Goal: Task Accomplishment & Management: Manage account settings

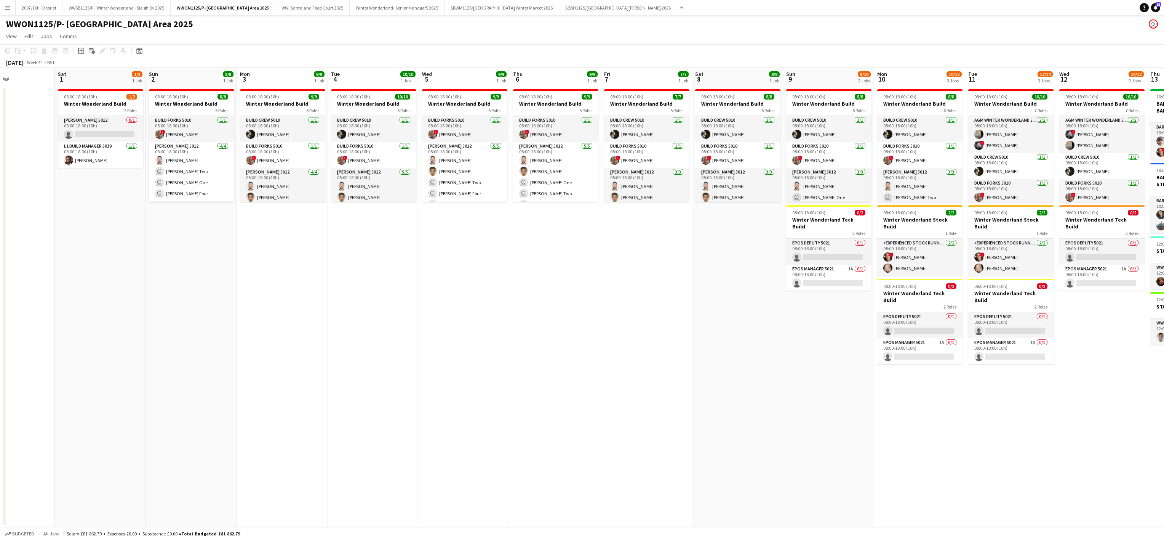
click at [401, 358] on app-date-cell "08:00-18:00 (10h) 10/10 Winter Wonderland Build 6 Roles Build Crew 5010 1/1 08:…" at bounding box center [373, 306] width 91 height 440
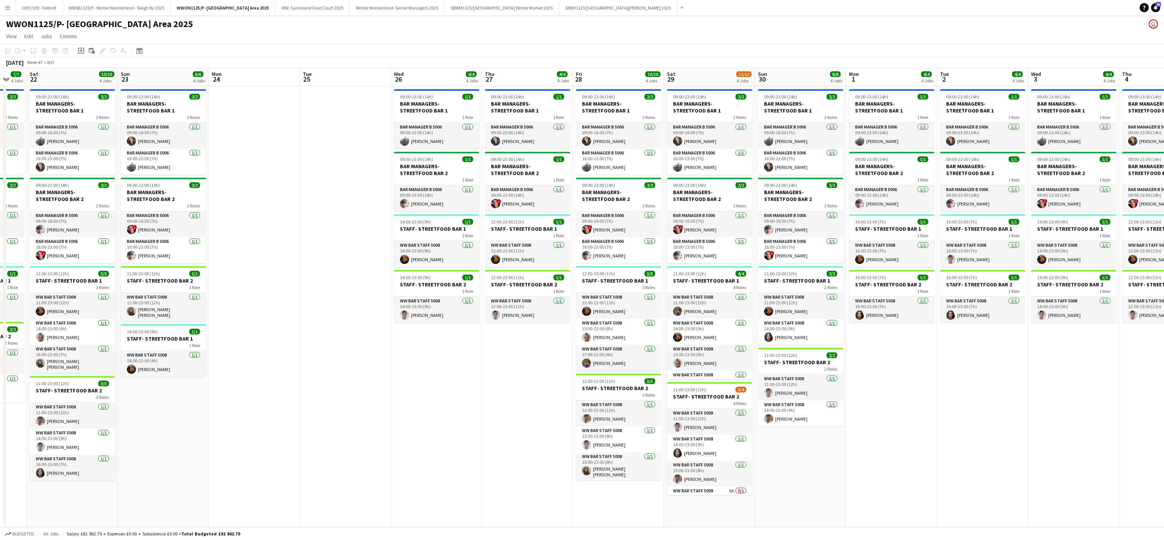
scroll to position [0, 202]
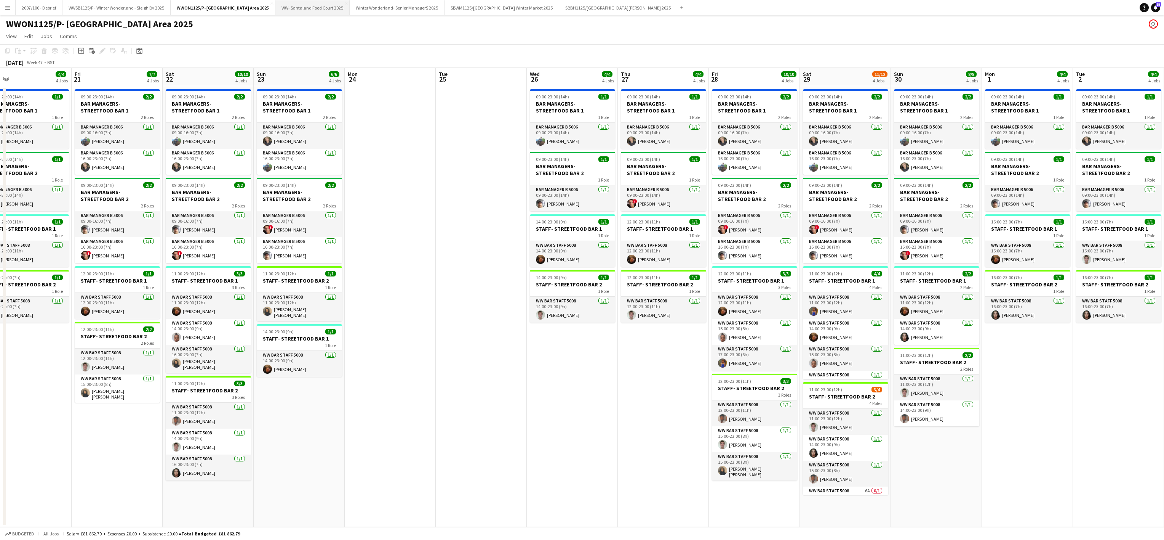
click at [328, 8] on button "WW- Santaland Food Court 2025 Close" at bounding box center [312, 7] width 74 height 15
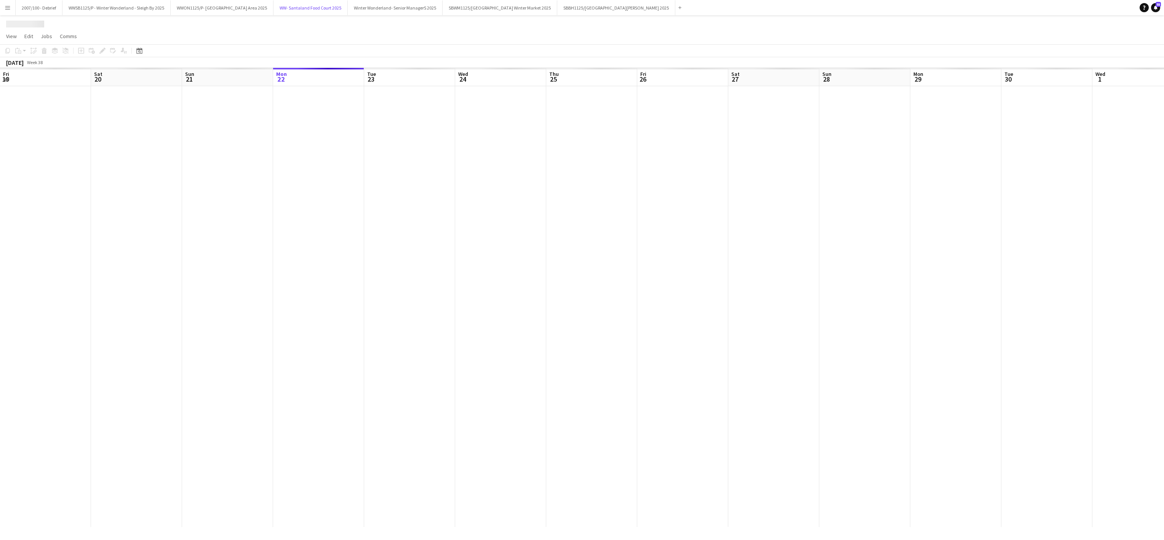
scroll to position [0, 182]
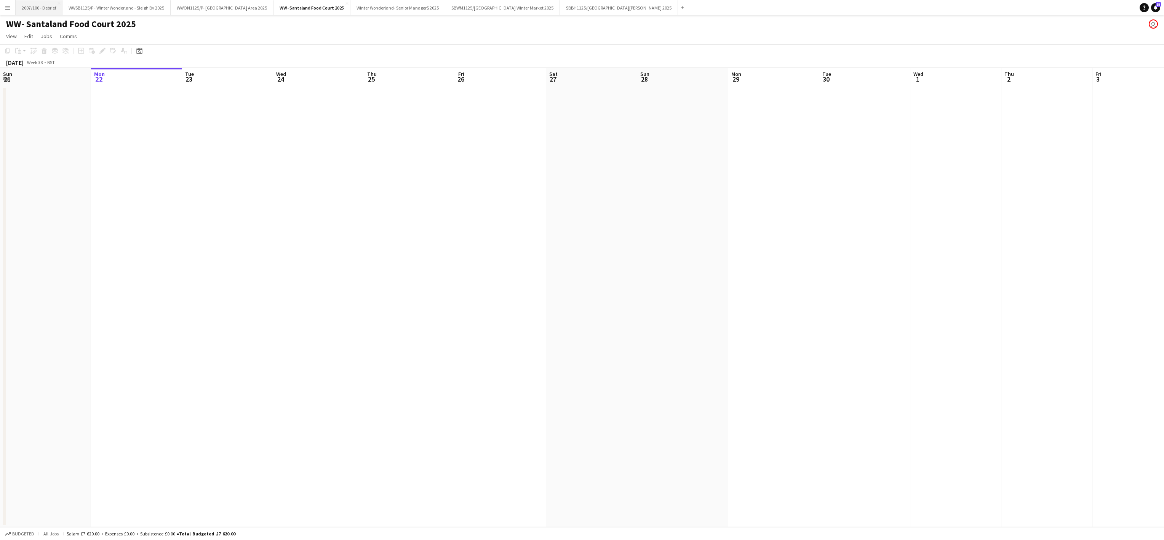
click at [43, 8] on button "2007/100 - Debrief Close" at bounding box center [39, 7] width 47 height 15
drag, startPoint x: 524, startPoint y: 378, endPoint x: 0, endPoint y: 303, distance: 528.9
click at [0, 303] on html "Menu Boards Boards Boards All jobs Status Workforce Workforce My Workforce Recr…" at bounding box center [582, 270] width 1164 height 540
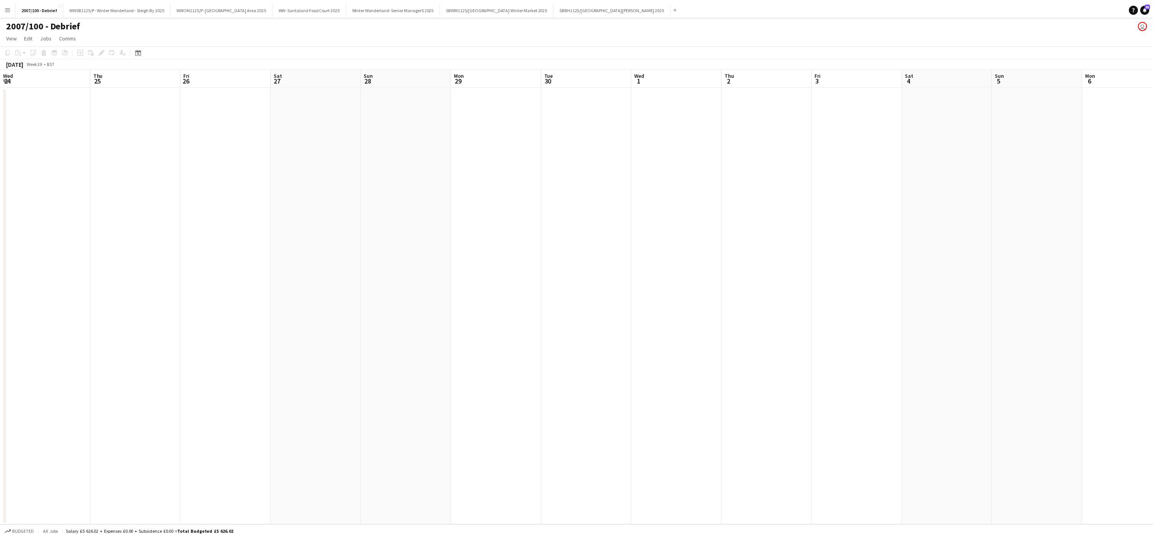
scroll to position [0, 202]
click at [798, 306] on app-date-cell at bounding box center [754, 410] width 91 height 648
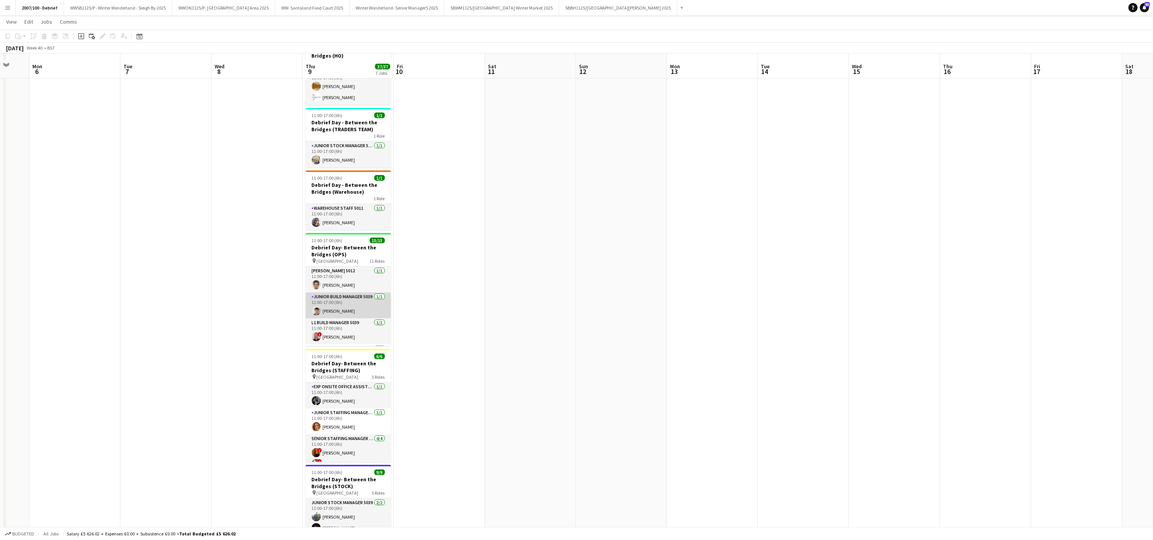
scroll to position [61, 0]
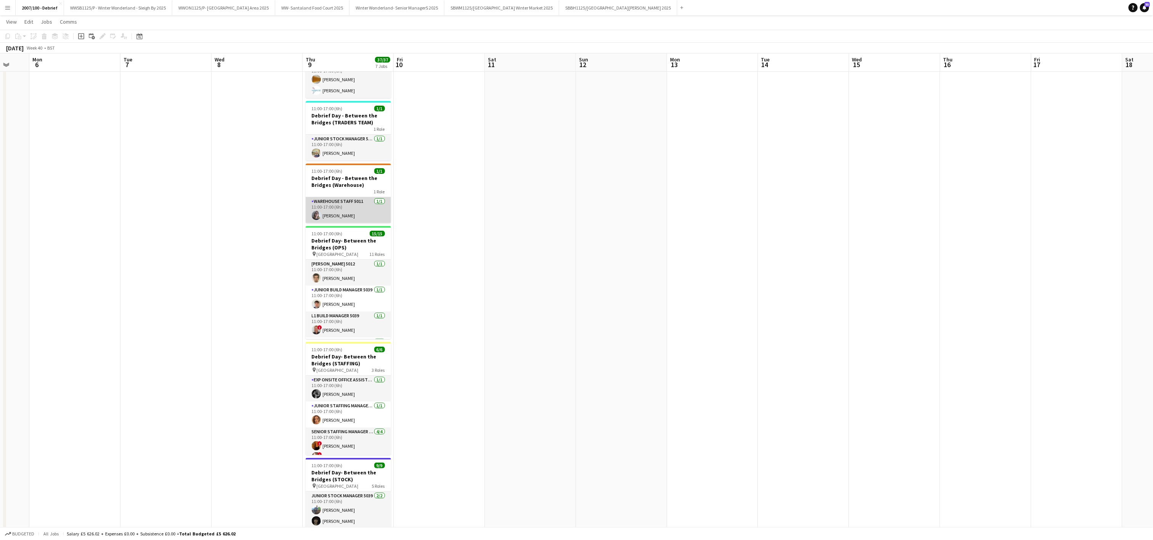
click at [332, 216] on app-card-role "Warehouse Staff 5011 1/1 11:00-17:00 (6h) Joanna Davidson" at bounding box center [348, 210] width 85 height 26
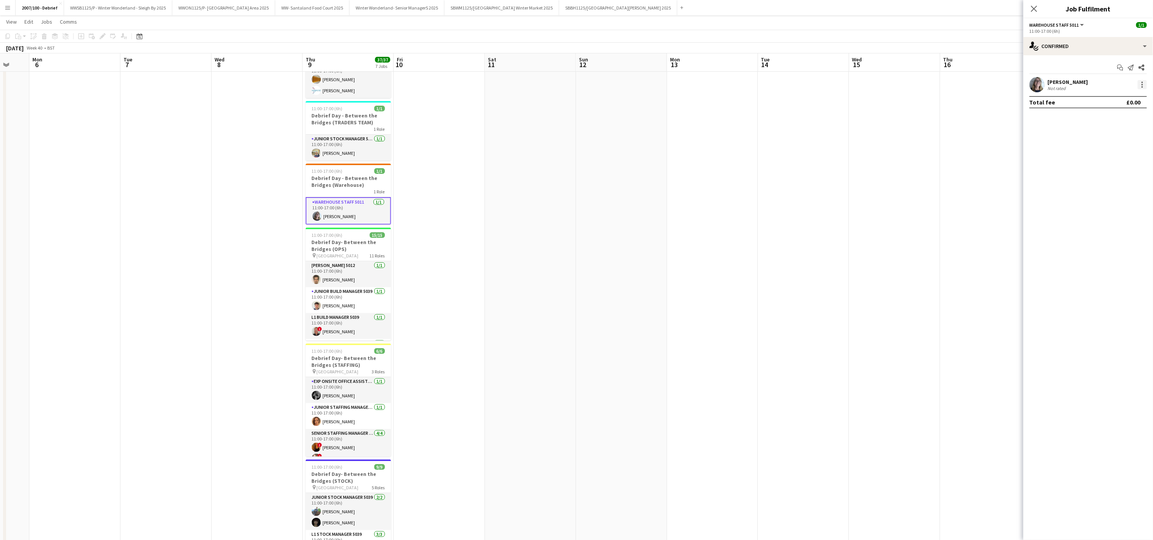
click at [1140, 85] on div at bounding box center [1141, 84] width 9 height 9
click at [1105, 172] on span "Remove" at bounding box center [1105, 172] width 23 height 6
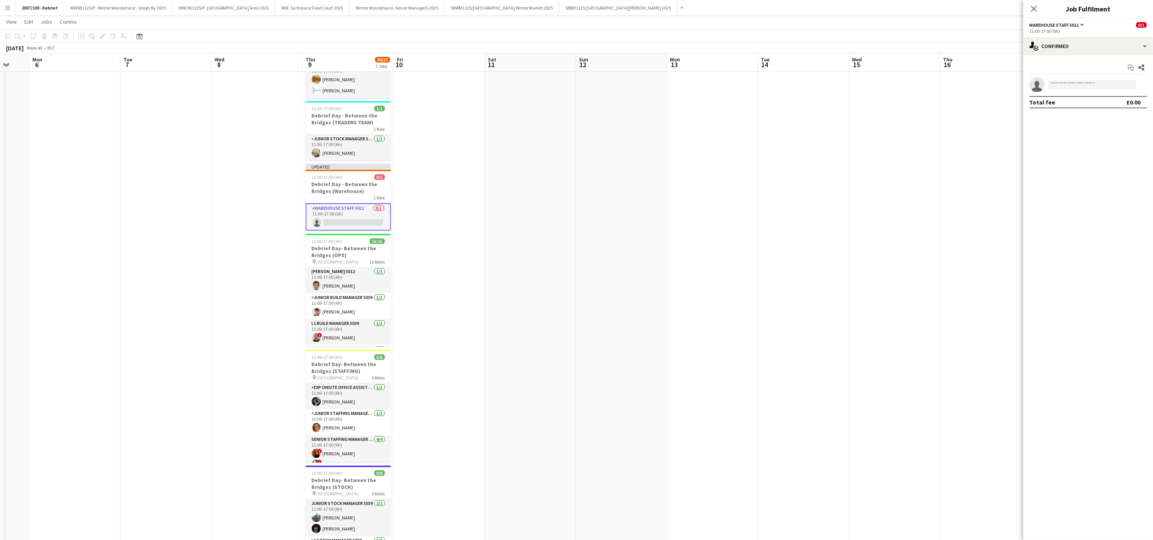
click at [789, 266] on app-date-cell at bounding box center [803, 348] width 91 height 648
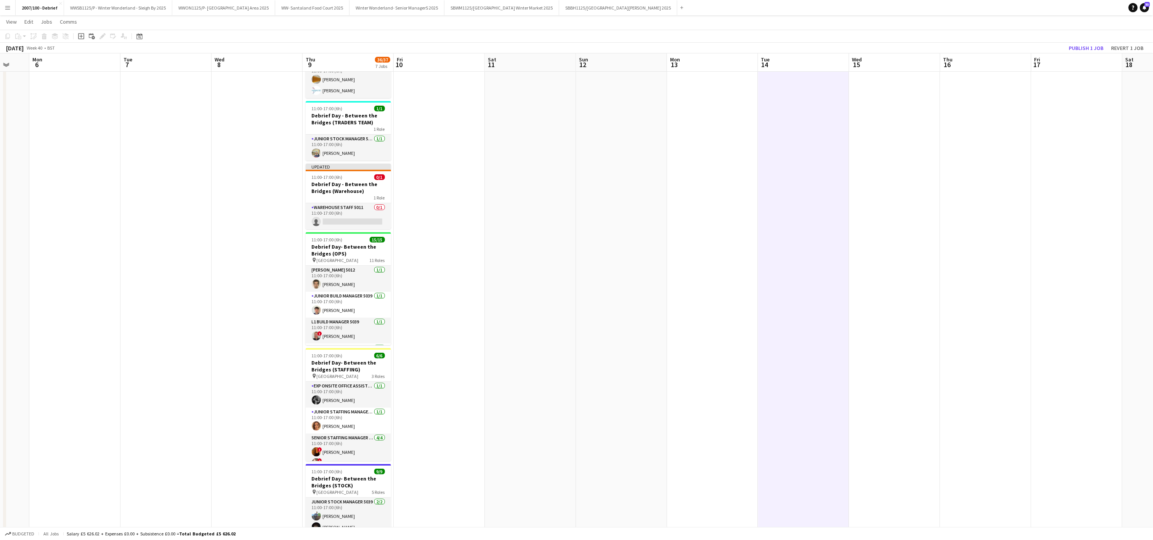
click at [1079, 42] on app-toolbar "Copy Paste Paste Ctrl+V Paste with crew Ctrl+Shift+V Paste linked Job [GEOGRAPH…" at bounding box center [576, 36] width 1153 height 13
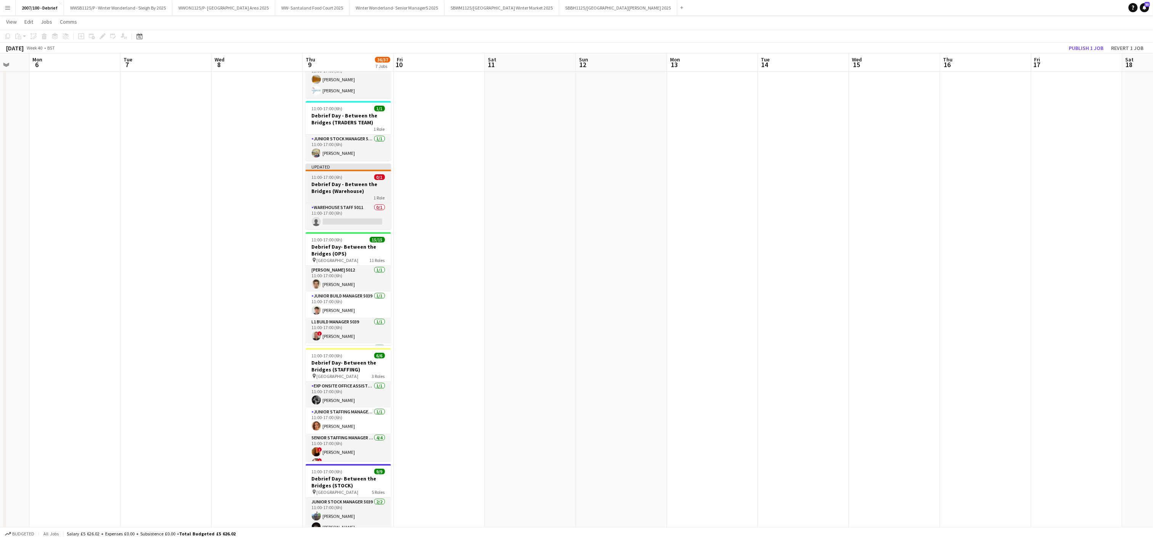
click at [312, 195] on div "1 Role" at bounding box center [348, 197] width 85 height 6
click at [41, 35] on icon "Delete" at bounding box center [44, 36] width 6 height 6
click at [445, 283] on app-date-cell at bounding box center [439, 351] width 91 height 654
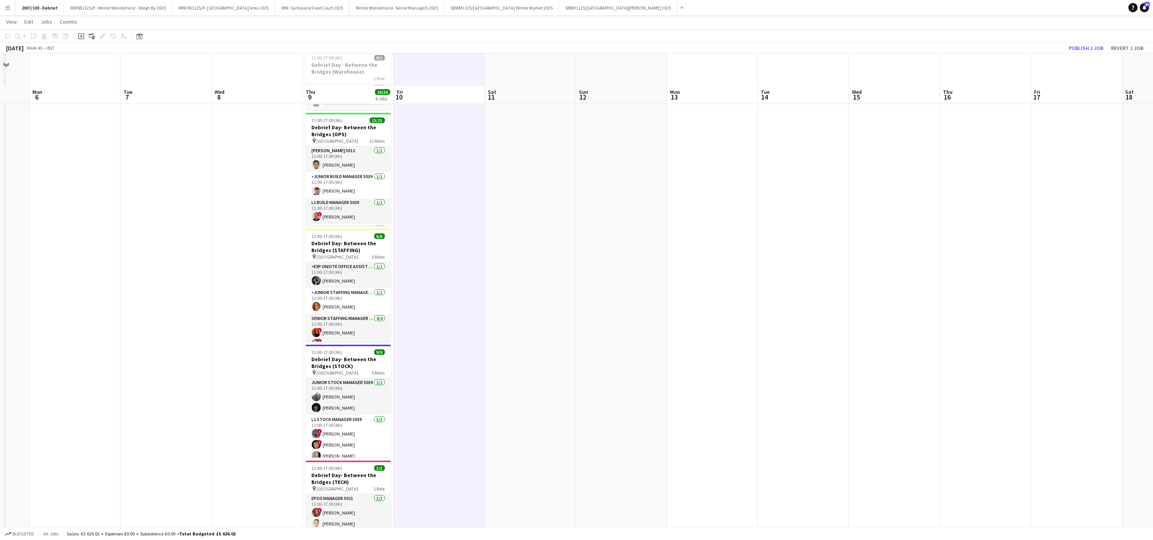
scroll to position [213, 0]
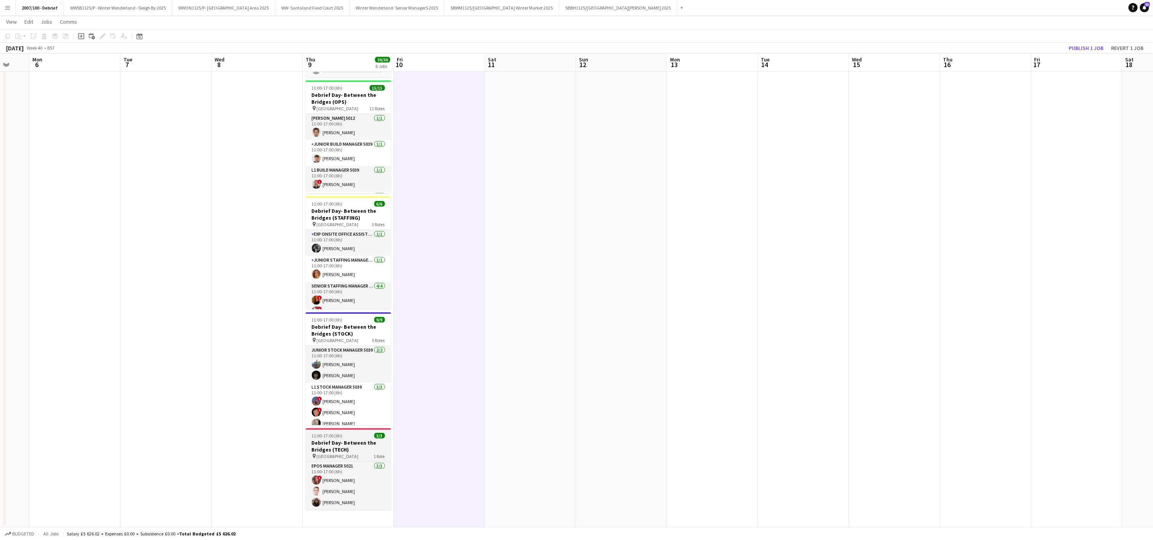
click at [328, 442] on h3 "Debrief Day- Between the Bridges (TECH)" at bounding box center [348, 446] width 85 height 14
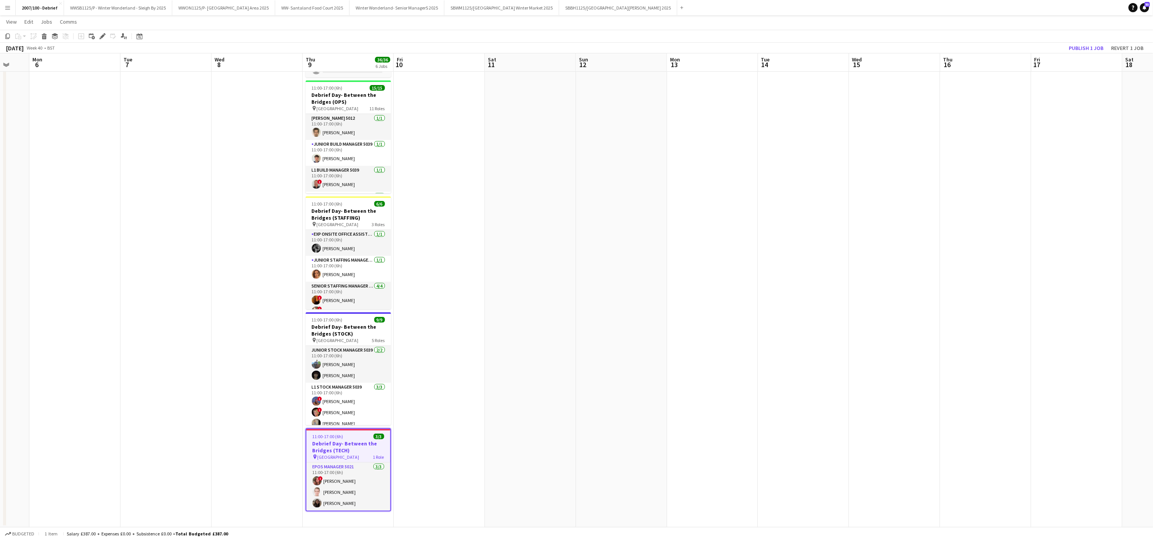
click at [107, 35] on div "Add job Add linked Job Edit Edit linked Job Applicants" at bounding box center [99, 36] width 58 height 9
click at [324, 452] on h3 "Debrief Day- Between the Bridges (TECH)" at bounding box center [348, 446] width 85 height 14
click at [100, 35] on icon "Edit" at bounding box center [102, 36] width 6 height 6
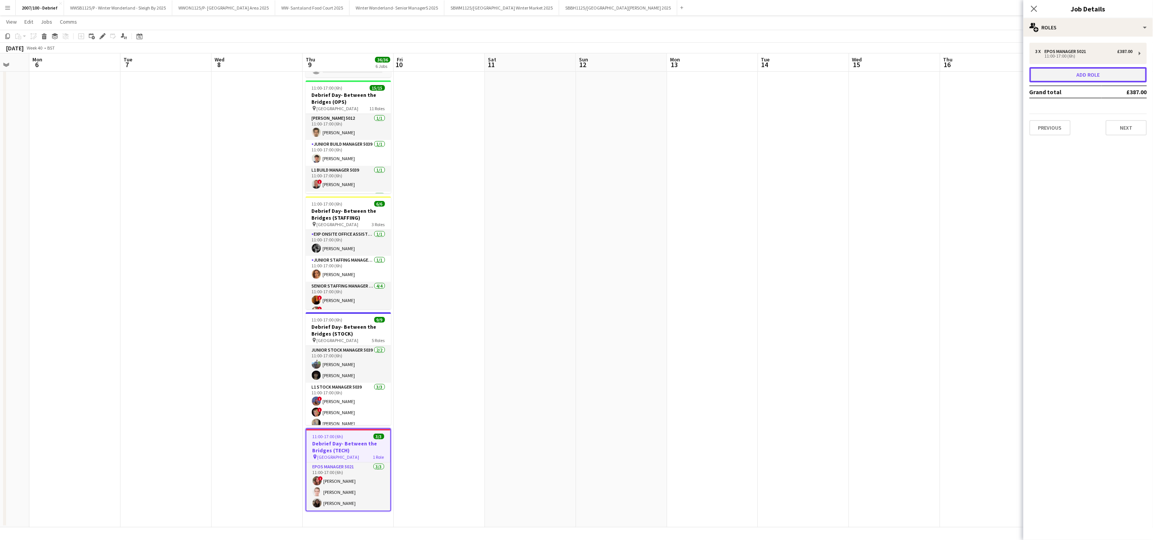
click at [1086, 78] on button "Add role" at bounding box center [1087, 74] width 117 height 15
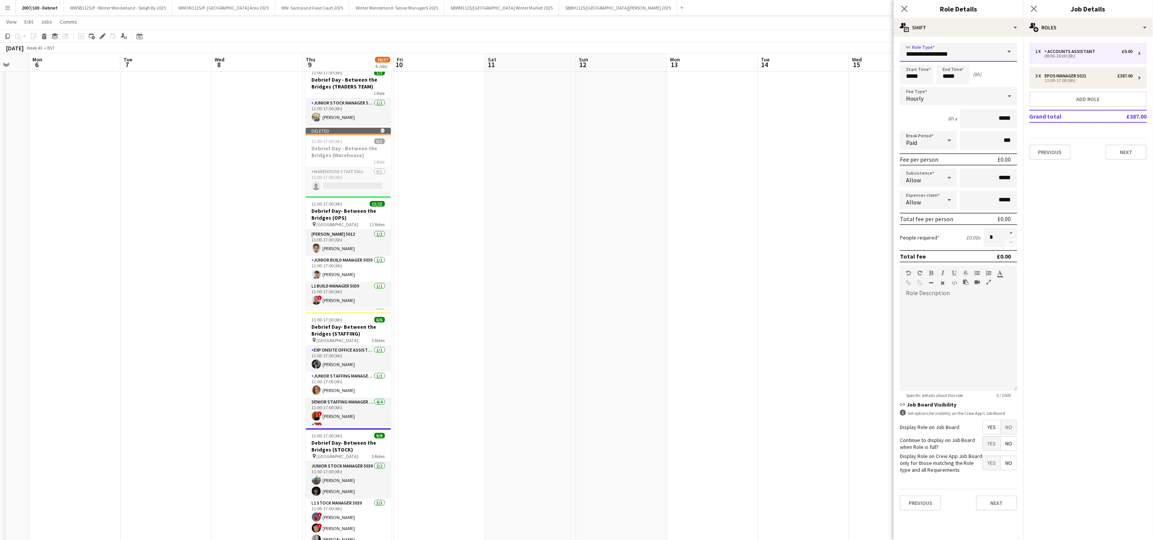
drag, startPoint x: 975, startPoint y: 60, endPoint x: 766, endPoint y: 47, distance: 208.8
click at [766, 47] on body "Menu Boards Boards Boards All jobs Status Workforce Workforce My Workforce Recr…" at bounding box center [576, 178] width 1153 height 783
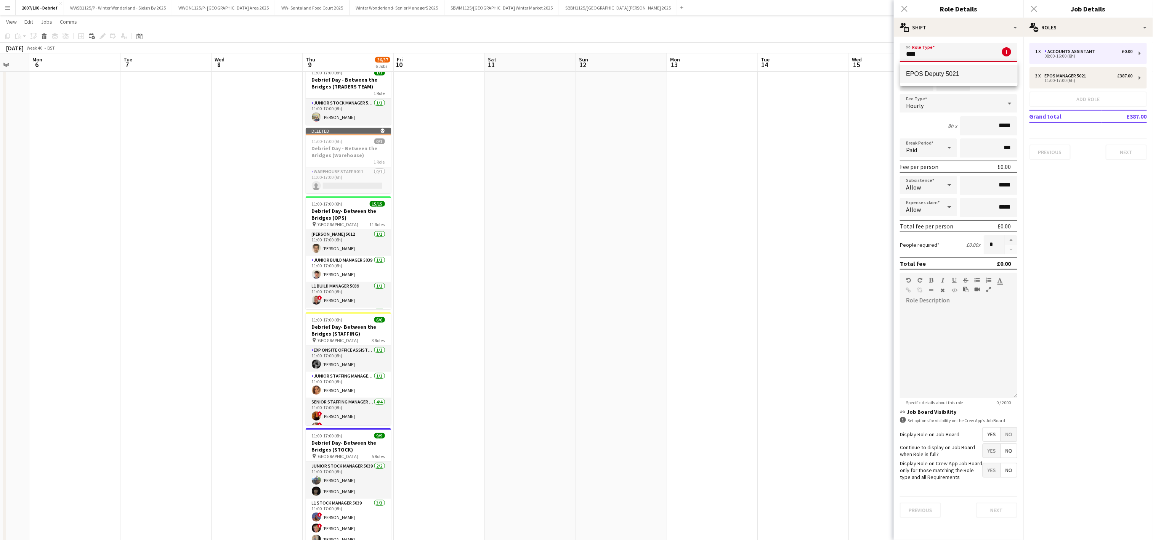
click at [928, 72] on span "EPOS Deputy 5021" at bounding box center [958, 73] width 105 height 7
type input "**********"
type input "******"
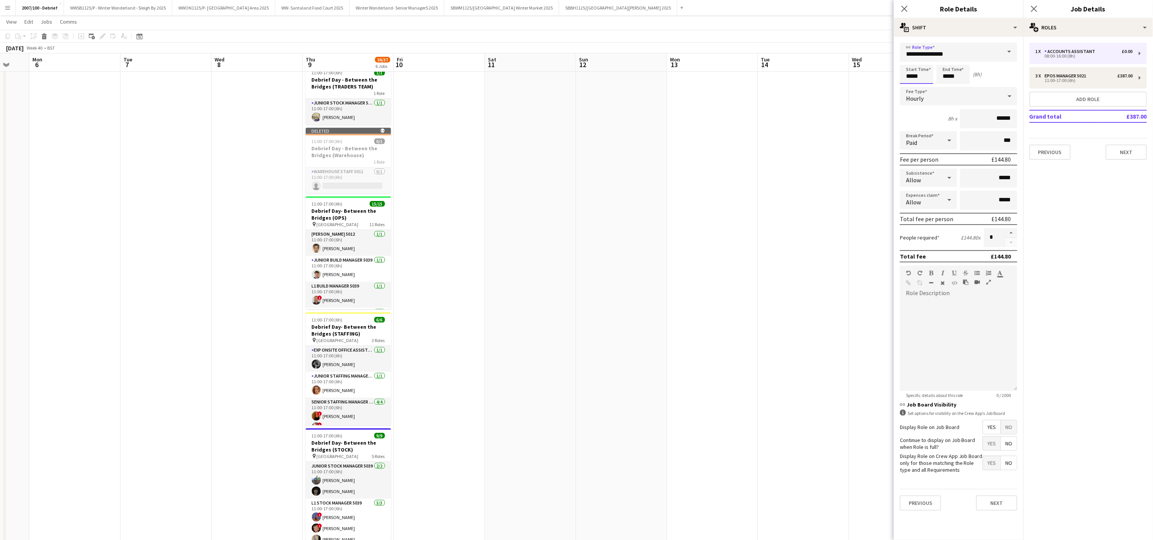
click at [917, 78] on input "*****" at bounding box center [917, 74] width 34 height 19
click at [909, 60] on div at bounding box center [908, 61] width 15 height 8
type input "*****"
click at [909, 60] on div at bounding box center [908, 61] width 15 height 8
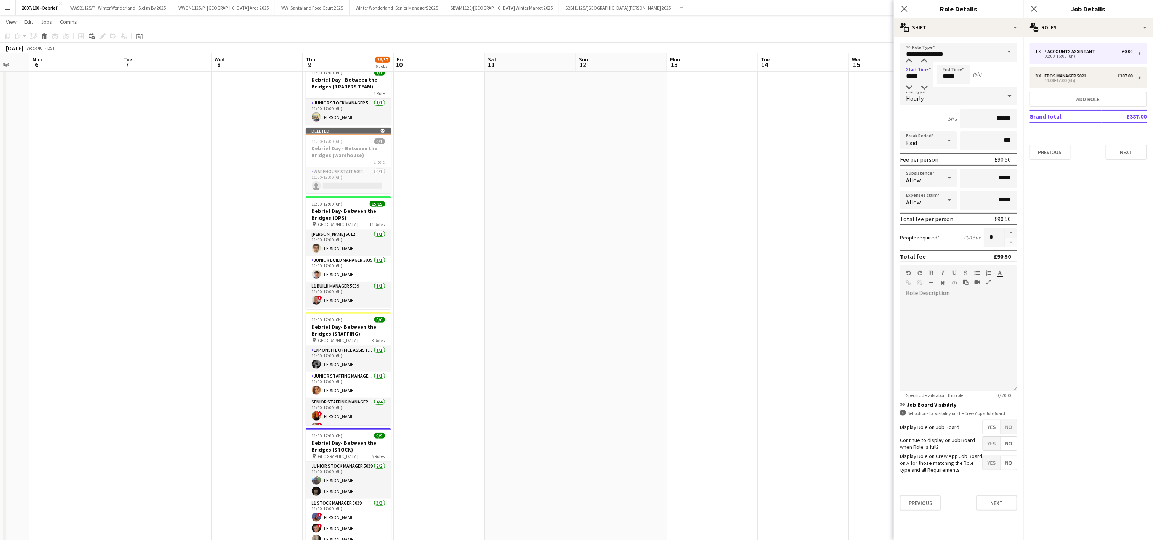
click at [951, 62] on form "**********" at bounding box center [959, 280] width 130 height 474
click at [950, 71] on input "*****" at bounding box center [953, 74] width 34 height 19
type input "*****"
click at [946, 57] on div at bounding box center [945, 61] width 15 height 8
click at [1009, 425] on span "No" at bounding box center [1009, 427] width 16 height 14
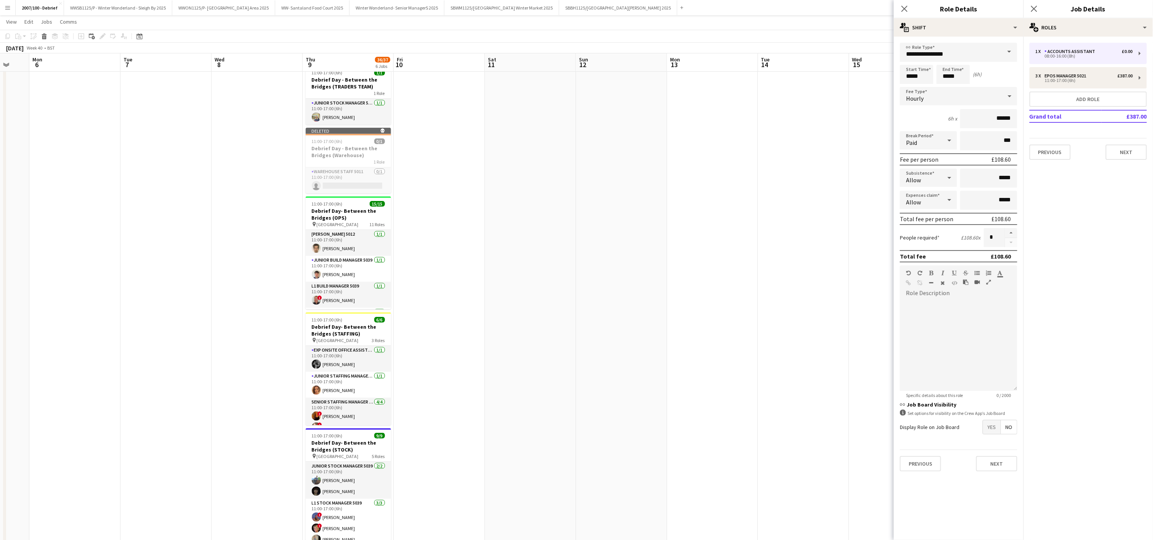
click at [566, 424] on app-date-cell at bounding box center [530, 215] width 91 height 685
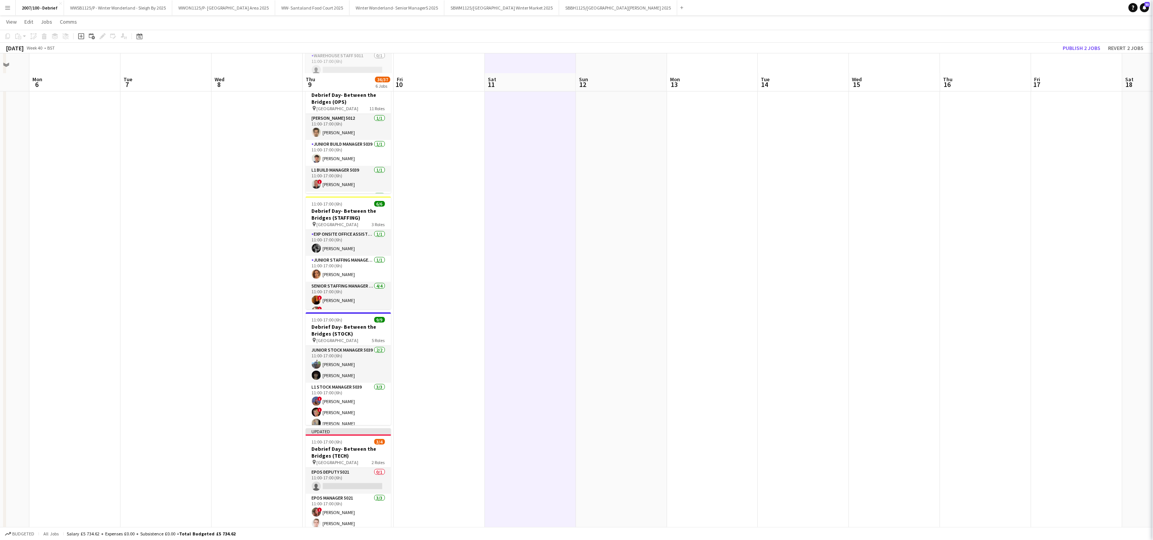
scroll to position [243, 0]
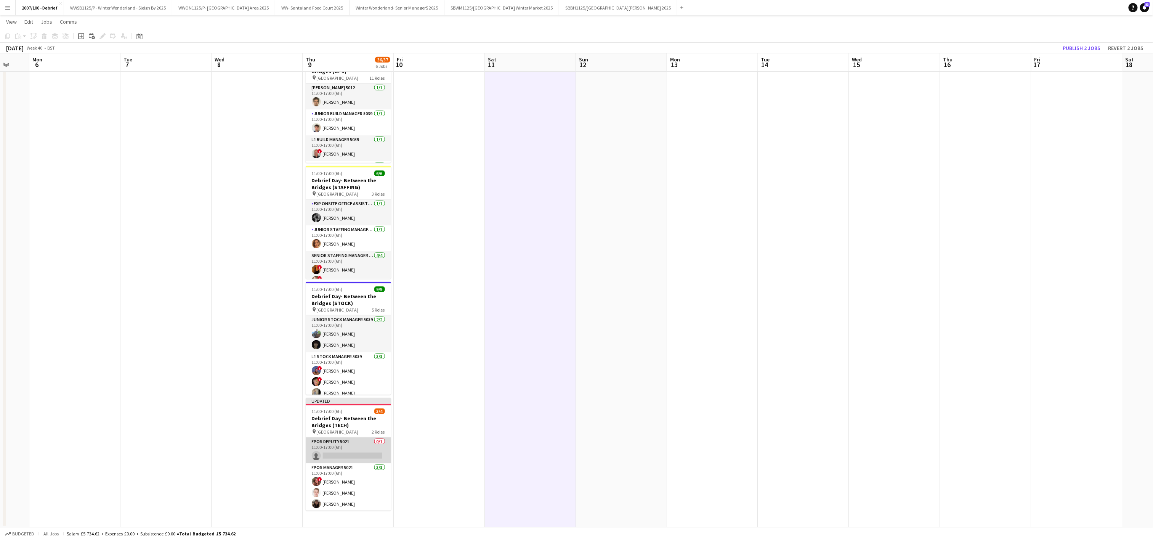
click at [329, 456] on app-card-role "EPOS Deputy 5021 0/1 11:00-17:00 (6h) single-neutral-actions" at bounding box center [348, 450] width 85 height 26
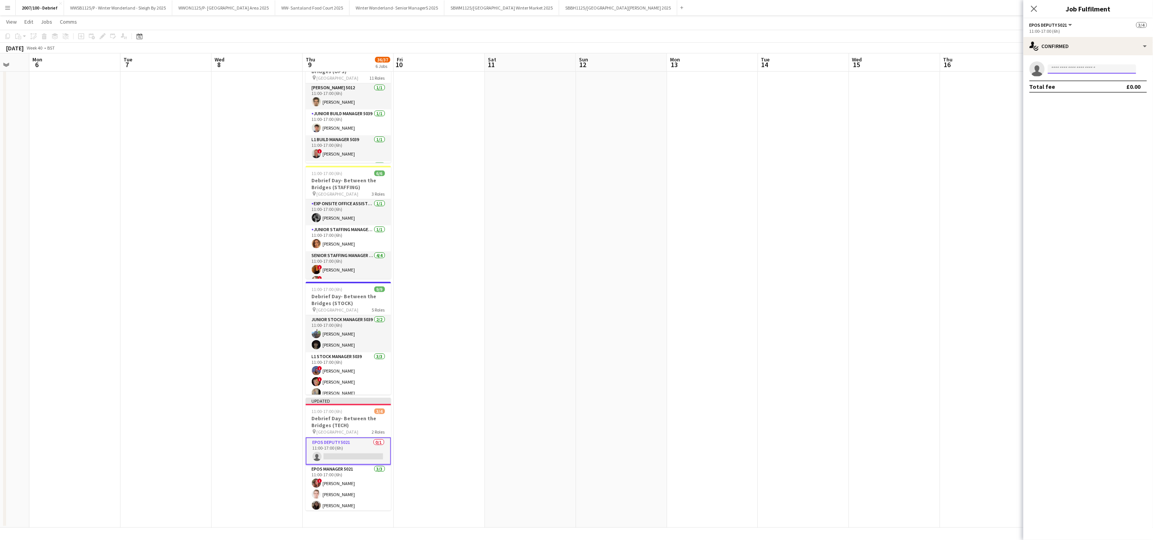
click at [1067, 69] on input at bounding box center [1091, 68] width 88 height 9
type input "****"
click at [1065, 86] on span "oonaconway@gmail.com" at bounding box center [1092, 86] width 76 height 6
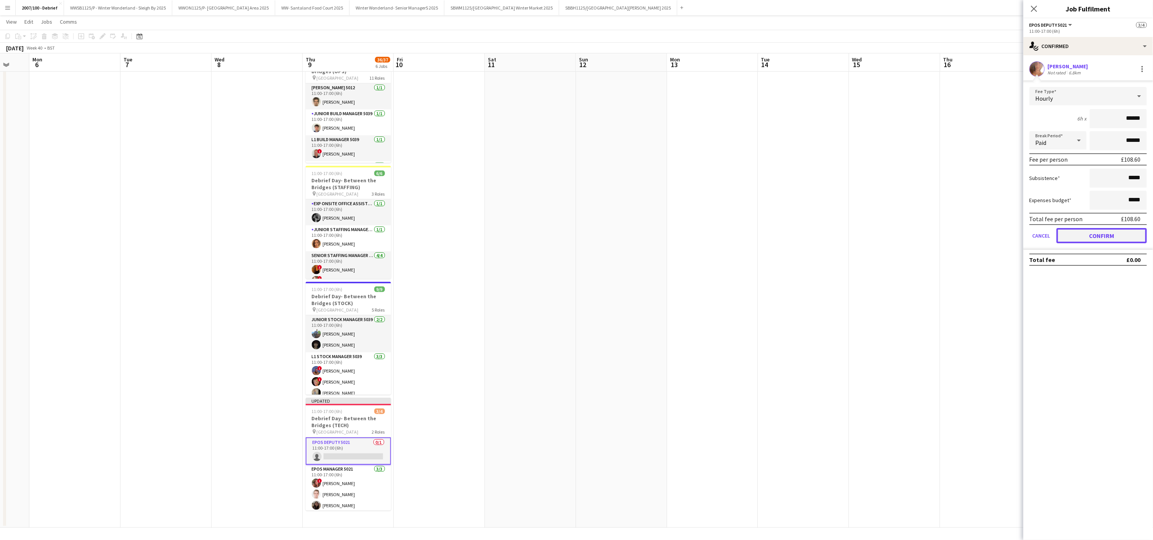
click at [1076, 236] on button "Confirm" at bounding box center [1101, 235] width 90 height 15
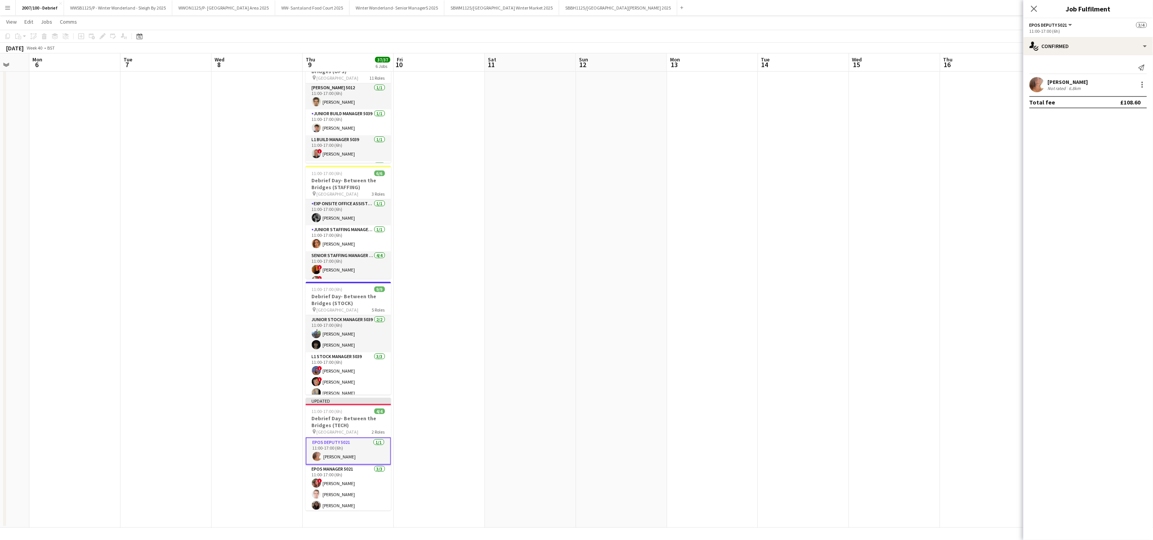
click at [759, 298] on app-date-cell at bounding box center [803, 184] width 91 height 685
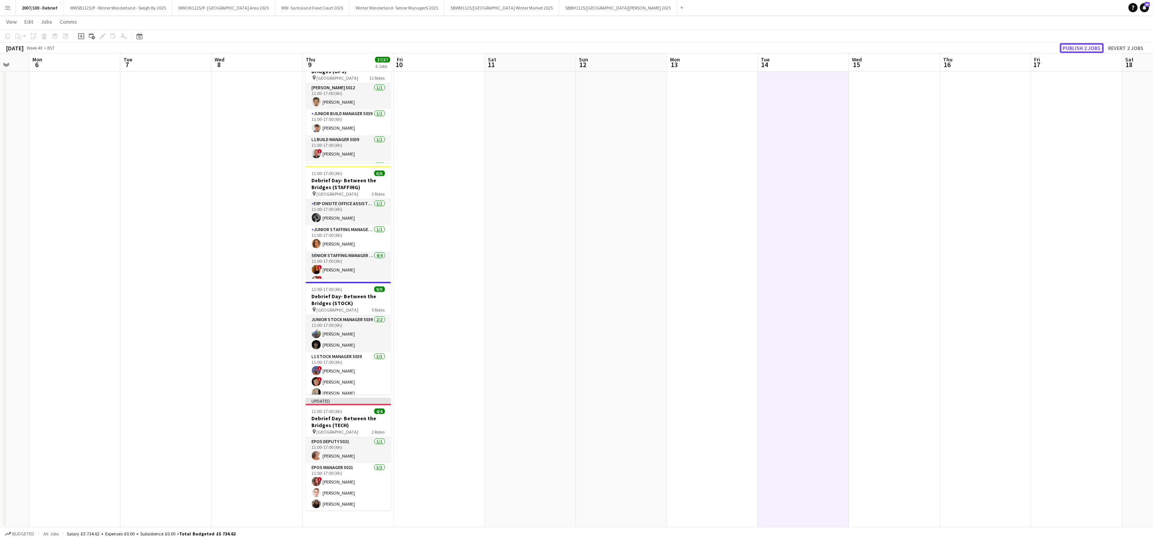
click at [1081, 46] on button "Publish 2 jobs" at bounding box center [1082, 48] width 44 height 10
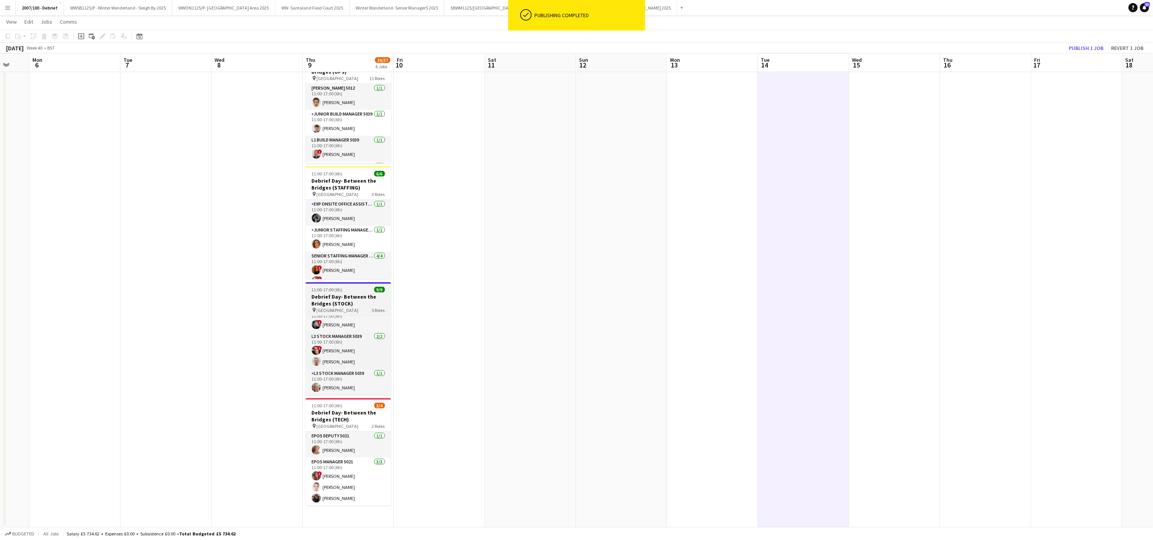
scroll to position [0, 0]
click at [488, 232] on app-date-cell at bounding box center [530, 219] width 91 height 616
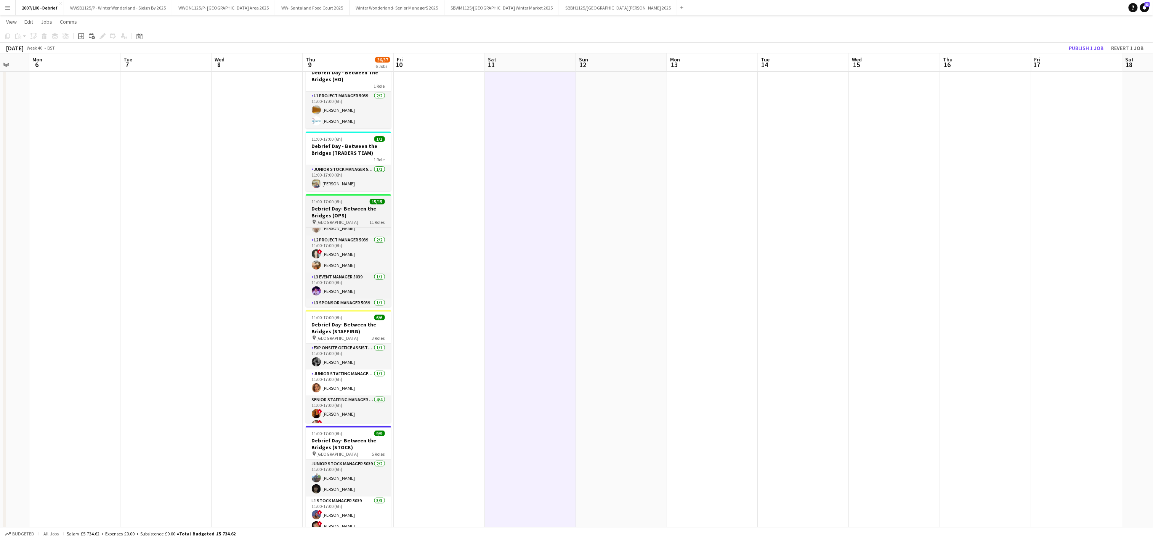
scroll to position [255, 0]
click at [430, 395] on app-date-cell at bounding box center [439, 363] width 91 height 616
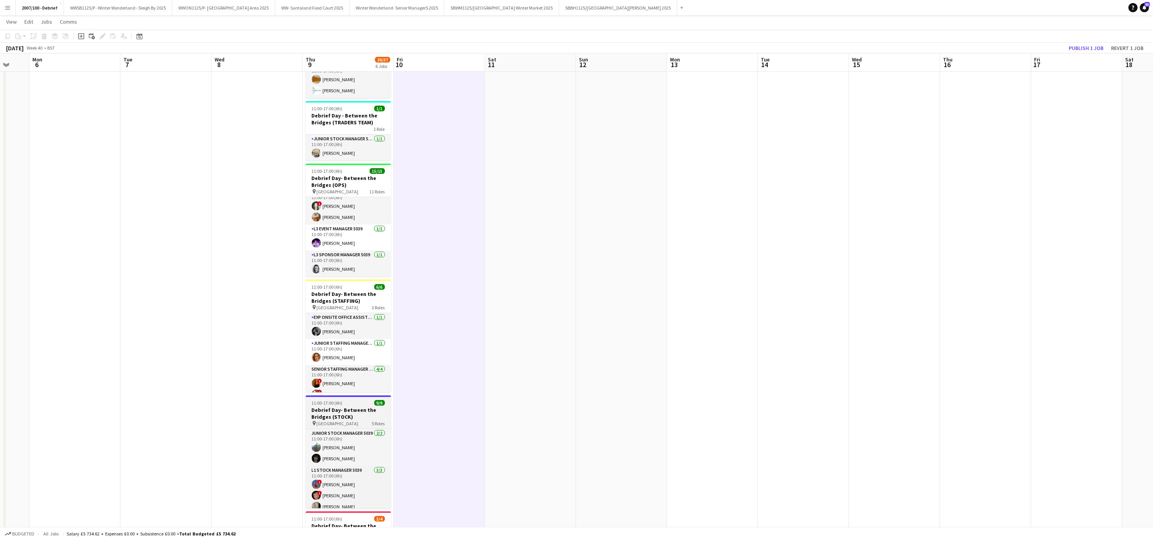
scroll to position [33, 0]
click at [498, 392] on app-date-cell at bounding box center [530, 332] width 91 height 616
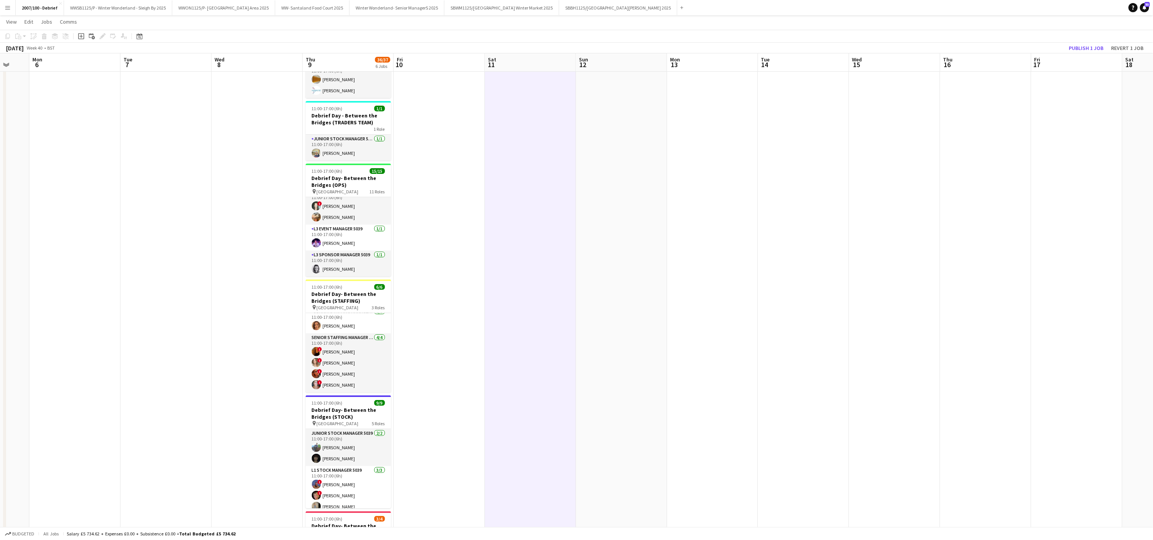
click at [487, 416] on app-date-cell at bounding box center [530, 332] width 91 height 616
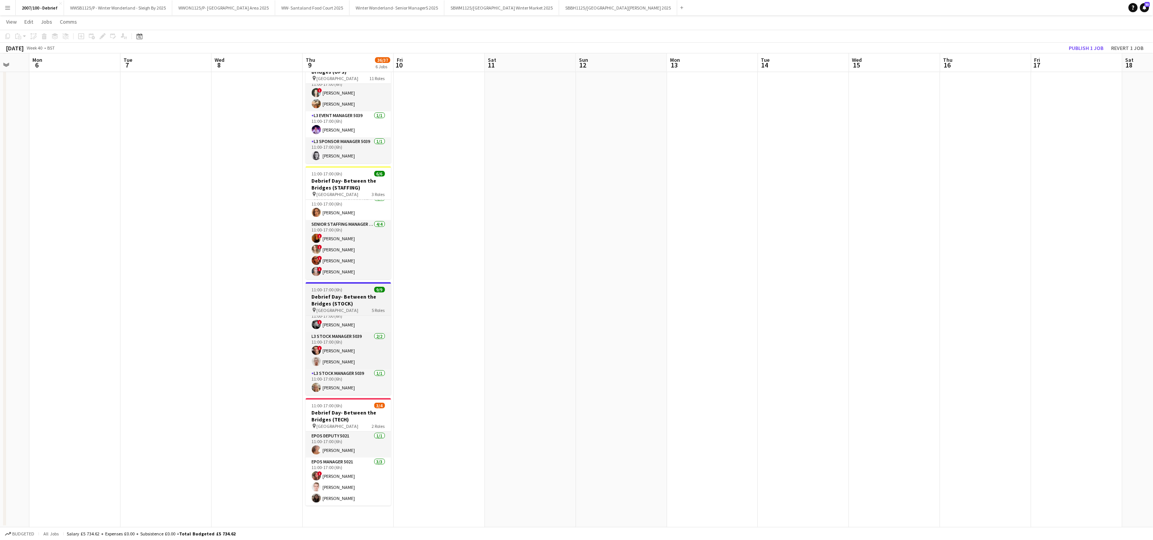
scroll to position [0, 0]
click at [419, 282] on app-date-cell at bounding box center [439, 219] width 91 height 616
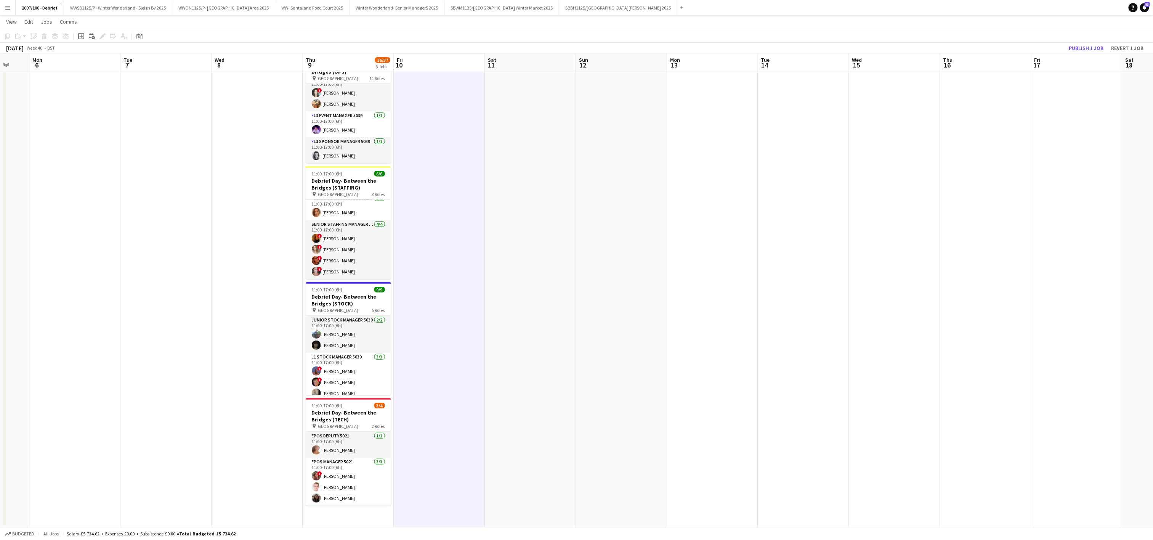
click at [503, 430] on app-date-cell at bounding box center [530, 219] width 91 height 616
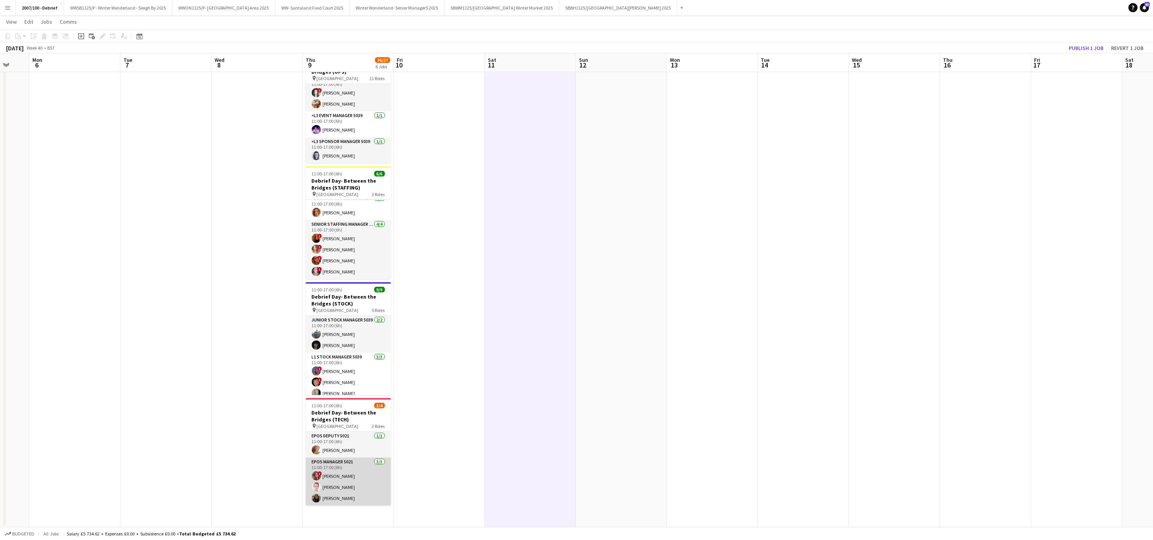
click at [360, 497] on app-card-role "EPOS Manager 5021 3/3 11:00-17:00 (6h) ! Mia Keable Amy Mauvan Holly Sylvester" at bounding box center [348, 481] width 85 height 48
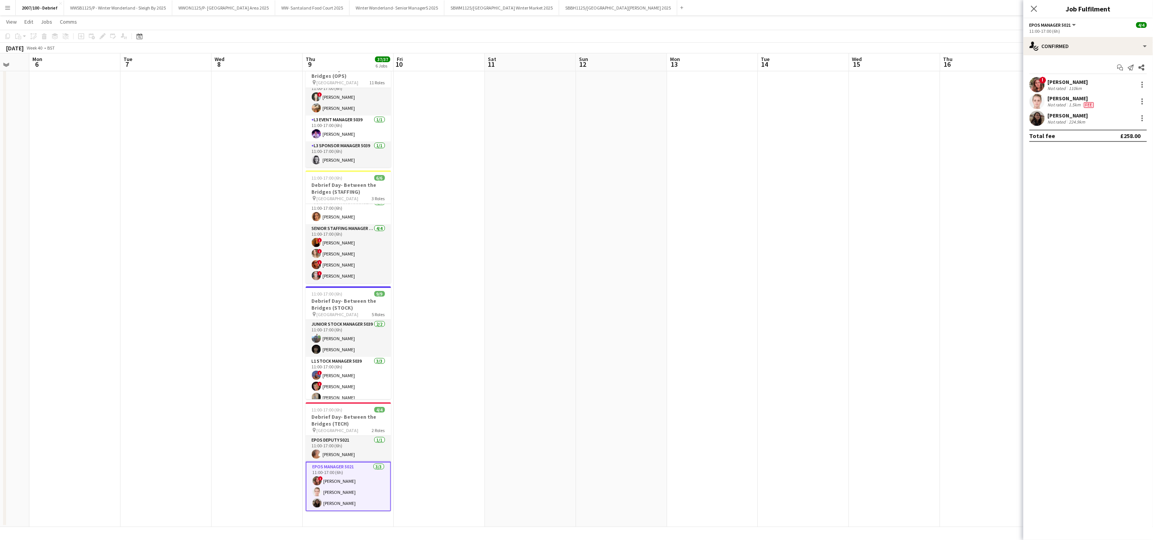
scroll to position [169, 0]
click at [697, 210] on app-date-cell at bounding box center [712, 221] width 91 height 611
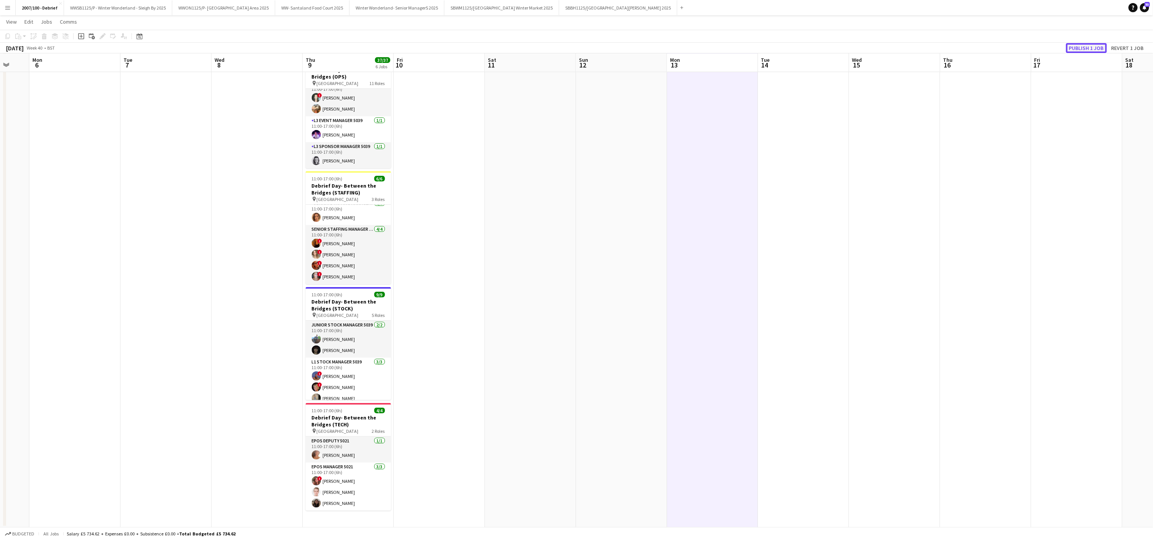
click at [1090, 50] on button "Publish 1 job" at bounding box center [1086, 48] width 41 height 10
click at [394, 358] on app-date-cell at bounding box center [439, 221] width 91 height 611
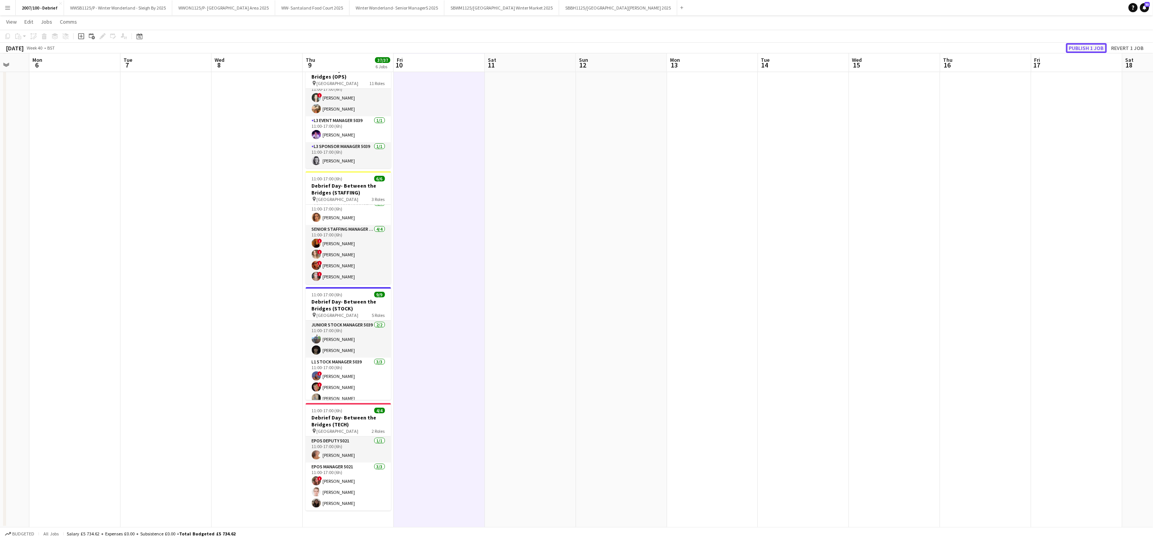
click at [1091, 48] on button "Publish 1 job" at bounding box center [1086, 48] width 41 height 10
click at [1086, 50] on button "Publish 1 job" at bounding box center [1086, 48] width 41 height 10
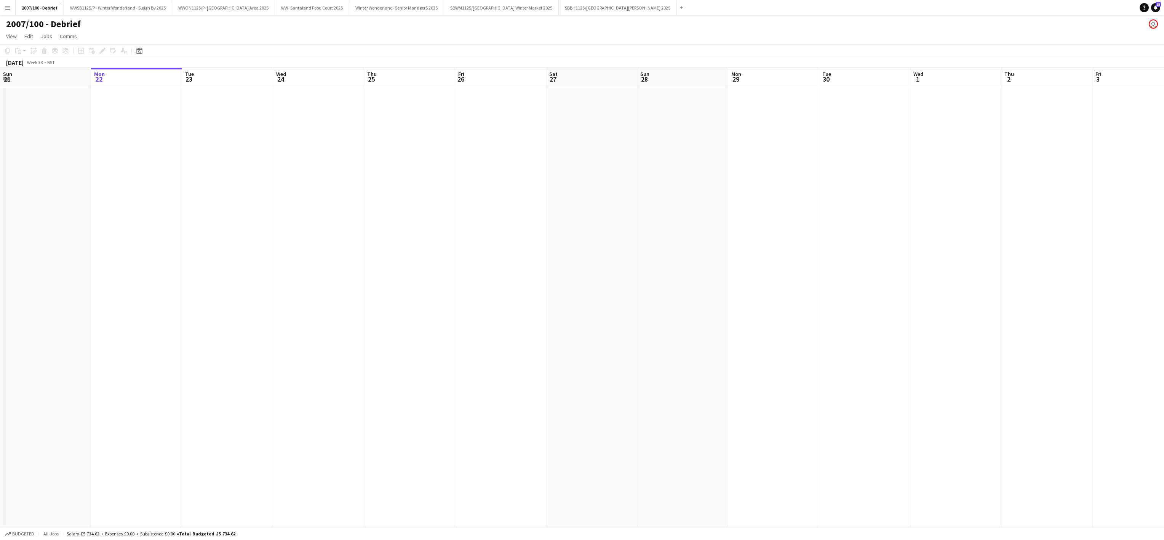
click at [652, 159] on app-date-cell at bounding box center [682, 306] width 91 height 440
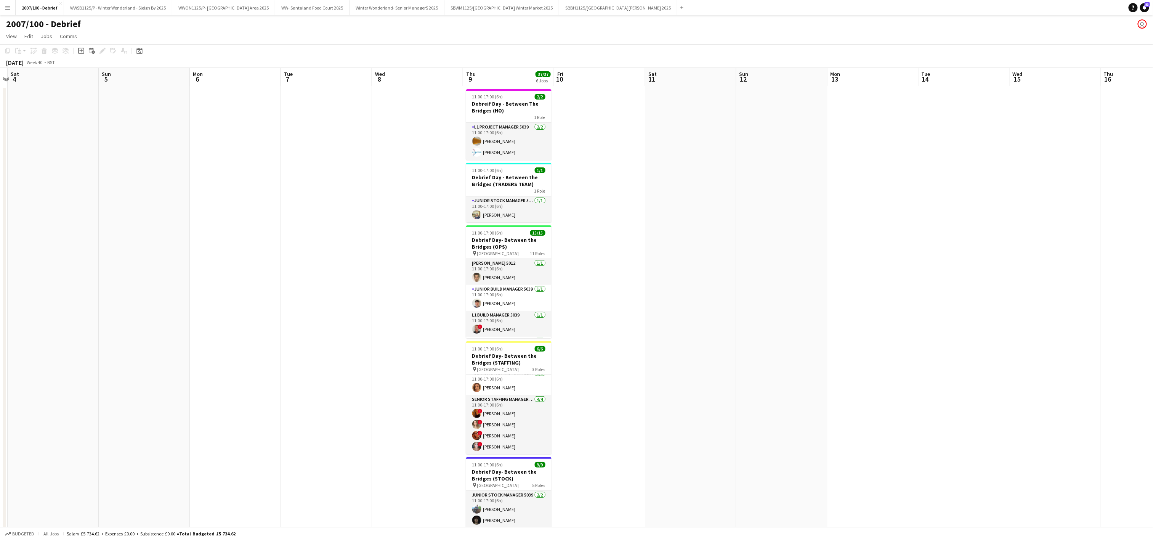
click at [639, 290] on app-date-cell at bounding box center [599, 391] width 91 height 611
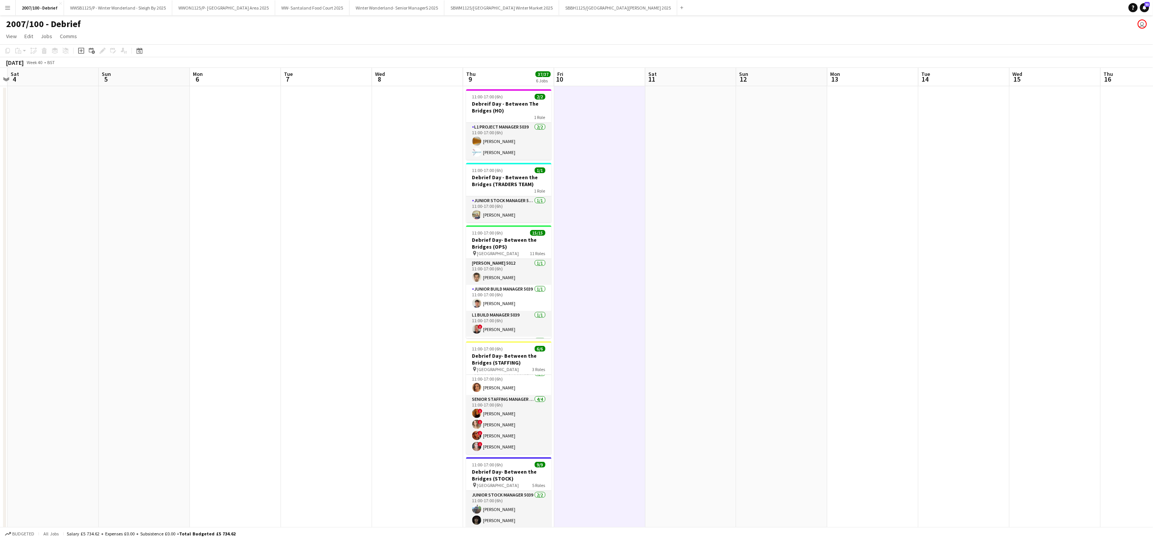
click at [591, 269] on app-date-cell at bounding box center [599, 391] width 91 height 611
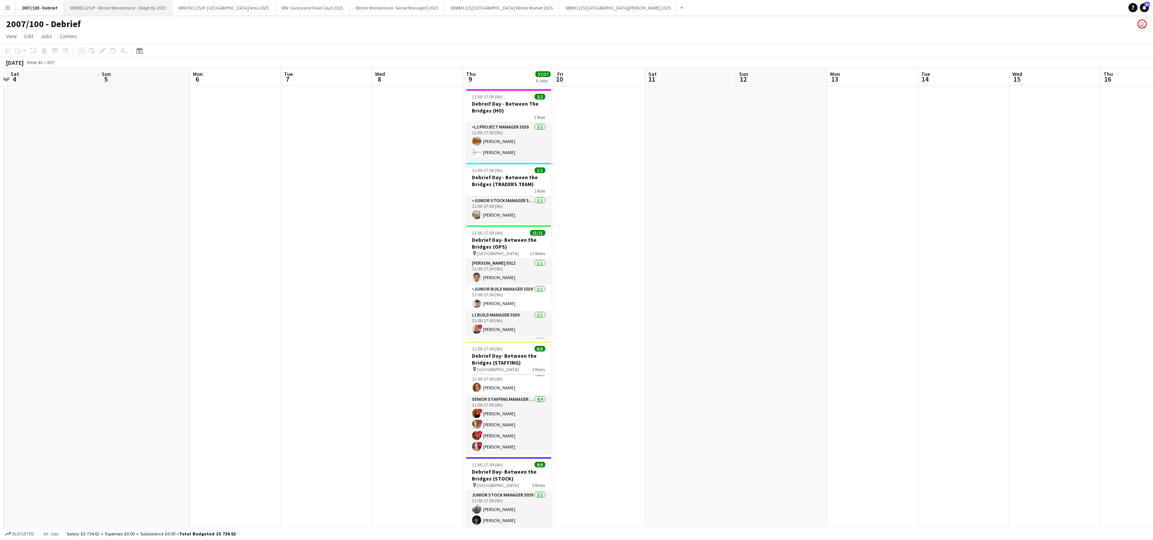
click at [119, 11] on button "WWSB1125/P - Winter Wonderland - Sleigh By 2025 Close" at bounding box center [118, 7] width 108 height 15
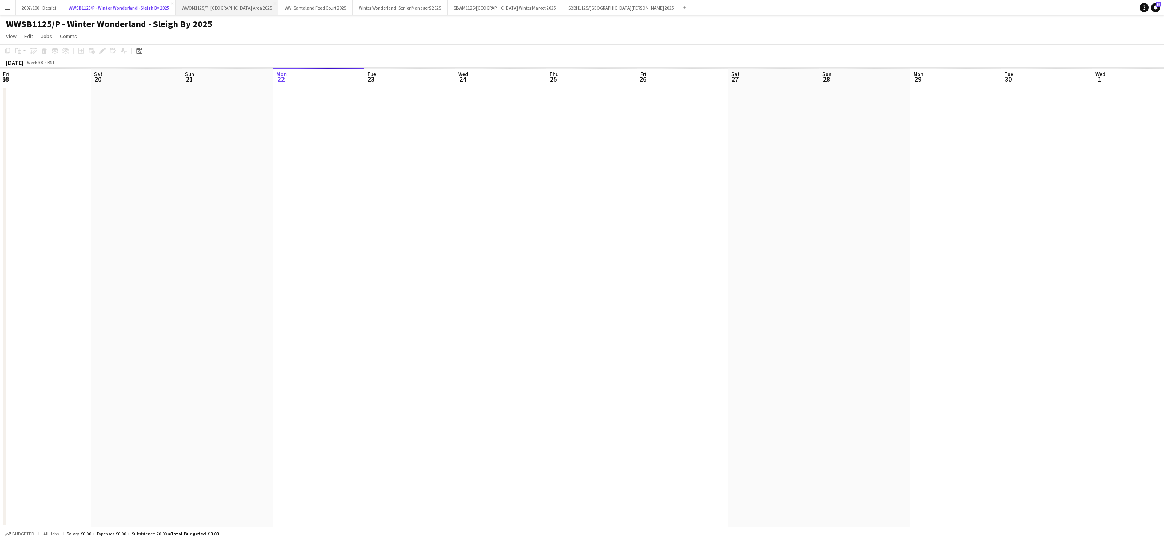
scroll to position [0, 182]
click at [235, 10] on button "WWON1125/P- Winter Wonderland- Streetfood Area 2025 Close" at bounding box center [227, 7] width 103 height 15
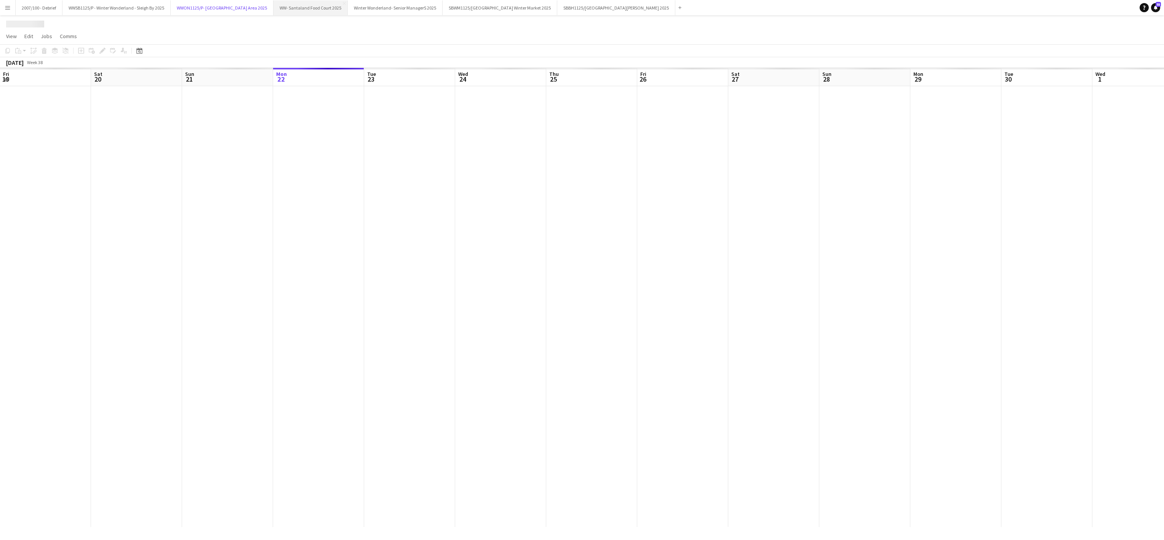
scroll to position [0, 182]
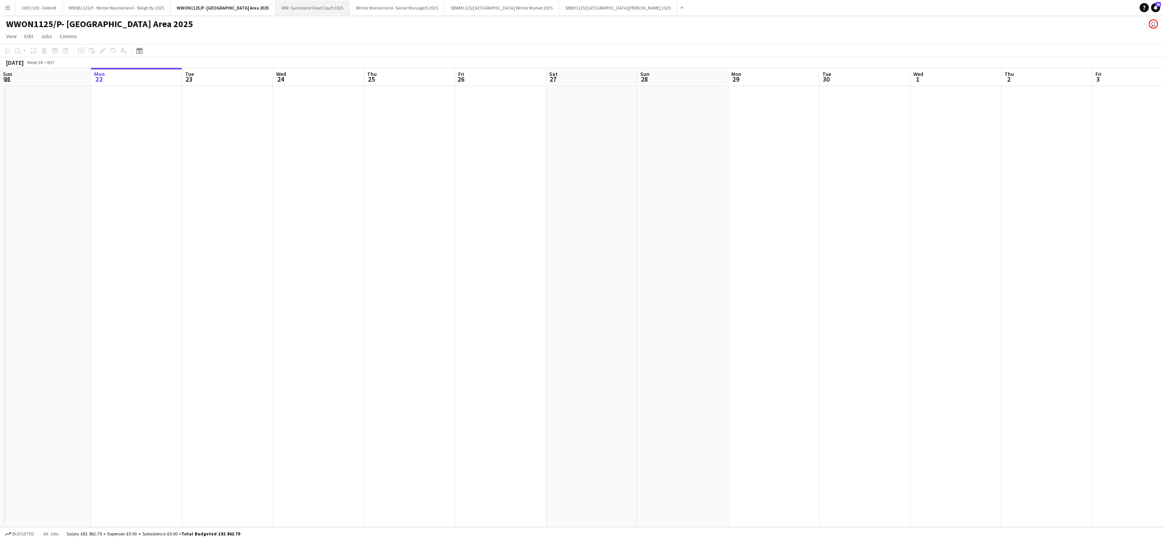
click at [338, 10] on button "WW- Santaland Food Court 2025 Close" at bounding box center [312, 7] width 74 height 15
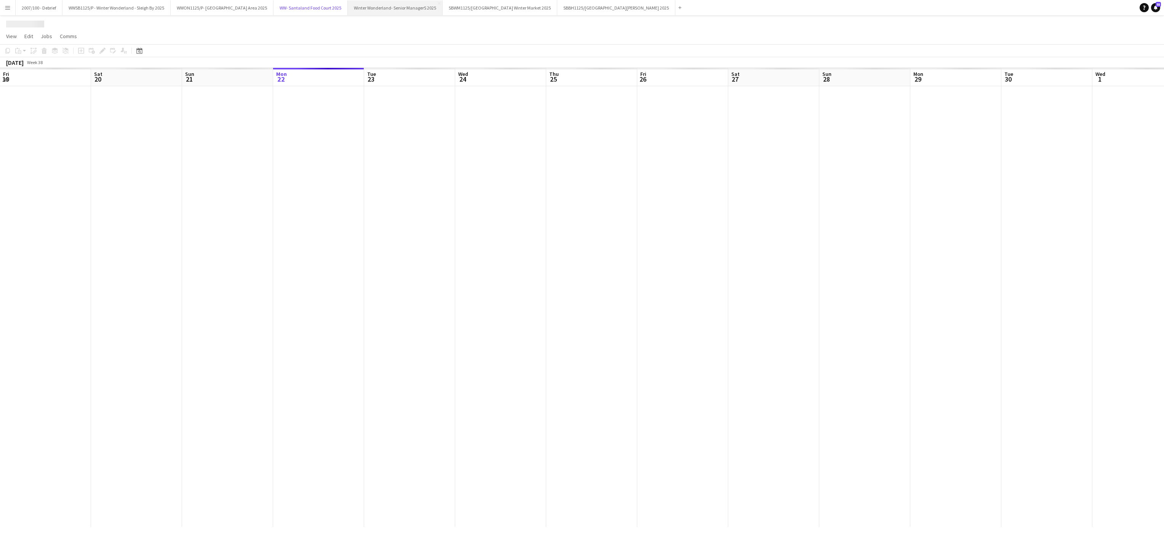
scroll to position [0, 182]
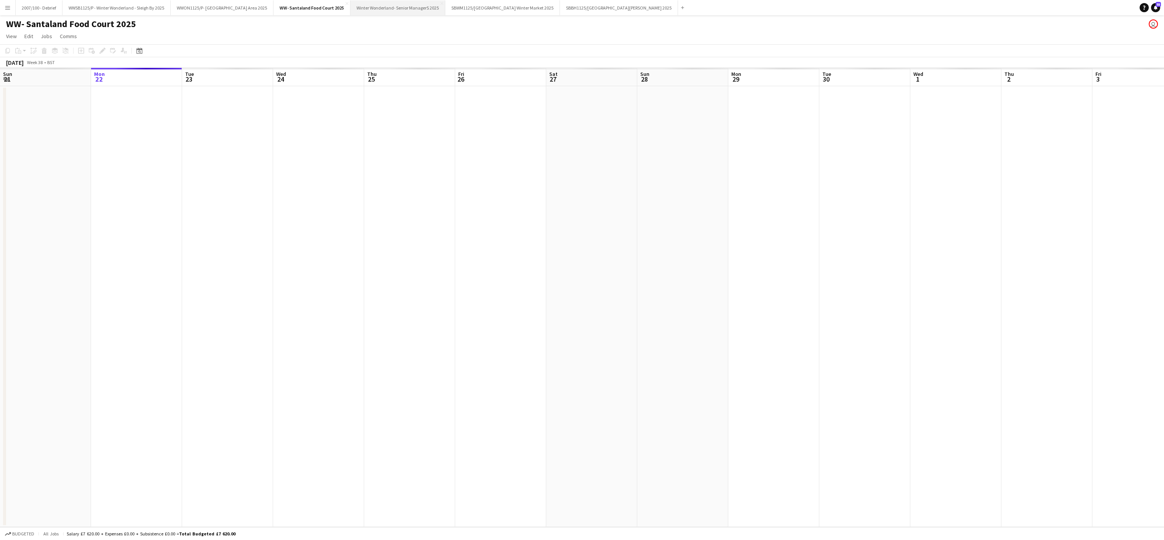
click at [415, 13] on button "Winter Wonderland- Senior ManagerS 2025 Close" at bounding box center [398, 7] width 95 height 15
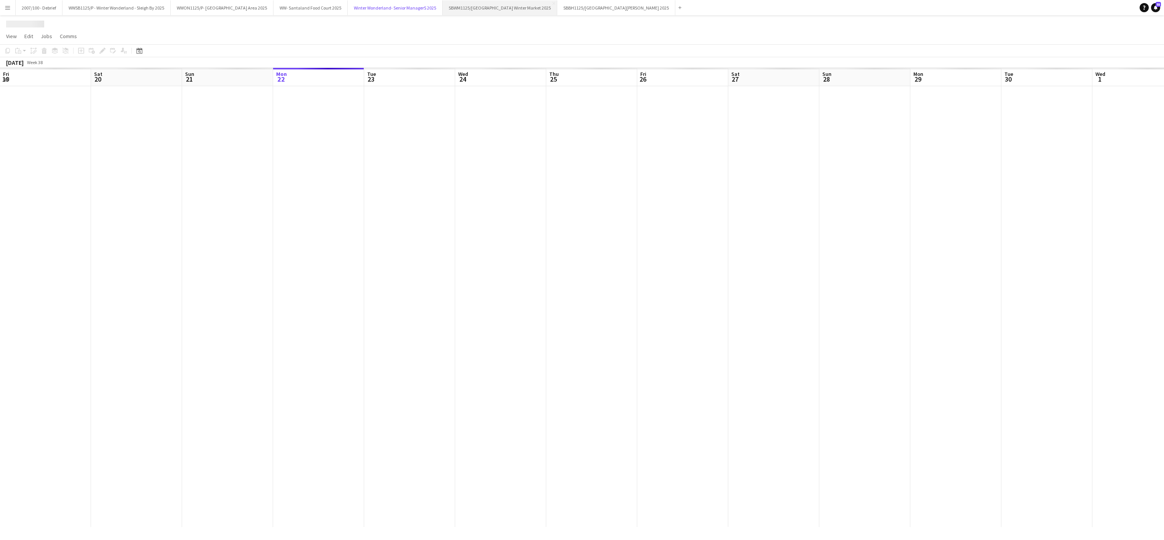
scroll to position [0, 182]
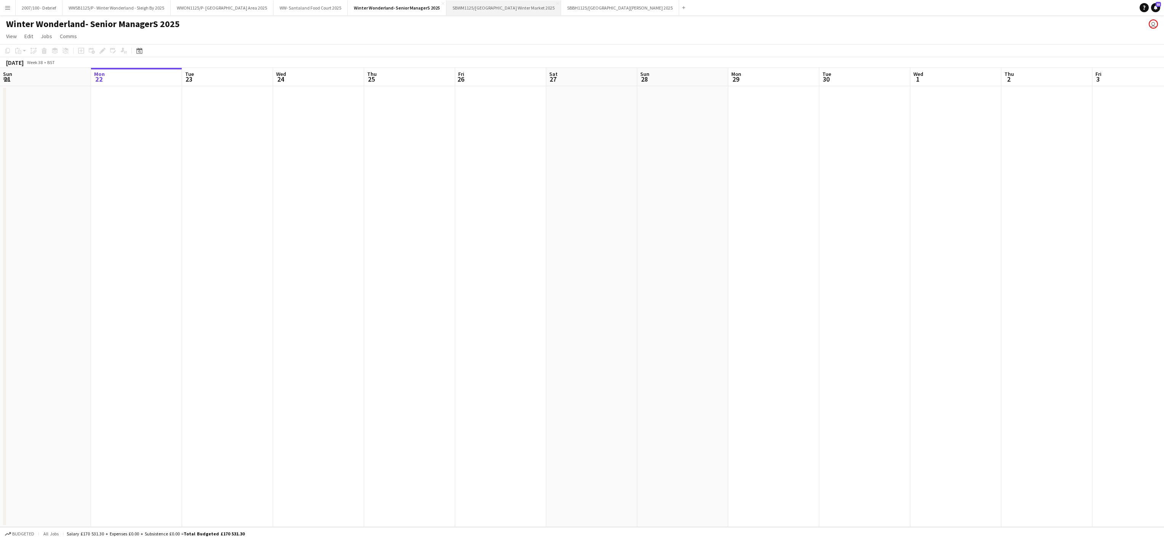
click at [511, 6] on button "SBWM1125/[GEOGRAPHIC_DATA] Winter Market 2025 Close" at bounding box center [504, 7] width 115 height 15
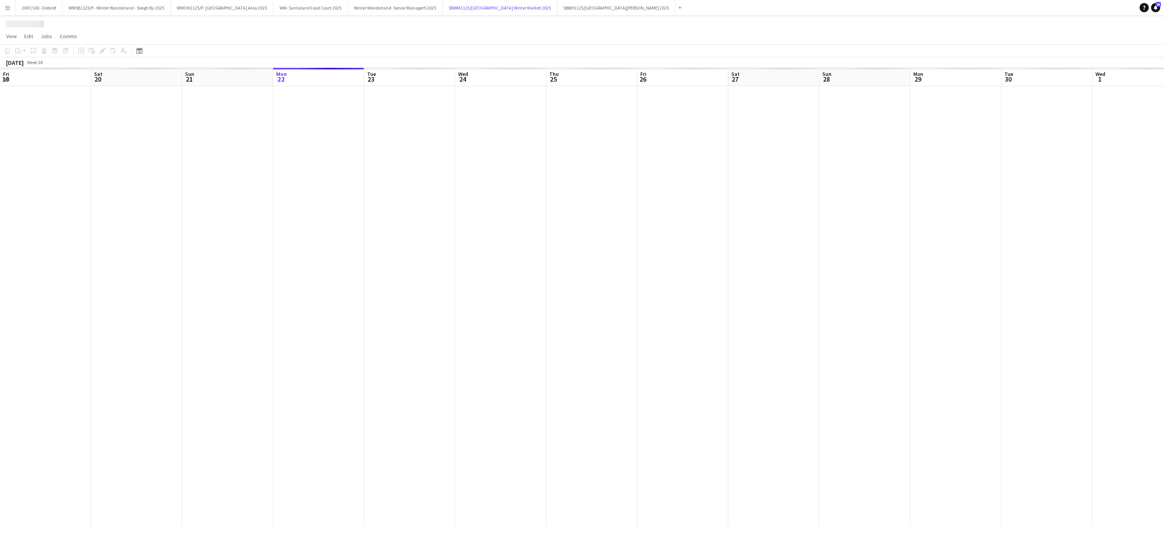
scroll to position [0, 182]
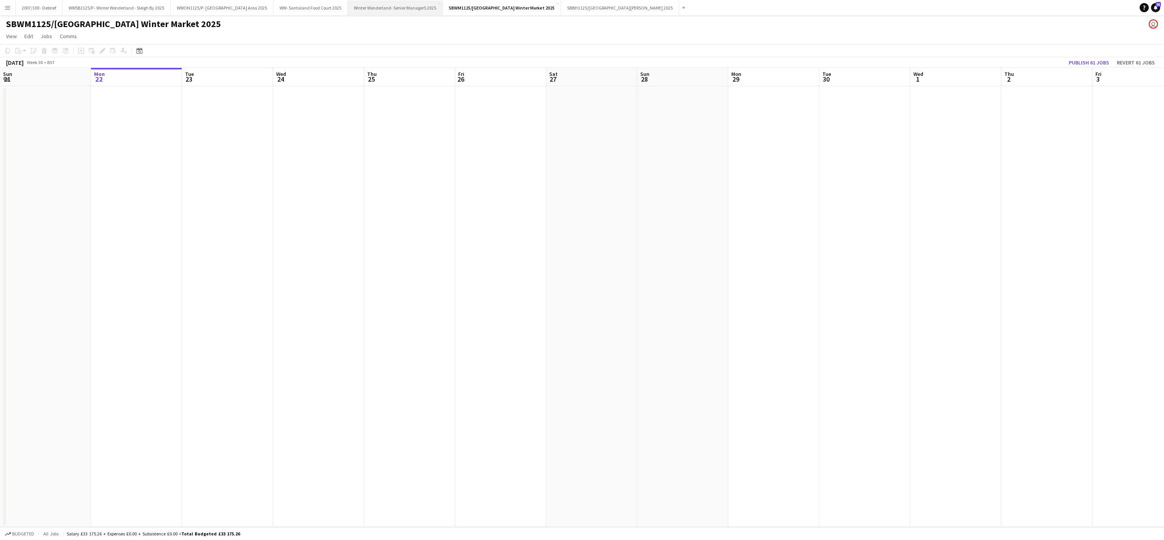
click at [406, 10] on button "Winter Wonderland- Senior ManagerS 2025 Close" at bounding box center [395, 7] width 95 height 15
click at [492, 415] on app-date-cell at bounding box center [500, 306] width 91 height 440
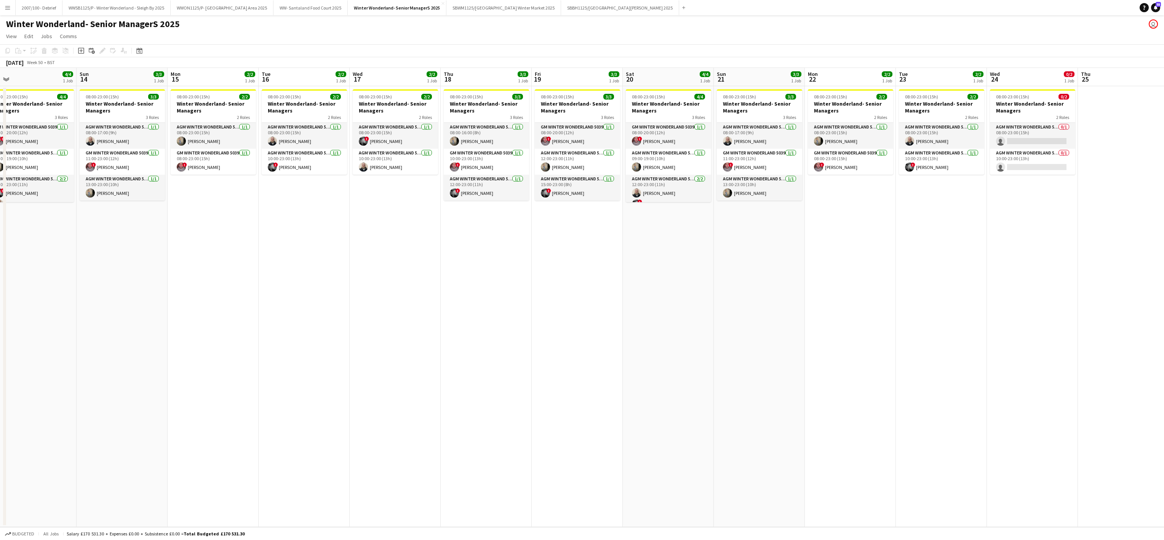
scroll to position [0, 325]
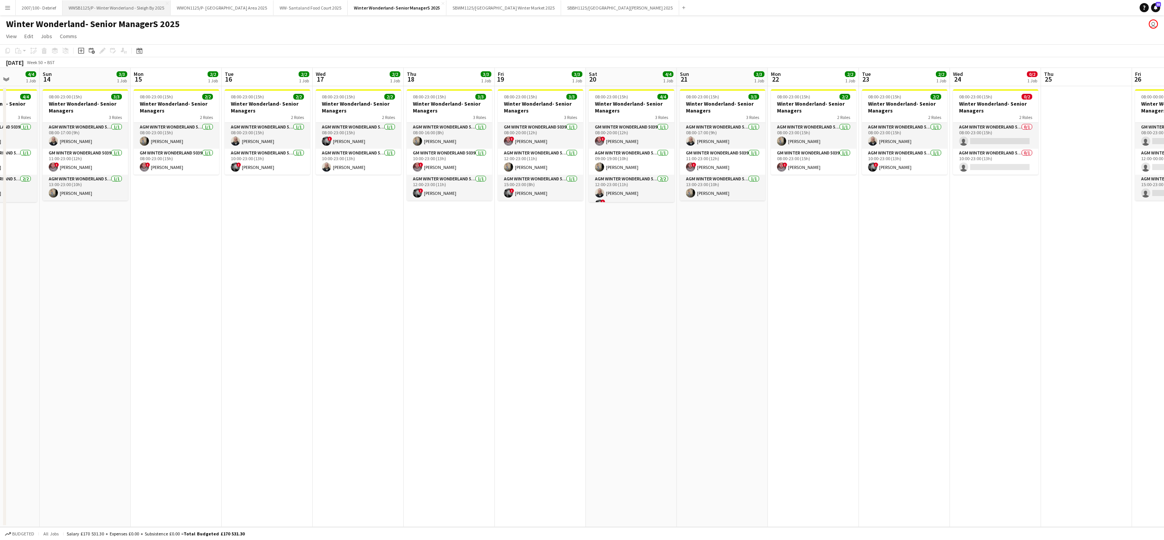
click at [102, 5] on button "WWSB1125/P - Winter Wonderland - Sleigh By 2025 Close" at bounding box center [116, 7] width 108 height 15
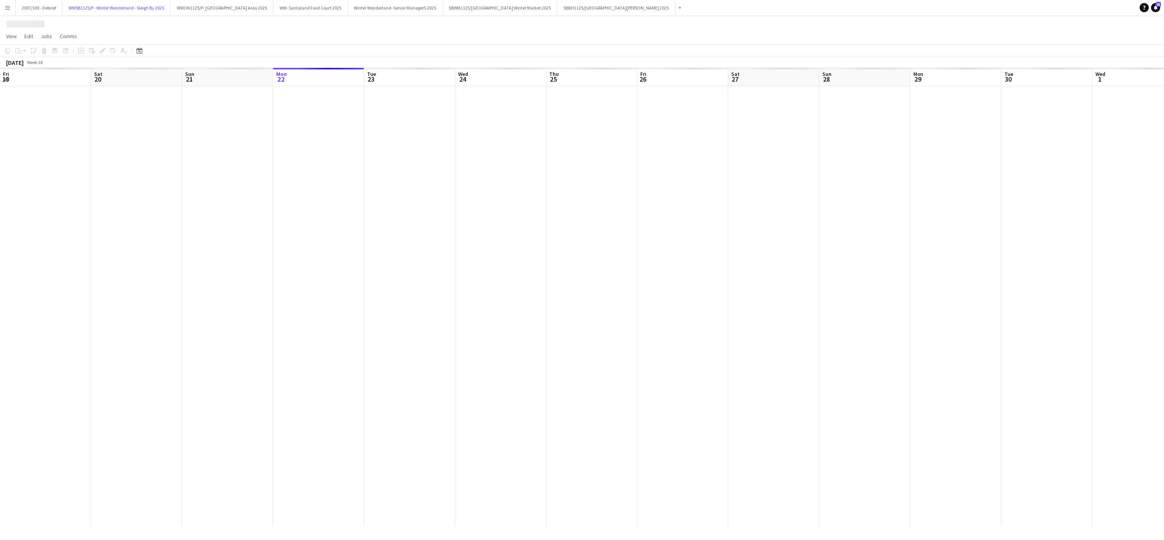
scroll to position [0, 182]
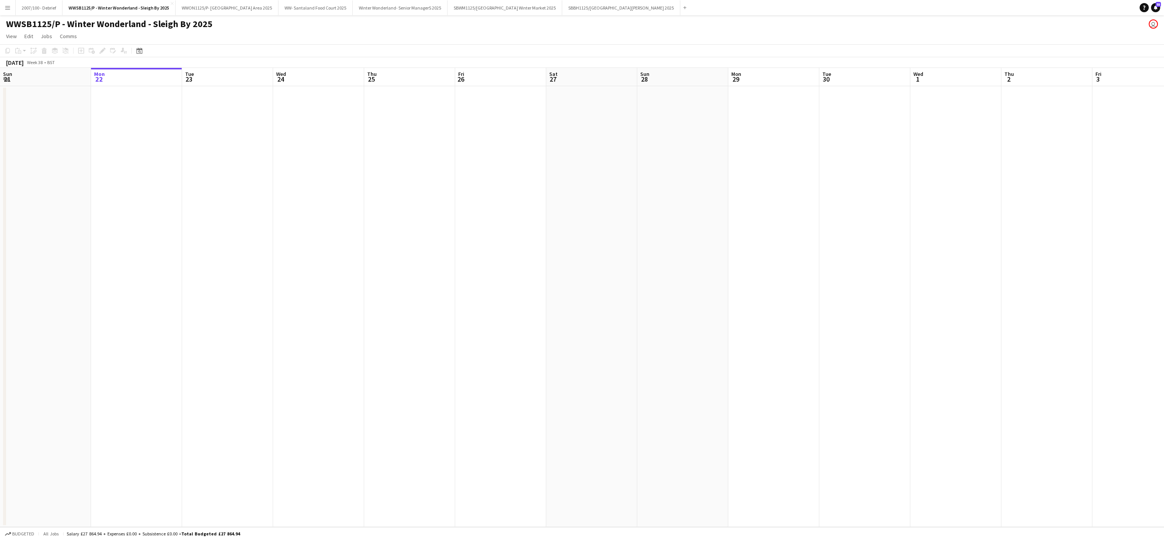
click at [816, 323] on app-date-cell at bounding box center [774, 306] width 91 height 440
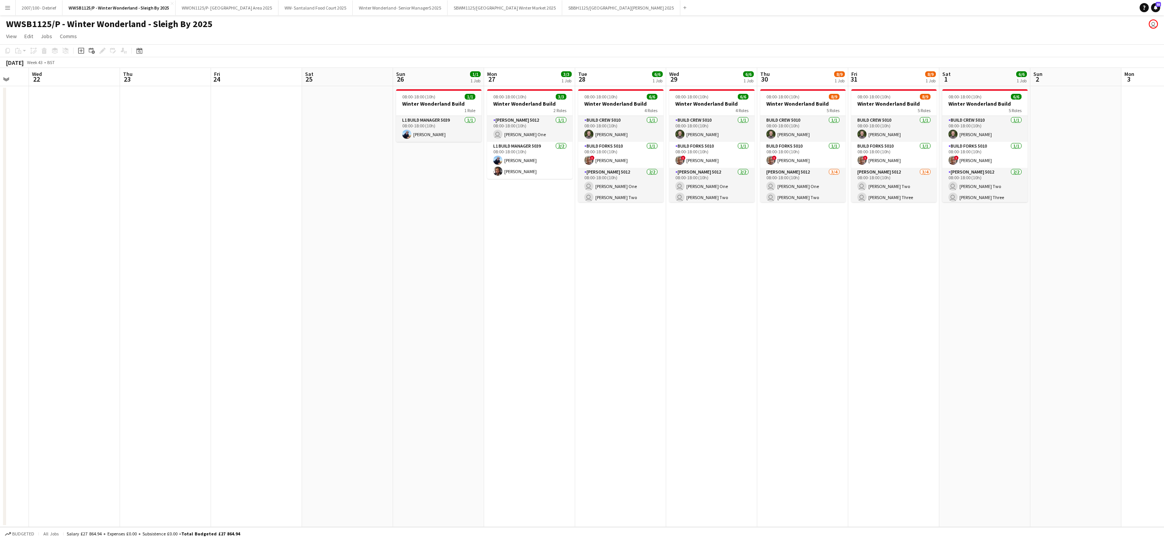
scroll to position [0, 323]
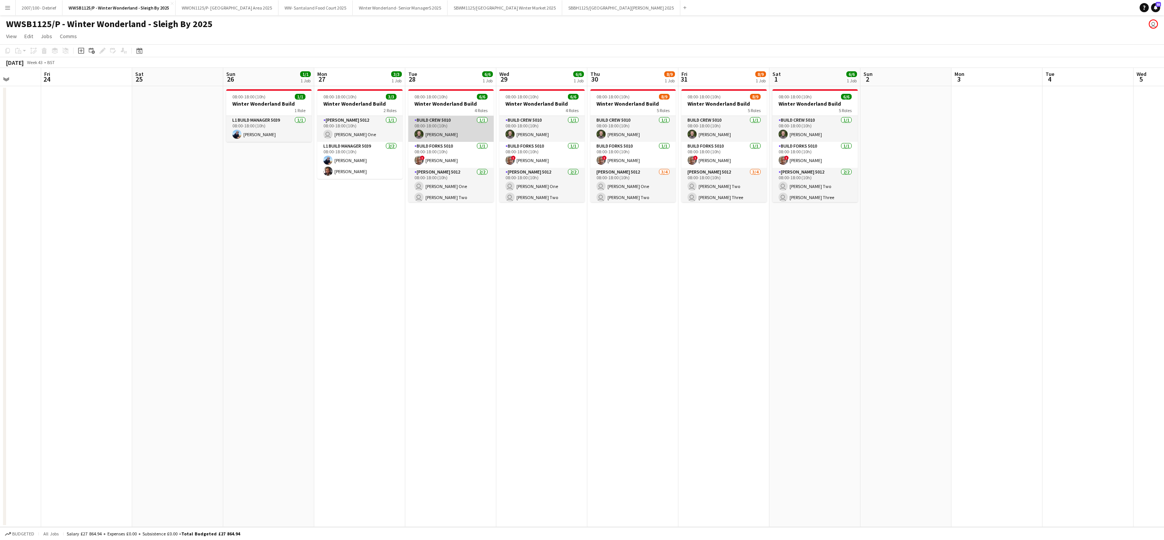
click at [454, 133] on app-card-role "Build Crew 5010 1/1 08:00-18:00 (10h) Stephen Carr" at bounding box center [450, 129] width 85 height 26
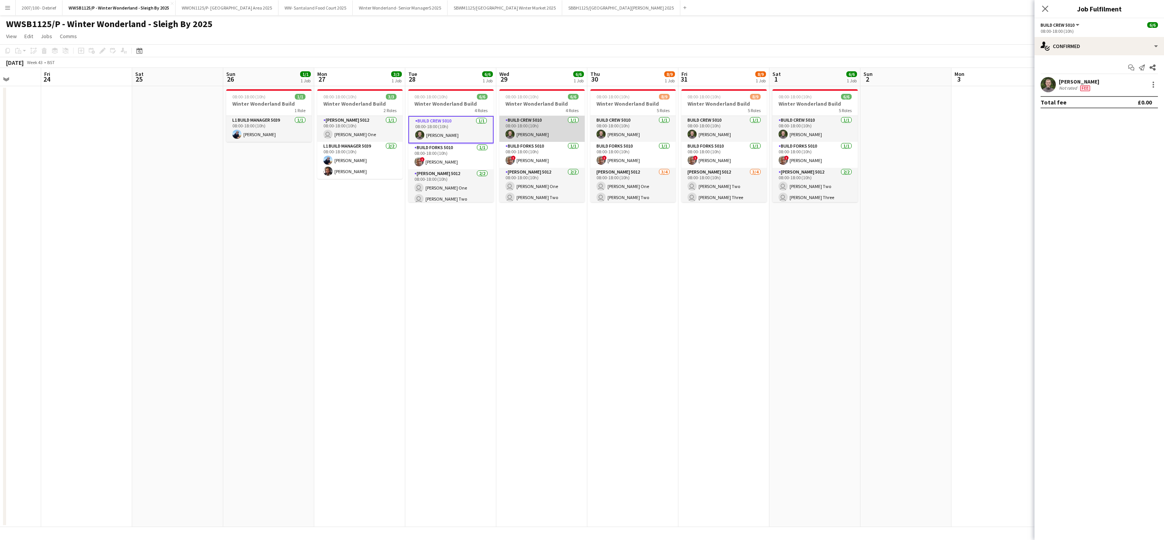
click at [538, 127] on app-card-role "Build Crew 5010 1/1 08:00-18:00 (10h) Stephen Carr" at bounding box center [542, 129] width 85 height 26
click at [599, 123] on app-card-role "Build Crew 5010 1/1 08:00-18:00 (10h) Stephen Carr" at bounding box center [633, 129] width 85 height 26
click at [702, 123] on app-card-role "Build Crew 5010 1/1 08:00-18:00 (10h) Stephen Carr" at bounding box center [724, 129] width 85 height 26
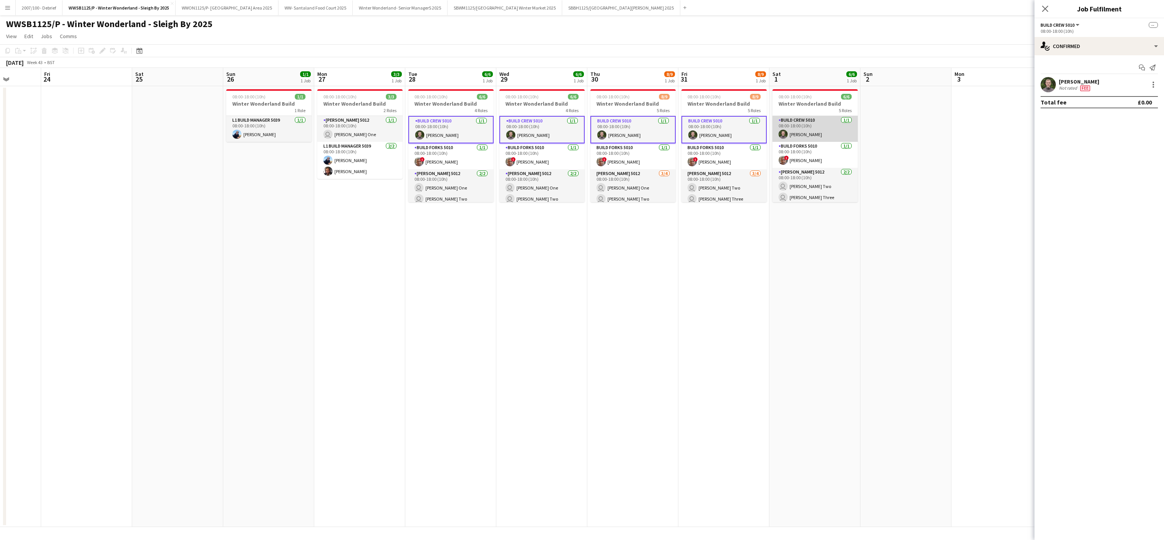
click at [794, 140] on app-card-role "Build Crew 5010 1/1 08:00-18:00 (10h) Stephen Carr" at bounding box center [815, 129] width 85 height 26
click at [1154, 85] on div at bounding box center [1154, 85] width 2 height 2
click at [1121, 157] on span "Remove" at bounding box center [1116, 154] width 23 height 6
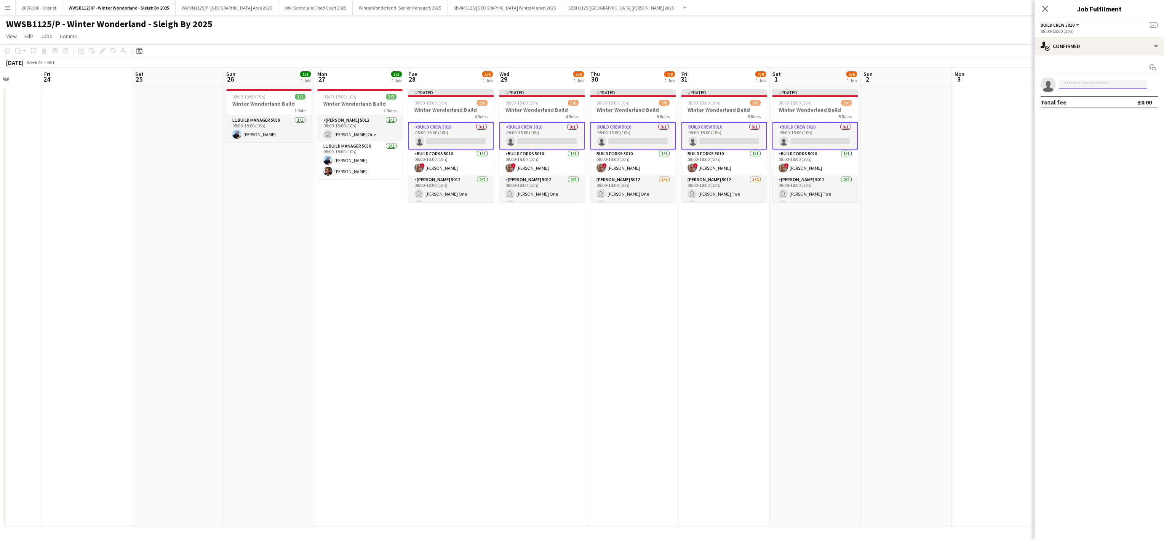
click at [1061, 82] on input at bounding box center [1103, 84] width 88 height 9
type input "*****"
click at [1075, 101] on span "eliot.sargeantson@gmail.com" at bounding box center [1103, 102] width 76 height 6
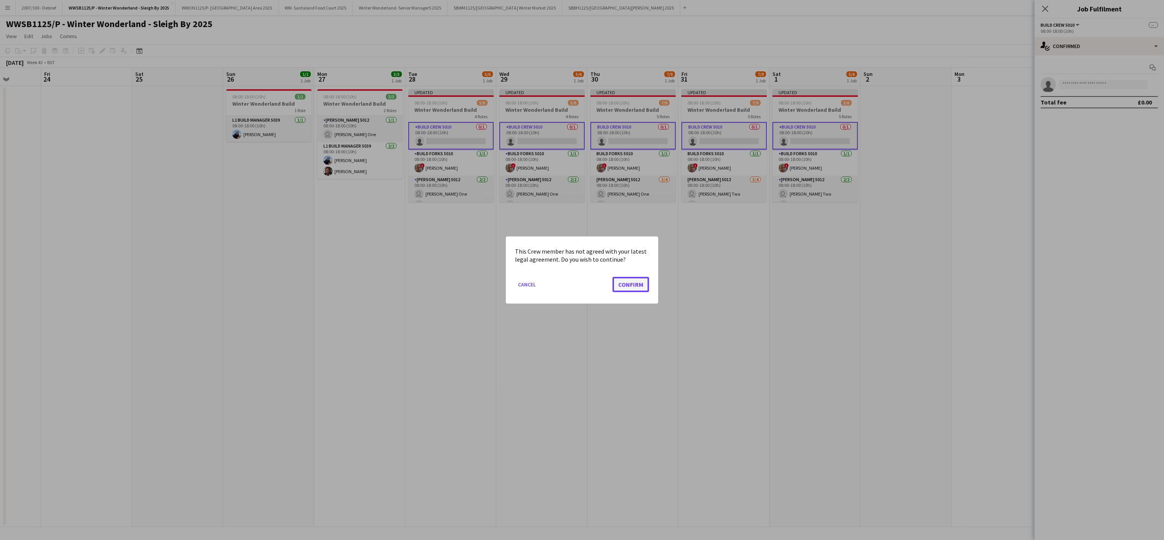
click at [623, 288] on button "Confirm" at bounding box center [631, 284] width 37 height 15
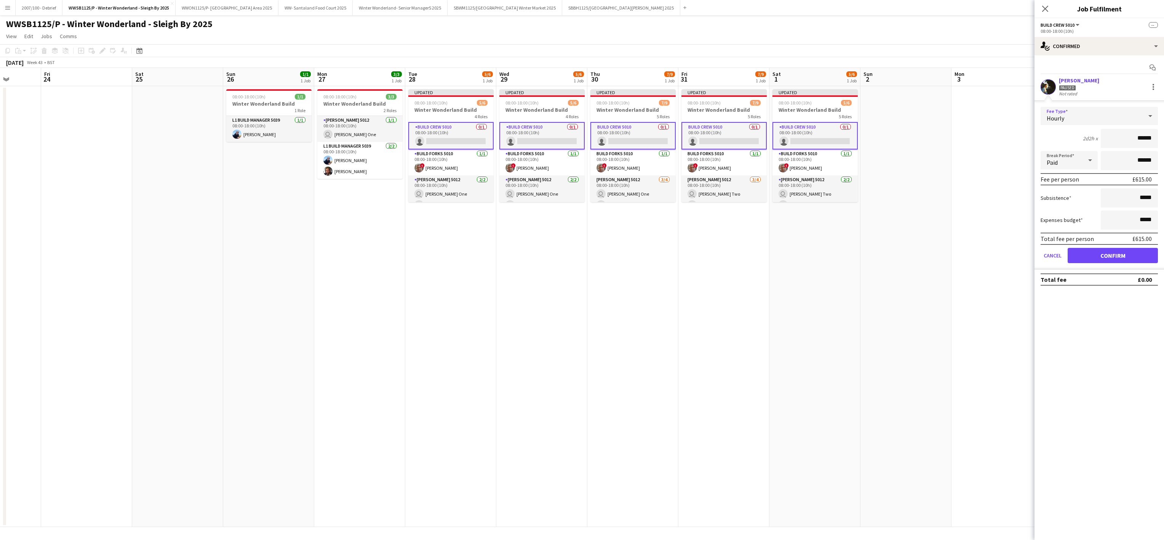
click at [1096, 123] on div "Hourly" at bounding box center [1092, 116] width 102 height 18
click at [1075, 163] on mat-option "Fixed" at bounding box center [1099, 158] width 117 height 19
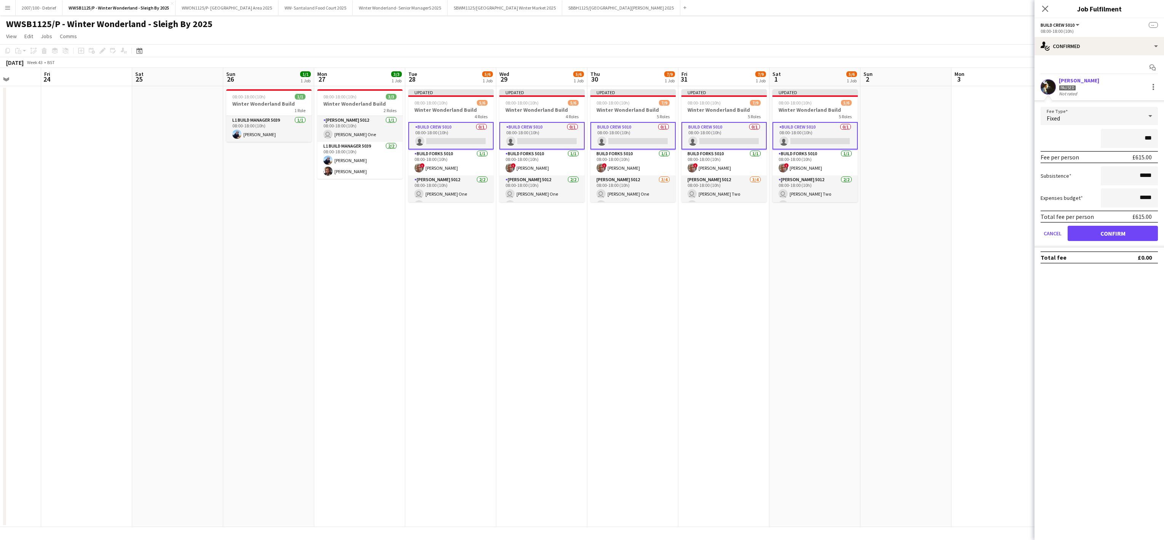
type input "**"
type input "*****"
click button "Confirm" at bounding box center [1113, 233] width 90 height 15
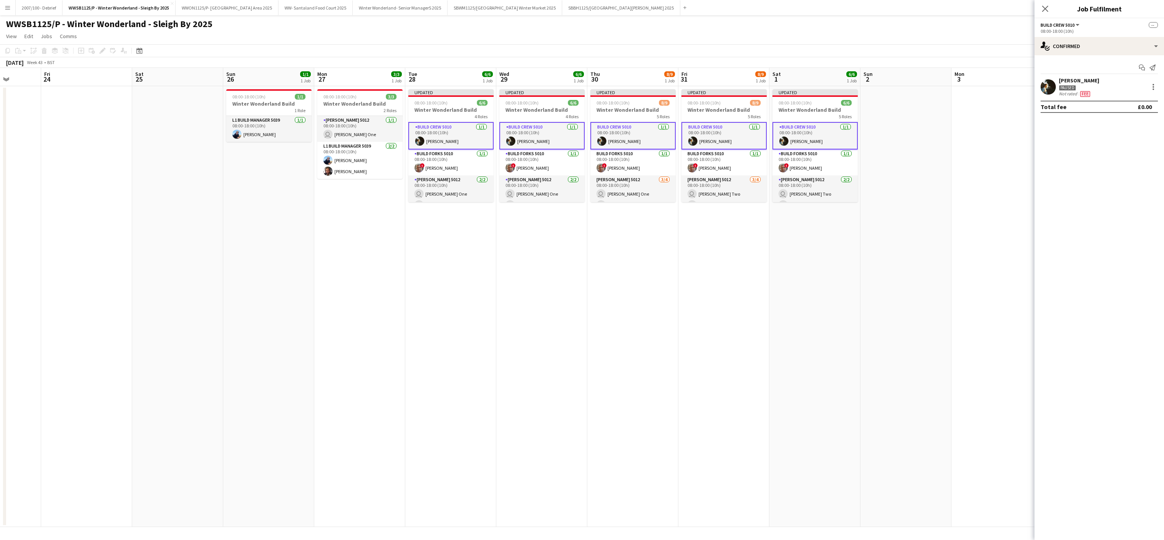
click at [1048, 98] on app-confirmed-crew "Eliot Sargeantson Paused Not rated Fee Total fee £0.00" at bounding box center [1100, 95] width 130 height 36
click at [1045, 90] on app-user-avatar at bounding box center [1048, 86] width 15 height 15
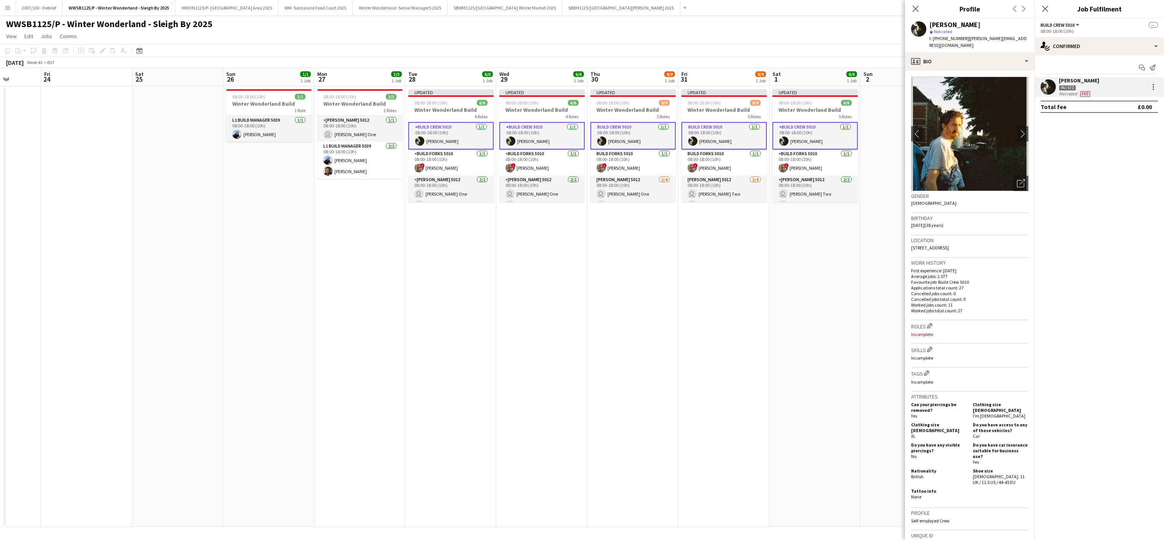
scroll to position [141, 0]
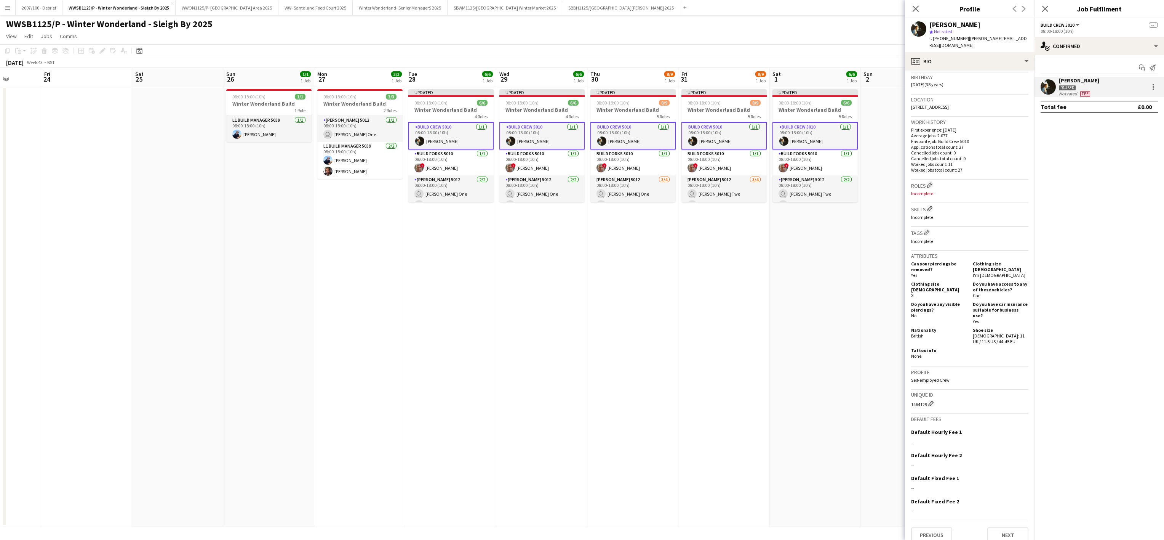
click at [707, 414] on app-date-cell "Updated 08:00-18:00 (10h) 8/9 Winter Wonderland Build 5 Roles Build Crew 5010 1…" at bounding box center [724, 306] width 91 height 440
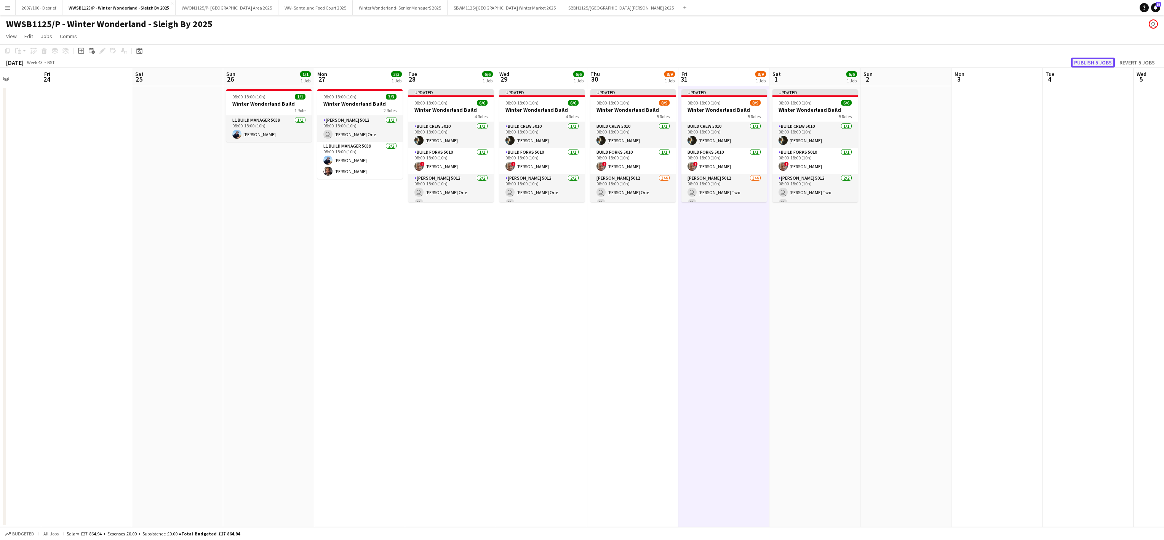
click at [1097, 59] on button "Publish 5 jobs" at bounding box center [1093, 63] width 44 height 10
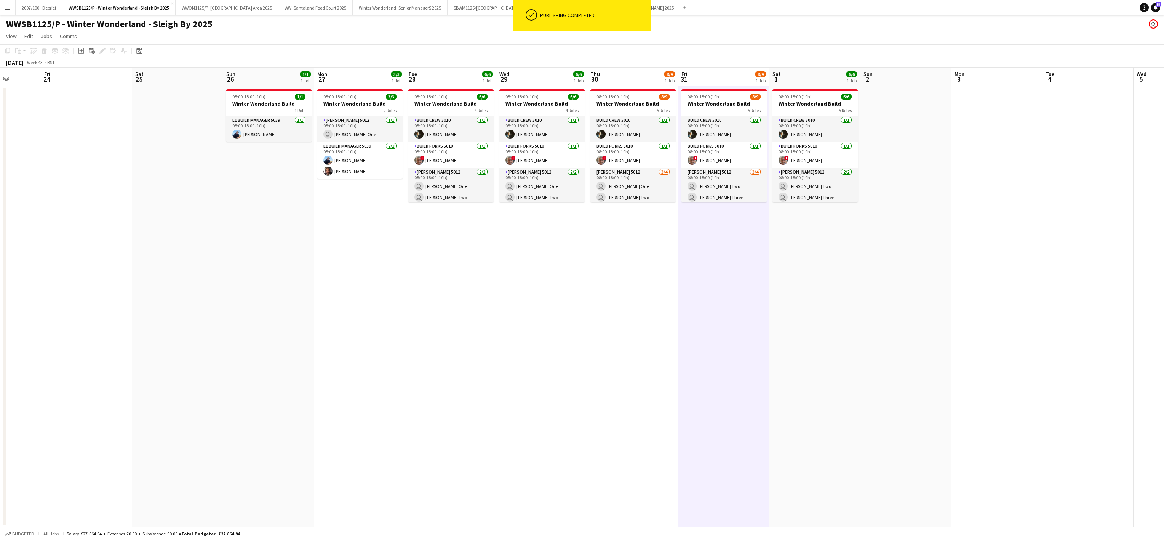
click at [1062, 171] on app-date-cell at bounding box center [1088, 306] width 91 height 440
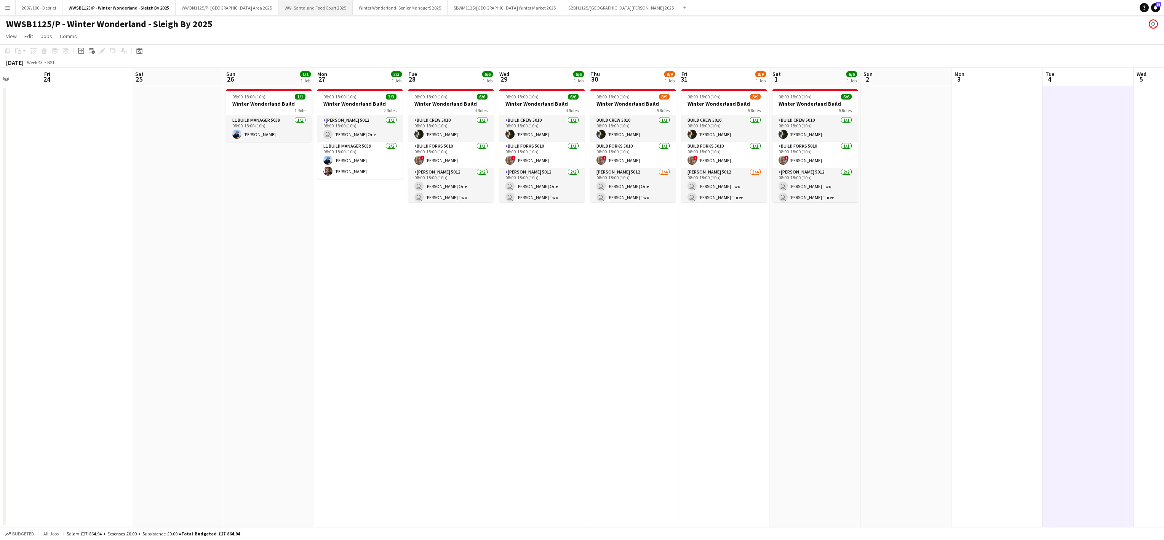
click at [328, 11] on button "WW- Santaland Food Court 2025 Close" at bounding box center [316, 7] width 74 height 15
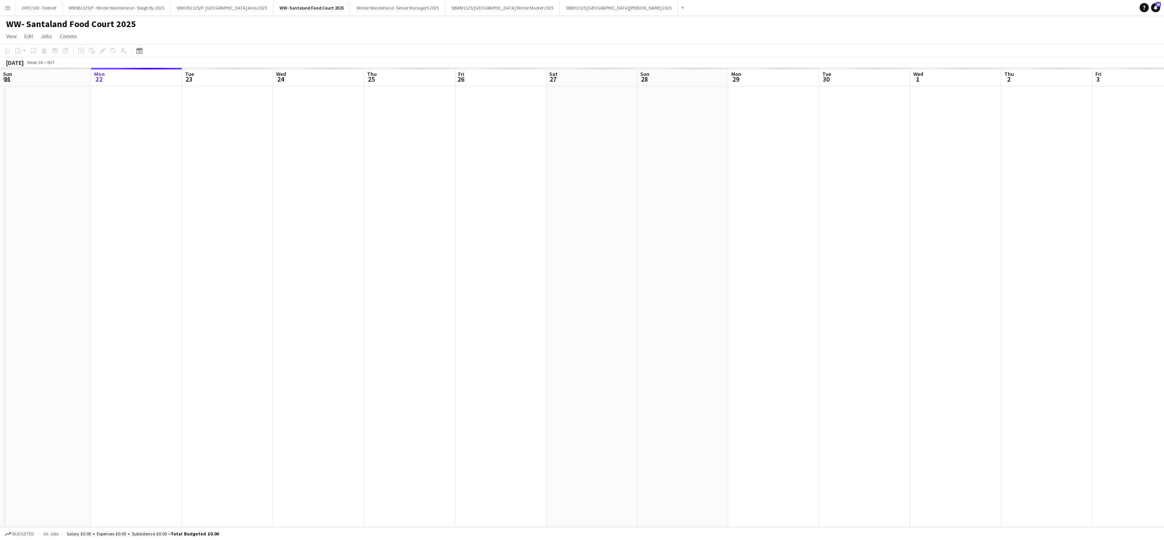
click at [464, 406] on app-date-cell at bounding box center [500, 306] width 91 height 440
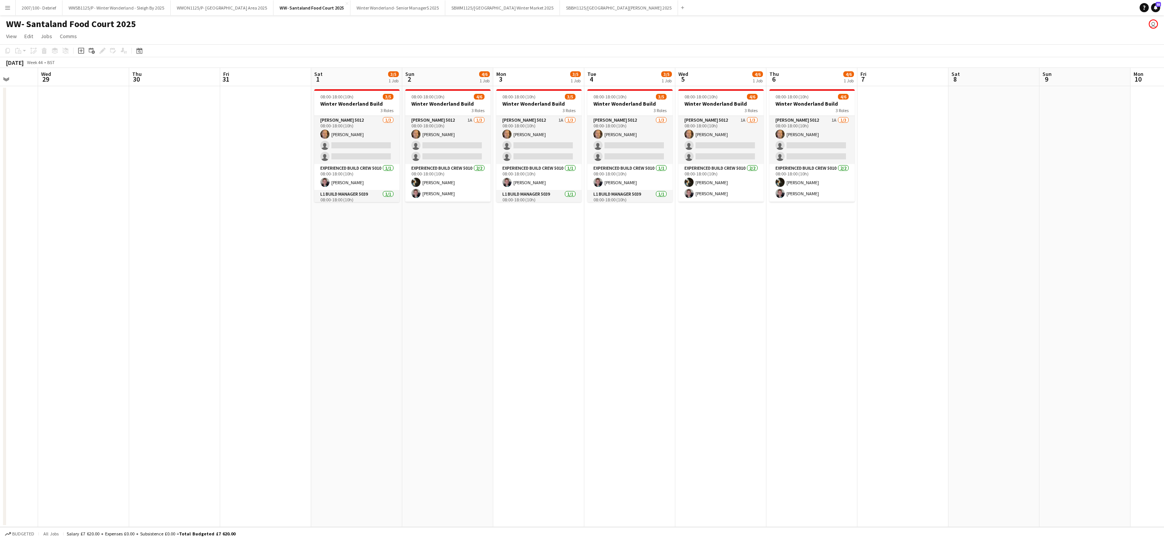
click at [463, 370] on app-date-cell "08:00-18:00 (10h) 4/6 Winter Wonderland Build 3 Roles Carpenter 5012 1A 1/3 08:…" at bounding box center [447, 306] width 91 height 440
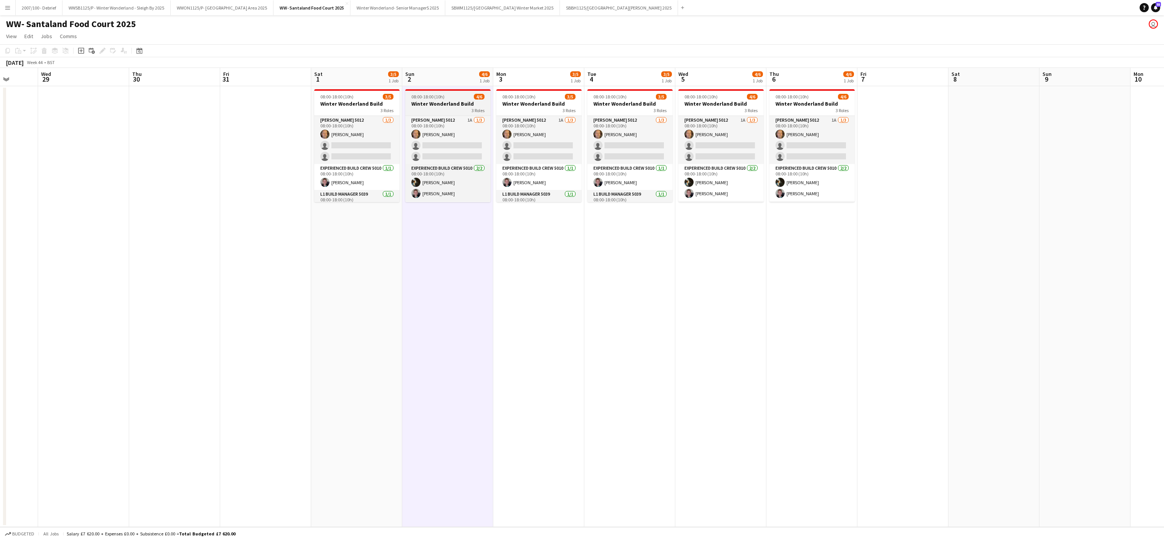
click at [455, 104] on h3 "Winter Wonderland Build" at bounding box center [447, 103] width 85 height 7
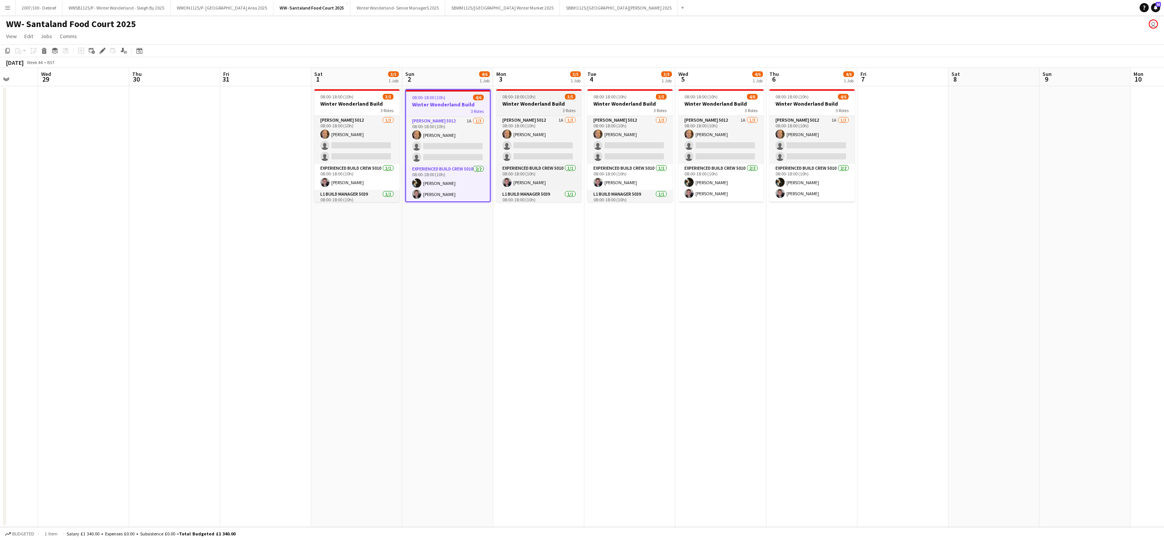
click at [509, 101] on h3 "Winter Wonderland Build" at bounding box center [538, 103] width 85 height 7
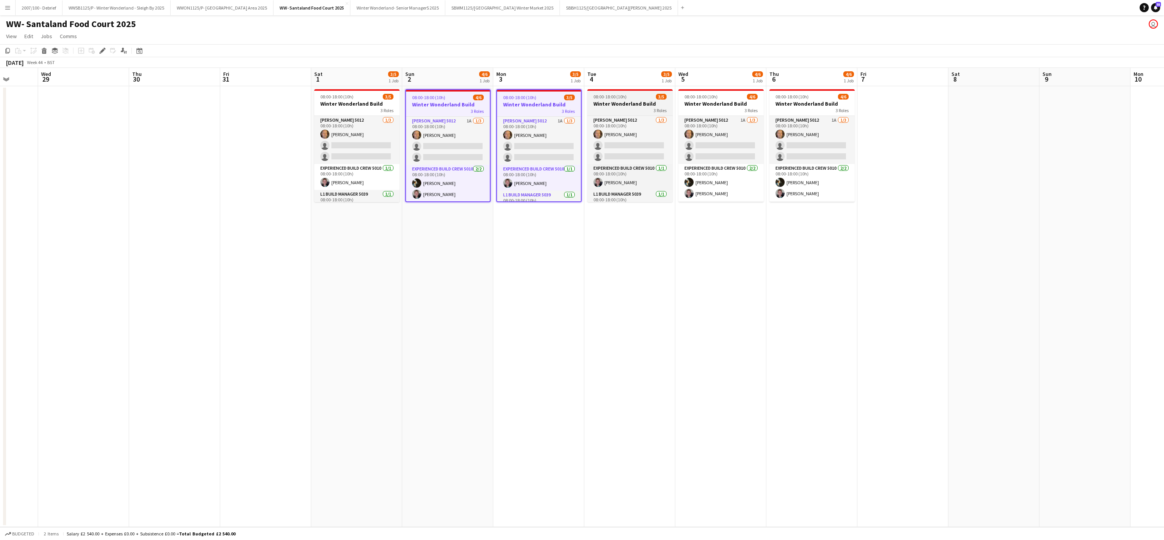
click at [643, 93] on app-job-card "08:00-18:00 (10h) 3/5 Winter Wonderland Build 3 Roles Carpenter 5012 1/3 08:00-…" at bounding box center [630, 145] width 85 height 113
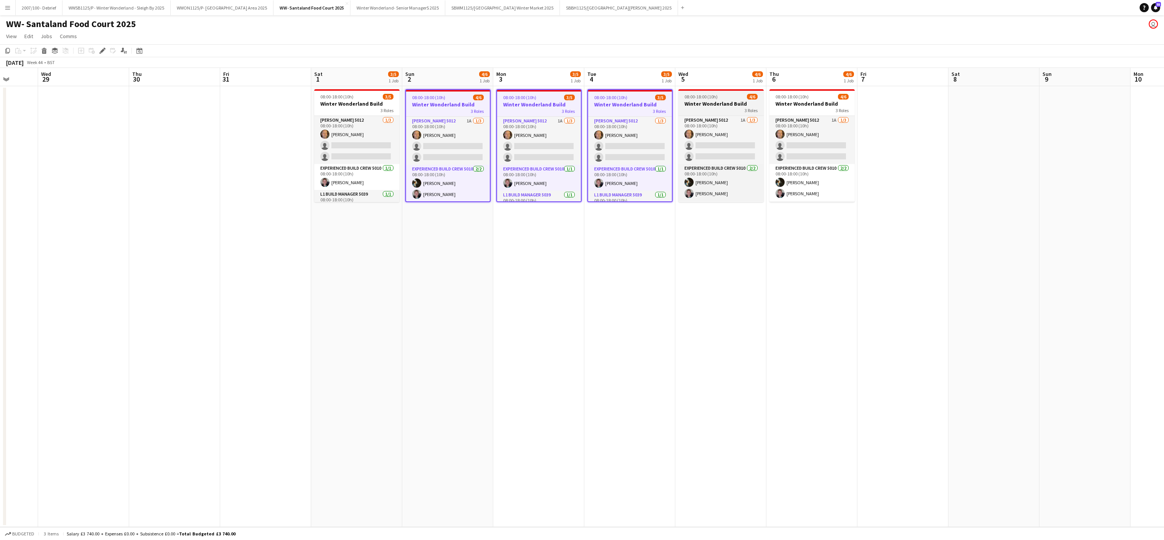
click at [742, 95] on div "08:00-18:00 (10h) 4/6" at bounding box center [721, 97] width 85 height 6
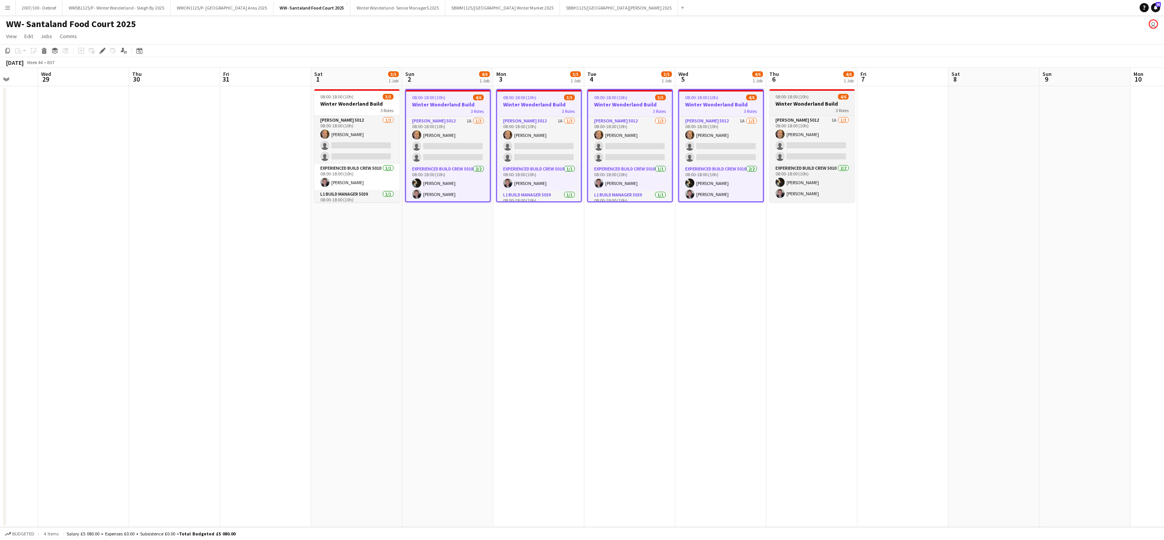
click at [797, 96] on span "08:00-18:00 (10h)" at bounding box center [792, 97] width 33 height 6
click at [99, 52] on icon at bounding box center [100, 53] width 2 height 2
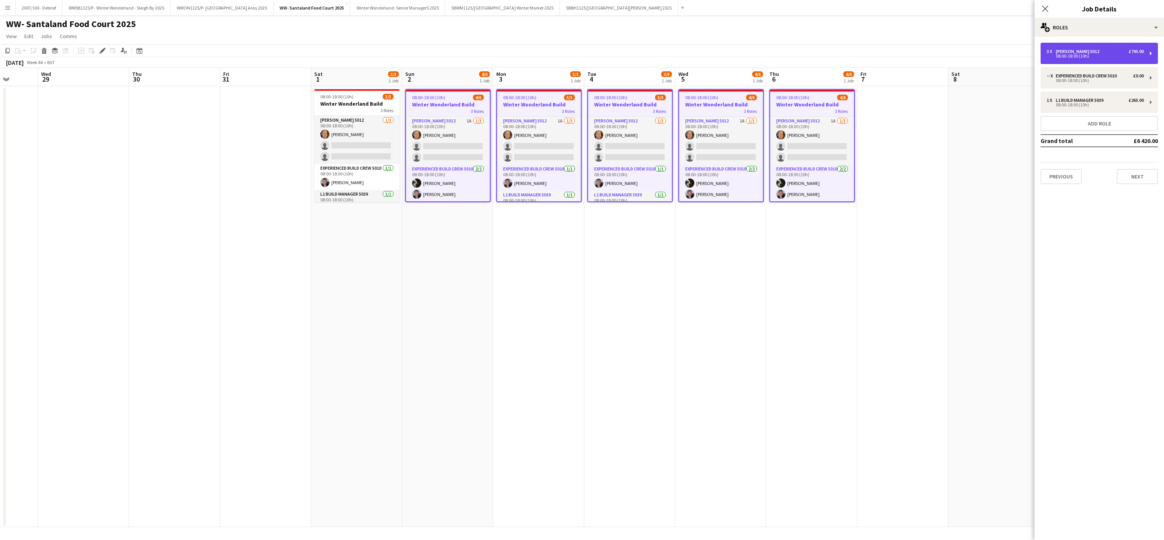
click at [1069, 51] on div "[PERSON_NAME] 5012" at bounding box center [1079, 51] width 46 height 5
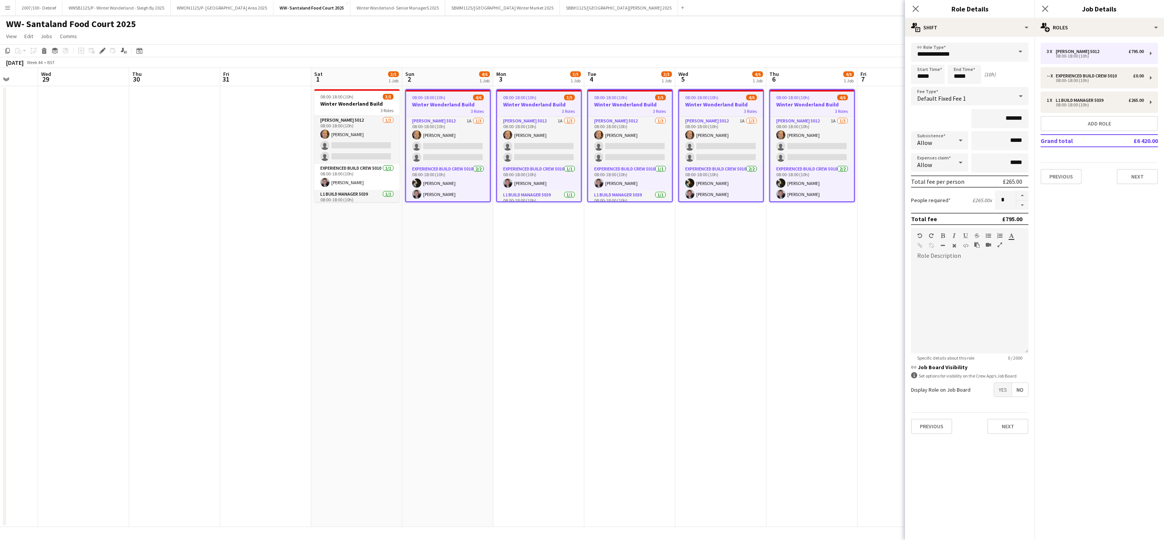
click at [812, 92] on app-job-card "08:00-18:00 (10h) 4/6 Winter Wonderland Build 3 Roles Carpenter 5012 1A 1/3 08:…" at bounding box center [812, 145] width 85 height 113
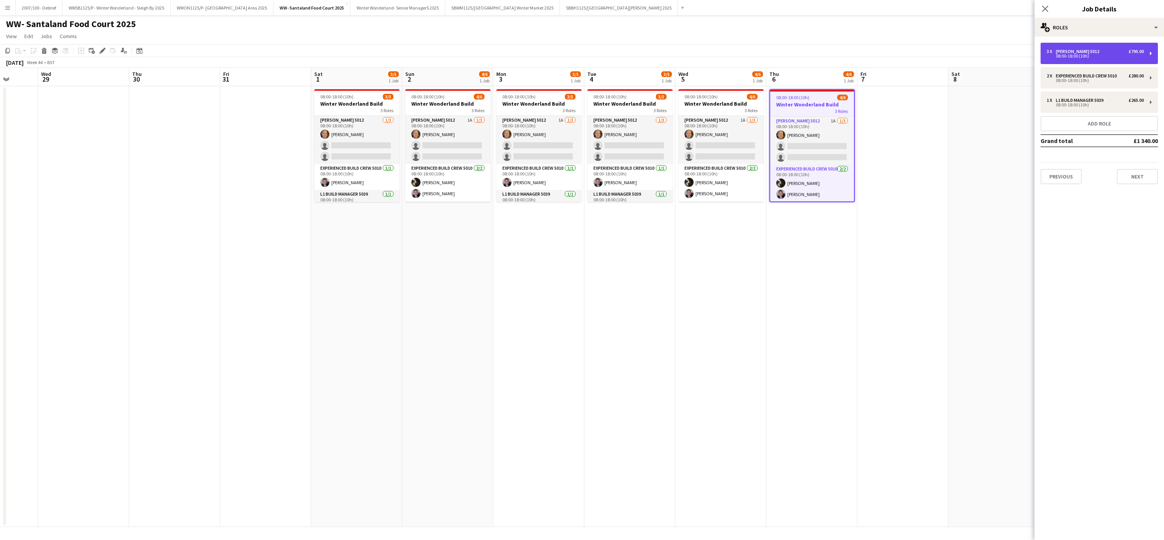
click at [1052, 57] on div "08:00-18:00 (10h)" at bounding box center [1095, 56] width 97 height 4
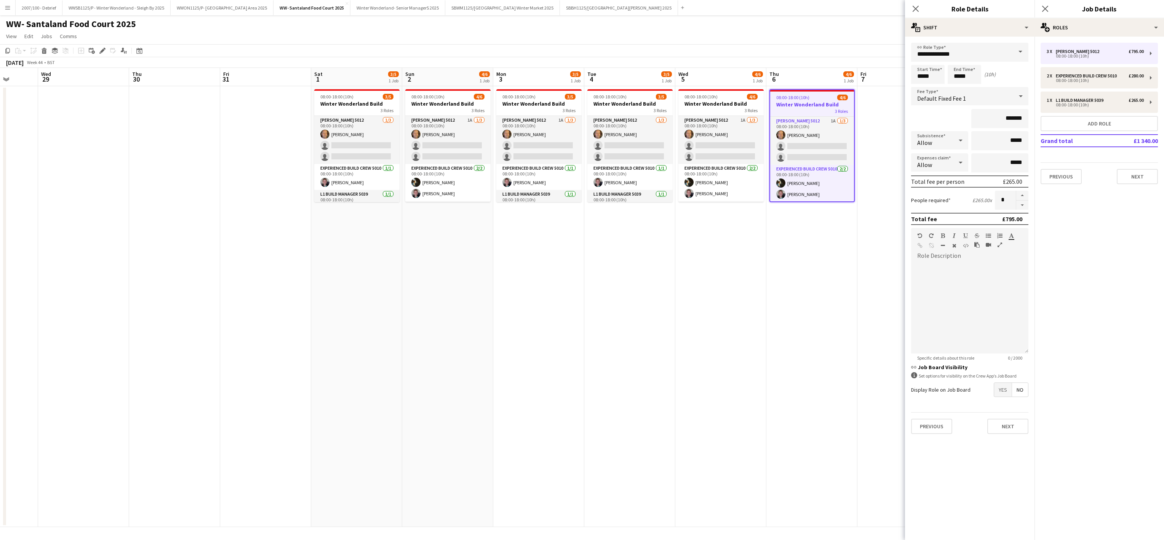
click at [733, 282] on app-date-cell "08:00-18:00 (10h) 4/6 Winter Wonderland Build 3 Roles Carpenter 5012 1A 1/3 08:…" at bounding box center [721, 306] width 91 height 440
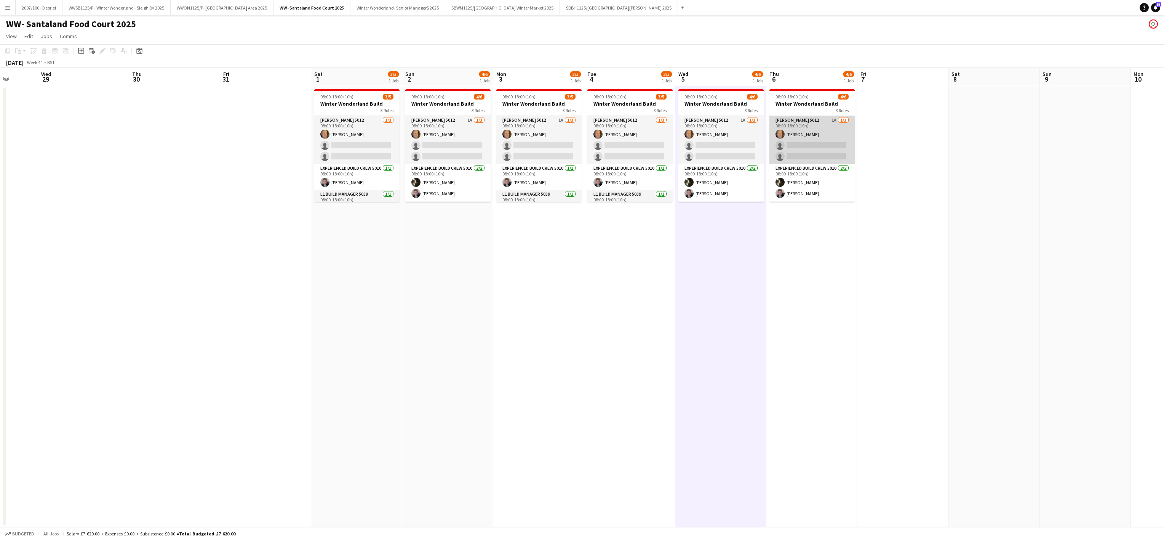
click at [814, 117] on app-card-role "Carpenter 5012 1A 1/3 08:00-18:00 (10h) Arron Jennison single-neutral-actions s…" at bounding box center [812, 140] width 85 height 48
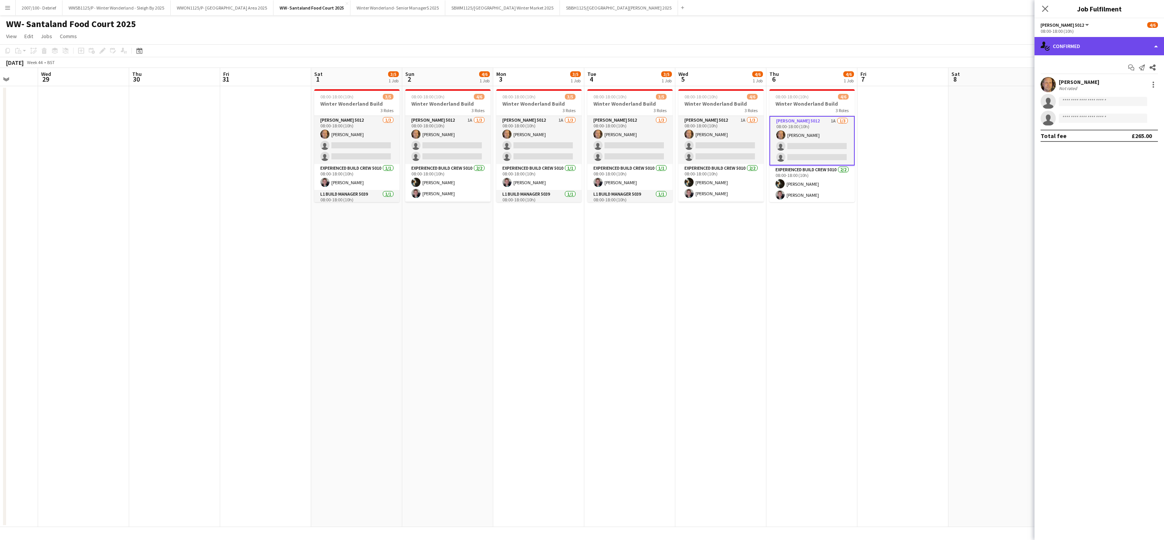
click at [1081, 46] on div "single-neutral-actions-check-2 Confirmed" at bounding box center [1100, 46] width 130 height 18
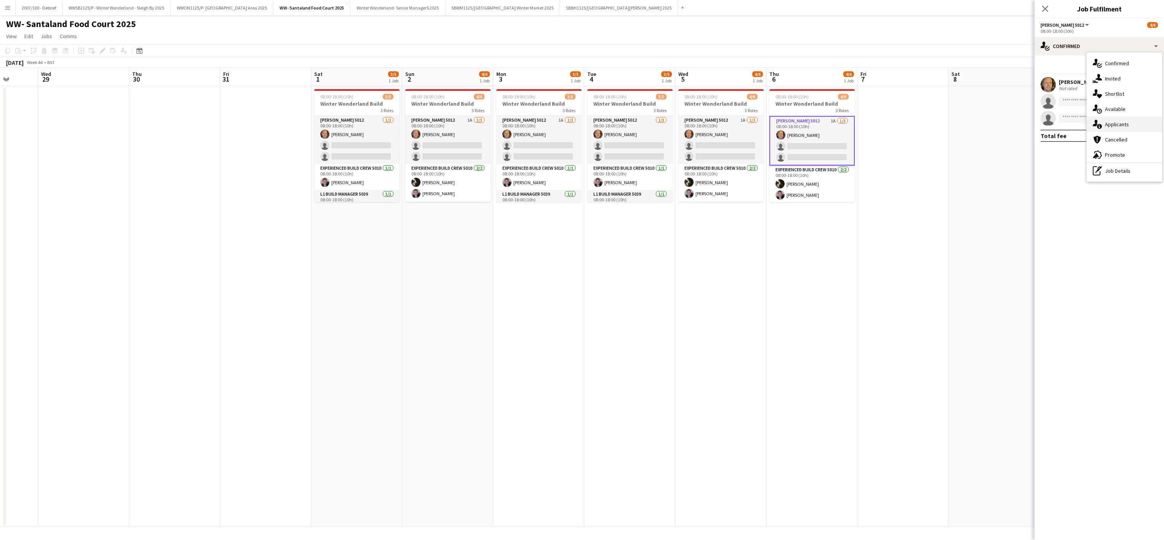
click at [1130, 125] on div "single-neutral-actions-information Applicants" at bounding box center [1124, 124] width 75 height 15
click at [1134, 102] on app-icon "Decline" at bounding box center [1134, 101] width 6 height 6
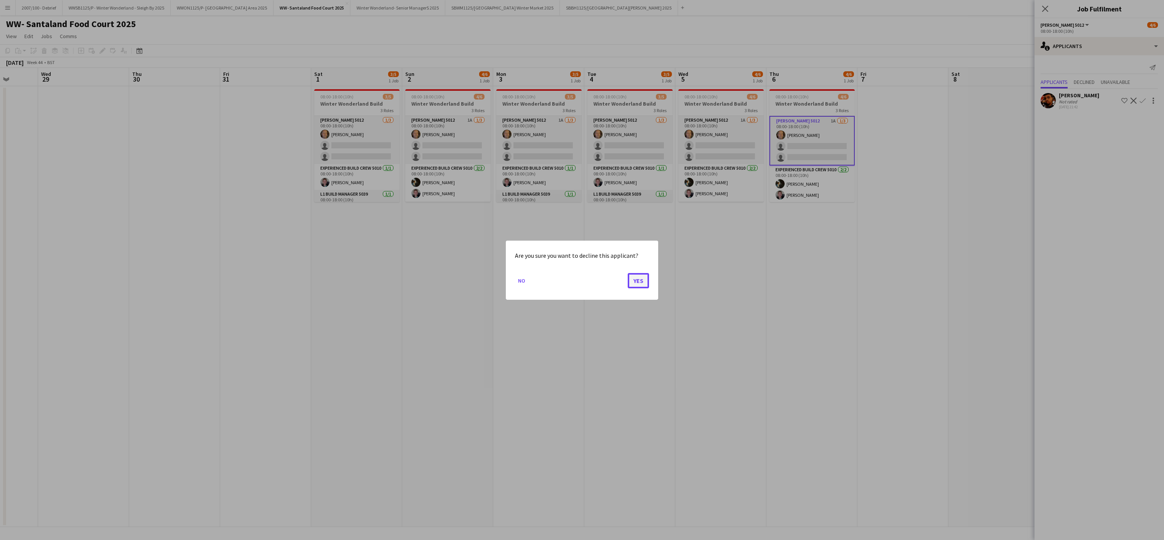
click at [635, 279] on button "Yes" at bounding box center [638, 279] width 21 height 15
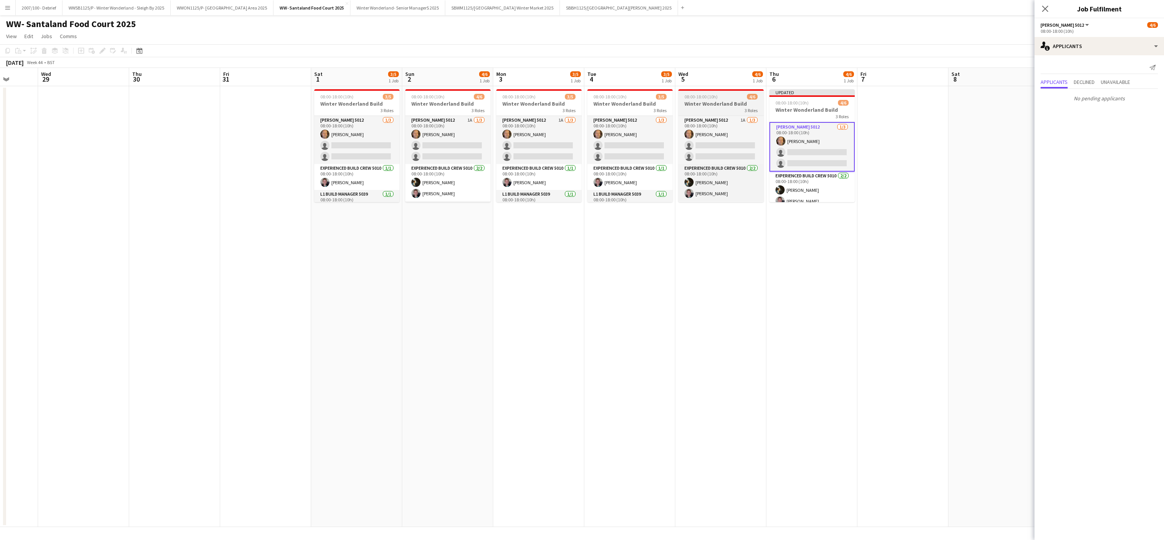
click at [708, 115] on div "Carpenter 5012 1A 1/3 08:00-18:00 (10h) Arron Jennison single-neutral-actions s…" at bounding box center [721, 158] width 85 height 86
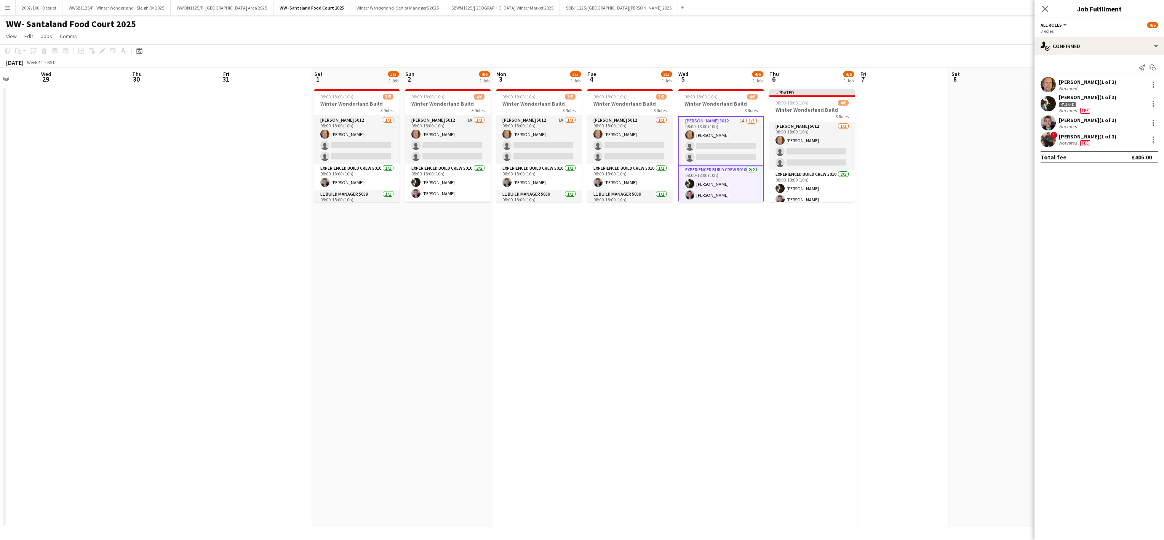
click at [1082, 56] on div "Send notification Start chat Arron Jennison (1 of 3) Not rated Eliot Sargeantso…" at bounding box center [1100, 112] width 130 height 114
click at [691, 126] on app-card-role "Carpenter 5012 1A 1/3 08:00-18:00 (10h) Arron Jennison single-neutral-actions s…" at bounding box center [721, 141] width 85 height 50
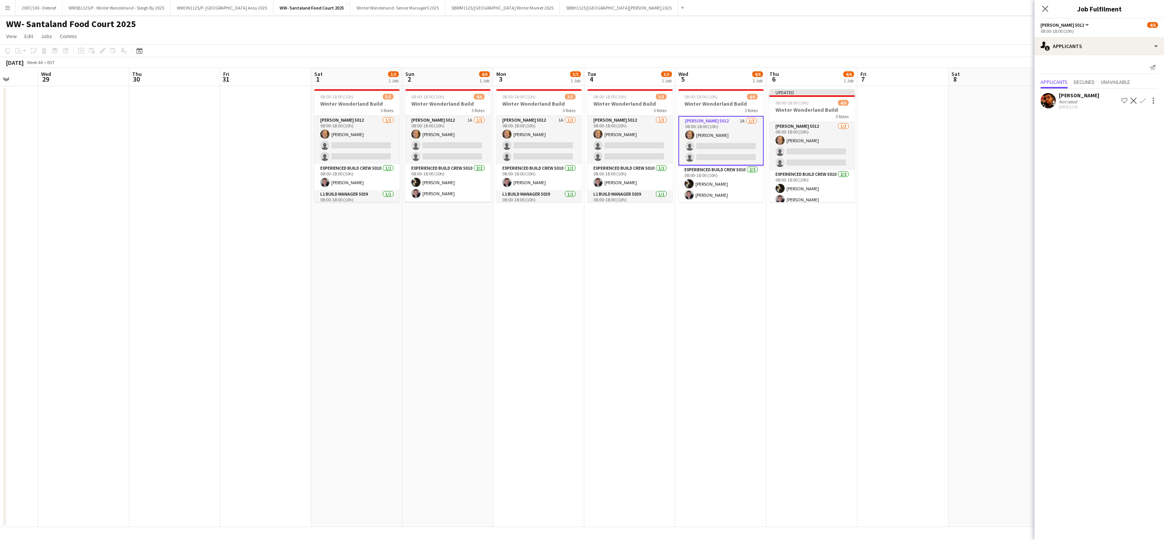
click at [1134, 104] on app-icon "Decline" at bounding box center [1134, 101] width 6 height 6
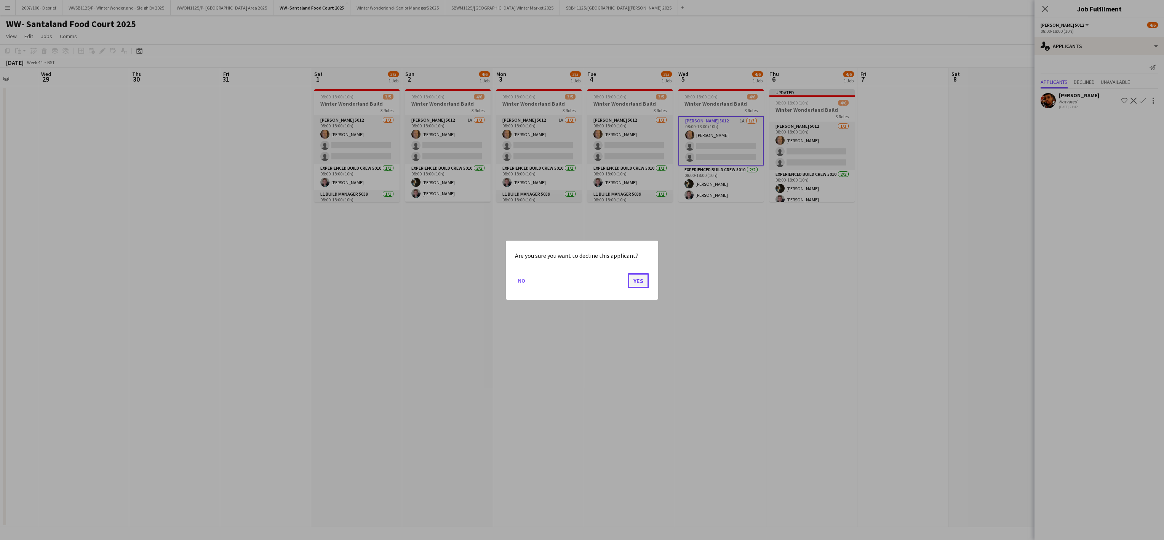
click at [641, 283] on button "Yes" at bounding box center [638, 279] width 21 height 15
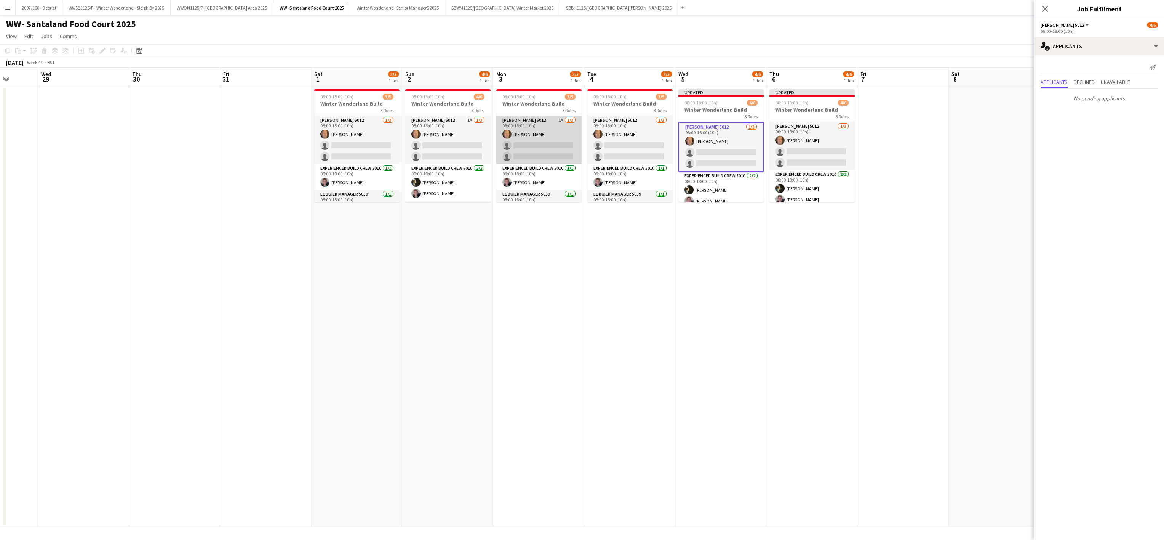
click at [519, 138] on app-card-role "Carpenter 5012 1A 1/3 08:00-18:00 (10h) Arron Jennison single-neutral-actions s…" at bounding box center [538, 140] width 85 height 48
click at [1133, 101] on app-icon "Decline" at bounding box center [1134, 101] width 6 height 6
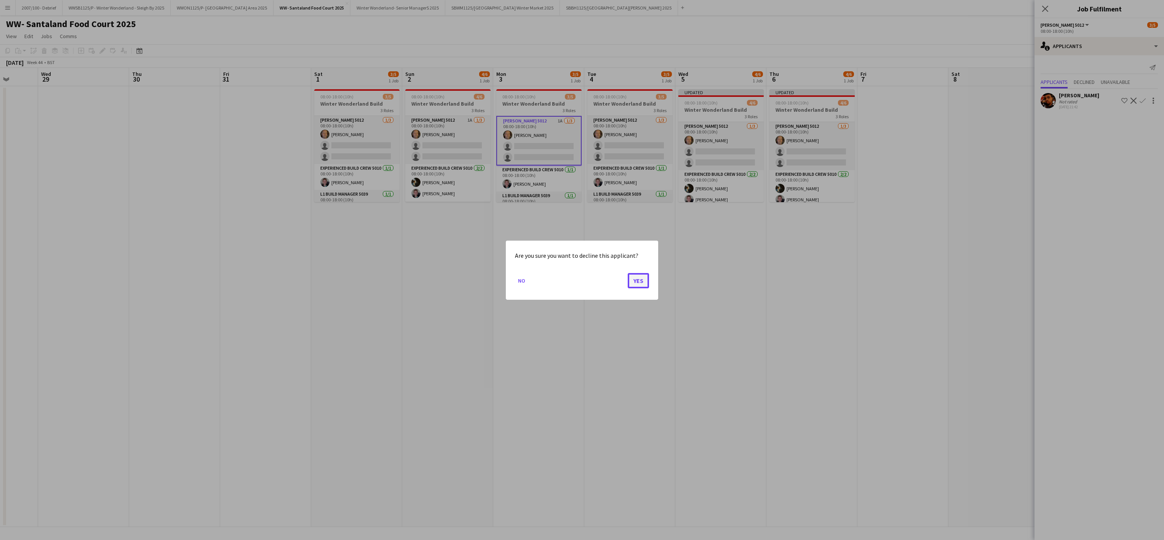
click at [641, 284] on button "Yes" at bounding box center [638, 279] width 21 height 15
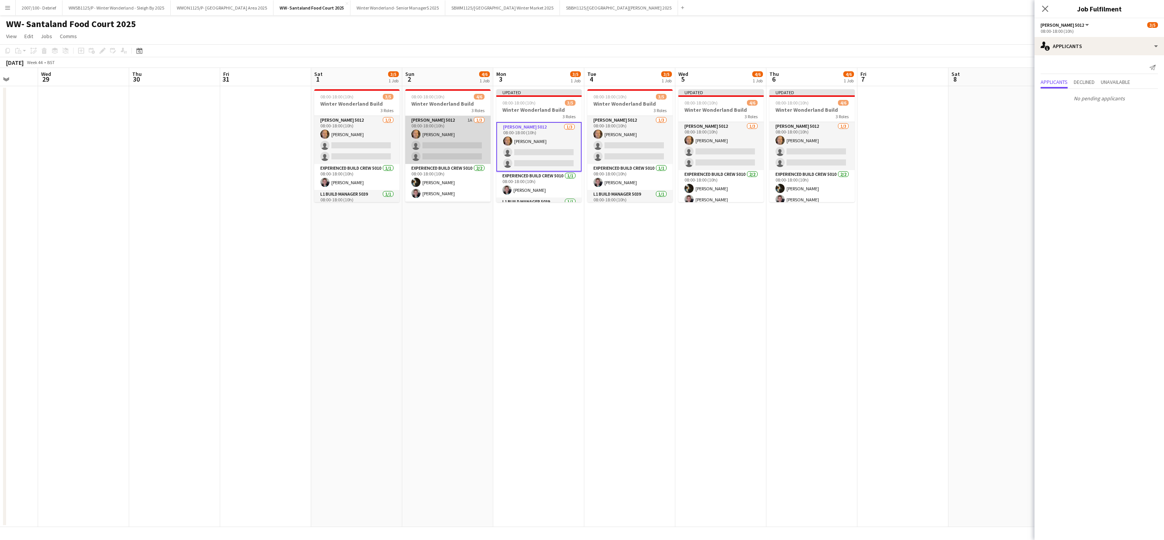
click at [452, 133] on app-card-role "Carpenter 5012 1A 1/3 08:00-18:00 (10h) Arron Jennison single-neutral-actions s…" at bounding box center [447, 140] width 85 height 48
click at [1132, 102] on app-icon "Decline" at bounding box center [1134, 101] width 6 height 6
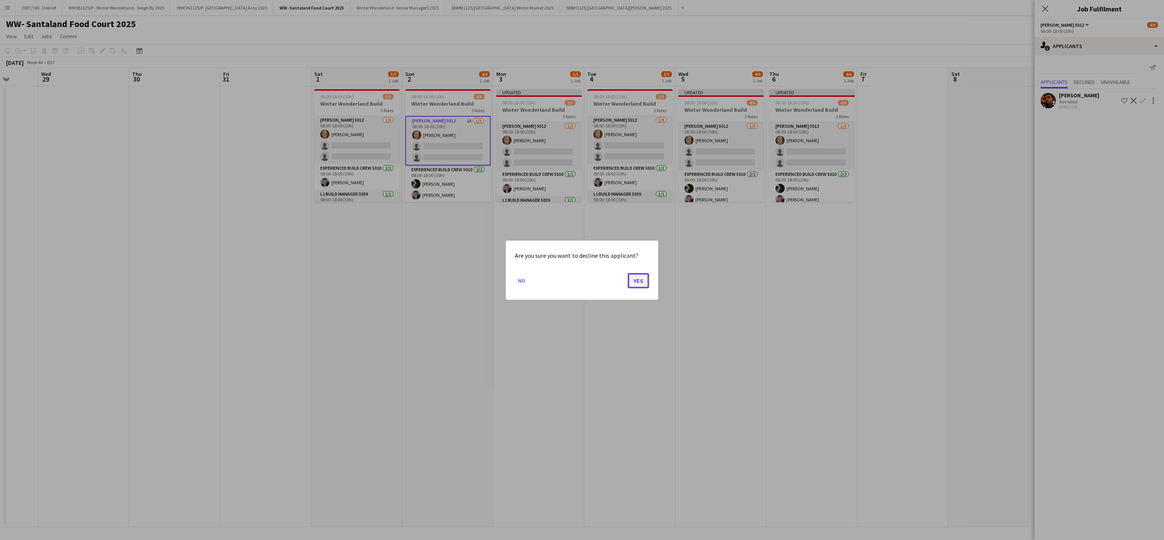
click at [642, 277] on button "Yes" at bounding box center [638, 279] width 21 height 15
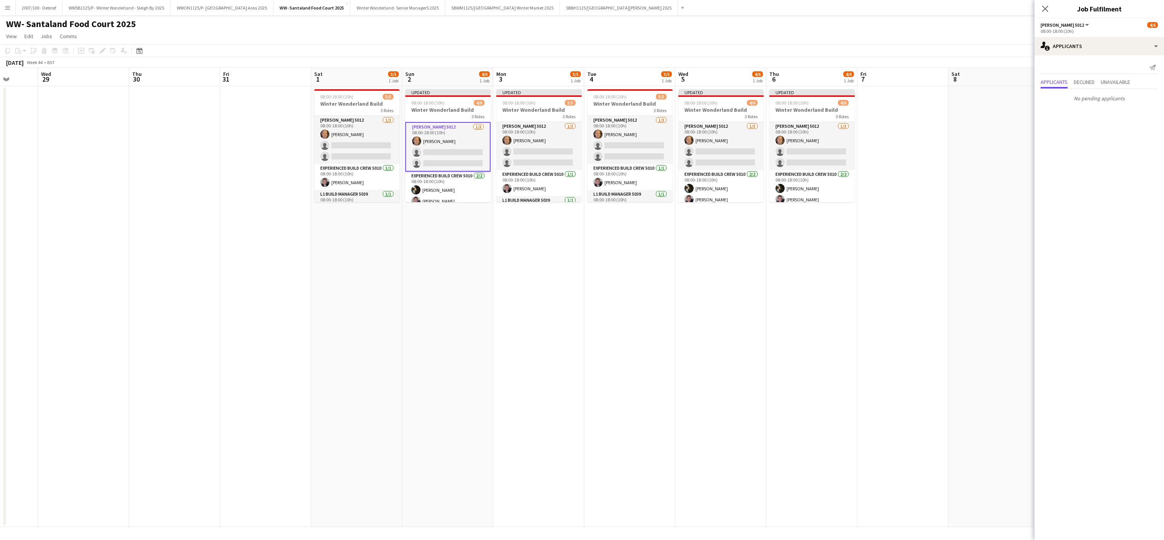
click at [873, 340] on app-date-cell at bounding box center [903, 306] width 91 height 440
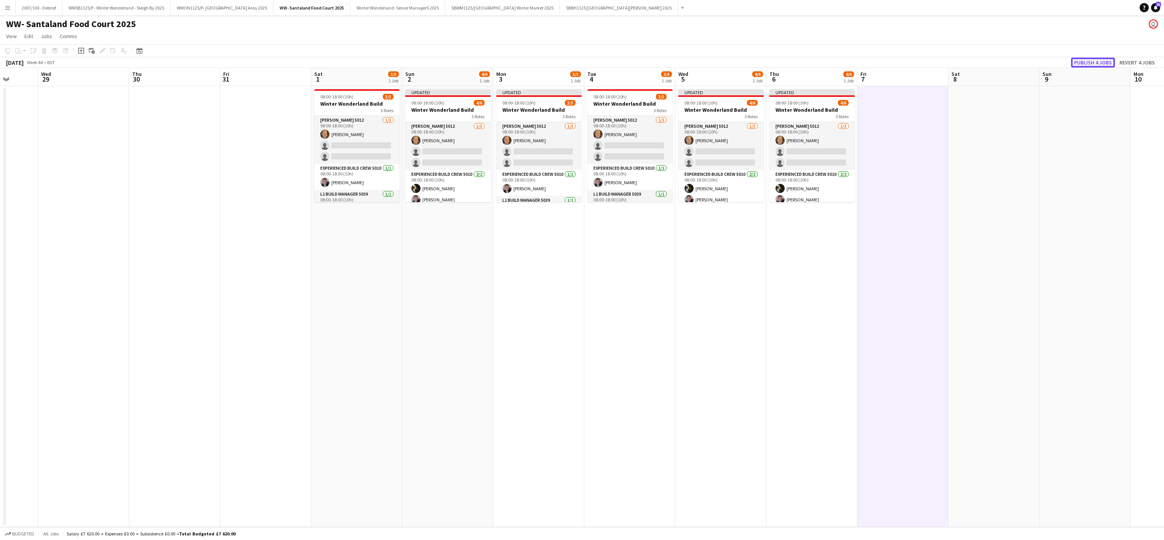
click at [1079, 58] on button "Publish 4 jobs" at bounding box center [1093, 63] width 44 height 10
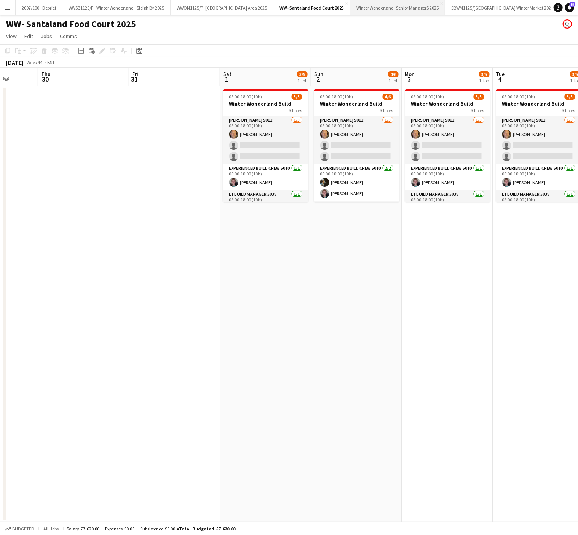
click at [416, 5] on button "Winter Wonderland- Senior ManagerS 2025 Close" at bounding box center [398, 7] width 95 height 15
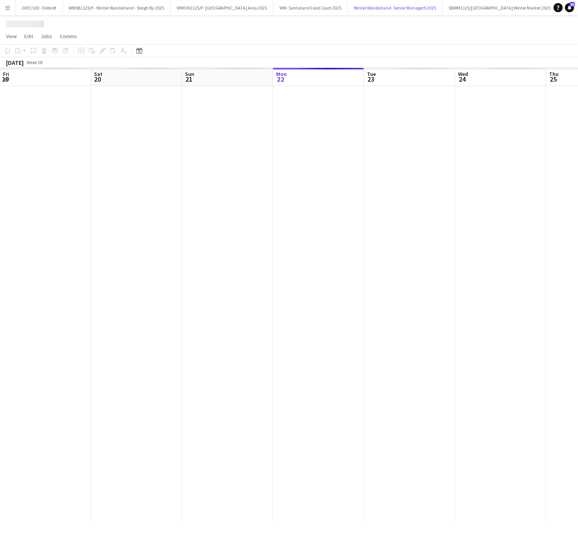
scroll to position [0, 182]
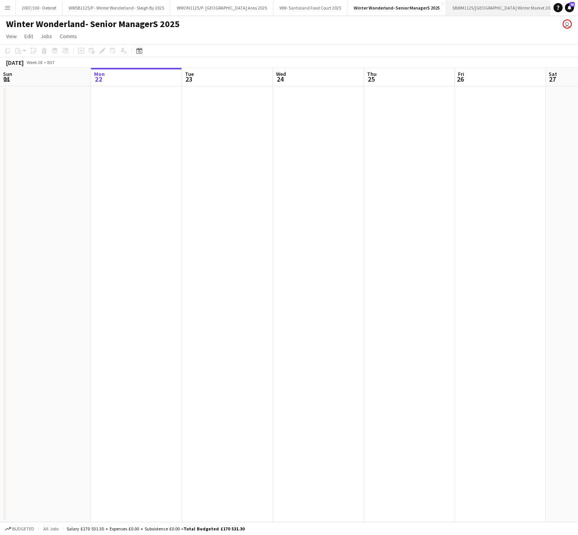
click at [503, 9] on button "SBWM1125/[GEOGRAPHIC_DATA] Winter Market 2025 Close" at bounding box center [504, 7] width 115 height 15
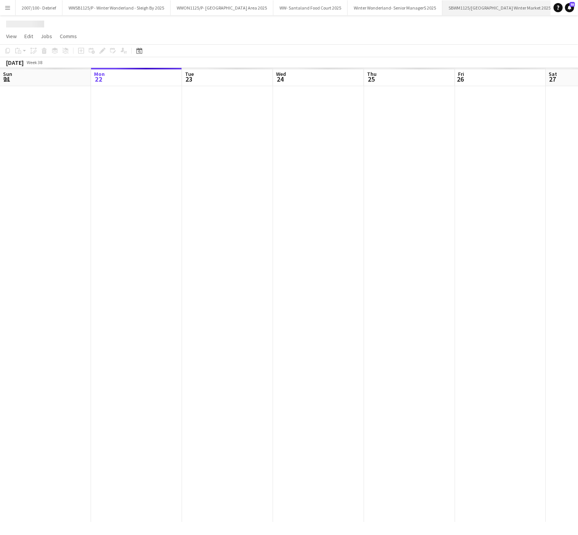
scroll to position [0, 24]
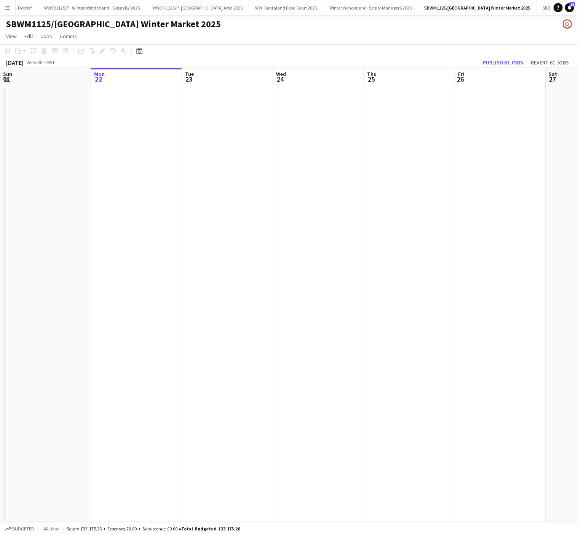
click at [247, 410] on app-date-cell at bounding box center [227, 304] width 91 height 436
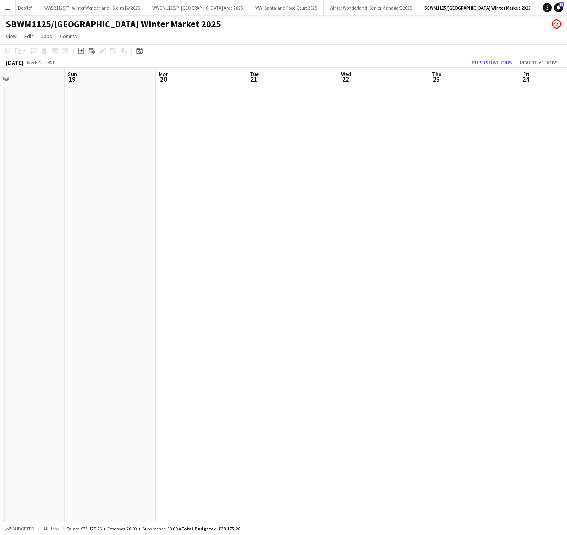
scroll to position [0, 186]
click at [226, 128] on app-date-cell at bounding box center [223, 383] width 91 height 594
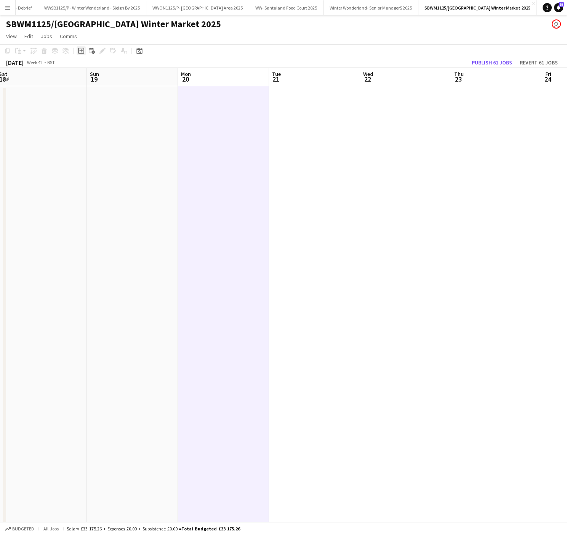
click at [79, 52] on icon "Add job" at bounding box center [81, 51] width 6 height 6
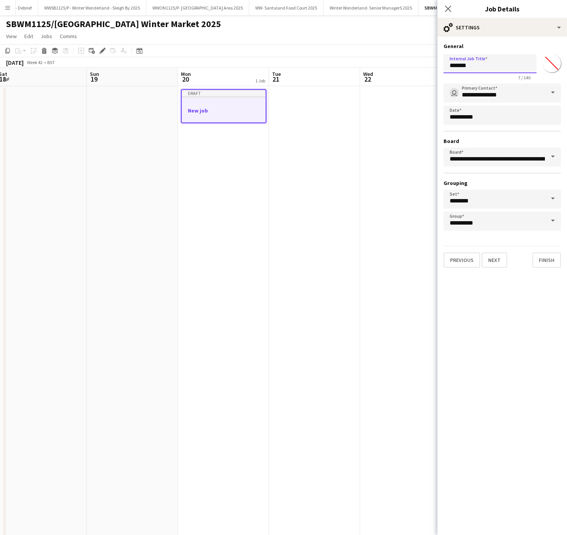
drag, startPoint x: 494, startPoint y: 60, endPoint x: 382, endPoint y: 69, distance: 112.4
click at [382, 69] on body "Menu Boards Boards Boards All jobs Status Workforce Workforce My Workforce Recr…" at bounding box center [283, 346] width 567 height 693
type input "**********"
click at [558, 66] on input "*******" at bounding box center [551, 63] width 27 height 27
type input "*******"
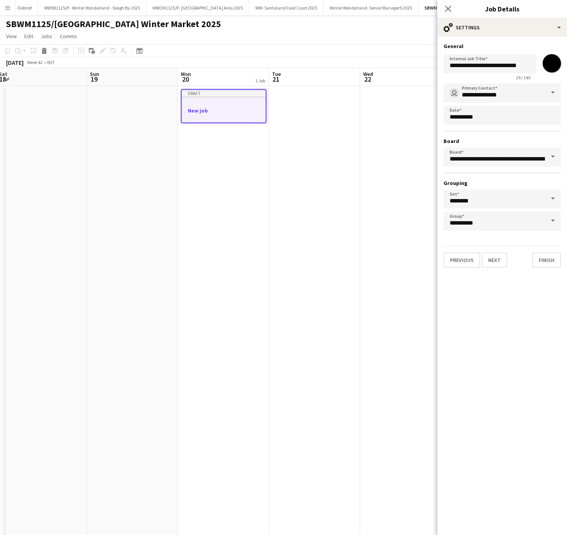
click at [330, 234] on app-date-cell at bounding box center [314, 383] width 91 height 594
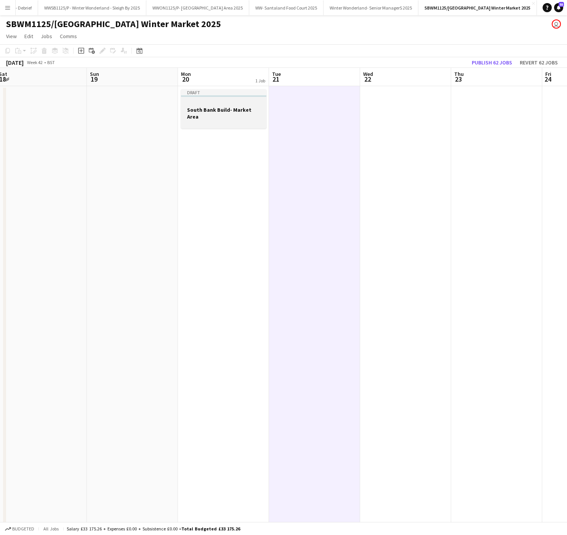
click at [208, 105] on div at bounding box center [223, 103] width 85 height 6
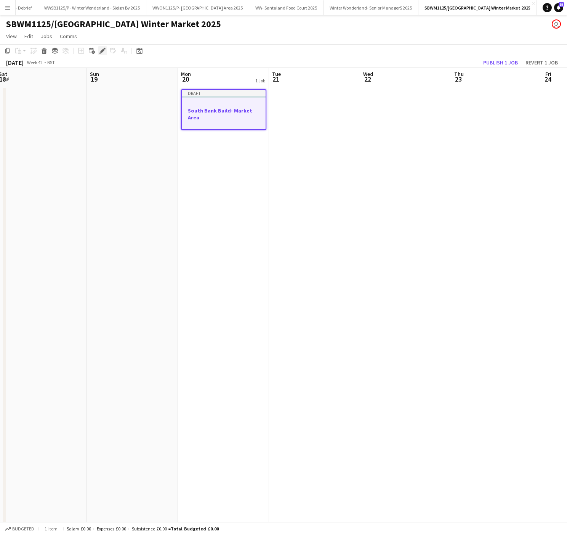
click at [98, 51] on div "Edit" at bounding box center [102, 50] width 9 height 9
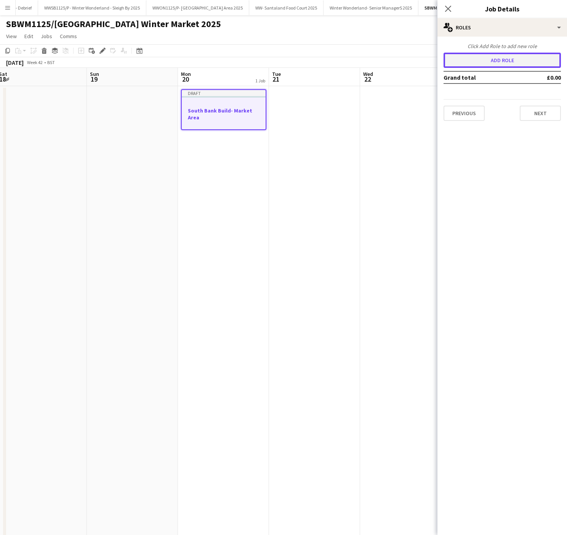
click at [516, 65] on button "Add role" at bounding box center [502, 60] width 117 height 15
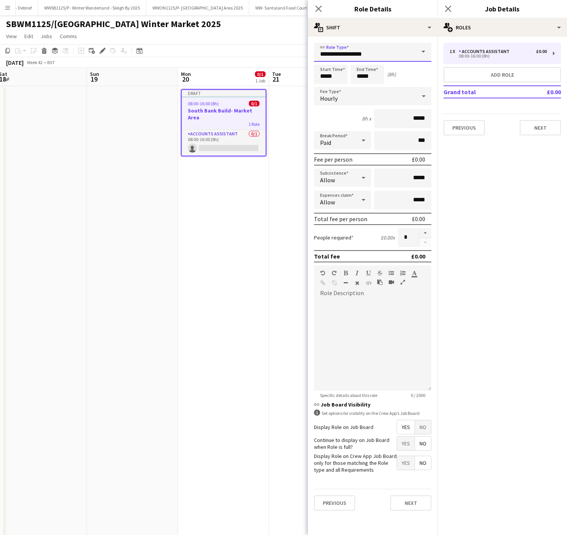
drag, startPoint x: 381, startPoint y: 55, endPoint x: 183, endPoint y: 77, distance: 199.4
click at [183, 77] on body "Menu Boards Boards Boards All jobs Status Workforce Workforce My Workforce Recr…" at bounding box center [283, 346] width 567 height 693
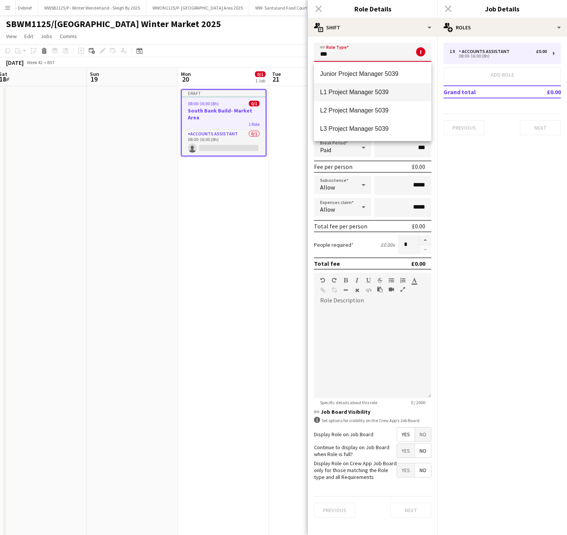
click at [346, 87] on mat-option "L1 Project Manager 5039" at bounding box center [372, 92] width 117 height 18
type input "**********"
type input "******"
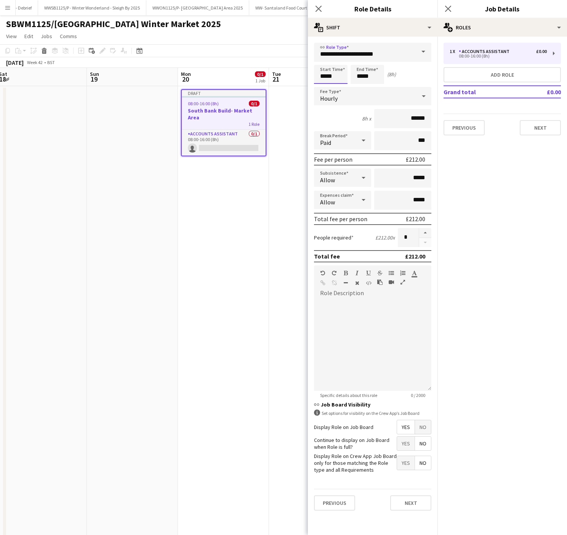
click at [348, 76] on input "*****" at bounding box center [331, 74] width 34 height 19
click at [372, 75] on input "*****" at bounding box center [368, 74] width 34 height 19
click at [359, 60] on div at bounding box center [359, 61] width 15 height 8
type input "*****"
click at [359, 60] on div at bounding box center [359, 61] width 15 height 8
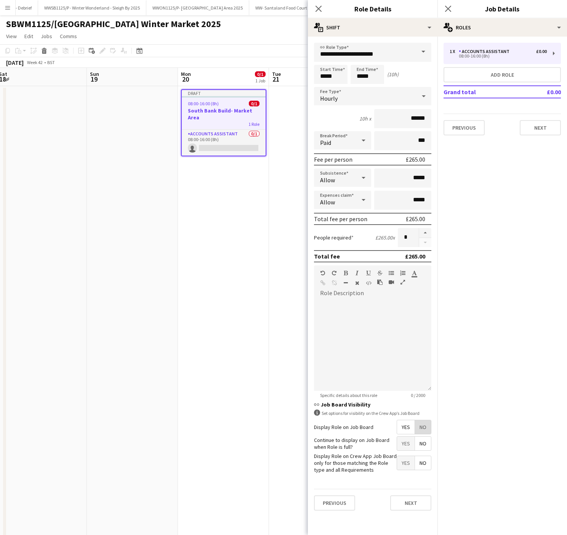
click at [421, 424] on span "No" at bounding box center [423, 427] width 16 height 14
click at [392, 98] on div "Hourly" at bounding box center [365, 96] width 102 height 18
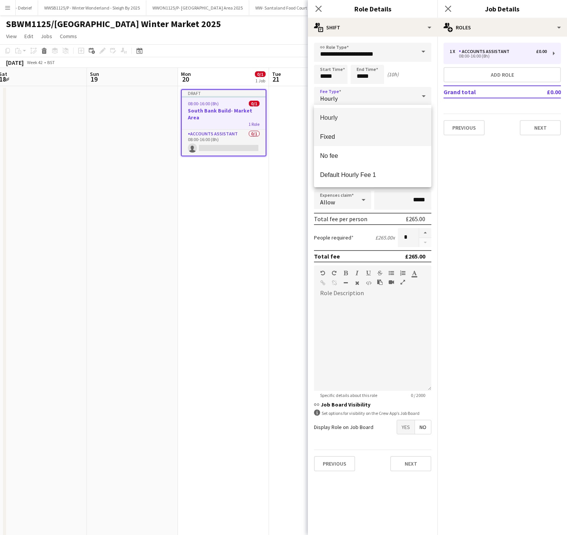
click at [367, 133] on span "Fixed" at bounding box center [372, 136] width 105 height 7
type input "*****"
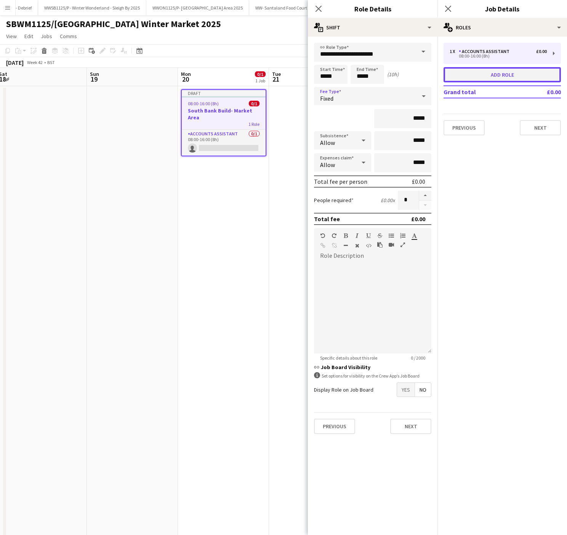
click at [500, 74] on button "Add role" at bounding box center [502, 74] width 117 height 15
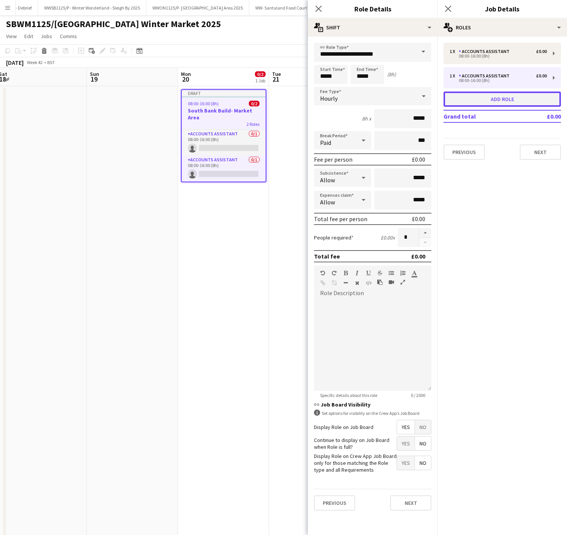
type input "**********"
type input "*****"
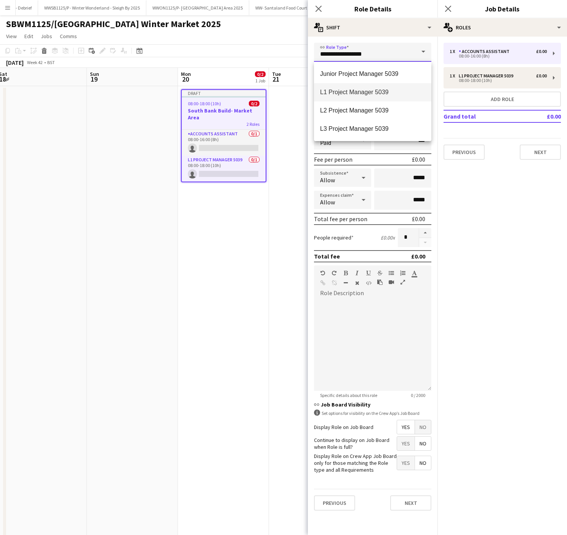
drag, startPoint x: 378, startPoint y: 50, endPoint x: 152, endPoint y: 63, distance: 227.1
click at [152, 63] on body "Menu Boards Boards Boards All jobs Status Workforce Workforce My Workforce Recr…" at bounding box center [283, 346] width 567 height 693
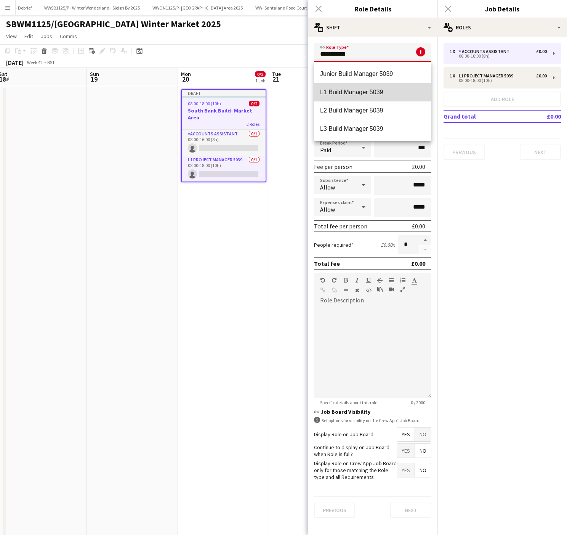
click at [330, 85] on mat-option "L1 Build Manager 5039" at bounding box center [372, 92] width 117 height 18
type input "**********"
type input "******"
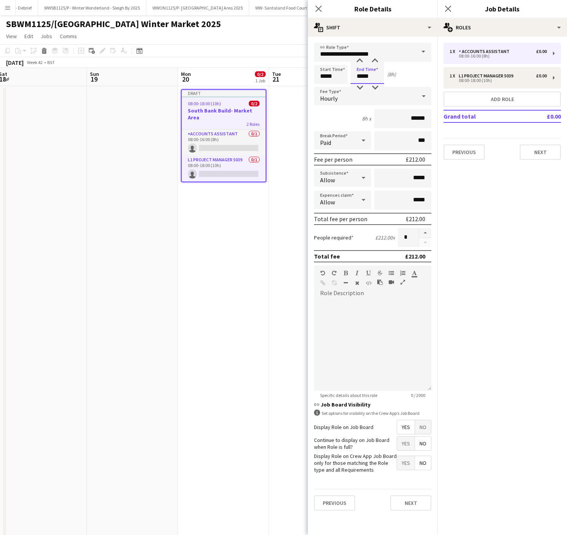
click at [364, 74] on input "*****" at bounding box center [368, 74] width 34 height 19
click at [361, 62] on div at bounding box center [359, 61] width 15 height 8
type input "*****"
click at [361, 62] on div at bounding box center [359, 61] width 15 height 8
click at [427, 423] on span "No" at bounding box center [423, 427] width 16 height 14
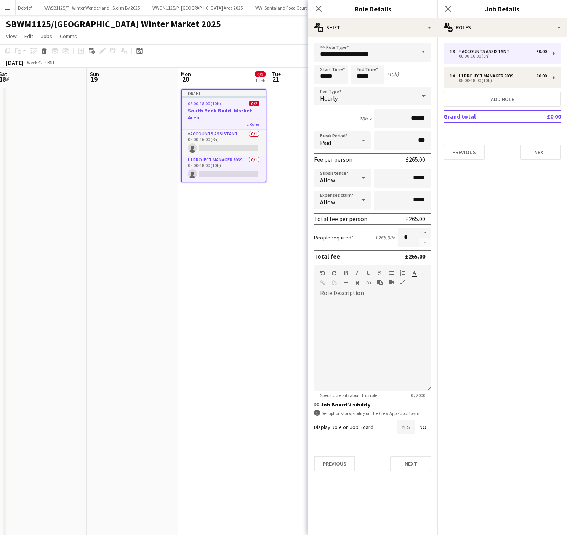
click at [381, 98] on div "Hourly" at bounding box center [365, 96] width 102 height 18
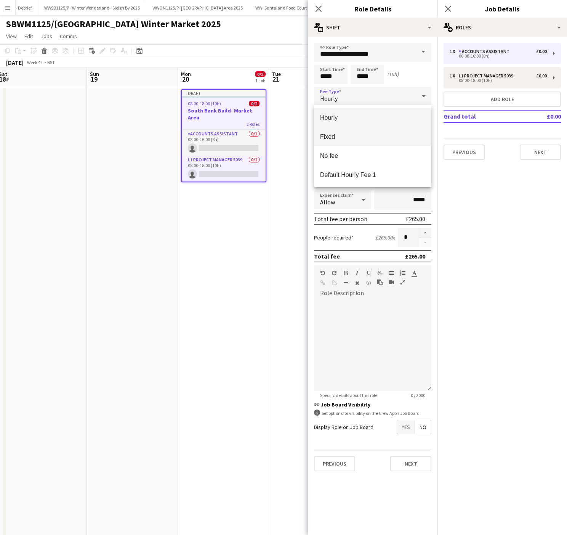
click at [358, 139] on span "Fixed" at bounding box center [372, 136] width 105 height 7
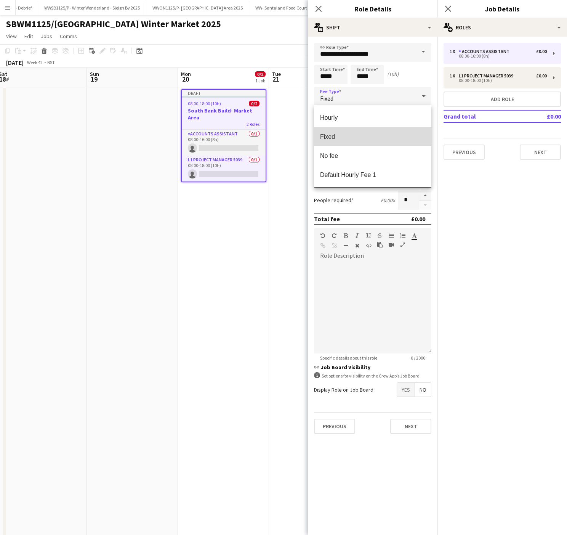
type input "*****"
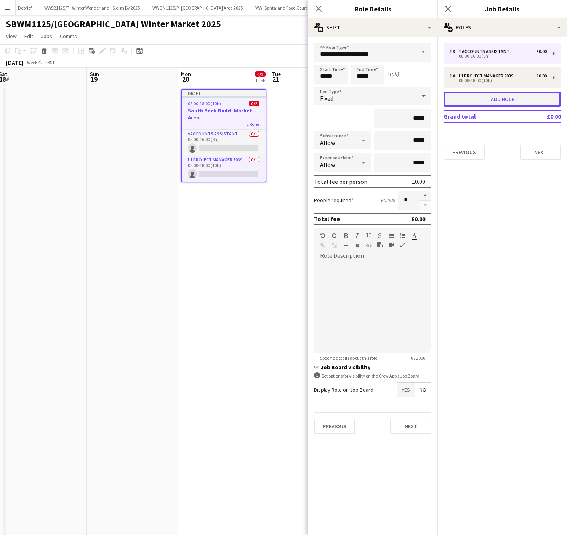
click at [505, 97] on button "Add role" at bounding box center [502, 98] width 117 height 15
type input "**********"
type input "*****"
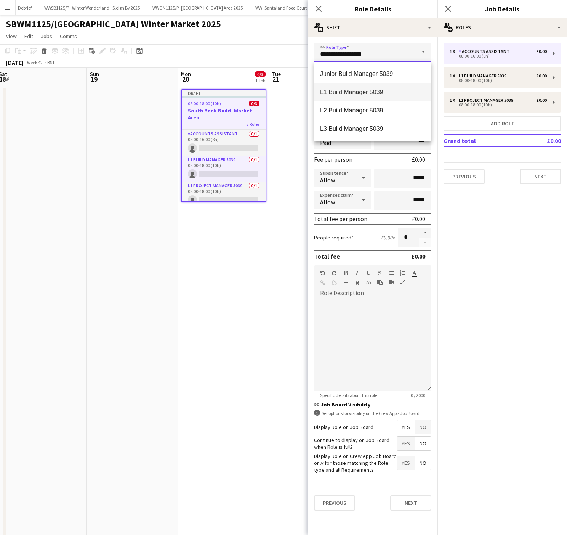
drag, startPoint x: 385, startPoint y: 50, endPoint x: 205, endPoint y: 62, distance: 180.3
click at [205, 62] on body "Menu Boards Boards Boards All jobs Status Workforce Workforce My Workforce Recr…" at bounding box center [283, 346] width 567 height 693
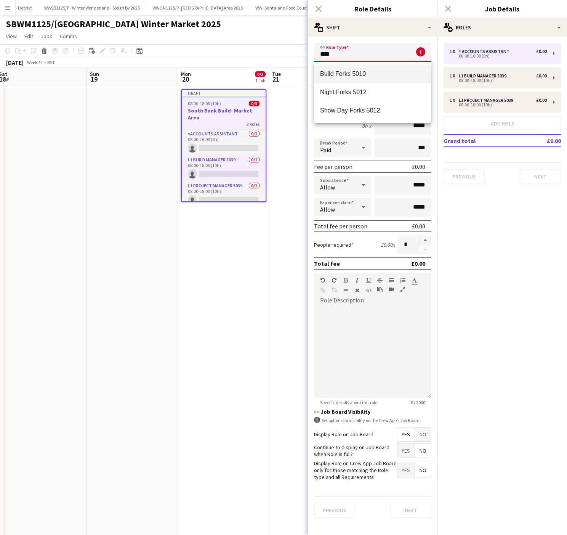
click at [351, 74] on span "Build Forks 5010" at bounding box center [372, 73] width 105 height 7
type input "**********"
type input "******"
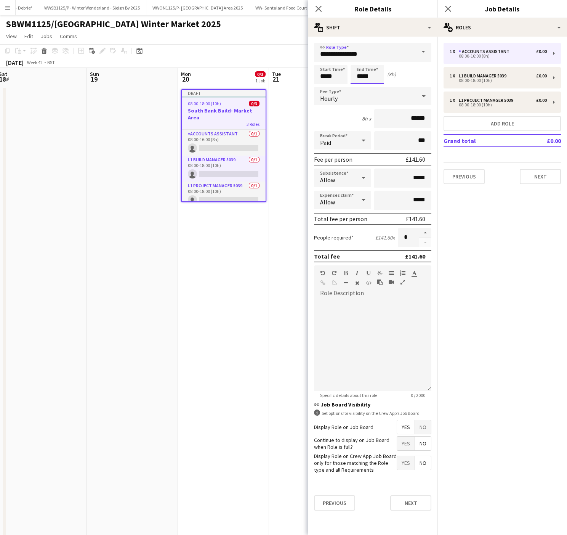
click at [366, 78] on input "*****" at bounding box center [368, 74] width 34 height 19
click at [357, 60] on div at bounding box center [359, 61] width 15 height 8
type input "*****"
click at [357, 60] on div at bounding box center [359, 61] width 15 height 8
click at [388, 98] on div "Hourly" at bounding box center [365, 96] width 102 height 18
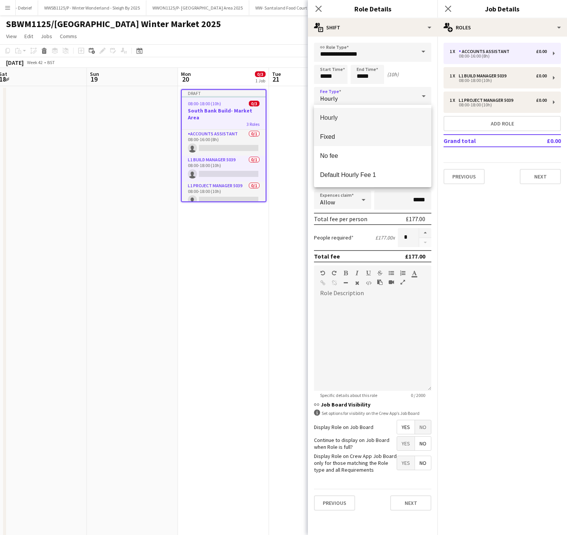
click at [356, 139] on span "Fixed" at bounding box center [372, 136] width 105 height 7
type input "*****"
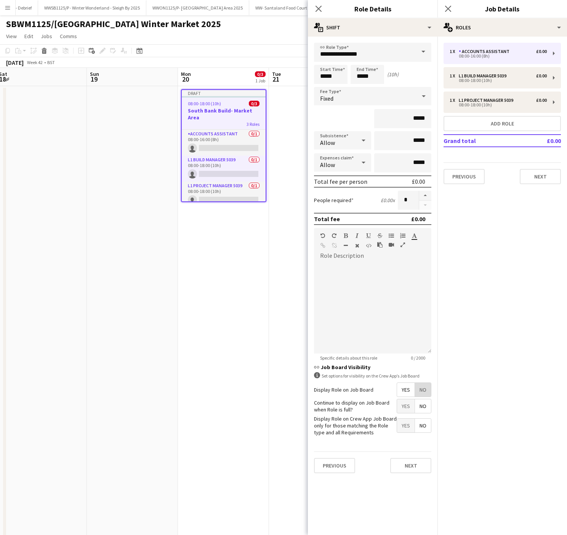
click at [416, 385] on span "No" at bounding box center [423, 390] width 16 height 14
click at [194, 399] on app-date-cell "Draft 08:00-18:00 (10h) 0/3 South Bank Build- Market Area 3 Roles Accounts Assi…" at bounding box center [223, 383] width 91 height 594
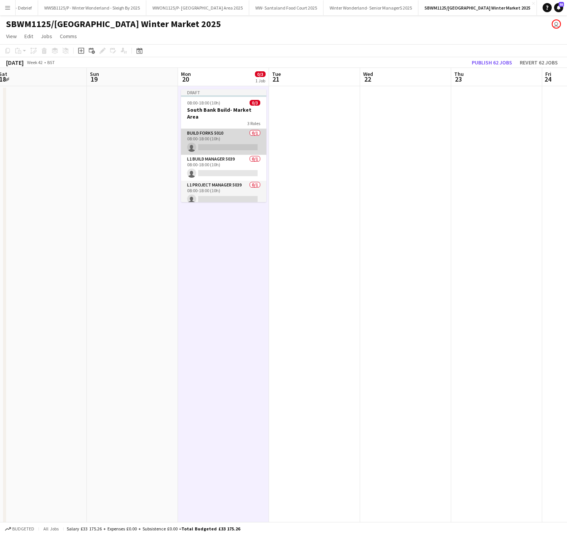
click at [207, 144] on app-card-role "Build Forks 5010 0/1 08:00-18:00 (10h) single-neutral-actions" at bounding box center [223, 142] width 85 height 26
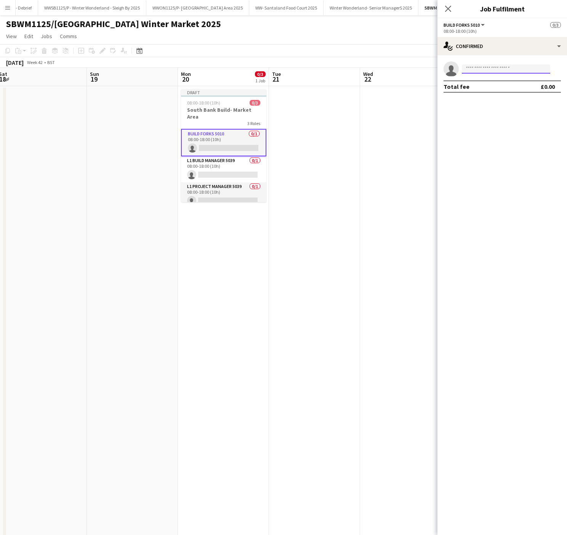
click at [533, 68] on input at bounding box center [506, 68] width 88 height 9
type input "*********"
click at [494, 87] on span "markckillingsworth@gmail.com" at bounding box center [506, 86] width 76 height 6
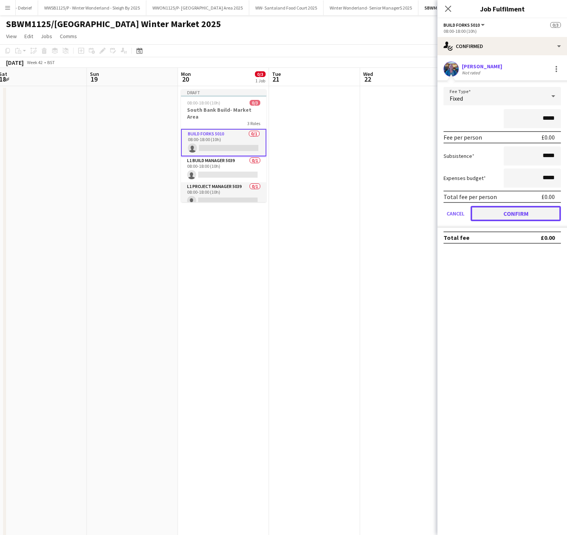
click at [530, 211] on button "Confirm" at bounding box center [516, 213] width 90 height 15
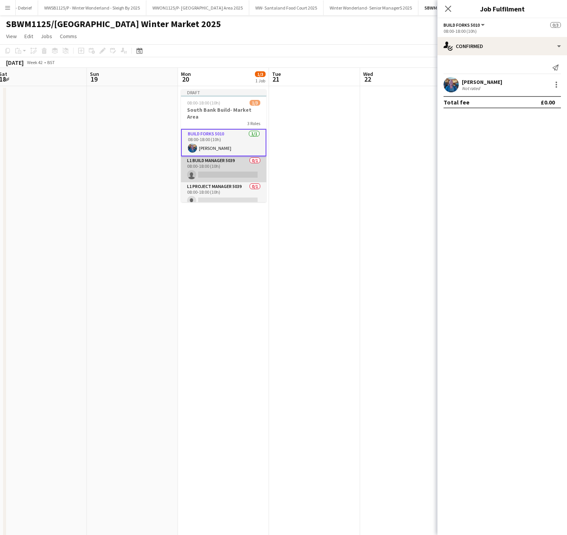
click at [202, 162] on app-card-role "L1 Build Manager 5039 0/1 08:00-18:00 (10h) single-neutral-actions" at bounding box center [223, 169] width 85 height 26
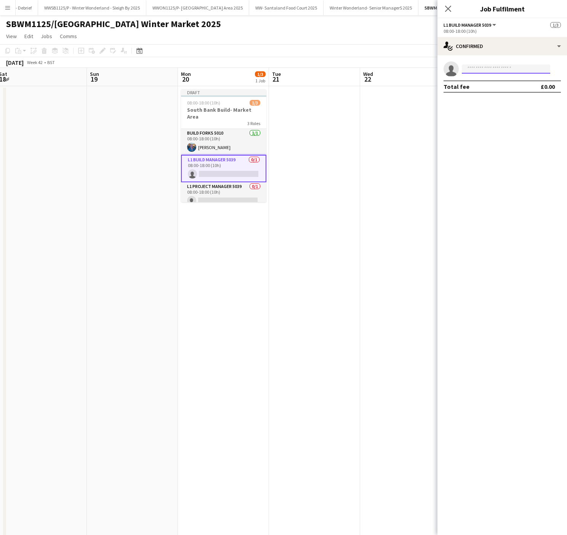
click at [509, 72] on input at bounding box center [506, 68] width 88 height 9
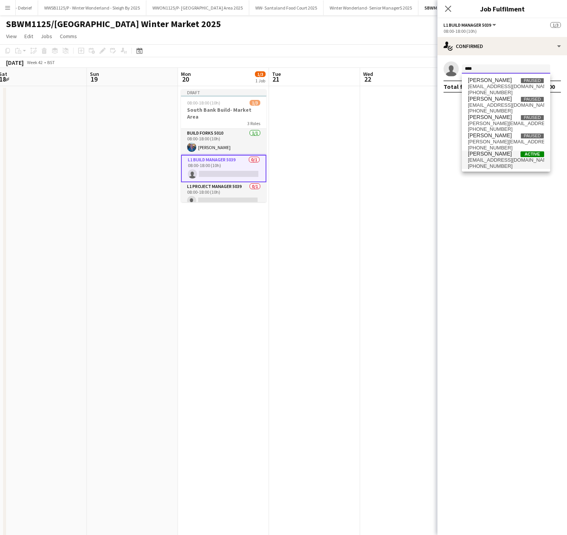
type input "****"
click at [503, 157] on span "Bradley Power Active" at bounding box center [506, 154] width 76 height 6
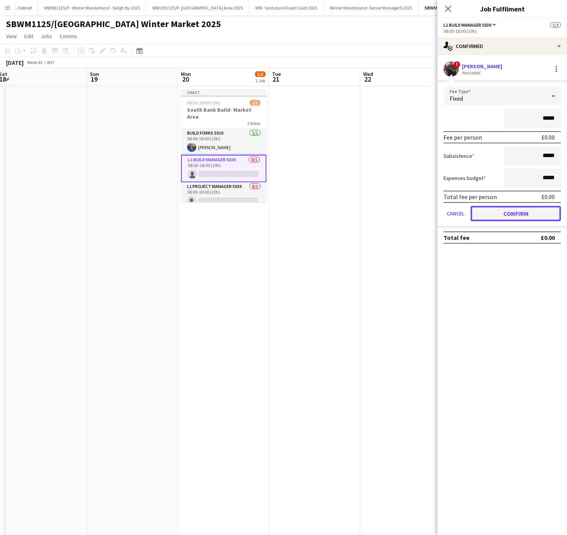
click at [506, 209] on button "Confirm" at bounding box center [516, 213] width 90 height 15
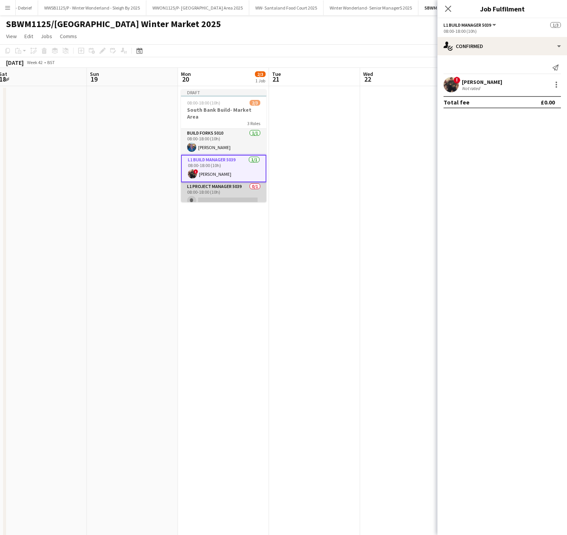
click at [232, 199] on app-card-role "L1 Project Manager 5039 0/1 08:00-18:00 (10h) single-neutral-actions" at bounding box center [223, 195] width 85 height 26
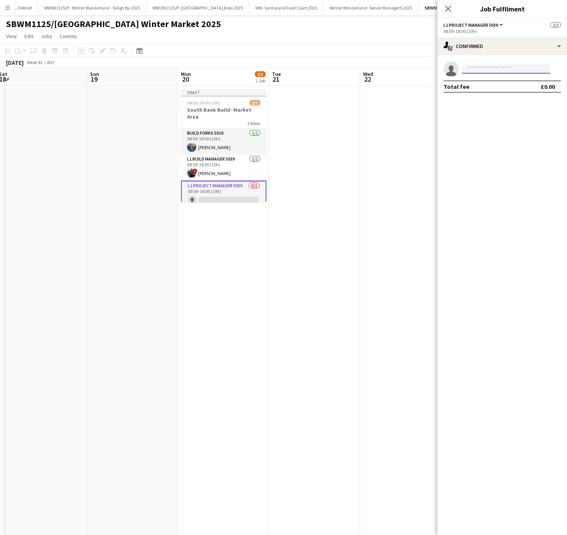
click at [493, 69] on input at bounding box center [506, 68] width 88 height 9
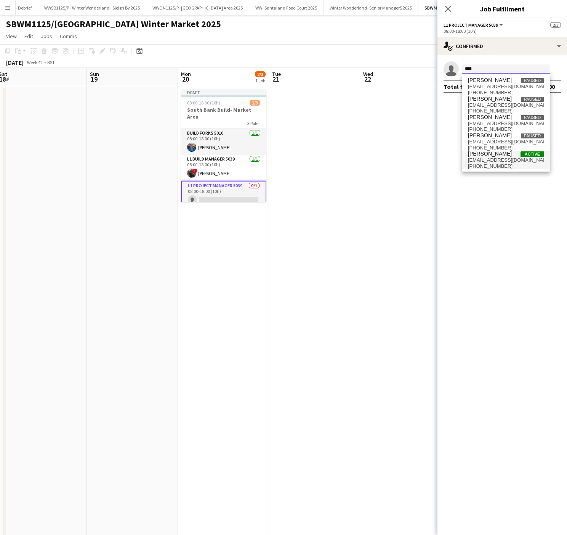
type input "****"
click at [483, 155] on span "[PERSON_NAME]" at bounding box center [490, 154] width 44 height 6
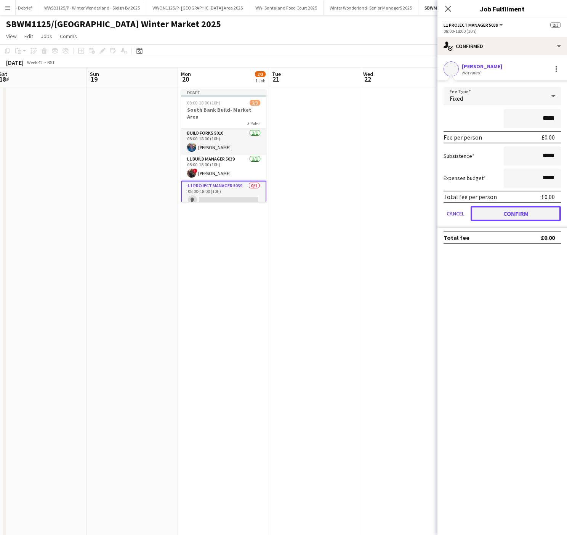
click at [522, 208] on button "Confirm" at bounding box center [516, 213] width 90 height 15
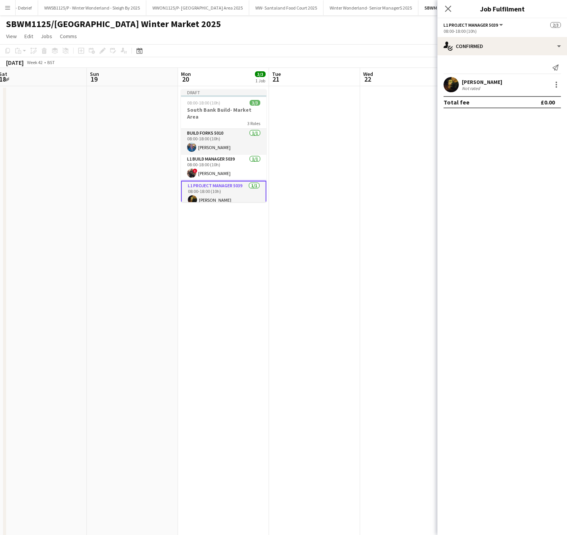
click at [285, 324] on app-date-cell at bounding box center [314, 383] width 91 height 594
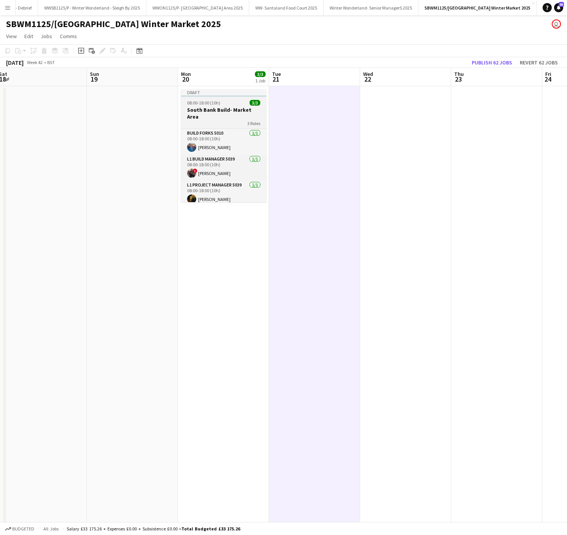
click at [219, 90] on div "Draft" at bounding box center [223, 92] width 85 height 6
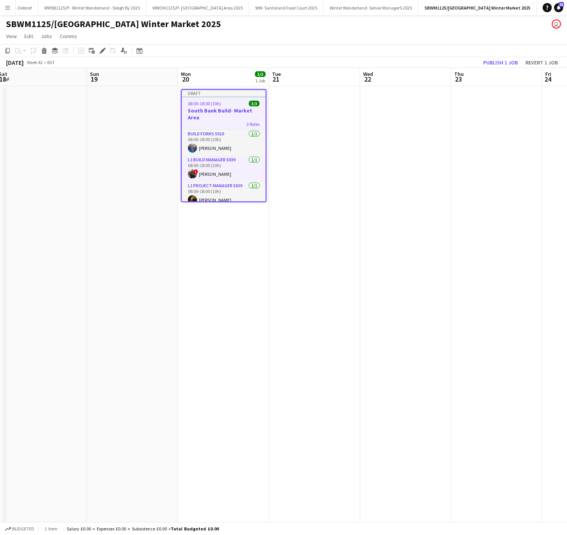
click at [8, 59] on div "[DATE]" at bounding box center [15, 63] width 18 height 8
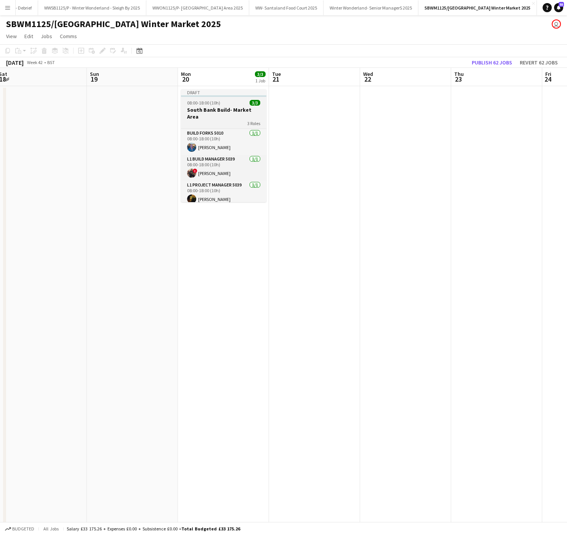
click at [187, 120] on div "3 Roles" at bounding box center [223, 123] width 85 height 6
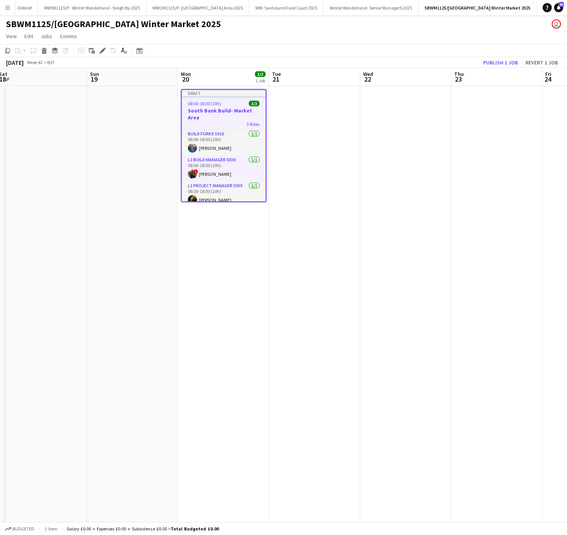
click at [2, 51] on app-toolbar "Copy Paste Paste Ctrl+V Paste with crew Ctrl+Shift+V Paste linked Job [GEOGRAPH…" at bounding box center [283, 50] width 567 height 13
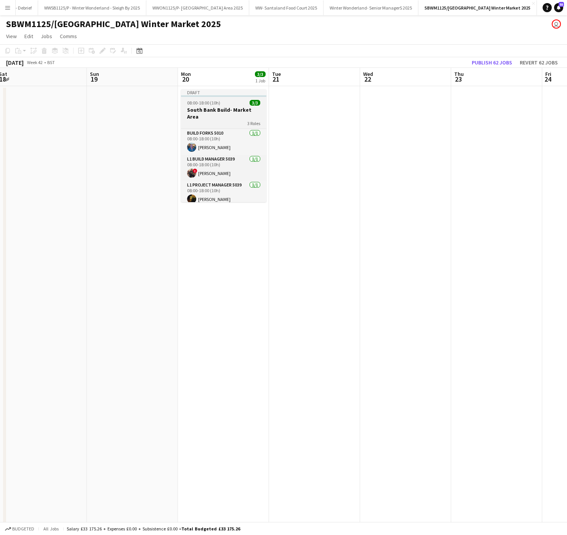
click at [218, 93] on div "Draft" at bounding box center [223, 92] width 85 height 6
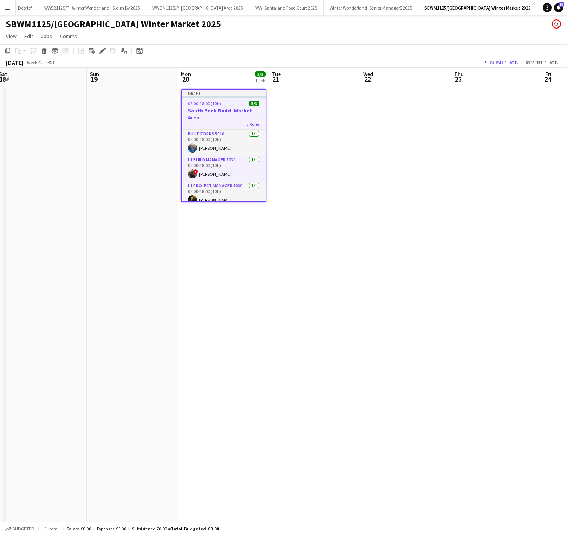
click at [2, 49] on app-toolbar "Copy Paste Paste Ctrl+V Paste with crew Ctrl+Shift+V Paste linked Job [GEOGRAPH…" at bounding box center [283, 50] width 567 height 13
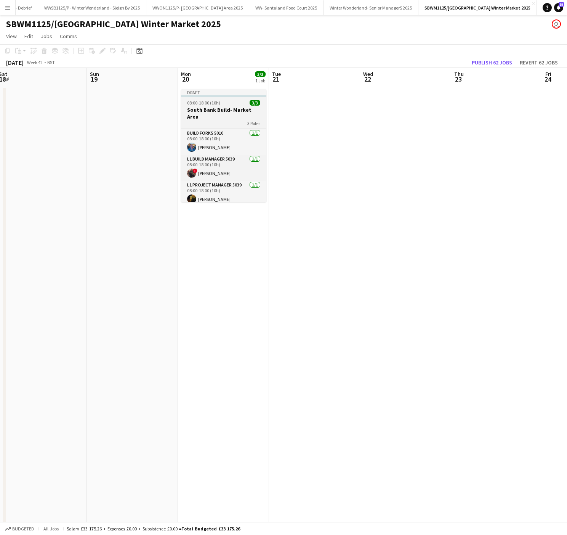
click at [218, 110] on h3 "South Bank Build- Market Area" at bounding box center [223, 113] width 85 height 14
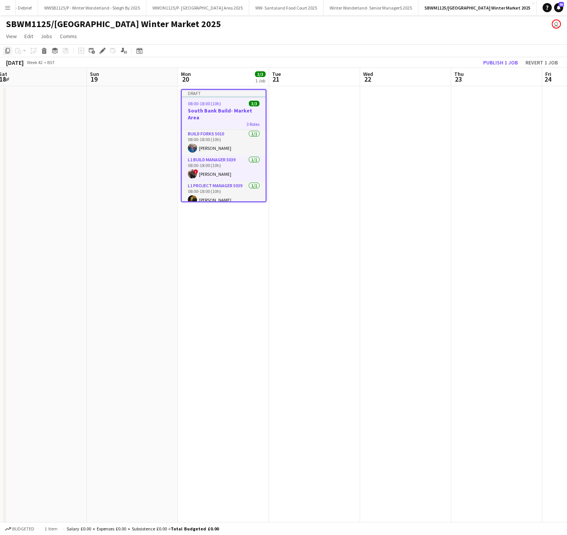
click at [6, 53] on icon at bounding box center [7, 50] width 5 height 5
click at [319, 118] on app-date-cell at bounding box center [314, 383] width 91 height 594
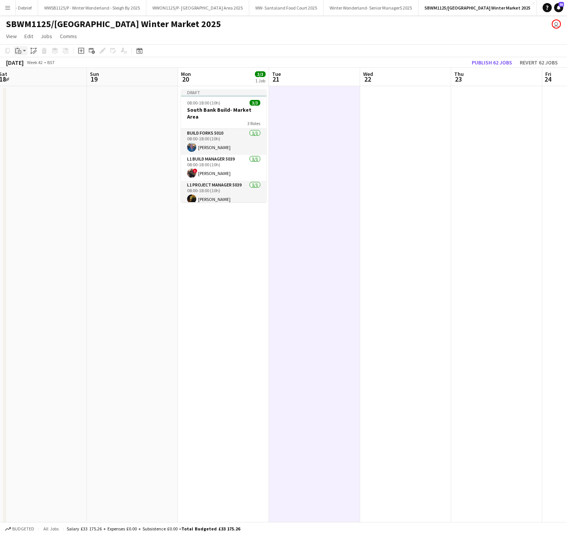
click at [16, 48] on icon "Paste" at bounding box center [18, 51] width 6 height 6
click at [35, 77] on link "Paste with crew Ctrl+Shift+V" at bounding box center [56, 78] width 72 height 7
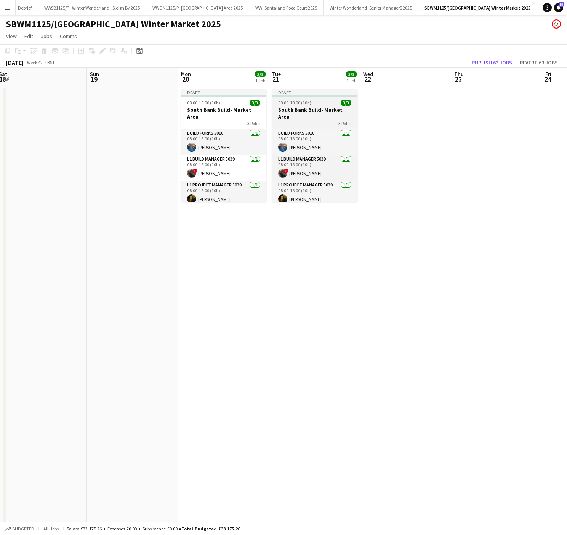
click at [305, 98] on app-job-card "Draft 08:00-18:00 (10h) 3/3 South Bank Build- Market Area 3 Roles Build Forks 5…" at bounding box center [314, 145] width 85 height 113
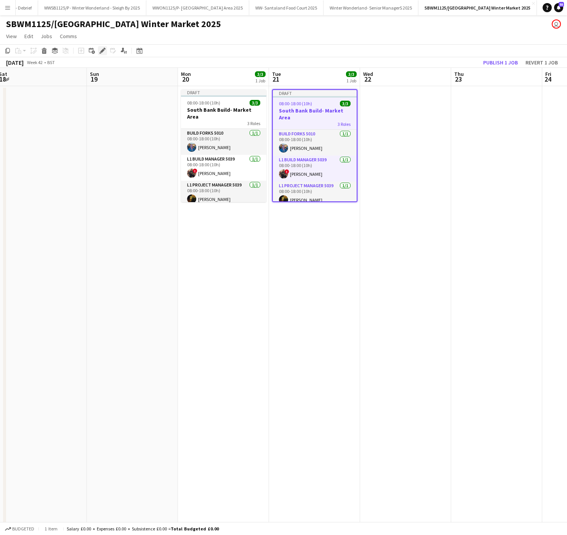
click at [100, 53] on icon at bounding box center [100, 53] width 2 height 2
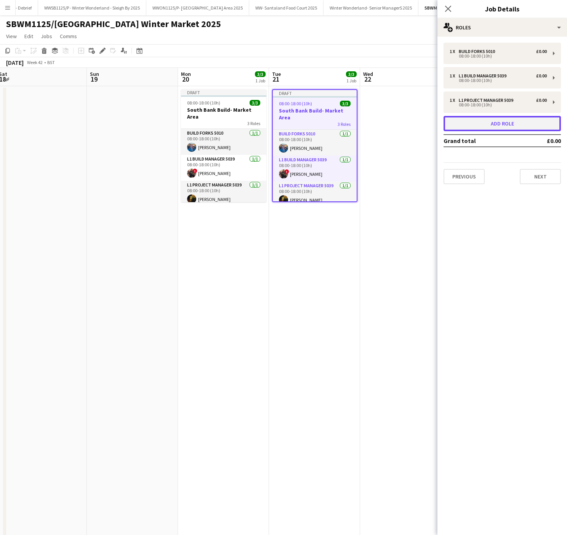
click at [524, 127] on button "Add role" at bounding box center [502, 123] width 117 height 15
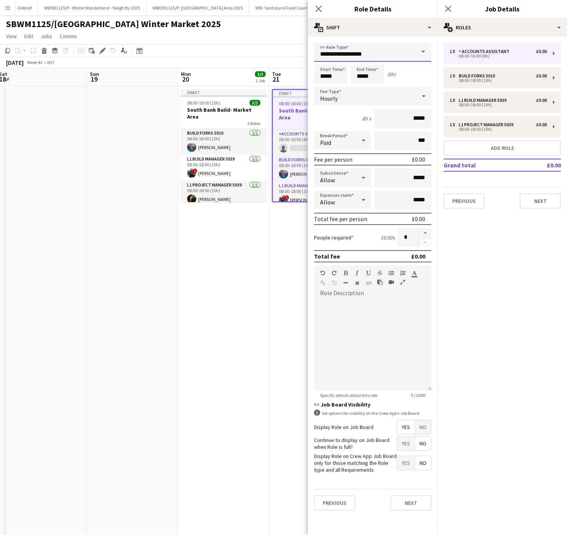
drag, startPoint x: 387, startPoint y: 56, endPoint x: 226, endPoint y: 69, distance: 161.7
click at [226, 69] on body "Menu Boards Boards Boards All jobs Status Workforce Workforce My Workforce Recr…" at bounding box center [283, 346] width 567 height 693
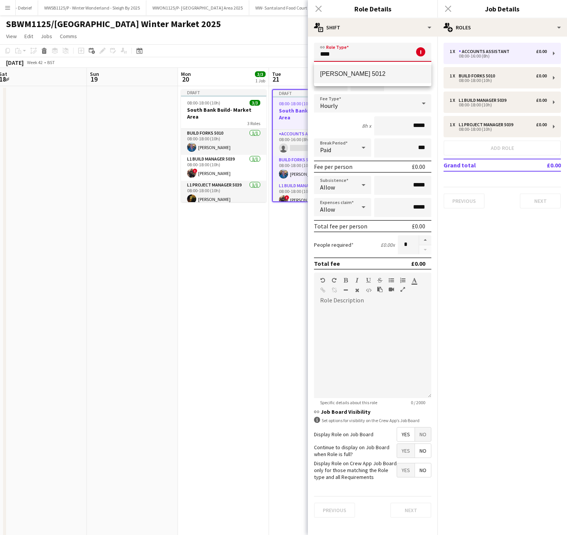
click at [338, 72] on span "[PERSON_NAME] 5012" at bounding box center [372, 73] width 105 height 7
type input "**********"
type input "*******"
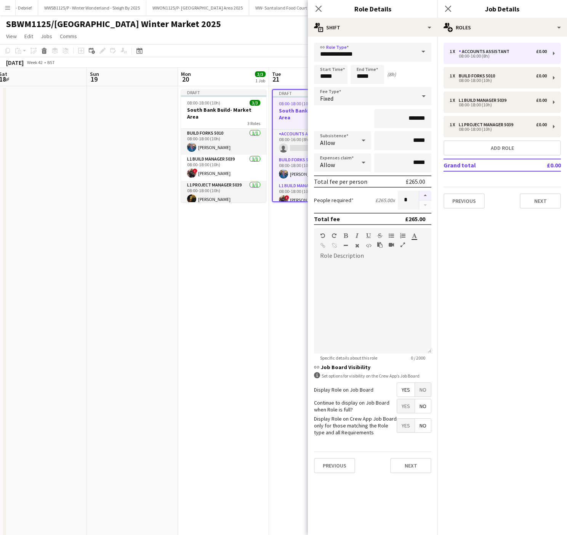
click at [427, 193] on button "button" at bounding box center [425, 196] width 12 height 10
type input "*"
click at [421, 391] on span "No" at bounding box center [423, 390] width 16 height 14
click at [370, 74] on input "*****" at bounding box center [368, 74] width 34 height 19
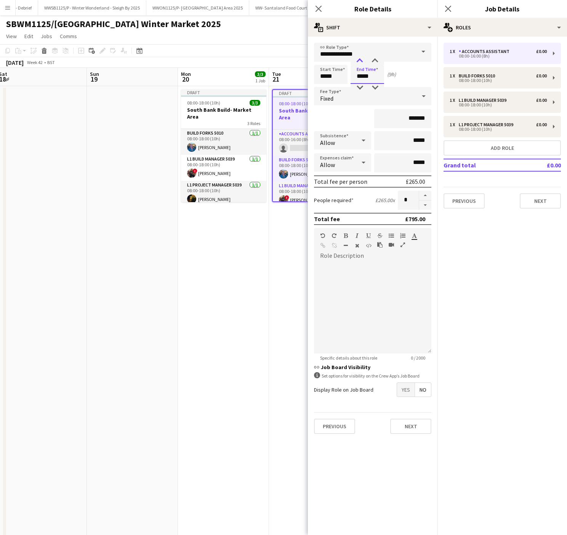
click at [360, 62] on div at bounding box center [359, 61] width 15 height 8
type input "*****"
click at [360, 62] on div at bounding box center [359, 61] width 15 height 8
click at [472, 148] on button "Add role" at bounding box center [502, 147] width 117 height 15
type input "**********"
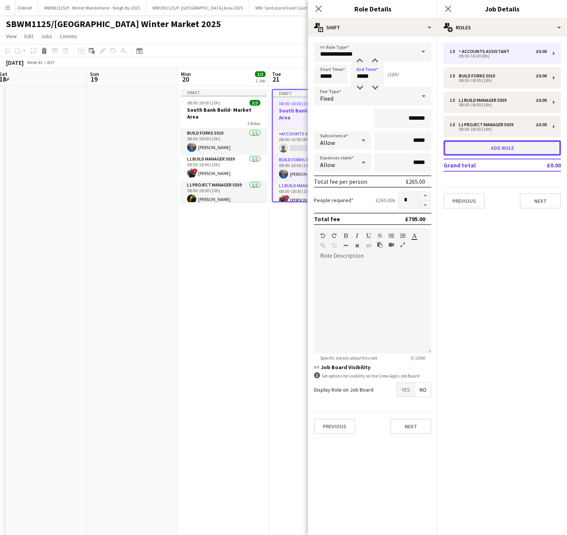
type input "*****"
type input "*"
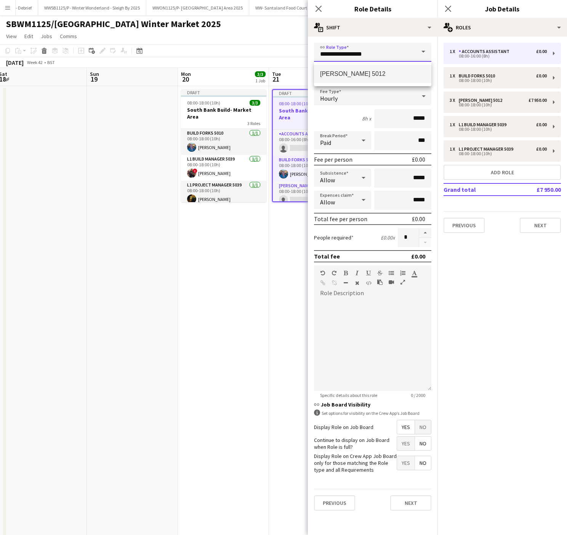
drag, startPoint x: 266, startPoint y: 60, endPoint x: 255, endPoint y: 51, distance: 14.0
click at [255, 51] on body "Menu Boards Boards Boards All jobs Status Workforce Workforce My Workforce Recr…" at bounding box center [283, 346] width 567 height 693
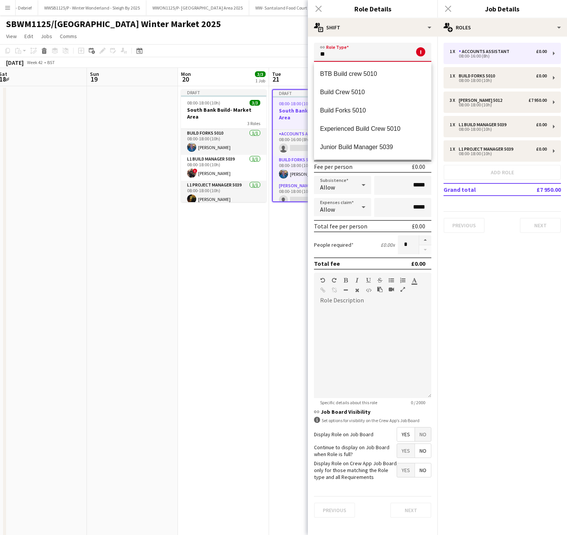
type input "*"
click at [338, 92] on span "Experienced Build Crew 5010" at bounding box center [372, 91] width 105 height 7
type input "**********"
type input "******"
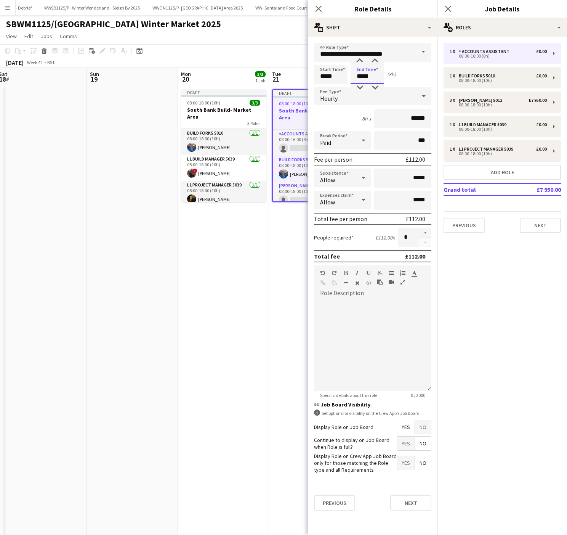
click at [361, 76] on input "*****" at bounding box center [368, 74] width 34 height 19
click at [358, 61] on div at bounding box center [359, 61] width 15 height 8
type input "*****"
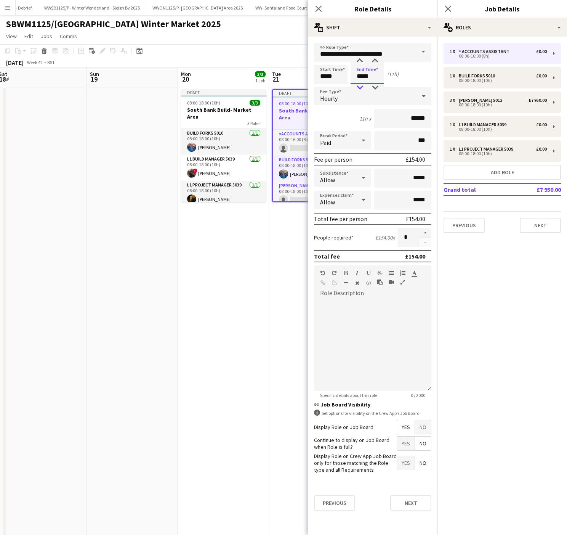
click at [358, 87] on div at bounding box center [359, 88] width 15 height 8
click at [424, 429] on span "No" at bounding box center [423, 427] width 16 height 14
click at [199, 258] on app-date-cell "Draft 08:00-18:00 (10h) 3/3 South Bank Build- Market Area 3 Roles Build Forks 5…" at bounding box center [223, 383] width 91 height 594
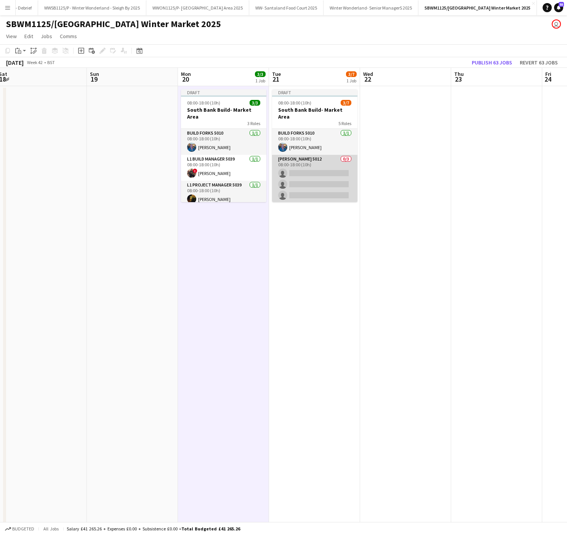
click at [314, 166] on app-card-role "Carpenter 5012 0/3 08:00-18:00 (10h) single-neutral-actions single-neutral-acti…" at bounding box center [314, 179] width 85 height 48
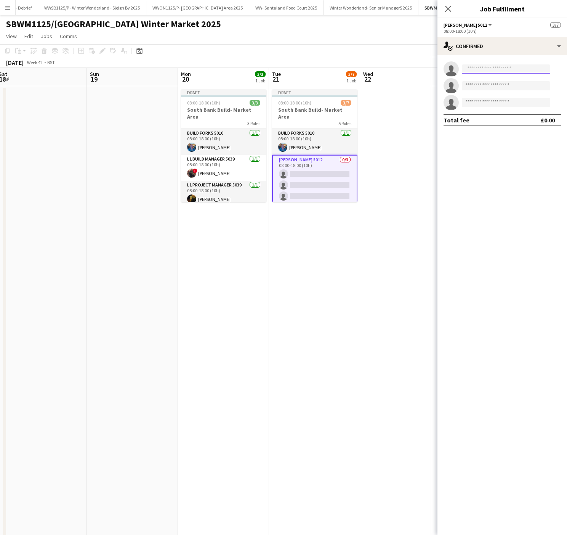
click at [527, 66] on input at bounding box center [506, 68] width 88 height 9
type input "*****"
click at [483, 93] on span "+447708612627" at bounding box center [506, 93] width 76 height 6
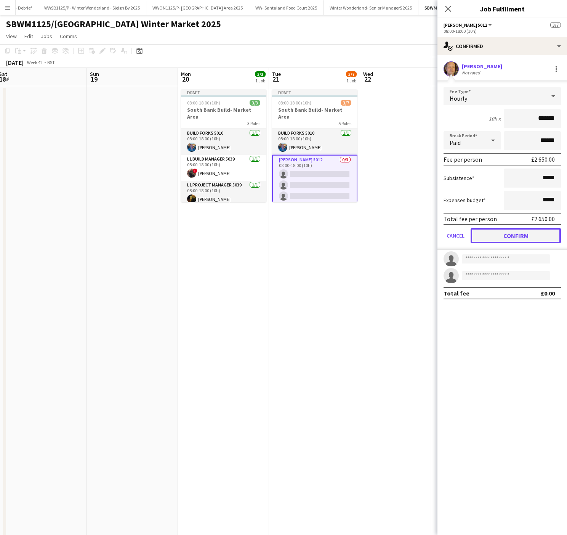
click at [514, 235] on button "Confirm" at bounding box center [516, 235] width 90 height 15
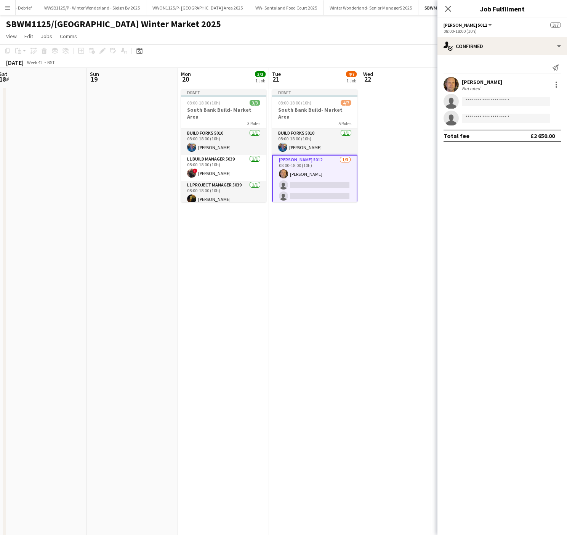
click at [472, 109] on app-invite-slot "single-neutral-actions" at bounding box center [502, 101] width 130 height 15
click at [472, 108] on app-invite-slot "single-neutral-actions" at bounding box center [502, 101] width 130 height 15
click at [472, 107] on app-invite-slot "single-neutral-actions" at bounding box center [502, 101] width 130 height 15
click at [470, 103] on input at bounding box center [506, 101] width 88 height 9
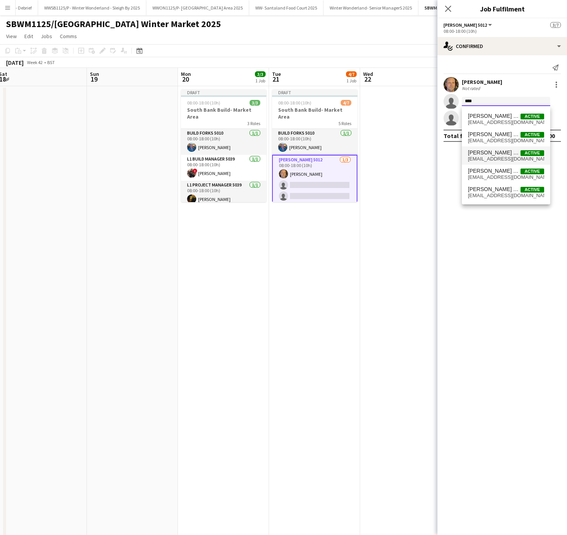
type input "****"
click at [486, 162] on span "agency41@peppermintevents.co.uk" at bounding box center [506, 159] width 76 height 6
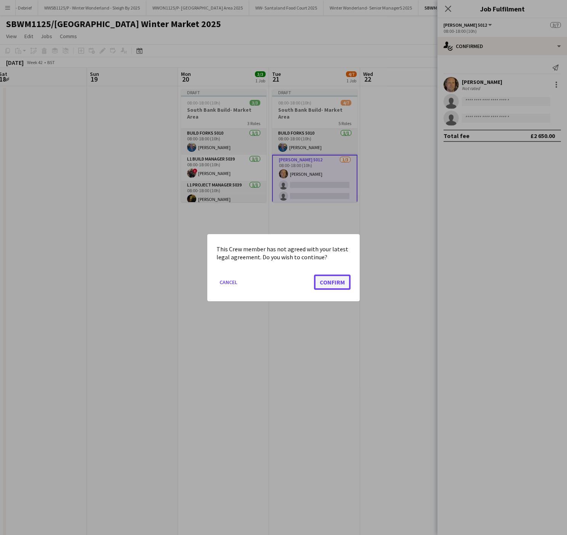
click at [321, 287] on button "Confirm" at bounding box center [332, 281] width 37 height 15
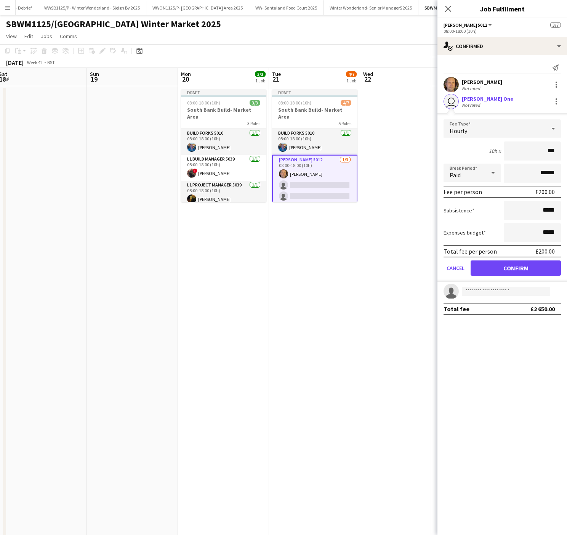
type input "**"
type input "*****"
click button "Confirm" at bounding box center [516, 267] width 90 height 15
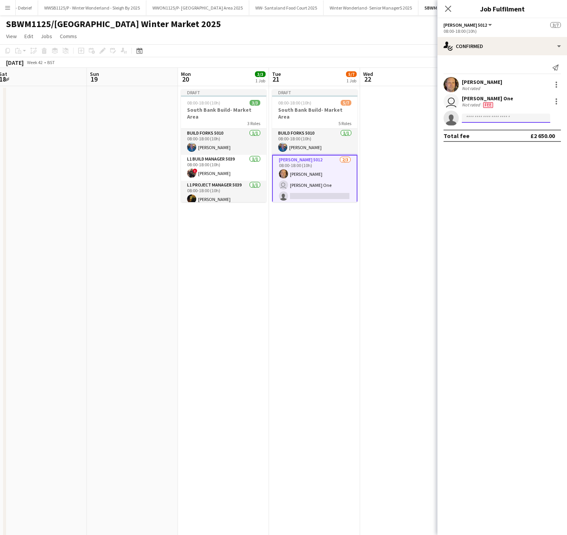
click at [504, 117] on input at bounding box center [506, 118] width 88 height 9
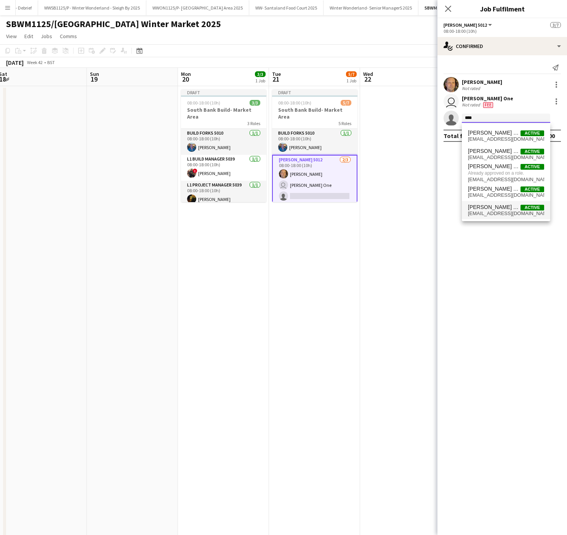
type input "****"
click at [499, 207] on span "[PERSON_NAME] Two" at bounding box center [494, 207] width 53 height 6
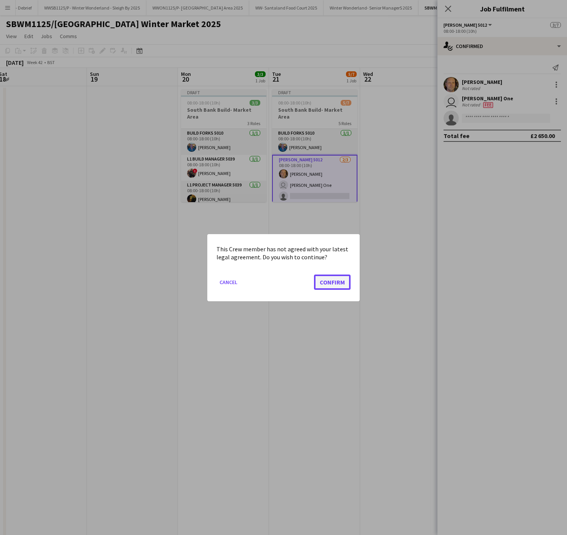
click at [332, 280] on button "Confirm" at bounding box center [332, 281] width 37 height 15
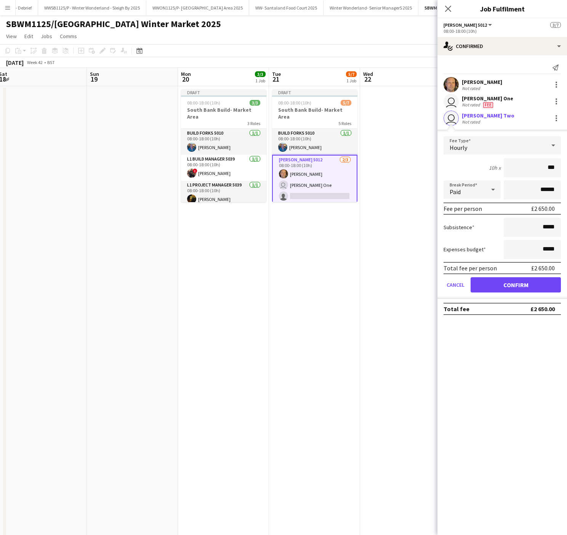
type input "**"
type input "*****"
click button "Confirm" at bounding box center [516, 284] width 90 height 15
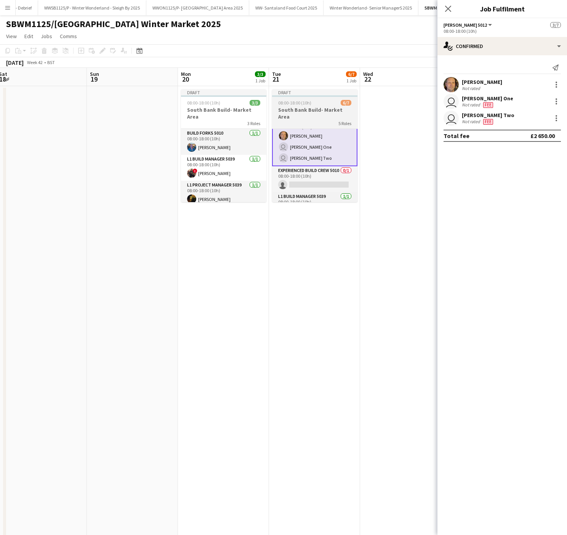
scroll to position [56, 0]
click at [314, 102] on div "08:00-18:00 (10h) 6/7" at bounding box center [314, 103] width 85 height 6
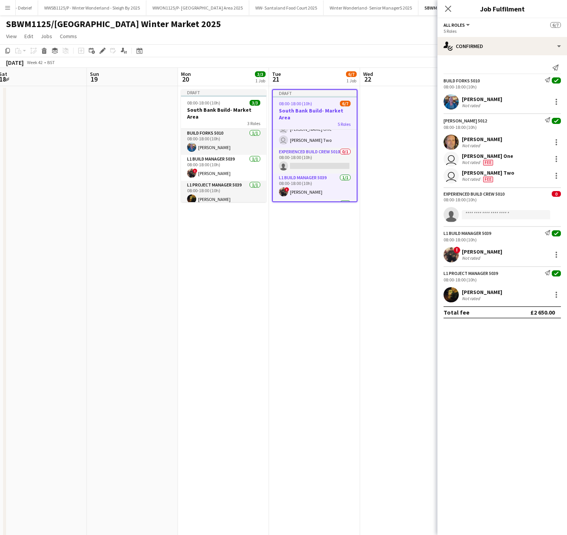
scroll to position [55, 0]
click at [3, 51] on div "Copy" at bounding box center [7, 50] width 9 height 9
click at [392, 118] on app-date-cell at bounding box center [405, 383] width 91 height 594
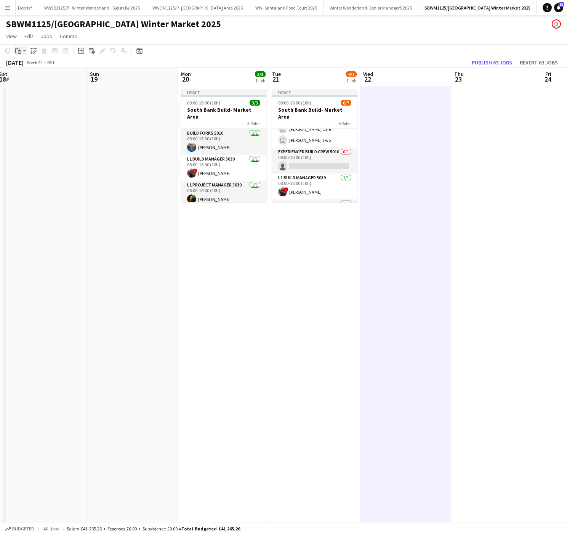
click at [22, 50] on app-action-btn "Paste" at bounding box center [21, 50] width 14 height 9
click at [49, 78] on link "Paste with crew Ctrl+Shift+V" at bounding box center [56, 78] width 72 height 7
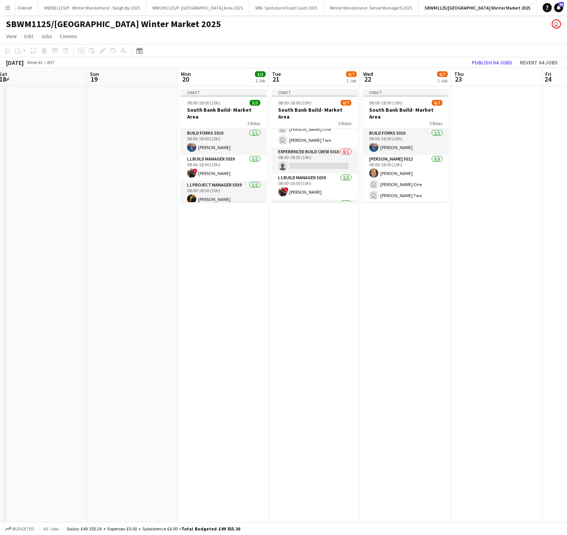
click at [468, 115] on app-date-cell at bounding box center [496, 383] width 91 height 594
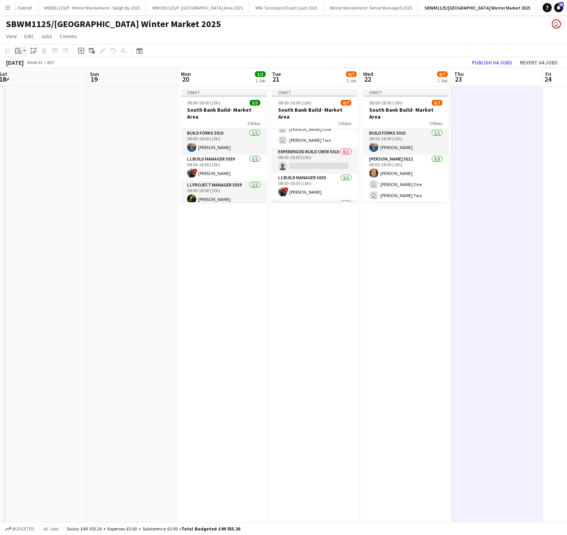
click at [18, 51] on icon at bounding box center [19, 51] width 3 height 3
click at [56, 78] on link "Paste with crew Ctrl+Shift+V" at bounding box center [56, 78] width 72 height 7
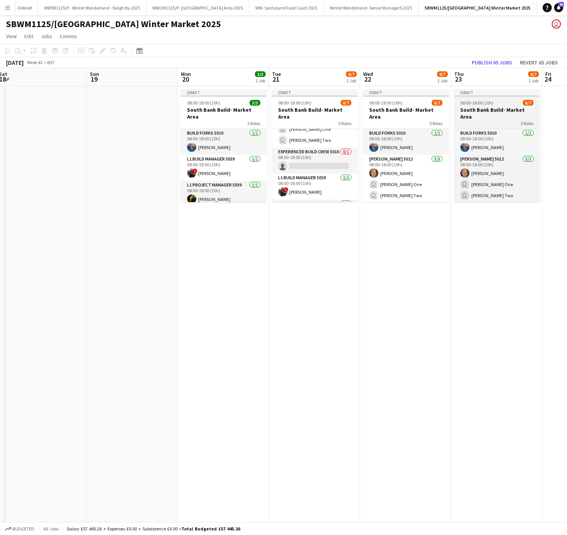
click at [476, 102] on span "08:00-18:00 (10h)" at bounding box center [476, 103] width 33 height 6
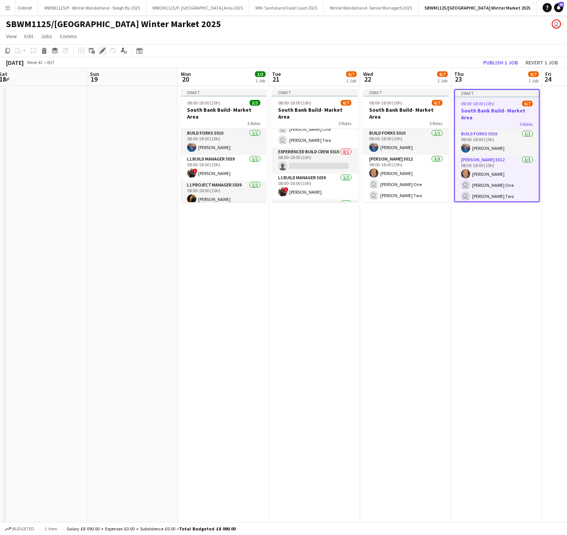
click at [99, 53] on icon "Edit" at bounding box center [102, 51] width 6 height 6
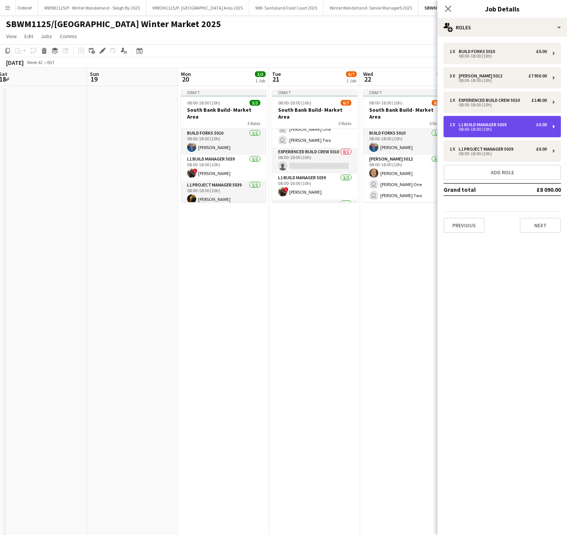
click at [499, 126] on div "L1 Build Manager 5039" at bounding box center [484, 124] width 51 height 5
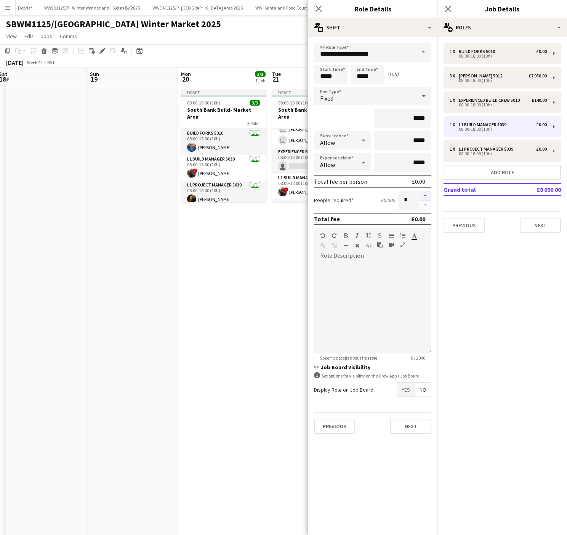
click at [427, 194] on button "button" at bounding box center [425, 196] width 12 height 10
type input "*"
click at [145, 388] on app-date-cell at bounding box center [132, 383] width 91 height 594
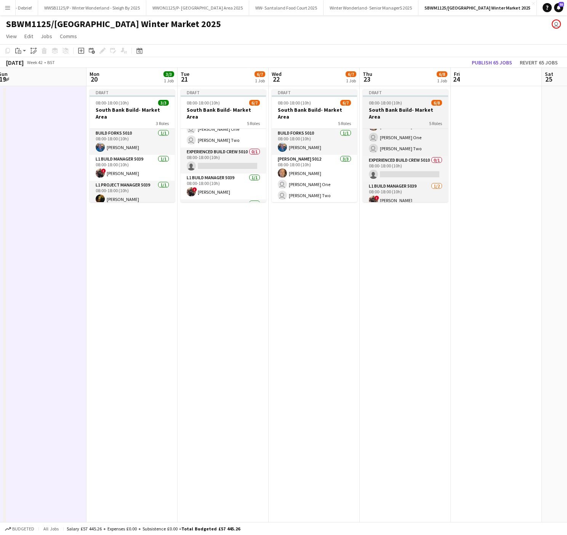
scroll to position [49, 0]
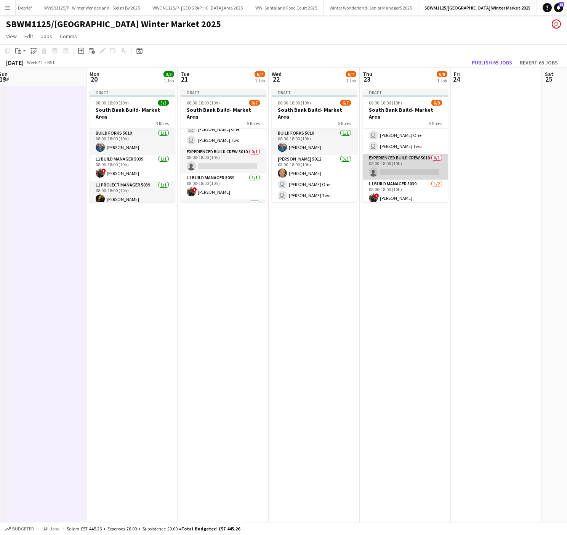
click at [398, 170] on app-card-role "Experienced Build Crew 5010 0/1 08:00-18:00 (10h) single-neutral-actions" at bounding box center [405, 167] width 85 height 26
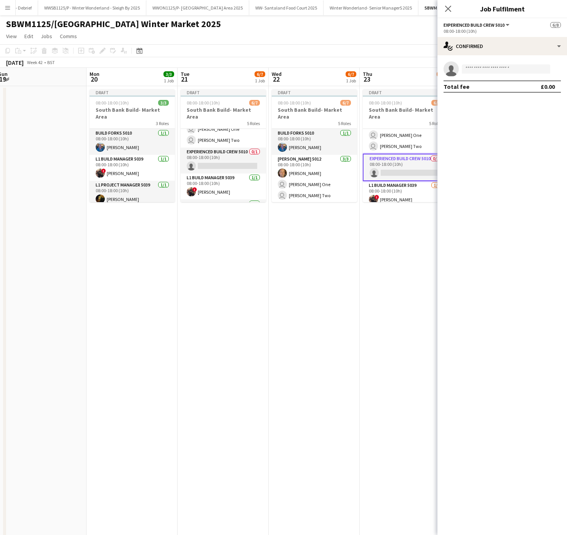
click at [362, 252] on app-date-cell "Draft 08:00-18:00 (10h) 6/8 South Bank Build- Market Area 5 Roles Build Forks 5…" at bounding box center [405, 383] width 91 height 594
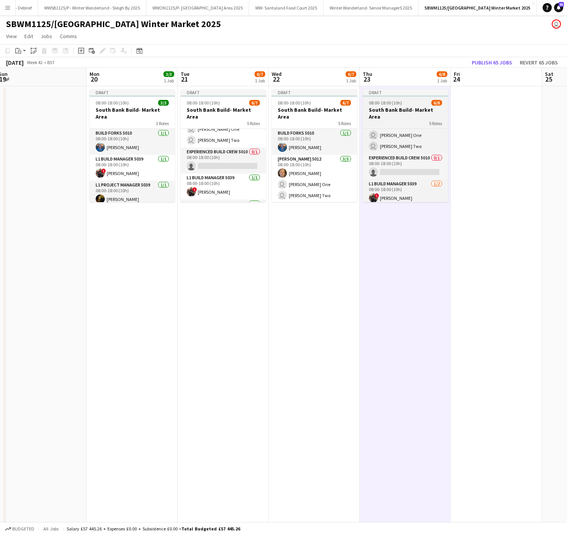
scroll to position [67, 0]
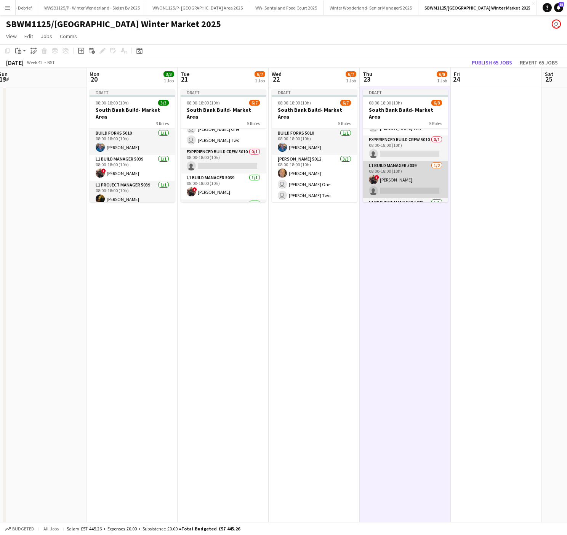
click at [412, 182] on app-card-role "L1 Build Manager 5039 1/2 08:00-18:00 (10h) ! Bradley Power single-neutral-acti…" at bounding box center [405, 179] width 85 height 37
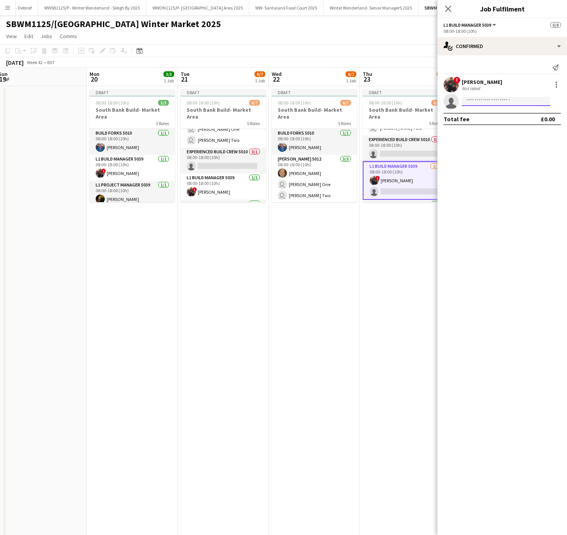
click at [489, 104] on input at bounding box center [506, 101] width 88 height 9
type input "*****"
click at [504, 119] on span "ben@soundsetcreative.co.uk" at bounding box center [506, 119] width 76 height 6
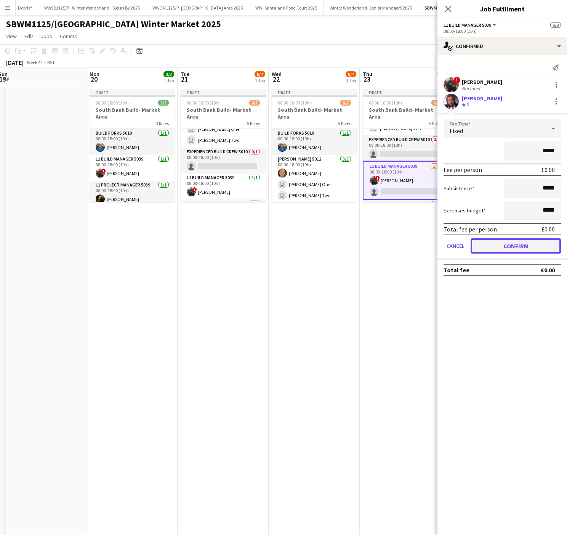
click at [503, 244] on button "Confirm" at bounding box center [516, 245] width 90 height 15
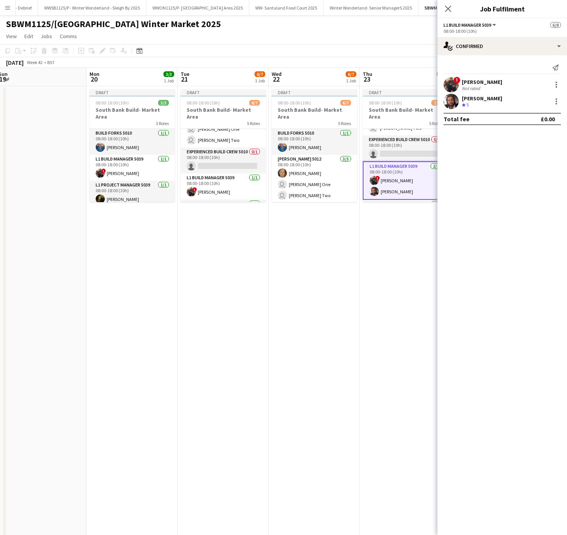
click at [348, 344] on app-date-cell "Draft 08:00-18:00 (10h) 6/7 South Bank Build- Market Area 5 Roles Build Forks 5…" at bounding box center [314, 383] width 91 height 594
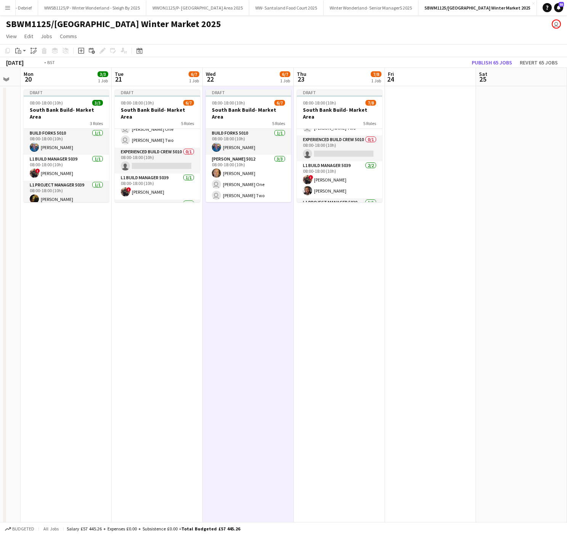
scroll to position [0, 369]
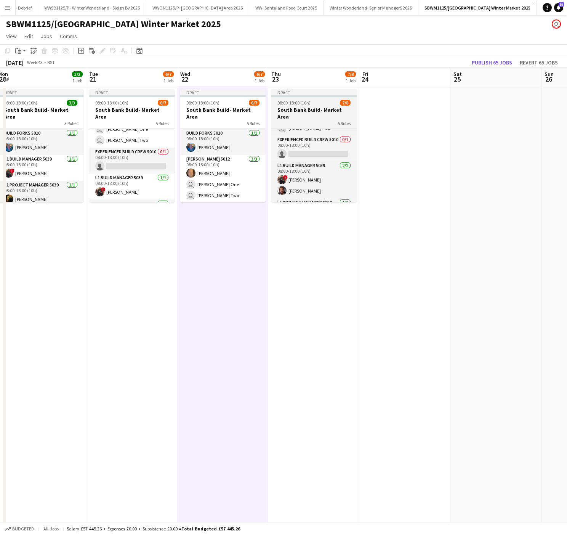
click at [305, 108] on h3 "South Bank Build- Market Area" at bounding box center [313, 113] width 85 height 14
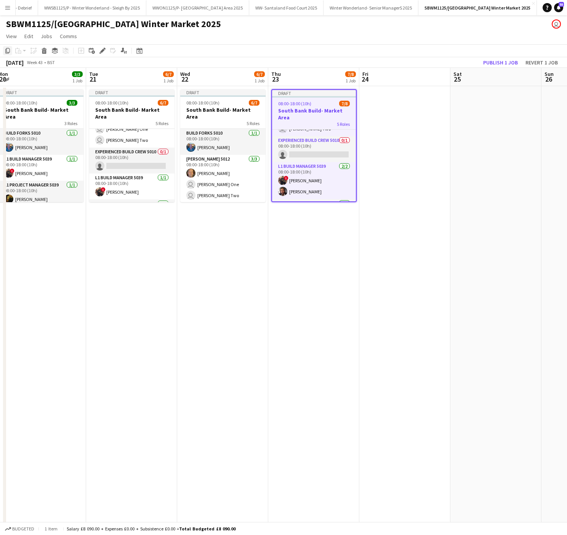
click at [6, 53] on icon at bounding box center [7, 50] width 5 height 5
click at [413, 115] on app-date-cell at bounding box center [404, 383] width 91 height 594
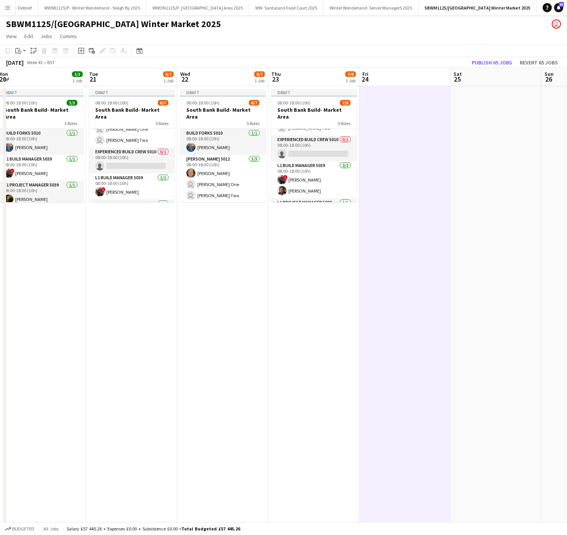
click at [501, 109] on app-date-cell at bounding box center [495, 383] width 91 height 594
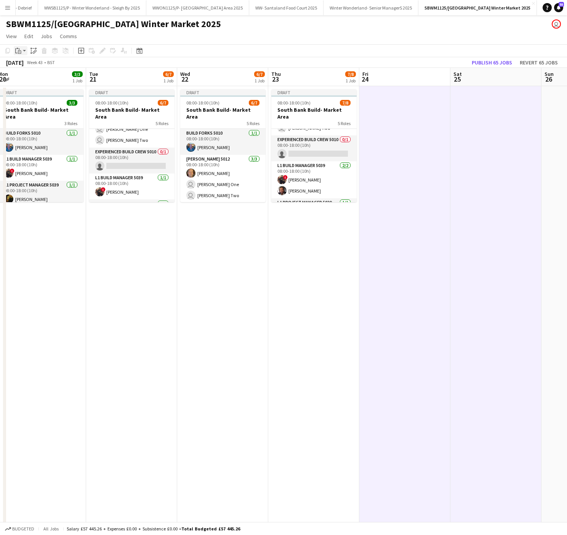
click at [21, 51] on icon at bounding box center [19, 51] width 3 height 3
click at [46, 78] on link "Paste with crew Ctrl+Shift+V" at bounding box center [56, 78] width 72 height 7
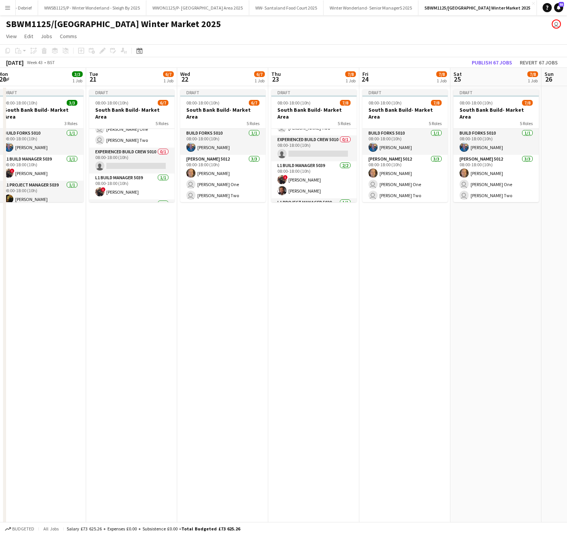
click at [308, 321] on app-date-cell "Draft 08:00-18:00 (10h) 7/8 South Bank Build- Market Area 5 Roles Build Forks 5…" at bounding box center [313, 383] width 91 height 594
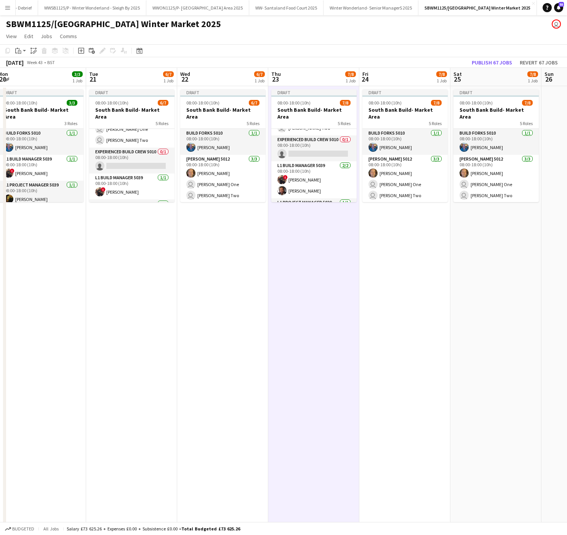
click at [275, 318] on app-date-cell "Draft 08:00-18:00 (10h) 7/8 South Bank Build- Market Area 5 Roles Build Forks 5…" at bounding box center [313, 383] width 91 height 594
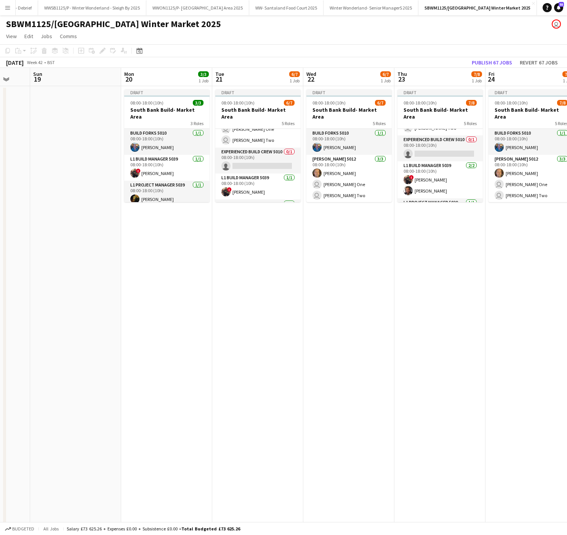
scroll to position [0, 217]
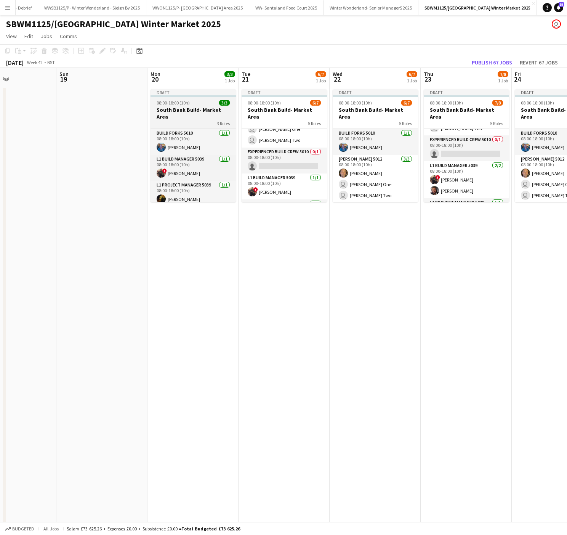
click at [198, 95] on div at bounding box center [193, 96] width 85 height 2
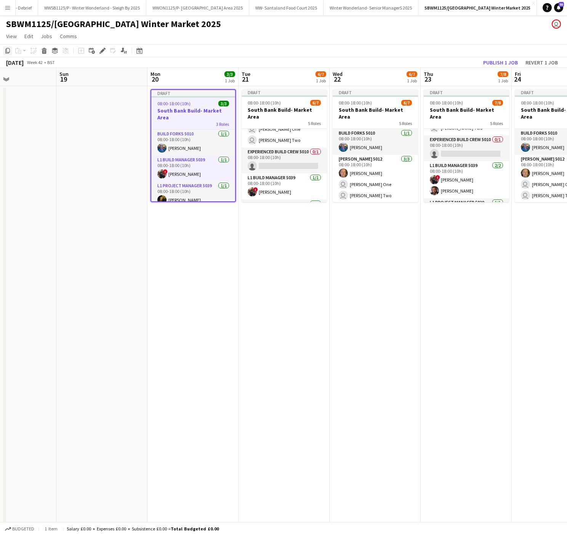
click at [5, 53] on icon at bounding box center [7, 50] width 5 height 5
click at [277, 332] on app-date-cell "Draft 08:00-18:00 (10h) 6/7 South Bank Build- Market Area 5 Roles Build Forks 5…" at bounding box center [284, 383] width 91 height 594
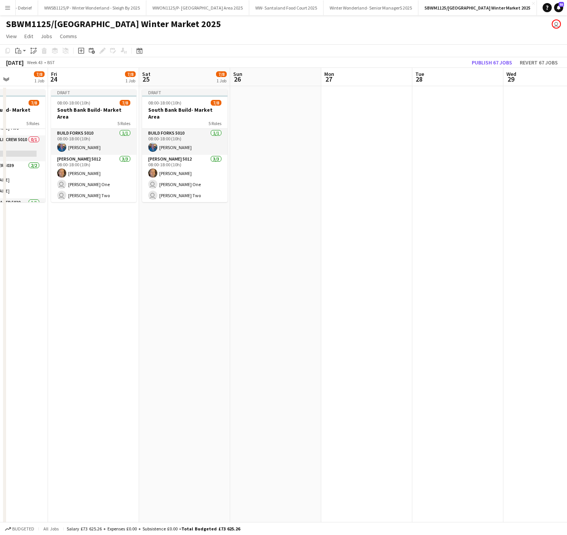
scroll to position [0, 340]
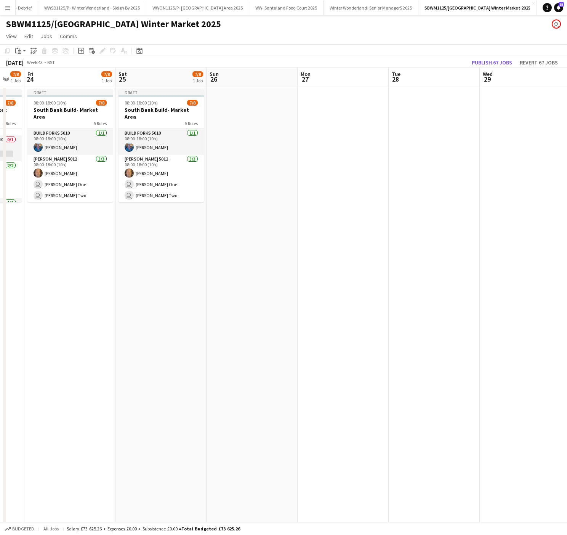
click at [230, 107] on app-date-cell at bounding box center [252, 383] width 91 height 594
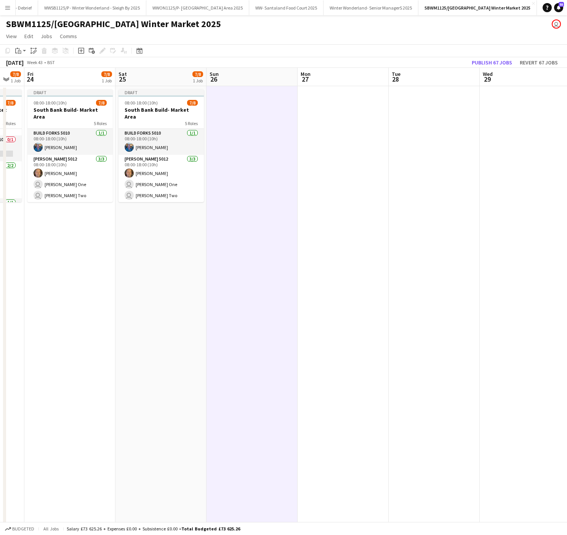
click at [318, 115] on app-date-cell at bounding box center [343, 383] width 91 height 594
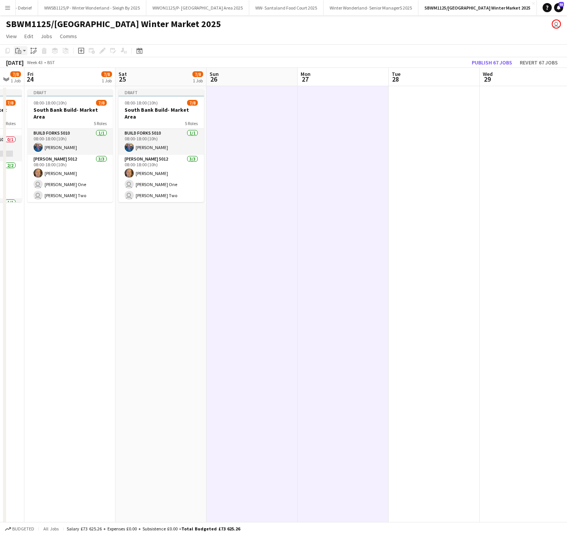
click at [21, 50] on icon "Paste" at bounding box center [18, 51] width 6 height 6
click at [32, 77] on link "Paste with crew Ctrl+Shift+V" at bounding box center [56, 78] width 72 height 7
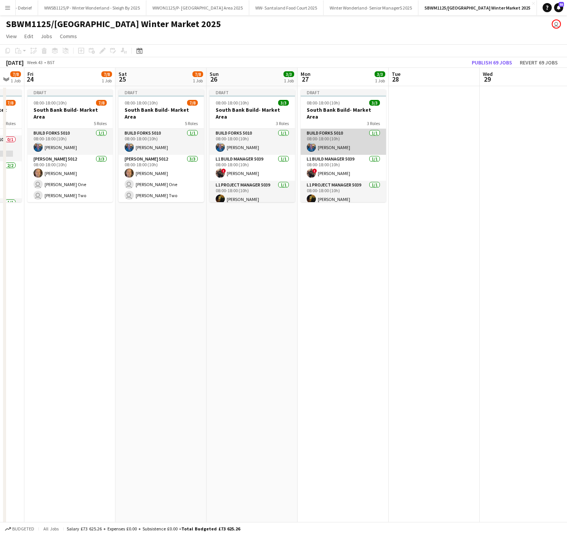
click at [327, 142] on app-card-role "Build Forks 5010 1/1 08:00-18:00 (10h) Mark Killingsworth" at bounding box center [343, 142] width 85 height 26
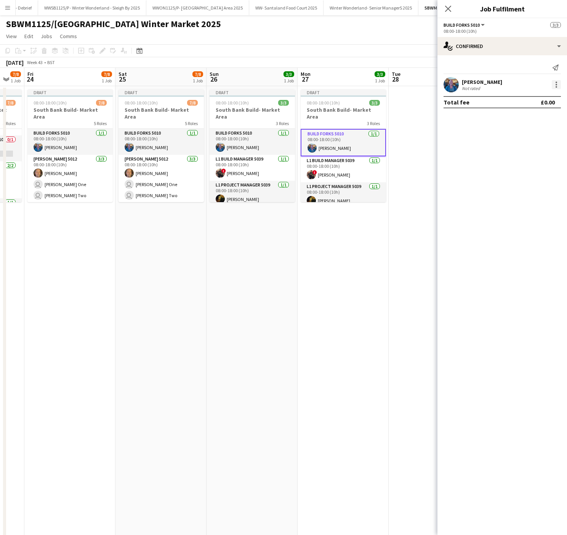
click at [556, 83] on div at bounding box center [557, 83] width 2 height 2
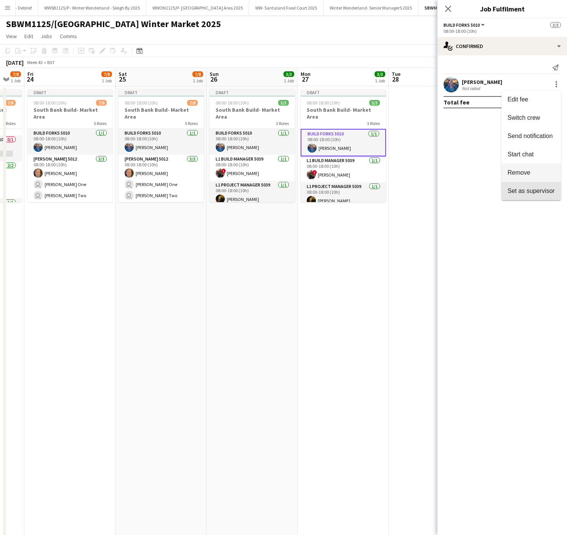
click at [528, 182] on button "Set as supervisor" at bounding box center [530, 191] width 59 height 18
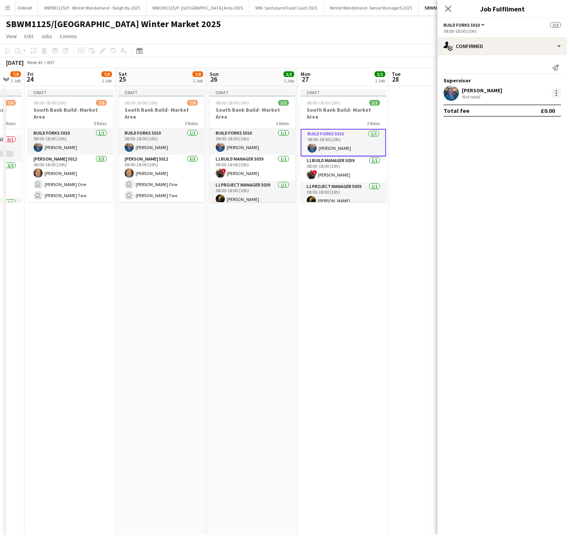
click at [556, 96] on div at bounding box center [557, 95] width 2 height 2
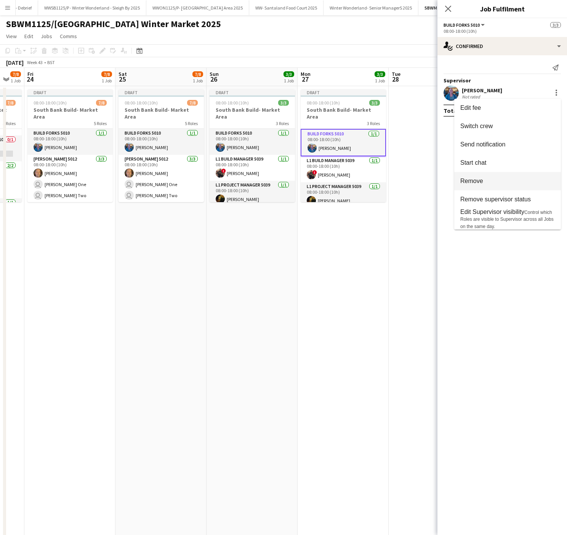
click at [510, 182] on span "Remove" at bounding box center [507, 181] width 94 height 7
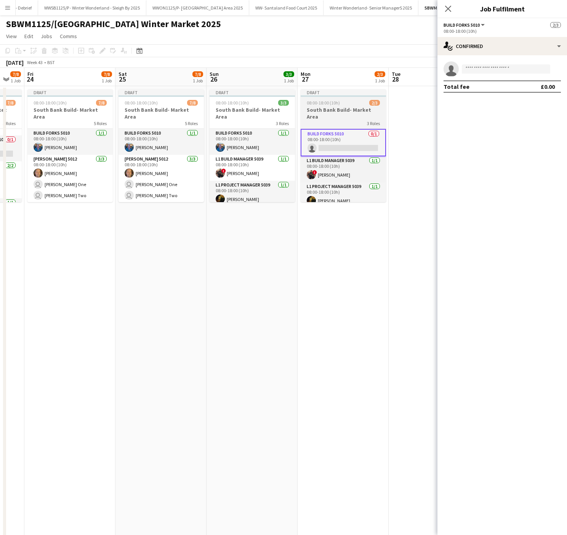
click at [324, 120] on div "3 Roles" at bounding box center [343, 123] width 85 height 6
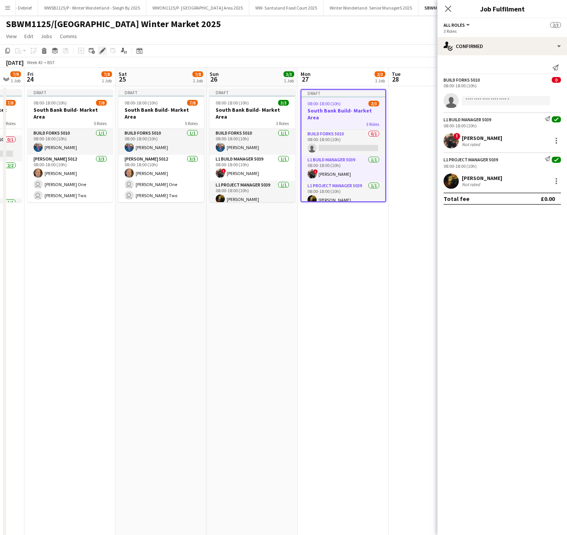
click at [99, 53] on icon at bounding box center [100, 53] width 2 height 2
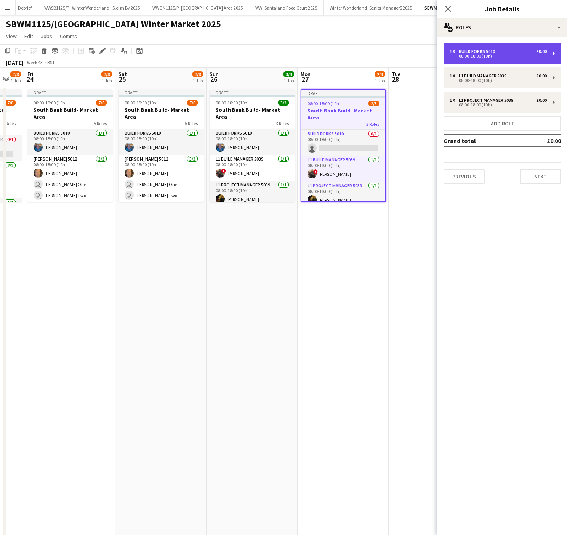
click at [463, 52] on div "Build Forks 5010" at bounding box center [478, 51] width 39 height 5
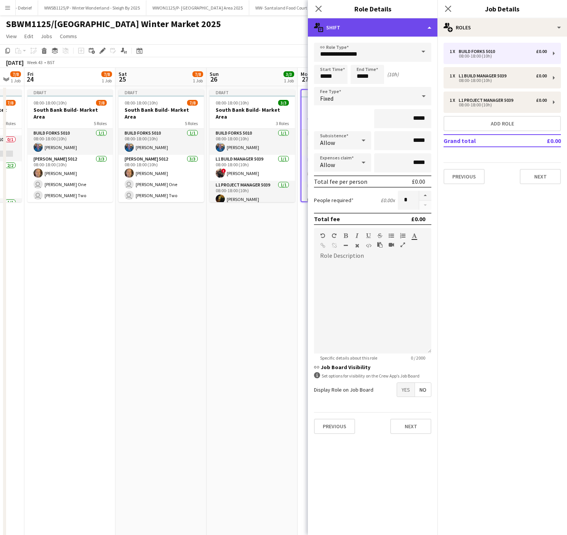
click at [394, 27] on div "multiple-actions-text Shift" at bounding box center [373, 27] width 130 height 18
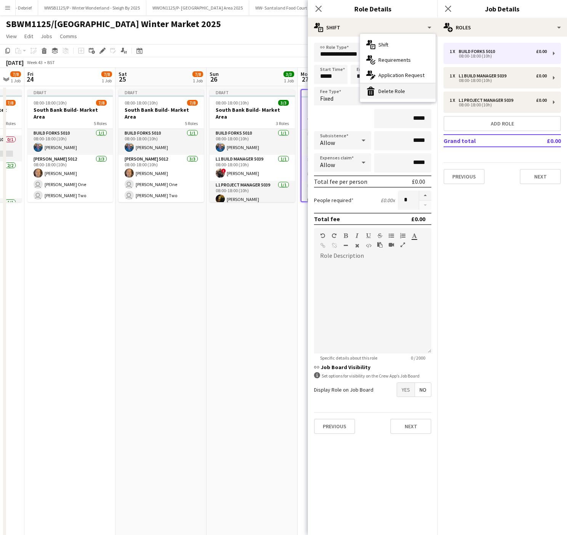
click at [394, 93] on div "bin-2 Delete Role" at bounding box center [397, 90] width 75 height 15
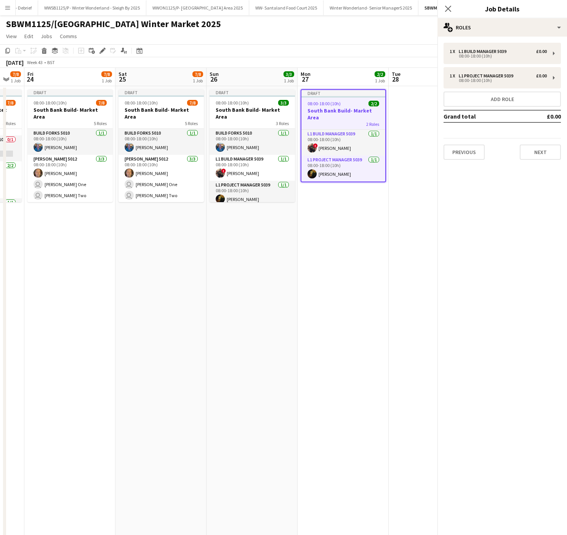
click at [244, 328] on app-date-cell "Draft 08:00-18:00 (10h) 3/3 South Bank Build- Market Area 3 Roles Build Forks 5…" at bounding box center [252, 383] width 91 height 594
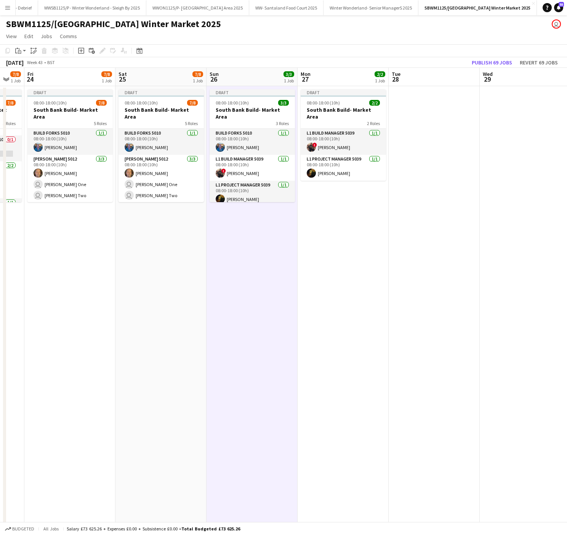
click at [439, 210] on app-date-cell at bounding box center [434, 383] width 91 height 594
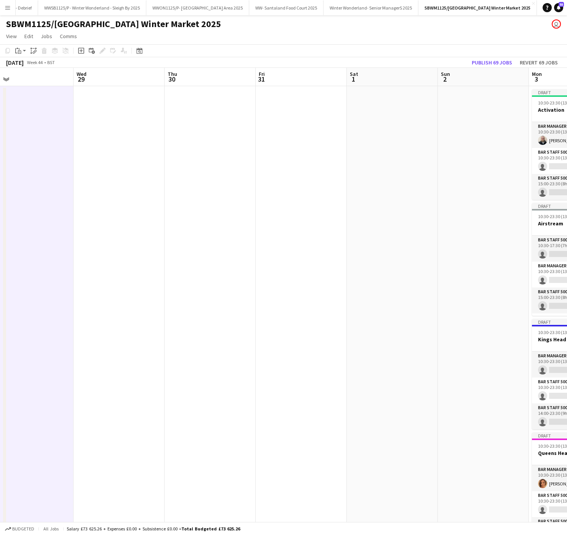
scroll to position [0, 189]
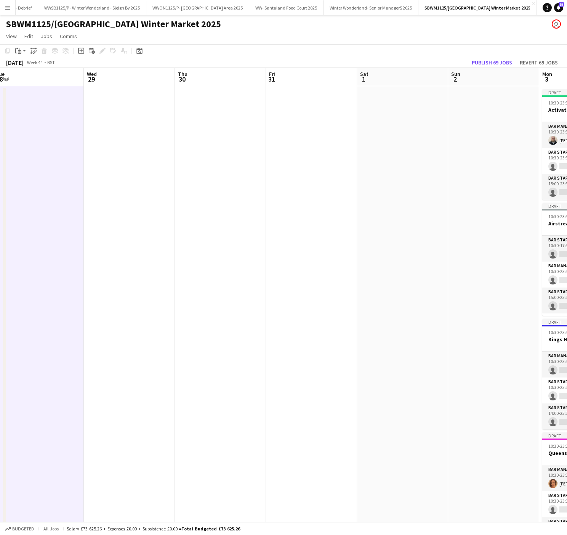
click at [284, 149] on app-date-cell at bounding box center [311, 383] width 91 height 594
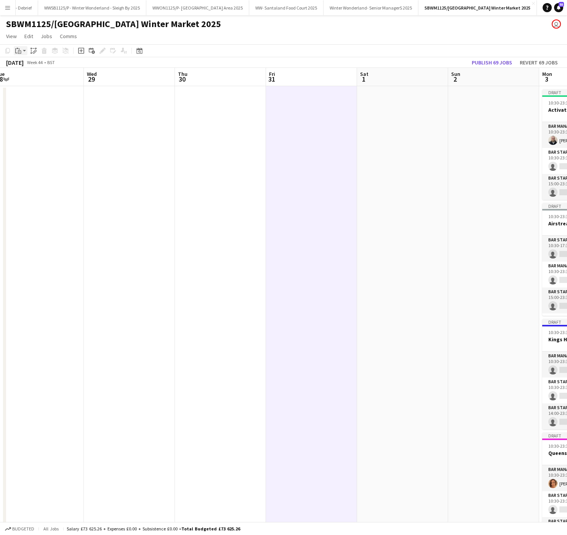
click at [21, 51] on div "Paste" at bounding box center [18, 50] width 9 height 9
click at [32, 69] on div "Paste Ctrl+V Paste with crew Ctrl+Shift+V" at bounding box center [56, 72] width 84 height 32
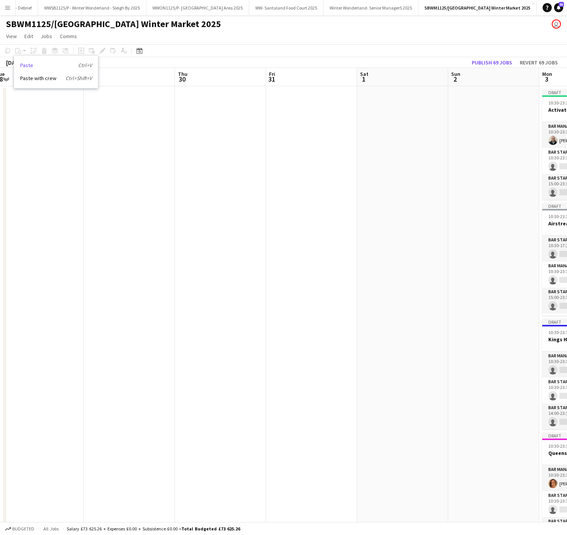
click at [29, 66] on link "Paste Ctrl+V" at bounding box center [56, 65] width 72 height 7
click at [319, 118] on app-date-cell at bounding box center [311, 383] width 91 height 594
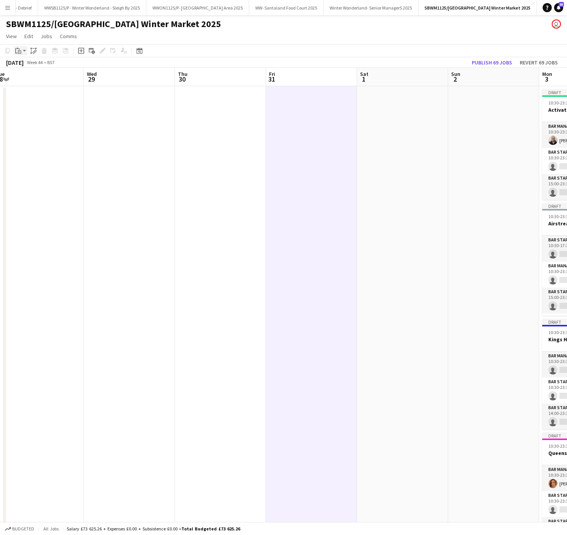
click at [15, 50] on icon at bounding box center [16, 50] width 2 height 5
click at [31, 66] on link "Paste Ctrl+V" at bounding box center [56, 65] width 72 height 7
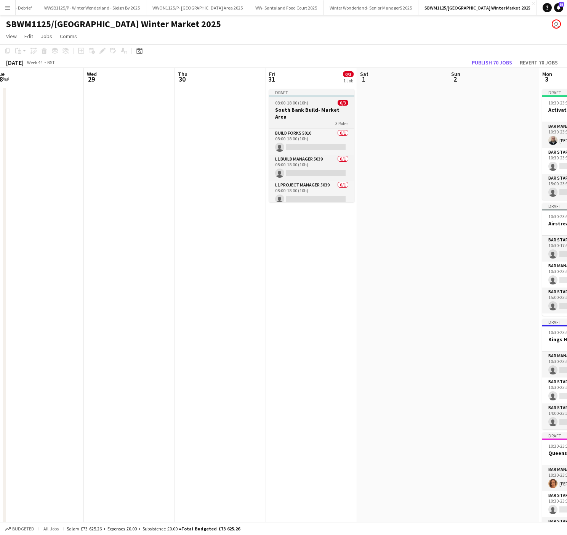
click at [328, 110] on h3 "South Bank Build- Market Area" at bounding box center [311, 113] width 85 height 14
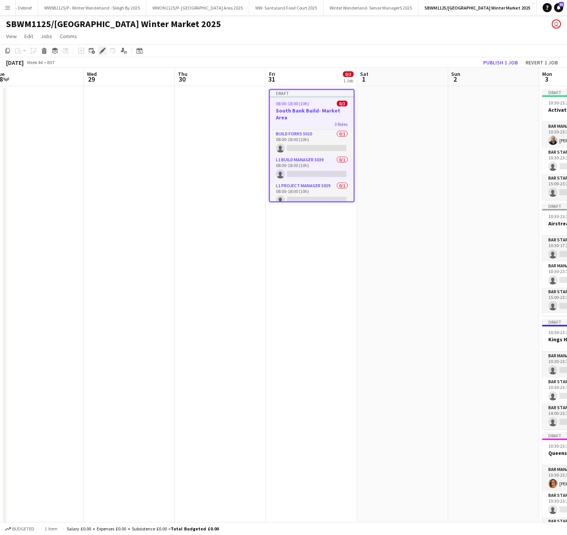
click at [101, 51] on icon at bounding box center [102, 51] width 4 height 4
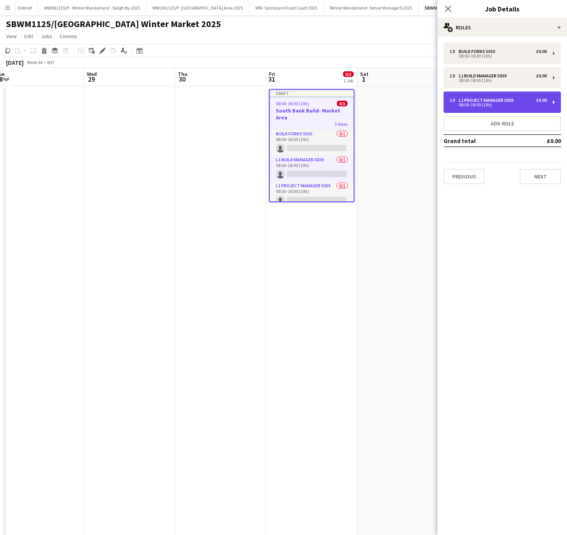
click at [486, 103] on div "08:00-18:00 (10h)" at bounding box center [498, 105] width 97 height 4
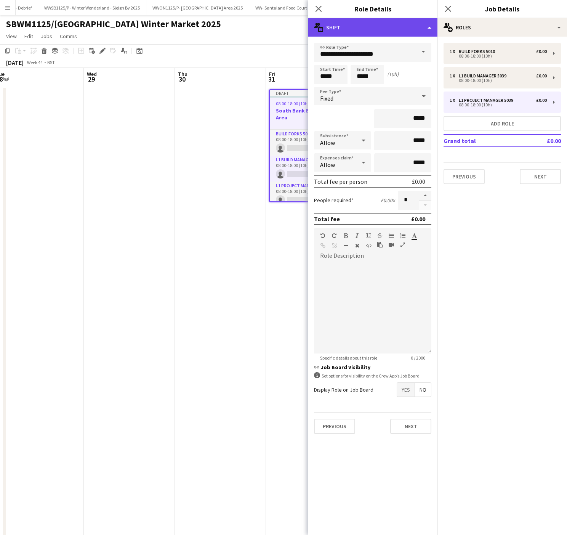
click at [355, 34] on div "multiple-actions-text Shift" at bounding box center [373, 27] width 130 height 18
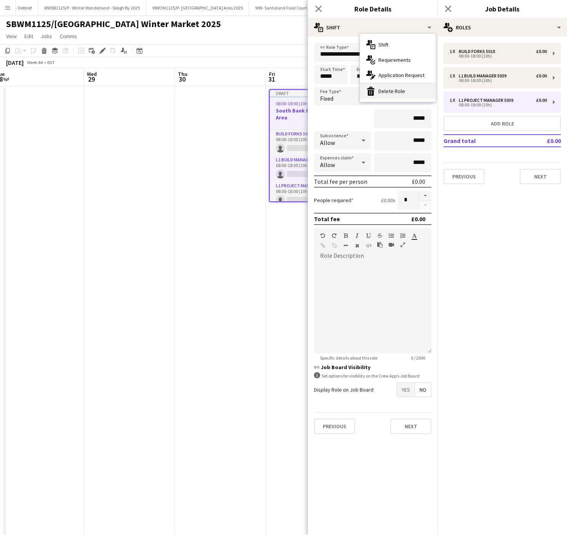
click at [380, 94] on div "bin-2 Delete Role" at bounding box center [397, 90] width 75 height 15
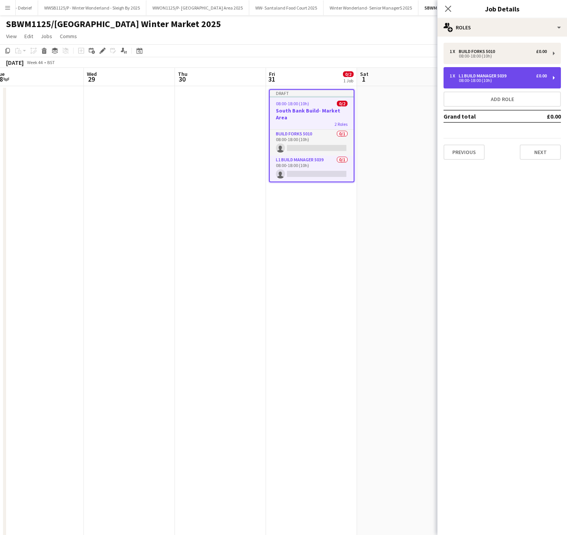
click at [498, 76] on div "L1 Build Manager 5039" at bounding box center [484, 75] width 51 height 5
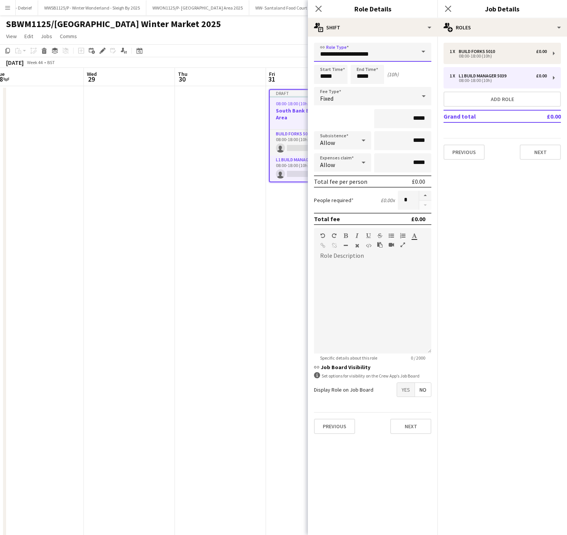
drag, startPoint x: 399, startPoint y: 54, endPoint x: 201, endPoint y: 68, distance: 198.7
click at [201, 68] on body "Menu Boards Boards Boards All jobs Status Workforce Workforce My Workforce Recr…" at bounding box center [283, 346] width 567 height 693
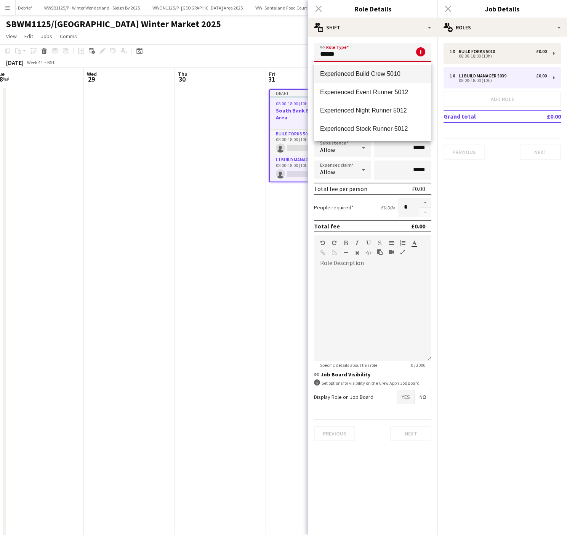
click at [341, 75] on span "Experienced Build Crew 5010" at bounding box center [372, 73] width 105 height 7
type input "**********"
type input "******"
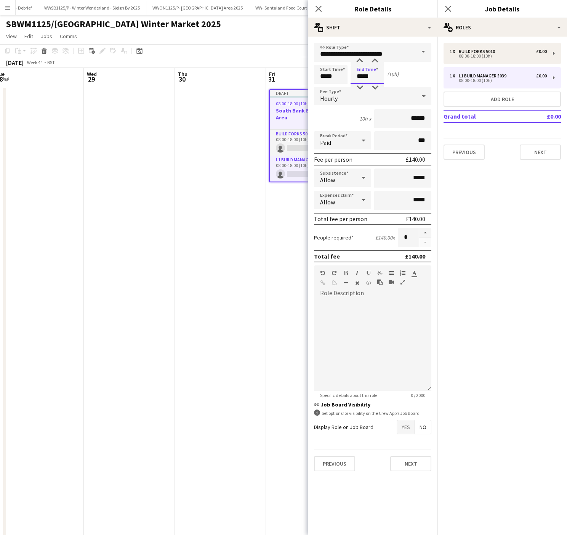
click at [363, 83] on input "*****" at bounding box center [368, 74] width 34 height 19
click at [177, 393] on app-date-cell at bounding box center [220, 383] width 91 height 594
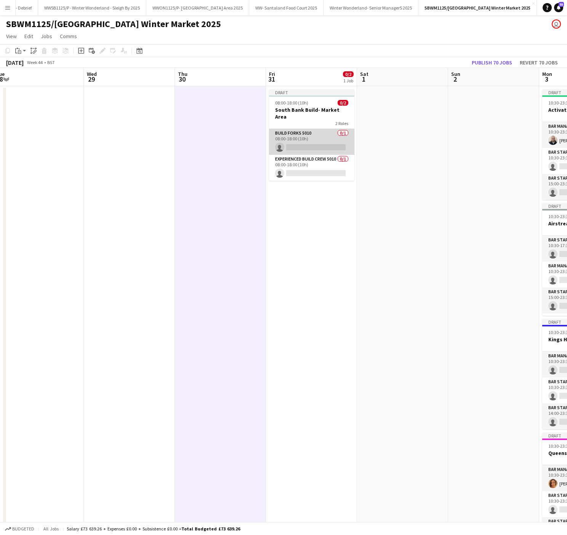
click at [302, 132] on app-card-role "Build Forks 5010 0/1 08:00-18:00 (10h) single-neutral-actions" at bounding box center [311, 142] width 85 height 26
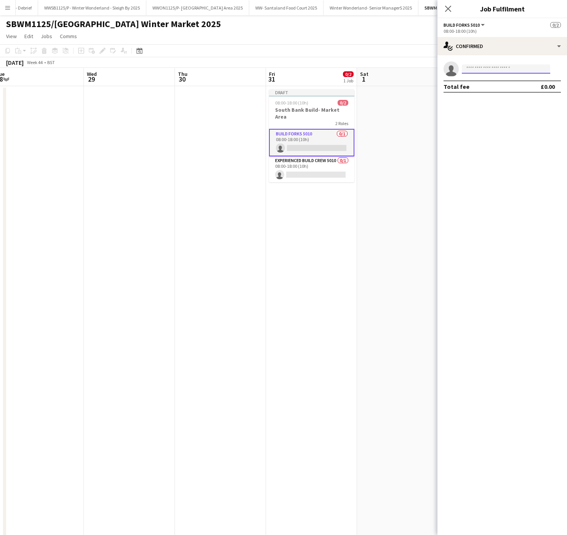
click at [482, 72] on input at bounding box center [506, 68] width 88 height 9
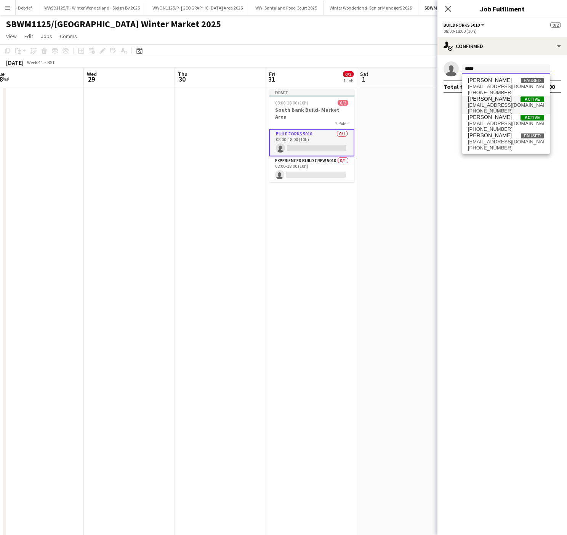
type input "****"
click at [499, 108] on span "+447575776678" at bounding box center [506, 111] width 76 height 6
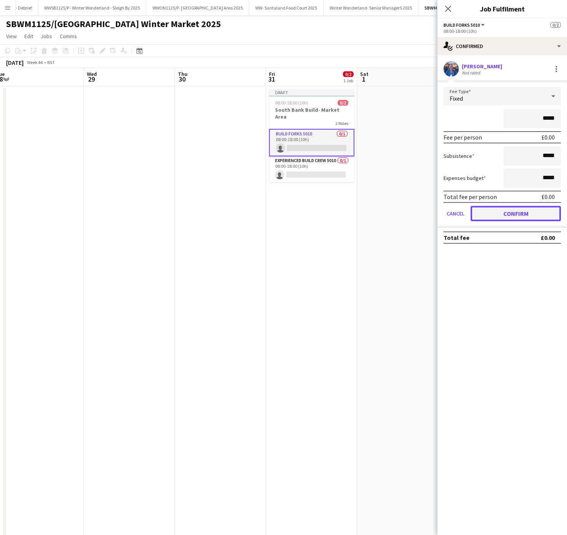
click at [503, 217] on button "Confirm" at bounding box center [516, 213] width 90 height 15
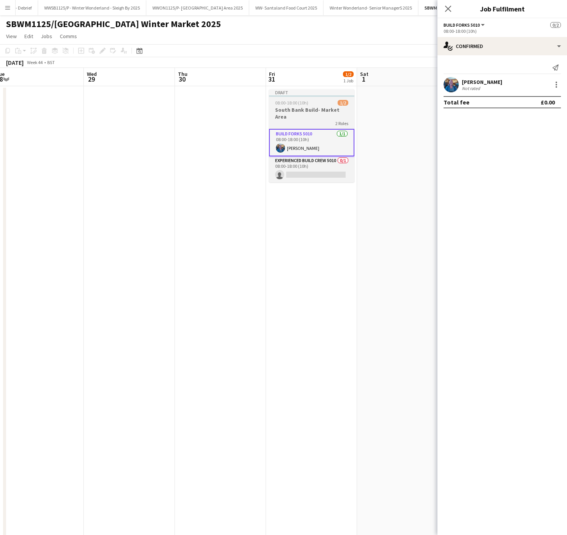
click at [300, 102] on span "08:00-18:00 (10h)" at bounding box center [291, 103] width 33 height 6
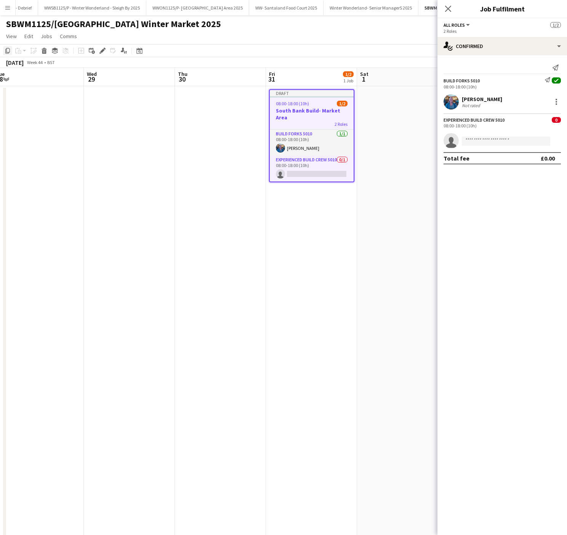
click at [10, 52] on icon at bounding box center [7, 50] width 5 height 5
click at [407, 120] on app-date-cell at bounding box center [402, 383] width 91 height 594
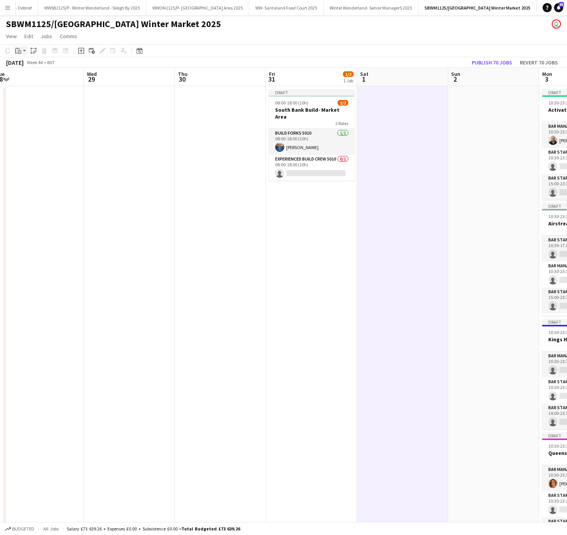
click at [17, 48] on icon at bounding box center [17, 48] width 2 height 1
click at [35, 82] on link "Paste with crew Ctrl+Shift+V" at bounding box center [56, 78] width 72 height 7
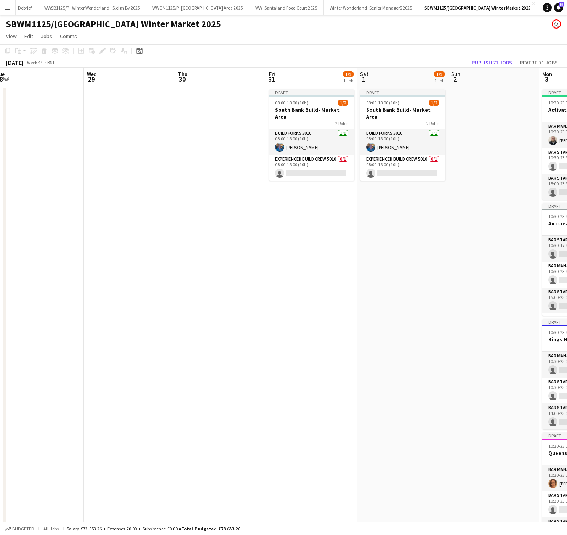
click at [485, 121] on app-date-cell at bounding box center [493, 383] width 91 height 594
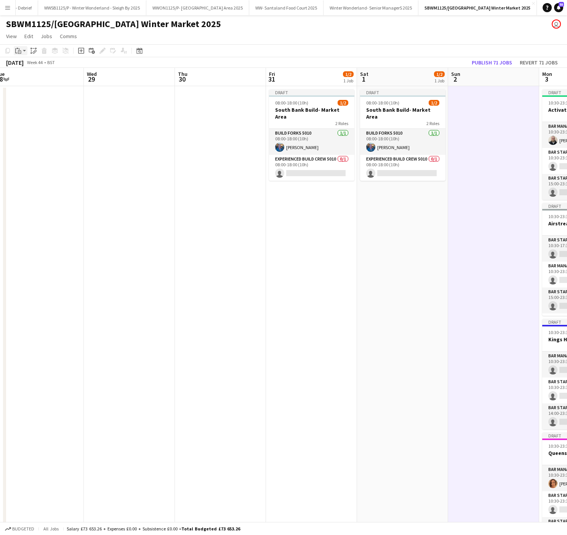
click at [21, 52] on icon at bounding box center [19, 51] width 3 height 3
click at [40, 80] on link "Paste with crew Ctrl+Shift+V" at bounding box center [56, 78] width 72 height 7
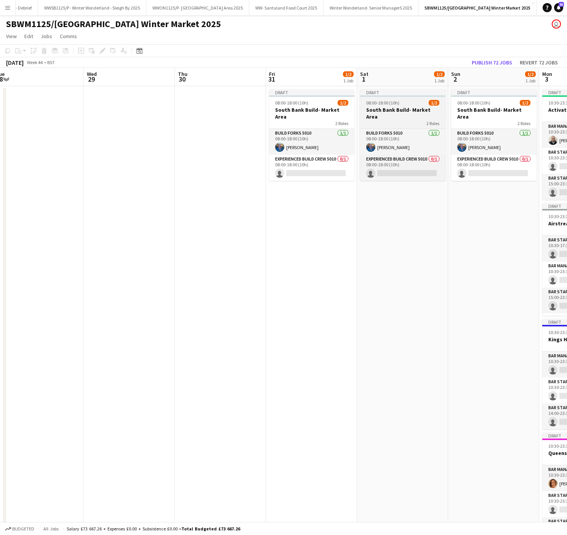
click at [392, 111] on h3 "South Bank Build- Market Area" at bounding box center [402, 113] width 85 height 14
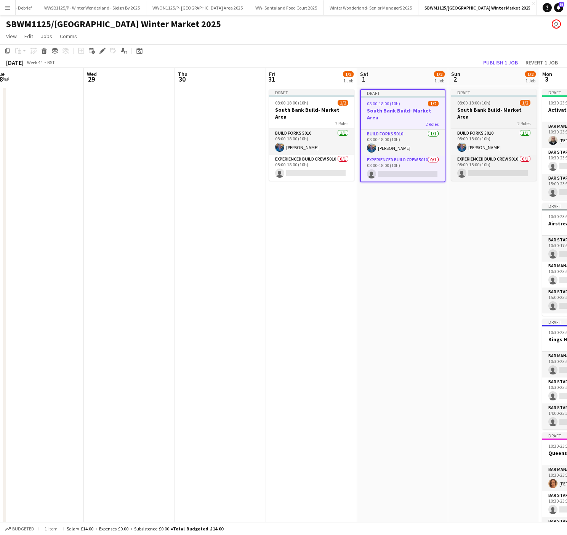
click at [511, 109] on h3 "South Bank Build- Market Area" at bounding box center [493, 113] width 85 height 14
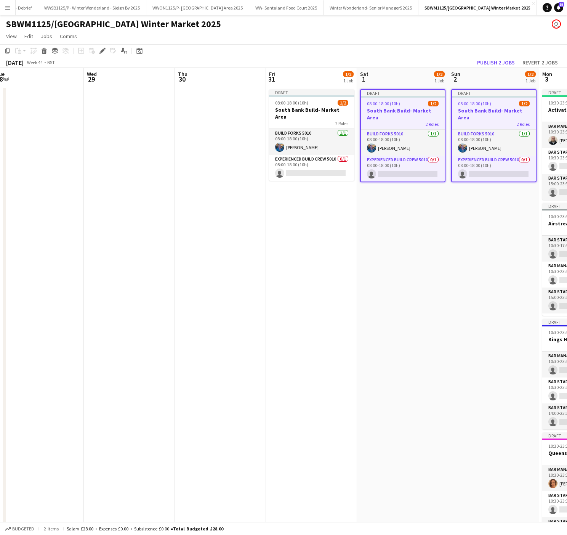
click at [420, 215] on app-date-cell "Draft 08:00-18:00 (10h) 1/2 South Bank Build- Market Area 2 Roles Build Forks 5…" at bounding box center [402, 383] width 91 height 594
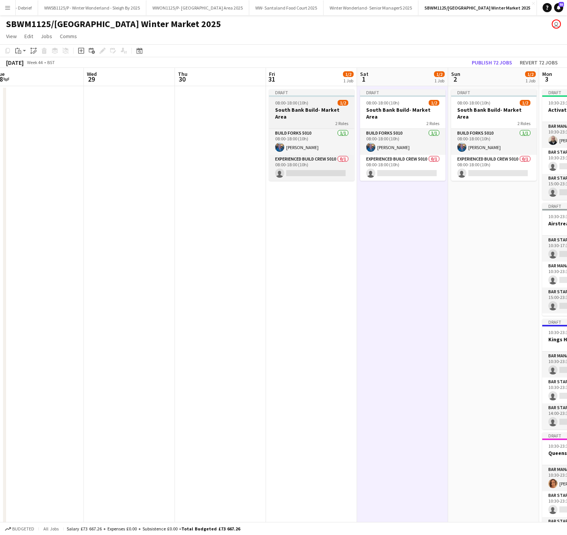
click at [320, 98] on app-job-card "Draft 08:00-18:00 (10h) 1/2 South Bank Build- Market Area 2 Roles Build Forks 5…" at bounding box center [311, 134] width 85 height 91
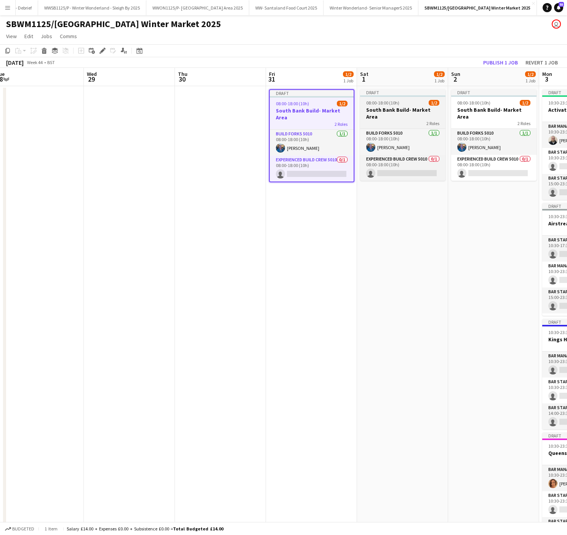
click at [389, 105] on span "08:00-18:00 (10h)" at bounding box center [382, 103] width 33 height 6
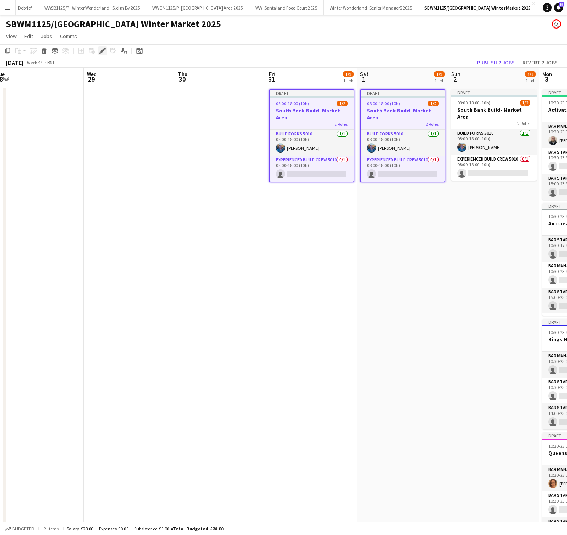
click at [101, 48] on icon "Edit" at bounding box center [102, 51] width 6 height 6
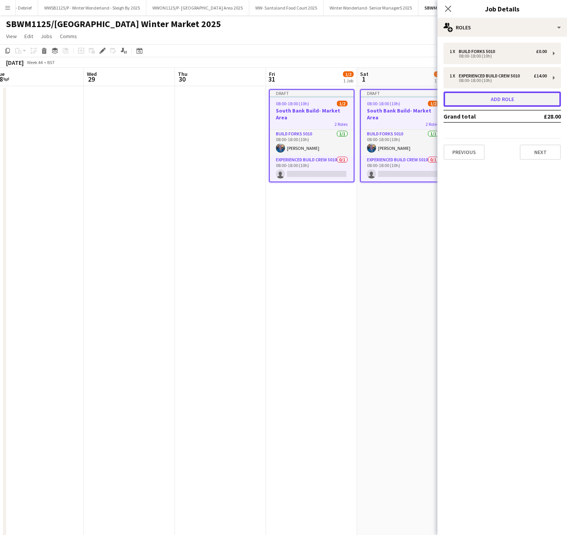
click at [504, 96] on button "Add role" at bounding box center [502, 98] width 117 height 15
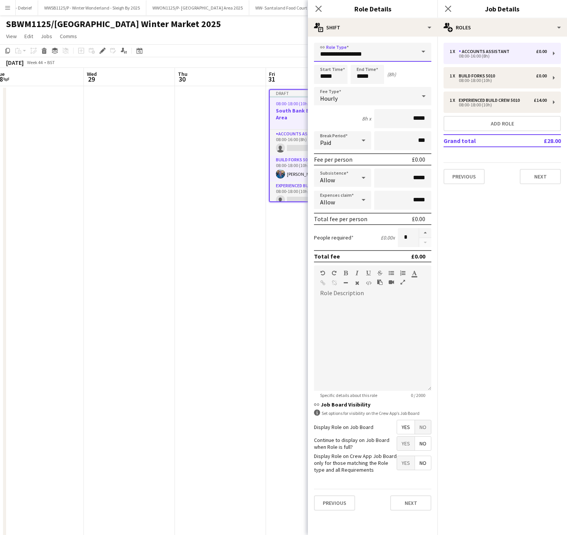
drag, startPoint x: 376, startPoint y: 57, endPoint x: 283, endPoint y: 65, distance: 94.1
click at [283, 65] on body "Menu Boards Boards Boards All jobs Status Workforce Workforce My Workforce Recr…" at bounding box center [283, 346] width 567 height 693
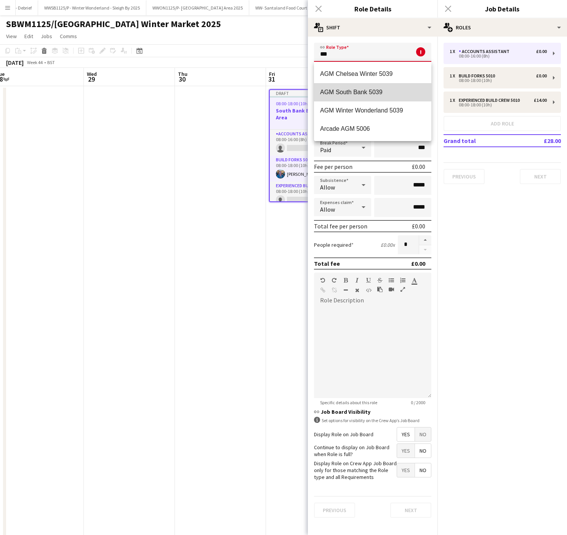
click at [351, 86] on mat-option "AGM South Bank 5039" at bounding box center [372, 92] width 117 height 18
type input "**********"
type input "******"
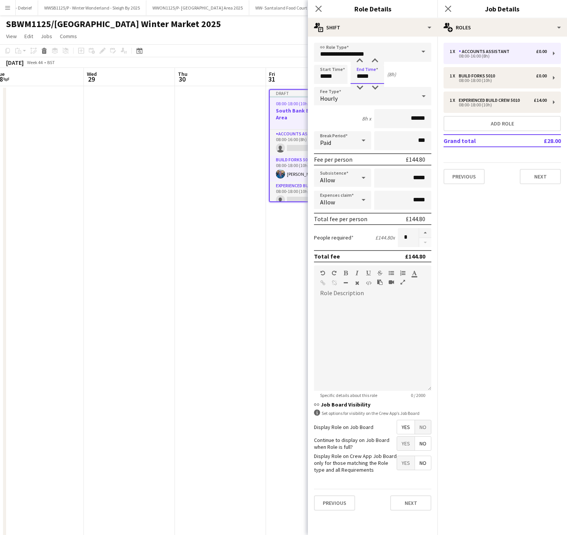
click at [370, 77] on input "*****" at bounding box center [368, 74] width 34 height 19
click at [360, 60] on div at bounding box center [359, 61] width 15 height 8
type input "*****"
click at [360, 60] on div at bounding box center [359, 61] width 15 height 8
click at [429, 428] on span "No" at bounding box center [423, 427] width 16 height 14
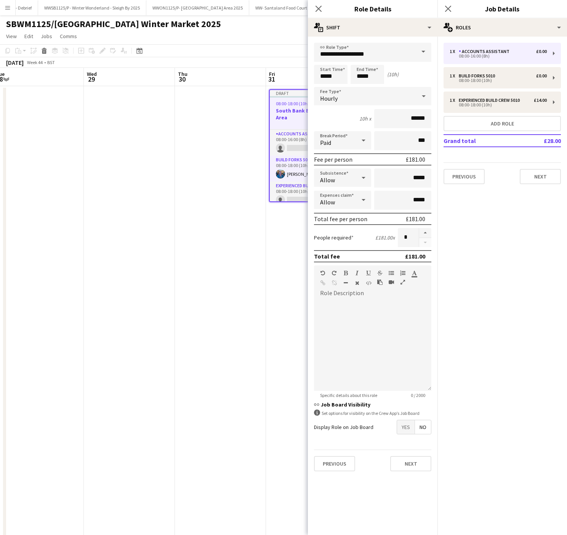
click at [191, 315] on app-date-cell at bounding box center [220, 383] width 91 height 594
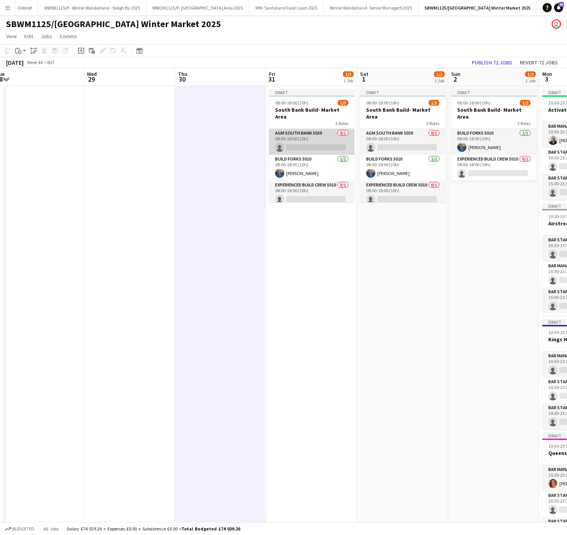
click at [319, 143] on app-card-role "AGM South Bank 5039 0/1 08:00-18:00 (10h) single-neutral-actions" at bounding box center [311, 142] width 85 height 26
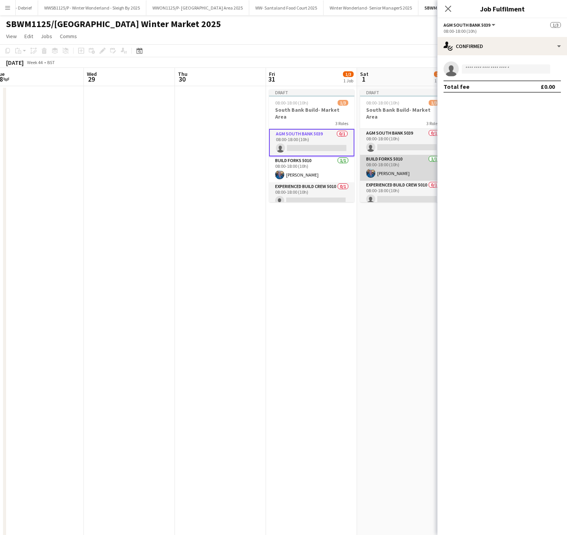
drag, startPoint x: 404, startPoint y: 136, endPoint x: 367, endPoint y: 154, distance: 41.1
click at [367, 155] on app-card-role "Build Forks 5010 1/1 08:00-18:00 (10h) Mark Killingsworth" at bounding box center [402, 168] width 85 height 26
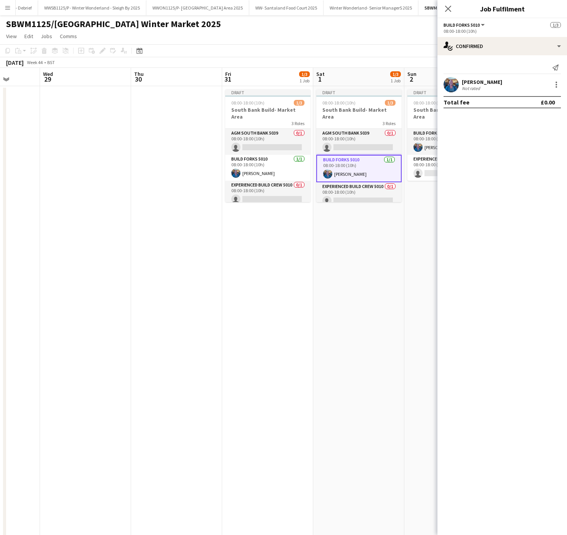
drag, startPoint x: 292, startPoint y: 143, endPoint x: 183, endPoint y: 249, distance: 152.0
click at [183, 249] on app-calendar-viewport "Sat 25 7/8 1 Job Sun 26 3/3 1 Job Mon 27 2/2 1 Job Tue 28 Wed 29 Thu 30 Fri 31 …" at bounding box center [283, 374] width 567 height 613
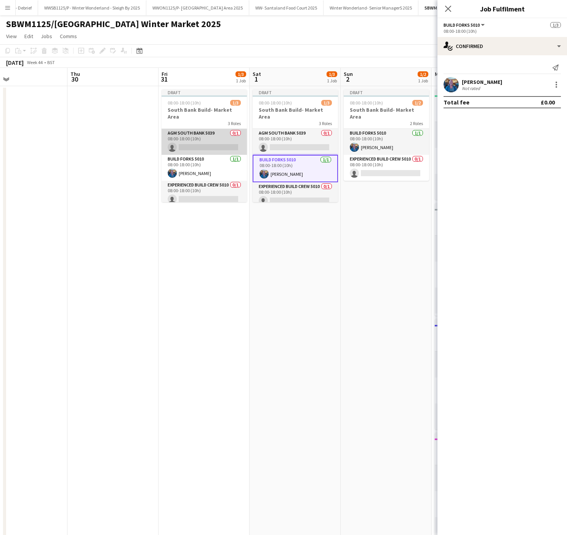
click at [215, 138] on app-card-role "AGM South Bank 5039 0/1 08:00-18:00 (10h) single-neutral-actions" at bounding box center [204, 142] width 85 height 26
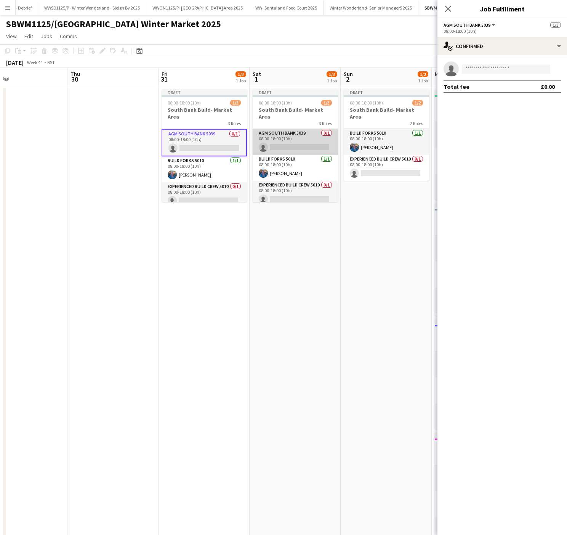
click at [299, 135] on app-card-role "AGM South Bank 5039 0/1 08:00-18:00 (10h) single-neutral-actions" at bounding box center [295, 142] width 85 height 26
click at [494, 70] on input at bounding box center [506, 68] width 88 height 9
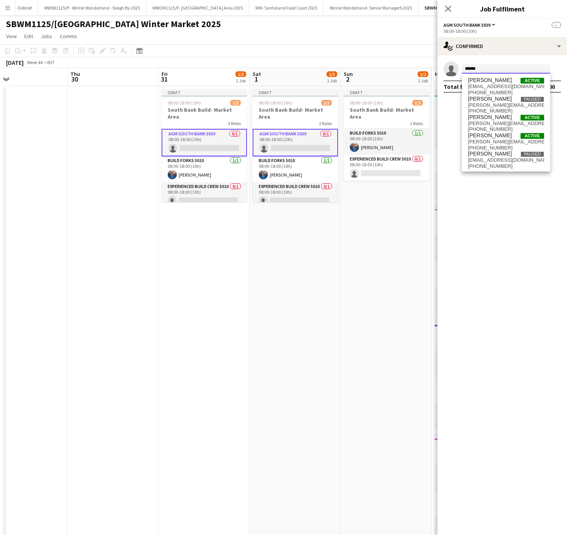
scroll to position [2, 0]
type input "*****"
click at [261, 307] on app-date-cell "Draft 08:00-18:00 (10h) 1/3 South Bank Build- Market Area 3 Roles AGM South Ban…" at bounding box center [295, 383] width 91 height 594
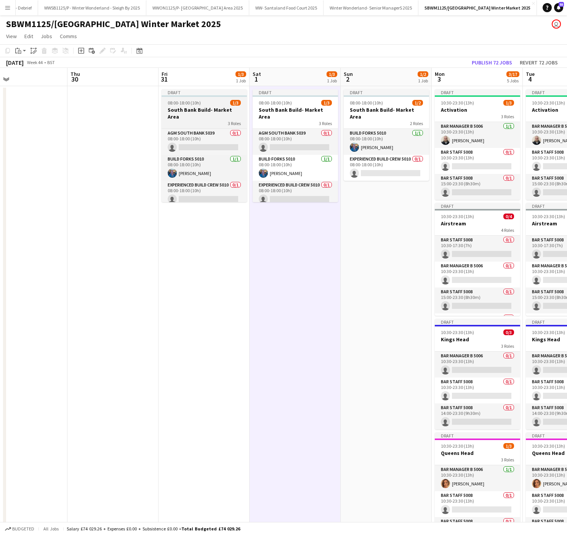
click at [208, 105] on div "08:00-18:00 (10h) 1/3" at bounding box center [204, 103] width 85 height 6
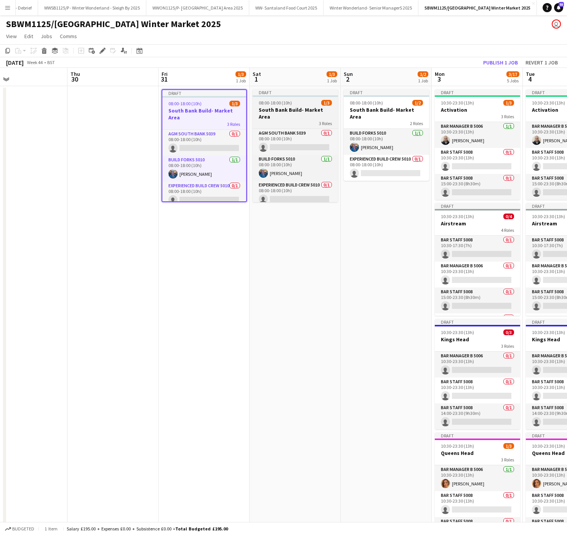
click at [288, 107] on h3 "South Bank Build- Market Area" at bounding box center [295, 113] width 85 height 14
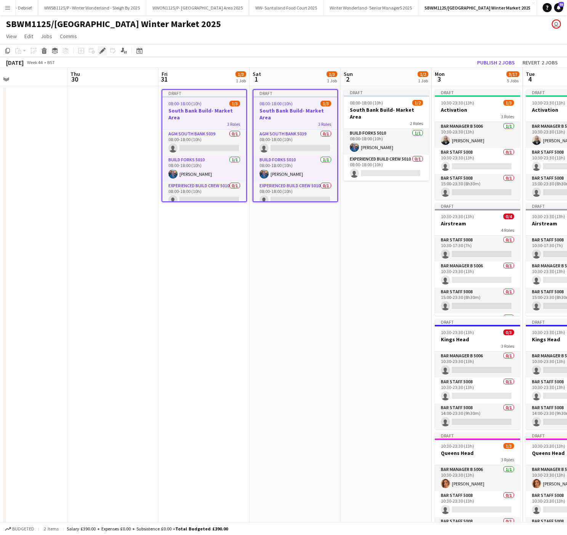
click at [103, 52] on icon "Edit" at bounding box center [102, 51] width 6 height 6
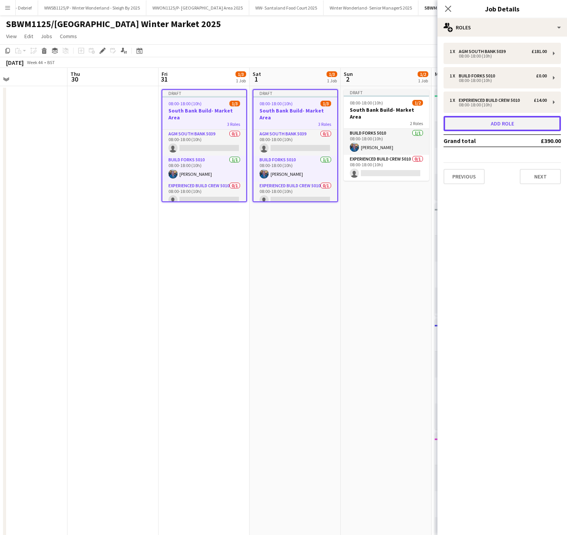
click at [488, 118] on button "Add role" at bounding box center [502, 123] width 117 height 15
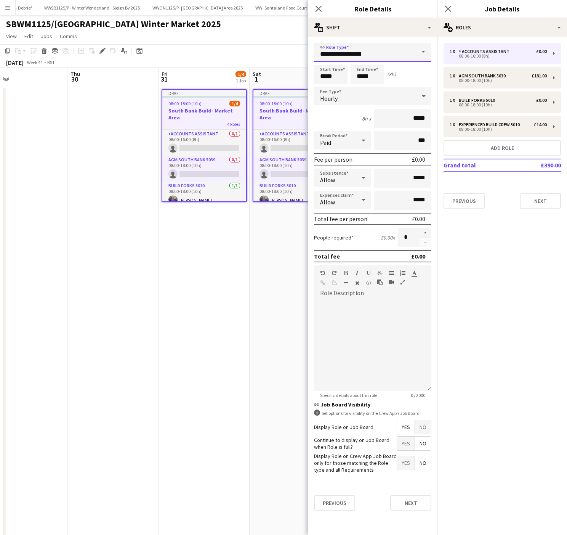
drag, startPoint x: 404, startPoint y: 50, endPoint x: 155, endPoint y: 68, distance: 248.7
click at [155, 68] on body "Menu Boards Boards Boards All jobs Status Workforce Workforce My Workforce Recr…" at bounding box center [283, 346] width 567 height 693
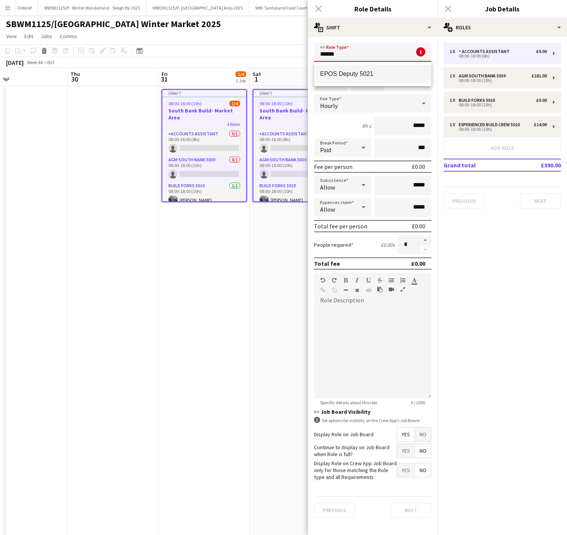
click at [340, 69] on mat-option "EPOS Deputy 5021" at bounding box center [372, 74] width 117 height 18
type input "**********"
type input "******"
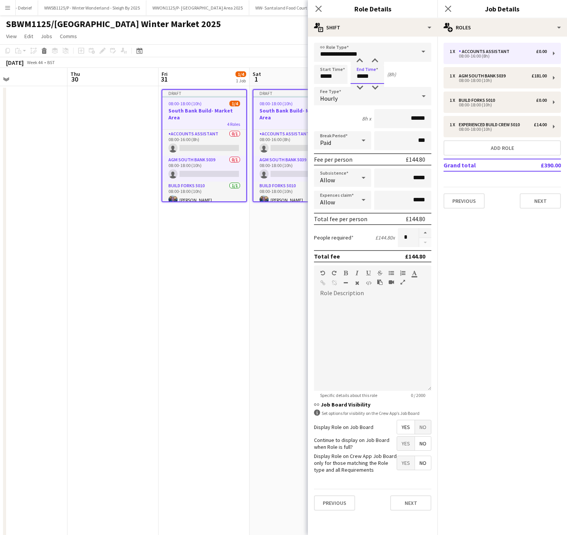
click at [367, 72] on input "*****" at bounding box center [368, 74] width 34 height 19
click at [360, 59] on div at bounding box center [359, 61] width 15 height 8
type input "*****"
click at [360, 59] on div at bounding box center [359, 61] width 15 height 8
click at [424, 423] on span "No" at bounding box center [423, 427] width 16 height 14
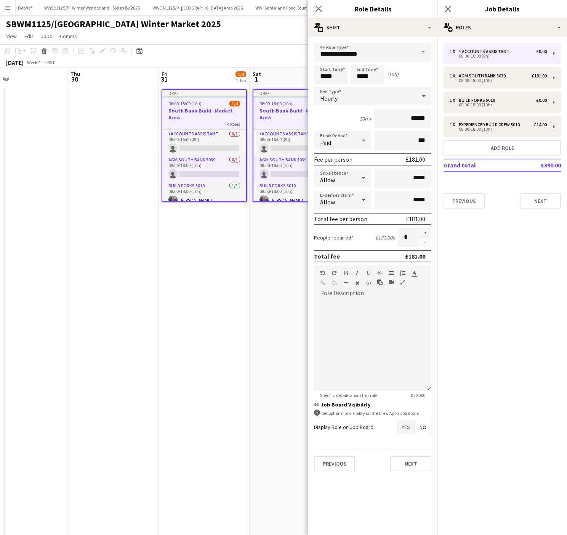
click at [235, 407] on app-date-cell "Draft 08:00-18:00 (10h) 1/4 South Bank Build- Market Area 4 Roles Accounts Assi…" at bounding box center [204, 383] width 91 height 594
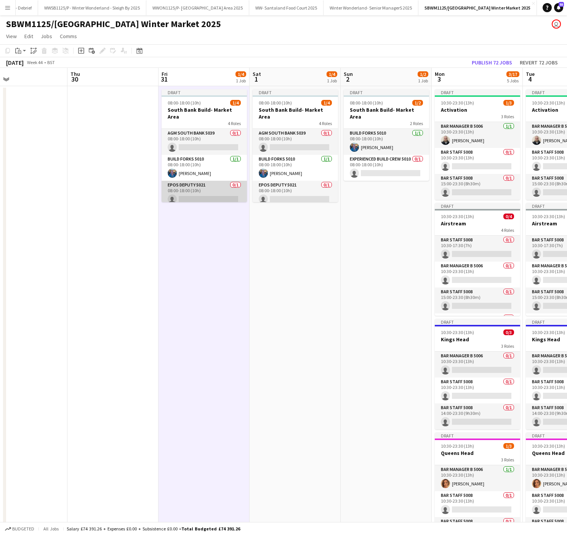
click at [205, 194] on app-card-role "EPOS Deputy 5021 0/1 08:00-18:00 (10h) single-neutral-actions" at bounding box center [204, 194] width 85 height 26
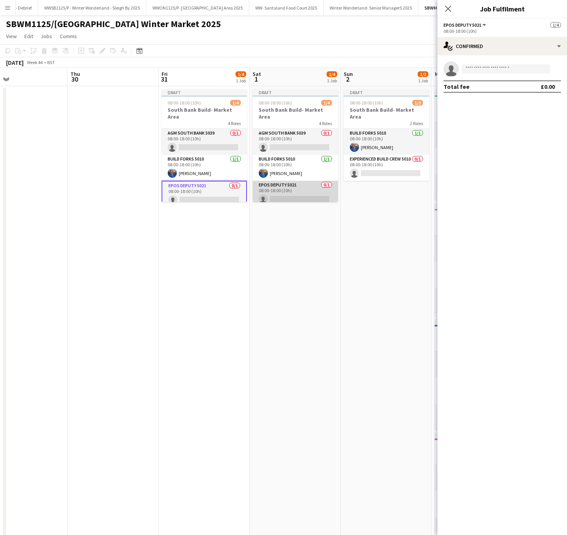
click at [298, 185] on app-card-role "EPOS Deputy 5021 0/1 08:00-18:00 (10h) single-neutral-actions" at bounding box center [295, 194] width 85 height 26
click at [511, 72] on input at bounding box center [506, 68] width 88 height 9
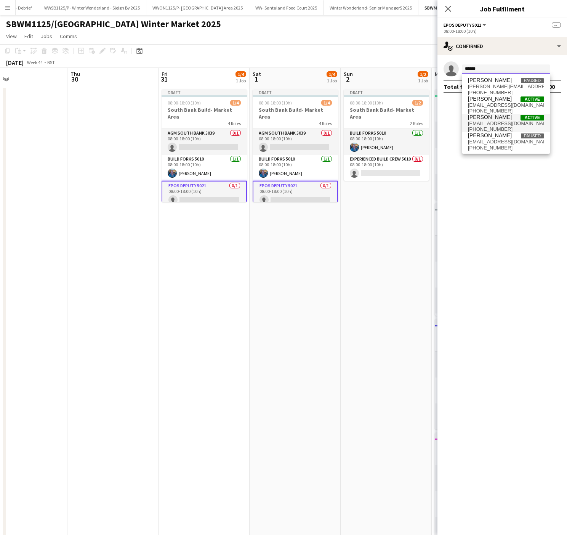
type input "*****"
click at [489, 119] on span "[PERSON_NAME]" at bounding box center [490, 117] width 44 height 6
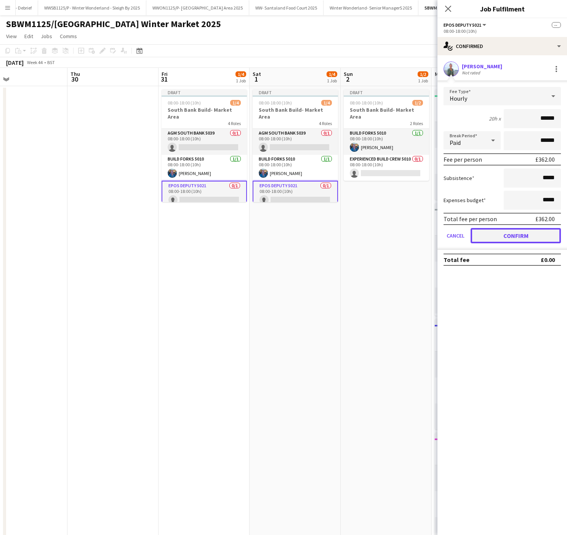
click at [533, 237] on button "Confirm" at bounding box center [516, 235] width 90 height 15
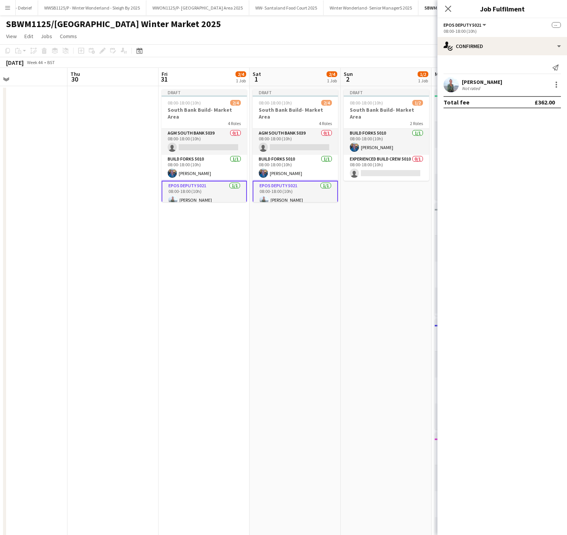
click at [216, 334] on app-date-cell "Draft 08:00-18:00 (10h) 2/4 South Bank Build- Market Area 4 Roles AGM South Ban…" at bounding box center [204, 383] width 91 height 594
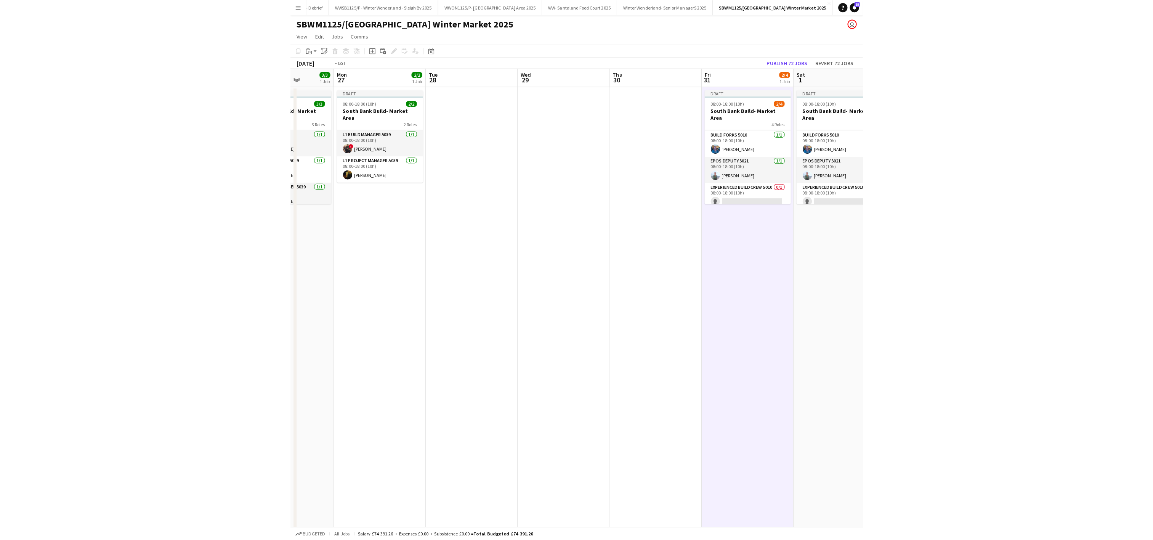
scroll to position [0, 277]
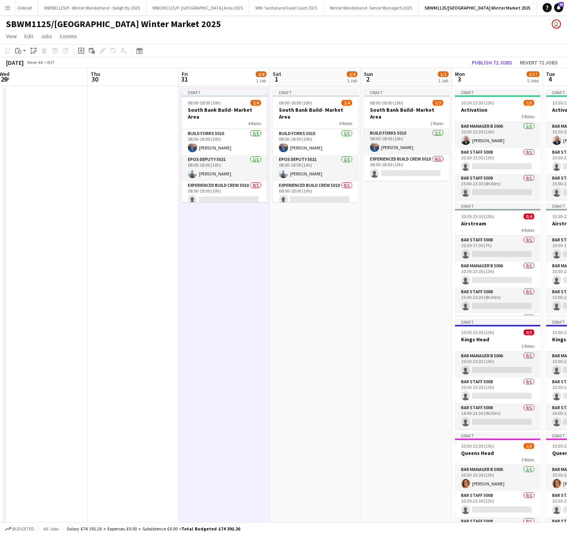
drag, startPoint x: 224, startPoint y: 277, endPoint x: 171, endPoint y: 340, distance: 82.5
click at [171, 340] on app-calendar-viewport "Sun 26 3/3 1 Job Mon 27 2/2 1 Job Tue 28 Wed 29 Thu 30 Fri 31 2/4 1 Job Sat 1 2…" at bounding box center [283, 374] width 567 height 613
click at [10, 10] on app-icon "Menu" at bounding box center [8, 8] width 6 height 6
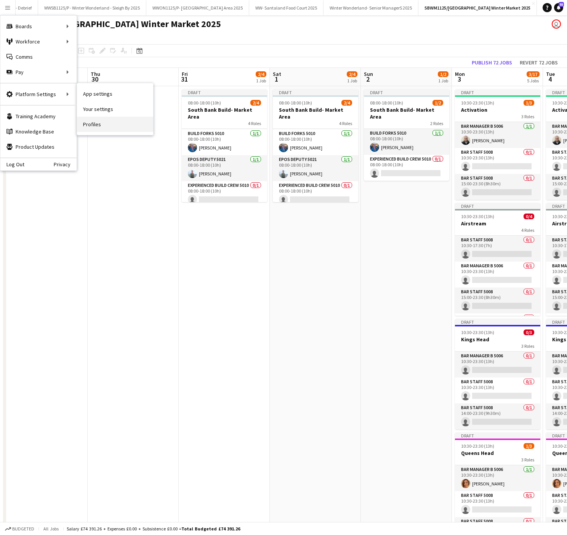
click at [111, 122] on link "Profiles" at bounding box center [115, 124] width 76 height 15
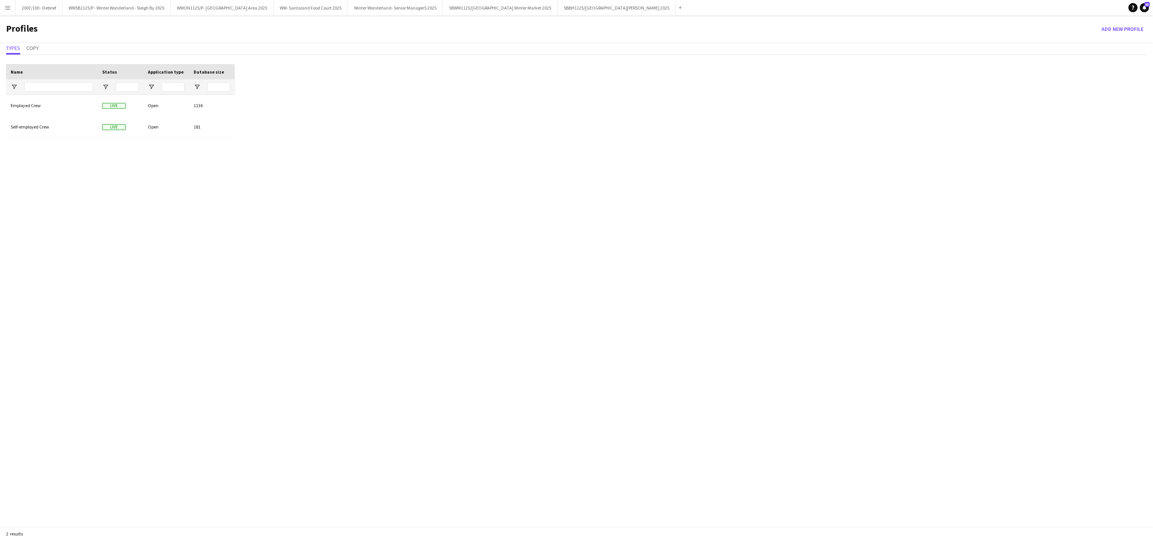
click at [5, 10] on app-icon "Menu" at bounding box center [8, 8] width 6 height 6
click at [82, 95] on link "App settings" at bounding box center [115, 93] width 76 height 15
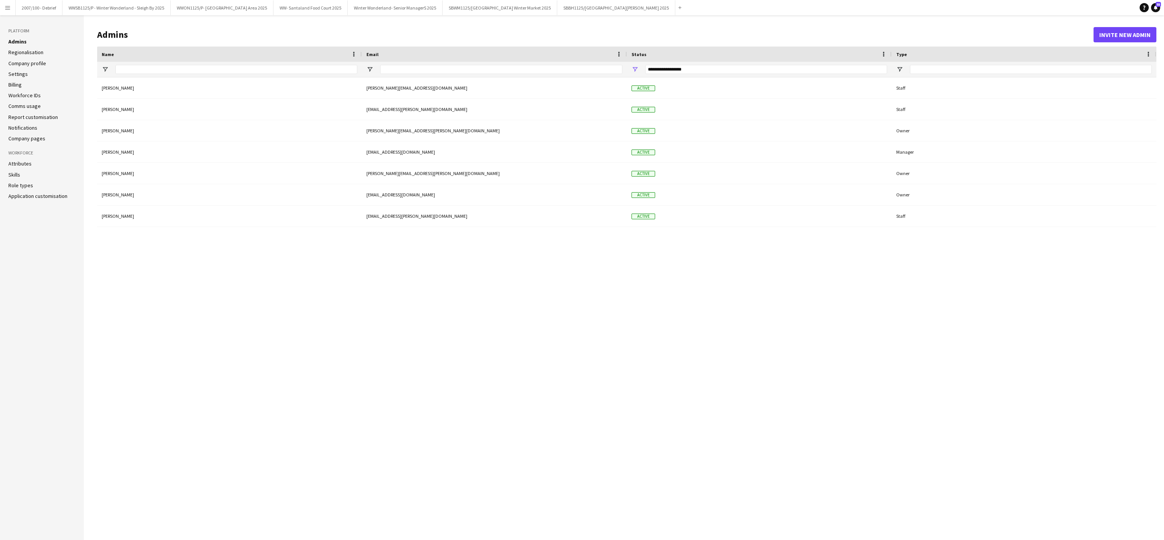
click at [34, 183] on li "Role types" at bounding box center [41, 185] width 67 height 7
click at [14, 185] on link "Role types" at bounding box center [20, 185] width 25 height 7
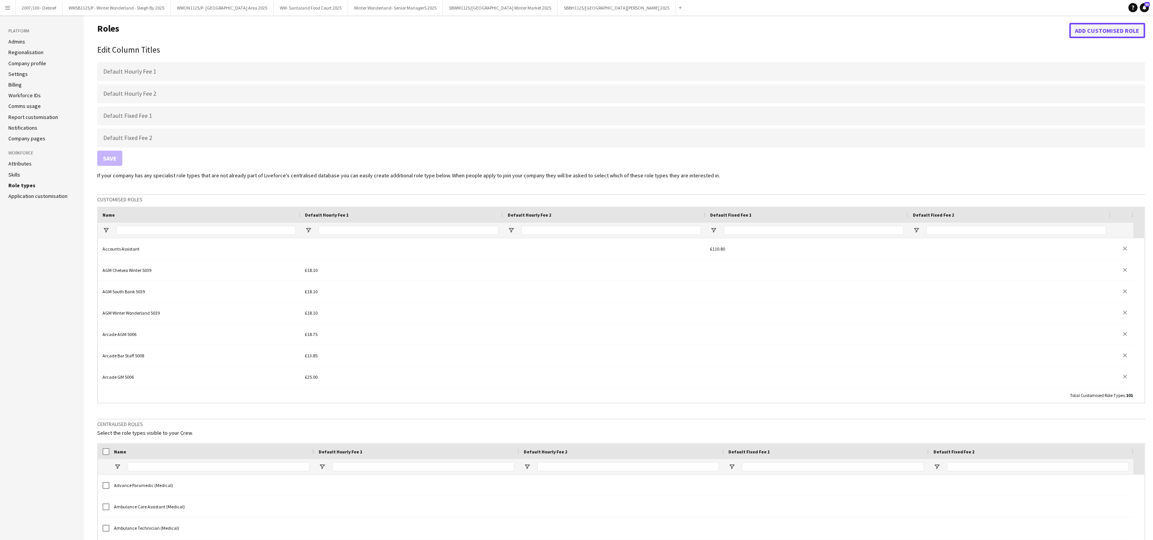
click at [1092, 34] on button "Add customised role" at bounding box center [1107, 30] width 76 height 15
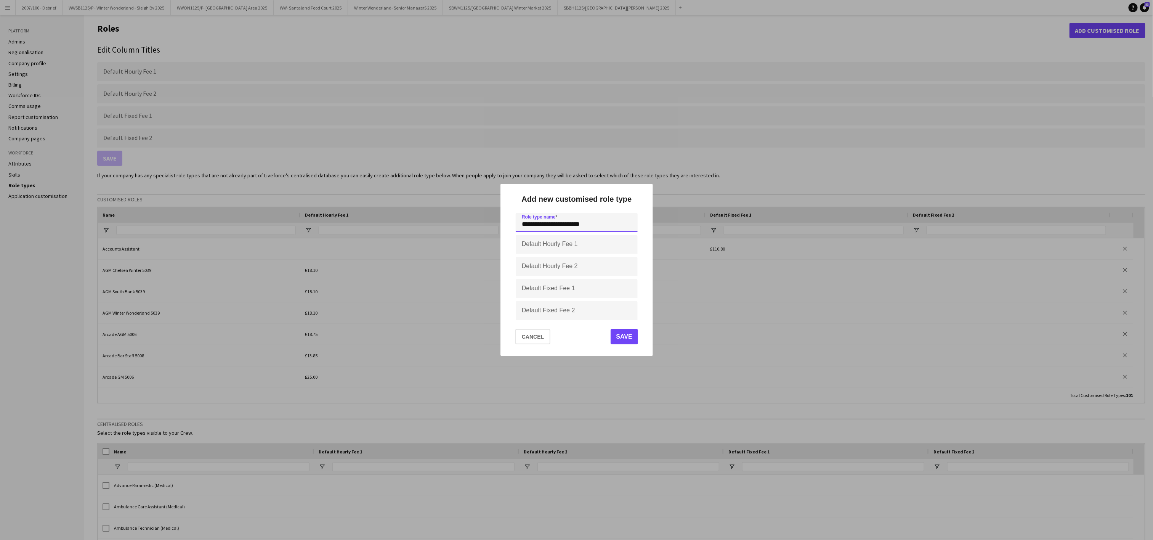
click at [603, 226] on input "**********" at bounding box center [577, 222] width 122 height 19
click at [522, 227] on input "**********" at bounding box center [577, 222] width 122 height 19
paste input "****"
click at [614, 219] on input "**********" at bounding box center [577, 222] width 122 height 19
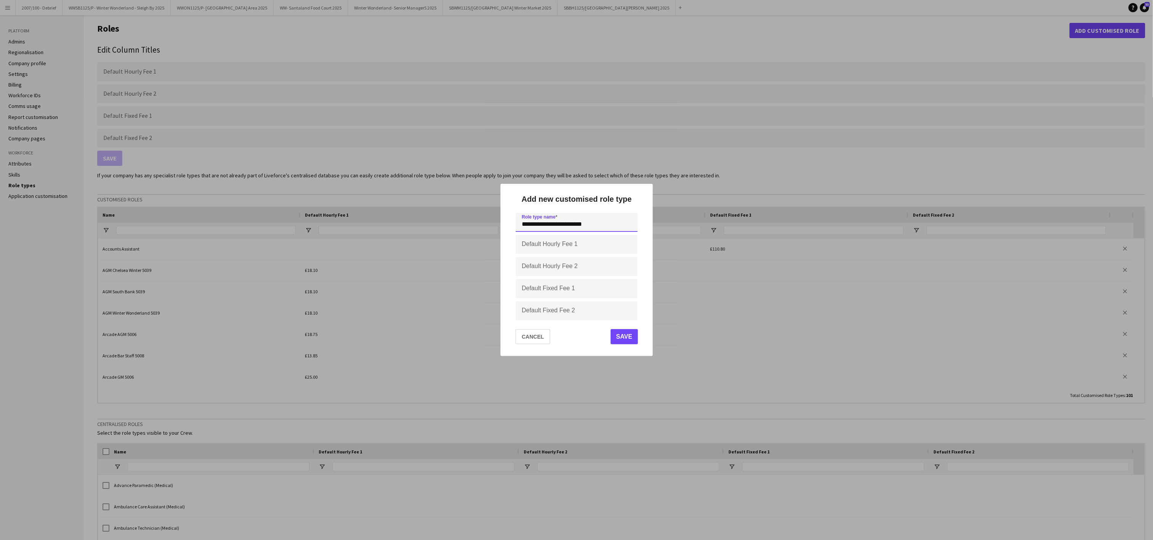
paste input "*****"
type input "**********"
click at [532, 241] on input "Default Hourly Fee 1" at bounding box center [577, 244] width 122 height 19
type input "**"
click at [550, 291] on input "Default Fixed Fee 1" at bounding box center [577, 288] width 122 height 19
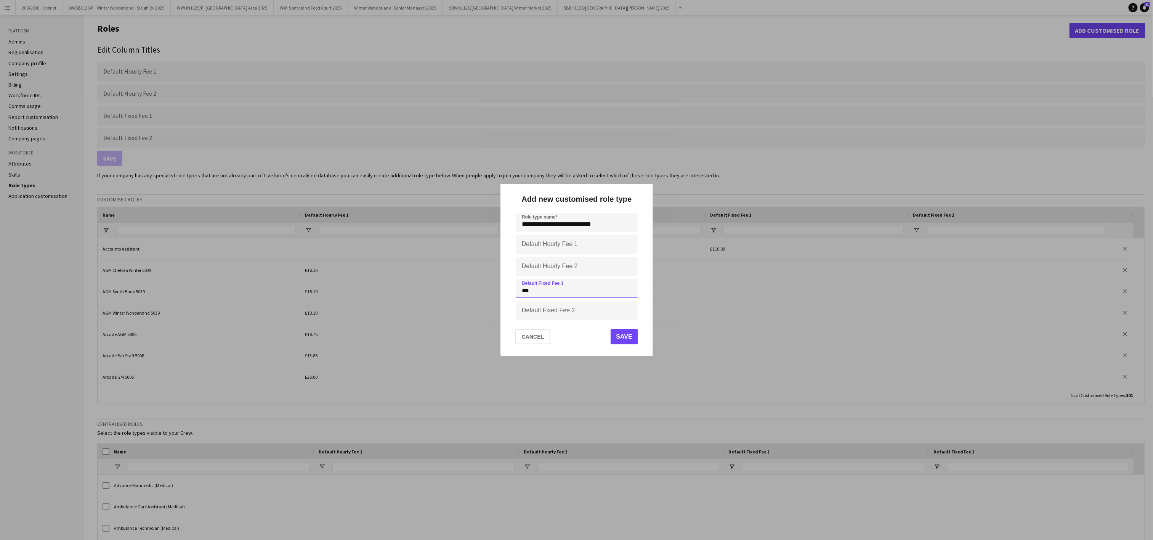
type input "**"
click at [555, 245] on input "Default Hourly Fee 1" at bounding box center [577, 244] width 122 height 19
type input "******"
click at [621, 341] on button "Save" at bounding box center [623, 336] width 27 height 15
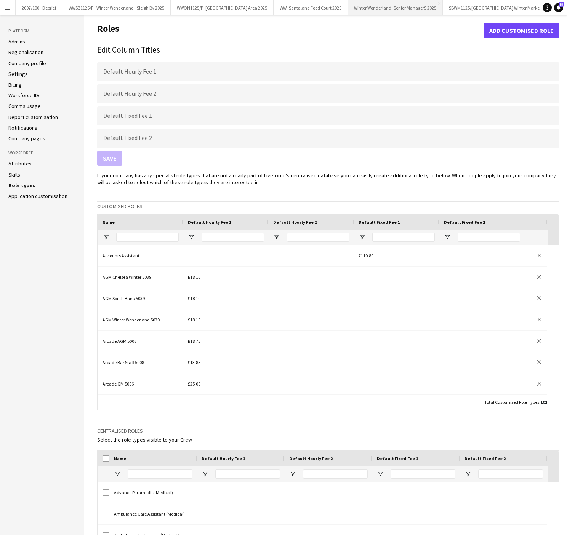
click at [430, 8] on button "Winter Wonderland- Senior ManagerS 2025 Close" at bounding box center [395, 7] width 95 height 15
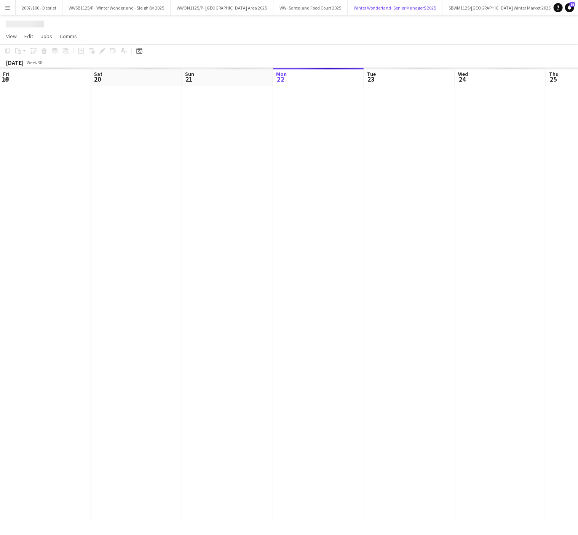
scroll to position [0, 182]
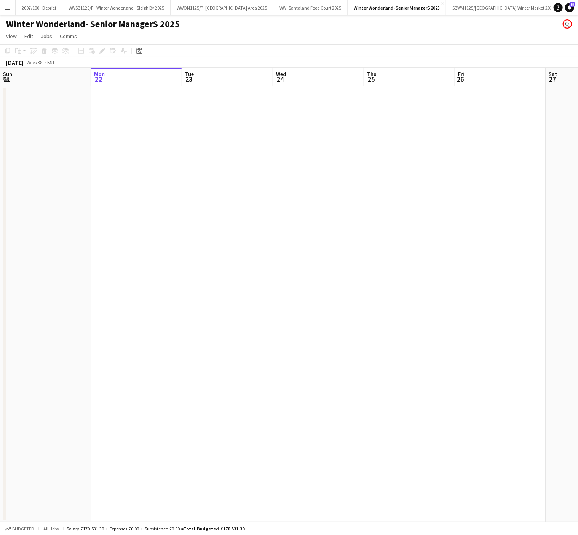
click at [280, 346] on app-date-cell at bounding box center [318, 304] width 91 height 436
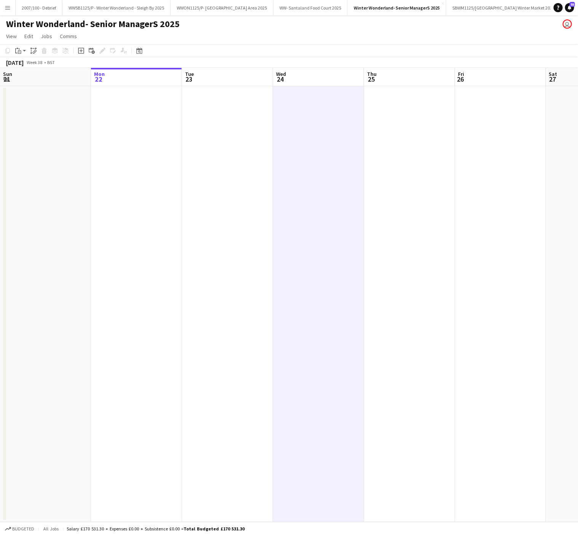
scroll to position [0, 213]
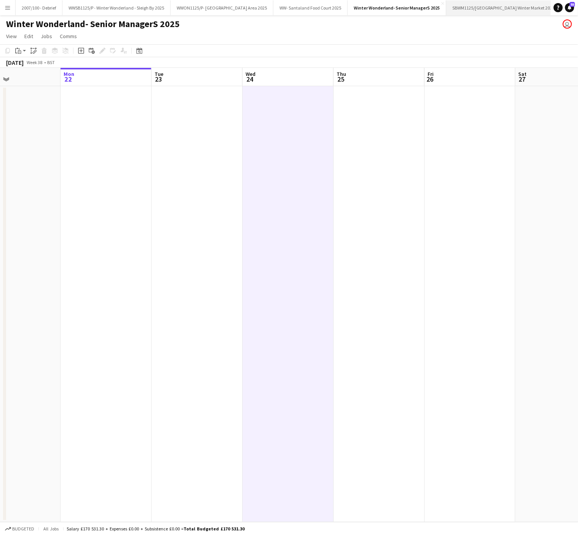
click at [500, 10] on button "SBWM1125/[GEOGRAPHIC_DATA] Winter Market 2025 Close" at bounding box center [504, 7] width 115 height 15
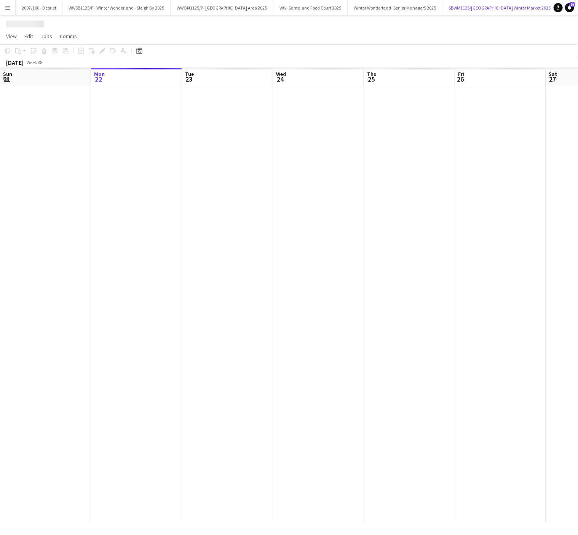
scroll to position [0, 24]
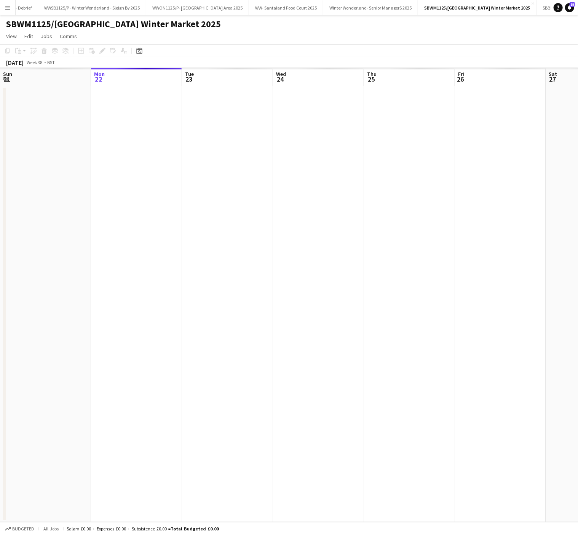
click at [308, 379] on app-date-cell at bounding box center [318, 304] width 91 height 436
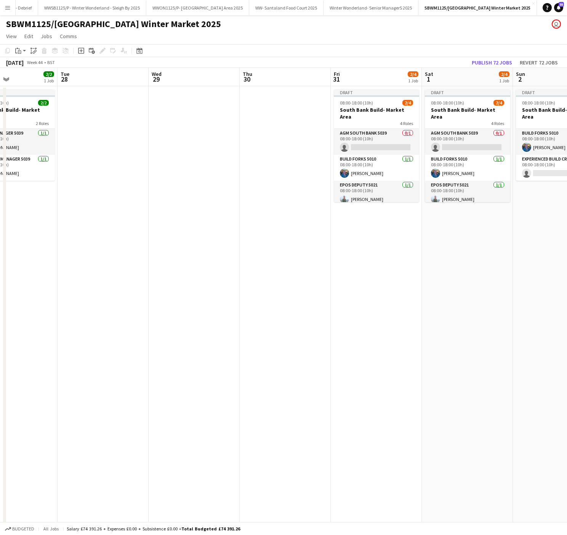
scroll to position [0, 285]
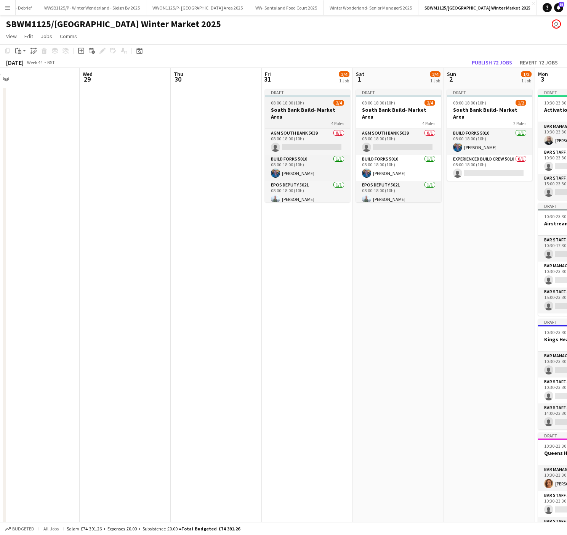
click at [309, 100] on div "08:00-18:00 (10h) 2/4" at bounding box center [307, 103] width 85 height 6
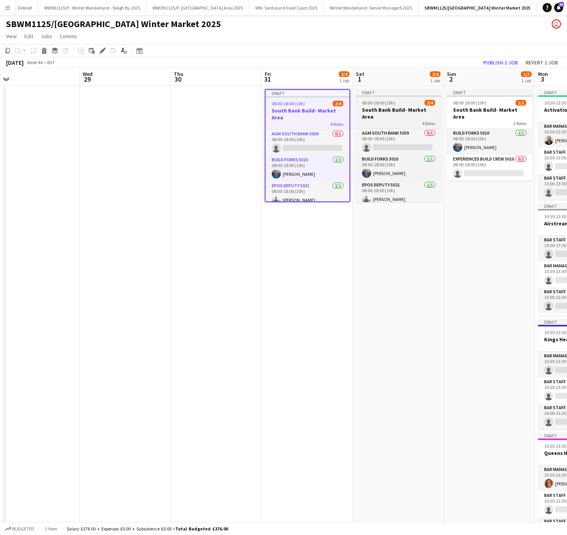
click at [386, 107] on h3 "South Bank Build- Market Area" at bounding box center [398, 113] width 85 height 14
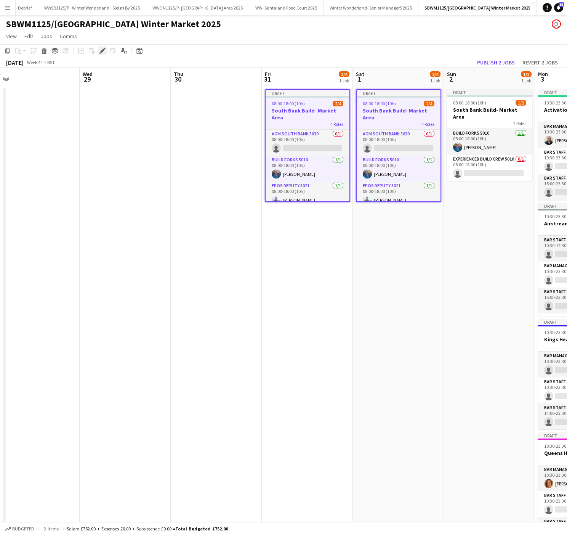
click at [100, 52] on icon "Edit" at bounding box center [102, 51] width 6 height 6
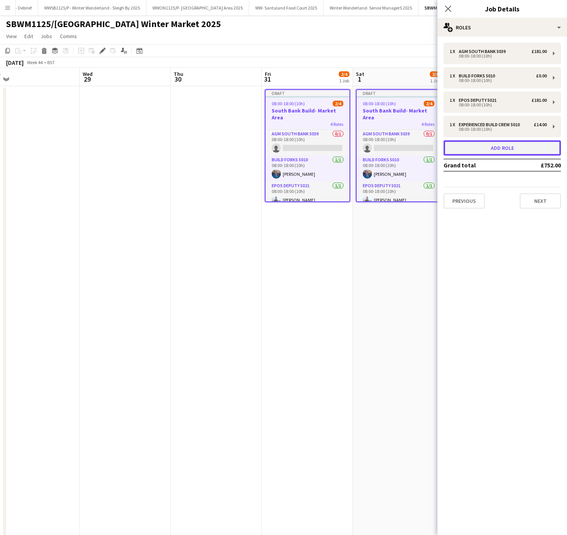
click at [503, 147] on button "Add role" at bounding box center [502, 147] width 117 height 15
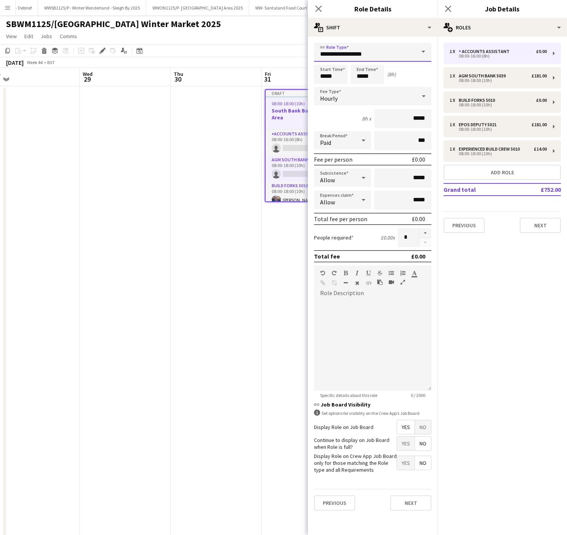
drag, startPoint x: 362, startPoint y: 54, endPoint x: 214, endPoint y: 66, distance: 148.7
click at [214, 66] on body "Menu Boards Boards Boards All jobs Status Workforce Workforce My Workforce Recr…" at bounding box center [283, 344] width 567 height 689
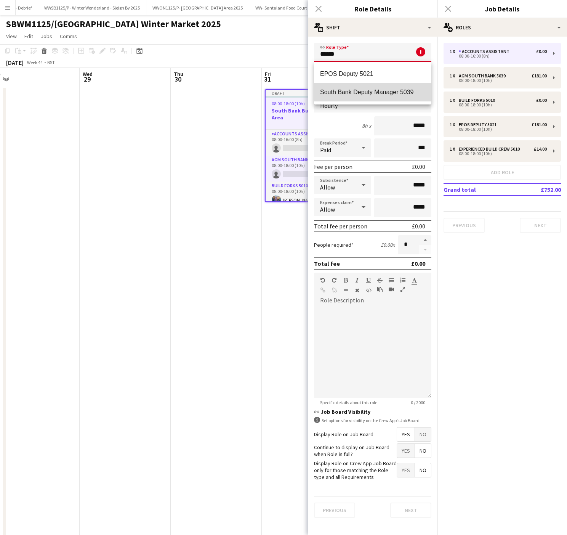
click at [366, 95] on span "South Bank Deputy Manager 5039" at bounding box center [372, 91] width 105 height 7
type input "**********"
type input "******"
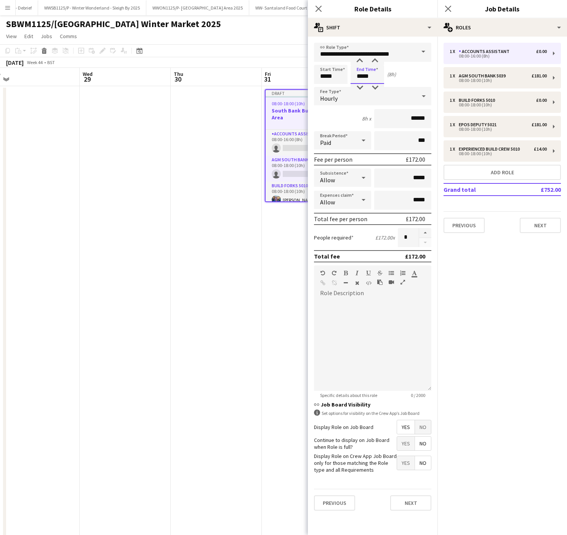
click at [365, 76] on input "*****" at bounding box center [368, 74] width 34 height 19
click at [360, 60] on div at bounding box center [359, 61] width 15 height 8
type input "*****"
click at [360, 60] on div at bounding box center [359, 61] width 15 height 8
click at [404, 99] on div "Hourly" at bounding box center [365, 96] width 102 height 18
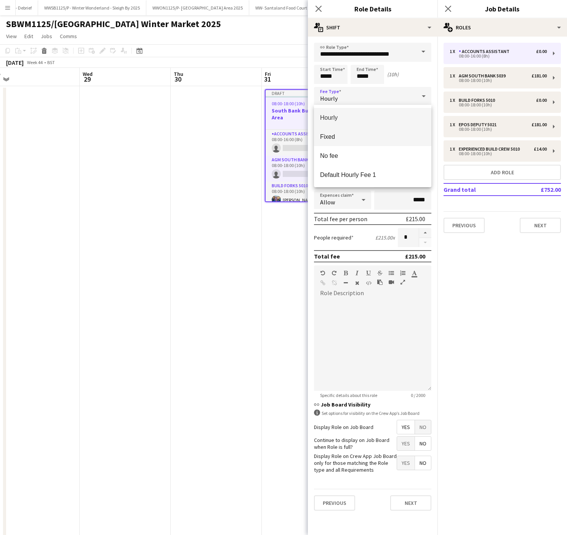
click at [340, 140] on mat-option "Fixed" at bounding box center [372, 136] width 117 height 19
type input "*****"
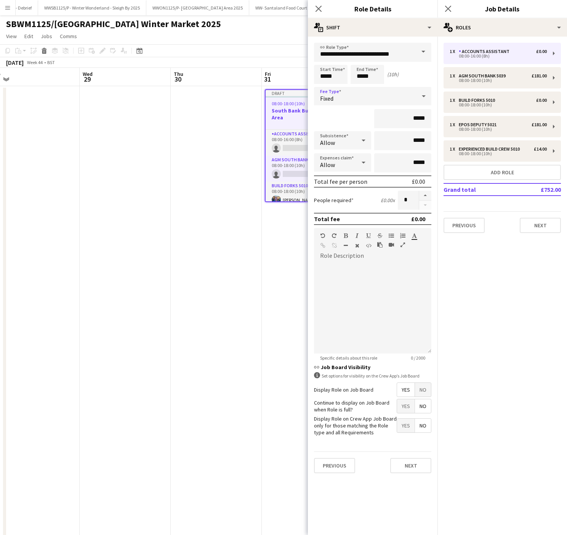
click at [427, 385] on span "No" at bounding box center [423, 390] width 16 height 14
click at [210, 329] on app-date-cell at bounding box center [216, 380] width 91 height 589
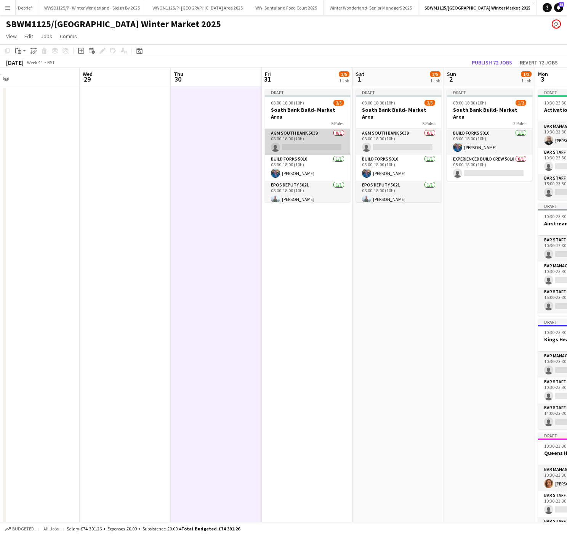
click at [285, 135] on app-card-role "AGM South Bank 5039 0/1 08:00-18:00 (10h) single-neutral-actions" at bounding box center [307, 142] width 85 height 26
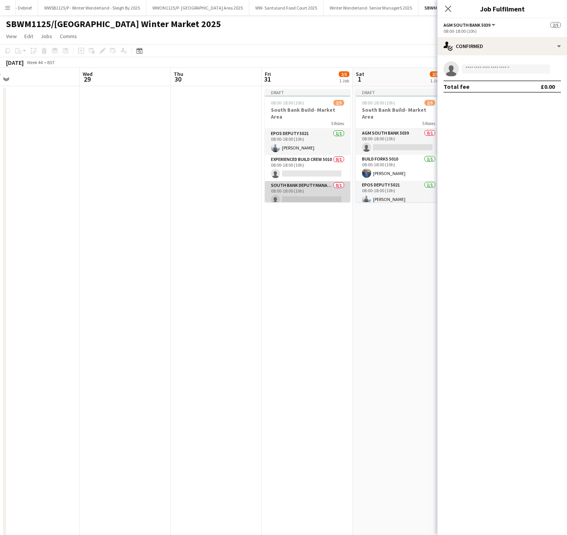
click at [306, 193] on app-card-role "South Bank Deputy Manager 5039 0/1 08:00-18:00 (10h) single-neutral-actions" at bounding box center [307, 194] width 85 height 26
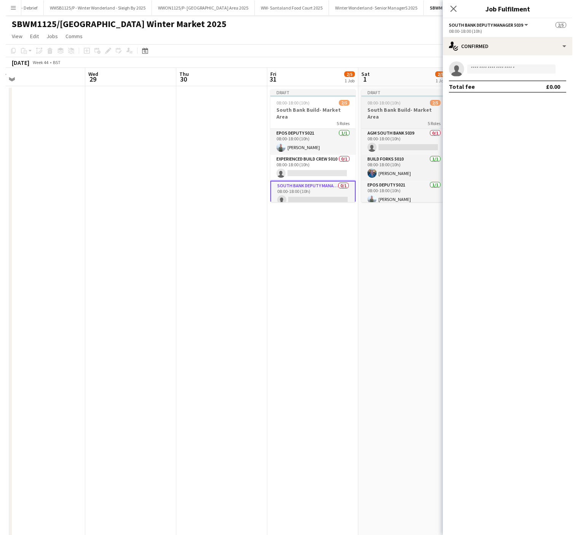
scroll to position [52, 0]
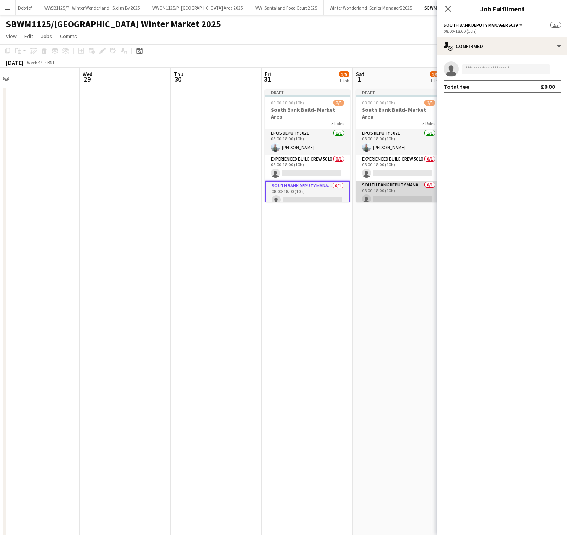
click at [388, 194] on app-card-role "South Bank Deputy Manager 5039 0/1 08:00-18:00 (10h) single-neutral-actions" at bounding box center [398, 194] width 85 height 26
click at [489, 72] on input at bounding box center [506, 68] width 88 height 9
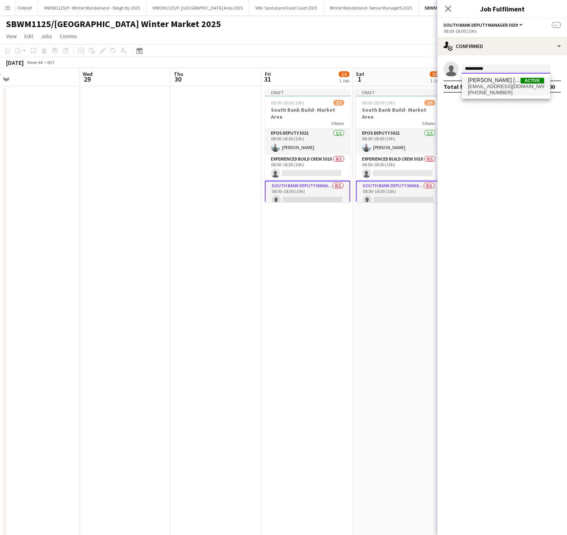
type input "**********"
click at [503, 78] on span "[PERSON_NAME] [PERSON_NAME]" at bounding box center [494, 80] width 53 height 6
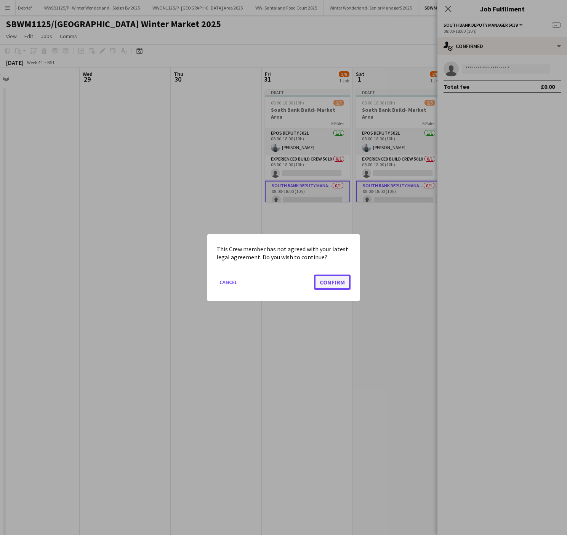
click at [323, 286] on button "Confirm" at bounding box center [332, 281] width 37 height 15
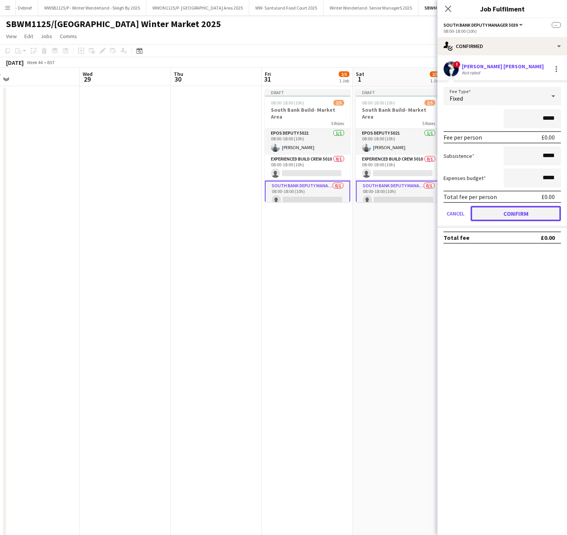
click at [512, 210] on button "Confirm" at bounding box center [516, 213] width 90 height 15
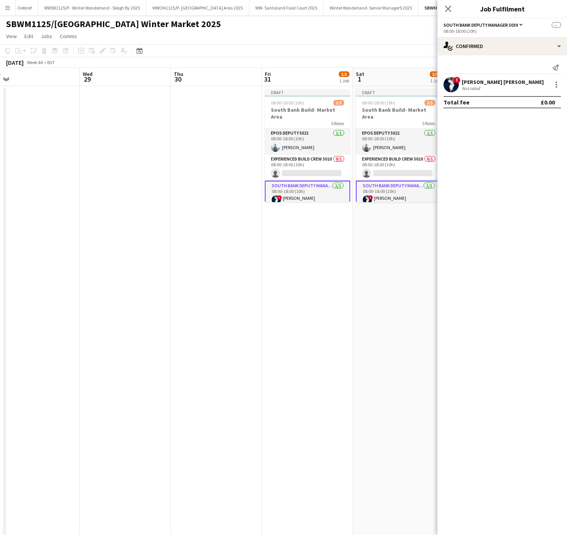
click at [315, 338] on app-date-cell "Draft 08:00-18:00 (10h) 3/5 South Bank Build- Market Area 5 Roles AGM South Ban…" at bounding box center [307, 380] width 91 height 589
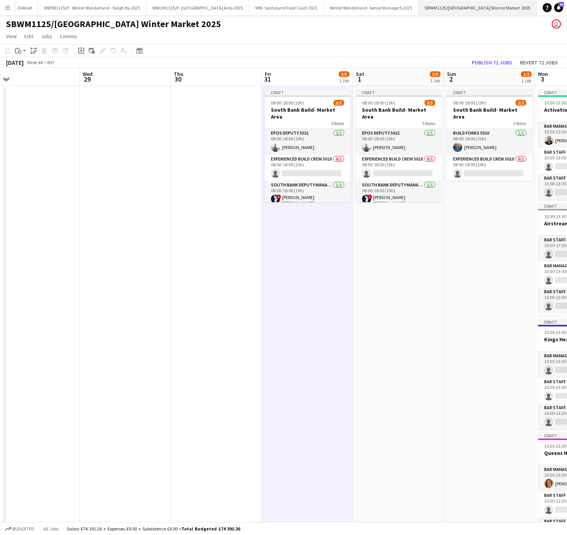
click at [498, 11] on button "SBWM1125/[GEOGRAPHIC_DATA] Winter Market 2025 Close" at bounding box center [477, 7] width 119 height 15
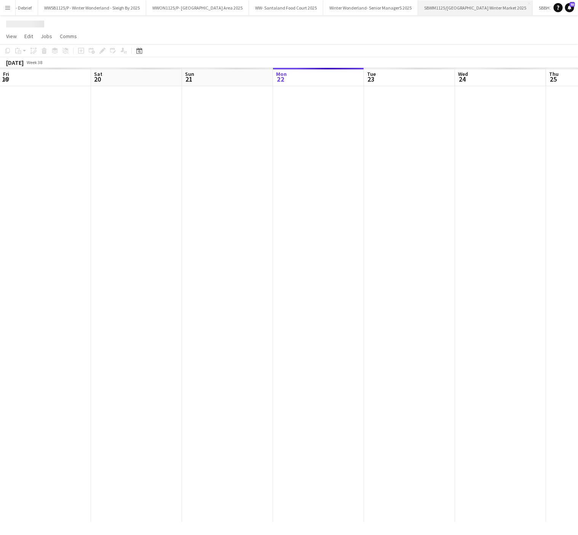
scroll to position [0, 182]
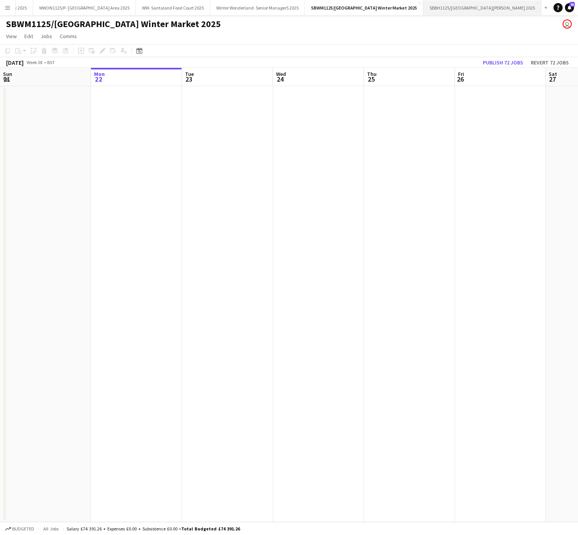
click at [485, 7] on button "SBBH1125/P [GEOGRAPHIC_DATA][PERSON_NAME] 2025 Close" at bounding box center [483, 7] width 118 height 15
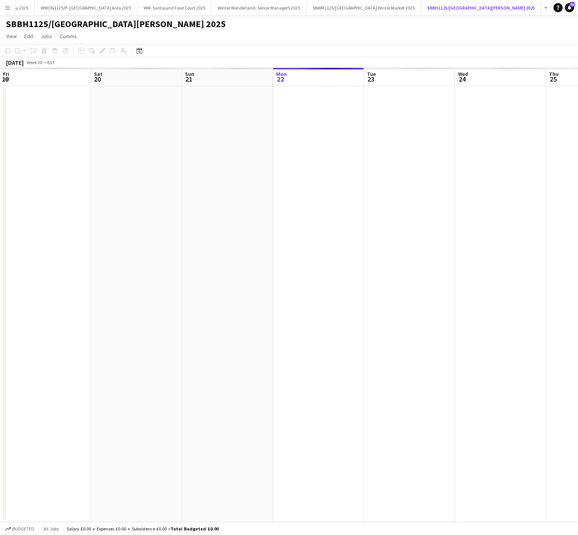
scroll to position [0, 182]
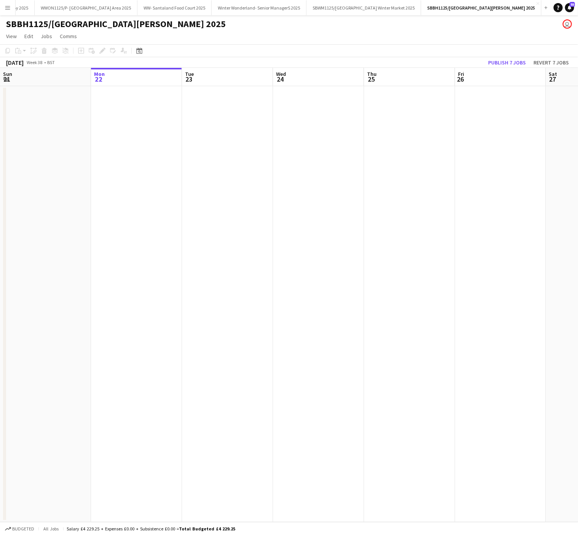
click at [298, 335] on app-date-cell at bounding box center [318, 304] width 91 height 436
click at [297, 102] on app-date-cell at bounding box center [278, 304] width 91 height 436
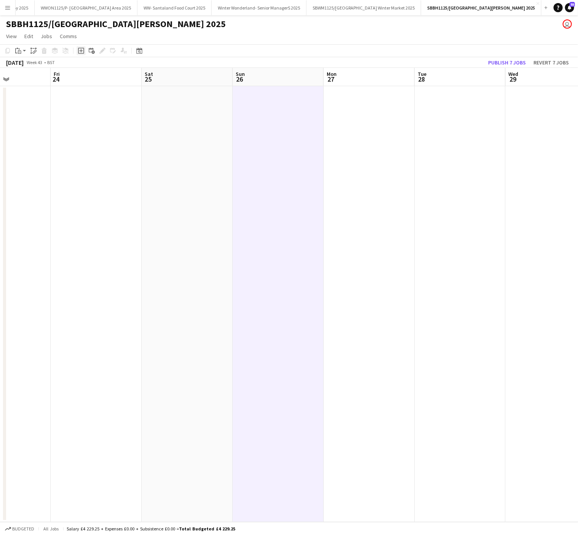
click at [77, 54] on div "Add job" at bounding box center [81, 50] width 9 height 9
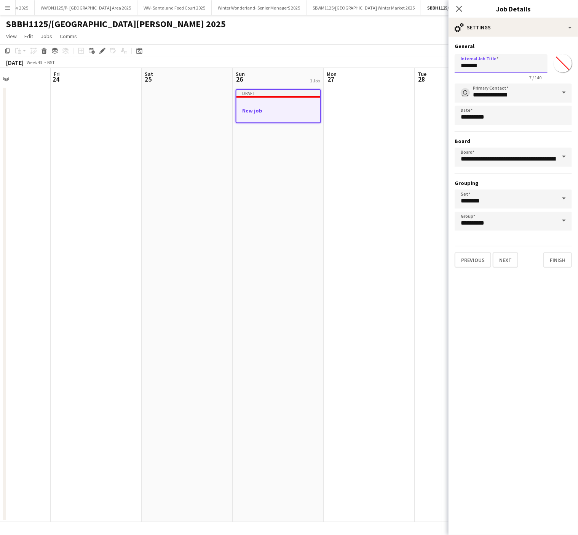
drag, startPoint x: 502, startPoint y: 71, endPoint x: 431, endPoint y: 72, distance: 70.9
click at [431, 72] on body "Menu Boards Boards Boards All jobs Status Workforce Workforce My Workforce Recr…" at bounding box center [289, 267] width 578 height 535
type input "**********"
click at [561, 67] on input "*******" at bounding box center [562, 63] width 27 height 27
type input "*******"
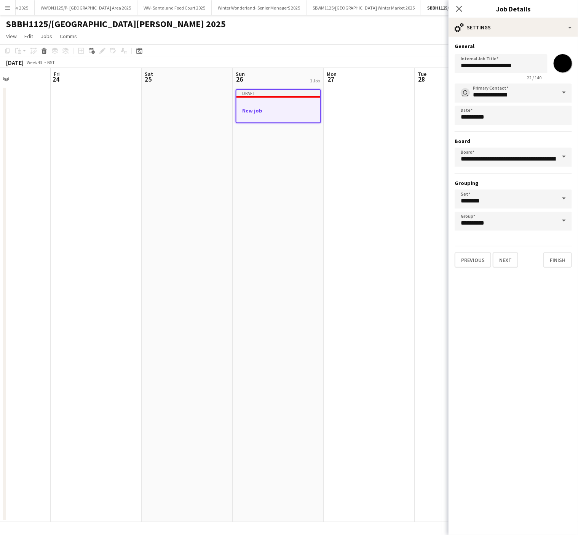
click at [319, 178] on app-date-cell "Draft New job" at bounding box center [278, 304] width 91 height 436
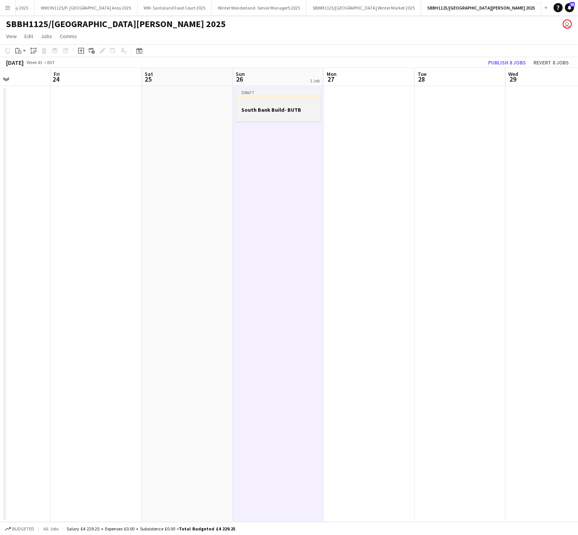
click at [238, 91] on div "Draft" at bounding box center [278, 92] width 85 height 6
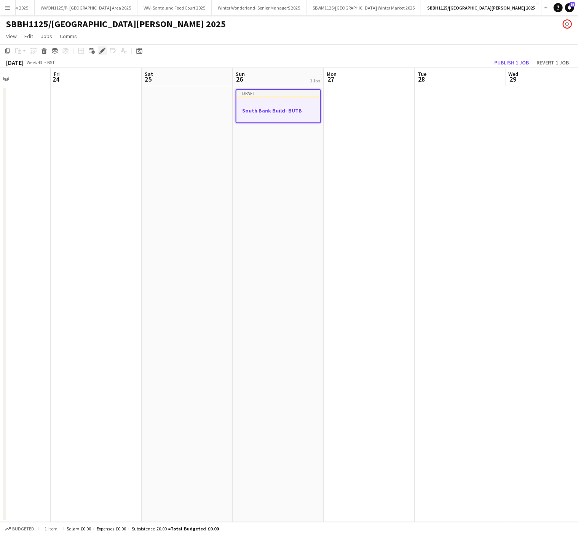
click at [103, 49] on icon "Edit" at bounding box center [102, 51] width 6 height 6
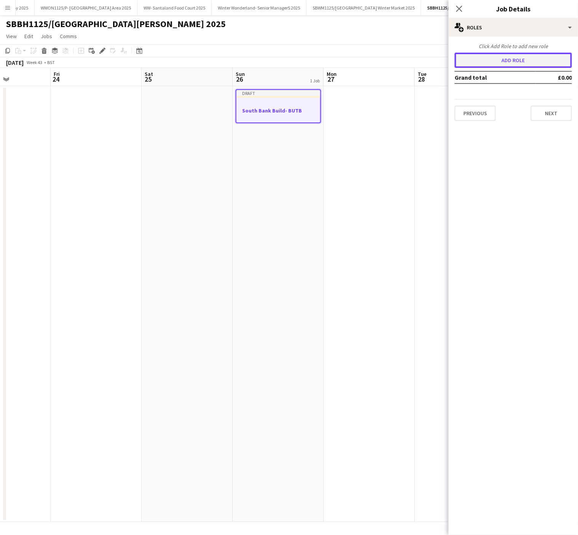
click at [495, 58] on button "Add role" at bounding box center [513, 60] width 117 height 15
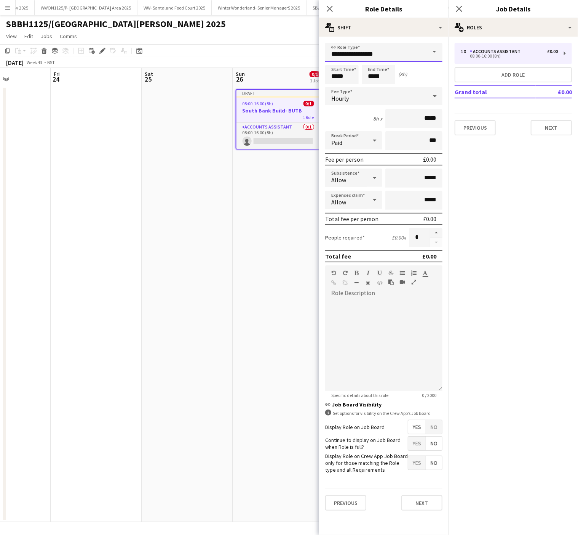
drag, startPoint x: 394, startPoint y: 53, endPoint x: 150, endPoint y: 46, distance: 244.7
click at [150, 46] on body "Menu Boards Boards Boards All jobs Status Workforce Workforce My Workforce Recr…" at bounding box center [289, 267] width 578 height 535
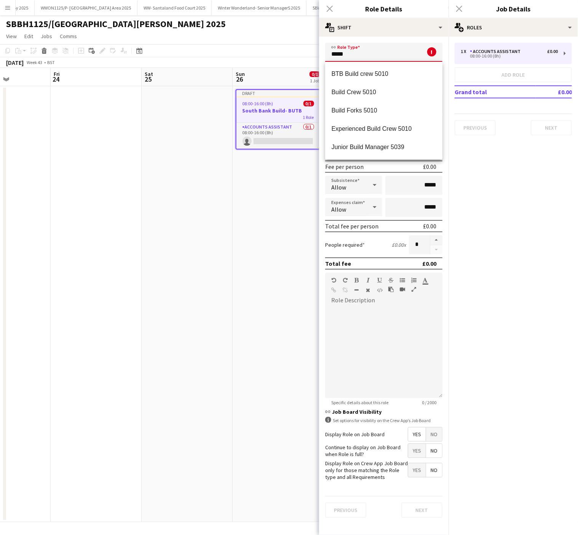
scroll to position [47, 0]
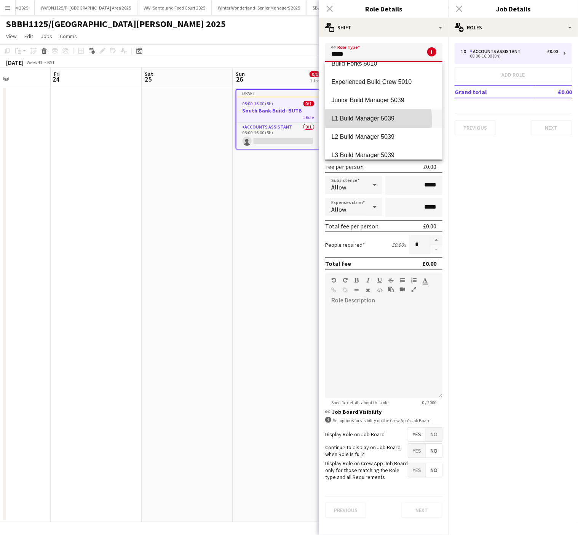
click at [375, 120] on span "L1 Build Manager 5039" at bounding box center [383, 118] width 105 height 7
type input "**********"
type input "******"
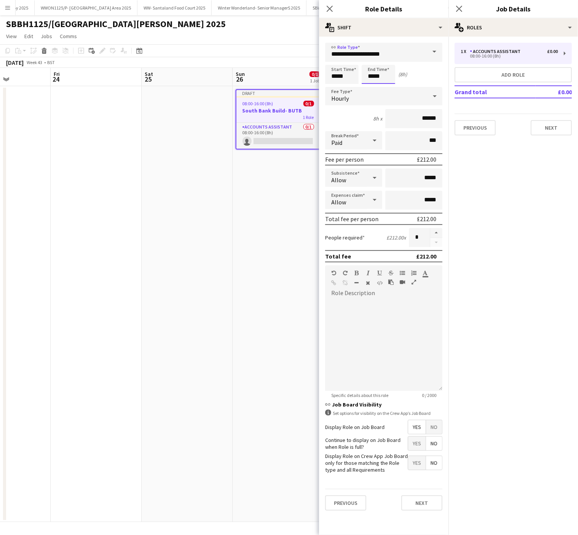
click at [370, 76] on input "*****" at bounding box center [379, 74] width 34 height 19
click at [370, 60] on div at bounding box center [371, 61] width 15 height 8
type input "*****"
click at [370, 60] on div at bounding box center [371, 61] width 15 height 8
click at [432, 429] on span "No" at bounding box center [434, 427] width 16 height 14
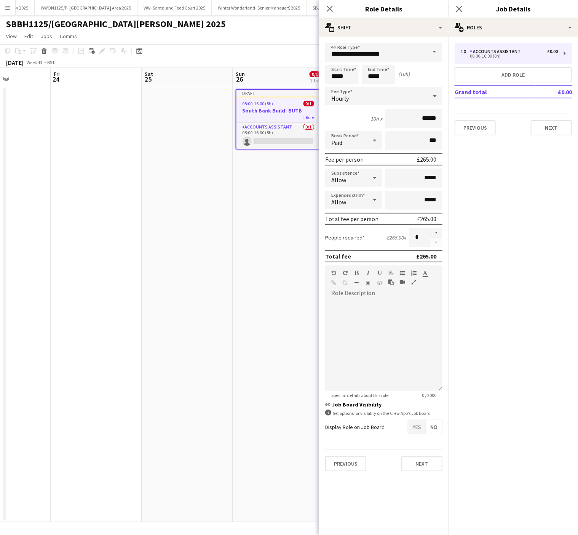
click at [357, 87] on div "Hourly" at bounding box center [376, 96] width 102 height 18
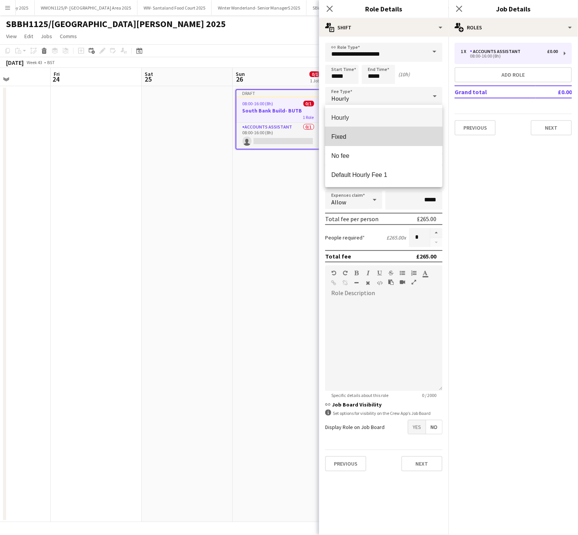
click at [346, 140] on mat-option "Fixed" at bounding box center [383, 136] width 117 height 19
type input "*****"
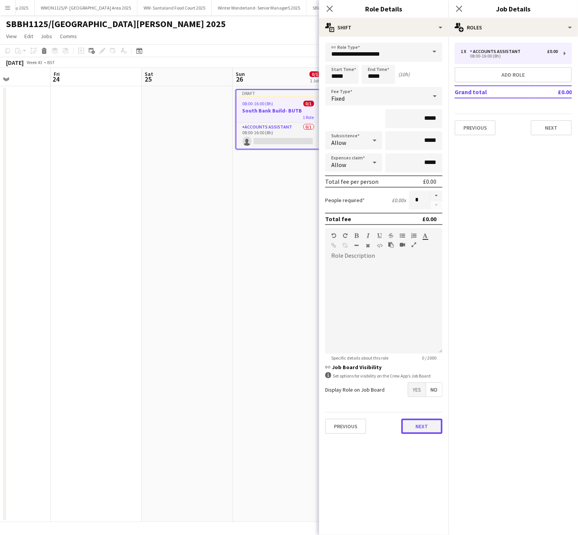
click at [414, 430] on button "Next" at bounding box center [422, 425] width 41 height 15
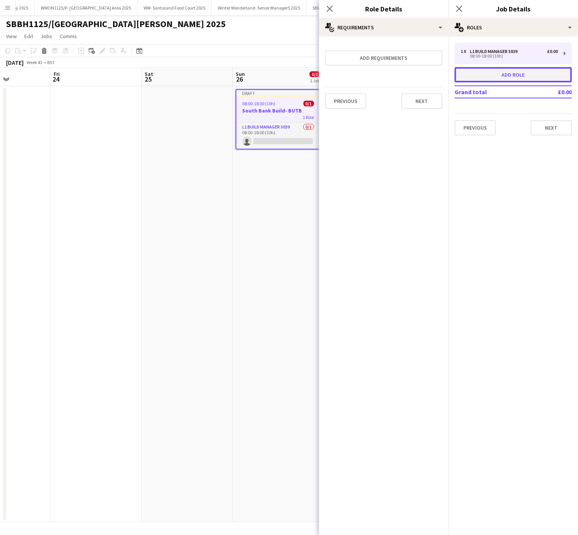
click at [483, 77] on button "Add role" at bounding box center [513, 74] width 117 height 15
type input "**********"
type input "*****"
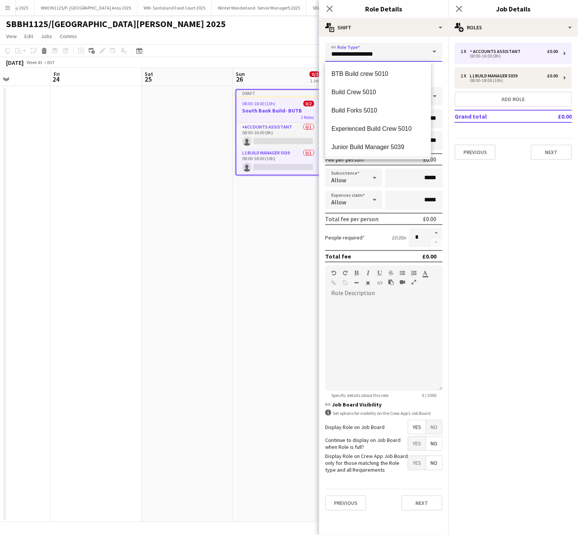
drag, startPoint x: 402, startPoint y: 53, endPoint x: 234, endPoint y: 74, distance: 169.1
click at [234, 74] on body "Menu Boards Boards Boards All jobs Status Workforce Workforce My Workforce Recr…" at bounding box center [289, 267] width 578 height 535
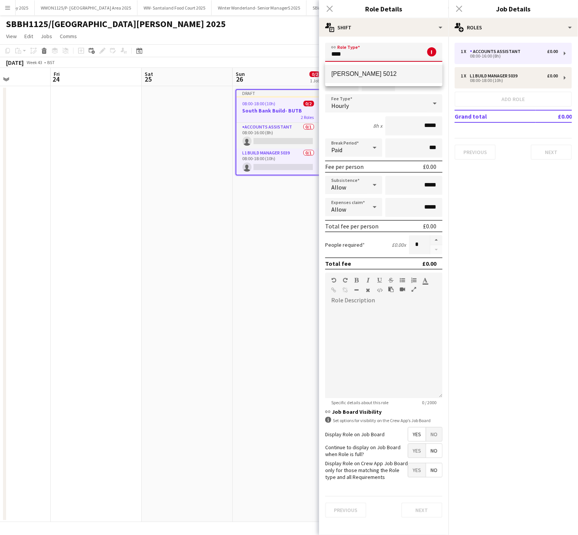
click at [370, 71] on span "[PERSON_NAME] 5012" at bounding box center [383, 73] width 105 height 7
type input "**********"
type input "*******"
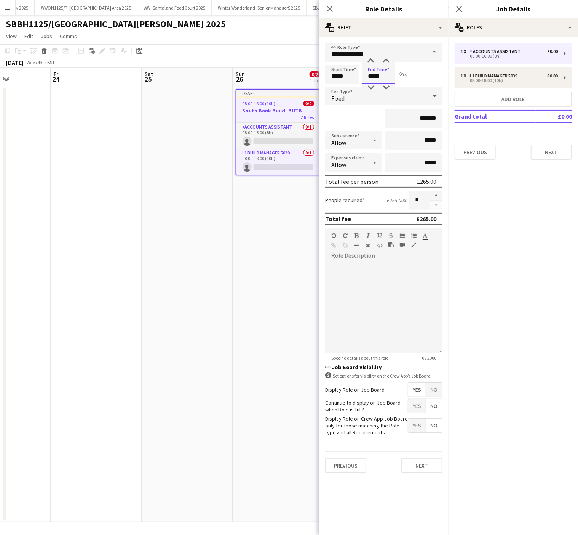
click at [372, 77] on input "*****" at bounding box center [379, 74] width 34 height 19
click at [370, 60] on div at bounding box center [371, 61] width 15 height 8
type input "*****"
click at [370, 60] on div at bounding box center [371, 61] width 15 height 8
click at [431, 192] on button "button" at bounding box center [437, 196] width 12 height 10
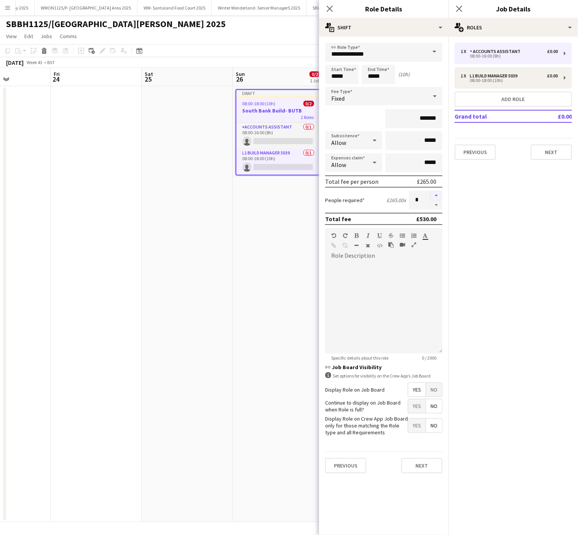
click at [431, 192] on button "button" at bounding box center [437, 196] width 12 height 10
click at [438, 201] on button "button" at bounding box center [437, 205] width 12 height 10
type input "*"
click at [437, 388] on span "No" at bounding box center [434, 390] width 16 height 14
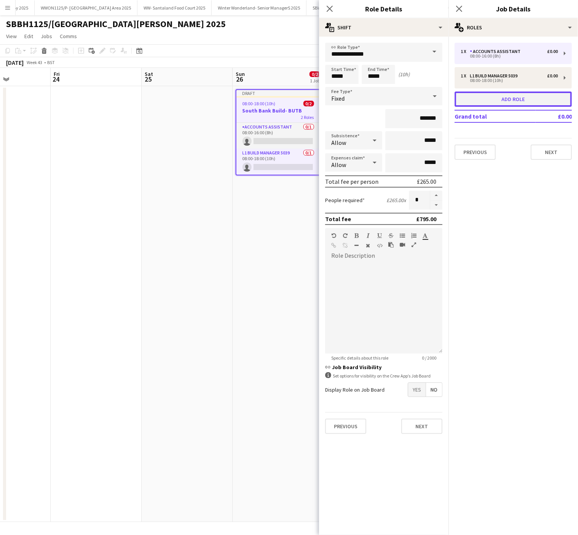
click at [522, 99] on button "Add role" at bounding box center [513, 98] width 117 height 15
type input "**********"
type input "*****"
type input "*"
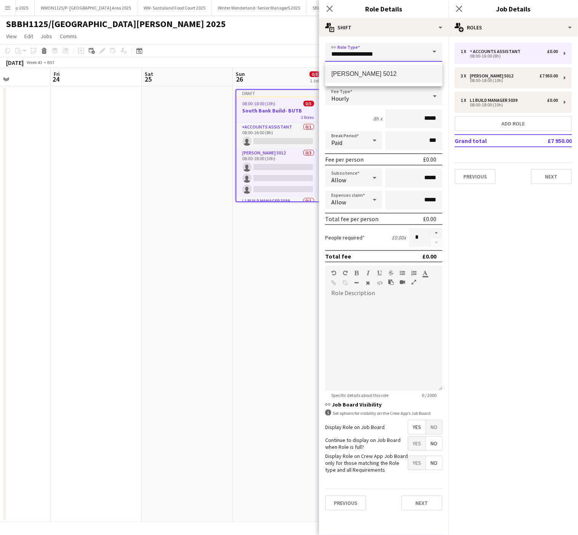
drag, startPoint x: 405, startPoint y: 53, endPoint x: 313, endPoint y: 43, distance: 92.7
click at [313, 43] on body "Menu Boards Boards Boards All jobs Status Workforce Workforce My Workforce Recr…" at bounding box center [289, 267] width 578 height 535
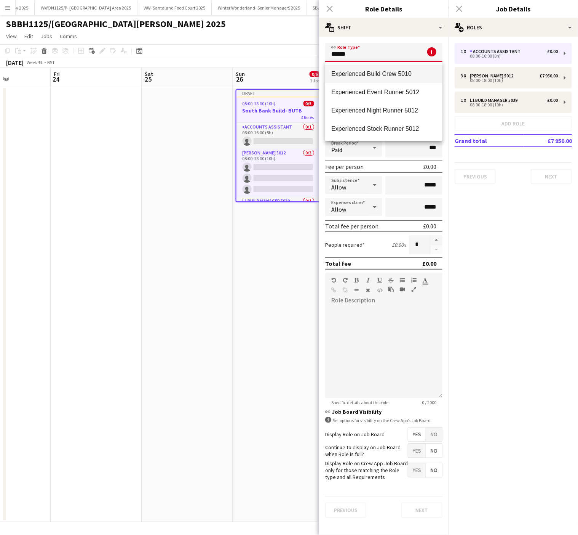
click at [360, 77] on mat-option "Experienced Build Crew 5010" at bounding box center [383, 74] width 117 height 18
type input "**********"
type input "******"
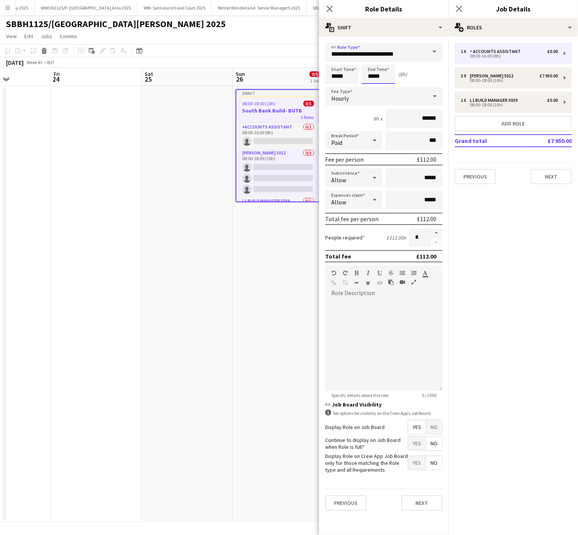
click at [372, 74] on input "*****" at bounding box center [379, 74] width 34 height 19
click at [371, 59] on div at bounding box center [371, 61] width 15 height 8
type input "*****"
click at [371, 59] on div at bounding box center [371, 61] width 15 height 8
click at [433, 423] on span "No" at bounding box center [434, 427] width 16 height 14
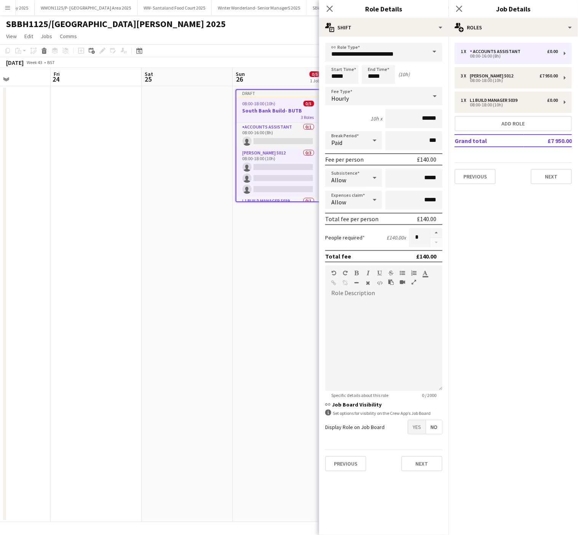
click at [206, 335] on app-date-cell at bounding box center [187, 304] width 91 height 436
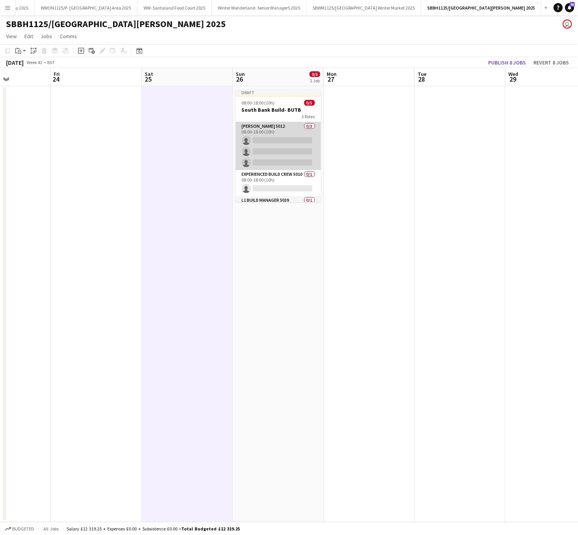
click at [255, 155] on app-card-role "Carpenter 5012 0/3 08:00-18:00 (10h) single-neutral-actions single-neutral-acti…" at bounding box center [278, 146] width 85 height 48
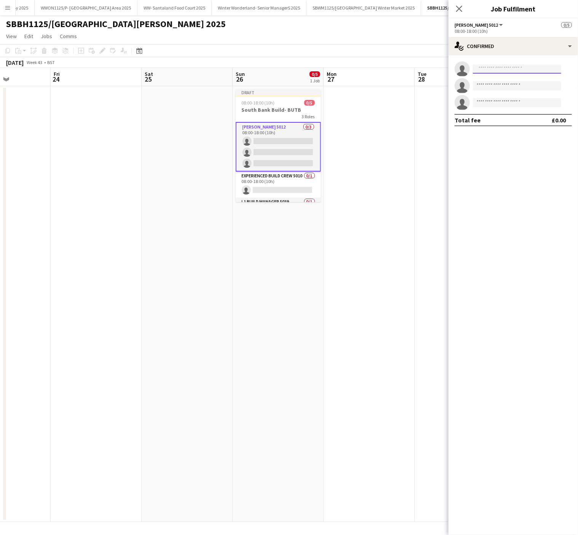
click at [508, 71] on input at bounding box center [517, 68] width 88 height 9
type input "*****"
click at [506, 91] on span "+447708612627" at bounding box center [517, 93] width 76 height 6
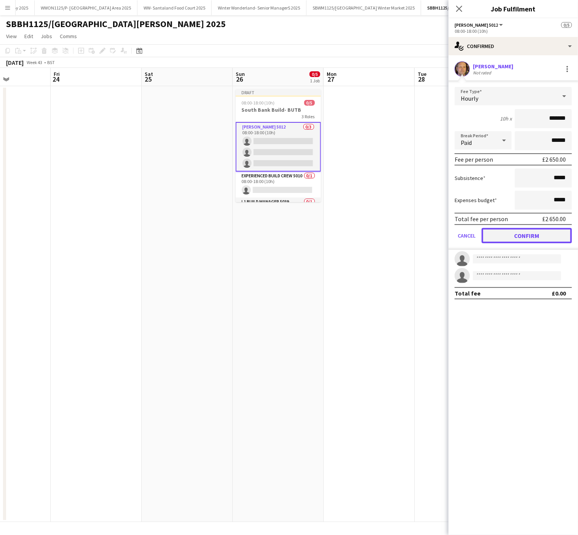
click at [524, 234] on button "Confirm" at bounding box center [527, 235] width 90 height 15
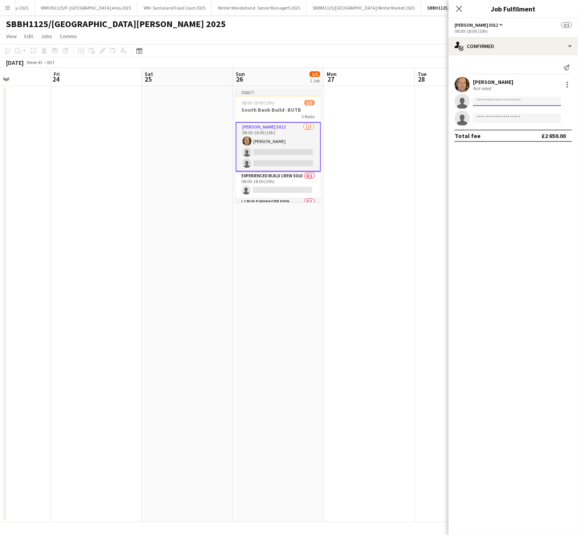
click at [491, 102] on input at bounding box center [517, 101] width 88 height 9
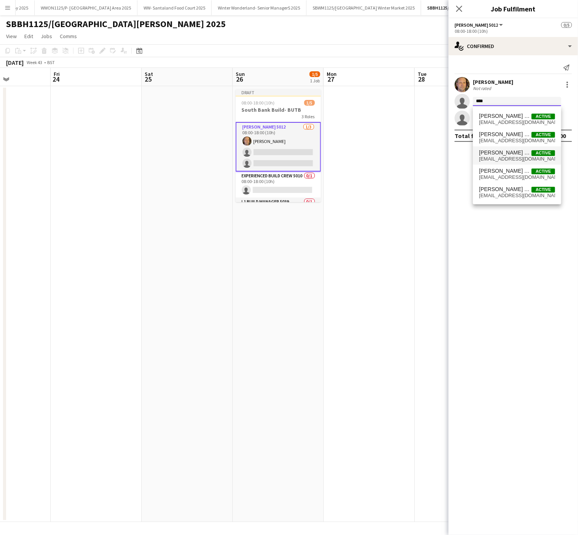
type input "****"
click at [516, 154] on span "Carpenter One Active" at bounding box center [517, 152] width 76 height 6
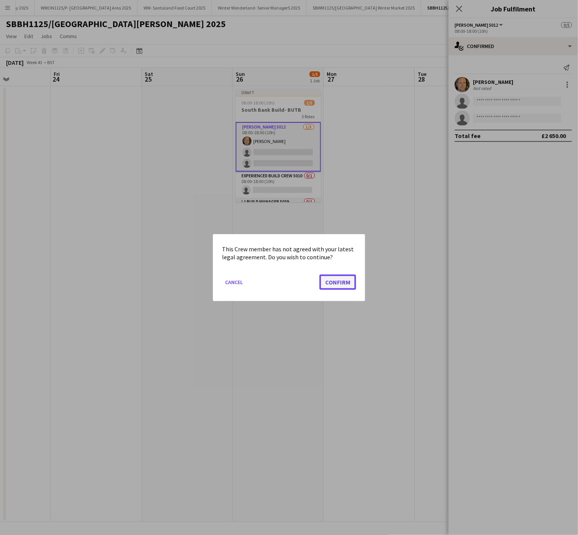
click at [351, 279] on button "Confirm" at bounding box center [338, 281] width 37 height 15
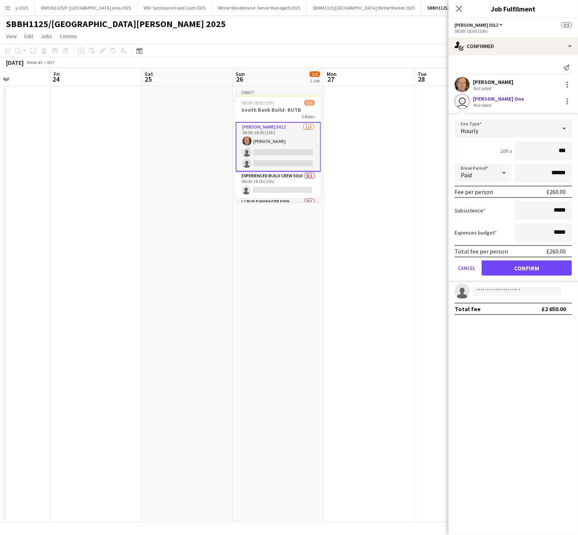
type input "**"
type input "*****"
click button "Confirm" at bounding box center [527, 267] width 90 height 15
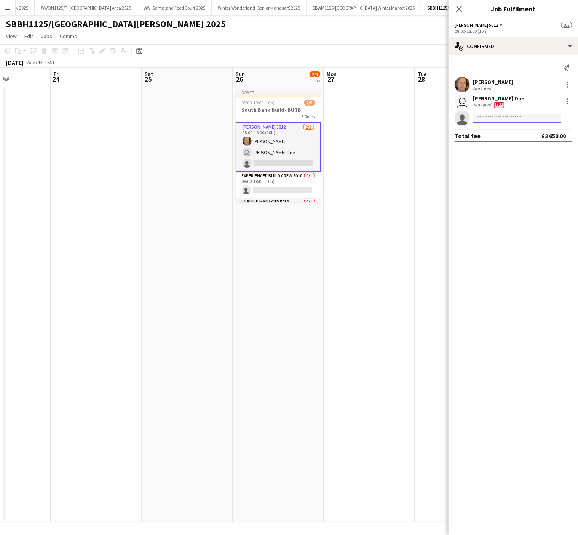
click at [496, 119] on input at bounding box center [517, 118] width 88 height 9
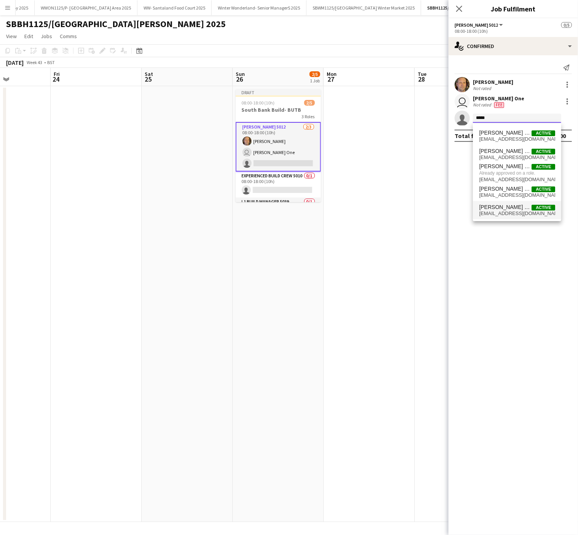
type input "*****"
click at [497, 205] on span "[PERSON_NAME] Two" at bounding box center [505, 207] width 53 height 6
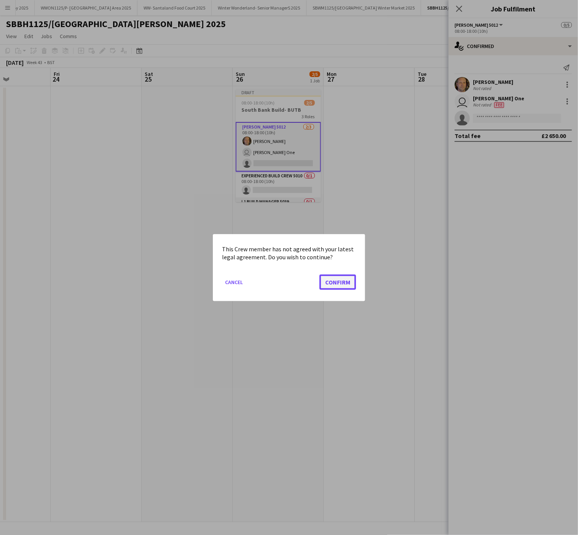
click at [323, 286] on button "Confirm" at bounding box center [338, 281] width 37 height 15
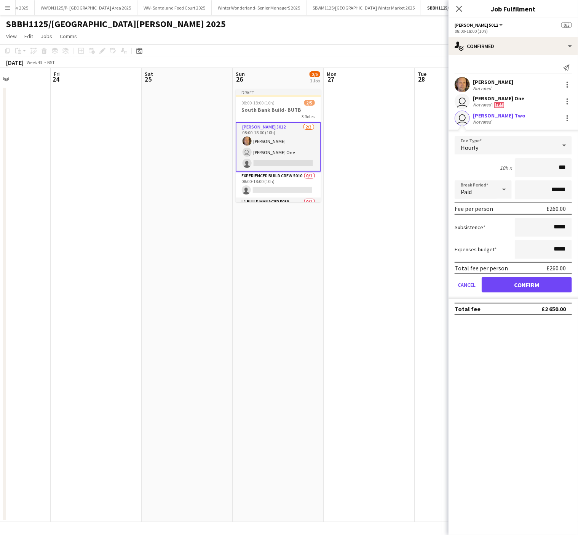
type input "**"
type input "*****"
click button "Confirm" at bounding box center [527, 284] width 90 height 15
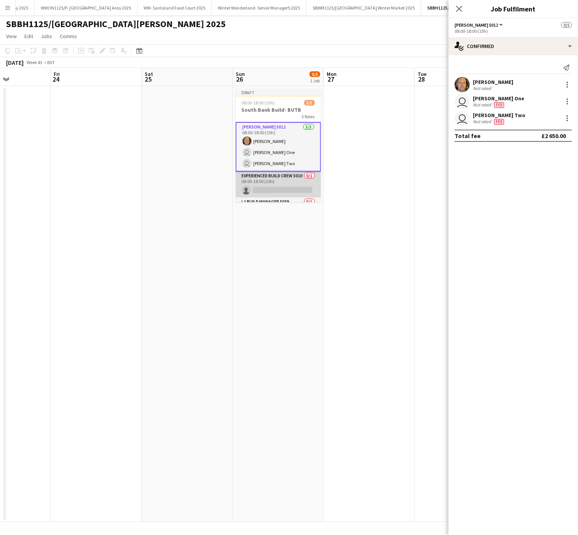
click at [284, 192] on app-card-role "Experienced Build Crew 5010 0/1 08:00-18:00 (10h) single-neutral-actions" at bounding box center [278, 184] width 85 height 26
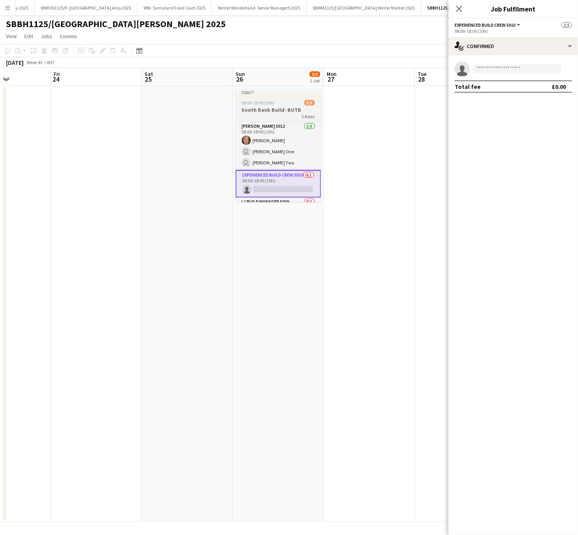
scroll to position [22, 0]
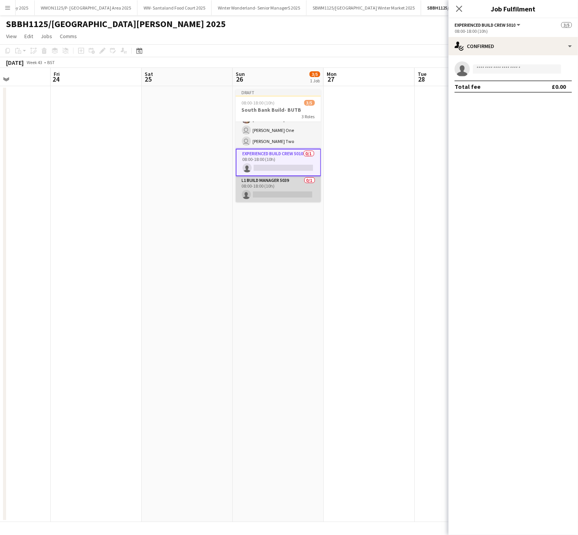
click at [275, 190] on app-card-role "L1 Build Manager 5039 0/1 08:00-18:00 (10h) single-neutral-actions" at bounding box center [278, 189] width 85 height 26
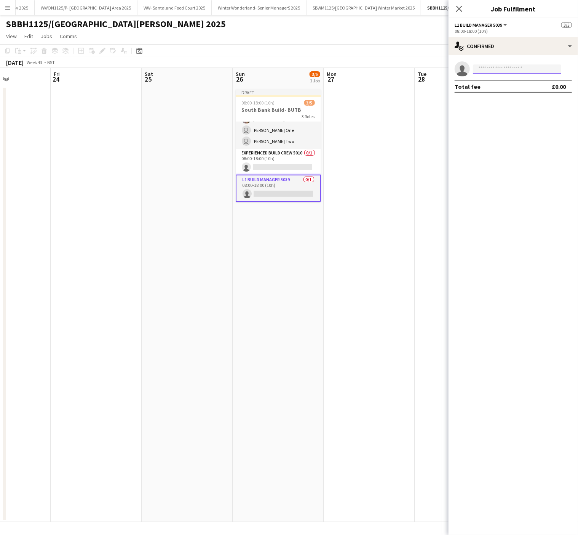
click at [492, 71] on input at bounding box center [517, 68] width 88 height 9
type input "******"
click at [497, 84] on span "ben@soundsetcreative.co.uk" at bounding box center [517, 86] width 76 height 6
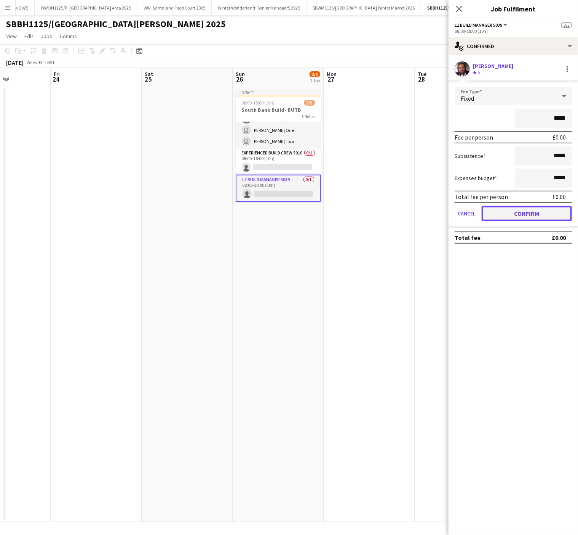
click at [531, 211] on button "Confirm" at bounding box center [527, 213] width 90 height 15
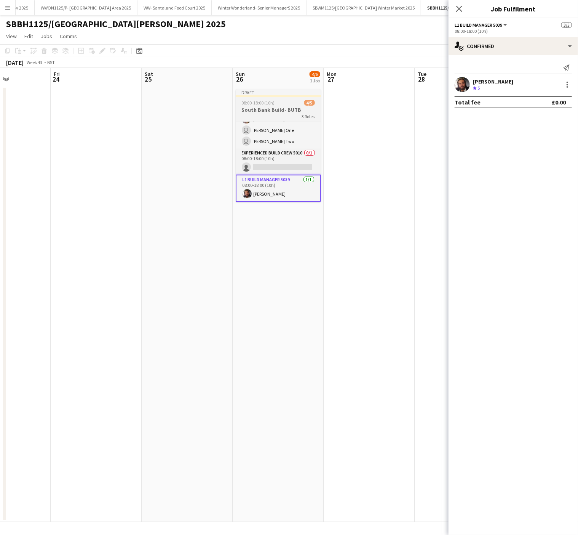
click at [277, 106] on h3 "South Bank Build- BUTB" at bounding box center [278, 109] width 85 height 7
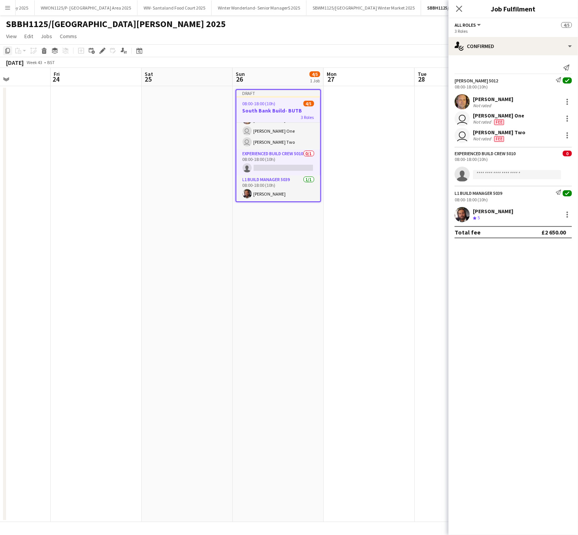
click at [6, 50] on icon "Copy" at bounding box center [8, 51] width 6 height 6
click at [360, 114] on app-date-cell at bounding box center [369, 304] width 91 height 436
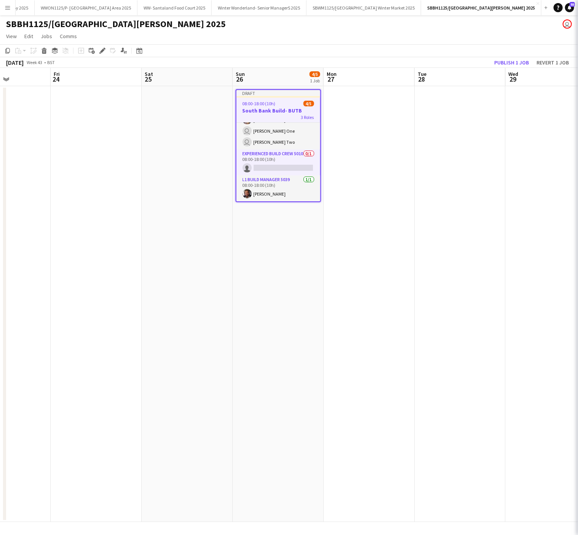
scroll to position [21, 0]
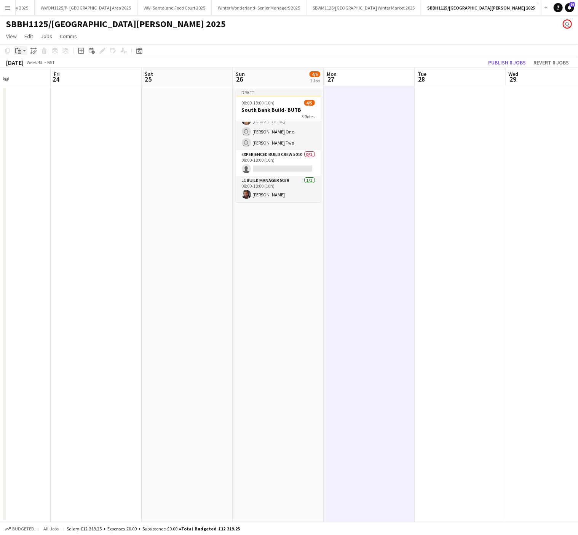
click at [19, 53] on icon "Paste" at bounding box center [18, 51] width 6 height 6
click at [46, 78] on link "Paste with crew Ctrl+Shift+V" at bounding box center [56, 78] width 72 height 7
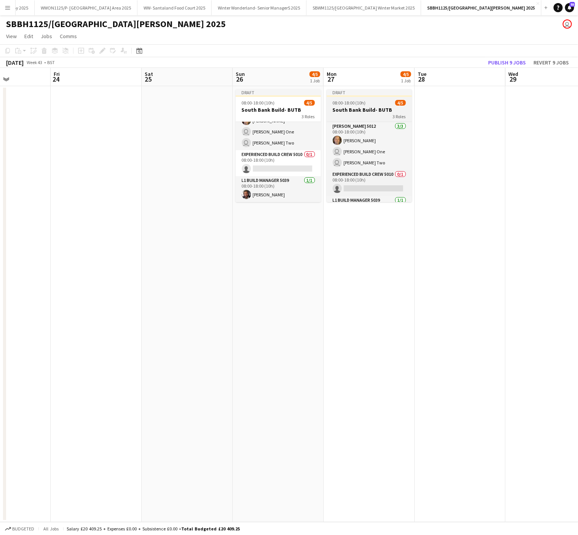
click at [386, 102] on div "08:00-18:00 (10h) 4/5" at bounding box center [369, 103] width 85 height 6
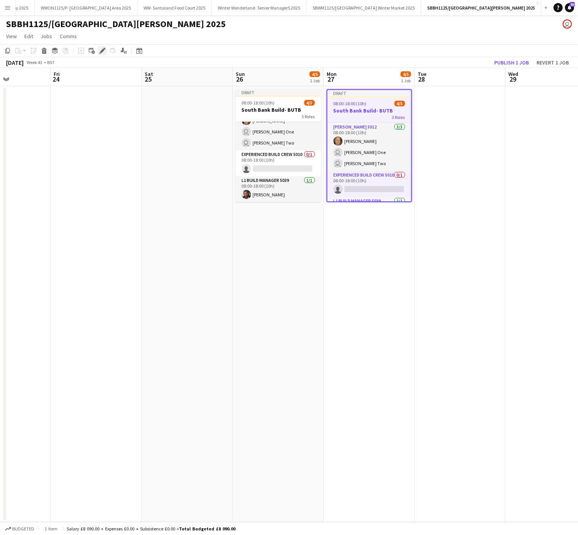
click at [99, 48] on icon "Edit" at bounding box center [102, 51] width 6 height 6
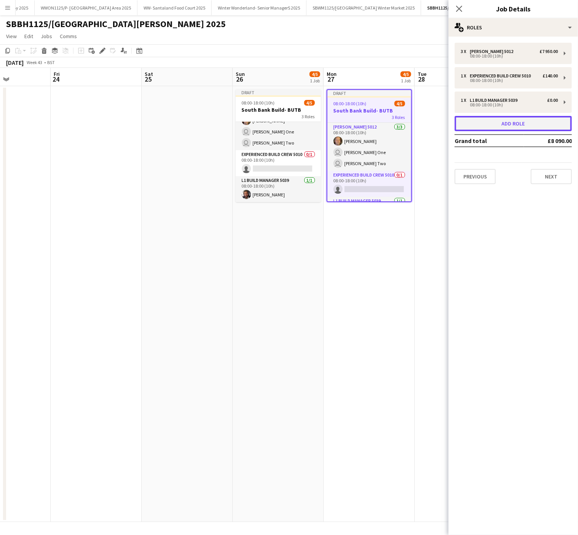
click at [520, 120] on button "Add role" at bounding box center [513, 123] width 117 height 15
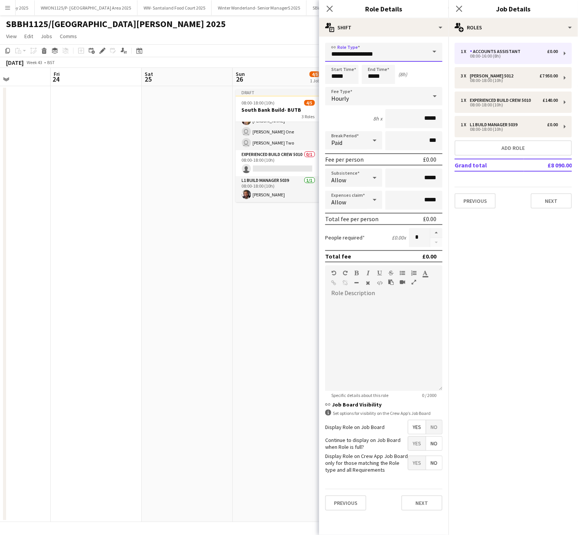
drag, startPoint x: 398, startPoint y: 56, endPoint x: 223, endPoint y: 54, distance: 174.9
click at [223, 54] on body "Menu Boards Boards Boards All jobs Status Workforce Workforce My Workforce Recr…" at bounding box center [289, 267] width 578 height 535
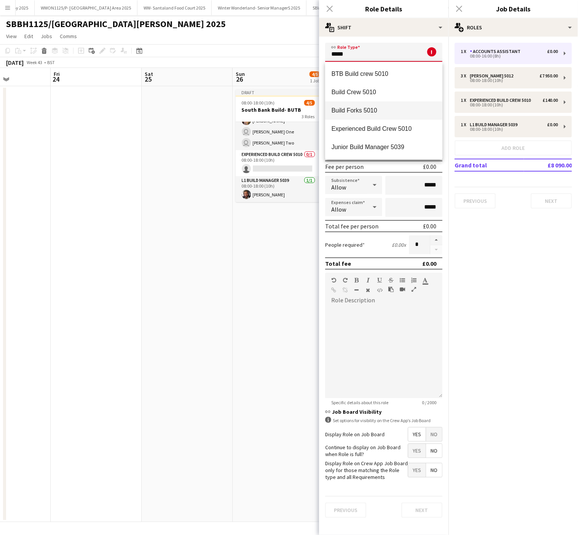
click at [341, 108] on span "Build Forks 5010" at bounding box center [383, 110] width 105 height 7
type input "**********"
type input "******"
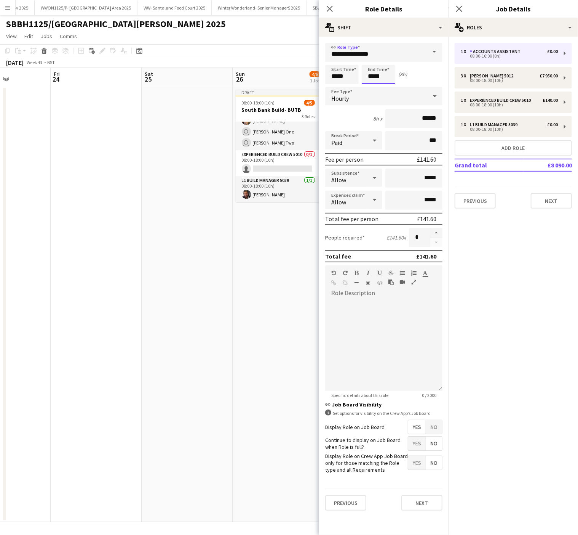
click at [369, 73] on app-time-picker "*****" at bounding box center [379, 76] width 34 height 6
click at [370, 58] on div at bounding box center [371, 61] width 15 height 8
type input "*****"
click at [370, 58] on div at bounding box center [371, 61] width 15 height 8
click at [441, 424] on span "No" at bounding box center [434, 427] width 16 height 14
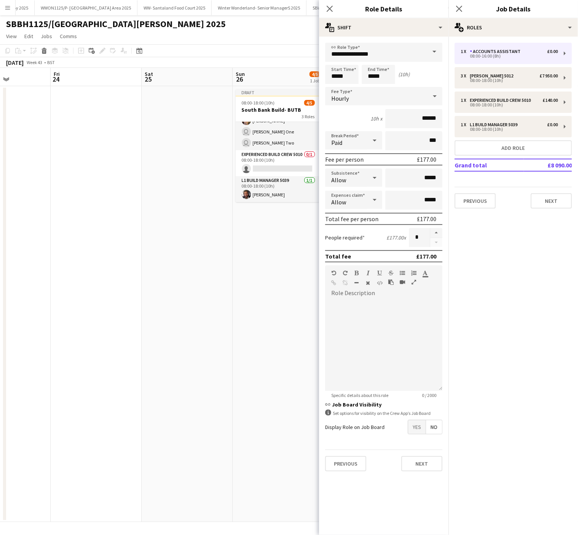
click at [194, 367] on app-date-cell at bounding box center [187, 304] width 91 height 436
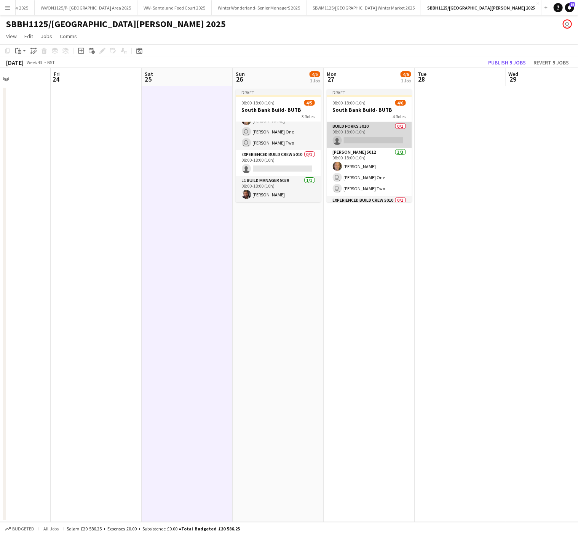
click at [363, 138] on app-card-role "Build Forks 5010 0/1 08:00-18:00 (10h) single-neutral-actions" at bounding box center [369, 135] width 85 height 26
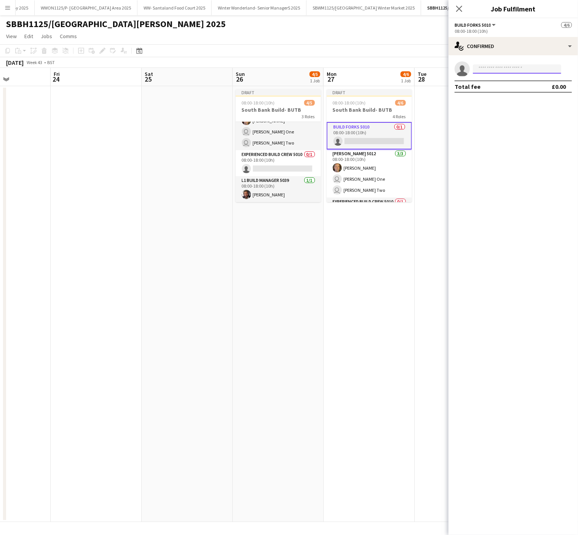
click at [502, 68] on input at bounding box center [517, 68] width 88 height 9
type input "*********"
click at [508, 88] on span "markckillingsworth@gmail.com" at bounding box center [517, 86] width 76 height 6
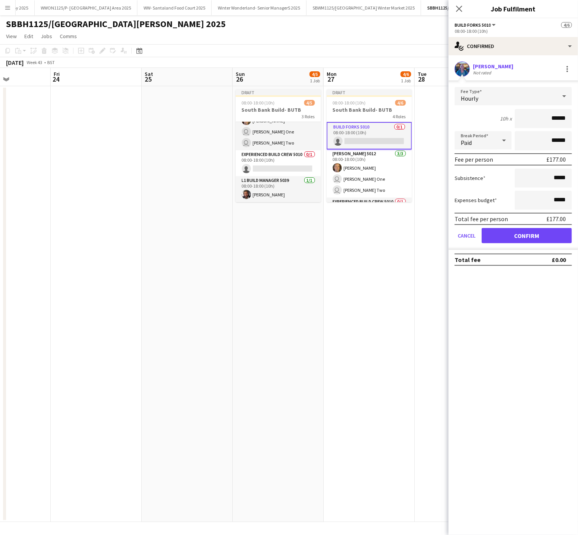
click at [539, 93] on div "Hourly" at bounding box center [506, 96] width 102 height 18
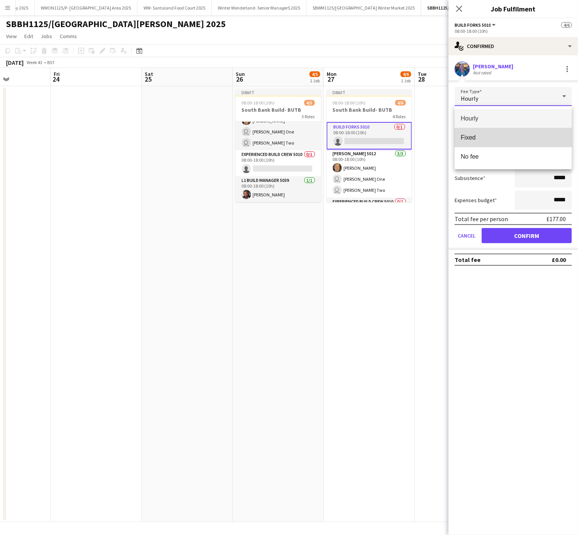
click at [503, 143] on mat-option "Fixed" at bounding box center [513, 137] width 117 height 19
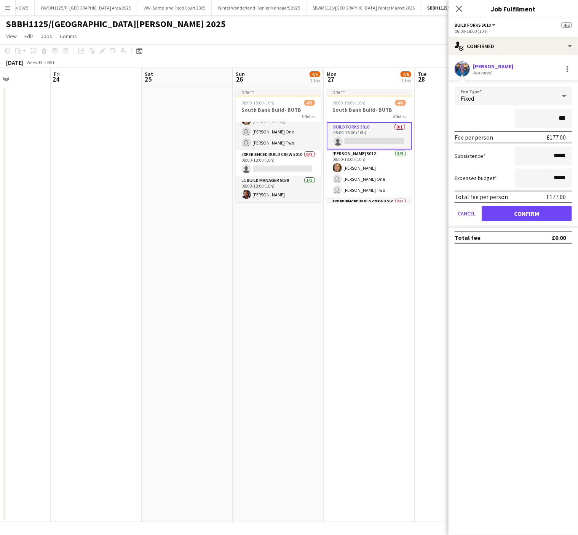
type input "**"
type input "*****"
click button "Confirm" at bounding box center [527, 213] width 90 height 15
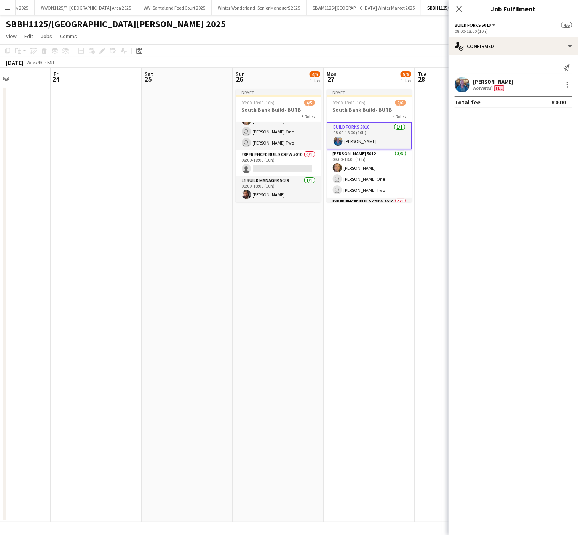
click at [353, 386] on app-date-cell "Draft 08:00-18:00 (10h) 5/6 South Bank Build- BUTB 4 Roles Build Forks 5010 [DA…" at bounding box center [369, 304] width 91 height 436
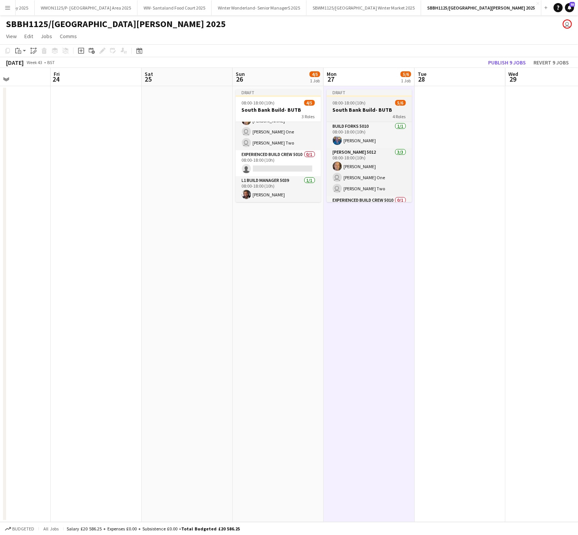
click at [342, 98] on app-job-card "Draft 08:00-18:00 (10h) 5/6 South Bank Build- BUTB 4 Roles Build Forks 5010 [DA…" at bounding box center [369, 145] width 85 height 113
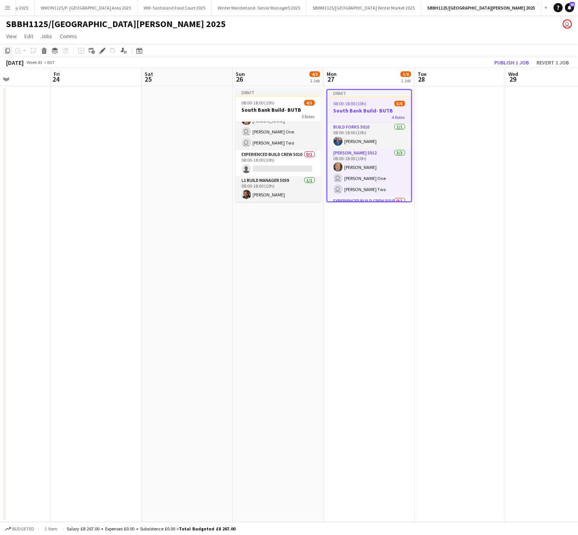
click at [6, 52] on icon at bounding box center [7, 50] width 5 height 5
click at [472, 106] on app-date-cell at bounding box center [460, 304] width 91 height 436
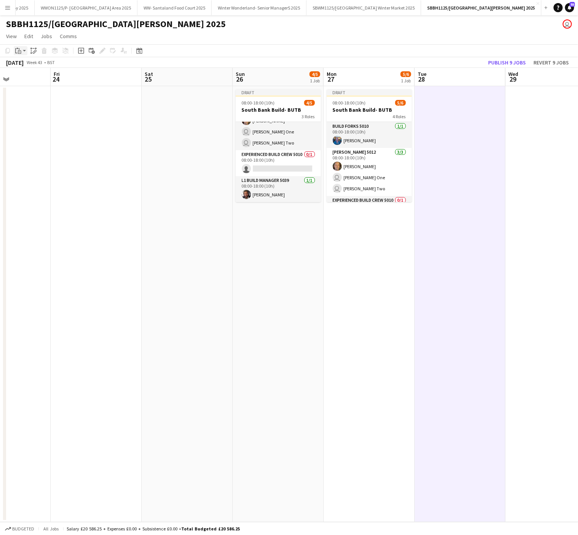
click at [21, 50] on div "Paste" at bounding box center [18, 50] width 9 height 9
click at [46, 78] on link "Paste with crew Ctrl+Shift+V" at bounding box center [56, 78] width 72 height 7
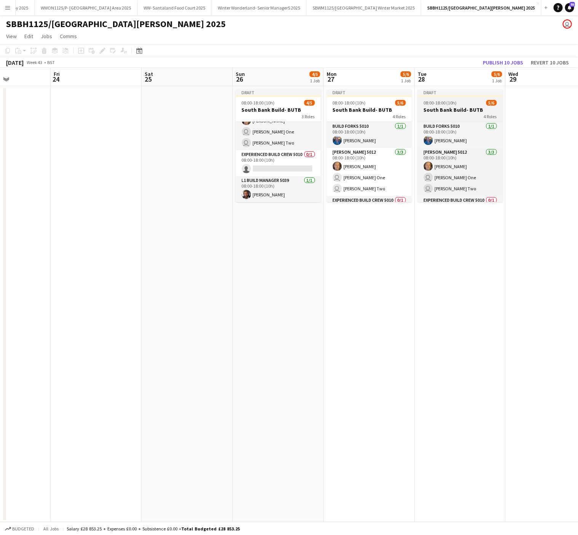
click at [439, 100] on span "08:00-18:00 (10h)" at bounding box center [440, 103] width 33 height 6
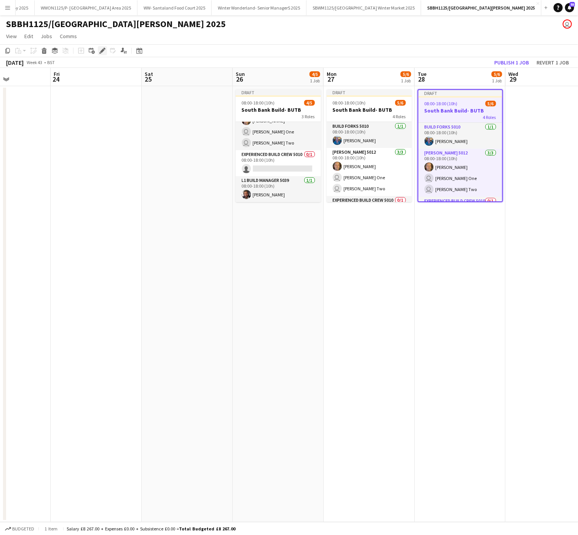
click at [101, 48] on icon "Edit" at bounding box center [102, 51] width 6 height 6
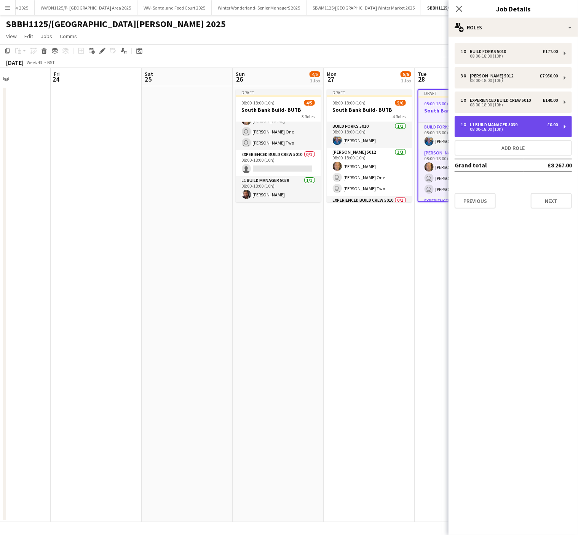
click at [527, 123] on div "1 x L1 Build Manager 5039 £0.00" at bounding box center [509, 124] width 97 height 5
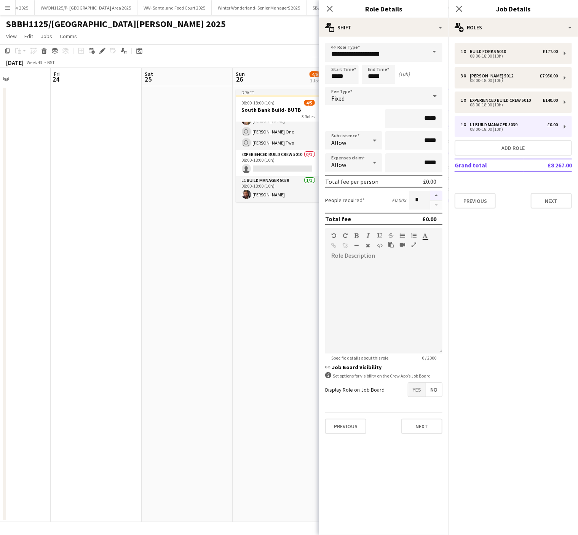
click at [436, 193] on button "button" at bounding box center [437, 196] width 12 height 10
type input "*"
click at [520, 143] on button "Add role" at bounding box center [513, 147] width 117 height 15
type input "**********"
type input "*****"
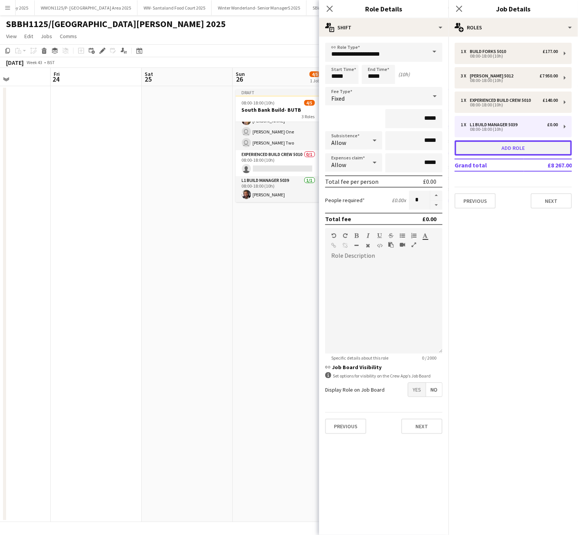
type input "*"
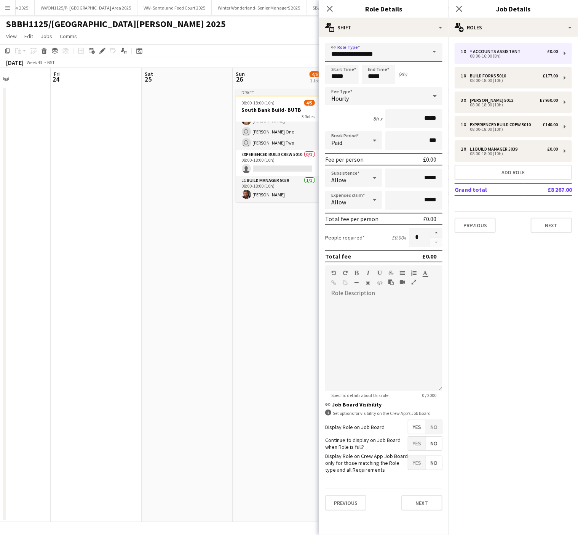
drag, startPoint x: 399, startPoint y: 48, endPoint x: 189, endPoint y: 56, distance: 210.5
click at [189, 56] on body "Menu Boards Boards Boards All jobs Status Workforce Workforce My Workforce Recr…" at bounding box center [289, 267] width 578 height 535
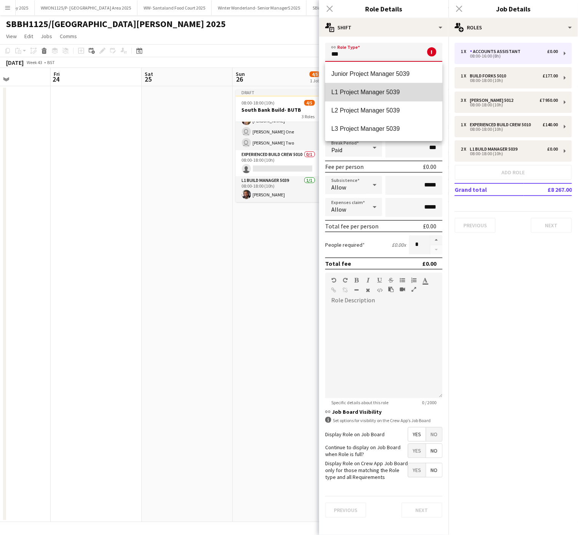
click at [362, 93] on span "L1 Project Manager 5039" at bounding box center [383, 91] width 105 height 7
type input "**********"
type input "******"
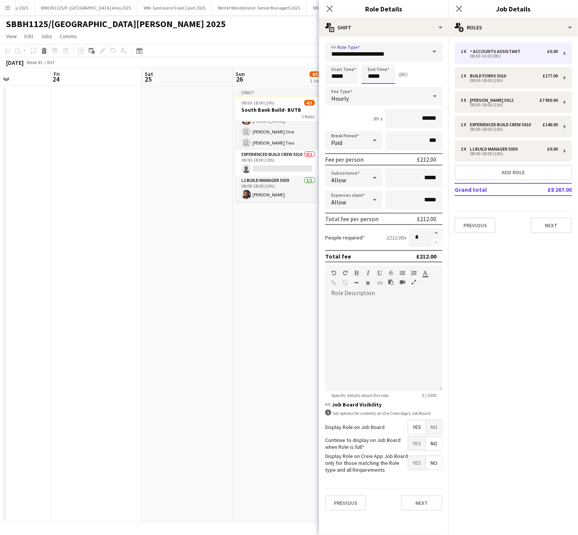
click at [373, 76] on input "*****" at bounding box center [379, 74] width 34 height 19
click at [370, 62] on div at bounding box center [371, 61] width 15 height 8
type input "*****"
click at [370, 62] on div at bounding box center [371, 61] width 15 height 8
click at [437, 426] on span "No" at bounding box center [434, 427] width 16 height 14
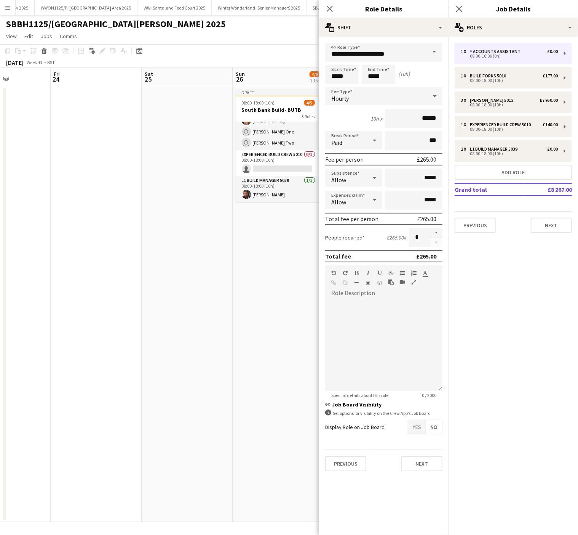
click at [163, 295] on app-date-cell at bounding box center [187, 304] width 91 height 436
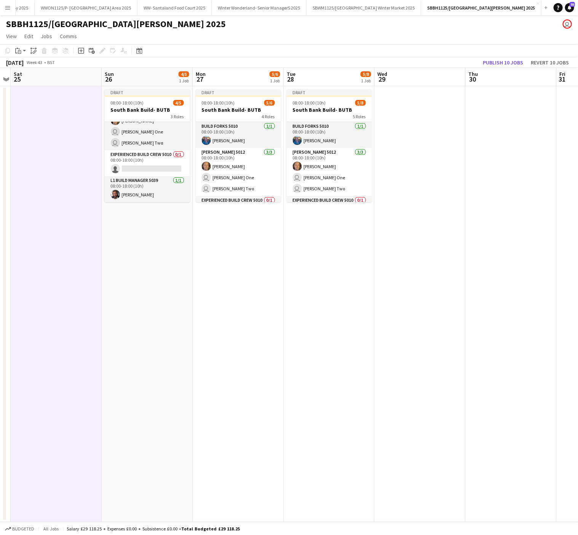
scroll to position [0, 357]
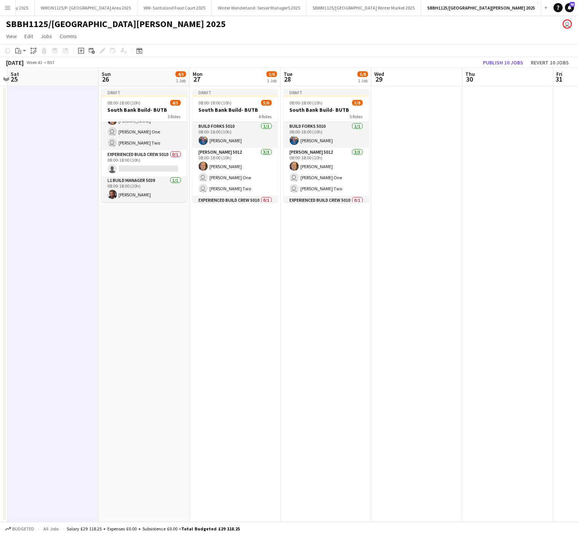
drag, startPoint x: 525, startPoint y: 313, endPoint x: 391, endPoint y: 320, distance: 134.3
click at [391, 320] on app-calendar-viewport "Tue 21 Wed 22 Thu 23 Fri 24 Sat 25 Sun 26 4/5 1 Job Mon 27 5/6 1 Job Tue 28 5/8…" at bounding box center [289, 295] width 578 height 454
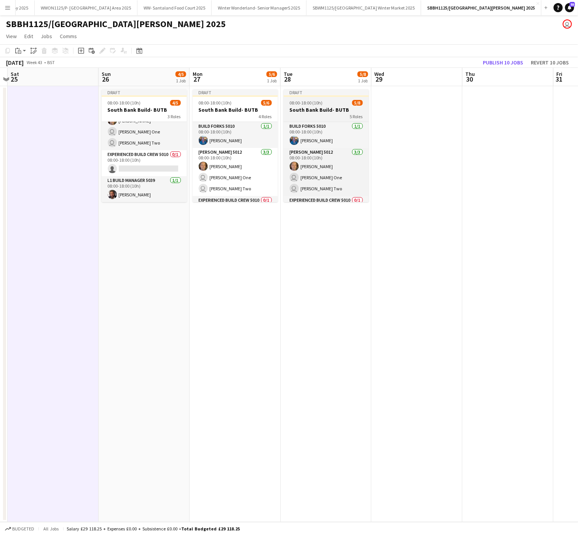
scroll to position [85, 0]
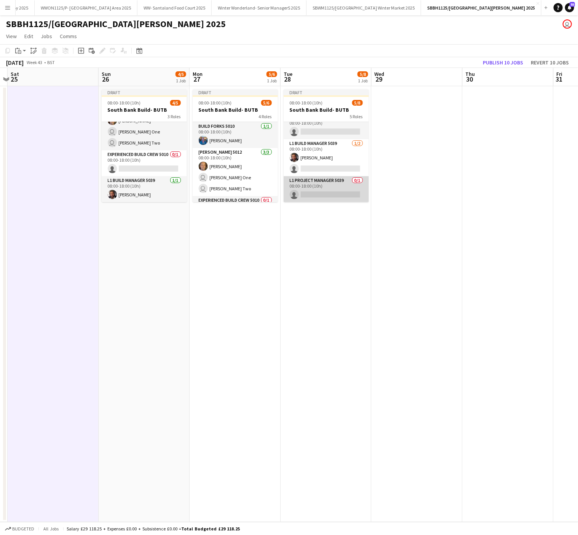
click at [328, 184] on app-card-role "L1 Project Manager 5039 0/1 08:00-18:00 (10h) single-neutral-actions" at bounding box center [326, 189] width 85 height 26
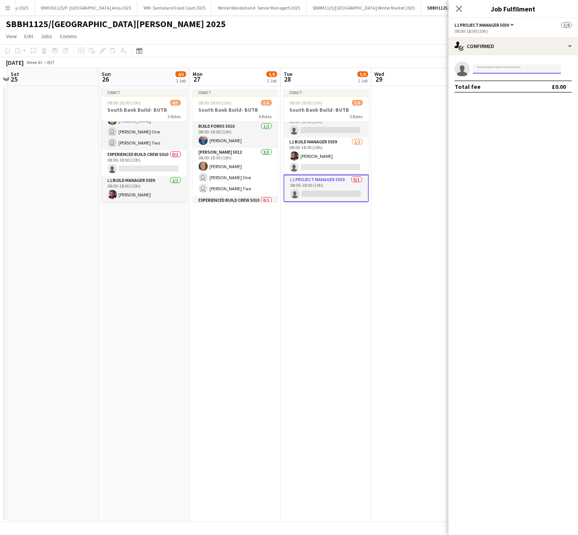
click at [541, 67] on input at bounding box center [517, 68] width 88 height 9
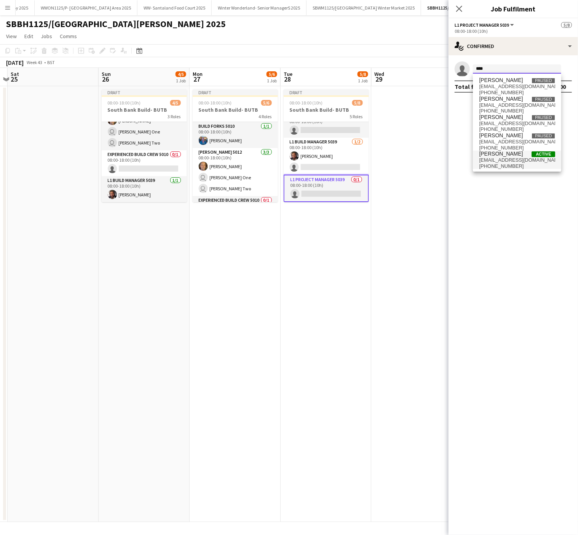
type input "****"
click at [520, 162] on span "[EMAIL_ADDRESS][DOMAIN_NAME]" at bounding box center [517, 160] width 76 height 6
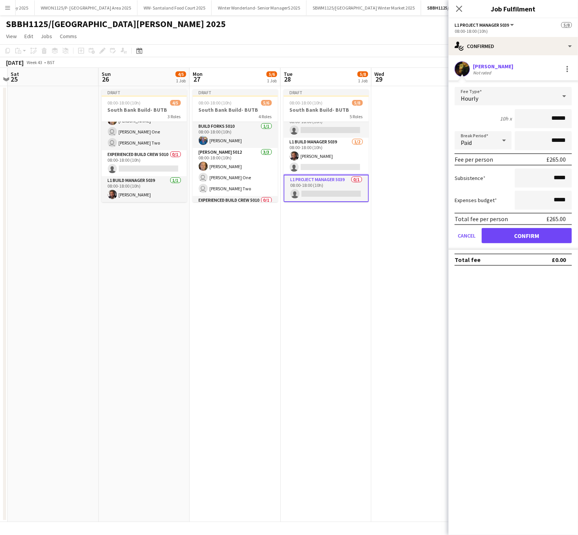
click at [492, 96] on div "Hourly" at bounding box center [506, 96] width 102 height 18
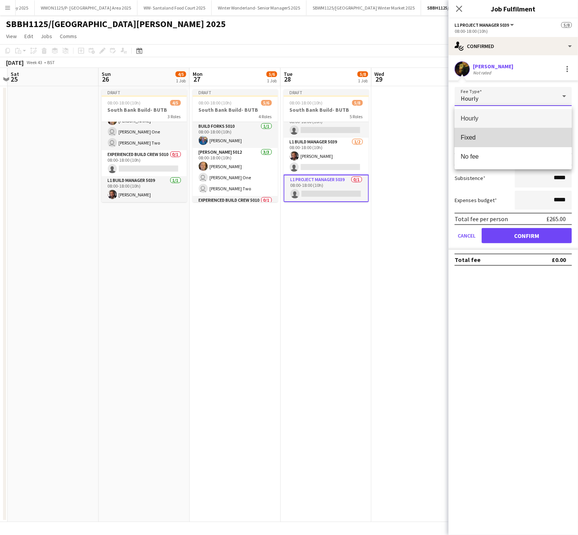
click at [488, 144] on mat-option "Fixed" at bounding box center [513, 137] width 117 height 19
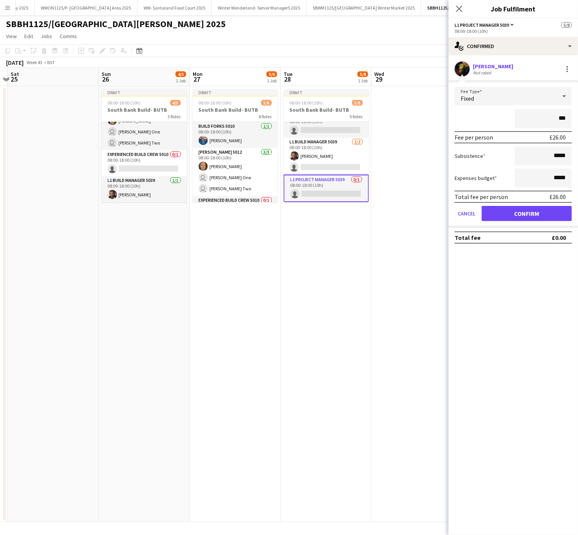
type input "**"
type input "*****"
click button "Confirm" at bounding box center [527, 213] width 90 height 15
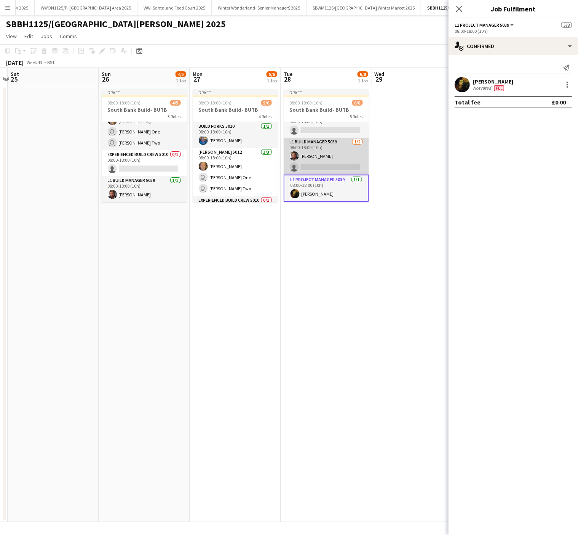
click at [319, 156] on app-card-role "L1 Build Manager 5039 1/2 08:00-18:00 (10h) Ben Turnbull single-neutral-actions" at bounding box center [326, 156] width 85 height 37
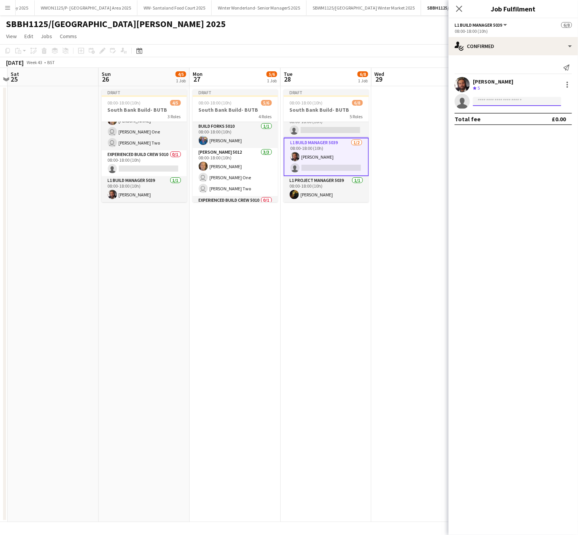
click at [502, 99] on input at bounding box center [517, 101] width 88 height 9
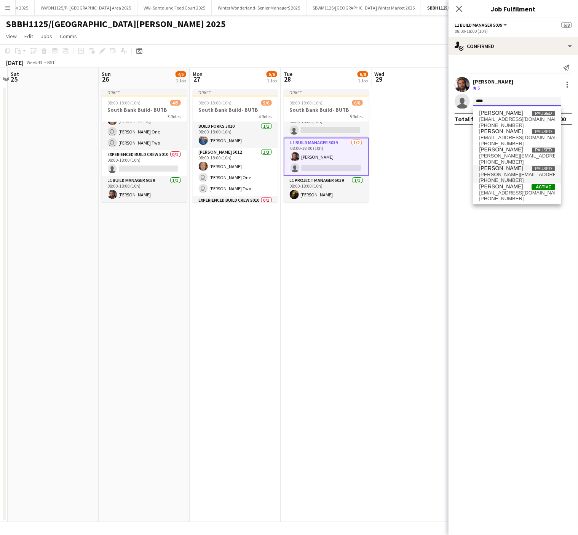
type input "****"
drag, startPoint x: 514, startPoint y: 178, endPoint x: 503, endPoint y: 194, distance: 19.4
click at [503, 194] on div "James Bradburn Paused jamesbradburn@outlook.com +447712242760 Fran Bradley Paus…" at bounding box center [517, 156] width 88 height 98
click at [503, 194] on span "powerbradley@gmail.com" at bounding box center [517, 193] width 76 height 6
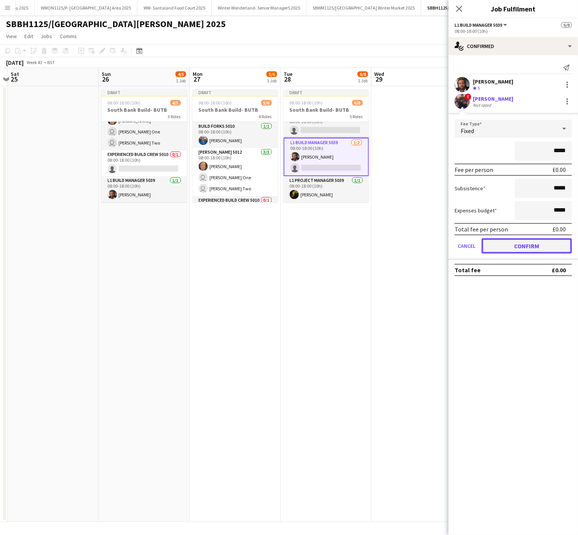
click at [514, 246] on button "Confirm" at bounding box center [527, 245] width 90 height 15
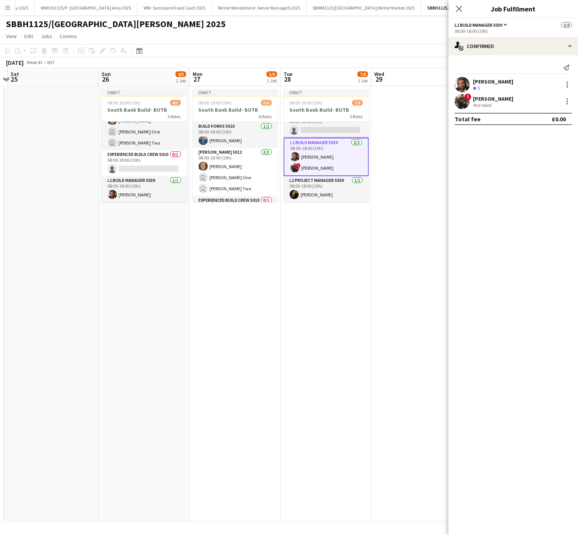
scroll to position [0, 345]
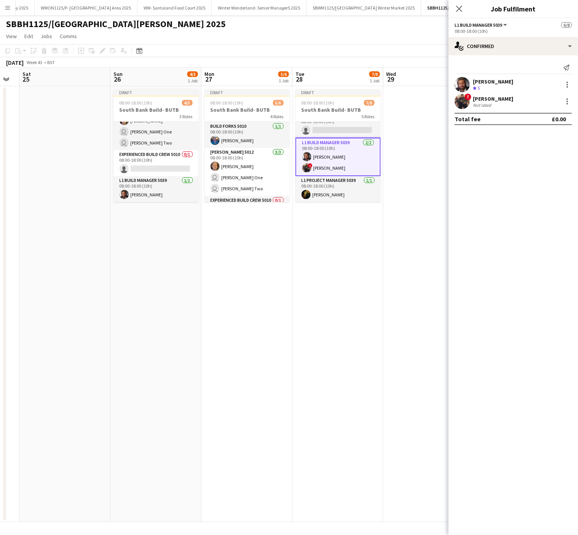
drag, startPoint x: 283, startPoint y: 332, endPoint x: 296, endPoint y: 296, distance: 38.6
click at [296, 296] on app-calendar-viewport "Tue 21 Wed 22 Thu 23 Fri 24 Sat 25 Sun 26 4/5 1 Job Mon 27 5/6 1 Job Tue 28 7/8…" at bounding box center [289, 295] width 578 height 454
click at [306, 98] on app-job-card "Draft 08:00-18:00 (10h) 7/8 South Bank Build- BUTB 5 Roles Build Forks 5010 1/1…" at bounding box center [338, 145] width 85 height 113
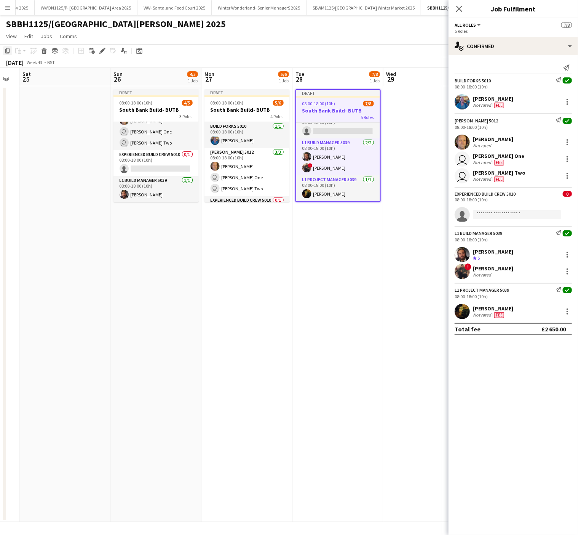
click at [3, 50] on div "Copy" at bounding box center [7, 50] width 9 height 9
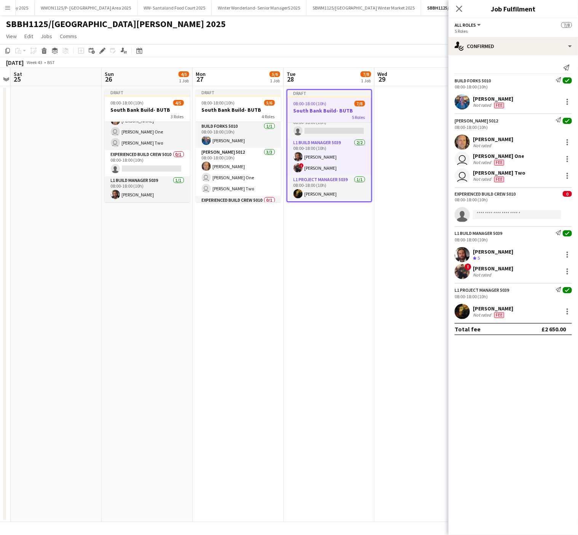
drag, startPoint x: 305, startPoint y: 371, endPoint x: 114, endPoint y: 354, distance: 191.7
click at [114, 354] on app-calendar-viewport "Tue 21 Wed 22 Thu 23 Fri 24 Sat 25 Sun 26 4/5 1 Job Mon 27 5/6 1 Job Tue 28 7/8…" at bounding box center [289, 295] width 578 height 454
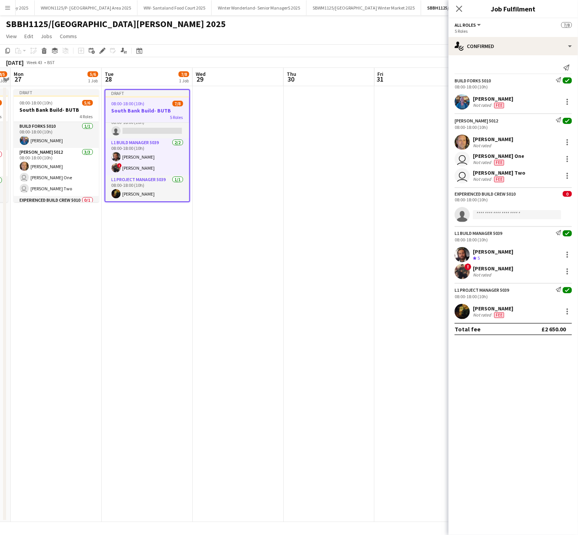
click at [218, 102] on app-date-cell at bounding box center [238, 304] width 91 height 436
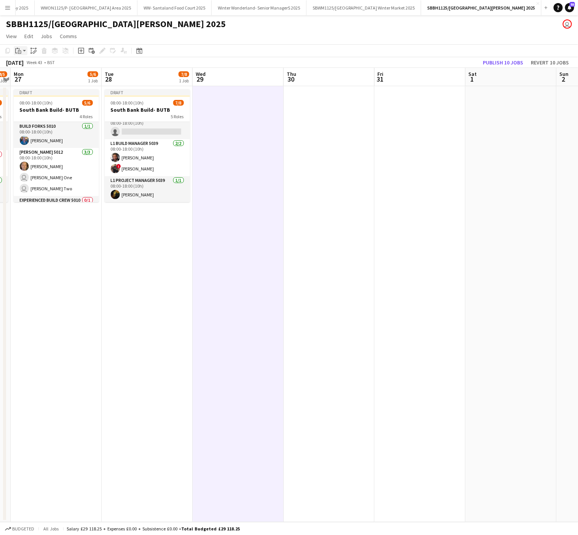
click at [22, 53] on div "Paste" at bounding box center [18, 50] width 9 height 9
click at [38, 78] on link "Paste with crew Ctrl+Shift+V" at bounding box center [56, 78] width 72 height 7
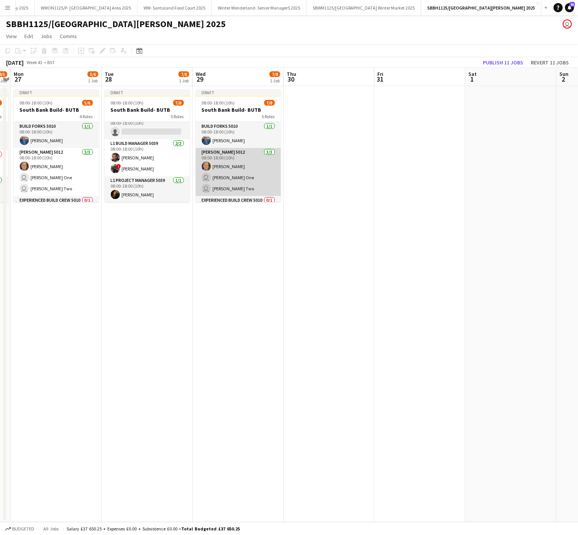
click at [221, 178] on app-card-role "Carpenter 5012 3/3 08:00-18:00 (10h) Arron Jennison user Carpenter One user Car…" at bounding box center [238, 172] width 85 height 48
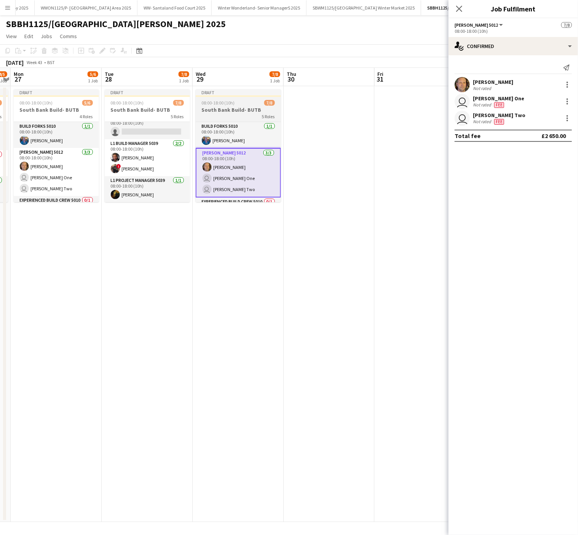
click at [232, 106] on h3 "South Bank Build- BUTB" at bounding box center [238, 109] width 85 height 7
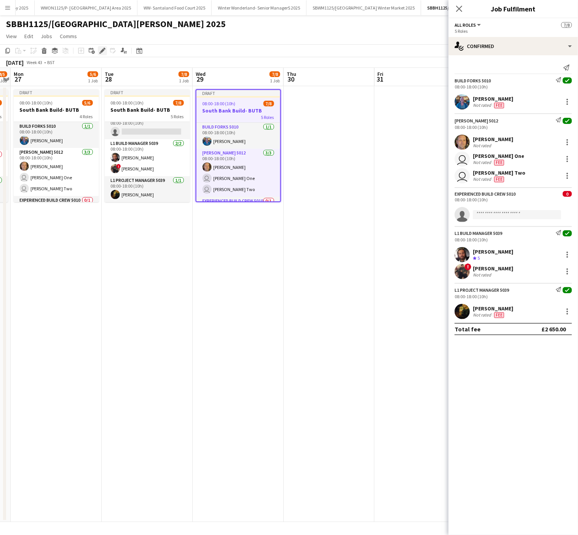
click at [100, 51] on icon "Edit" at bounding box center [102, 51] width 6 height 6
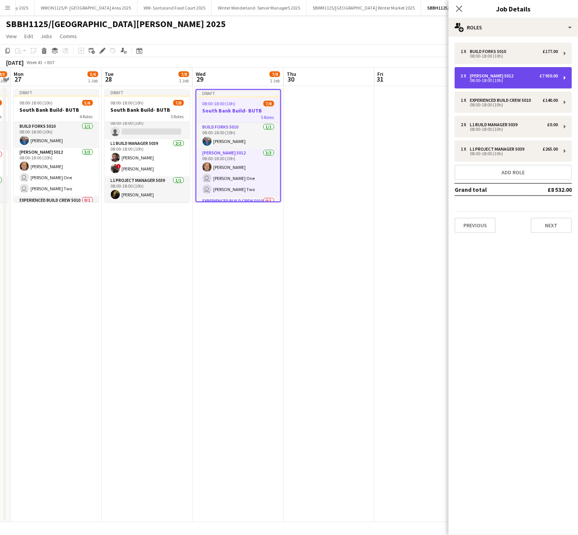
click at [498, 76] on div "[PERSON_NAME] 5012" at bounding box center [493, 75] width 46 height 5
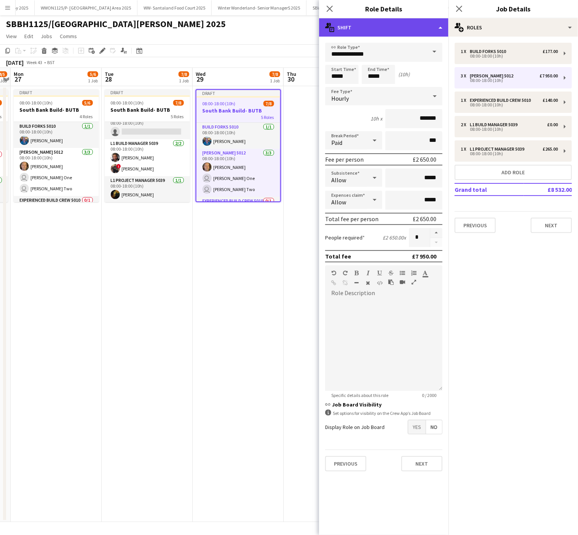
click at [389, 28] on div "multiple-actions-text Shift" at bounding box center [384, 27] width 130 height 18
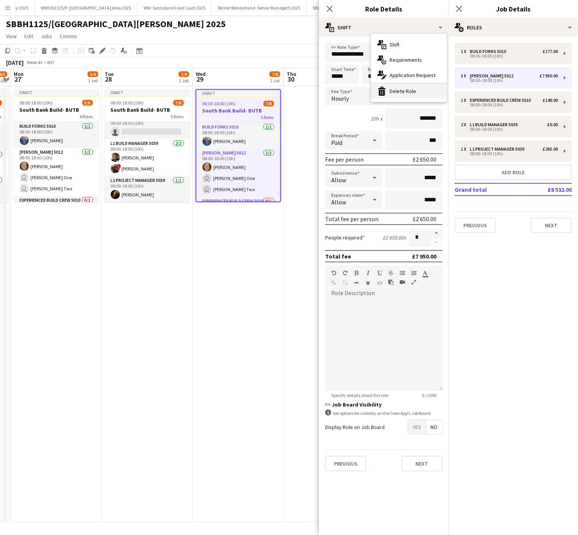
click at [395, 90] on div "bin-2 Delete Role" at bounding box center [409, 90] width 75 height 15
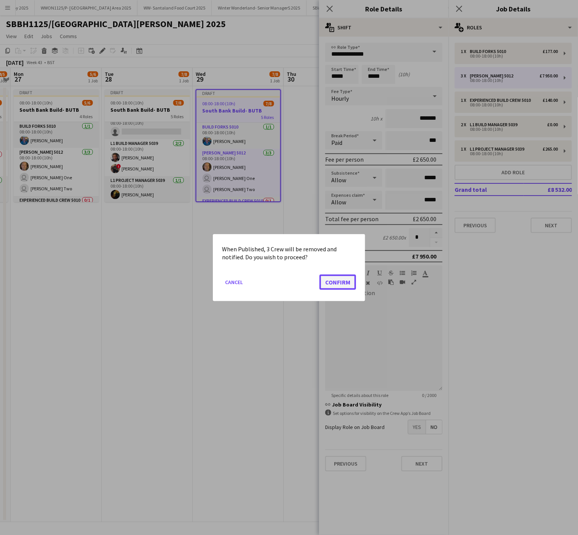
click at [335, 285] on button "Confirm" at bounding box center [338, 281] width 37 height 15
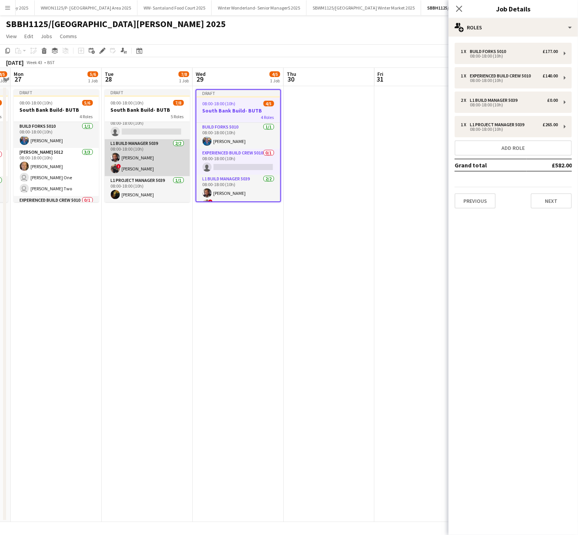
click at [127, 152] on app-card-role "L1 Build Manager 5039 2/2 08:00-18:00 (10h) Ben Turnbull ! Bradley Power" at bounding box center [147, 157] width 85 height 37
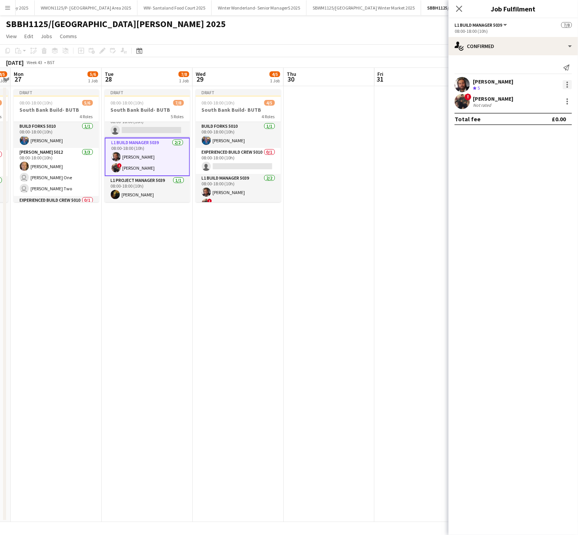
click at [566, 84] on div at bounding box center [567, 84] width 9 height 9
click at [541, 167] on button "Remove" at bounding box center [542, 172] width 59 height 18
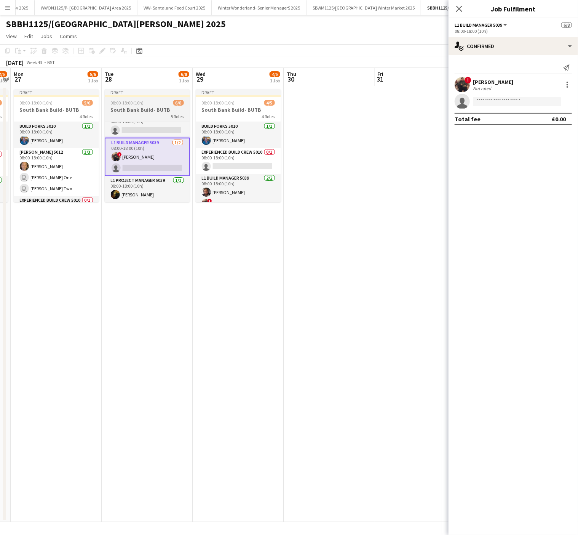
click at [152, 95] on div at bounding box center [147, 96] width 85 height 2
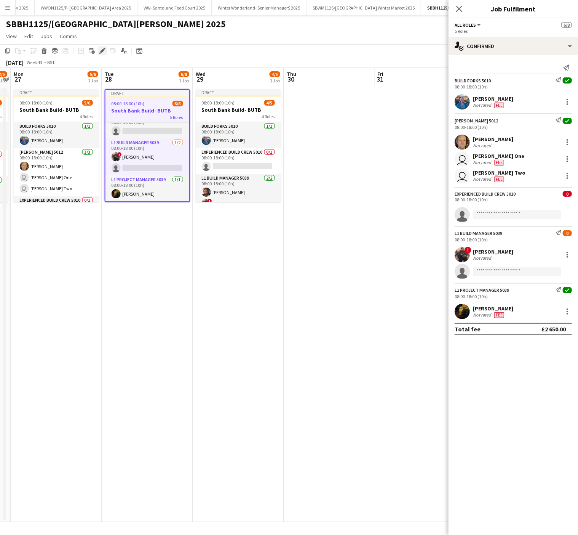
click at [100, 48] on icon "Edit" at bounding box center [102, 51] width 6 height 6
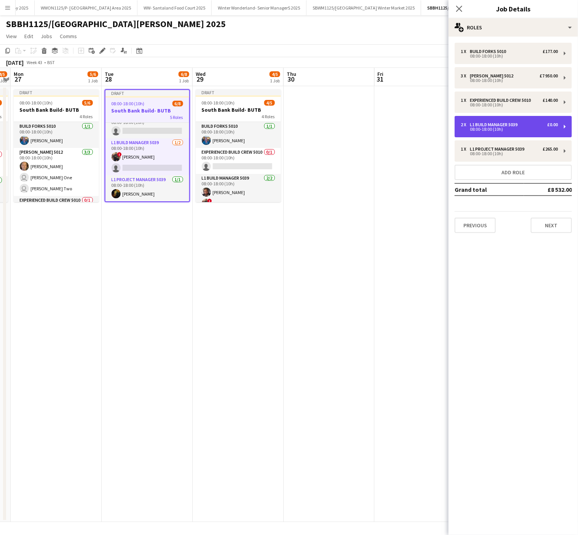
click at [501, 124] on div "L1 Build Manager 5039" at bounding box center [495, 124] width 51 height 5
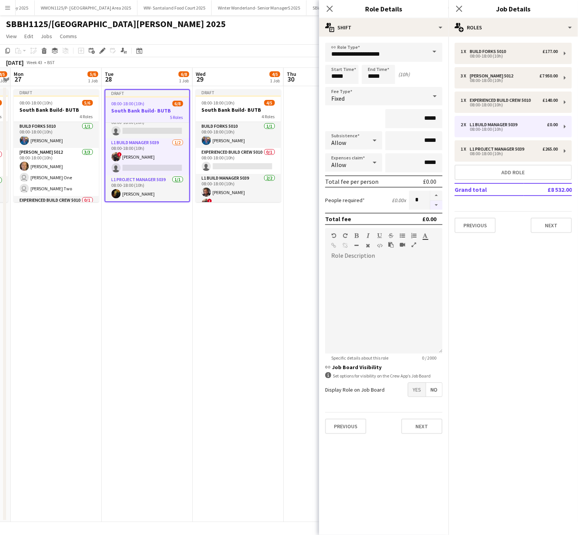
click at [436, 203] on button "button" at bounding box center [437, 205] width 12 height 10
type input "*"
click at [84, 324] on app-date-cell "Draft 08:00-18:00 (10h) 5/6 South Bank Build- BUTB 4 Roles Build Forks 5010 [DA…" at bounding box center [56, 304] width 91 height 436
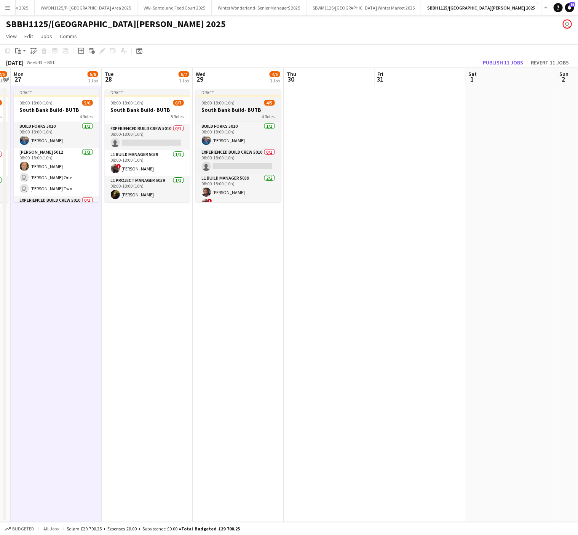
scroll to position [37, 0]
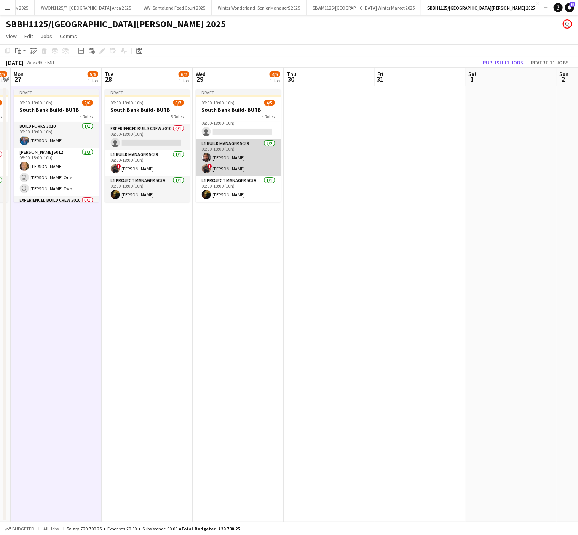
click at [218, 156] on app-card-role "L1 Build Manager 5039 2/2 08:00-18:00 (10h) Ben Turnbull ! Bradley Power" at bounding box center [238, 157] width 85 height 37
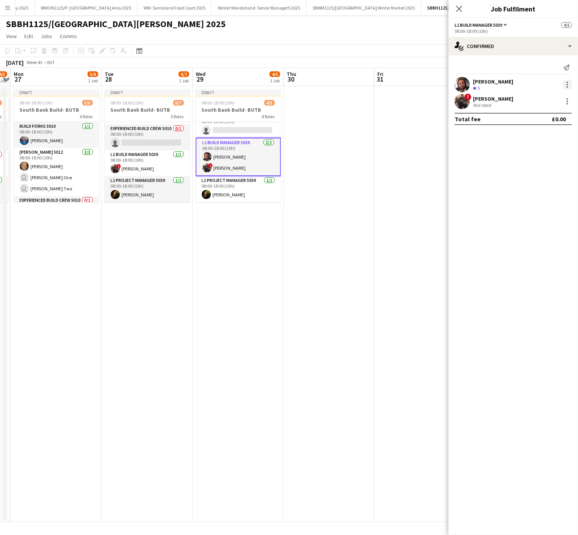
click at [567, 86] on div at bounding box center [567, 84] width 9 height 9
click at [540, 174] on span "Remove" at bounding box center [530, 172] width 23 height 6
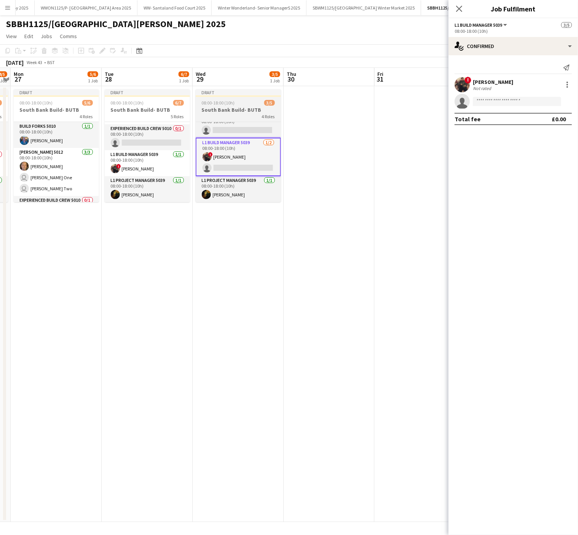
click at [225, 101] on span "08:00-18:00 (10h)" at bounding box center [218, 103] width 33 height 6
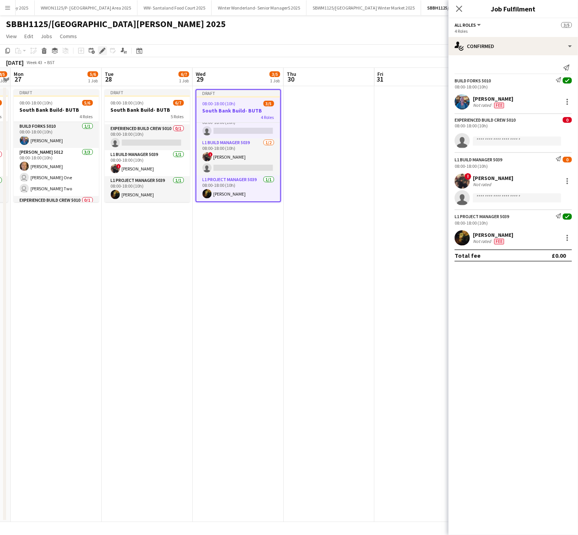
click at [105, 49] on div "Edit" at bounding box center [102, 50] width 9 height 9
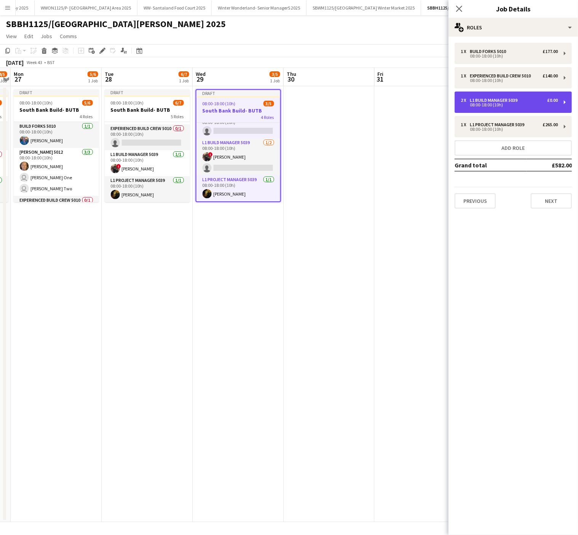
click at [489, 103] on div "08:00-18:00 (10h)" at bounding box center [509, 105] width 97 height 4
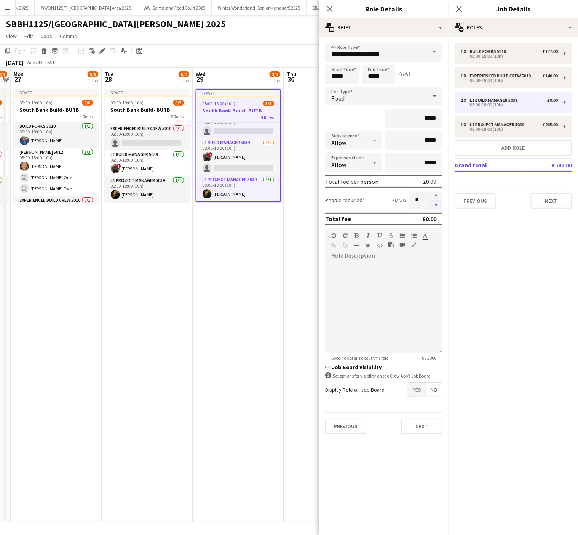
click at [439, 203] on button "button" at bounding box center [437, 205] width 12 height 10
type input "*"
click at [270, 319] on app-date-cell "Draft 08:00-18:00 (10h) 3/5 South Bank Build- BUTB 4 Roles Build Forks 5010 1/1…" at bounding box center [238, 304] width 91 height 436
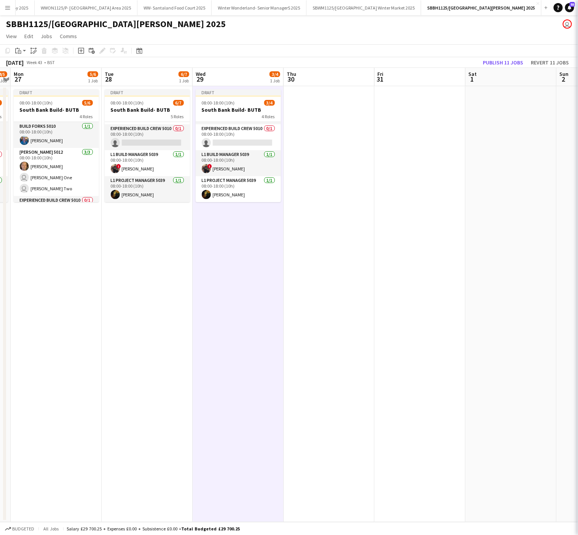
scroll to position [26, 0]
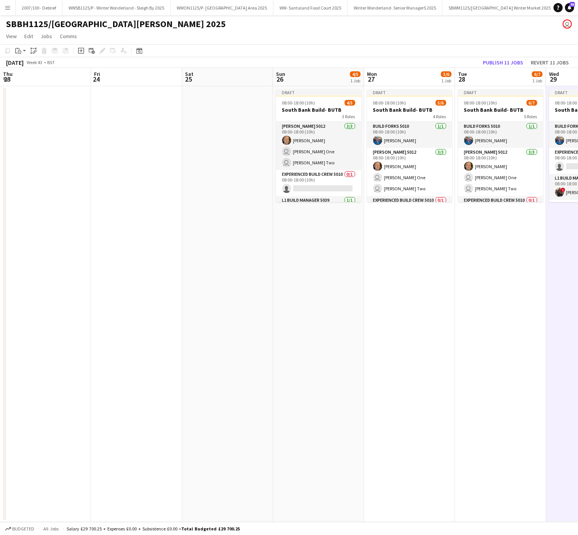
scroll to position [26, 0]
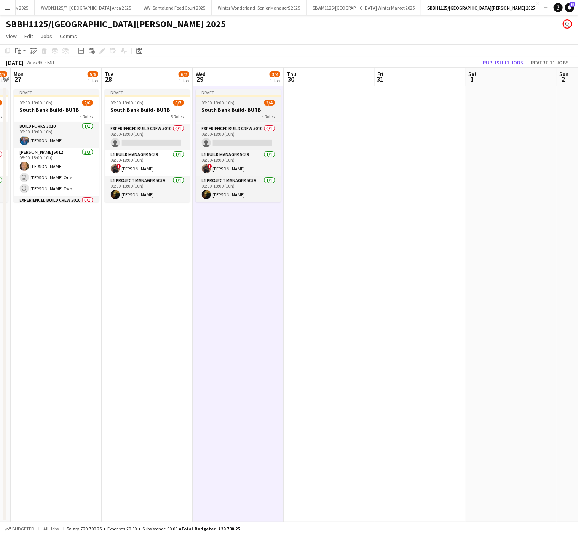
click at [228, 102] on span "08:00-18:00 (10h)" at bounding box center [218, 103] width 33 height 6
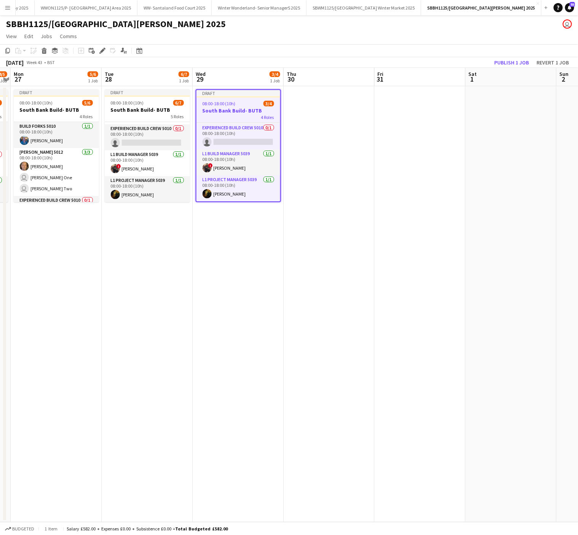
click at [2, 50] on app-toolbar "Copy Paste Paste Ctrl+V Paste with crew Ctrl+Shift+V Paste linked Job [GEOGRAPH…" at bounding box center [289, 50] width 578 height 13
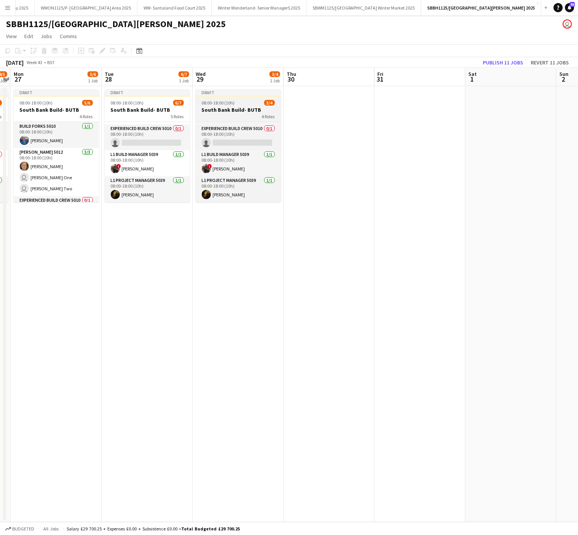
click at [238, 106] on h3 "South Bank Build- BUTB" at bounding box center [238, 109] width 85 height 7
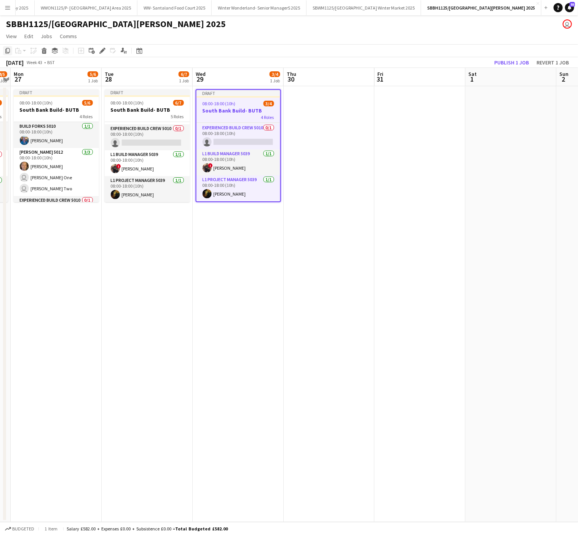
click at [8, 52] on icon "Copy" at bounding box center [8, 51] width 6 height 6
click at [324, 112] on app-date-cell at bounding box center [329, 304] width 91 height 436
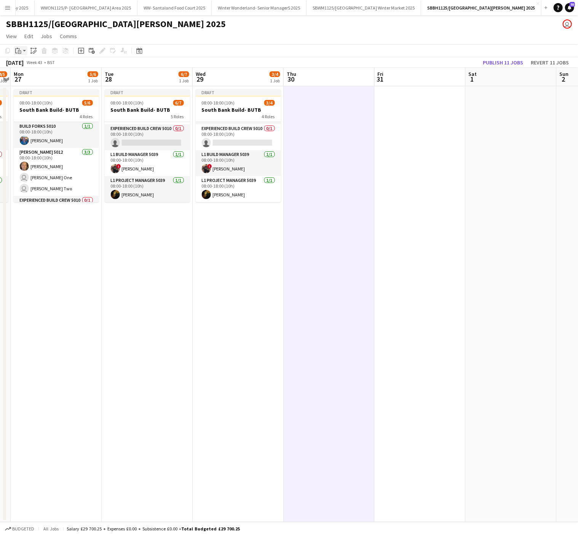
click at [25, 48] on app-action-btn "Paste" at bounding box center [21, 50] width 14 height 9
click at [26, 80] on link "Paste with crew Ctrl+Shift+V" at bounding box center [56, 78] width 72 height 7
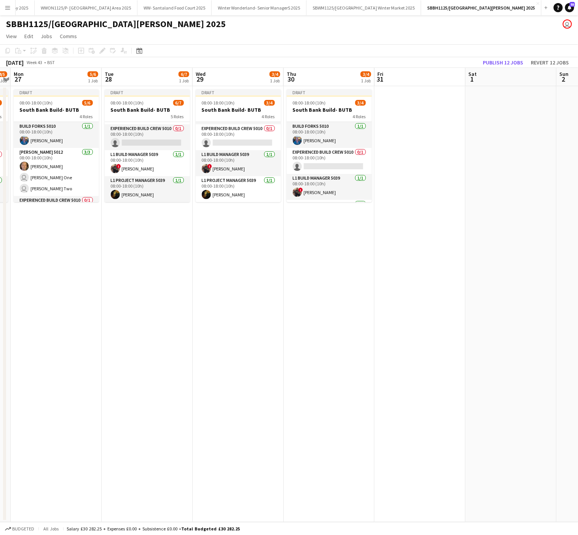
click at [408, 104] on app-date-cell at bounding box center [420, 304] width 91 height 436
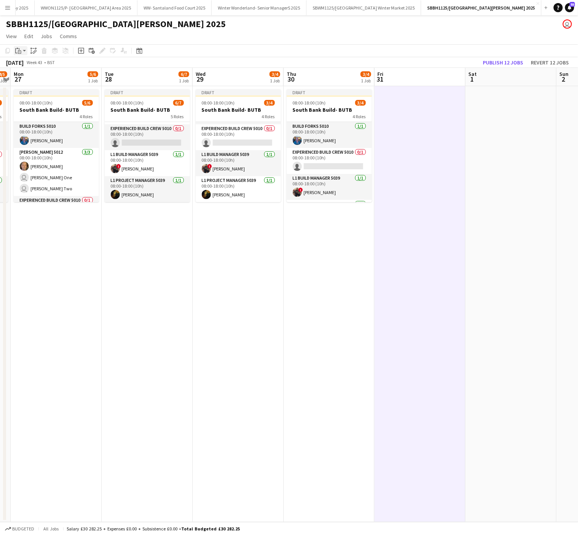
click at [21, 50] on icon "Paste" at bounding box center [18, 51] width 6 height 6
click at [29, 78] on link "Paste with crew Ctrl+Shift+V" at bounding box center [56, 78] width 72 height 7
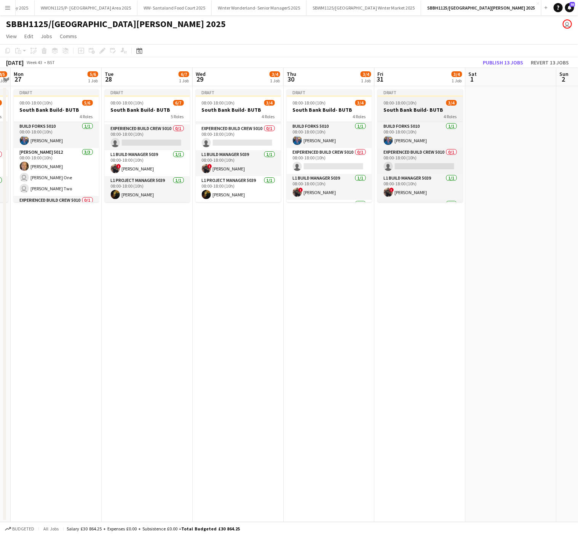
click at [447, 107] on h3 "South Bank Build- BUTB" at bounding box center [420, 109] width 85 height 7
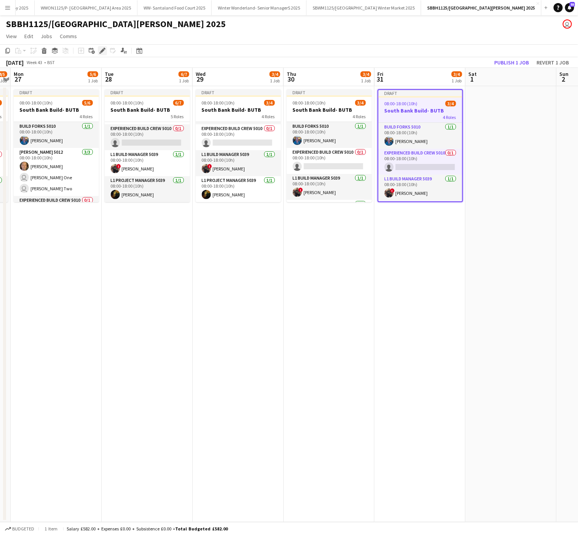
click at [102, 51] on icon at bounding box center [102, 51] width 4 height 4
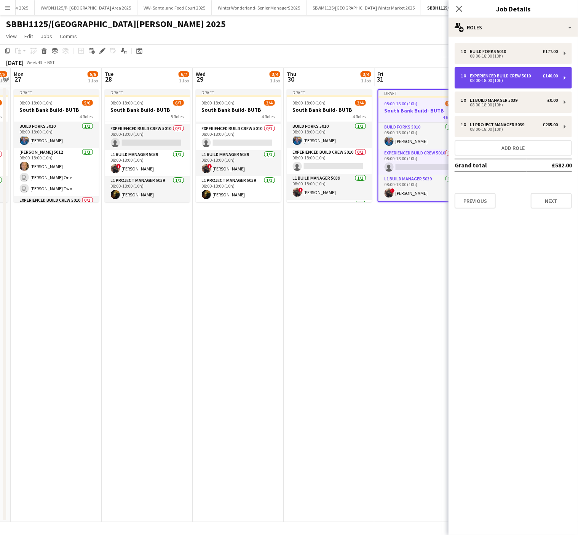
click at [535, 72] on div "1 x Experienced Build Crew 5010 £140.00 08:00-18:00 (10h)" at bounding box center [513, 77] width 117 height 21
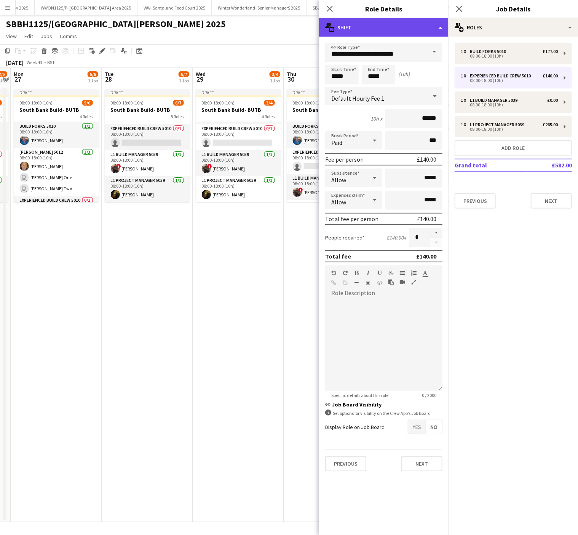
click at [397, 27] on div "multiple-actions-text Shift" at bounding box center [384, 27] width 130 height 18
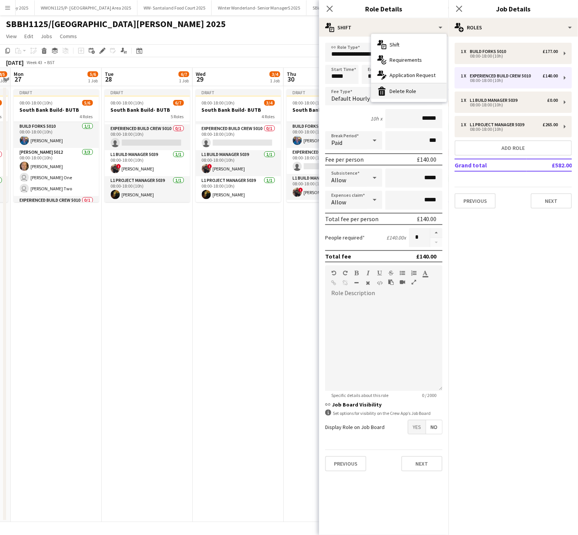
click at [407, 90] on div "bin-2 Delete Role" at bounding box center [409, 90] width 75 height 15
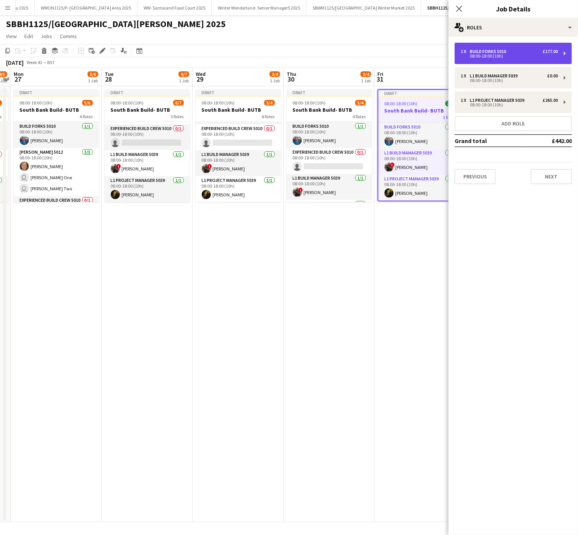
click at [494, 46] on div "1 x Build Forks 5010 £177.00 08:00-18:00 (10h)" at bounding box center [513, 53] width 117 height 21
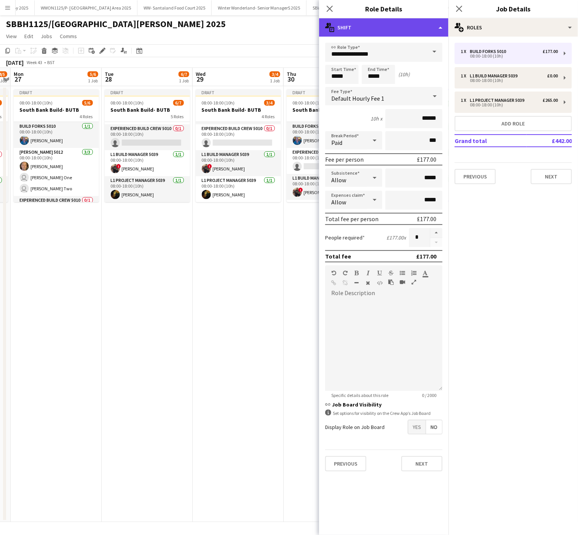
click at [373, 26] on div "multiple-actions-text Shift" at bounding box center [384, 27] width 130 height 18
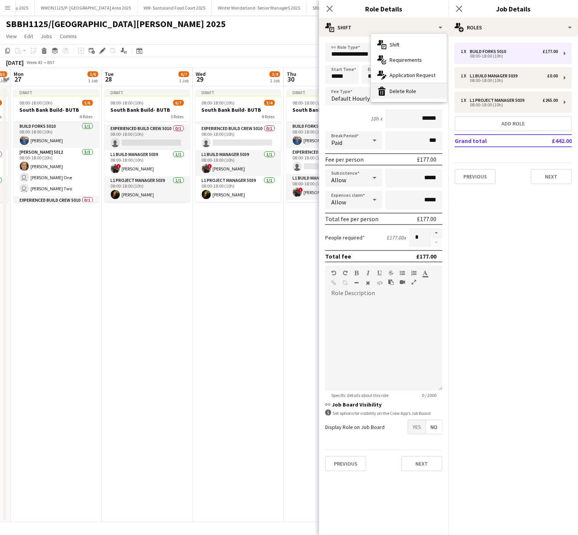
click at [402, 94] on div "bin-2 Delete Role" at bounding box center [409, 90] width 75 height 15
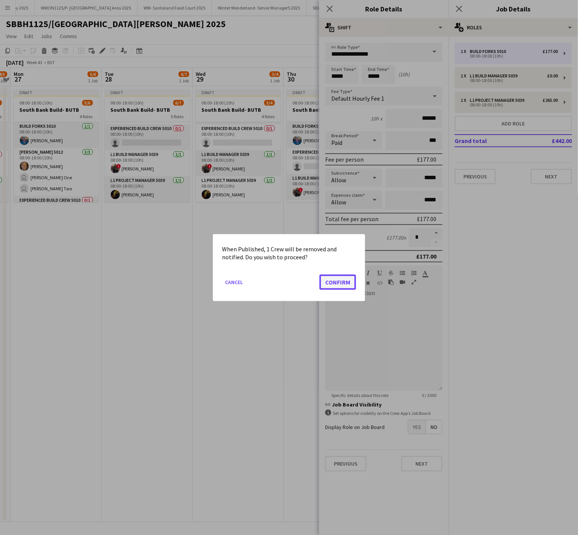
click at [341, 280] on button "Confirm" at bounding box center [338, 281] width 37 height 15
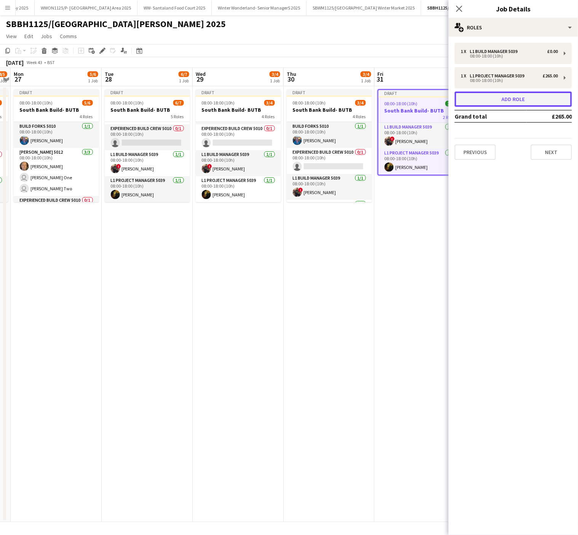
click at [507, 102] on button "Add role" at bounding box center [513, 98] width 117 height 15
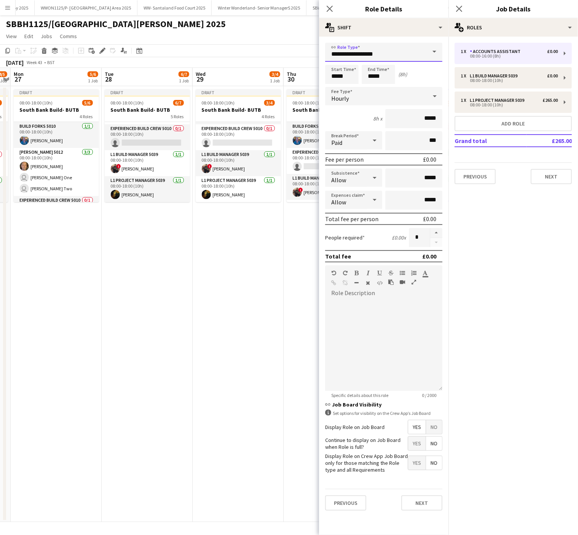
drag, startPoint x: 407, startPoint y: 48, endPoint x: 262, endPoint y: 66, distance: 145.9
click at [262, 66] on body "Menu Boards Boards Boards All jobs Status Workforce Workforce My Workforce Recr…" at bounding box center [289, 267] width 578 height 535
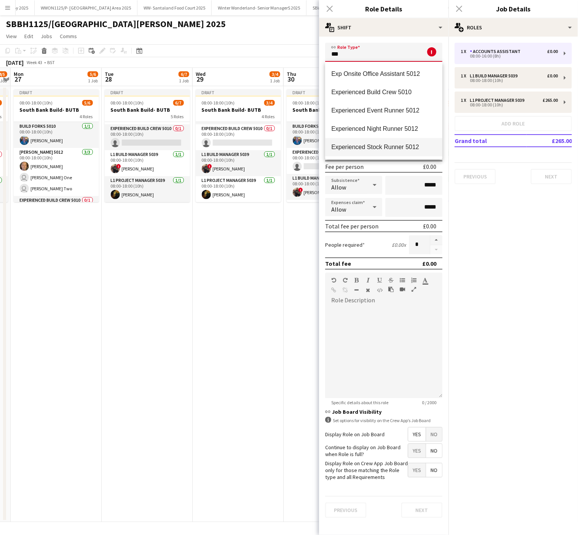
click at [363, 151] on mat-option "Experienced Stock Runner 5012" at bounding box center [383, 147] width 117 height 18
type input "**********"
type input "******"
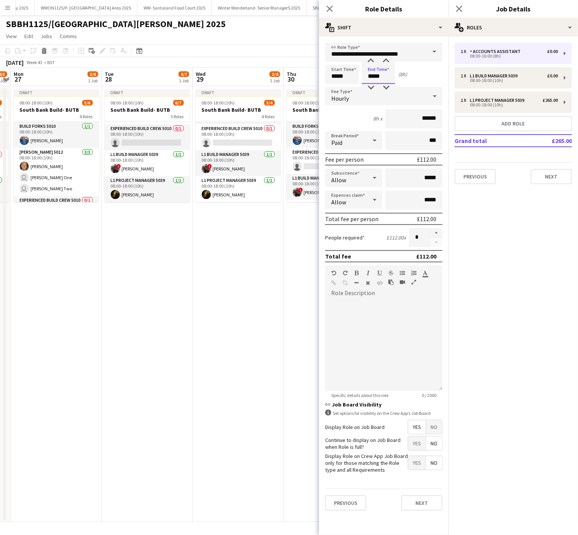
click at [381, 70] on input "*****" at bounding box center [379, 74] width 34 height 19
click at [372, 58] on div at bounding box center [371, 61] width 15 height 8
type input "*****"
click at [372, 58] on div at bounding box center [371, 61] width 15 height 8
click at [429, 430] on span "No" at bounding box center [434, 427] width 16 height 14
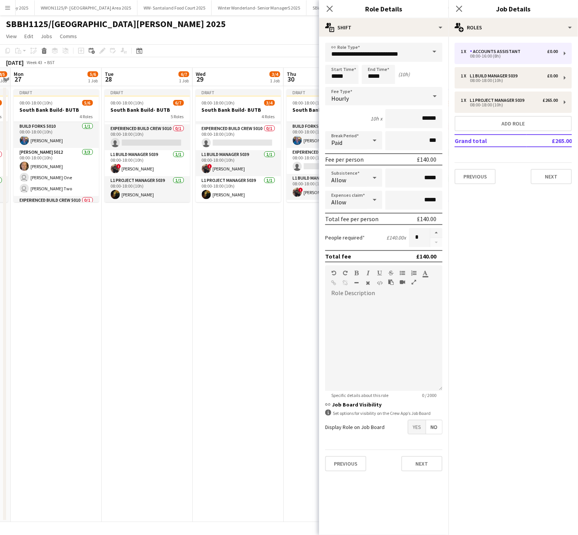
click at [222, 323] on app-date-cell "Draft 08:00-18:00 (10h) 3/4 South Bank Build- BUTB 4 Roles Build Forks 5010 [DA…" at bounding box center [238, 304] width 91 height 436
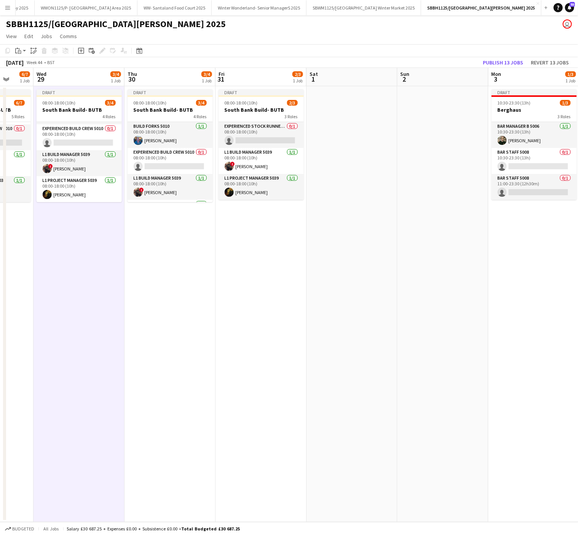
scroll to position [0, 347]
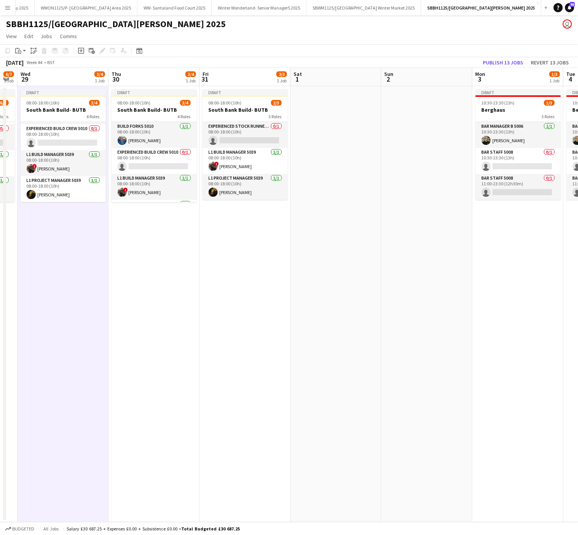
click at [285, 306] on app-calendar-viewport "Sat 25 Sun 26 4/5 1 Job Mon 27 5/6 1 Job Tue 28 6/7 1 Job Wed 29 3/4 1 Job Thu …" at bounding box center [289, 295] width 578 height 454
click at [242, 100] on div "08:00-18:00 (10h) 2/3" at bounding box center [245, 103] width 85 height 6
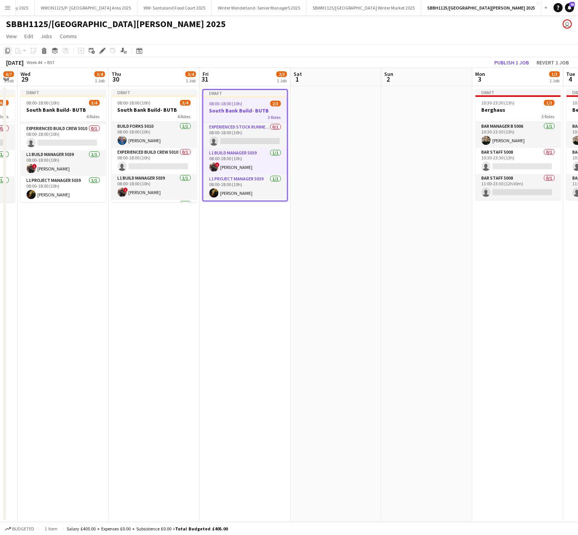
click at [6, 53] on icon "Copy" at bounding box center [8, 51] width 6 height 6
click at [301, 109] on app-date-cell at bounding box center [336, 304] width 91 height 436
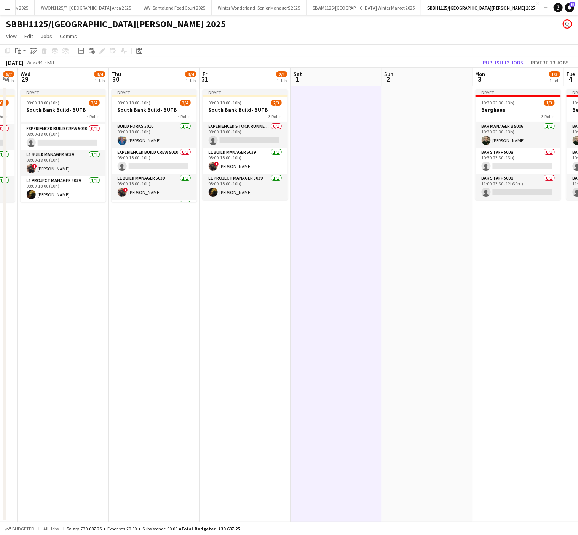
click at [392, 104] on app-date-cell at bounding box center [427, 304] width 91 height 436
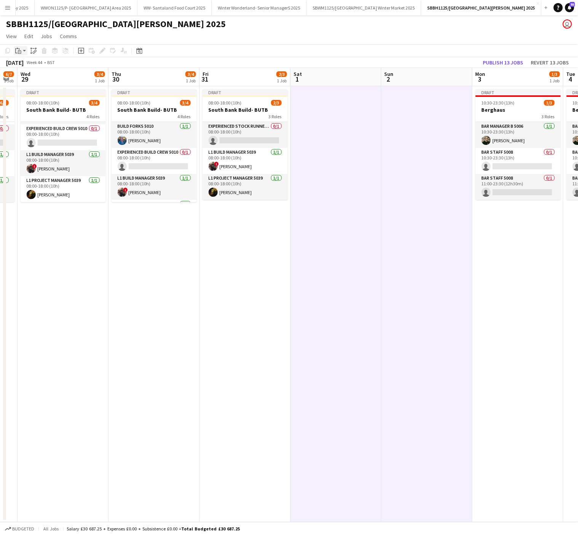
click at [19, 53] on icon "Paste" at bounding box center [18, 51] width 6 height 6
click at [41, 78] on link "Paste with crew Ctrl+Shift+V" at bounding box center [56, 78] width 72 height 7
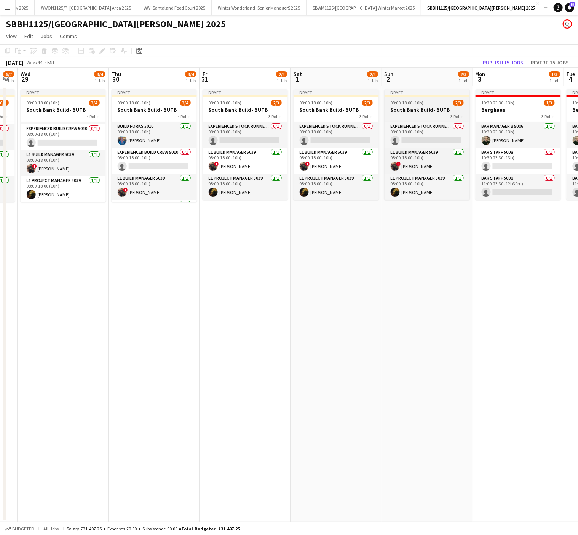
click at [417, 106] on h3 "South Bank Build- BUTB" at bounding box center [427, 109] width 85 height 7
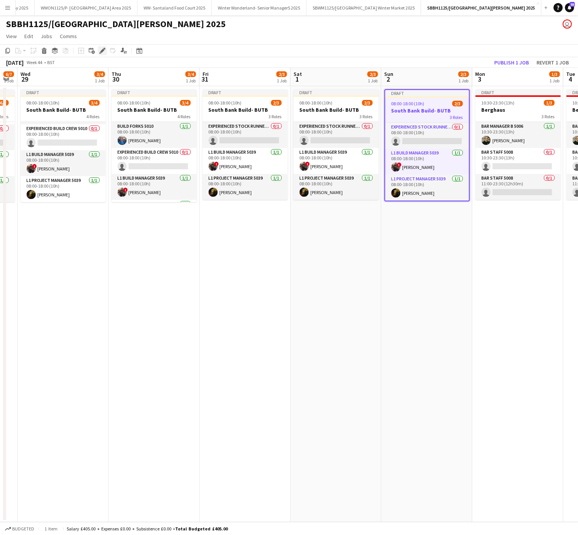
click at [102, 49] on icon "Edit" at bounding box center [102, 51] width 6 height 6
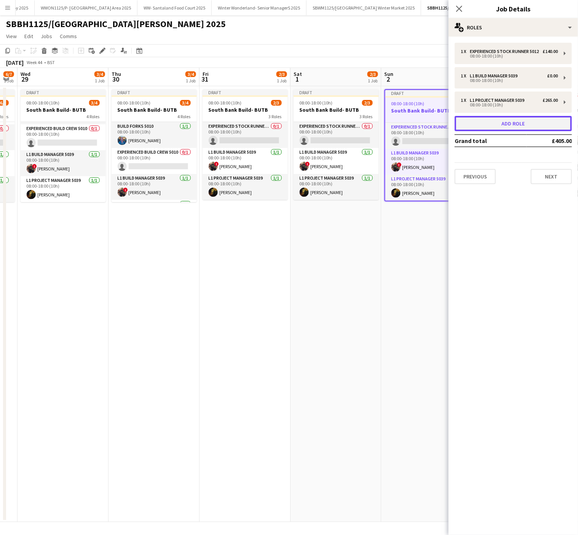
click at [512, 129] on button "Add role" at bounding box center [513, 123] width 117 height 15
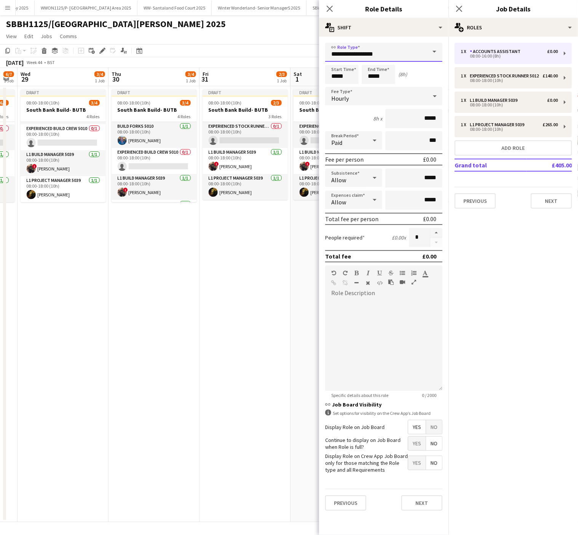
drag, startPoint x: 397, startPoint y: 52, endPoint x: 195, endPoint y: 40, distance: 201.5
click at [195, 40] on body "Menu Boards Boards Boards All jobs Status Workforce Workforce My Workforce Recr…" at bounding box center [289, 267] width 578 height 535
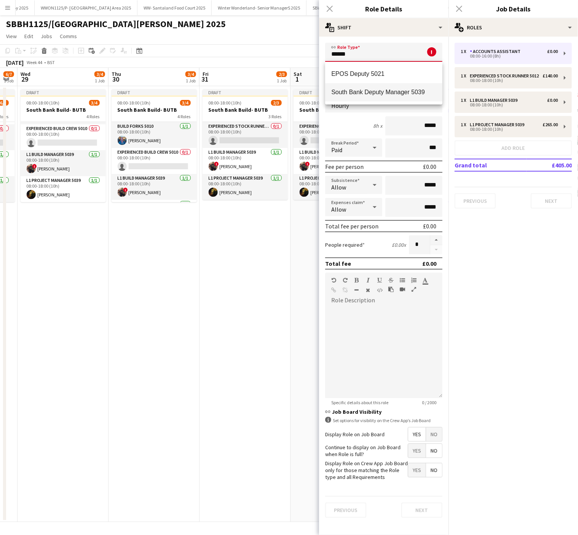
click at [347, 88] on span "South Bank Deputy Manager 5039" at bounding box center [383, 91] width 105 height 7
type input "**********"
type input "******"
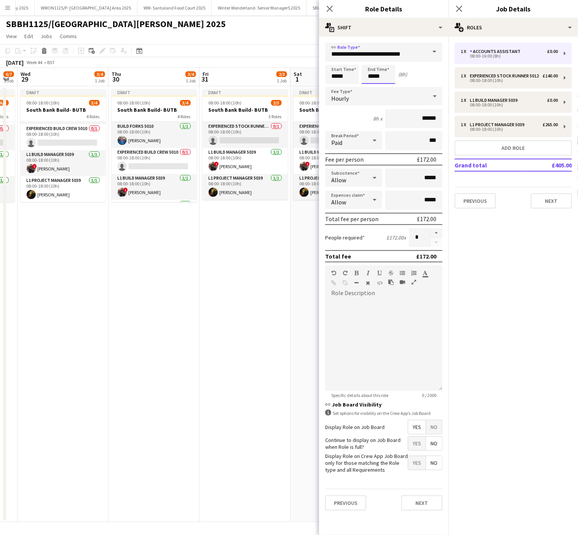
click at [379, 76] on input "*****" at bounding box center [379, 74] width 34 height 19
click at [372, 63] on div at bounding box center [371, 61] width 15 height 8
type input "*****"
click at [372, 63] on div at bounding box center [371, 61] width 15 height 8
click at [435, 426] on span "No" at bounding box center [434, 427] width 16 height 14
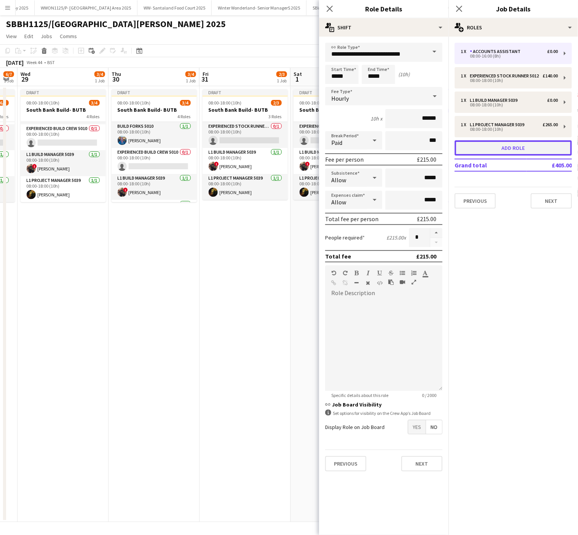
click at [483, 155] on button "Add role" at bounding box center [513, 147] width 117 height 15
type input "**********"
type input "*****"
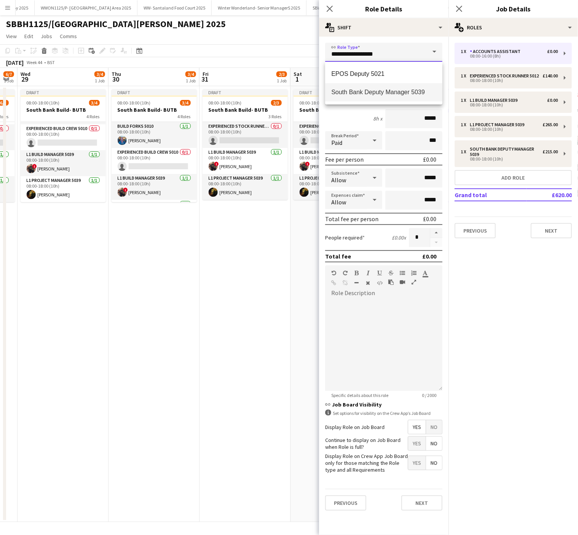
drag, startPoint x: 351, startPoint y: 54, endPoint x: 284, endPoint y: 57, distance: 67.1
click at [284, 57] on body "Menu Boards Boards Boards All jobs Status Workforce Workforce My Workforce Recr…" at bounding box center [289, 267] width 578 height 535
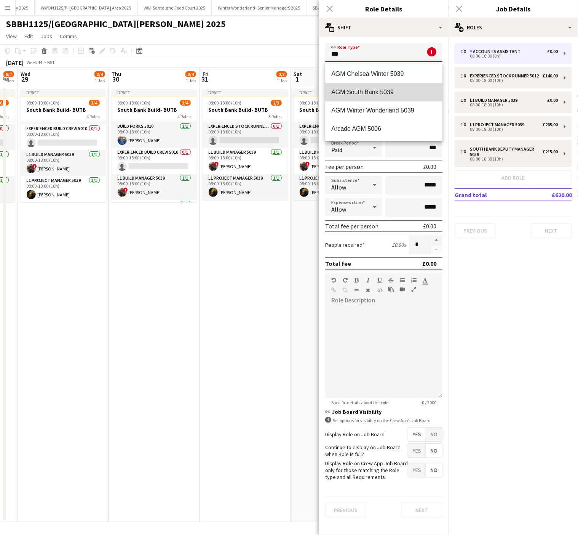
click at [390, 86] on mat-option "AGM South Bank 5039" at bounding box center [383, 92] width 117 height 18
type input "**********"
type input "******"
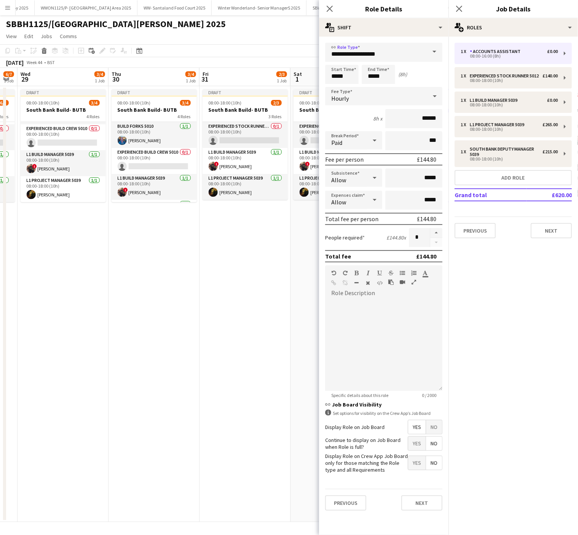
click at [437, 420] on span "No" at bounding box center [434, 427] width 16 height 14
click at [53, 333] on app-date-cell "Draft 08:00-18:00 (10h) 3/4 South Bank Build- BUTB 4 Roles Build Forks 5010 [DA…" at bounding box center [63, 304] width 91 height 436
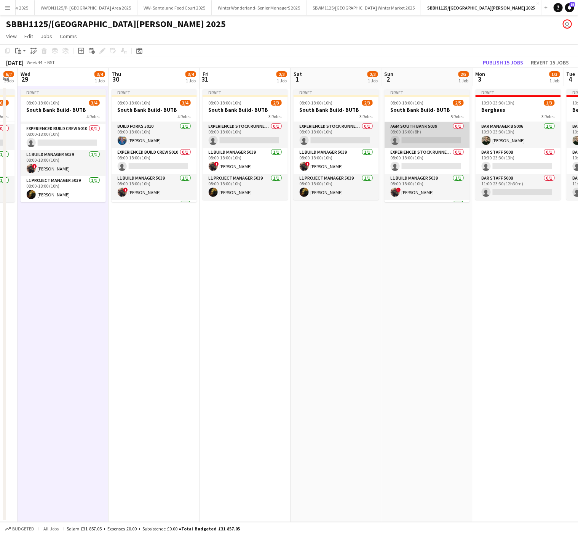
click at [433, 134] on app-card-role "AGM South Bank 5039 0/1 08:00-16:00 (8h) single-neutral-actions" at bounding box center [427, 135] width 85 height 26
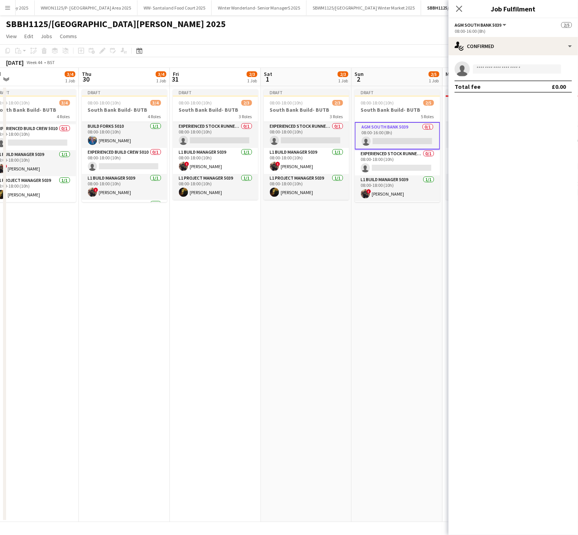
drag, startPoint x: 339, startPoint y: 303, endPoint x: 127, endPoint y: 325, distance: 213.5
click at [127, 325] on app-calendar-viewport "Sat 25 Sun 26 4/5 1 Job Mon 27 5/6 1 Job Tue 28 6/7 1 Job Wed 29 3/4 1 Job Thu …" at bounding box center [289, 295] width 578 height 454
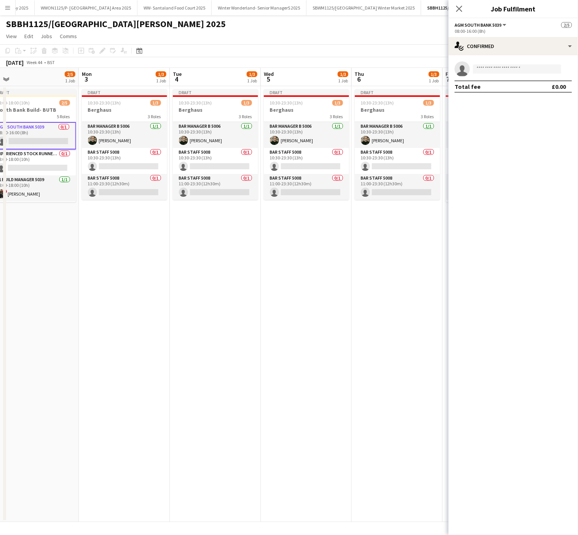
scroll to position [0, 194]
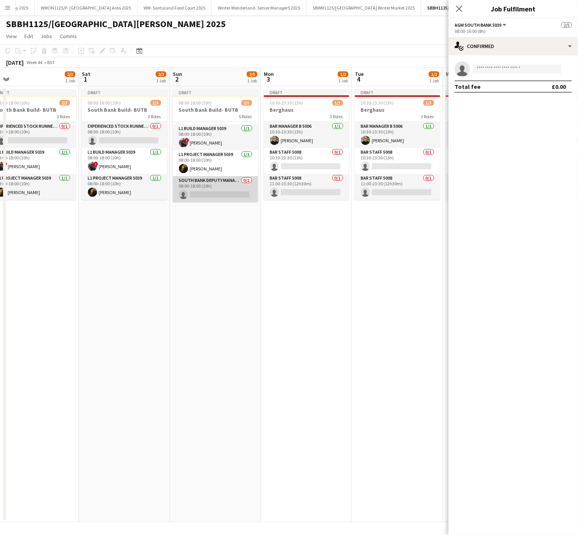
click at [221, 188] on app-card-role "South Bank Deputy Manager 5039 0/1 08:00-18:00 (10h) single-neutral-actions" at bounding box center [215, 189] width 85 height 26
click at [488, 69] on input at bounding box center [517, 68] width 88 height 9
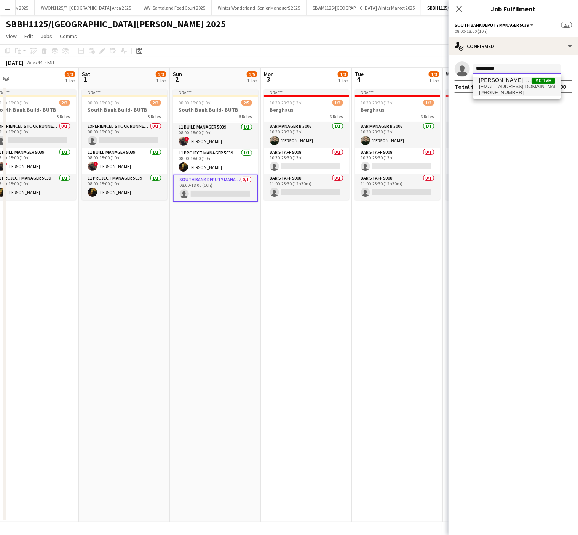
type input "**********"
click at [503, 93] on span "[PHONE_NUMBER]" at bounding box center [517, 93] width 76 height 6
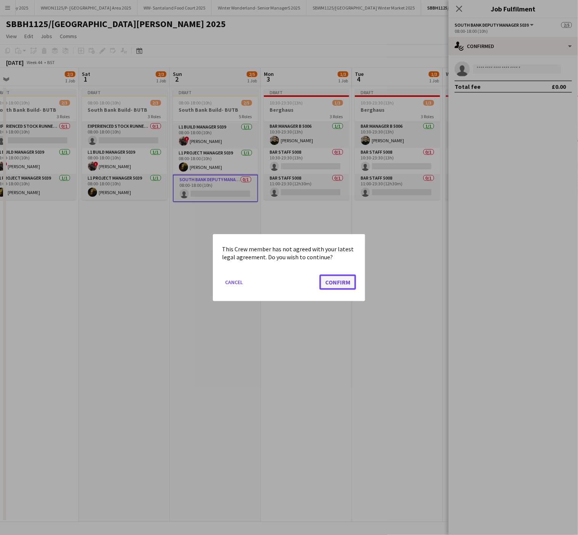
click at [340, 284] on button "Confirm" at bounding box center [338, 281] width 37 height 15
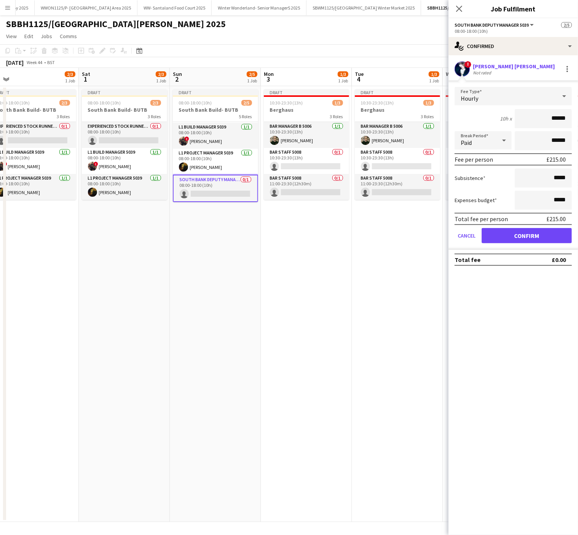
click at [491, 94] on div "Hourly" at bounding box center [506, 96] width 102 height 18
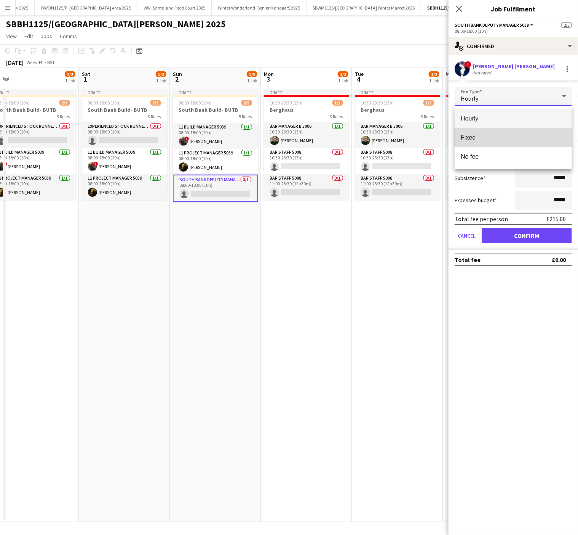
click at [494, 131] on mat-option "Fixed" at bounding box center [513, 137] width 117 height 19
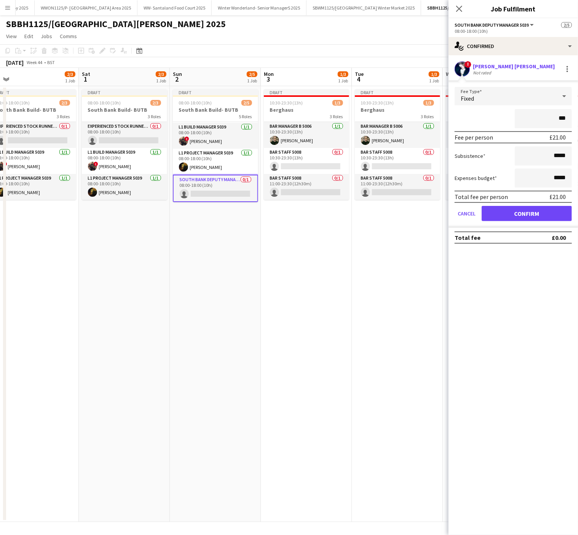
type input "**"
type input "*****"
click button "Confirm" at bounding box center [527, 213] width 90 height 15
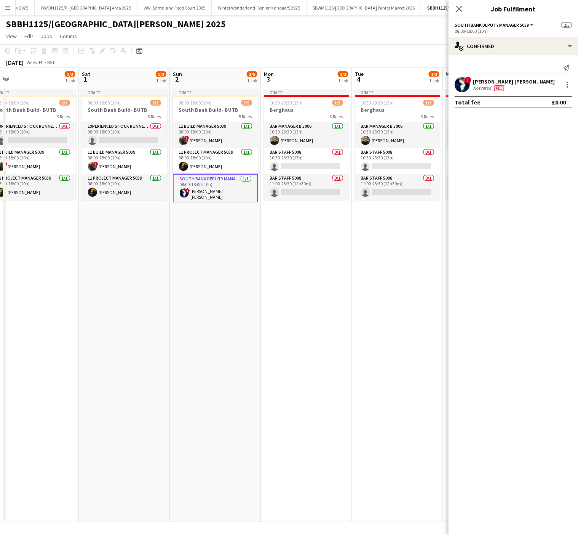
click at [212, 110] on h3 "South Bank Build- BUTB" at bounding box center [215, 109] width 85 height 7
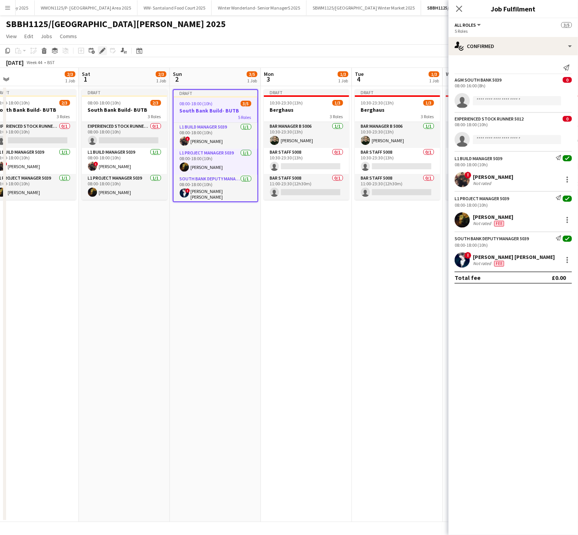
click at [102, 50] on icon at bounding box center [102, 51] width 4 height 4
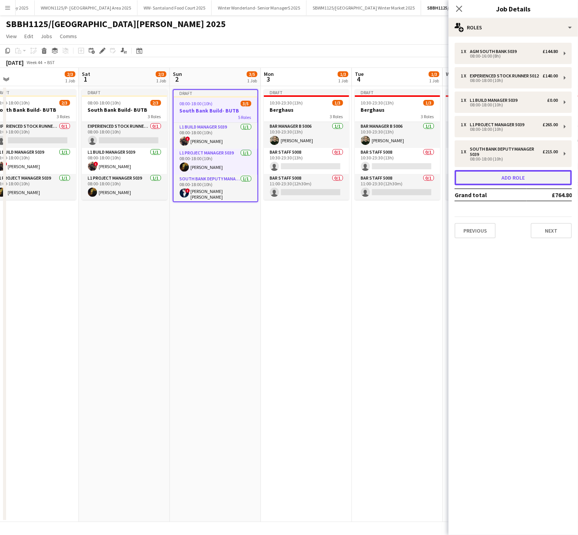
click at [523, 181] on button "Add role" at bounding box center [513, 177] width 117 height 15
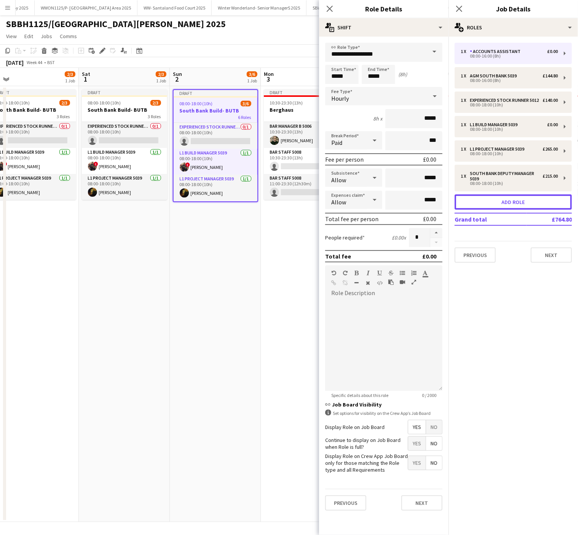
scroll to position [78, 0]
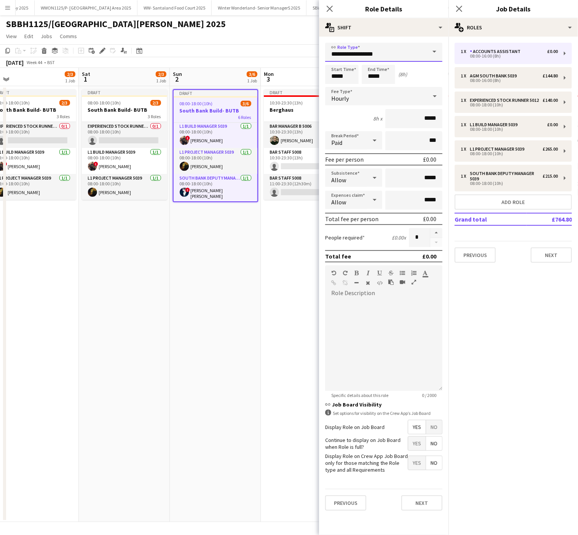
drag, startPoint x: 410, startPoint y: 56, endPoint x: 243, endPoint y: 60, distance: 166.9
click at [243, 60] on body "Menu Boards Boards Boards All jobs Status Workforce Workforce My Workforce Recr…" at bounding box center [289, 267] width 578 height 535
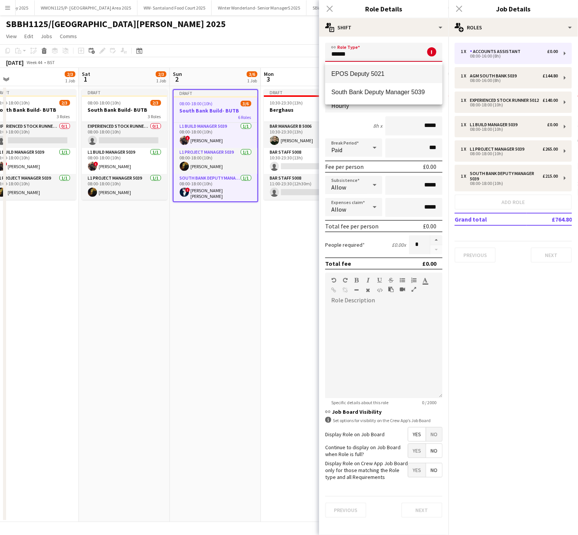
click at [366, 66] on mat-option "EPOS Deputy 5021" at bounding box center [383, 74] width 117 height 18
type input "**********"
type input "******"
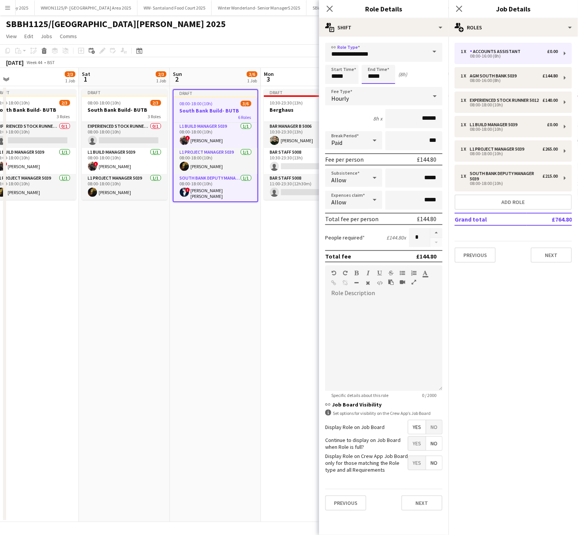
click at [373, 80] on input "*****" at bounding box center [379, 74] width 34 height 19
click at [369, 58] on div at bounding box center [371, 61] width 15 height 8
type input "*****"
click at [369, 58] on div at bounding box center [371, 61] width 15 height 8
click at [433, 432] on span "No" at bounding box center [434, 427] width 16 height 14
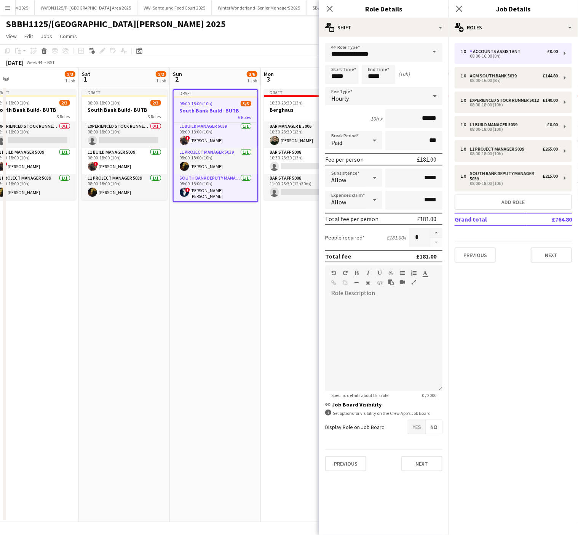
click at [132, 413] on app-date-cell "Draft 08:00-18:00 (10h) 2/3 South Bank Build- BUTB 3 Roles Experienced Stock Ru…" at bounding box center [124, 304] width 91 height 436
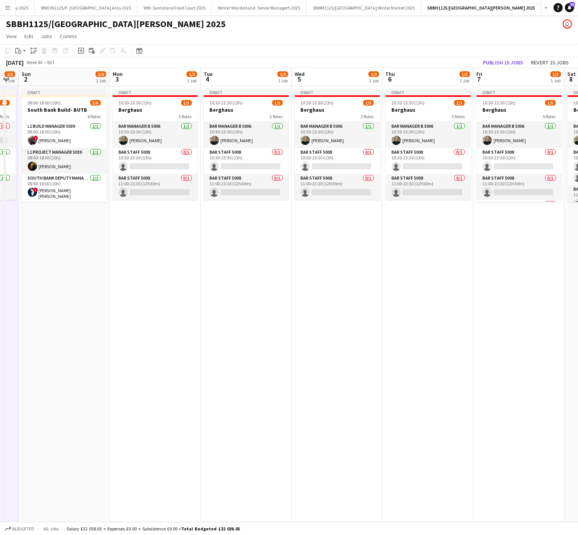
scroll to position [0, 344]
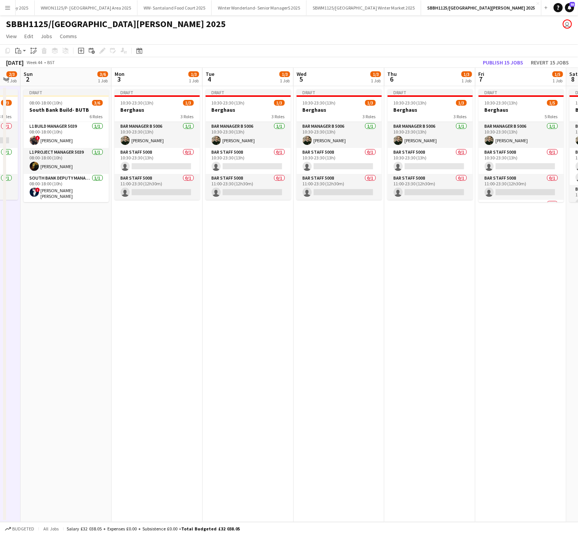
drag, startPoint x: 517, startPoint y: 319, endPoint x: 368, endPoint y: 331, distance: 149.8
click at [368, 331] on app-calendar-viewport "Wed 29 3/4 1 Job Thu 30 3/4 1 Job Fri 31 2/3 1 Job Sat 1 2/3 1 Job Sun 2 3/6 1 …" at bounding box center [289, 295] width 578 height 454
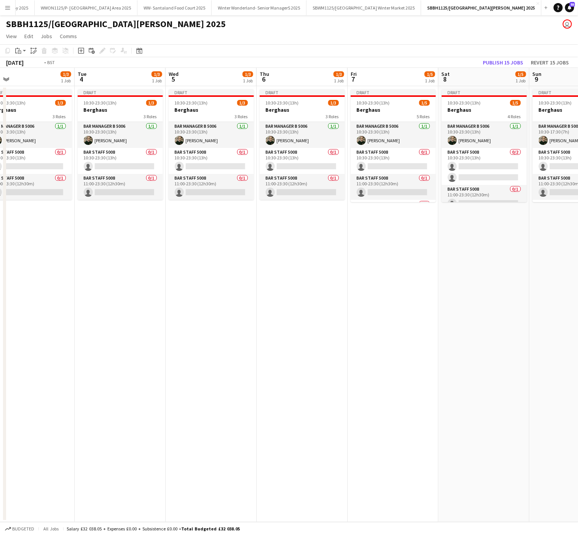
scroll to position [0, 299]
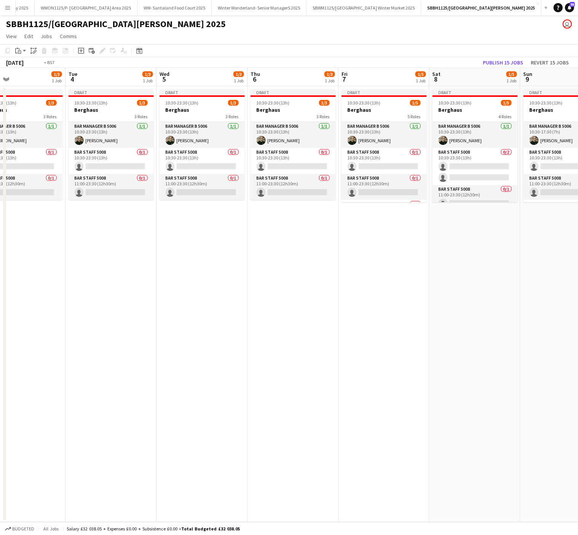
drag, startPoint x: 511, startPoint y: 318, endPoint x: 191, endPoint y: 313, distance: 319.3
click at [191, 313] on app-calendar-viewport "Fri 31 2/3 1 Job Sat 1 2/3 1 Job Sun 2 3/6 1 Job Mon 3 1/3 1 Job Tue 4 1/3 1 Jo…" at bounding box center [289, 295] width 578 height 454
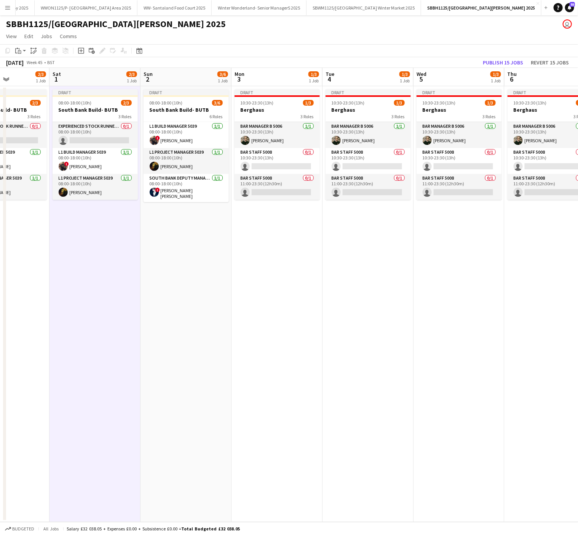
drag, startPoint x: 21, startPoint y: 287, endPoint x: 461, endPoint y: 287, distance: 440.9
click at [461, 287] on app-calendar-viewport "Wed 29 3/4 1 Job Thu 30 3/4 1 Job Fri 31 2/3 1 Job Sat 1 2/3 1 Job Sun 2 3/6 1 …" at bounding box center [289, 295] width 578 height 454
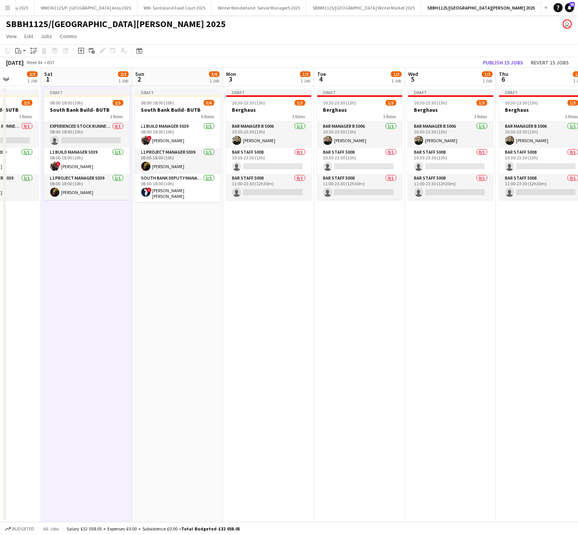
scroll to position [0, 232]
drag, startPoint x: 133, startPoint y: 314, endPoint x: 214, endPoint y: 318, distance: 81.2
click at [214, 318] on app-calendar-viewport "Wed 29 3/4 1 Job Thu 30 3/4 1 Job Fri 31 2/3 1 Job Sat 1 2/3 1 Job Sun 2 3/6 1 …" at bounding box center [289, 295] width 578 height 454
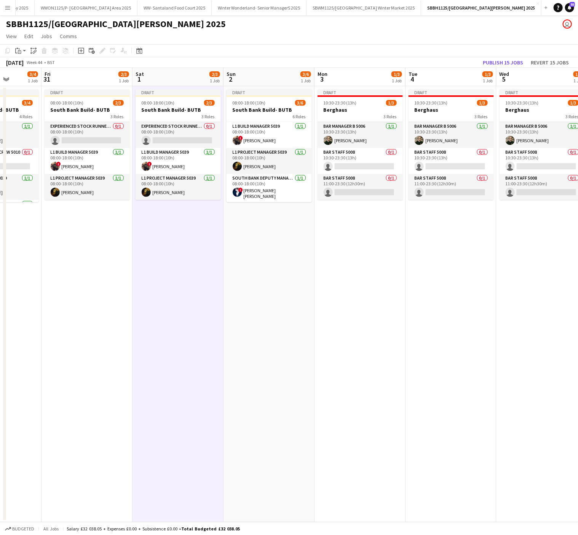
click at [277, 216] on app-date-cell "Draft 08:00-18:00 (10h) 3/6 South Bank Build- BUTB 6 Roles AGM South Bank 5039 …" at bounding box center [269, 304] width 91 height 436
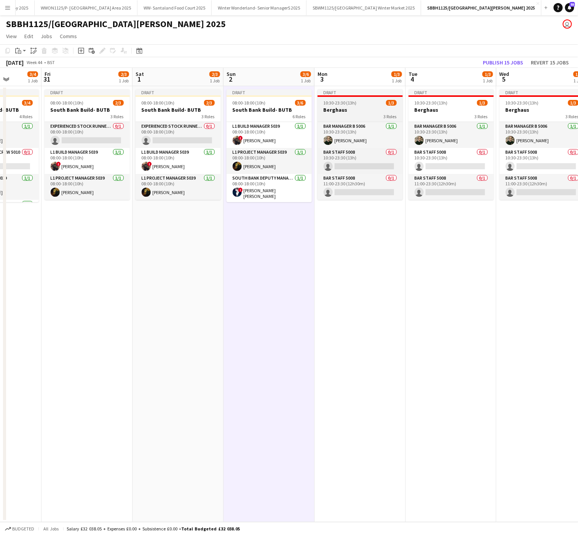
click at [366, 114] on div "3 Roles" at bounding box center [360, 116] width 85 height 6
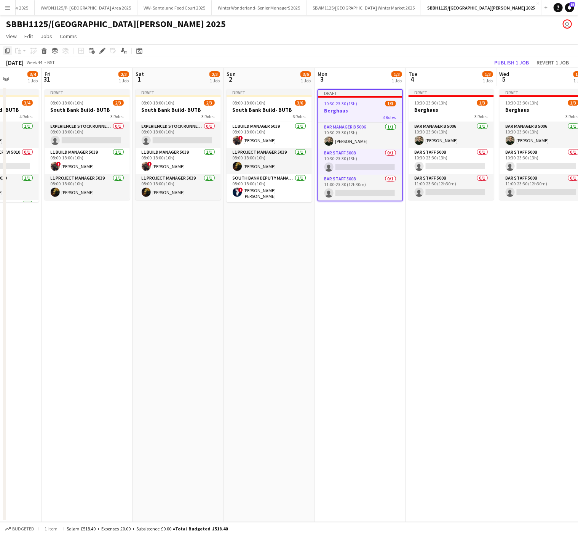
click at [5, 51] on icon at bounding box center [7, 50] width 5 height 5
click at [267, 240] on app-date-cell "Draft 08:00-18:00 (10h) 3/6 South Bank Build- BUTB 6 Roles AGM South Bank 5039 …" at bounding box center [269, 304] width 91 height 436
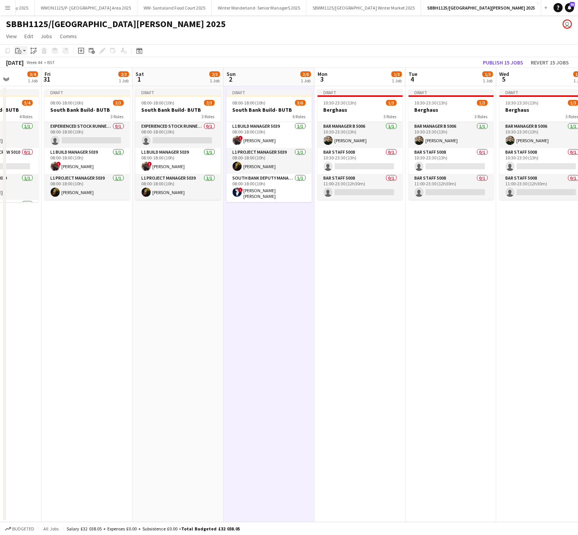
click at [20, 51] on icon at bounding box center [19, 51] width 3 height 3
click at [46, 78] on link "Paste with crew Ctrl+Shift+V" at bounding box center [56, 78] width 72 height 7
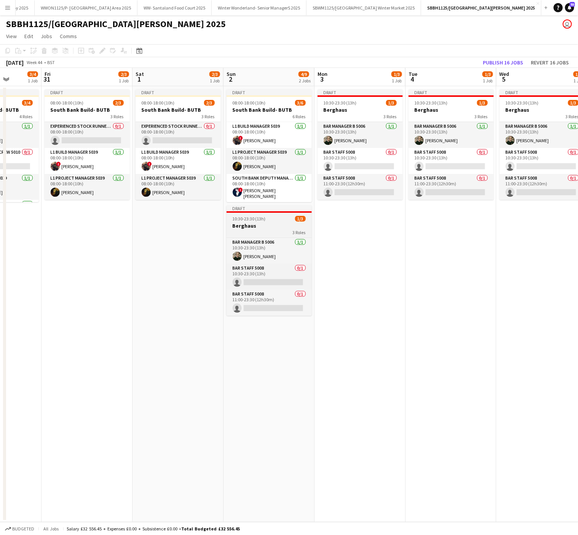
click at [269, 234] on div "3 Roles" at bounding box center [269, 232] width 85 height 6
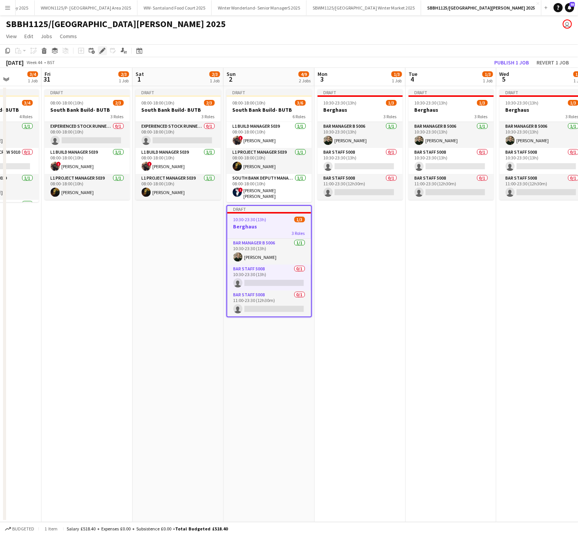
click at [102, 51] on icon at bounding box center [102, 51] width 4 height 4
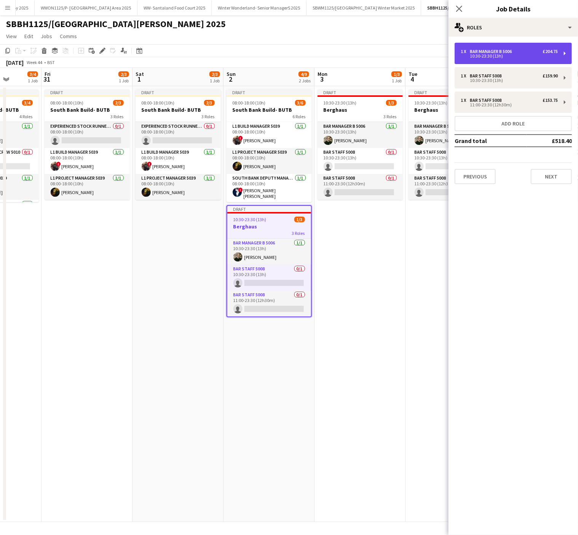
click at [488, 56] on div "10:30-23:30 (13h)" at bounding box center [509, 56] width 97 height 4
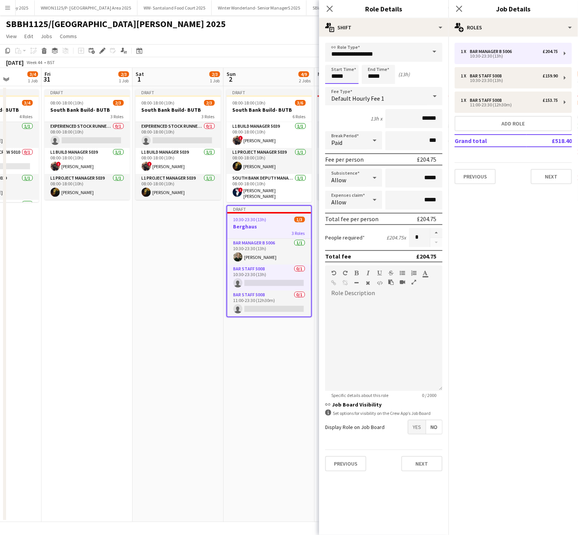
click at [335, 76] on input "*****" at bounding box center [342, 74] width 34 height 19
click at [333, 62] on div at bounding box center [334, 61] width 15 height 8
click at [348, 86] on div at bounding box center [349, 88] width 15 height 8
type input "*****"
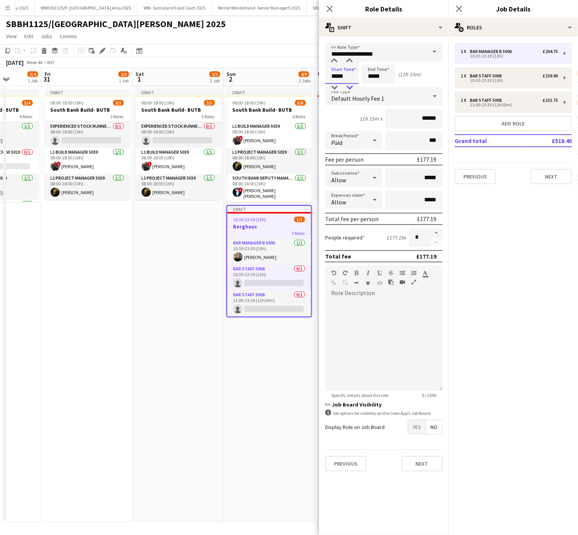
click at [348, 86] on div at bounding box center [349, 88] width 15 height 8
click at [366, 78] on input "*****" at bounding box center [379, 74] width 34 height 19
click at [369, 84] on div at bounding box center [371, 88] width 15 height 8
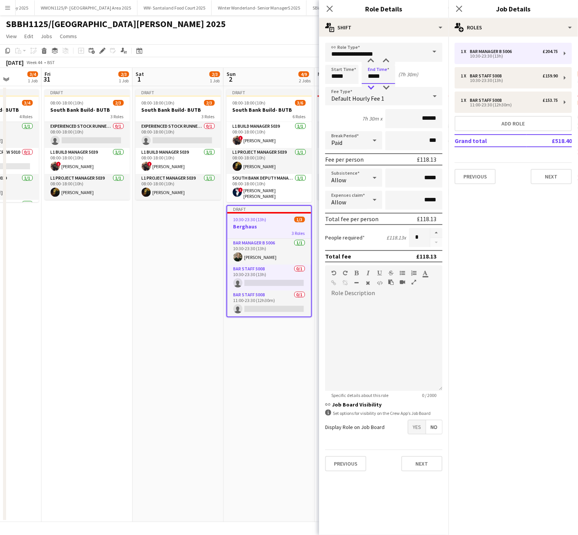
click at [369, 84] on div at bounding box center [371, 88] width 15 height 8
click at [380, 85] on div at bounding box center [386, 88] width 15 height 8
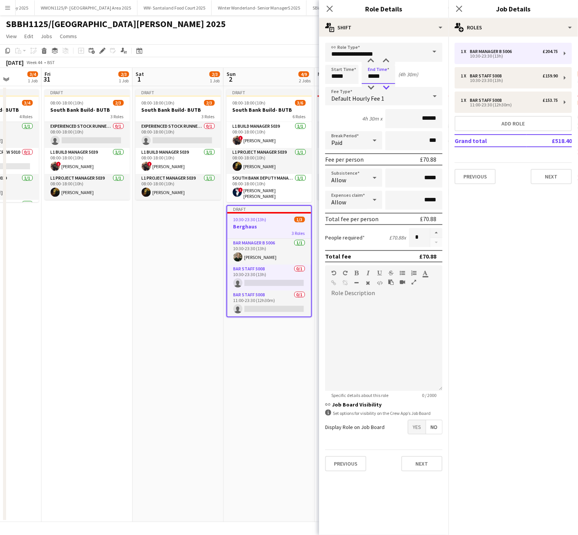
type input "*****"
click at [380, 85] on div at bounding box center [386, 88] width 15 height 8
click at [474, 82] on div "10:30-23:30 (13h)" at bounding box center [509, 80] width 97 height 4
type input "**********"
type input "*****"
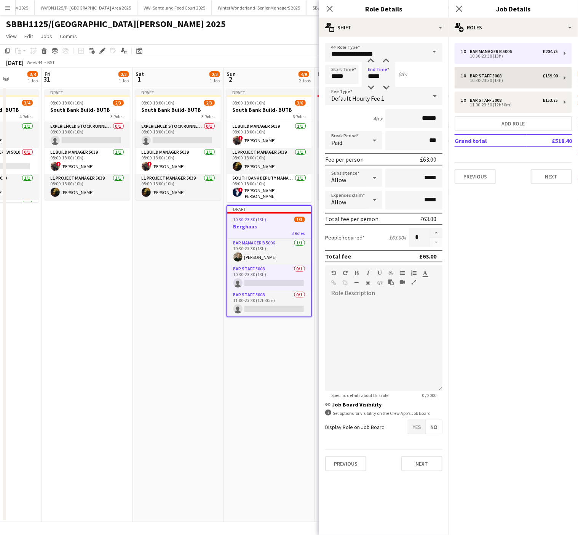
type input "*****"
type input "******"
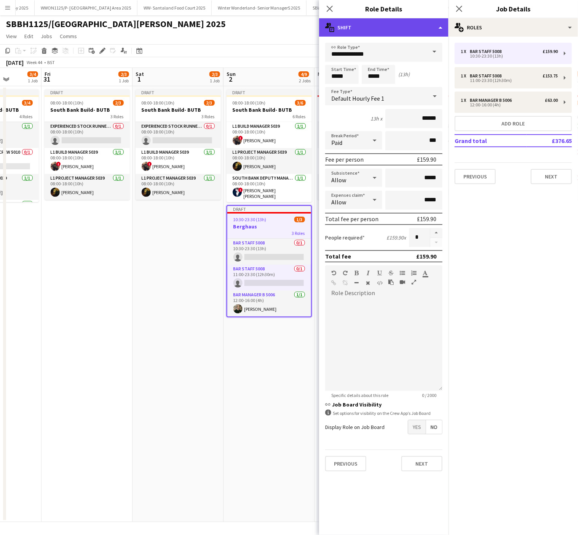
click at [397, 25] on div "multiple-actions-text Shift" at bounding box center [384, 27] width 130 height 18
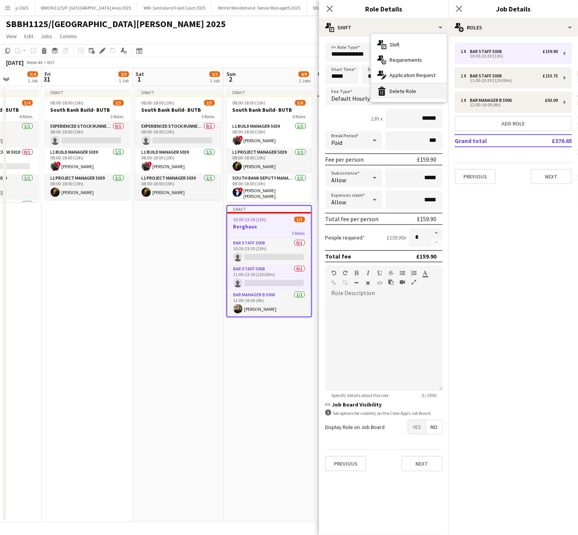
click at [411, 83] on div "bin-2 Delete Role" at bounding box center [409, 90] width 75 height 15
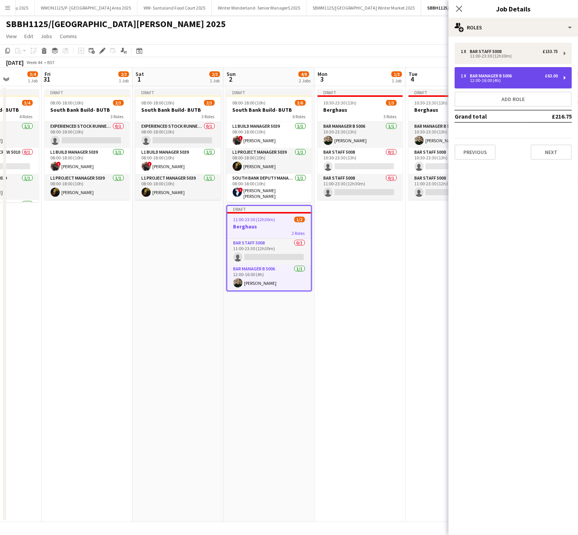
click at [494, 78] on div "12:00-16:00 (4h)" at bounding box center [509, 80] width 97 height 4
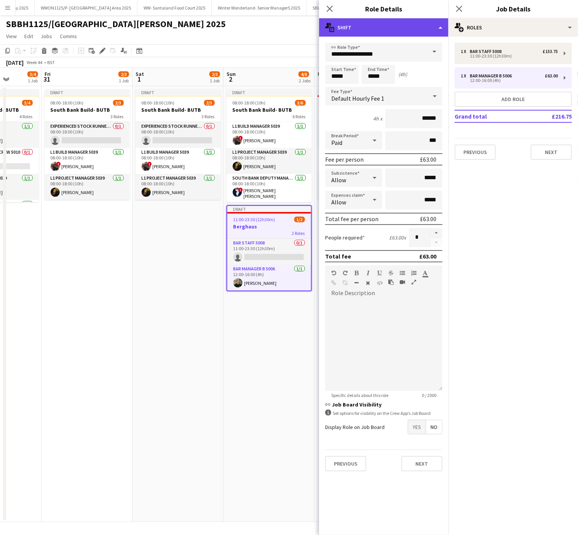
click at [379, 26] on div "multiple-actions-text Shift" at bounding box center [384, 27] width 130 height 18
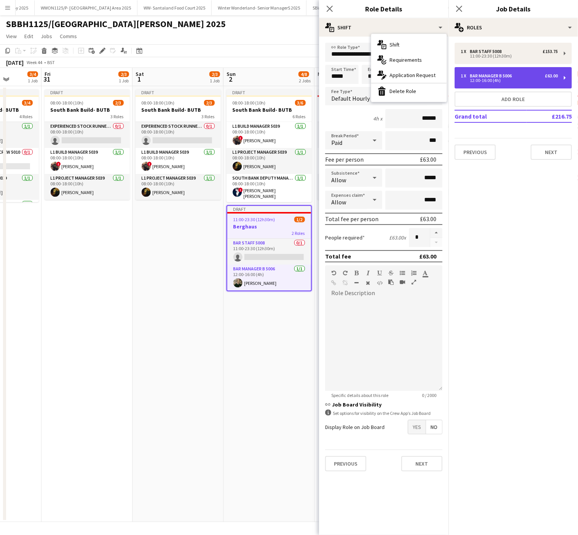
drag, startPoint x: 379, startPoint y: 26, endPoint x: 524, endPoint y: 70, distance: 151.6
click at [524, 70] on div "1 x Bar Manager B 5006 £63.00 12:00-16:00 (4h)" at bounding box center [513, 77] width 117 height 21
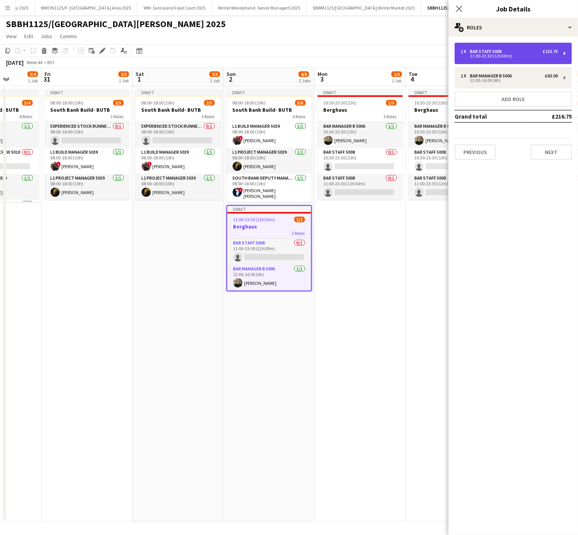
click at [509, 54] on div "11:00-23:30 (12h30m)" at bounding box center [509, 56] width 97 height 4
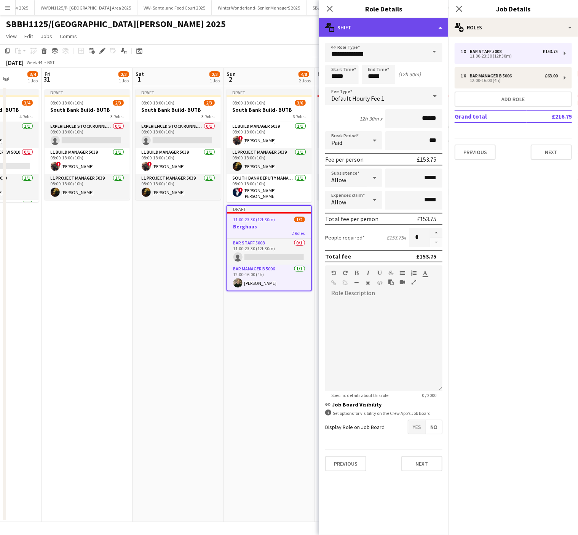
click at [381, 21] on div "multiple-actions-text Shift" at bounding box center [384, 27] width 130 height 18
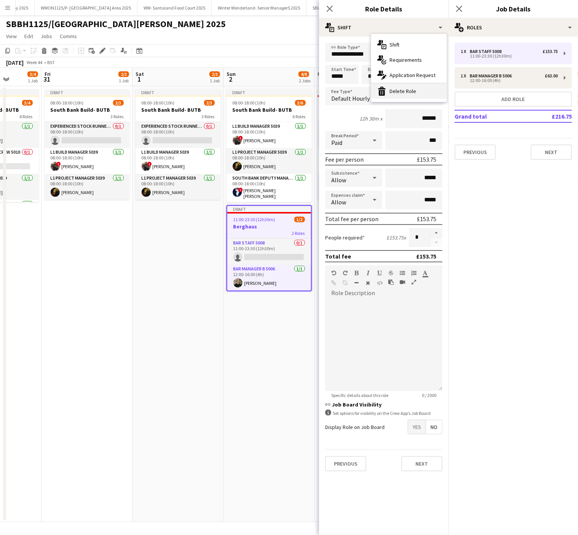
click at [392, 91] on div "bin-2 Delete Role" at bounding box center [409, 90] width 75 height 15
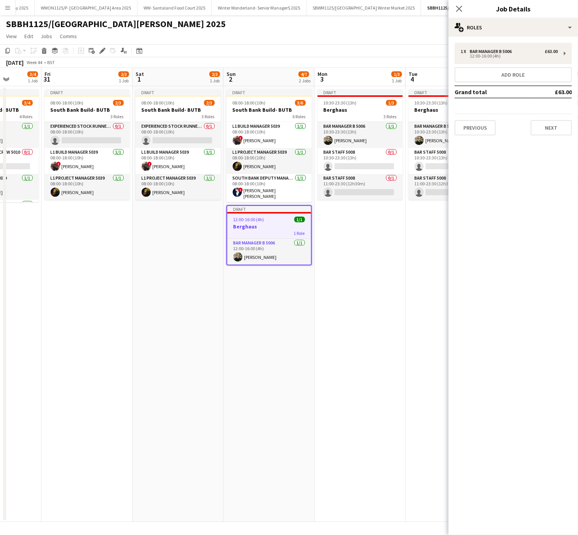
click at [221, 416] on app-date-cell "Draft 08:00-18:00 (10h) 2/3 South Bank Build- BUTB 3 Roles Experienced Stock Ru…" at bounding box center [178, 304] width 91 height 436
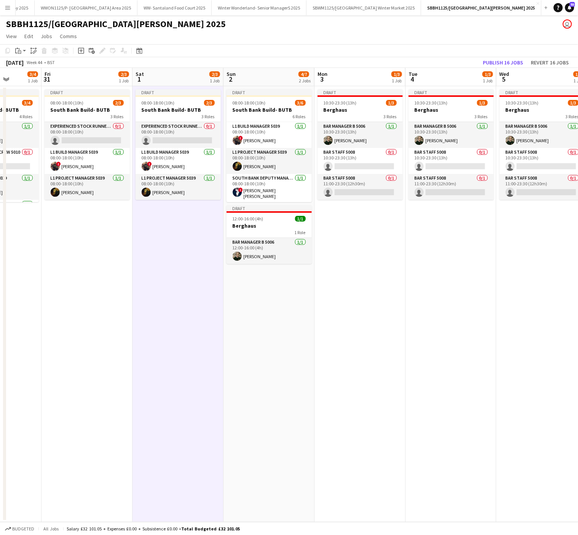
click at [472, 330] on app-date-cell "Draft 10:30-23:30 (13h) 1/3 Berghaus 3 Roles Bar Manager B 5006 [DATE] 10:30-23…" at bounding box center [451, 304] width 91 height 436
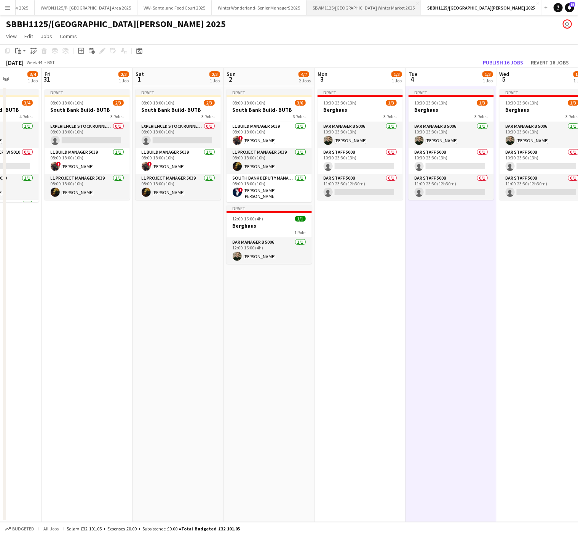
click at [364, 9] on button "SBWM1125/[GEOGRAPHIC_DATA] Winter Market 2025 Close" at bounding box center [364, 7] width 115 height 15
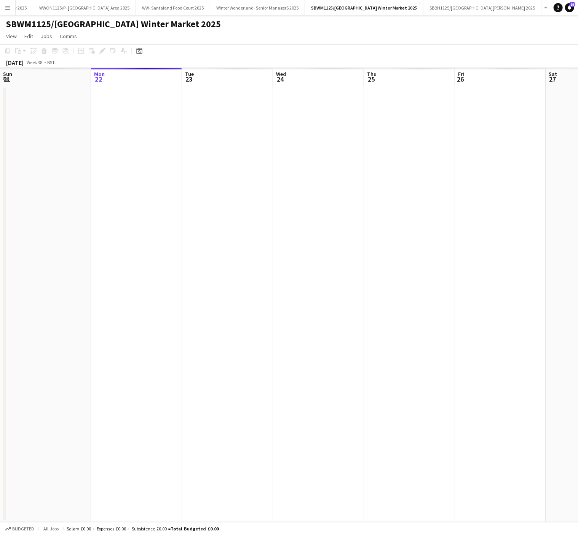
click at [309, 334] on app-date-cell at bounding box center [318, 304] width 91 height 436
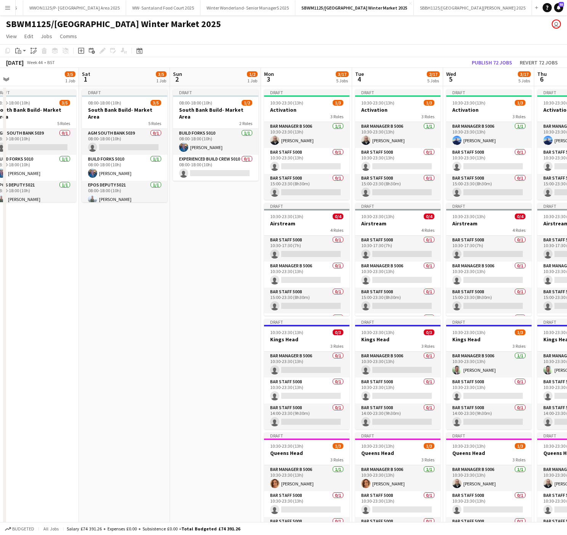
scroll to position [0, 225]
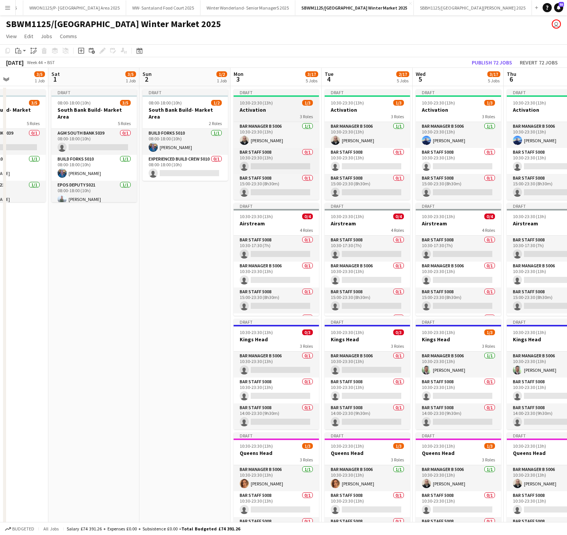
click at [262, 109] on h3 "Activation" at bounding box center [276, 109] width 85 height 7
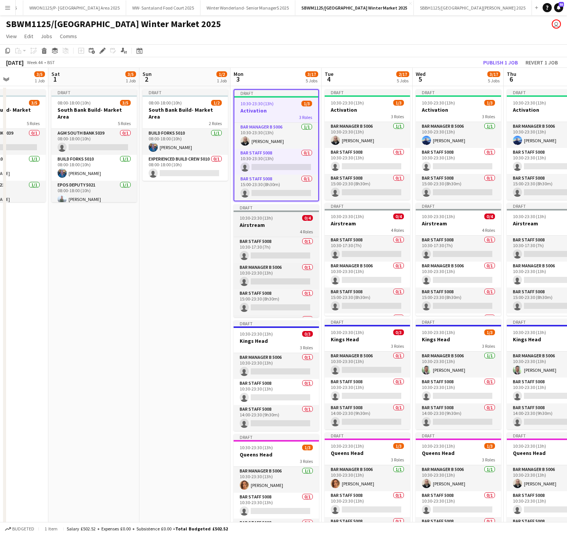
click at [267, 232] on div "4 Roles" at bounding box center [276, 231] width 85 height 6
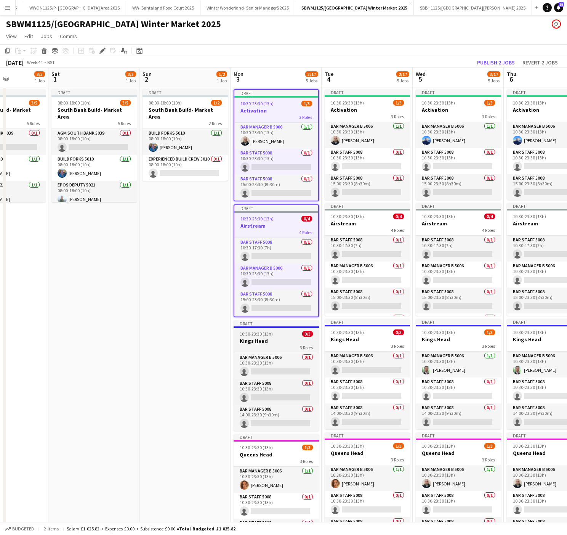
click at [258, 327] on div at bounding box center [276, 327] width 85 height 2
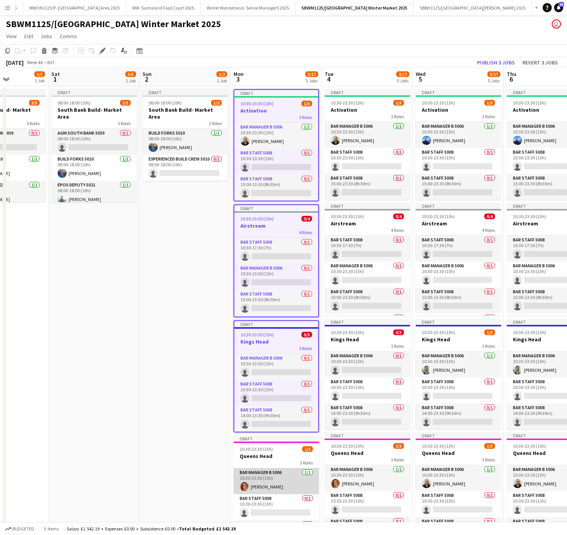
click at [260, 469] on app-card-role "Bar Manager B 5006 [DATE] 10:30-23:30 (13h) [PERSON_NAME]" at bounding box center [276, 481] width 85 height 26
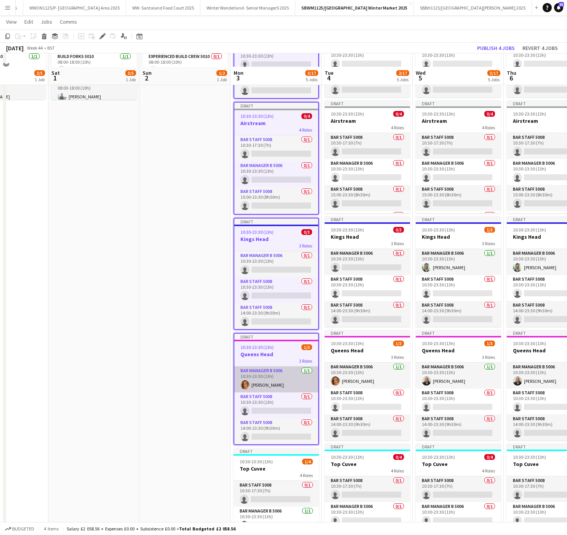
scroll to position [158, 0]
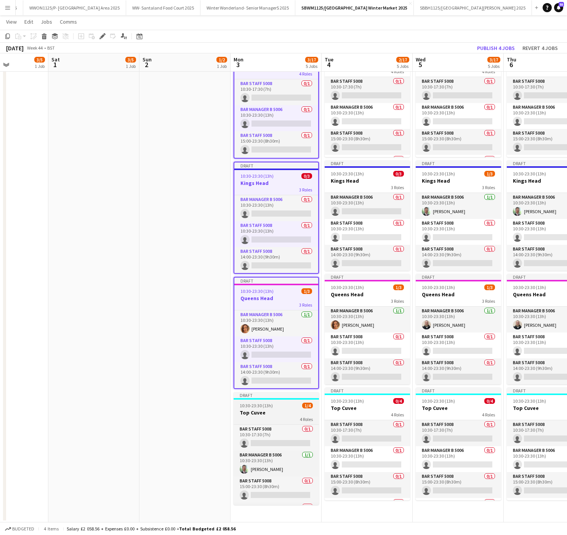
click at [255, 422] on div "4 Roles" at bounding box center [276, 419] width 85 height 6
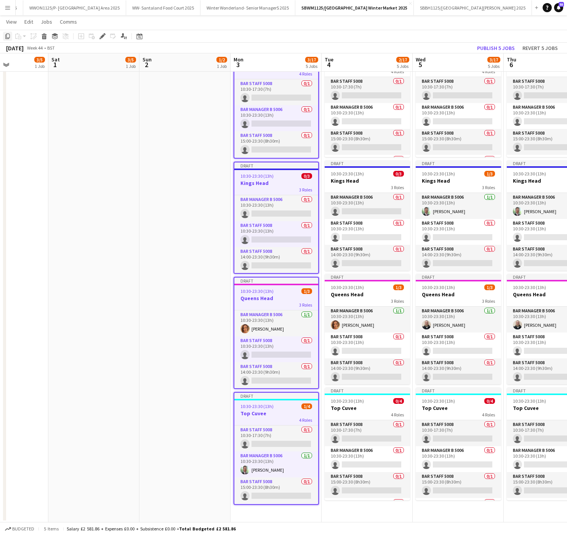
click at [6, 37] on icon "Copy" at bounding box center [8, 36] width 6 height 6
click at [183, 117] on app-date-cell "Draft 08:00-18:00 (10h) 1/2 South Bank Build- Market Area 2 Roles Build Forks 5…" at bounding box center [184, 225] width 91 height 594
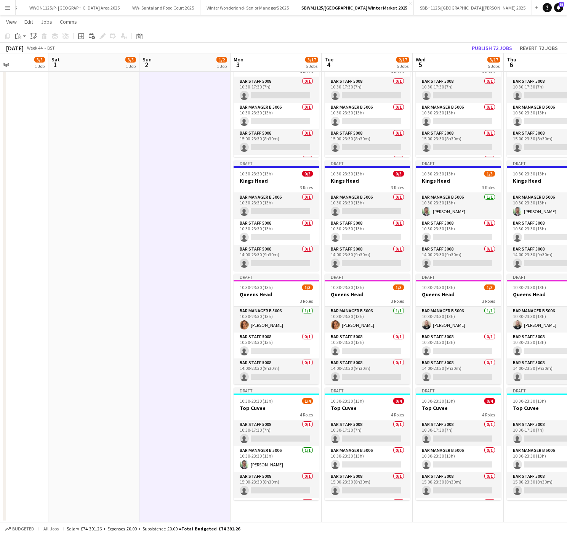
scroll to position [0, 0]
click at [18, 37] on icon at bounding box center [19, 37] width 3 height 3
click at [41, 66] on link "Paste with crew Ctrl+Shift+V" at bounding box center [56, 63] width 72 height 7
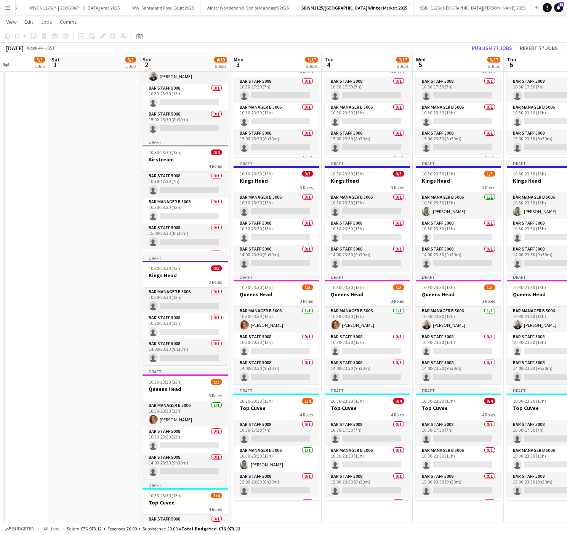
click at [66, 239] on app-date-cell "Draft 08:00-18:00 (10h) 3/5 South Bank Build- Market Area 5 Roles AGM South Ban…" at bounding box center [93, 270] width 91 height 684
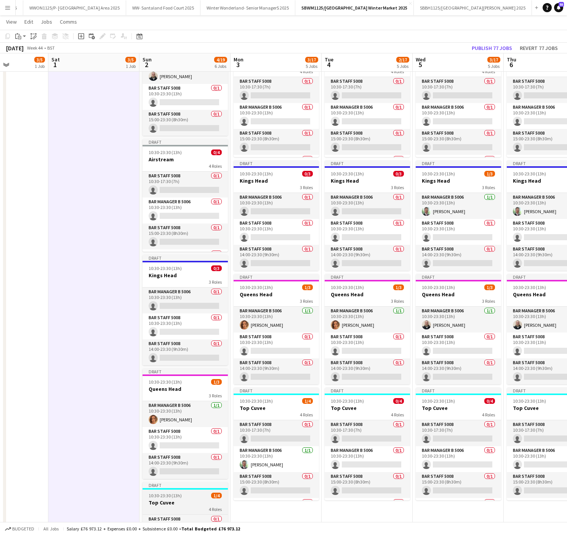
click at [186, 502] on h3 "Top Cuvee" at bounding box center [185, 502] width 85 height 7
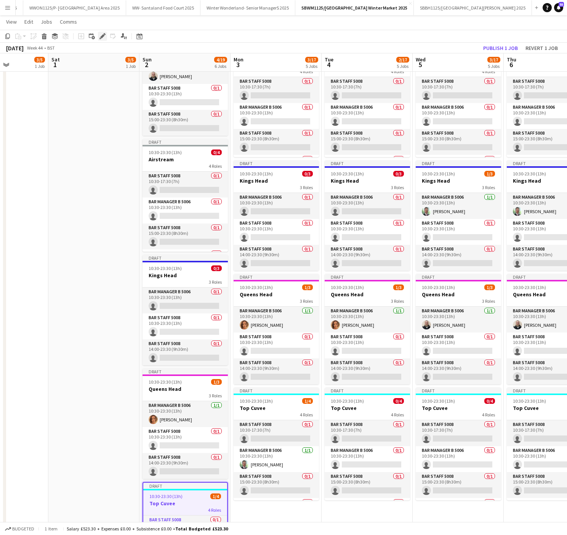
click at [101, 35] on icon at bounding box center [102, 36] width 4 height 4
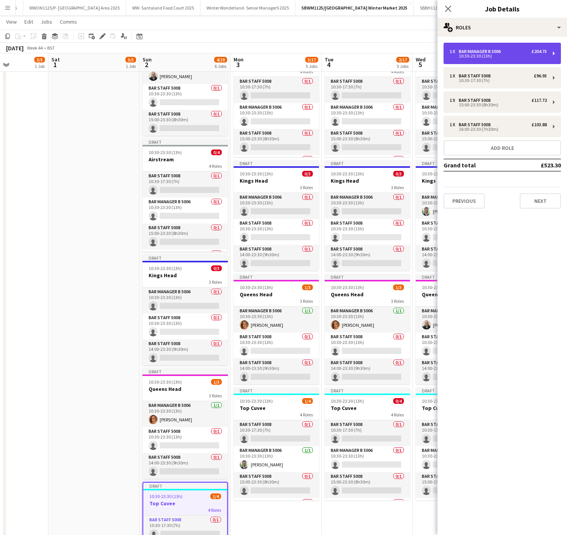
click at [482, 60] on div "1 x Bar Manager B 5006 £204.75 10:30-23:30 (13h)" at bounding box center [502, 53] width 117 height 21
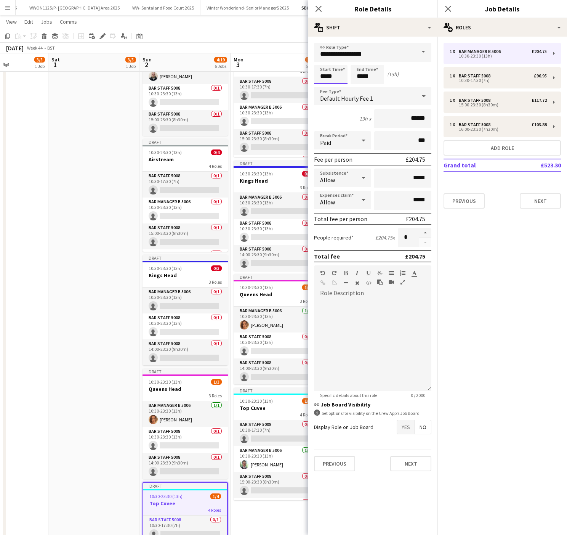
click at [323, 73] on input "*****" at bounding box center [331, 74] width 34 height 19
click at [322, 59] on div at bounding box center [322, 61] width 15 height 8
click at [338, 89] on div at bounding box center [338, 88] width 15 height 8
type input "*****"
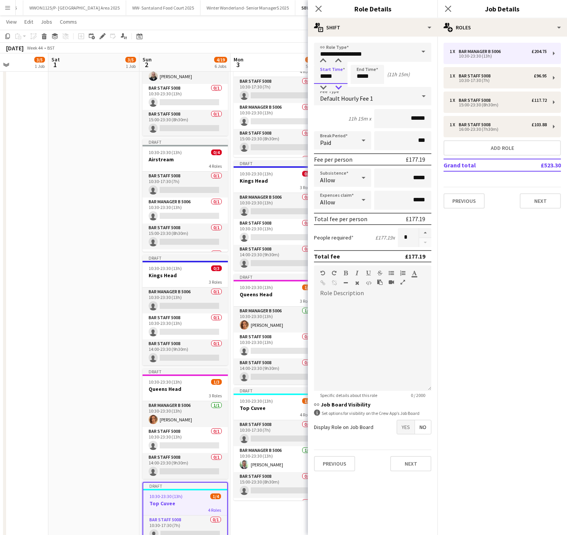
click at [338, 89] on div at bounding box center [338, 88] width 15 height 8
click at [361, 77] on input "*****" at bounding box center [368, 74] width 34 height 19
click at [361, 86] on div at bounding box center [359, 88] width 15 height 8
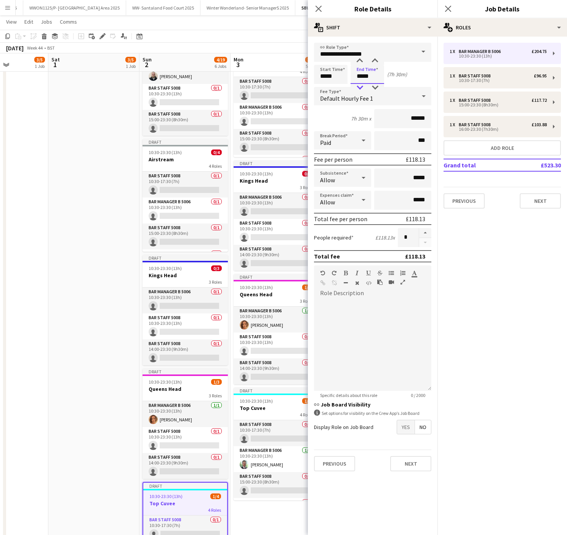
click at [361, 86] on div at bounding box center [359, 88] width 15 height 8
click at [374, 86] on div at bounding box center [374, 88] width 15 height 8
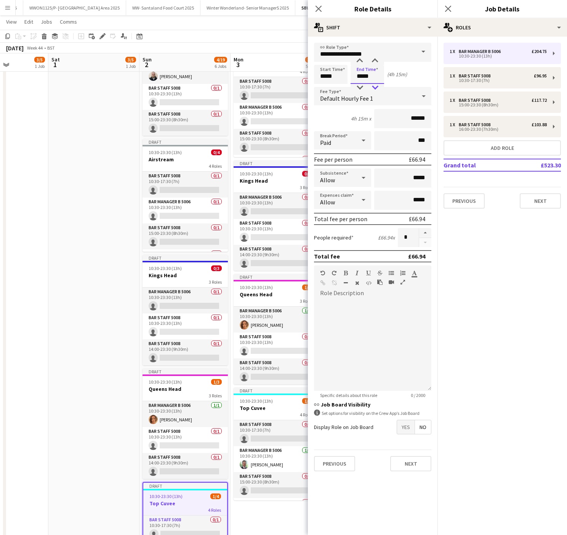
type input "*****"
click at [374, 86] on div at bounding box center [374, 88] width 15 height 8
click at [479, 74] on div "Bar Staff 5008" at bounding box center [476, 75] width 35 height 5
type input "**********"
type input "*****"
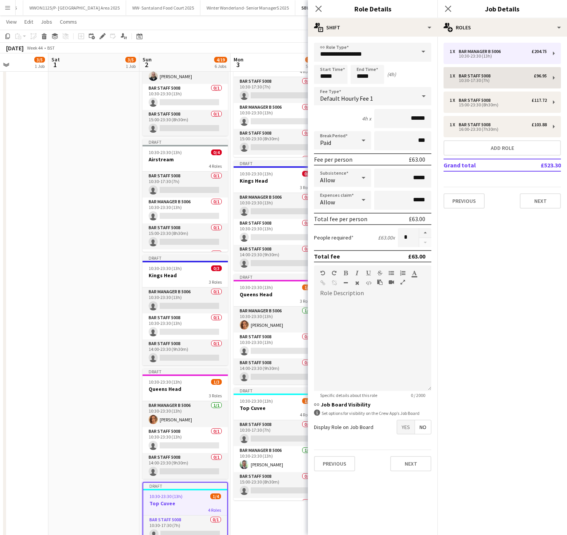
type input "*****"
type input "******"
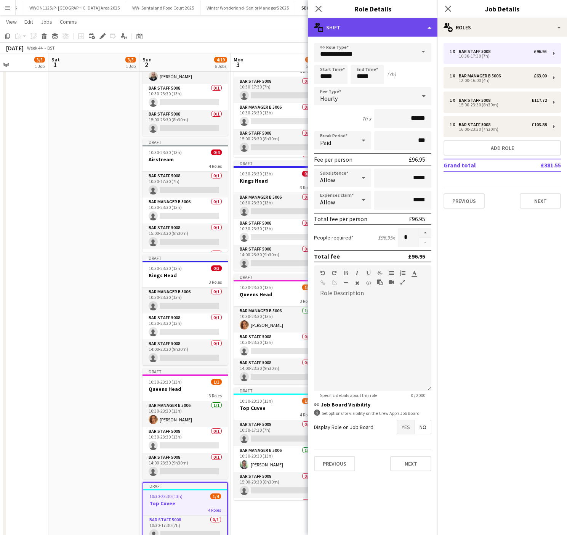
click at [381, 26] on div "multiple-actions-text Shift" at bounding box center [373, 27] width 130 height 18
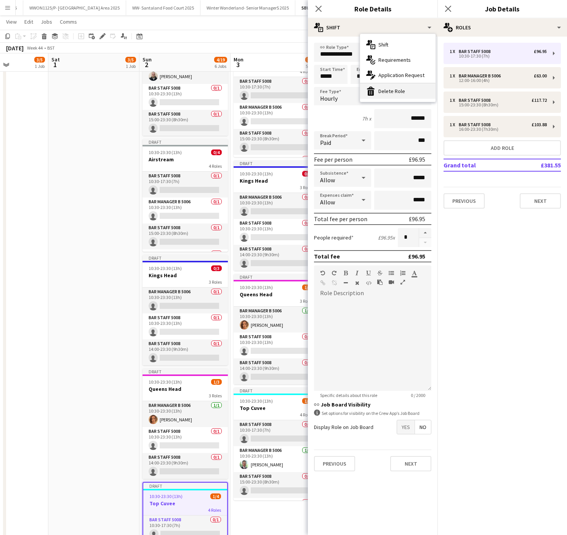
click at [396, 86] on div "bin-2 Delete Role" at bounding box center [397, 90] width 75 height 15
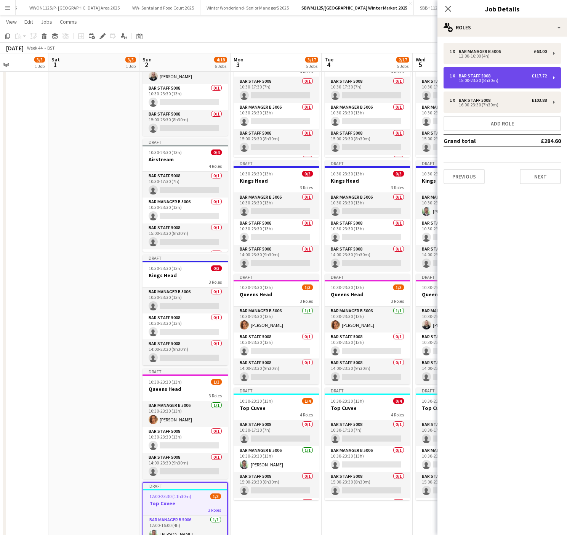
click at [485, 83] on div "1 x Bar Staff 5008 £117.72 15:00-23:30 (8h30m)" at bounding box center [502, 77] width 117 height 21
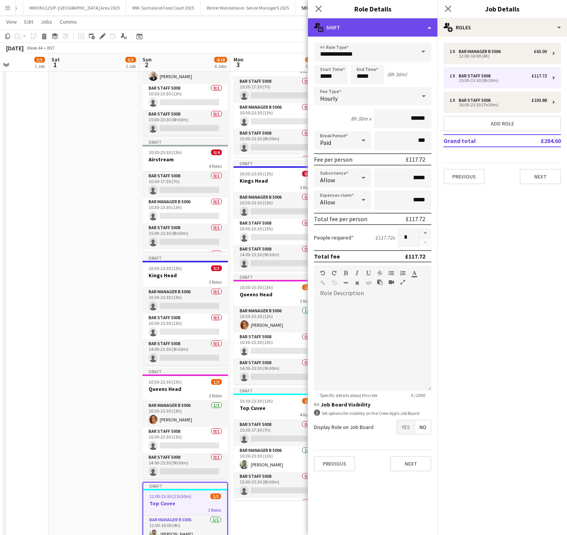
click at [387, 26] on div "multiple-actions-text Shift" at bounding box center [373, 27] width 130 height 18
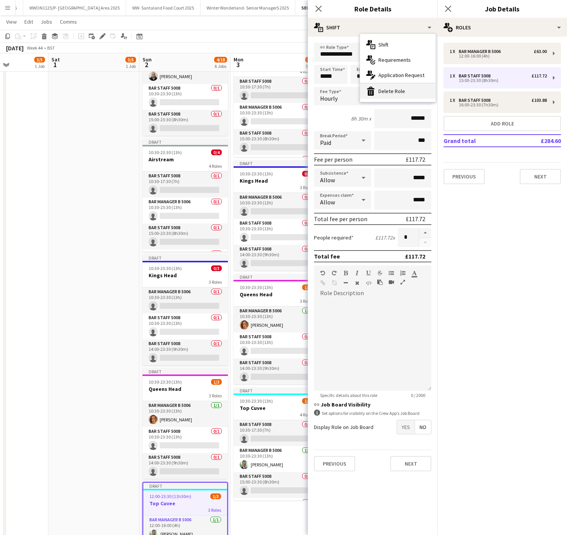
click at [404, 88] on div "bin-2 Delete Role" at bounding box center [397, 90] width 75 height 15
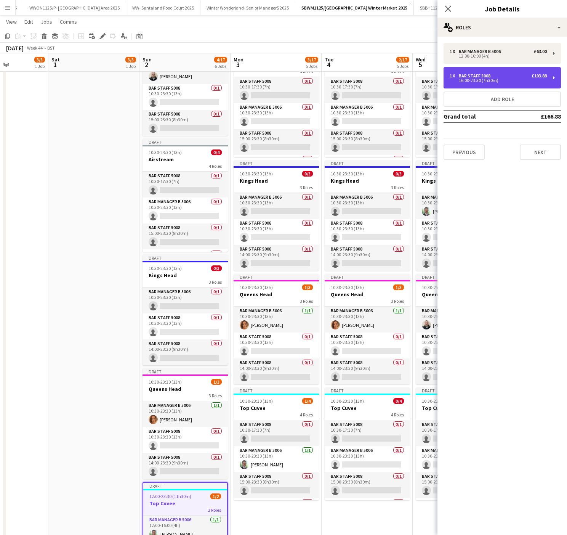
click at [475, 75] on div "Bar Staff 5008" at bounding box center [476, 75] width 35 height 5
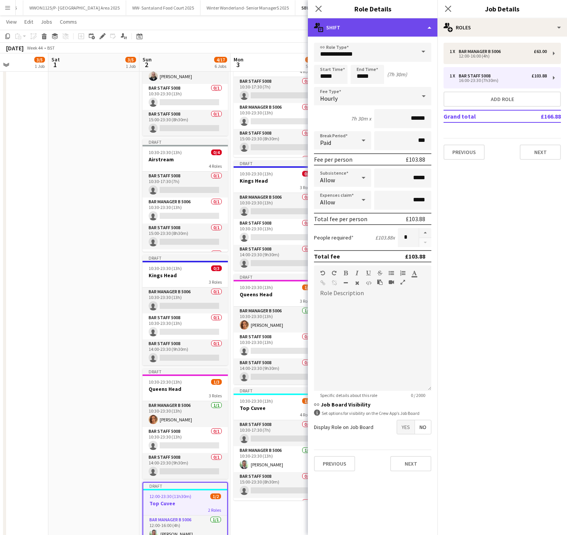
click at [385, 35] on div "multiple-actions-text Shift" at bounding box center [373, 27] width 130 height 18
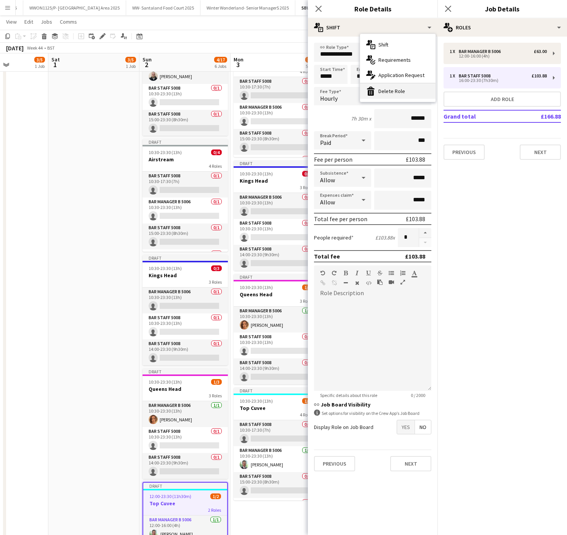
click at [391, 91] on div "bin-2 Delete Role" at bounding box center [397, 90] width 75 height 15
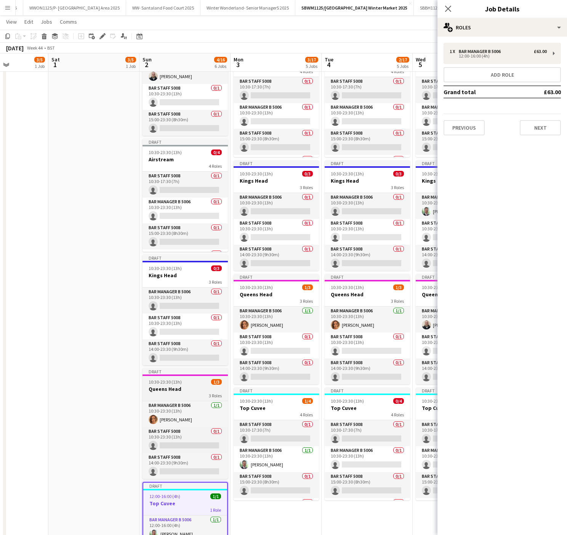
click at [183, 379] on div "10:30-23:30 (13h) 1/3" at bounding box center [185, 382] width 85 height 6
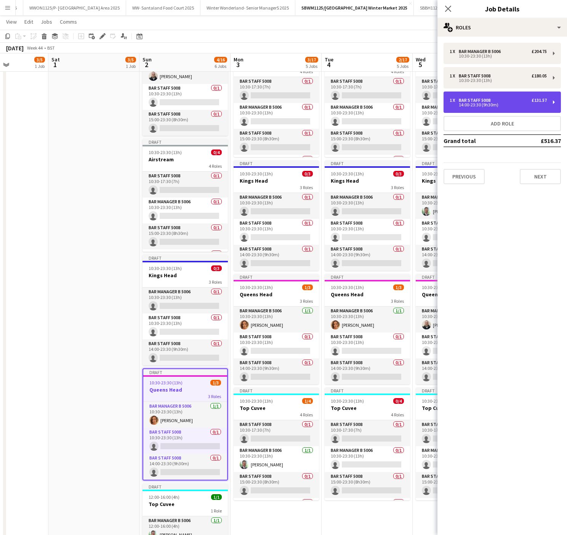
click at [478, 98] on div "Bar Staff 5008" at bounding box center [476, 100] width 35 height 5
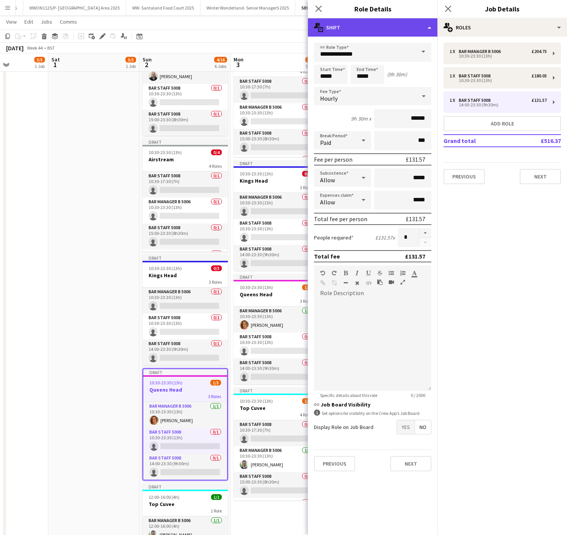
click at [384, 32] on div "multiple-actions-text Shift" at bounding box center [373, 27] width 130 height 18
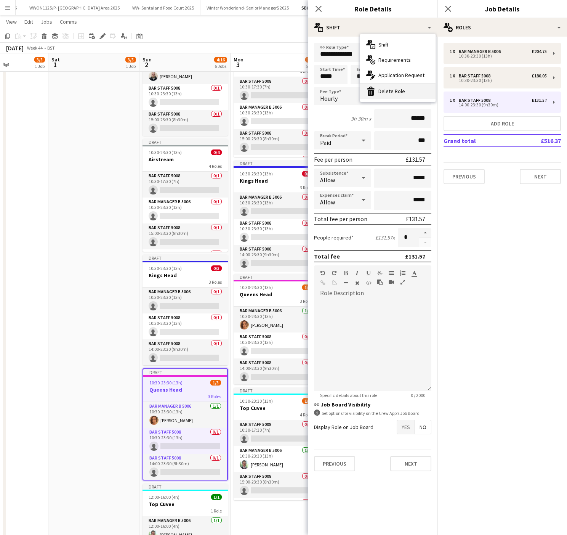
click at [410, 98] on div "bin-2 Delete Role" at bounding box center [397, 90] width 75 height 15
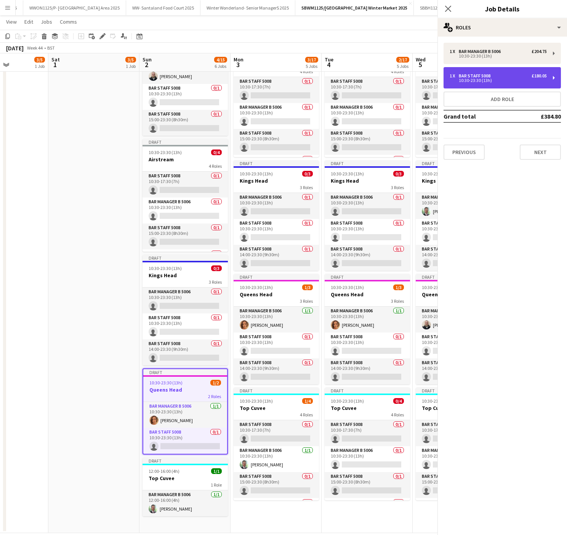
click at [479, 78] on div "10:30-23:30 (13h)" at bounding box center [498, 80] width 97 height 4
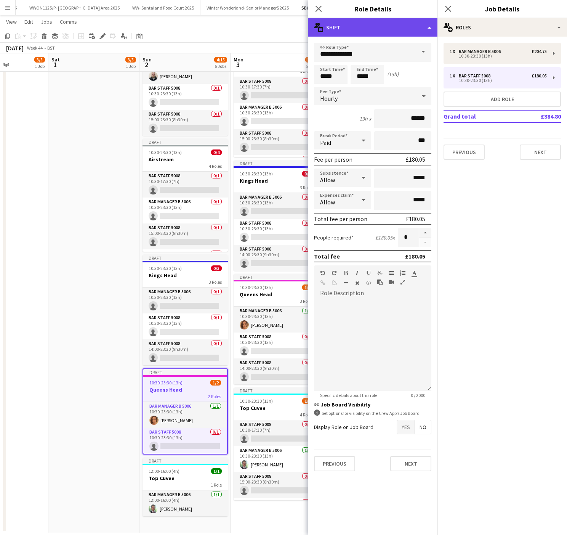
click at [397, 25] on div "multiple-actions-text Shift" at bounding box center [373, 27] width 130 height 18
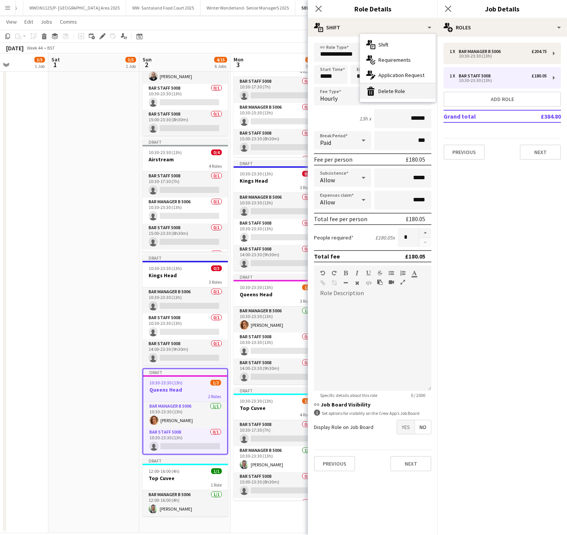
click at [418, 88] on div "bin-2 Delete Role" at bounding box center [397, 90] width 75 height 15
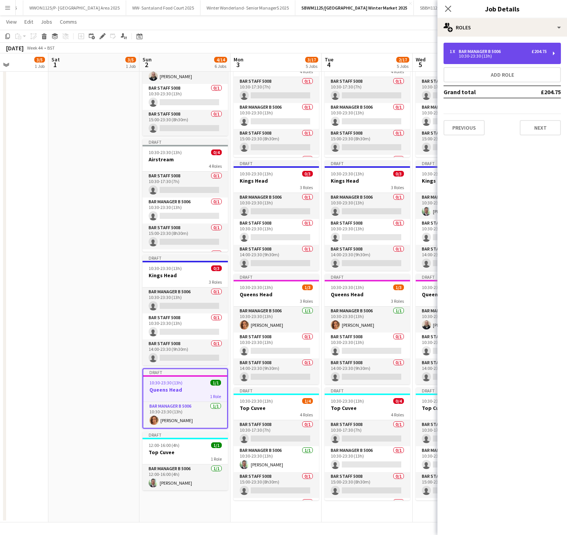
click at [474, 55] on div "10:30-23:30 (13h)" at bounding box center [498, 56] width 97 height 4
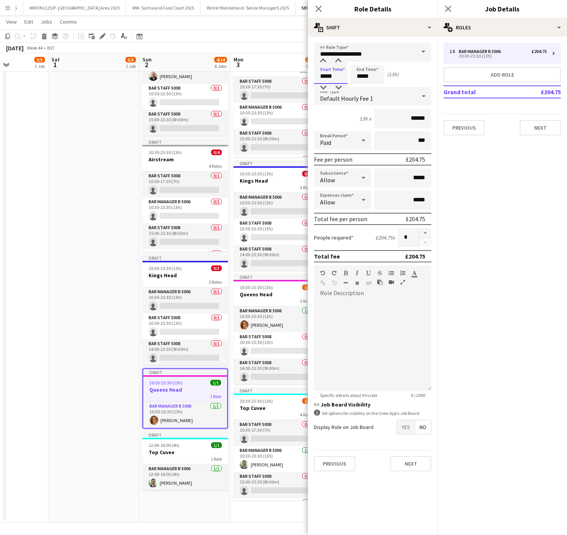
click at [329, 78] on input "*****" at bounding box center [331, 74] width 34 height 19
click at [321, 58] on div at bounding box center [322, 61] width 15 height 8
click at [338, 84] on div at bounding box center [338, 88] width 15 height 8
type input "*****"
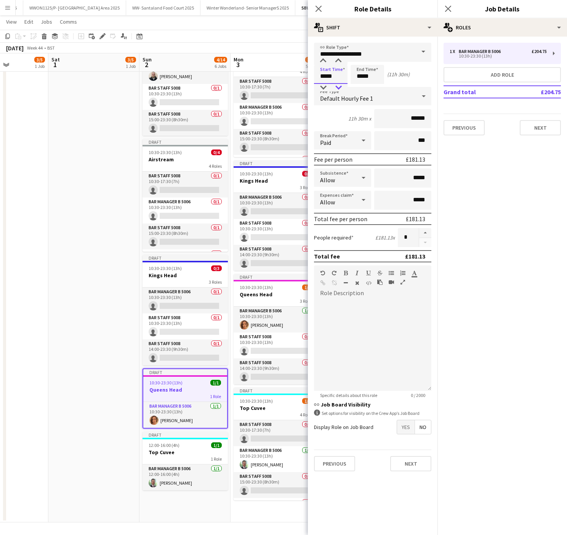
click at [338, 84] on div at bounding box center [338, 88] width 15 height 8
click at [383, 71] on input "*****" at bounding box center [368, 74] width 34 height 19
click at [358, 85] on div at bounding box center [359, 88] width 15 height 8
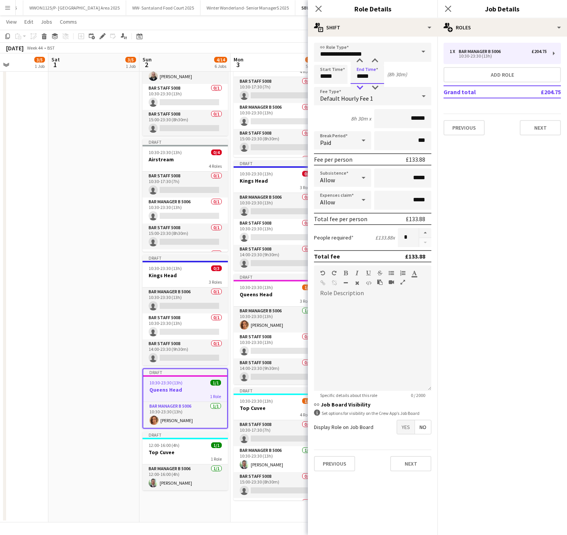
click at [358, 85] on div at bounding box center [359, 88] width 15 height 8
click at [373, 85] on div at bounding box center [374, 88] width 15 height 8
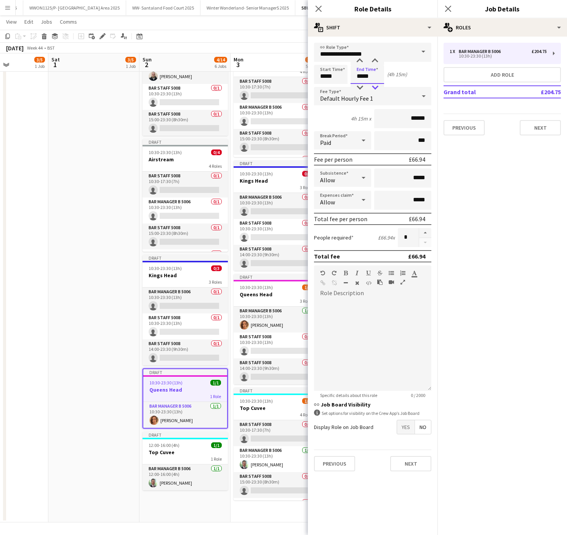
type input "*****"
click at [373, 85] on div at bounding box center [374, 88] width 15 height 8
click at [167, 279] on div "3 Roles" at bounding box center [185, 282] width 85 height 6
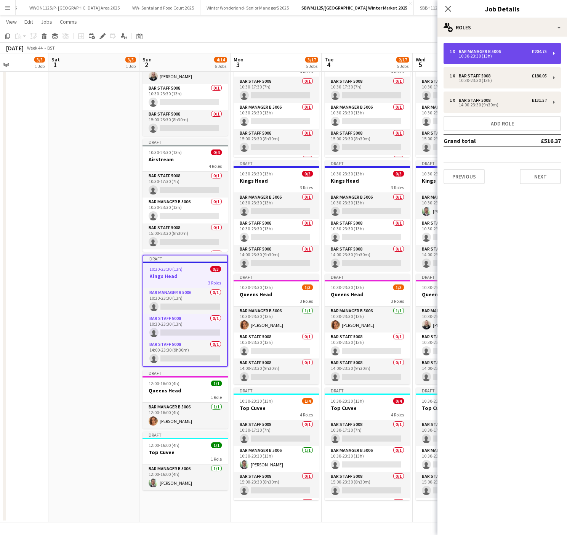
click at [484, 56] on div "10:30-23:30 (13h)" at bounding box center [498, 56] width 97 height 4
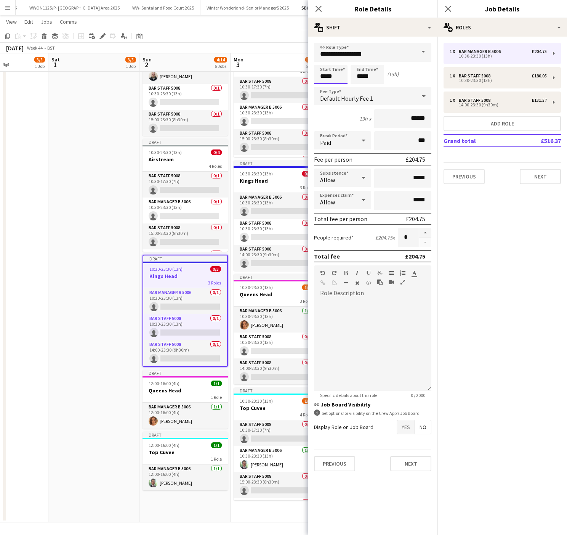
click at [325, 72] on input "*****" at bounding box center [331, 74] width 34 height 19
click at [322, 61] on div at bounding box center [322, 61] width 15 height 8
click at [338, 88] on div at bounding box center [338, 88] width 15 height 8
type input "*****"
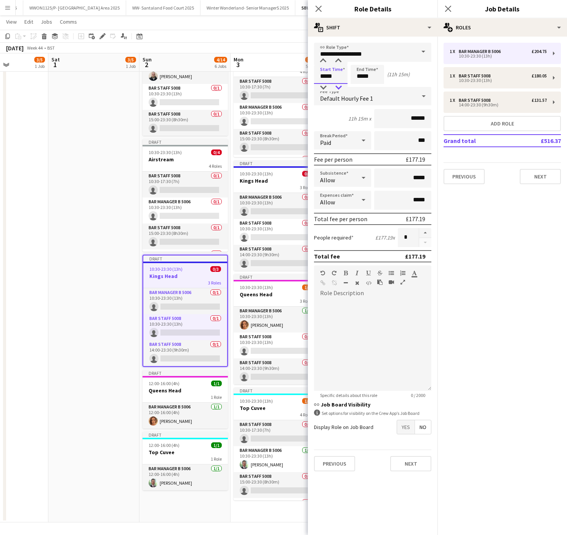
click at [338, 88] on div at bounding box center [338, 88] width 15 height 8
click at [373, 79] on input "*****" at bounding box center [368, 74] width 34 height 19
click at [358, 88] on div at bounding box center [359, 88] width 15 height 8
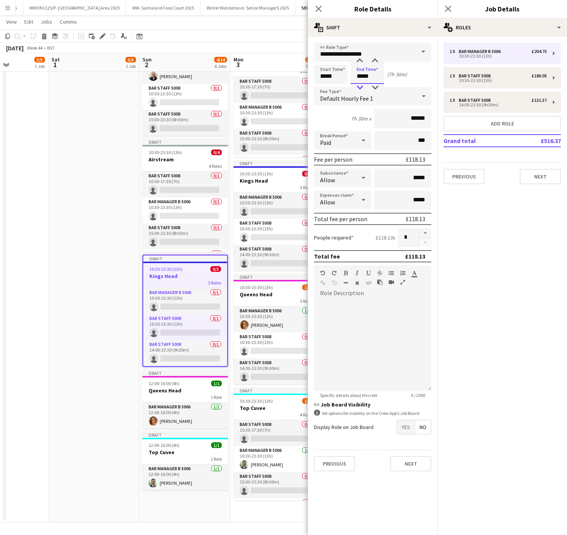
click at [358, 88] on div at bounding box center [359, 88] width 15 height 8
click at [376, 86] on div at bounding box center [374, 88] width 15 height 8
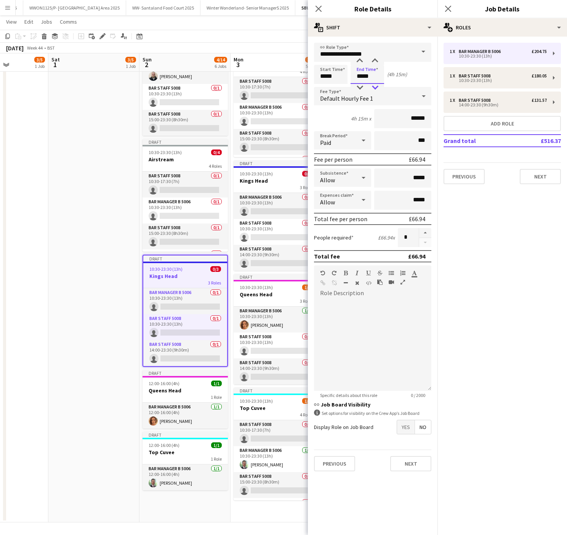
type input "*****"
click at [376, 86] on div at bounding box center [374, 88] width 15 height 8
click at [460, 75] on div "Bar Staff 5008" at bounding box center [476, 75] width 35 height 5
type input "**********"
type input "*****"
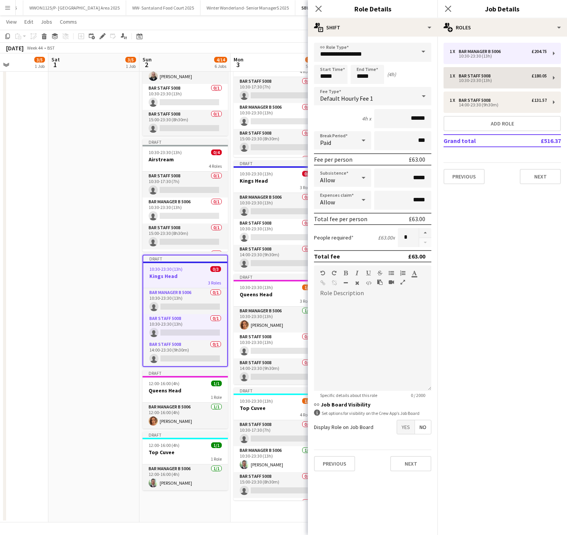
type input "*****"
type input "******"
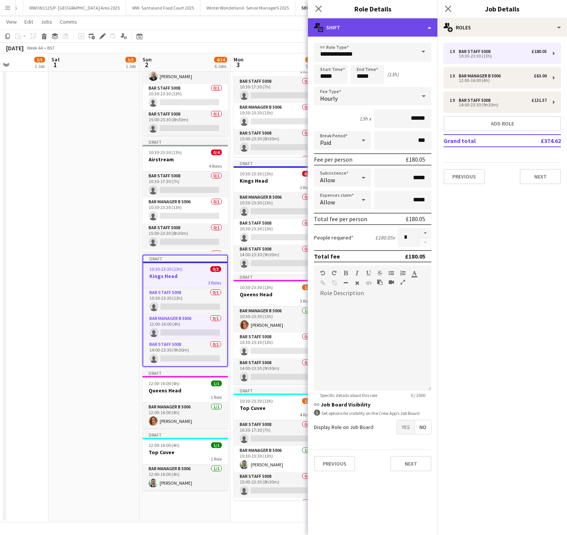
click at [382, 32] on div "multiple-actions-text Shift" at bounding box center [373, 27] width 130 height 18
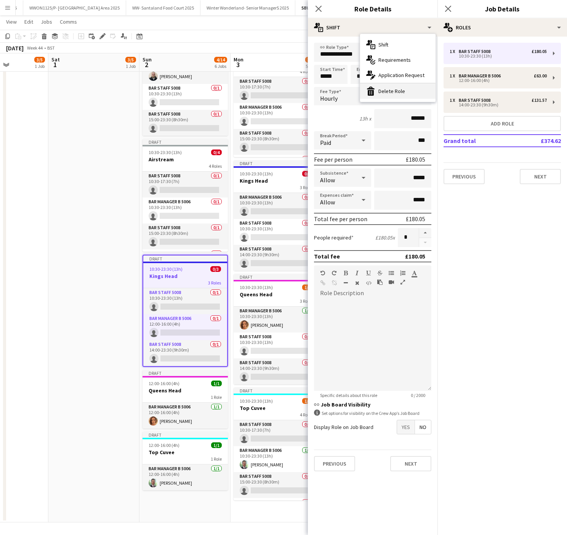
click at [399, 94] on div "bin-2 Delete Role" at bounding box center [397, 90] width 75 height 15
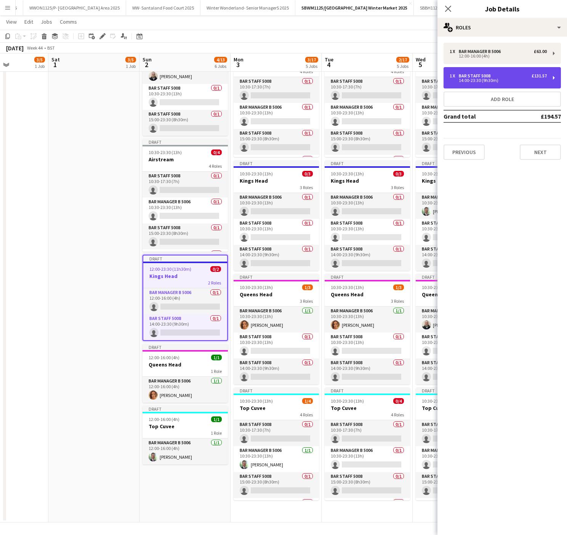
click at [479, 75] on div "Bar Staff 5008" at bounding box center [476, 75] width 35 height 5
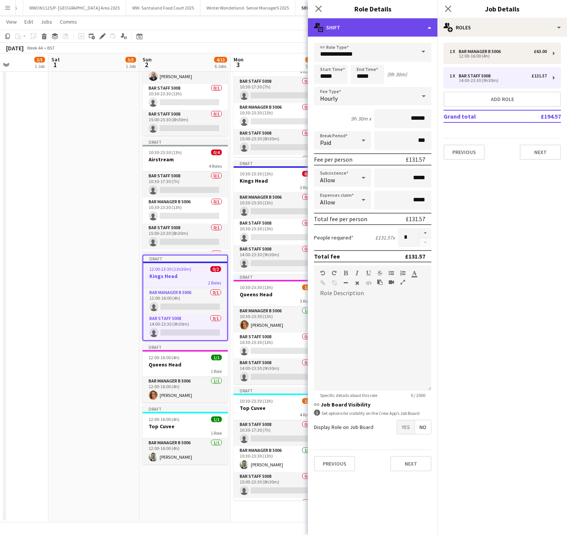
click at [377, 30] on div "multiple-actions-text Shift" at bounding box center [373, 27] width 130 height 18
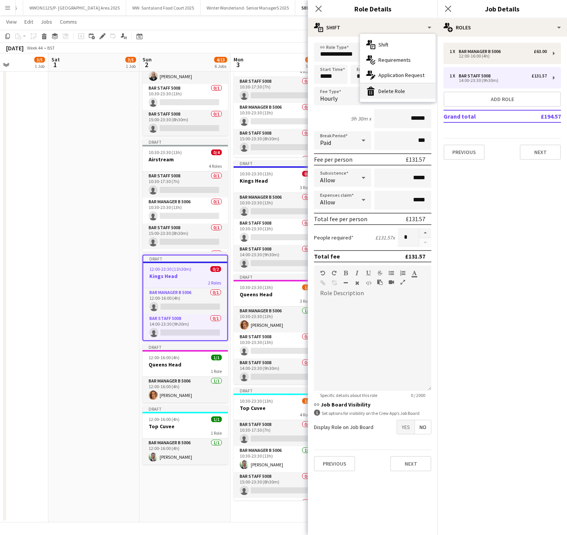
click at [381, 96] on div "bin-2 Delete Role" at bounding box center [397, 90] width 75 height 15
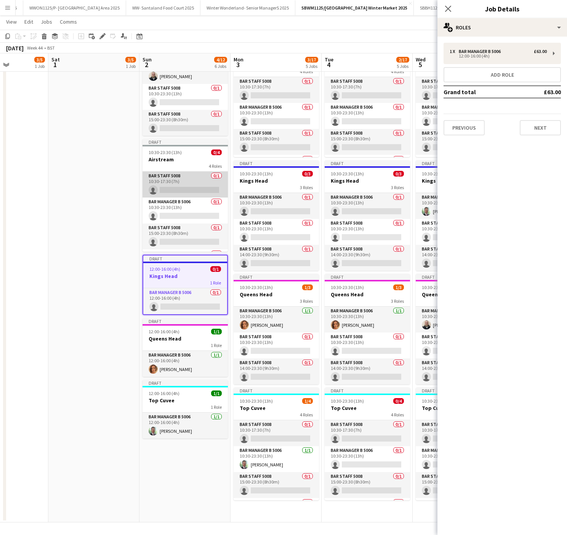
click at [186, 171] on app-card-role "Bar Staff 5008 0/1 10:30-17:30 (7h) single-neutral-actions" at bounding box center [185, 184] width 85 height 26
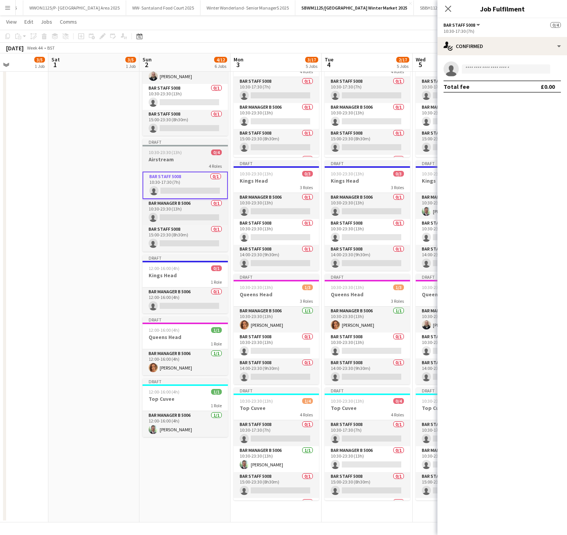
click at [166, 165] on app-job-card "Draft 10:30-23:30 (13h) 0/4 Airstream 4 Roles Bar Staff 5008 0/1 10:30-17:30 (7…" at bounding box center [185, 195] width 85 height 113
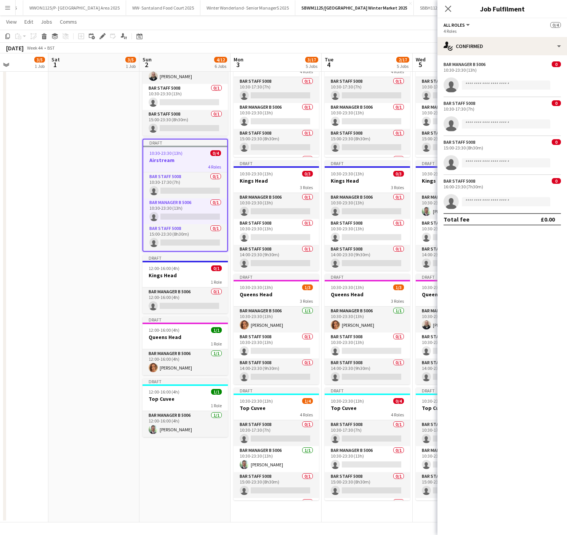
click at [172, 146] on div at bounding box center [185, 147] width 84 height 2
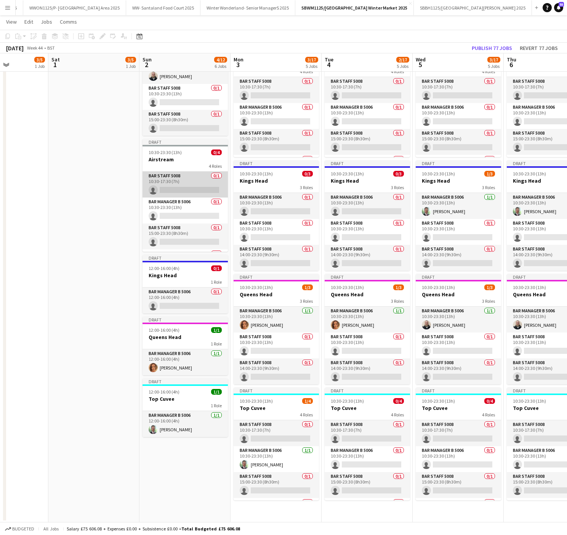
click at [154, 171] on app-card-role "Bar Staff 5008 0/1 10:30-17:30 (7h) single-neutral-actions" at bounding box center [185, 184] width 85 height 26
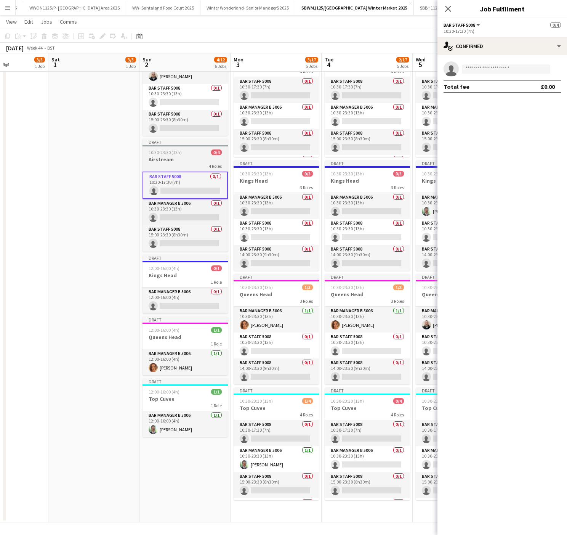
click at [162, 163] on div "4 Roles" at bounding box center [185, 166] width 85 height 6
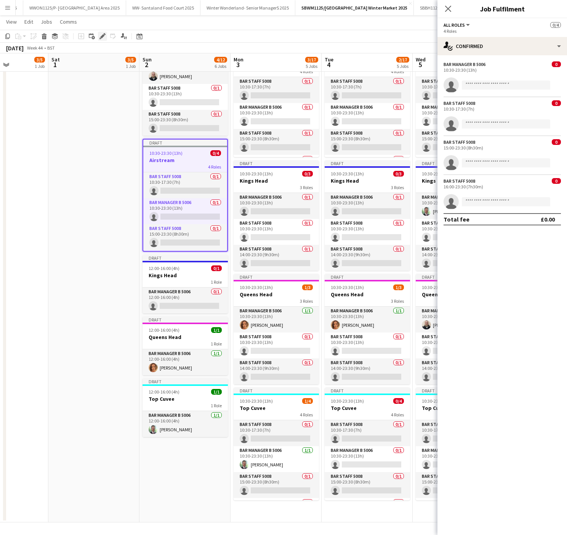
click at [101, 33] on icon "Edit" at bounding box center [102, 36] width 6 height 6
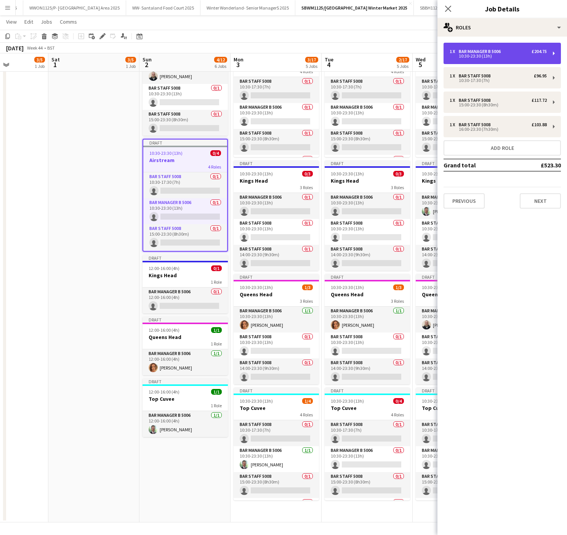
click at [509, 55] on div "10:30-23:30 (13h)" at bounding box center [498, 56] width 97 height 4
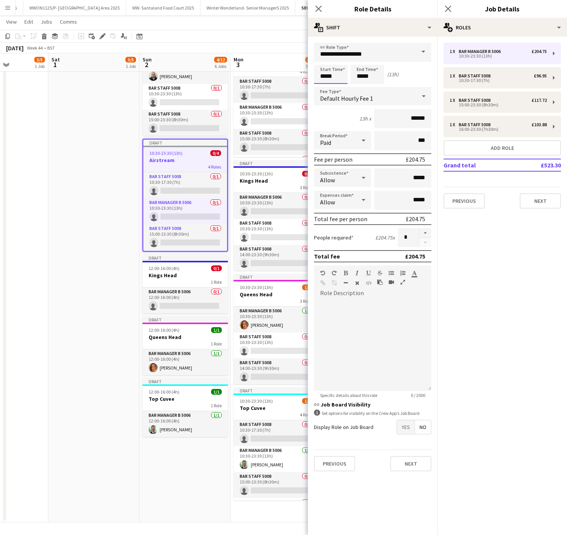
click at [330, 77] on input "*****" at bounding box center [331, 74] width 34 height 19
click at [320, 59] on div at bounding box center [322, 61] width 15 height 8
click at [340, 86] on div at bounding box center [338, 88] width 15 height 8
type input "*****"
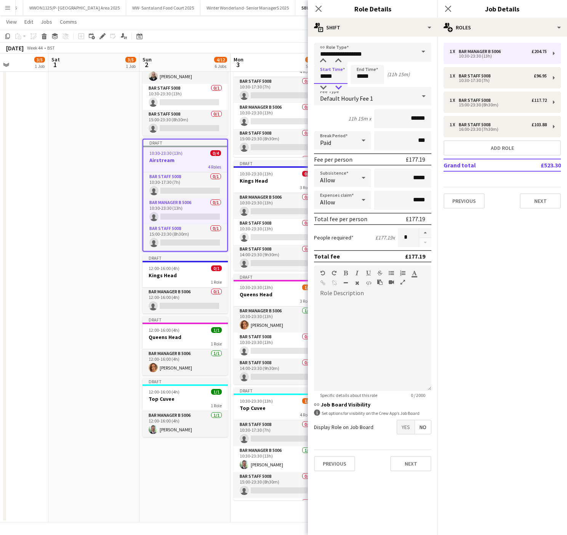
click at [340, 86] on div at bounding box center [338, 88] width 15 height 8
click at [362, 78] on input "*****" at bounding box center [368, 74] width 34 height 19
click at [359, 88] on div at bounding box center [359, 88] width 15 height 8
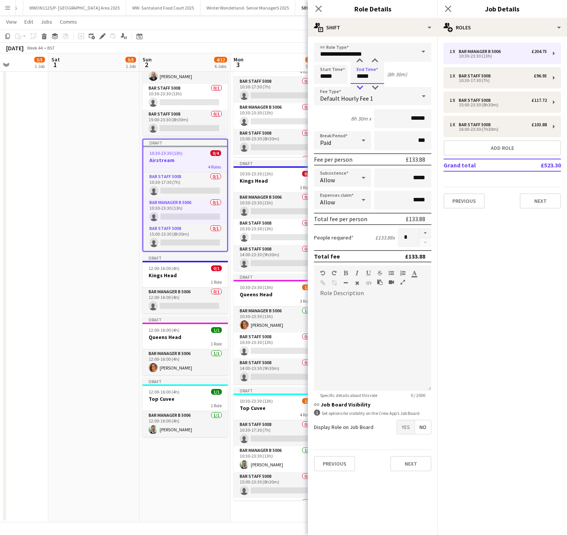
click at [359, 88] on div at bounding box center [359, 88] width 15 height 8
click at [358, 87] on div at bounding box center [359, 88] width 15 height 8
click at [370, 87] on div at bounding box center [374, 88] width 15 height 8
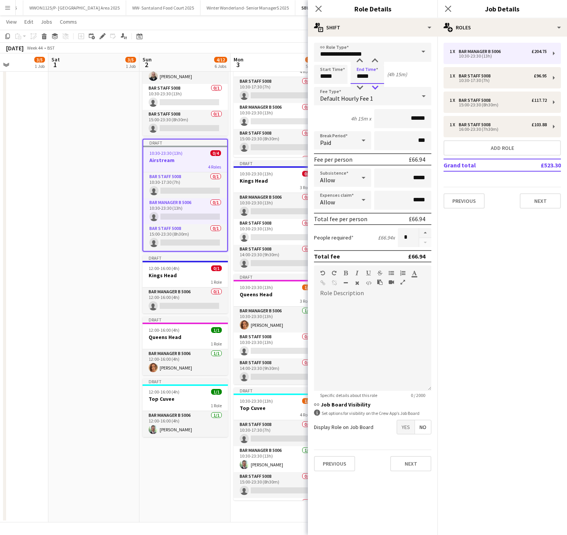
type input "*****"
click at [370, 87] on div at bounding box center [374, 88] width 15 height 8
click at [487, 74] on div "Bar Staff 5008" at bounding box center [476, 75] width 35 height 5
type input "**********"
type input "*****"
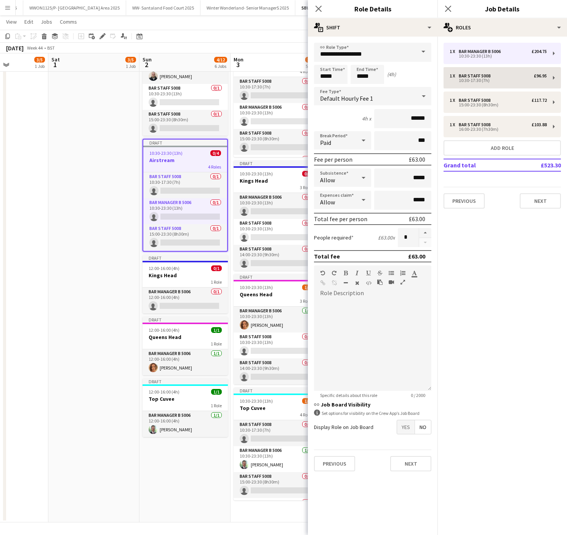
type input "*****"
type input "******"
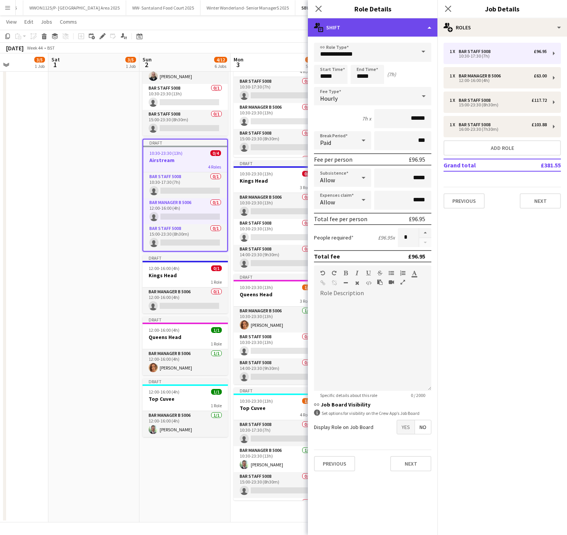
click at [389, 30] on div "multiple-actions-text Shift" at bounding box center [373, 27] width 130 height 18
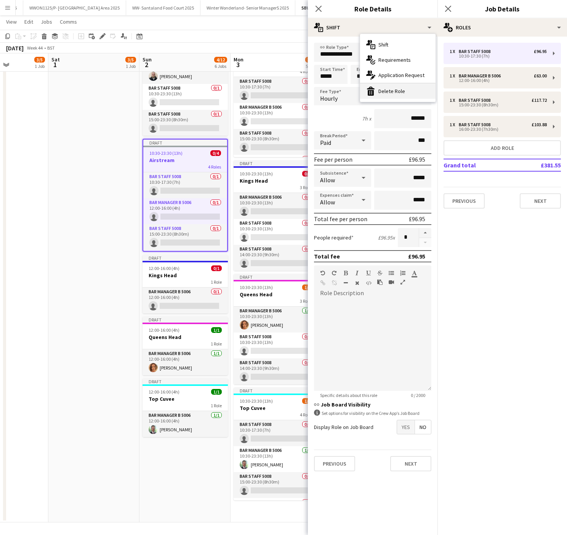
click at [403, 96] on div "bin-2 Delete Role" at bounding box center [397, 90] width 75 height 15
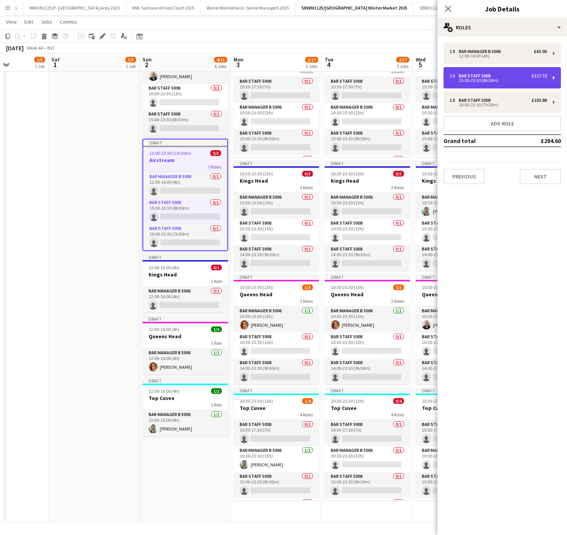
click at [495, 79] on div "15:00-23:30 (8h30m)" at bounding box center [498, 80] width 97 height 4
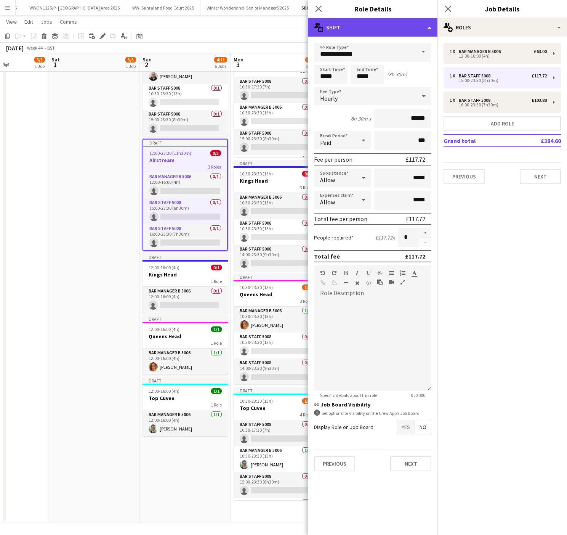
click at [396, 29] on div "multiple-actions-text Shift" at bounding box center [373, 27] width 130 height 18
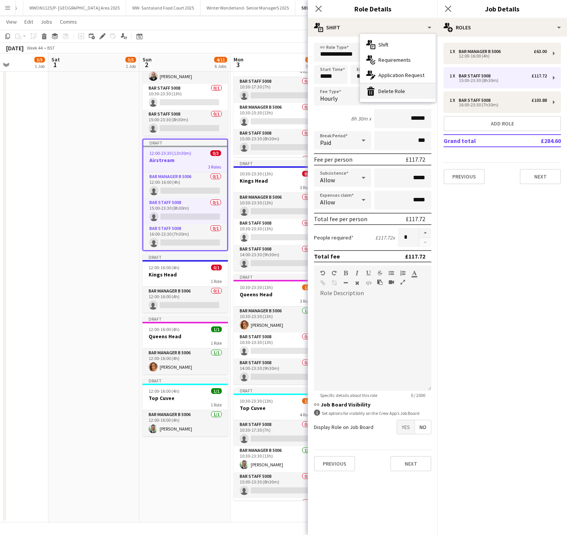
click at [413, 89] on div "bin-2 Delete Role" at bounding box center [397, 90] width 75 height 15
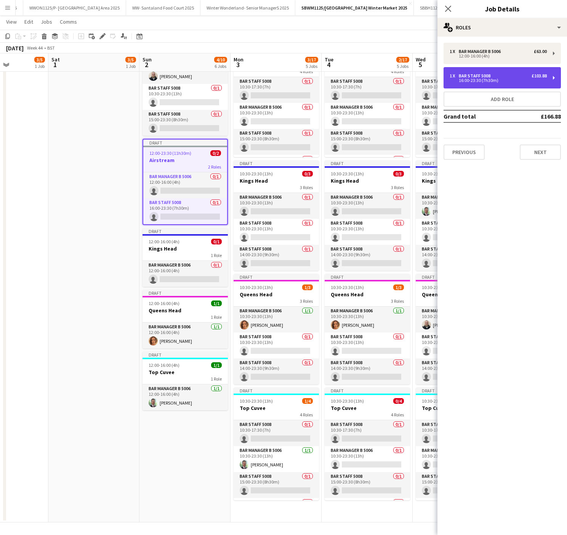
click at [502, 69] on div "1 x Bar Staff 5008 £103.88 16:00-23:30 (7h30m)" at bounding box center [502, 77] width 117 height 21
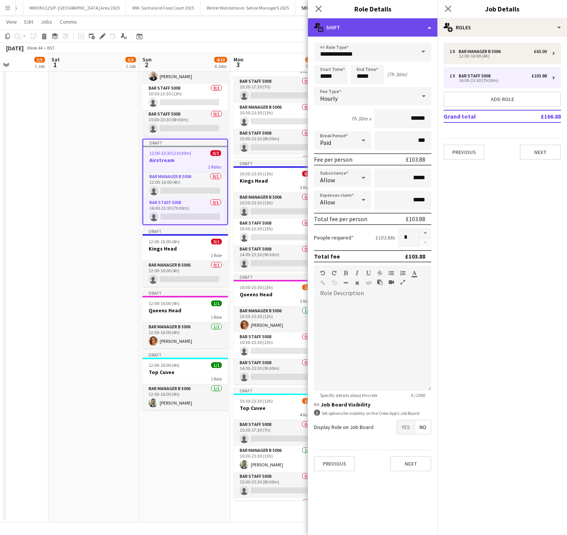
click at [397, 27] on div "multiple-actions-text Shift" at bounding box center [373, 27] width 130 height 18
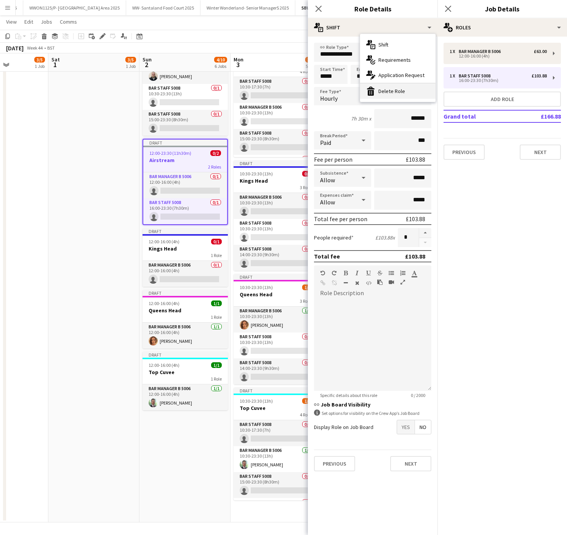
click at [386, 94] on div "bin-2 Delete Role" at bounding box center [397, 90] width 75 height 15
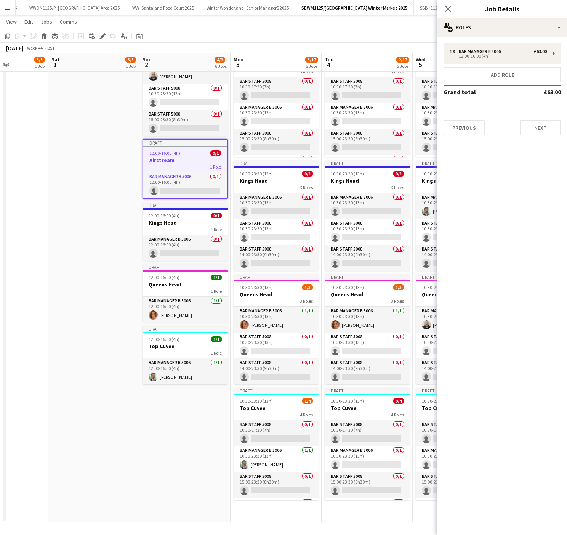
click at [34, 220] on app-date-cell "Draft 08:00-18:00 (10h) 3/5 South Bank Build- Market Area 5 Roles AGM South Ban…" at bounding box center [2, 225] width 91 height 594
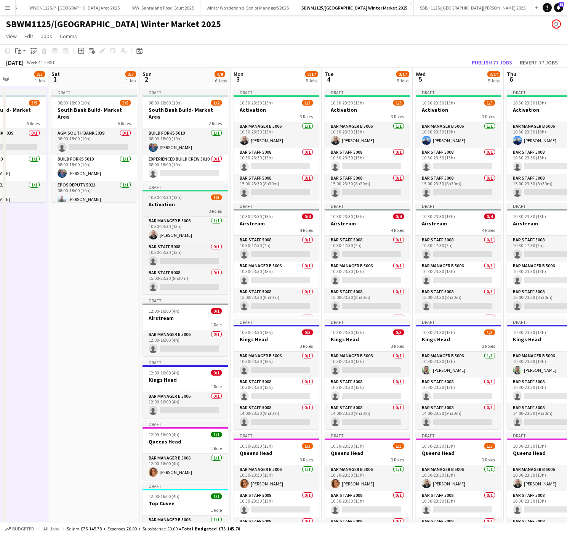
click at [180, 201] on h3 "Activation" at bounding box center [185, 204] width 85 height 7
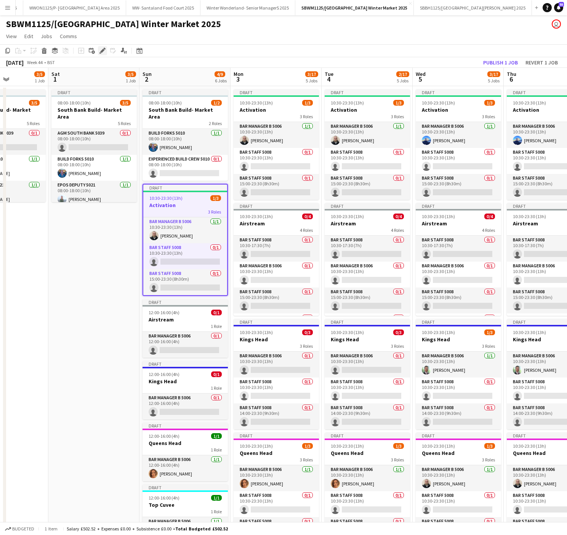
click at [104, 51] on icon "Edit" at bounding box center [102, 51] width 6 height 6
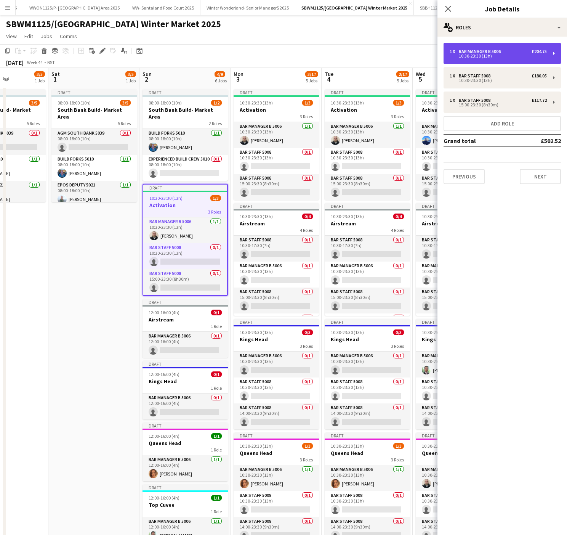
click at [472, 50] on div "Bar Manager B 5006" at bounding box center [481, 51] width 45 height 5
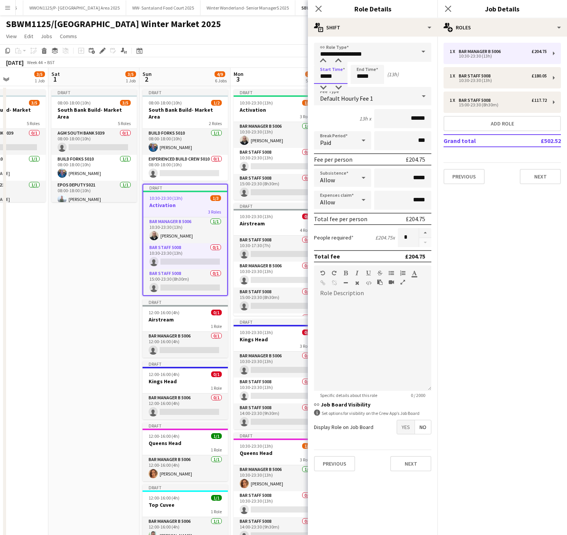
click at [323, 67] on input "*****" at bounding box center [331, 74] width 34 height 19
click at [323, 59] on div at bounding box center [322, 61] width 15 height 8
click at [339, 86] on div at bounding box center [338, 88] width 15 height 8
type input "*****"
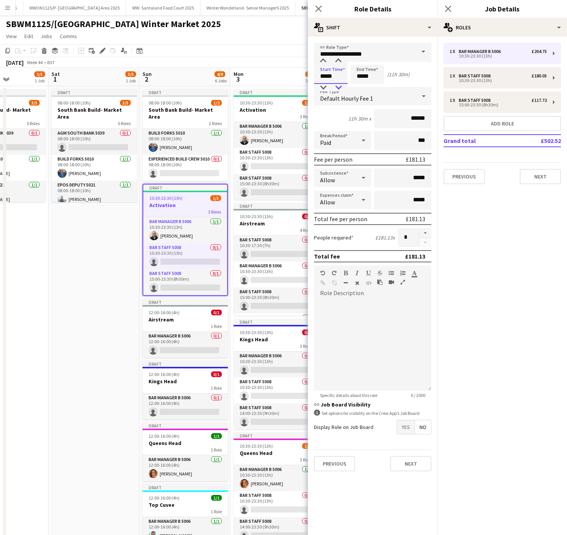
click at [339, 86] on div at bounding box center [338, 88] width 15 height 8
click at [364, 80] on input "*****" at bounding box center [368, 74] width 34 height 19
click at [360, 85] on div at bounding box center [359, 88] width 15 height 8
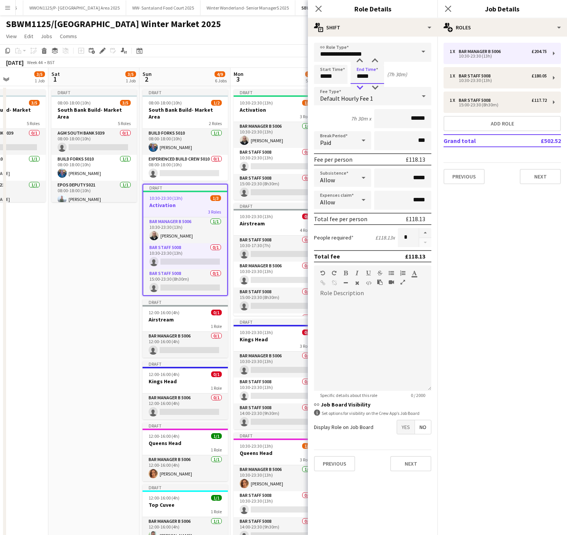
click at [360, 85] on div at bounding box center [359, 88] width 15 height 8
click at [357, 85] on div at bounding box center [359, 88] width 15 height 8
click at [372, 85] on div at bounding box center [374, 88] width 15 height 8
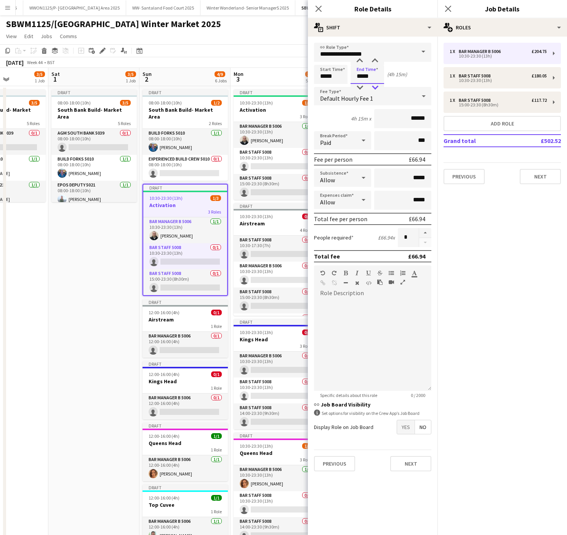
type input "*****"
click at [372, 85] on div at bounding box center [374, 88] width 15 height 8
click at [480, 78] on div "10:30-23:30 (13h)" at bounding box center [498, 80] width 97 height 4
type input "**********"
type input "*****"
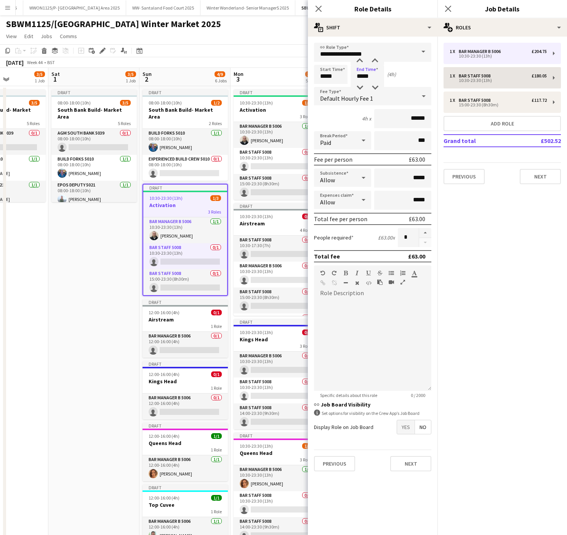
type input "*****"
type input "******"
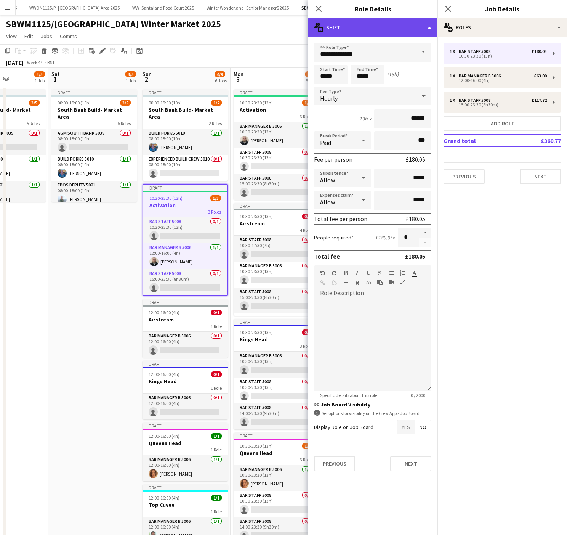
click at [375, 33] on div "multiple-actions-text Shift" at bounding box center [373, 27] width 130 height 18
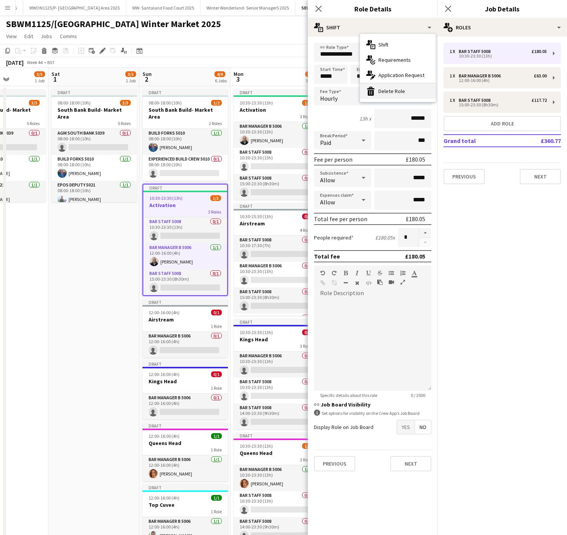
click at [391, 88] on div "bin-2 Delete Role" at bounding box center [397, 90] width 75 height 15
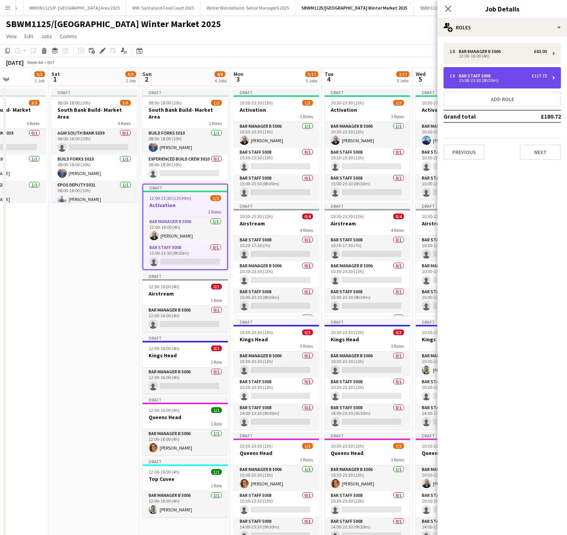
click at [482, 75] on div "Bar Staff 5008" at bounding box center [476, 75] width 35 height 5
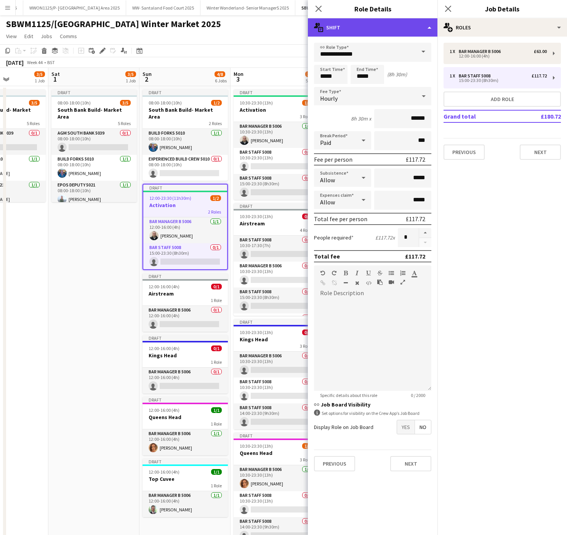
click at [384, 29] on div "multiple-actions-text Shift" at bounding box center [373, 27] width 130 height 18
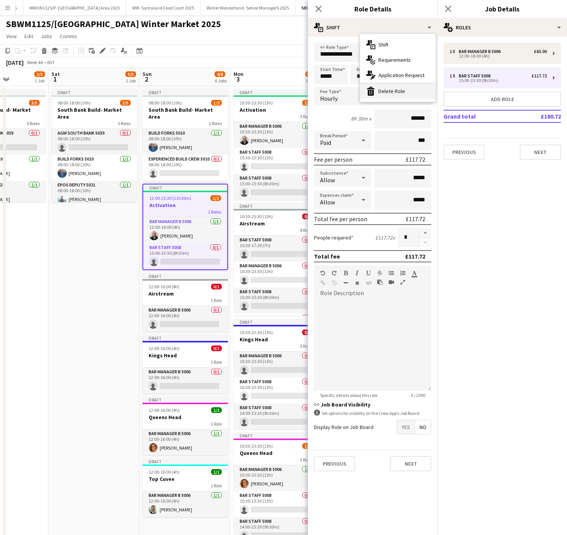
click at [397, 92] on div "bin-2 Delete Role" at bounding box center [397, 90] width 75 height 15
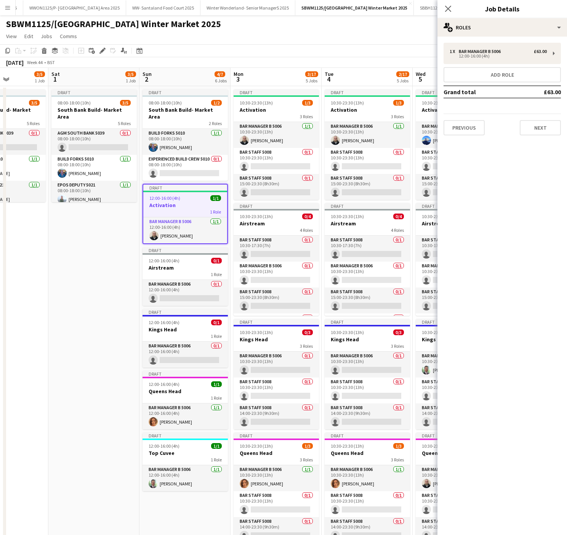
click at [74, 342] on app-date-cell "Draft 08:00-18:00 (10h) 3/5 South Bank Build- Market Area 5 Roles AGM South Ban…" at bounding box center [93, 383] width 91 height 594
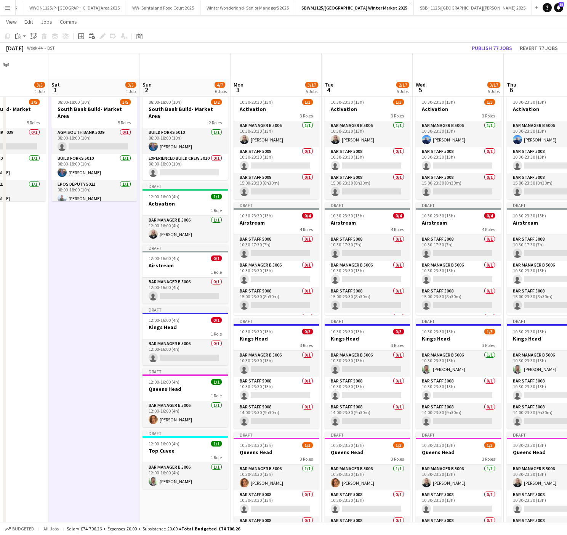
scroll to position [30, 0]
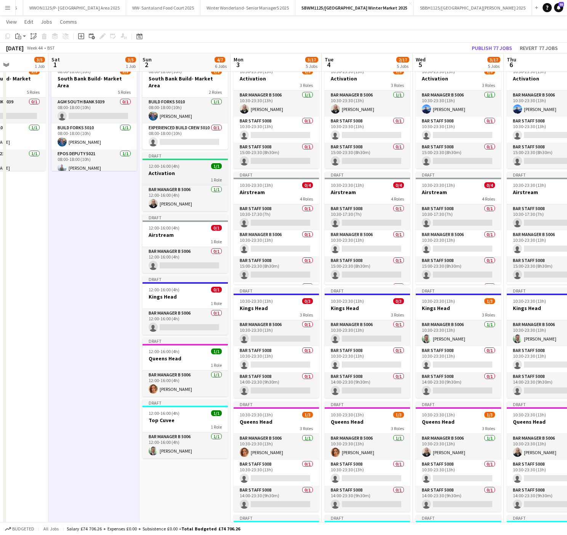
click at [190, 170] on h3 "Activation" at bounding box center [185, 173] width 85 height 7
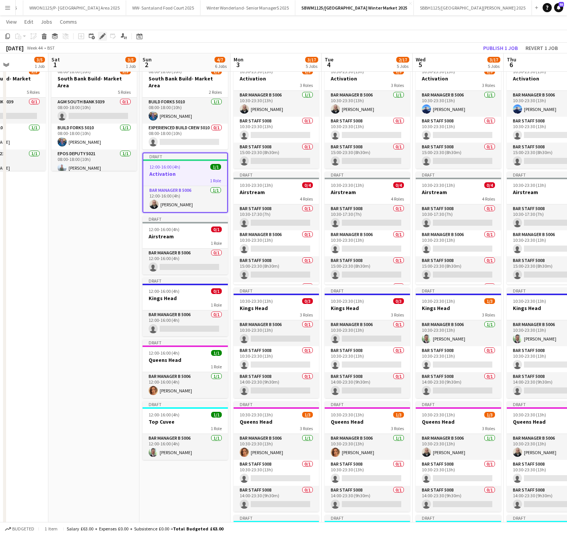
click at [102, 37] on icon "Edit" at bounding box center [102, 36] width 6 height 6
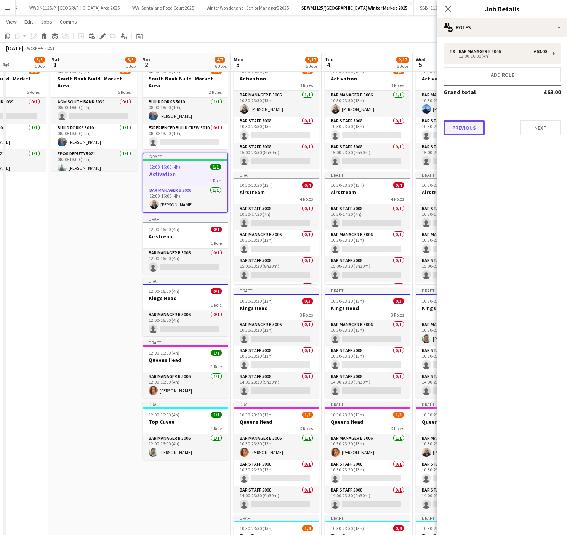
click at [472, 124] on button "Previous" at bounding box center [464, 127] width 41 height 15
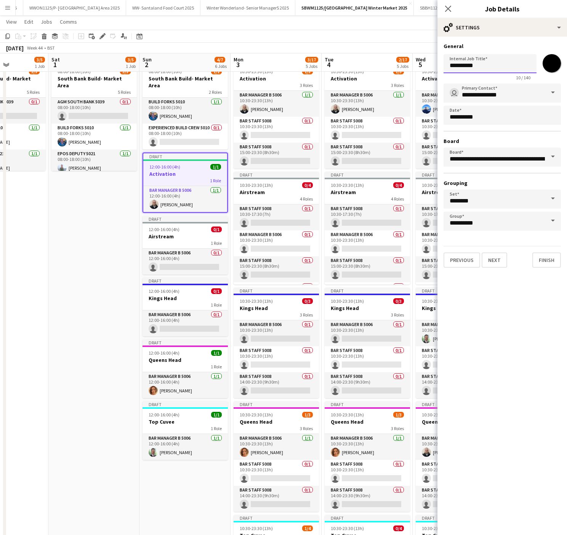
click at [519, 66] on input "**********" at bounding box center [490, 63] width 93 height 19
click at [188, 240] on div "1 Role" at bounding box center [185, 243] width 85 height 6
type input "*********"
type input "*******"
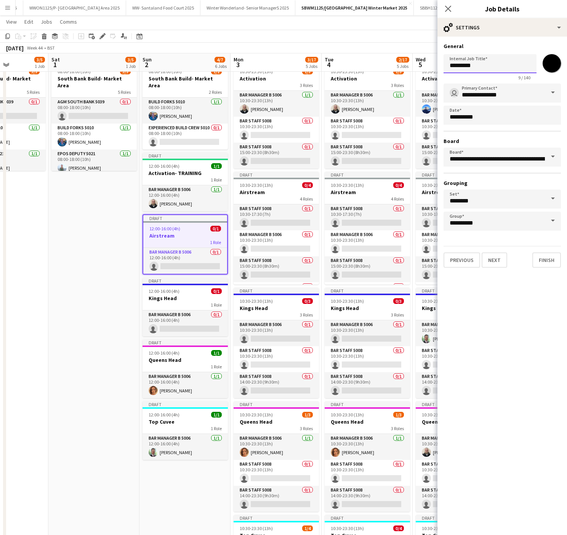
click at [486, 63] on input "*********" at bounding box center [490, 63] width 93 height 19
click at [187, 288] on div "12:00-16:00 (4h) 0/1" at bounding box center [185, 291] width 85 height 6
type input "**********"
type input "*******"
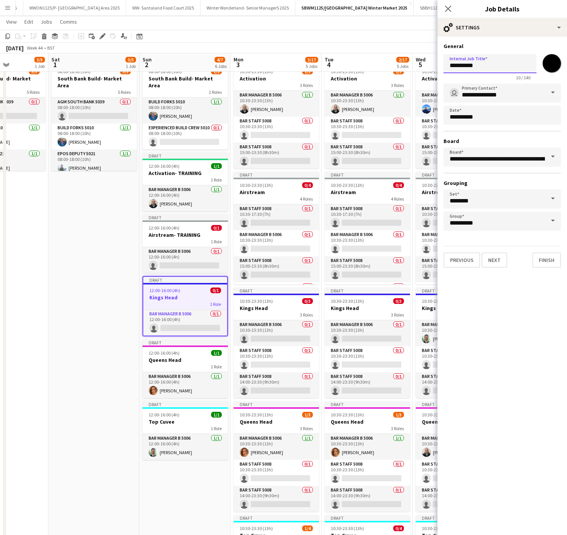
click at [511, 65] on input "**********" at bounding box center [490, 63] width 93 height 19
click at [177, 363] on div "1 Role" at bounding box center [185, 366] width 85 height 6
type input "**********"
type input "*******"
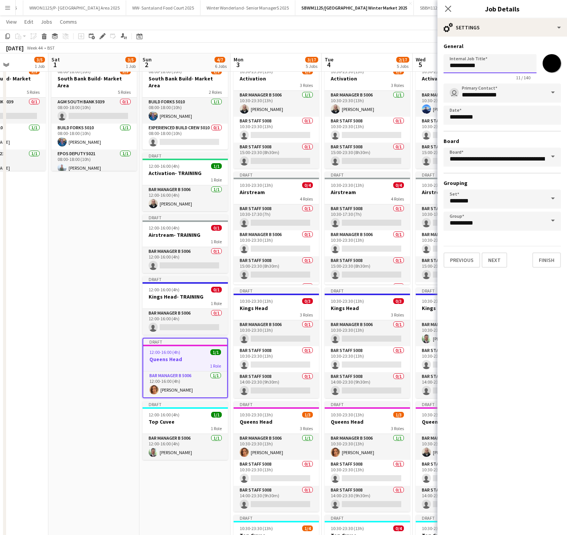
click at [504, 62] on input "**********" at bounding box center [490, 63] width 93 height 19
click at [175, 418] on h3 "Top Cuvee" at bounding box center [185, 421] width 85 height 7
type input "*********"
type input "*******"
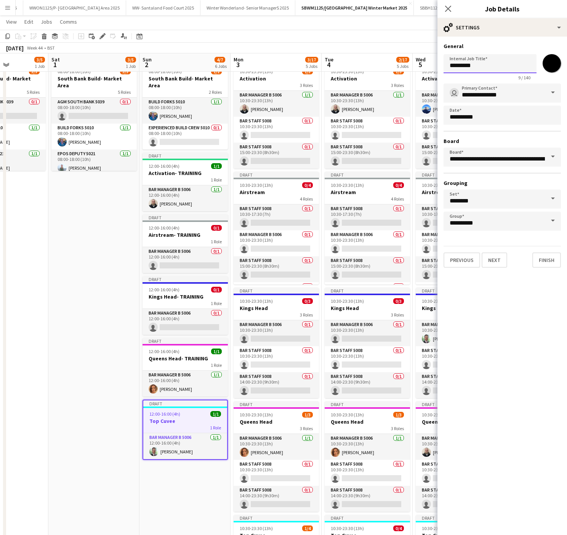
click at [507, 60] on input "*********" at bounding box center [490, 63] width 93 height 19
type input "**********"
click at [62, 407] on app-date-cell "Draft 08:00-18:00 (10h) 3/5 South Bank Build- Market Area 5 Roles AGM South Ban…" at bounding box center [93, 352] width 91 height 594
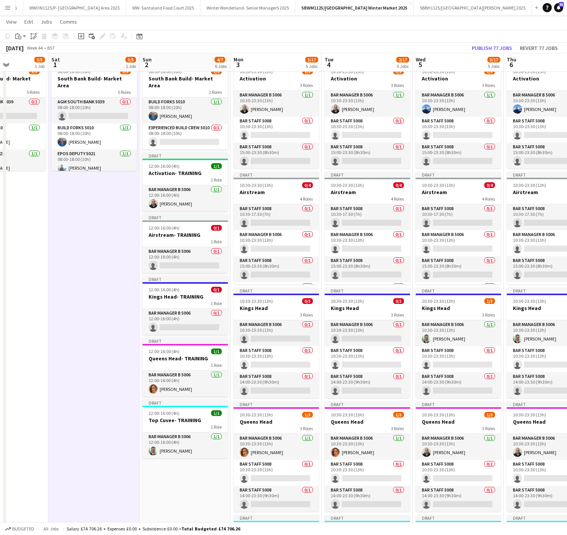
click at [24, 318] on app-date-cell "Draft 08:00-18:00 (10h) 3/5 South Bank Build- Market Area 5 Roles AGM South Ban…" at bounding box center [2, 352] width 91 height 594
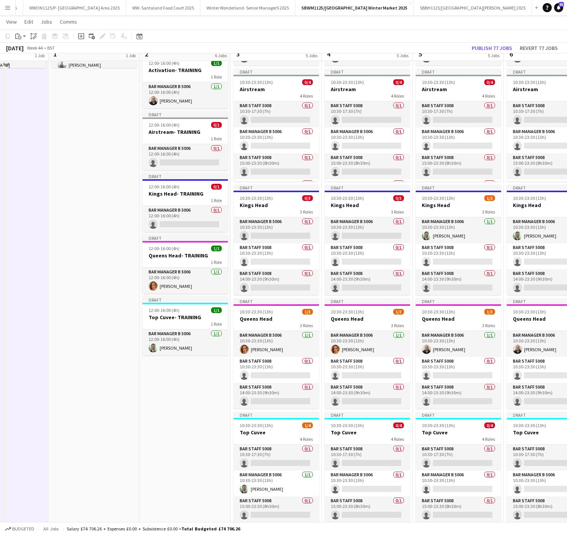
scroll to position [158, 0]
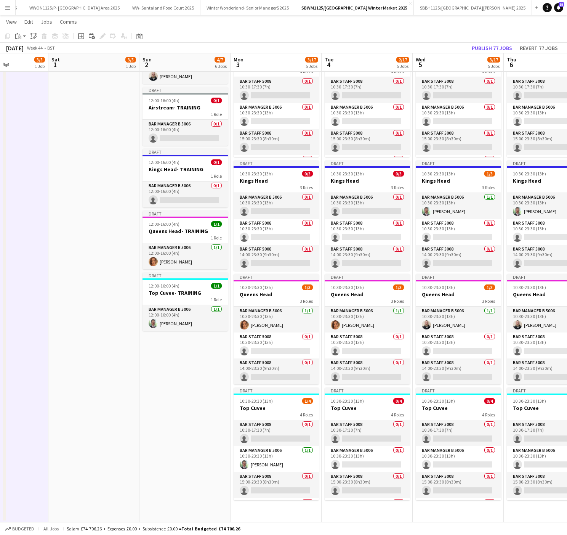
click at [274, 512] on app-date-cell "Draft 10:30-23:30 (13h) 1/3 Activation 3 Roles Bar Manager B 5006 [DATE] 10:30-…" at bounding box center [276, 225] width 91 height 594
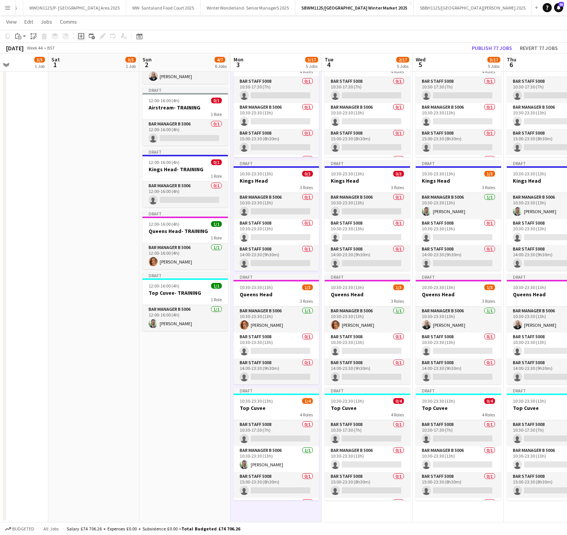
click at [83, 38] on icon at bounding box center [81, 36] width 6 height 6
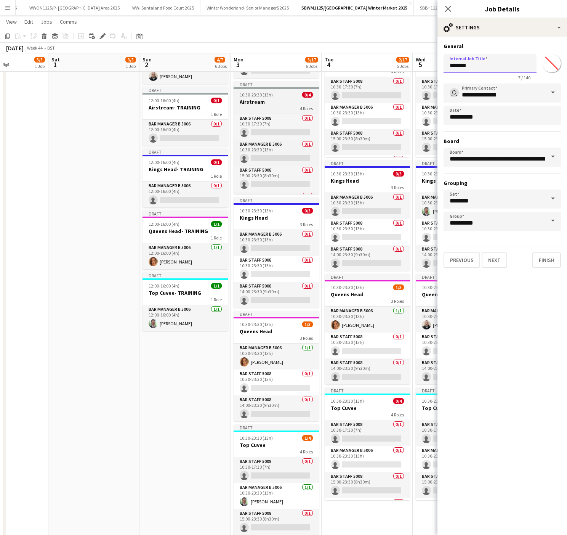
drag, startPoint x: 346, startPoint y: 87, endPoint x: 315, endPoint y: 91, distance: 30.7
click at [315, 91] on body "Menu Boards Boards Boards All jobs Status Workforce Workforce My Workforce Recr…" at bounding box center [283, 204] width 567 height 724
type input "**********"
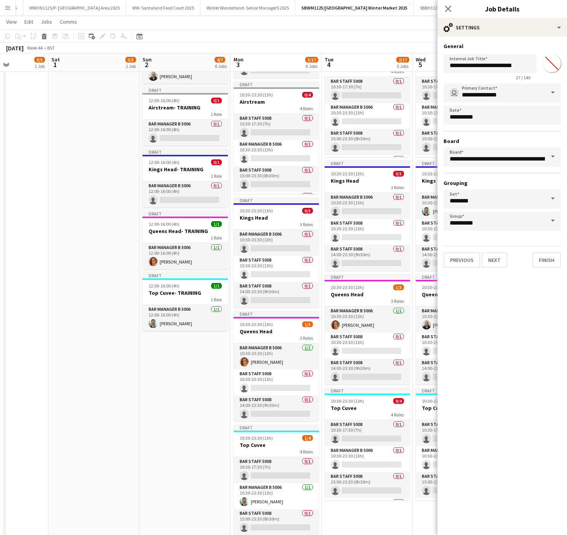
scroll to position [0, 0]
click at [552, 60] on input "*******" at bounding box center [551, 63] width 27 height 27
type input "*******"
click at [97, 399] on app-date-cell "Draft 08:00-18:00 (10h) 3/5 South Bank Build- Market Area 5 Roles AGM South Ban…" at bounding box center [93, 240] width 91 height 625
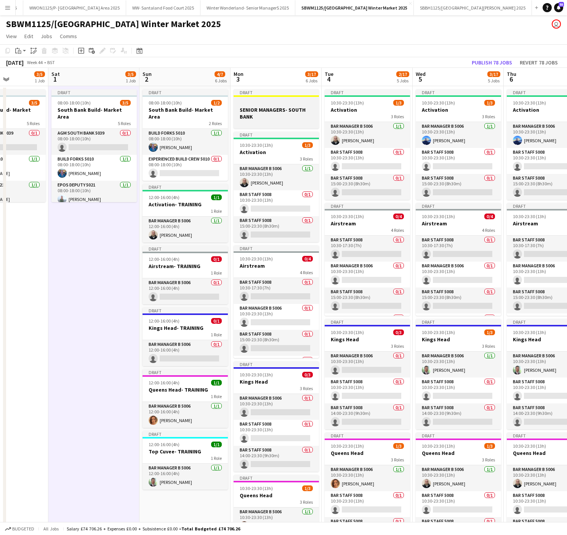
click at [267, 110] on h3 "SENIOR MANAGERS- SOUTH BANK" at bounding box center [276, 113] width 85 height 14
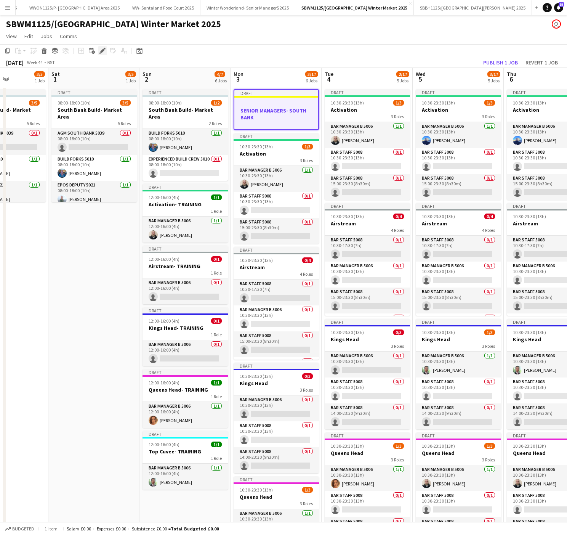
click at [99, 53] on icon "Edit" at bounding box center [102, 51] width 6 height 6
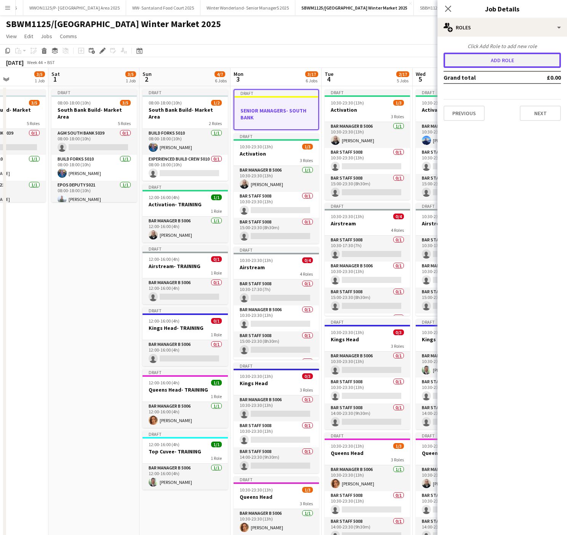
click at [485, 55] on button "Add role" at bounding box center [502, 60] width 117 height 15
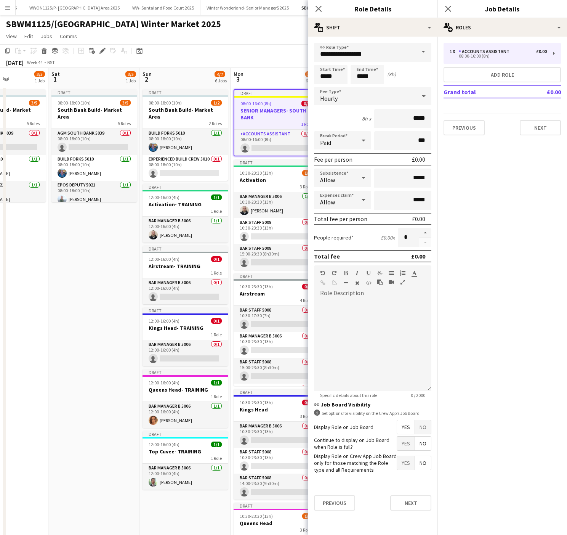
click at [400, 63] on form "**********" at bounding box center [373, 280] width 130 height 474
drag, startPoint x: 379, startPoint y: 52, endPoint x: 90, endPoint y: 75, distance: 290.5
click at [90, 75] on body "Menu Boards Boards Boards All jobs Status Workforce Workforce My Workforce Recr…" at bounding box center [283, 378] width 567 height 757
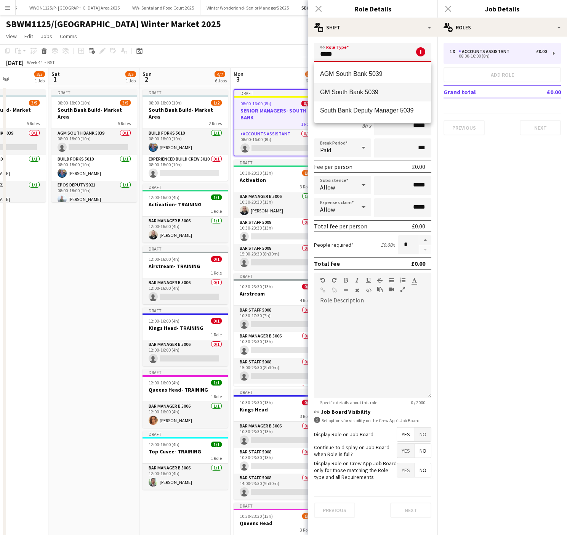
click at [386, 94] on span "GM South Bank 5039" at bounding box center [372, 91] width 105 height 7
type input "**********"
type input "*******"
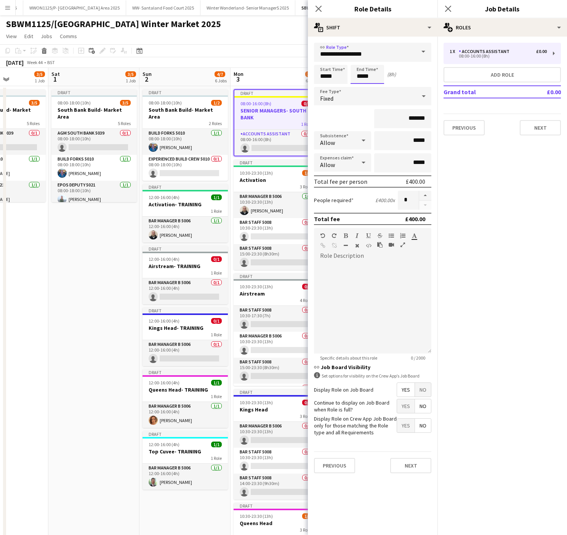
click at [369, 77] on input "*****" at bounding box center [368, 74] width 34 height 19
click at [360, 60] on div at bounding box center [359, 61] width 15 height 8
type input "*****"
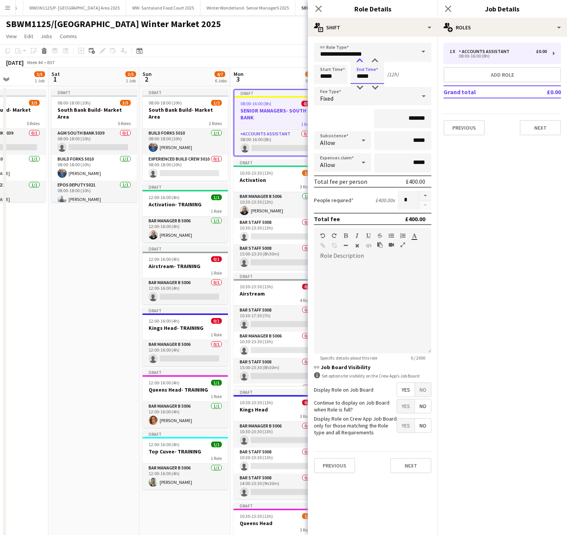
click at [360, 60] on div at bounding box center [359, 61] width 15 height 8
click at [429, 386] on span "No" at bounding box center [423, 390] width 16 height 14
click at [373, 95] on div "Fixed" at bounding box center [365, 96] width 102 height 18
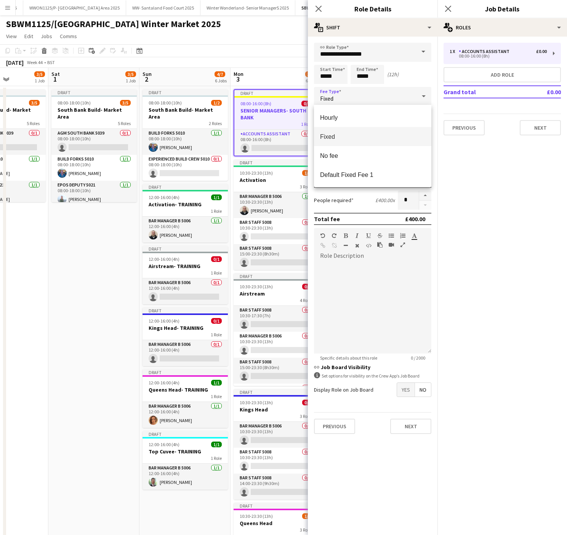
click at [396, 136] on span "Fixed" at bounding box center [372, 136] width 105 height 7
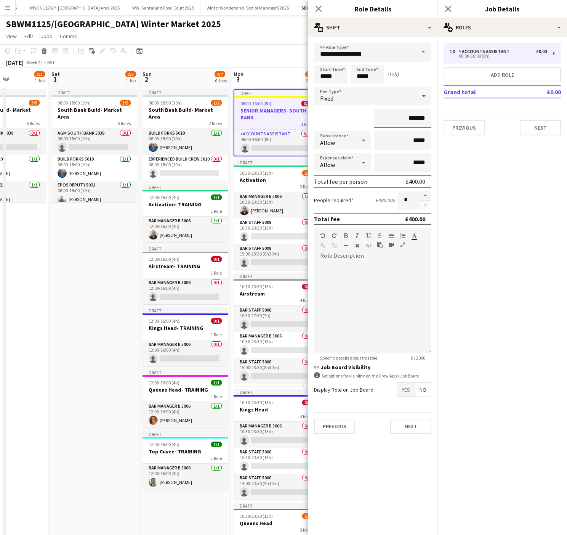
drag, startPoint x: 430, startPoint y: 114, endPoint x: 378, endPoint y: 121, distance: 52.3
click at [378, 121] on input "*******" at bounding box center [402, 118] width 57 height 19
type input "*****"
click button "Next" at bounding box center [410, 425] width 41 height 15
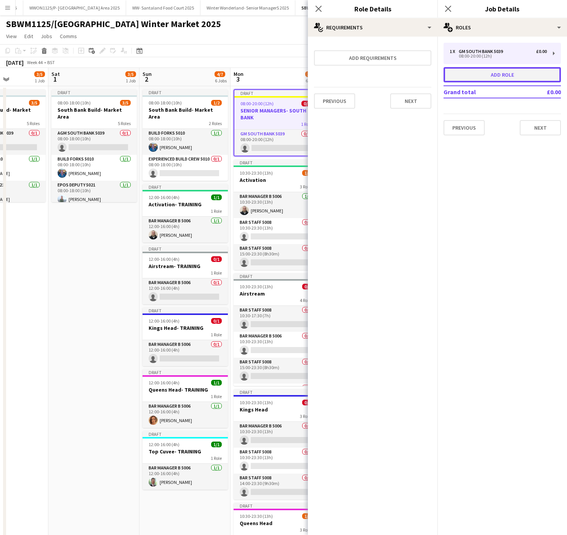
click at [526, 74] on button "Add role" at bounding box center [502, 74] width 117 height 15
type input "**********"
type input "*****"
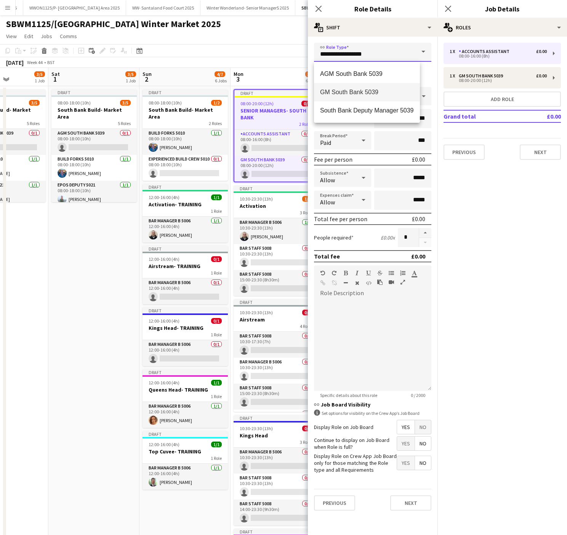
drag, startPoint x: 384, startPoint y: 54, endPoint x: 231, endPoint y: 59, distance: 153.6
click at [231, 59] on body "Menu Boards Boards Boards All jobs Status Workforce Workforce My Workforce Recr…" at bounding box center [283, 391] width 567 height 783
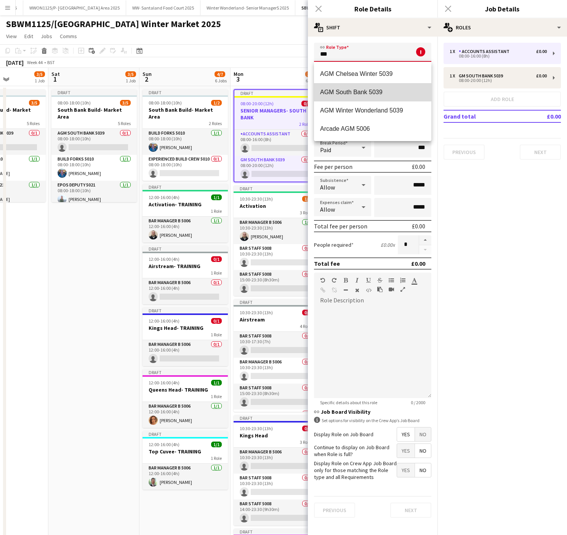
click at [361, 88] on span "AGM South Bank 5039" at bounding box center [372, 91] width 105 height 7
type input "**********"
type input "******"
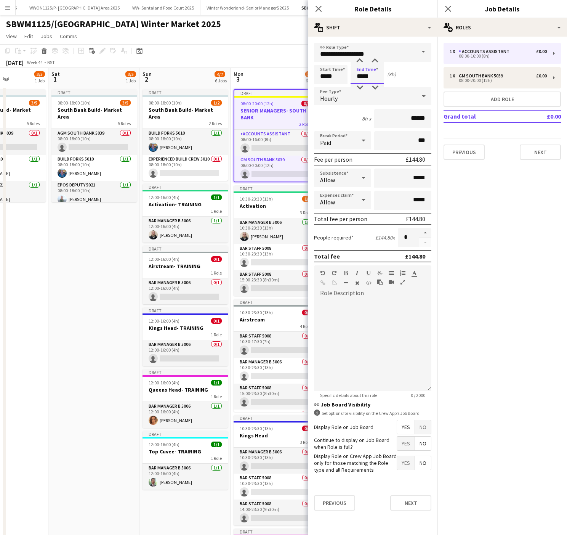
click at [378, 77] on input "*****" at bounding box center [368, 74] width 34 height 19
click at [358, 62] on div at bounding box center [359, 61] width 15 height 8
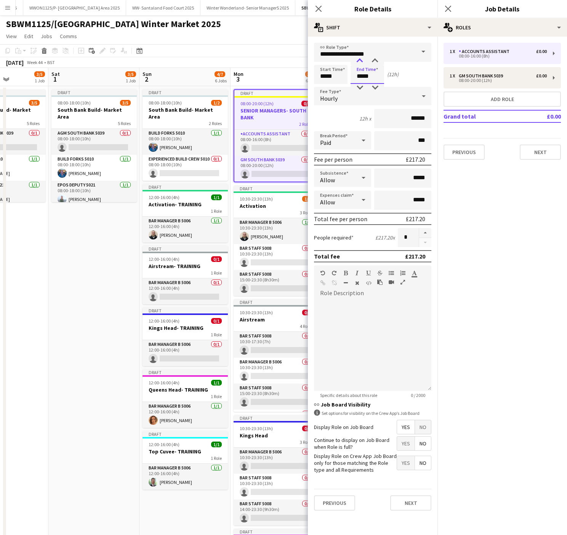
click at [358, 62] on div at bounding box center [359, 61] width 15 height 8
click at [376, 60] on div at bounding box center [374, 61] width 15 height 8
type input "*****"
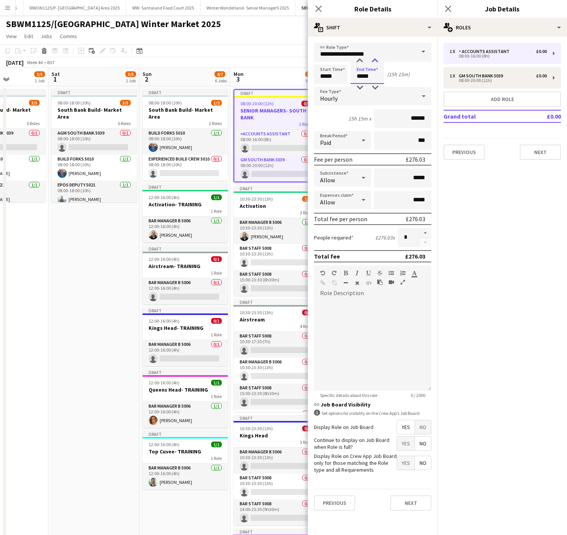
click at [376, 60] on div at bounding box center [374, 61] width 15 height 8
click at [57, 288] on app-date-cell "Draft 08:00-18:00 (10h) 3/5 South Bank Build- Market Area 5 Roles AGM South Ban…" at bounding box center [93, 428] width 91 height 684
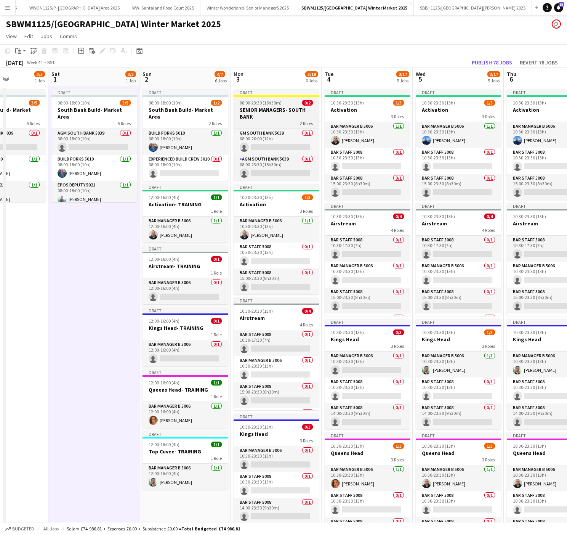
click at [281, 93] on div "Draft" at bounding box center [276, 92] width 85 height 6
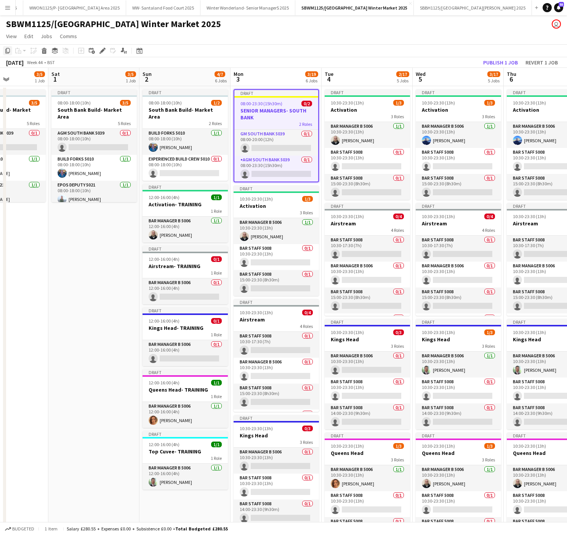
click at [8, 51] on icon "Copy" at bounding box center [8, 51] width 6 height 6
click at [72, 424] on app-date-cell "Draft 08:00-18:00 (10h) 3/5 South Bank Build- Market Area 5 Roles AGM South Ban…" at bounding box center [93, 428] width 91 height 684
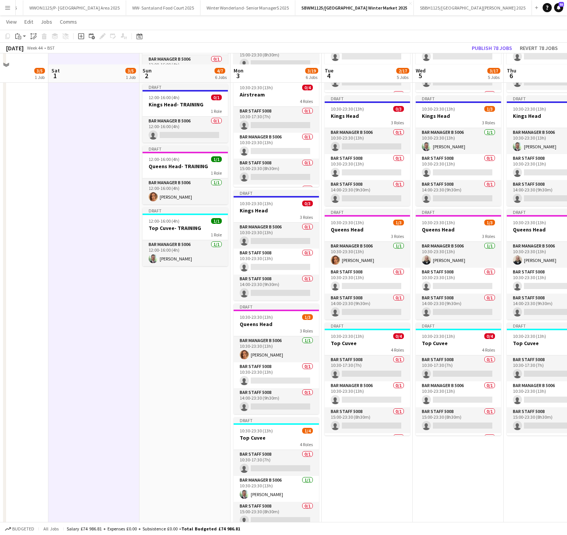
scroll to position [244, 0]
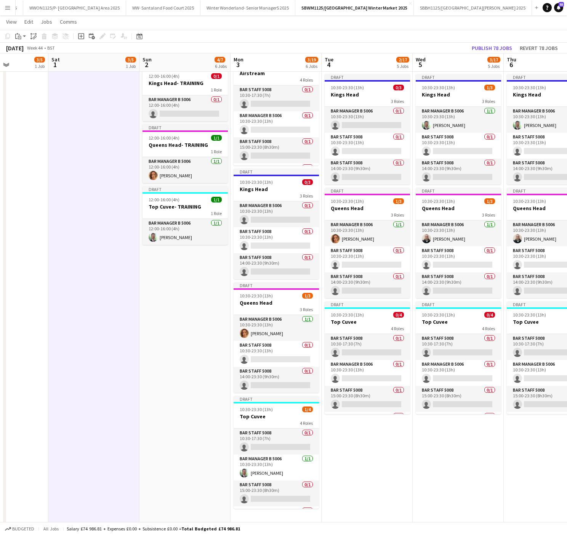
click at [360, 472] on app-date-cell "Draft 10:30-23:30 (13h) 1/3 Activation 3 Roles Bar Manager B 5006 [DATE] 10:30-…" at bounding box center [367, 183] width 91 height 684
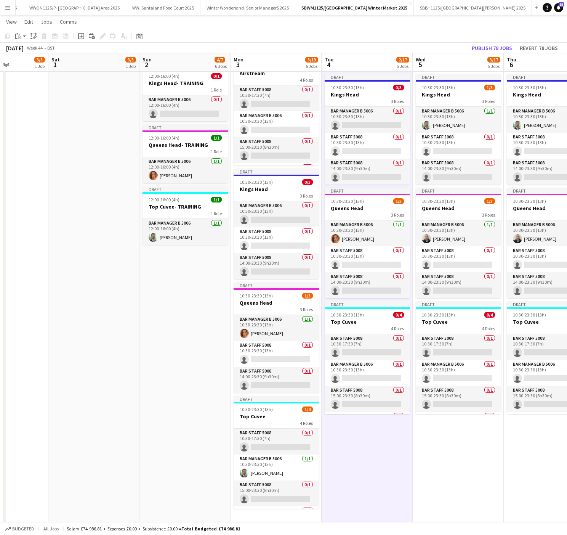
click at [433, 464] on app-date-cell "Draft 10:30-23:30 (13h) 1/3 Activation 3 Roles Bar Manager B 5006 [DATE] 10:30-…" at bounding box center [458, 183] width 91 height 684
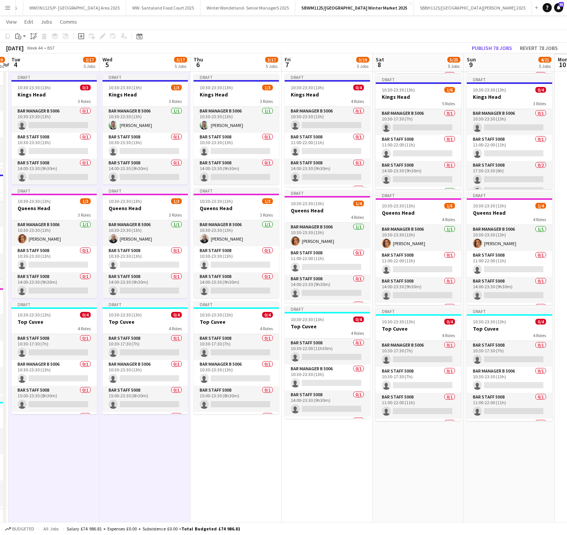
scroll to position [0, 226]
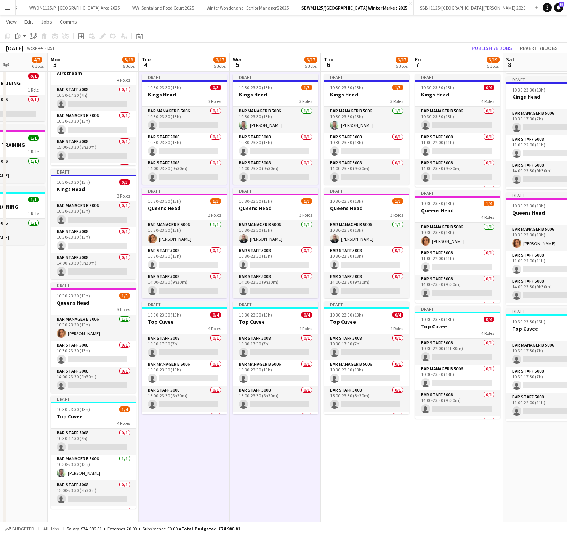
click at [388, 455] on app-date-cell "Draft 10:30-23:30 (13h) 1/3 Activation 3 Roles Bar Manager B 5006 [DATE] 10:30-…" at bounding box center [366, 183] width 91 height 684
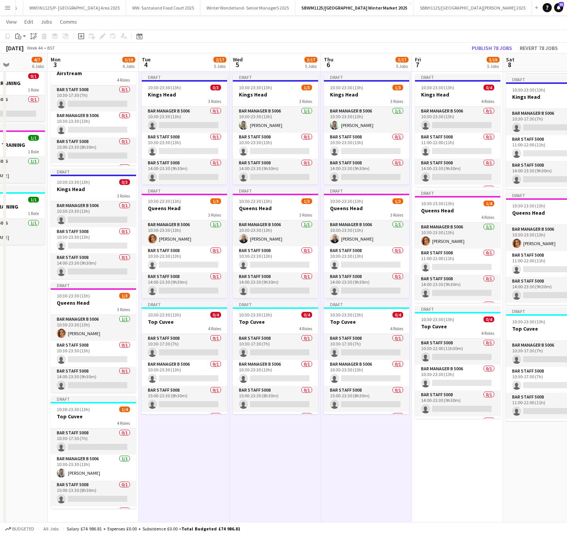
click at [464, 455] on app-date-cell "Draft 10:30-23:30 (13h) 1/3 Activation 3 Roles Bar Manager B 5006 [DATE] 10:30-…" at bounding box center [457, 183] width 91 height 684
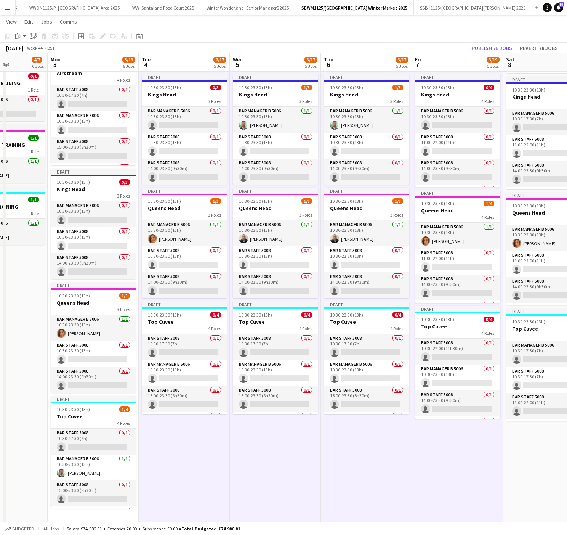
click at [514, 457] on app-date-cell "Draft 10:30-23:30 (13h) 2/5 Activation 5 Roles Bar Manager B 5006 [DATE] 10:30-…" at bounding box center [548, 183] width 91 height 684
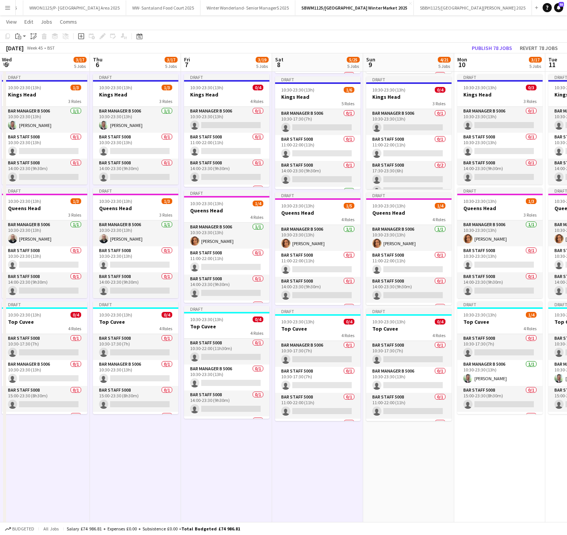
scroll to position [0, 287]
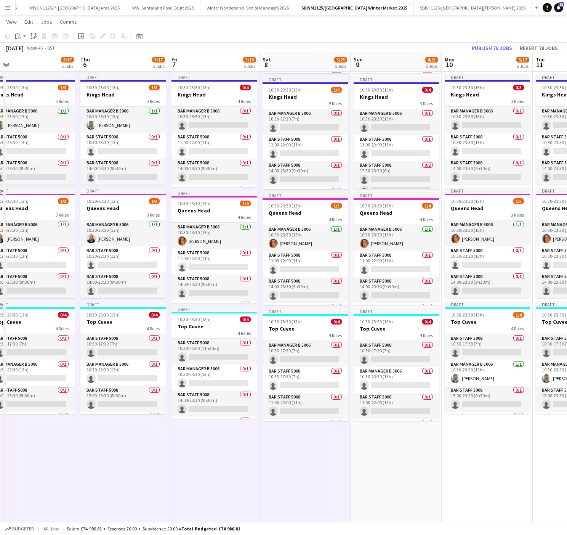
click at [403, 454] on app-date-cell "Draft 10:30-23:30 (13h) 1/4 Activation 4 Roles Bar Staff 5008 0/1 10:30-17:30 (…" at bounding box center [396, 183] width 91 height 684
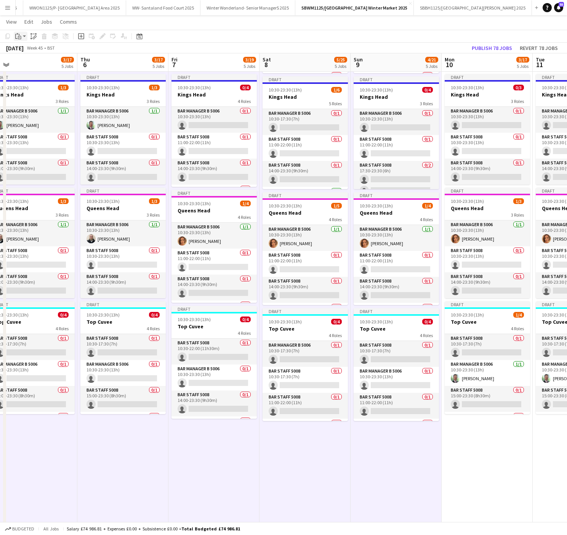
click at [21, 35] on div "Paste" at bounding box center [18, 36] width 9 height 9
click at [27, 53] on link "Paste Ctrl+V" at bounding box center [56, 50] width 72 height 7
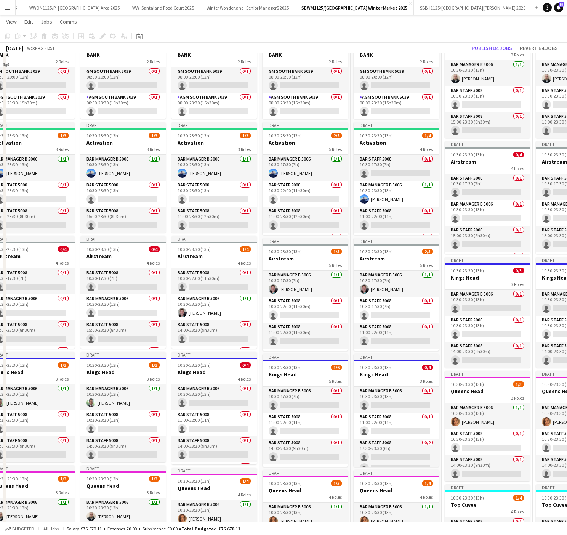
scroll to position [21, 0]
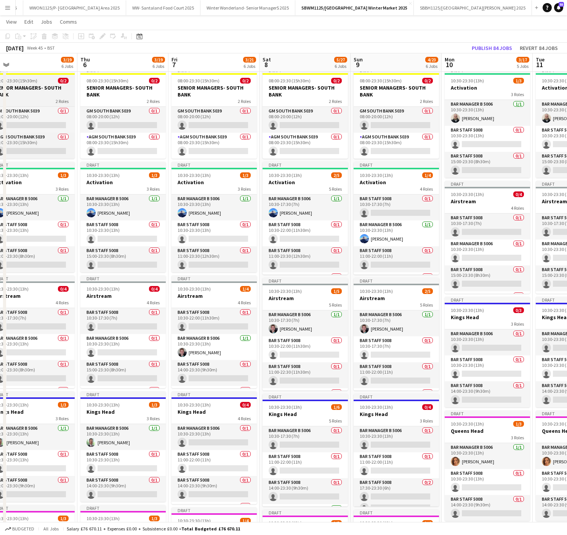
click at [24, 95] on h3 "SENIOR MANAGERS- SOUTH BANK" at bounding box center [31, 91] width 85 height 14
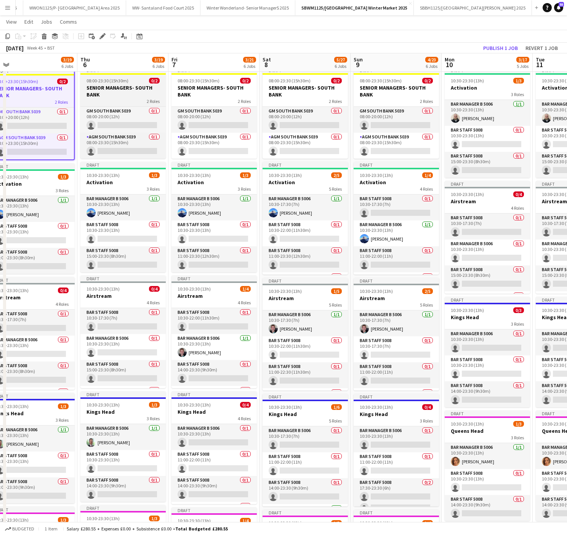
click at [108, 101] on div "2 Roles" at bounding box center [122, 101] width 85 height 6
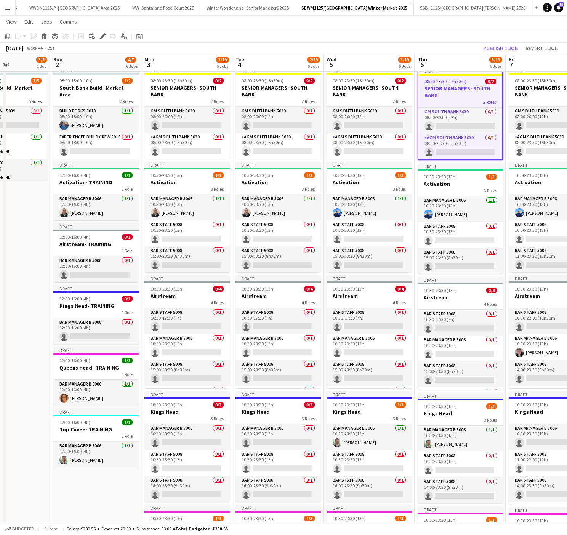
scroll to position [0, 315]
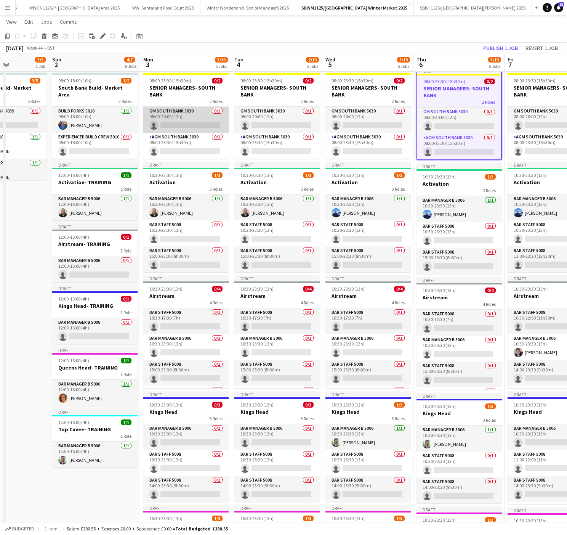
click at [179, 127] on app-card-role "GM South Bank 5039 0/1 08:00-20:00 (12h) single-neutral-actions" at bounding box center [185, 120] width 85 height 26
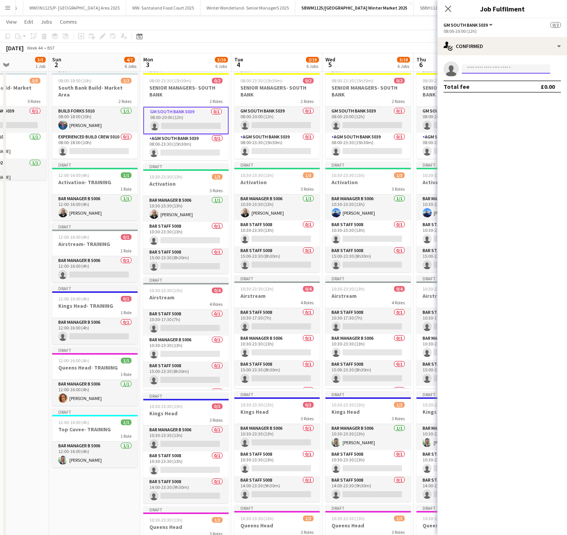
click at [489, 67] on input at bounding box center [506, 68] width 88 height 9
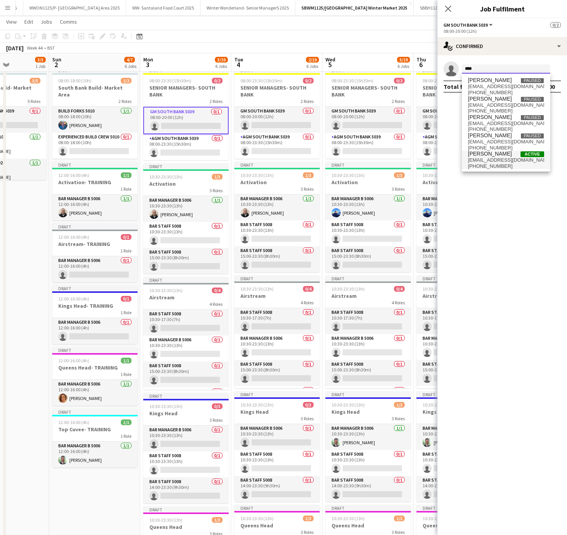
type input "****"
click at [485, 164] on span "[PHONE_NUMBER]" at bounding box center [506, 166] width 76 height 6
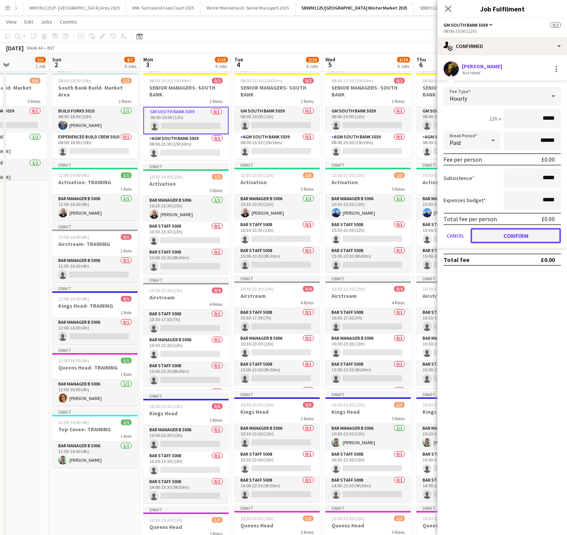
click at [516, 233] on button "Confirm" at bounding box center [516, 235] width 90 height 15
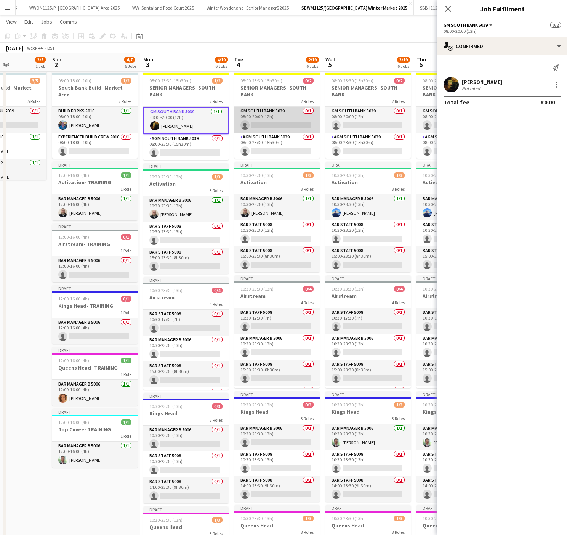
click at [270, 129] on app-card-role "GM South Bank 5039 0/1 08:00-20:00 (12h) single-neutral-actions" at bounding box center [276, 120] width 85 height 26
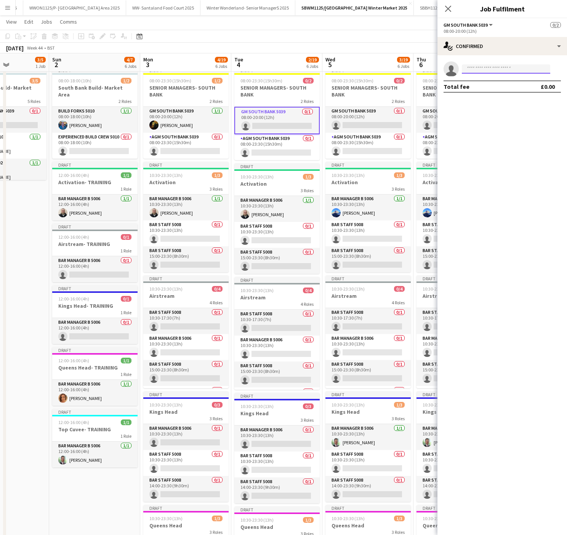
click at [494, 68] on input at bounding box center [506, 68] width 88 height 9
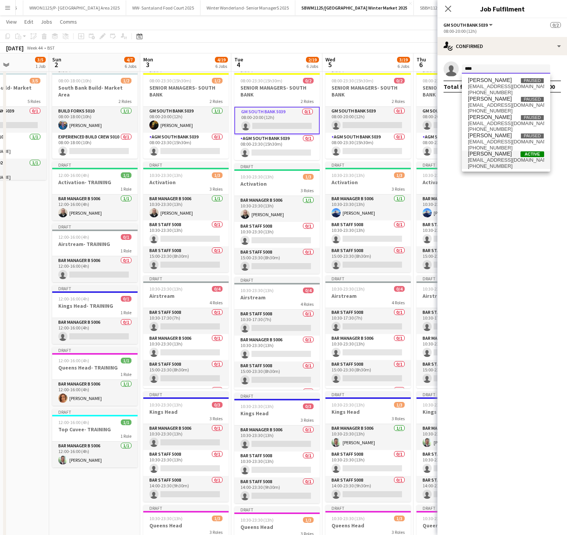
type input "****"
click at [499, 167] on span "[PHONE_NUMBER]" at bounding box center [506, 166] width 76 height 6
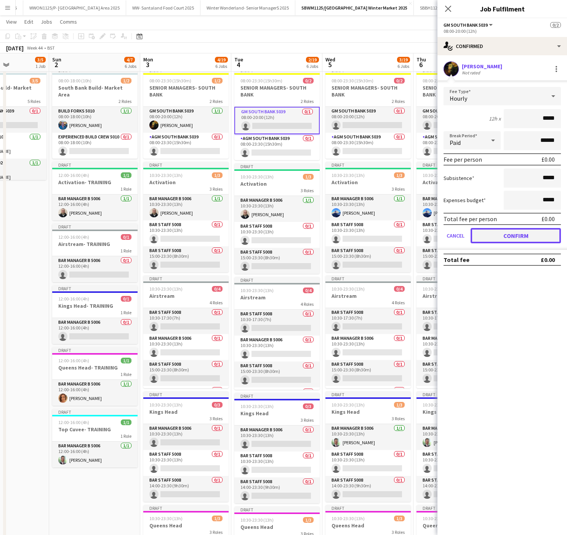
click at [483, 231] on button "Confirm" at bounding box center [516, 235] width 90 height 15
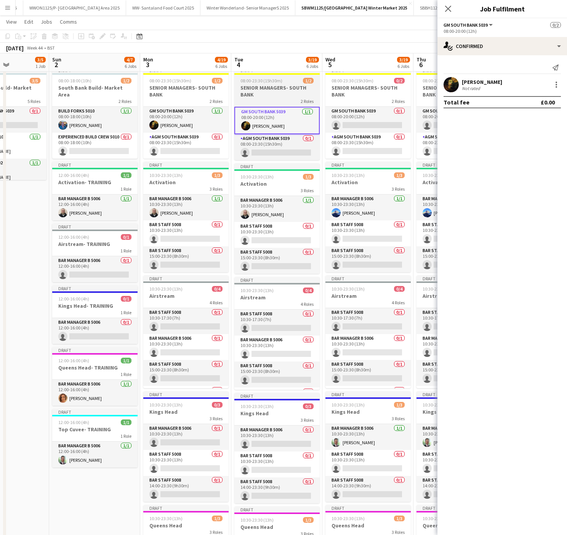
click at [269, 85] on h3 "SENIOR MANAGERS- SOUTH BANK" at bounding box center [276, 91] width 85 height 14
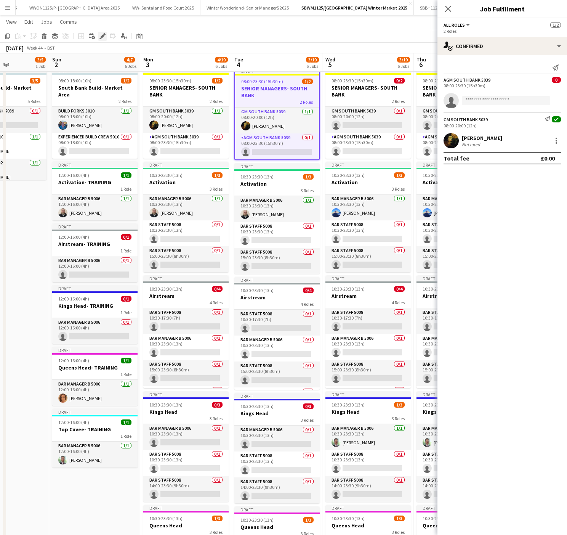
click at [104, 37] on icon "Edit" at bounding box center [102, 36] width 6 height 6
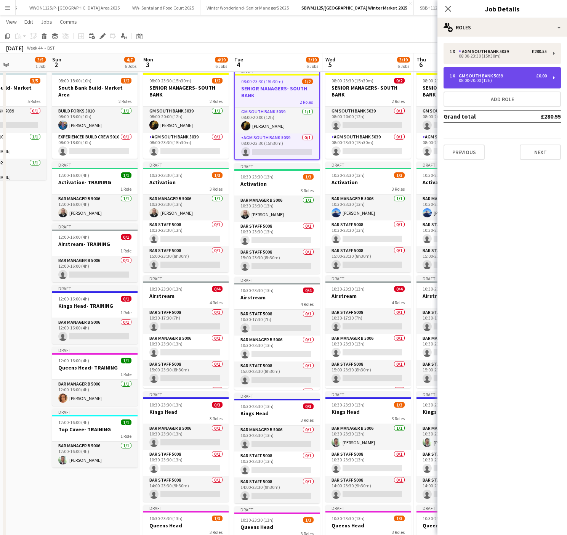
click at [458, 80] on div "08:00-20:00 (12h)" at bounding box center [498, 80] width 97 height 4
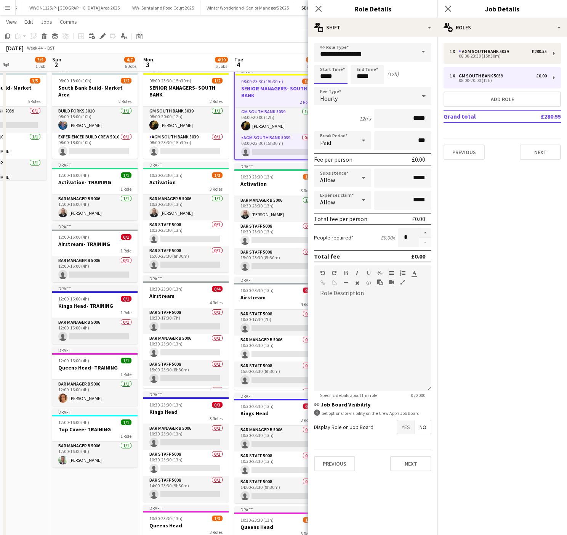
click at [325, 70] on input "*****" at bounding box center [331, 74] width 34 height 19
click at [322, 61] on div at bounding box center [322, 61] width 15 height 8
type input "*****"
click at [322, 61] on div at bounding box center [322, 61] width 15 height 8
click at [283, 43] on div "[DATE] Week 44 • BST Publish 1 job Revert 1 job" at bounding box center [283, 48] width 567 height 11
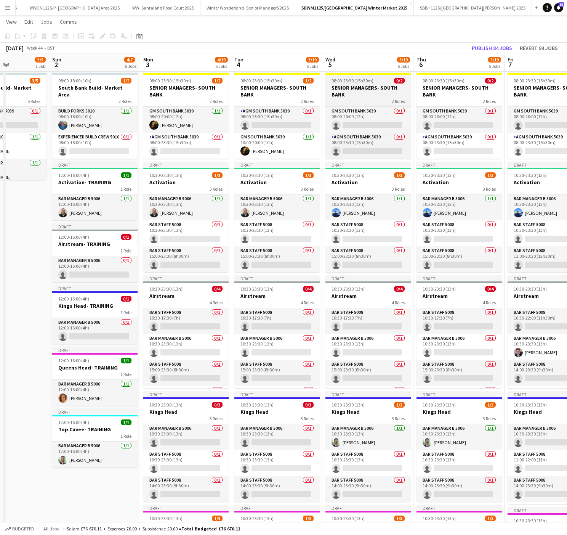
click at [372, 78] on div "08:00-23:30 (15h30m) 0/2" at bounding box center [367, 81] width 85 height 6
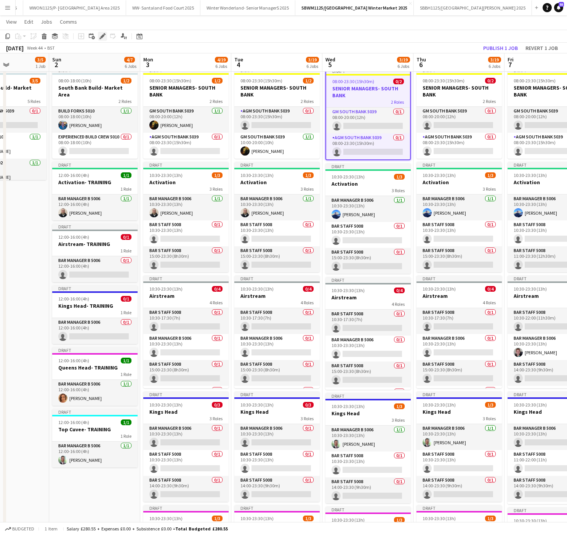
click at [101, 34] on icon "Edit" at bounding box center [102, 36] width 6 height 6
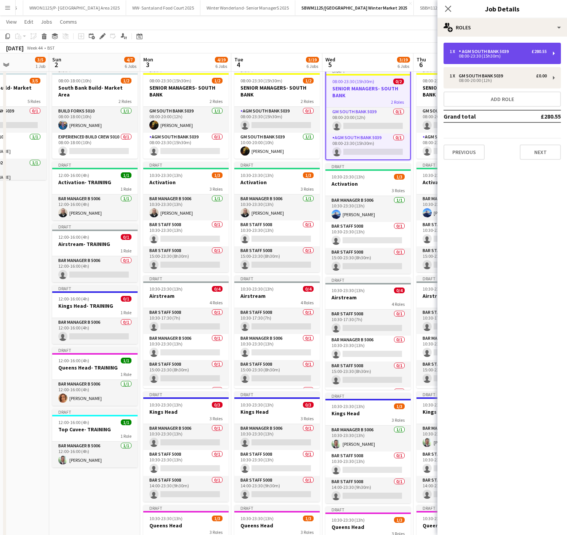
click at [512, 48] on div "1 x AGM South Bank 5039 £280.55 08:00-23:30 (15h30m)" at bounding box center [502, 53] width 117 height 21
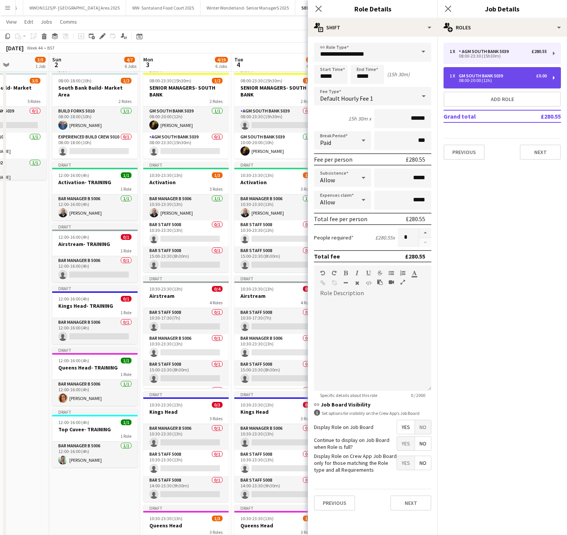
click at [485, 83] on div "1 x GM South Bank 5039 £0.00 08:00-20:00 (12h)" at bounding box center [502, 77] width 117 height 21
type input "**********"
type input "*****"
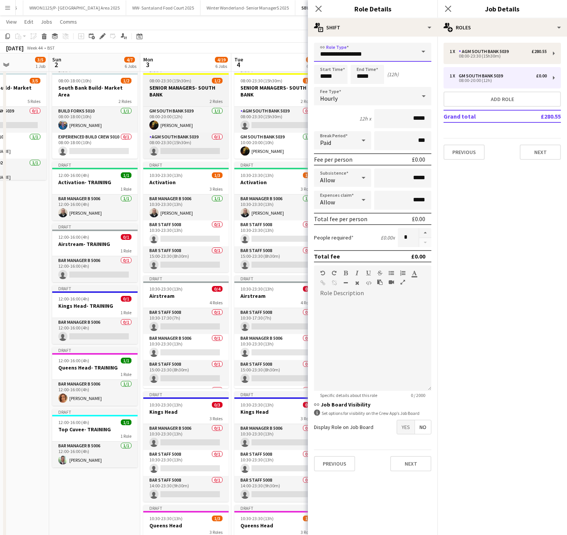
drag, startPoint x: 392, startPoint y: 55, endPoint x: 175, endPoint y: 76, distance: 218.2
click at [175, 76] on body "Menu Boards Boards Boards All jobs Status Workforce Workforce My Workforce Recr…" at bounding box center [283, 373] width 567 height 788
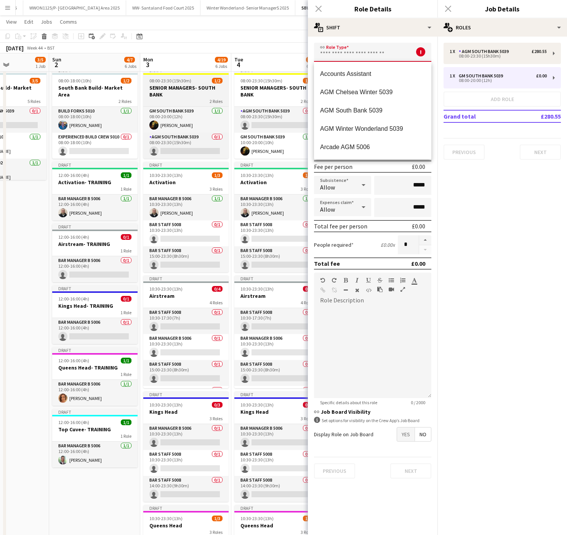
type input "*"
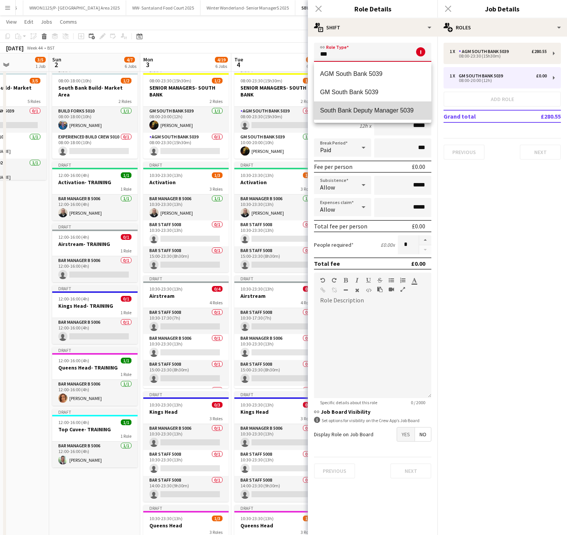
click at [367, 109] on span "South Bank Deputy Manager 5039" at bounding box center [372, 110] width 105 height 7
type input "**********"
type input "******"
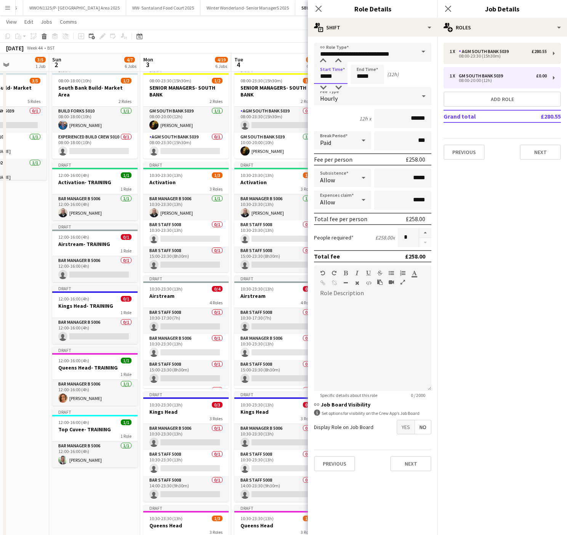
click at [332, 77] on input "*****" at bounding box center [331, 74] width 34 height 19
click at [322, 61] on div at bounding box center [322, 61] width 15 height 8
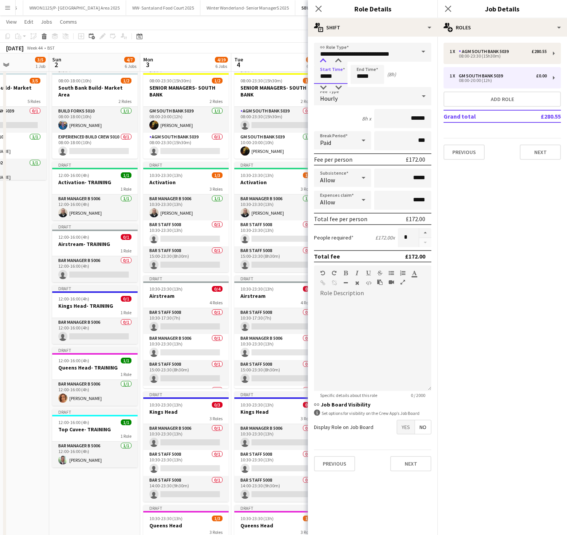
click at [322, 61] on div at bounding box center [322, 61] width 15 height 8
click at [377, 69] on input "*****" at bounding box center [368, 74] width 34 height 19
click at [318, 63] on form "**********" at bounding box center [373, 260] width 130 height 434
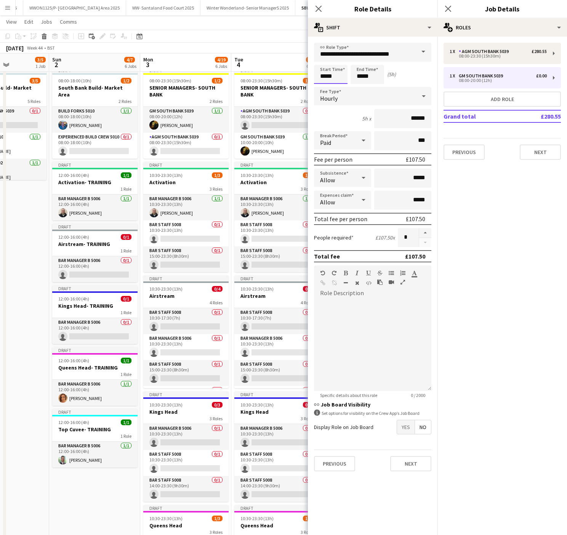
click at [322, 70] on input "*****" at bounding box center [331, 74] width 34 height 19
click at [322, 61] on div at bounding box center [322, 61] width 15 height 8
type input "*****"
click at [322, 61] on div at bounding box center [322, 61] width 15 height 8
click at [367, 72] on input "*****" at bounding box center [368, 74] width 34 height 19
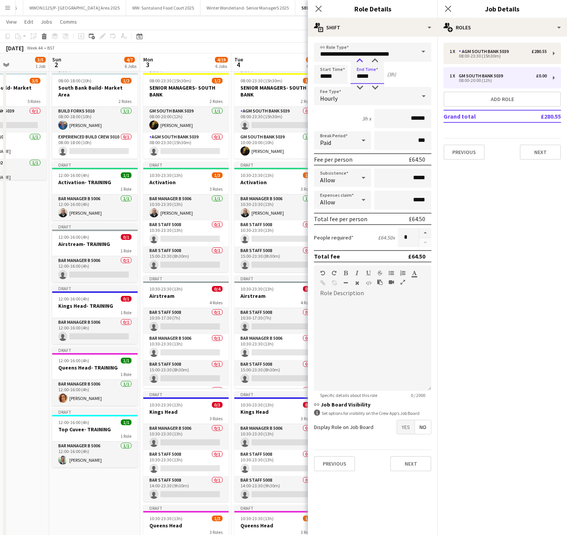
click at [358, 57] on div at bounding box center [359, 61] width 15 height 8
click at [356, 58] on div at bounding box center [359, 61] width 15 height 8
click at [379, 59] on div at bounding box center [374, 61] width 15 height 8
type input "*****"
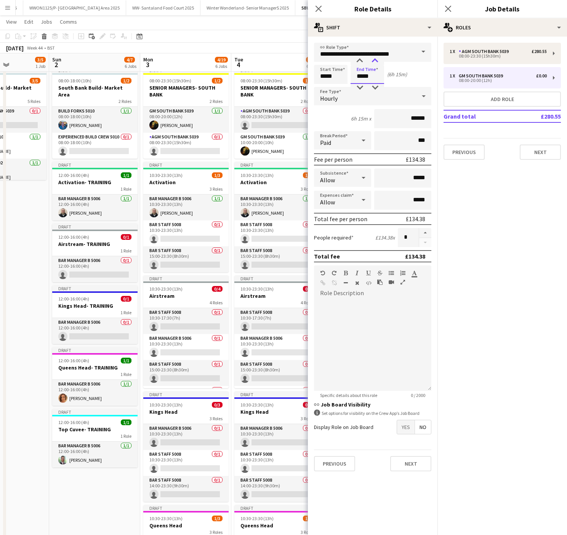
click at [379, 59] on div at bounding box center [374, 61] width 15 height 8
click at [493, 53] on div "AGM South Bank 5039" at bounding box center [485, 51] width 53 height 5
type input "**********"
type input "*****"
type input "******"
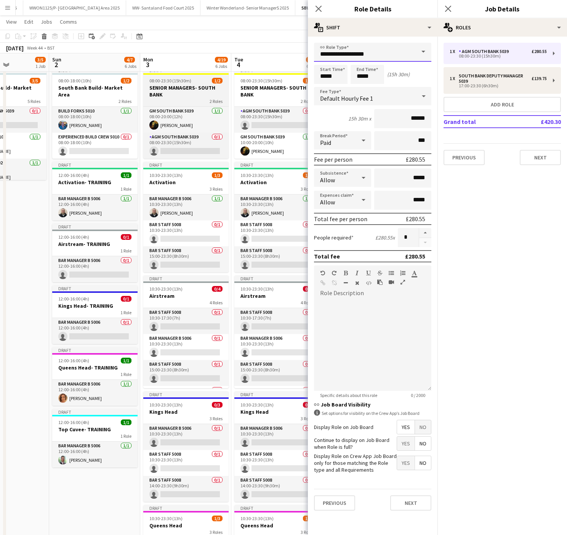
drag, startPoint x: 394, startPoint y: 59, endPoint x: 186, endPoint y: 75, distance: 209.0
click at [186, 75] on body "Menu Boards Boards Boards All jobs Status Workforce Workforce My Workforce Recr…" at bounding box center [283, 373] width 567 height 788
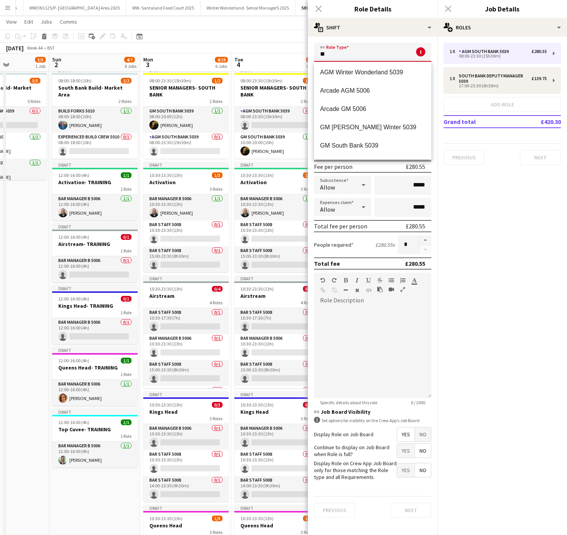
scroll to position [55, 0]
click at [374, 125] on span "GM South Bank 5039" at bounding box center [372, 128] width 105 height 7
type input "**********"
type input "*******"
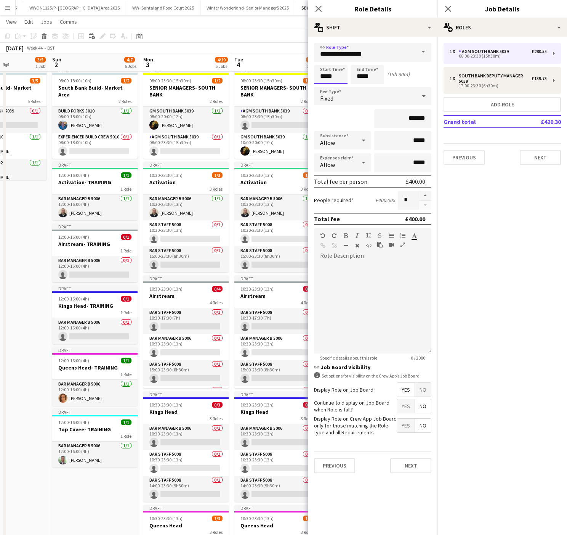
click at [323, 79] on input "*****" at bounding box center [331, 74] width 34 height 19
click at [325, 56] on input "**********" at bounding box center [372, 52] width 117 height 19
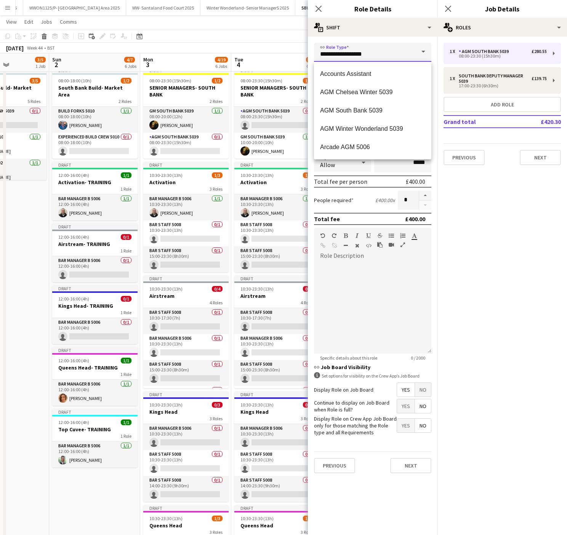
click at [316, 58] on input "**********" at bounding box center [372, 52] width 117 height 19
click at [313, 64] on form "**********" at bounding box center [373, 261] width 130 height 436
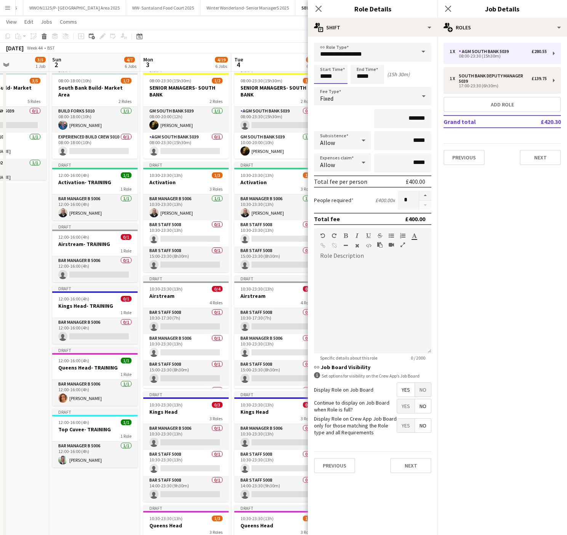
click at [334, 75] on input "*****" at bounding box center [331, 74] width 34 height 19
type input "*****"
click at [323, 63] on div at bounding box center [322, 61] width 15 height 8
click at [376, 75] on input "*****" at bounding box center [368, 74] width 34 height 19
click at [362, 87] on div at bounding box center [359, 88] width 15 height 8
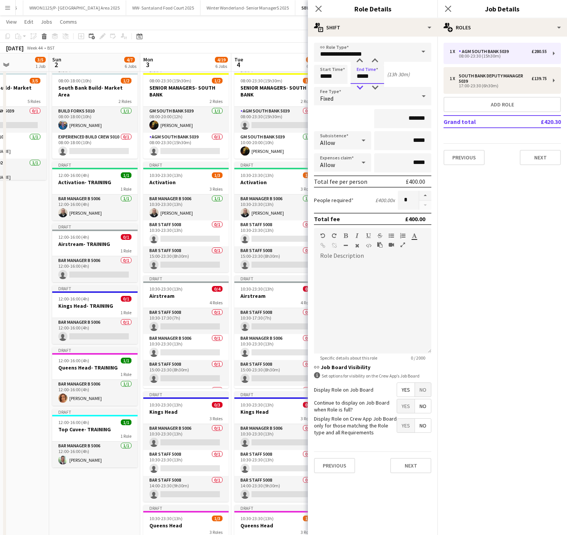
click at [362, 87] on div at bounding box center [359, 88] width 15 height 8
click at [357, 62] on div at bounding box center [359, 61] width 15 height 8
click at [376, 87] on div at bounding box center [374, 88] width 15 height 8
type input "*****"
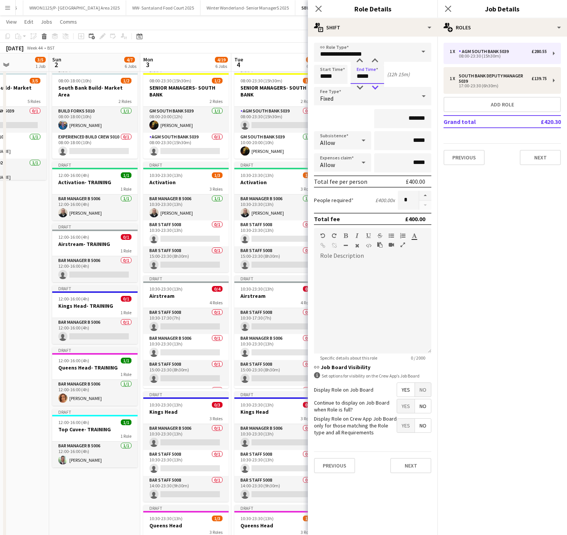
click at [372, 88] on div at bounding box center [374, 88] width 15 height 8
click at [234, 34] on app-toolbar "Copy Paste Paste Ctrl+V Paste with crew Ctrl+Shift+V Paste linked Job [GEOGRAPH…" at bounding box center [283, 36] width 567 height 13
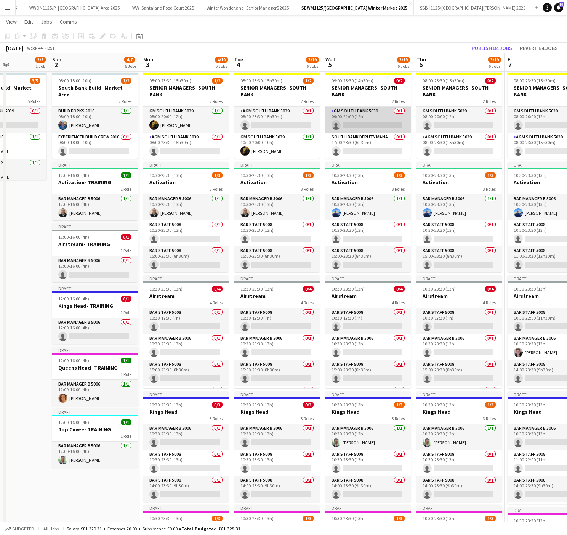
click at [383, 110] on app-card-role "GM South Bank 5039 0/1 09:00-21:00 (12h) single-neutral-actions" at bounding box center [367, 120] width 85 height 26
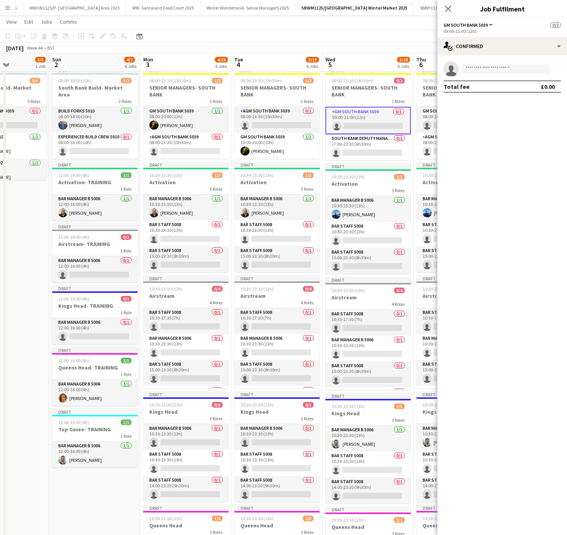
click at [517, 61] on div "single-neutral-actions Total fee £0.00" at bounding box center [502, 76] width 130 height 43
click at [491, 72] on input at bounding box center [506, 68] width 88 height 9
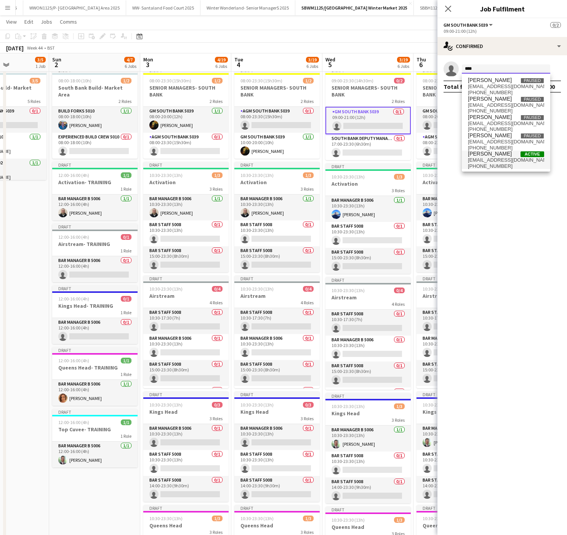
type input "****"
click at [500, 163] on span "[EMAIL_ADDRESS][DOMAIN_NAME]" at bounding box center [506, 160] width 76 height 6
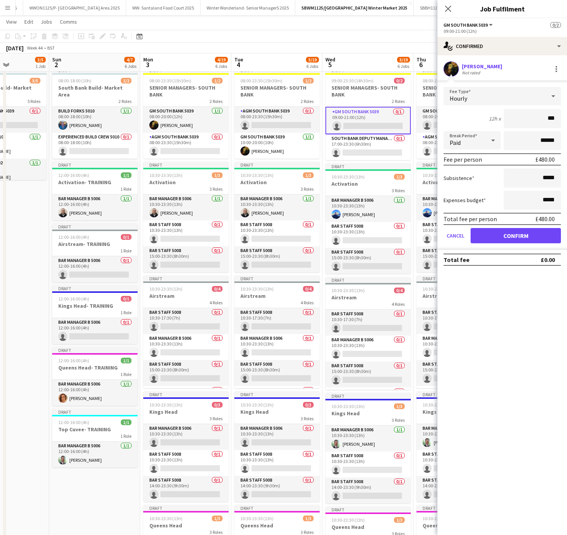
type input "**"
type input "*****"
click button "Confirm" at bounding box center [516, 235] width 90 height 15
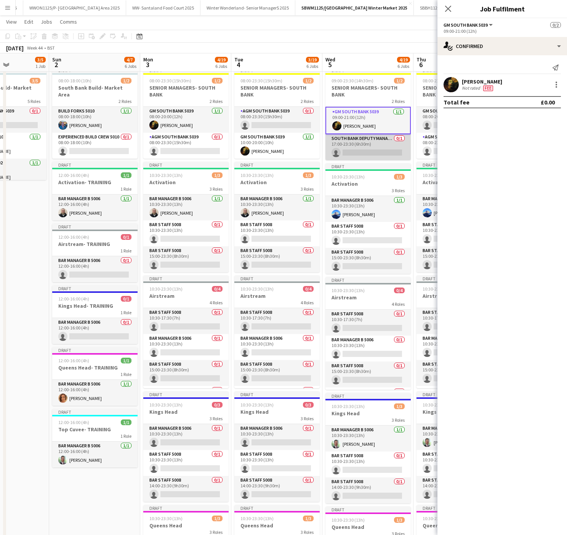
click at [375, 145] on app-card-role "South Bank Deputy Manager 5039 0/1 17:00-23:30 (6h30m) single-neutral-actions" at bounding box center [367, 147] width 85 height 26
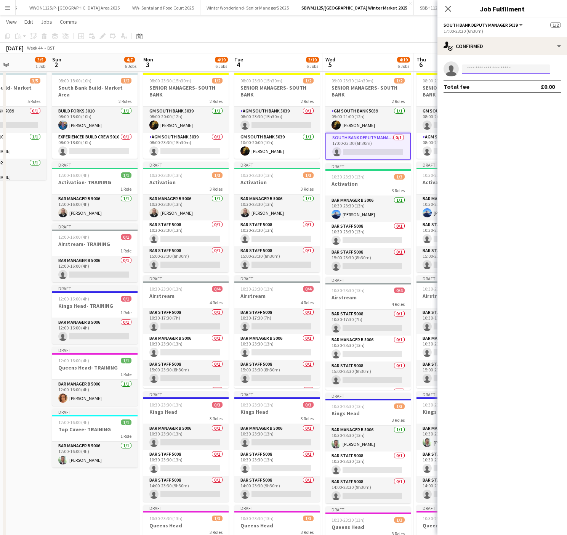
click at [483, 71] on input at bounding box center [506, 68] width 88 height 9
type input "**********"
click at [490, 90] on span "[PHONE_NUMBER]" at bounding box center [506, 93] width 76 height 6
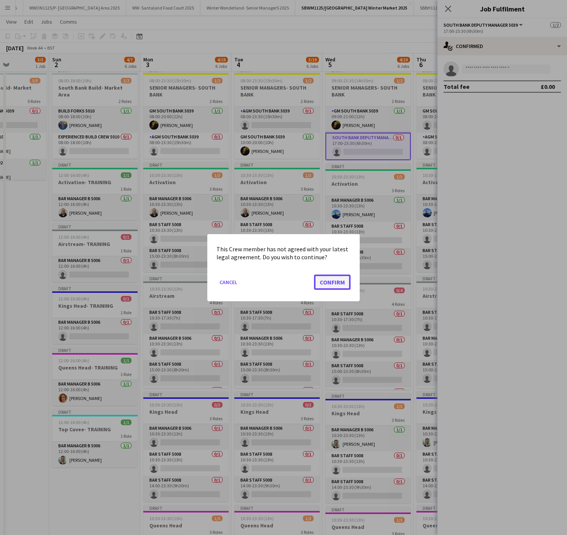
click at [333, 281] on button "Confirm" at bounding box center [332, 281] width 37 height 15
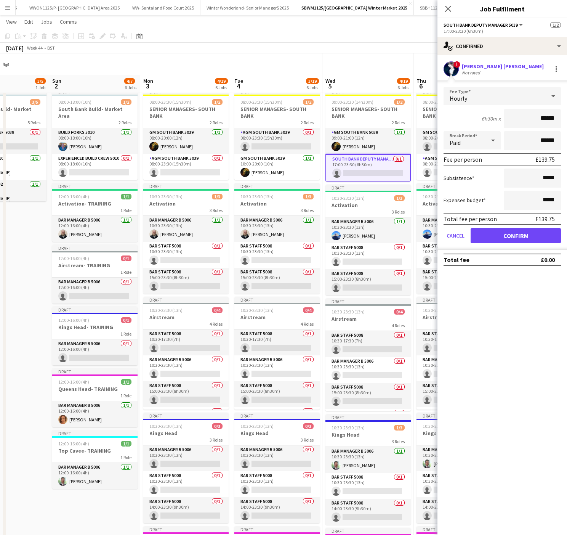
scroll to position [21, 0]
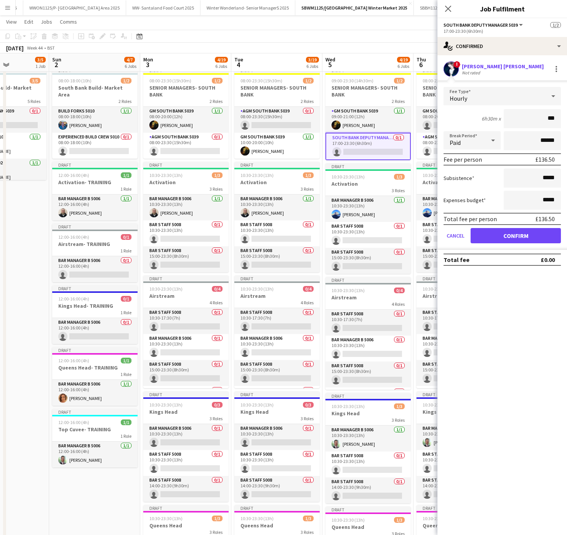
type input "**"
type input "*****"
click at [489, 93] on div "Hourly" at bounding box center [495, 96] width 102 height 18
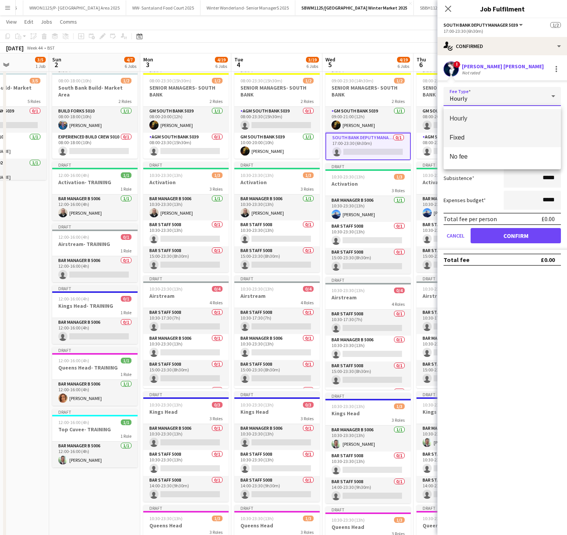
click at [468, 134] on span "Fixed" at bounding box center [502, 137] width 105 height 7
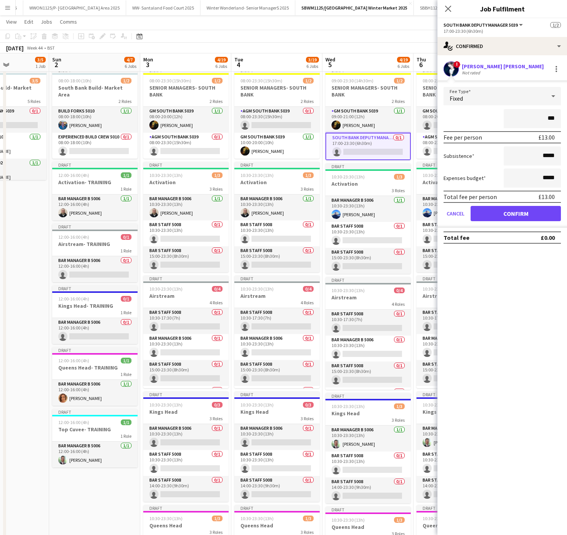
type input "**"
type input "*****"
click button "Confirm" at bounding box center [516, 213] width 90 height 15
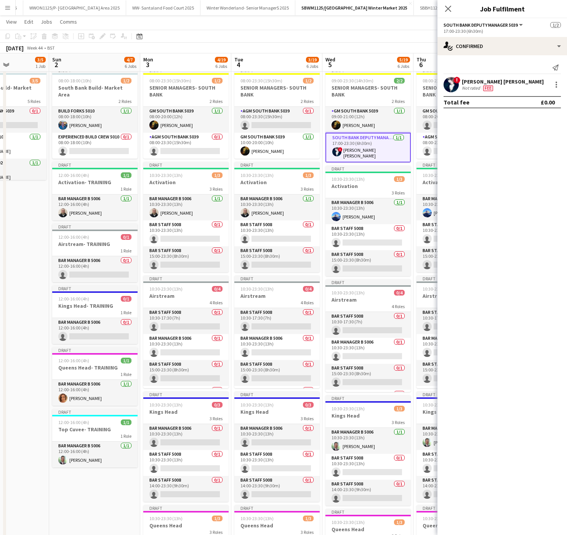
scroll to position [0, 282]
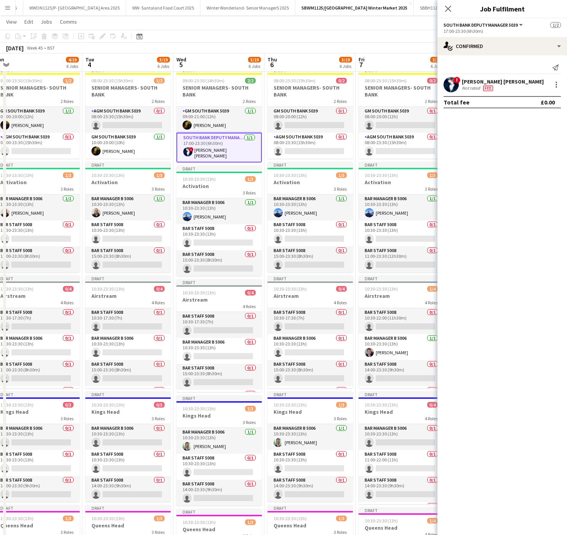
drag, startPoint x: 400, startPoint y: 74, endPoint x: 250, endPoint y: 86, distance: 150.2
click at [250, 86] on app-calendar-viewport "Fri 31 3/5 1 Job Sat 1 3/5 1 Job Sun 2 4/7 6 Jobs Mon 3 4/19 6 Jobs Tue 4 3/19 …" at bounding box center [283, 380] width 567 height 745
click at [276, 96] on h3 "SENIOR MANAGERS- SOUTH BANK" at bounding box center [309, 91] width 85 height 14
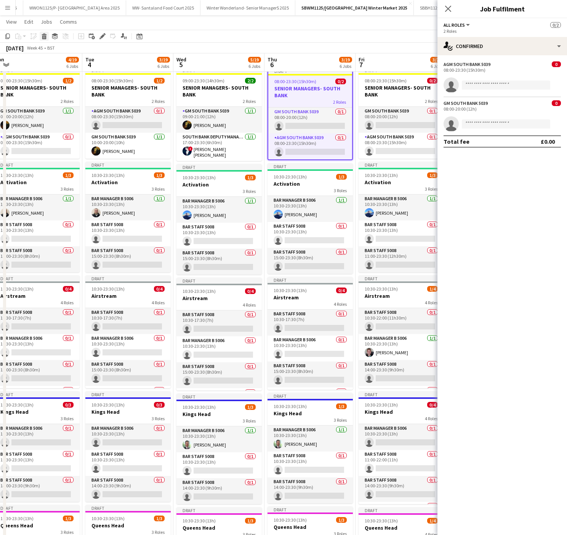
click at [42, 37] on icon at bounding box center [44, 37] width 4 height 4
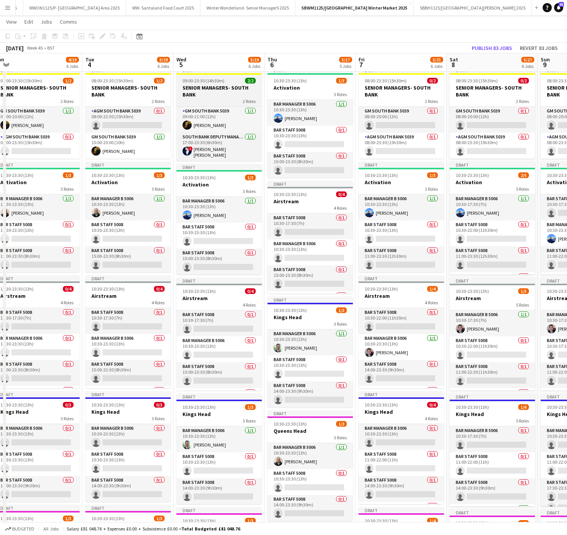
click at [179, 89] on h3 "SENIOR MANAGERS- SOUTH BANK" at bounding box center [218, 91] width 85 height 14
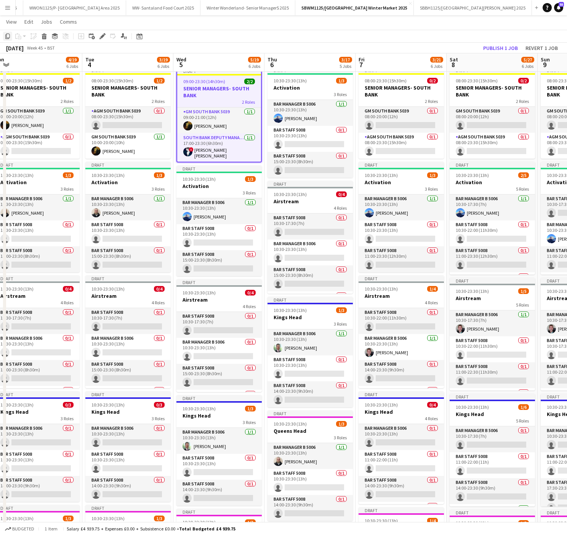
click at [6, 37] on icon at bounding box center [7, 36] width 5 height 5
click at [315, 53] on div "[DATE] Week 45 • BST Publish 1 job Revert 1 job" at bounding box center [283, 48] width 567 height 11
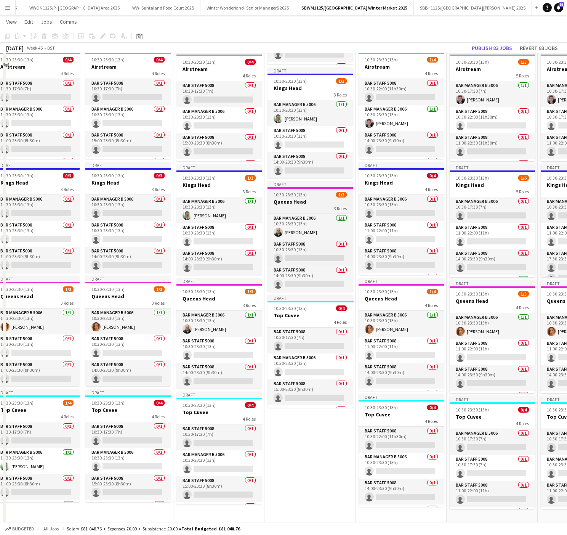
scroll to position [253, 0]
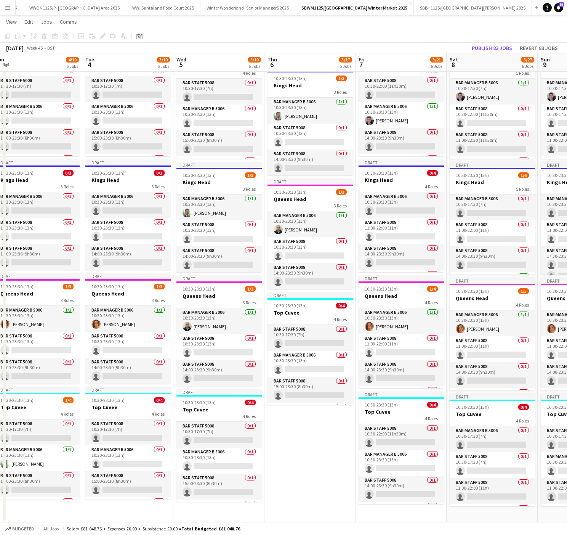
click at [287, 452] on app-date-cell "Draft 10:30-23:30 (13h) 1/3 Activation 3 Roles Bar Manager B 5006 [DATE] 10:30-…" at bounding box center [309, 177] width 91 height 690
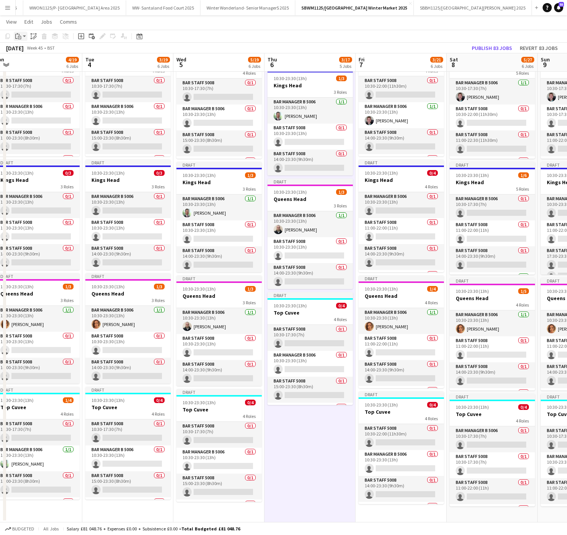
click at [22, 33] on div "Paste" at bounding box center [18, 36] width 9 height 9
click at [69, 61] on icon "Ctrl+Shift+V" at bounding box center [79, 63] width 26 height 7
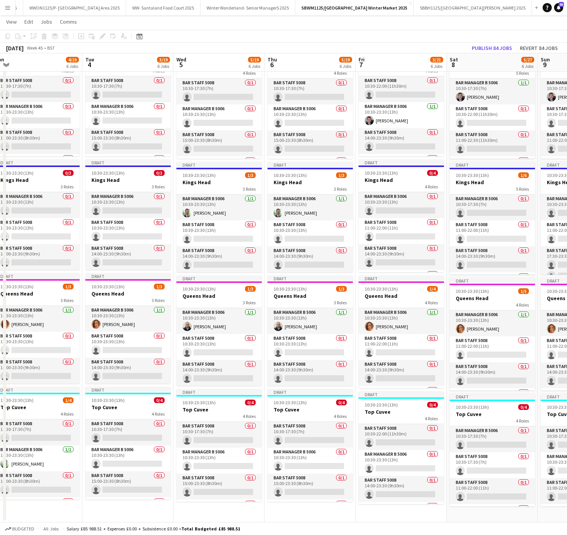
scroll to position [0, 0]
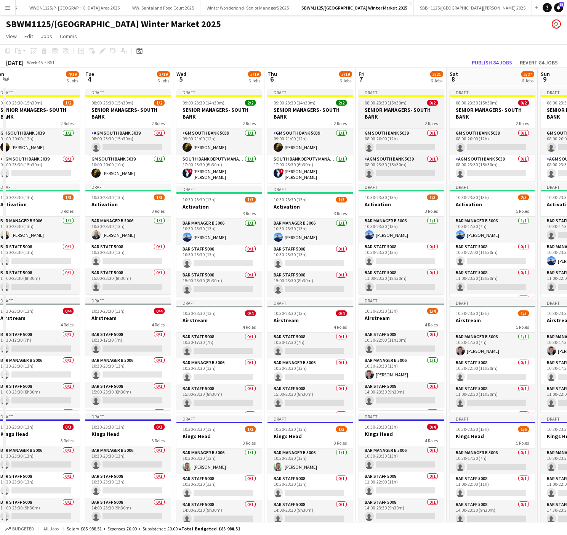
click at [392, 112] on h3 "SENIOR MANAGERS- SOUTH BANK" at bounding box center [401, 113] width 85 height 14
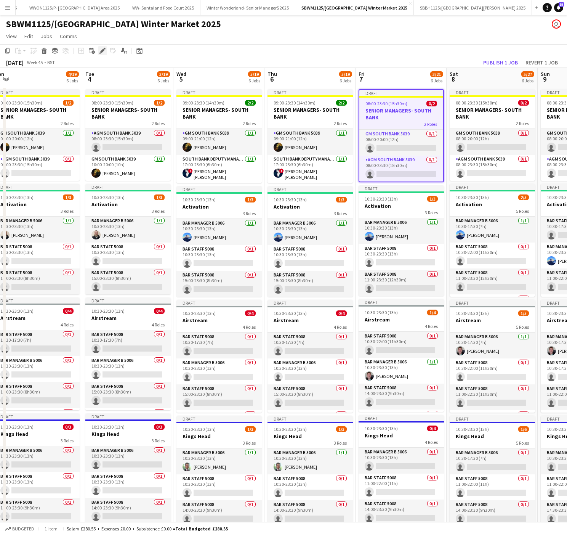
click at [102, 48] on icon "Edit" at bounding box center [102, 51] width 6 height 6
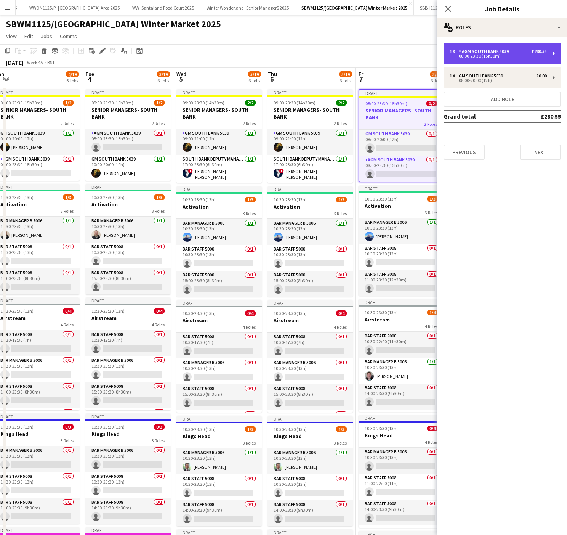
click at [490, 58] on div "08:00-23:30 (15h30m)" at bounding box center [498, 56] width 97 height 4
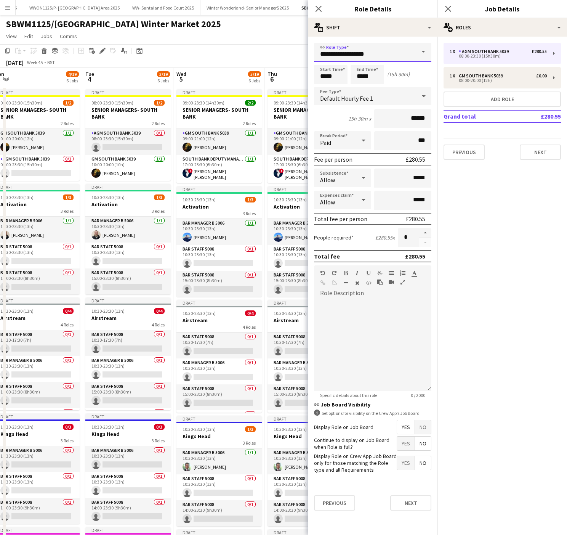
drag, startPoint x: 405, startPoint y: 54, endPoint x: 201, endPoint y: 45, distance: 203.7
click at [201, 45] on body "Menu Boards Boards Boards All jobs Status Workforce Workforce My Workforce Recr…" at bounding box center [283, 394] width 567 height 789
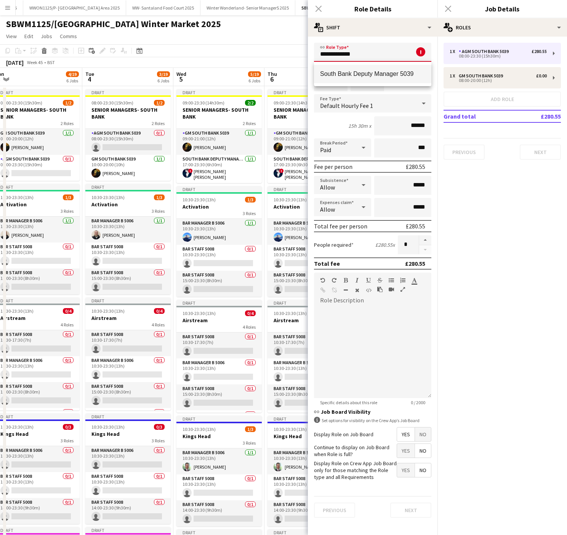
click at [366, 70] on span "South Bank Deputy Manager 5039" at bounding box center [372, 73] width 105 height 7
type input "**********"
type input "******"
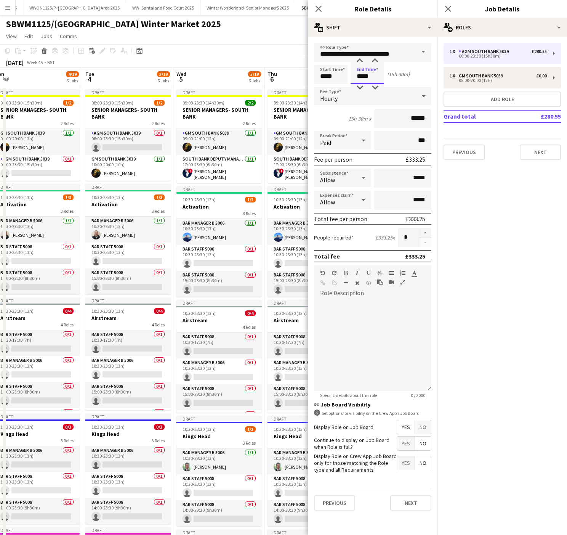
click at [357, 79] on input "*****" at bounding box center [368, 74] width 34 height 19
click at [323, 68] on input "*****" at bounding box center [331, 74] width 34 height 19
click at [323, 59] on div at bounding box center [322, 61] width 15 height 8
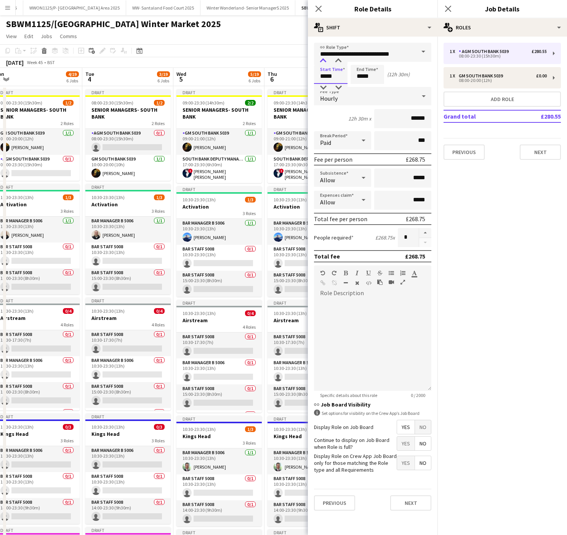
type input "*****"
click at [323, 59] on div at bounding box center [322, 61] width 15 height 8
click at [367, 70] on input "*****" at bounding box center [368, 74] width 34 height 19
click at [255, 45] on app-toolbar "Copy Paste Paste Ctrl+V Paste with crew Ctrl+Shift+V Paste linked Job [GEOGRAPH…" at bounding box center [283, 50] width 567 height 13
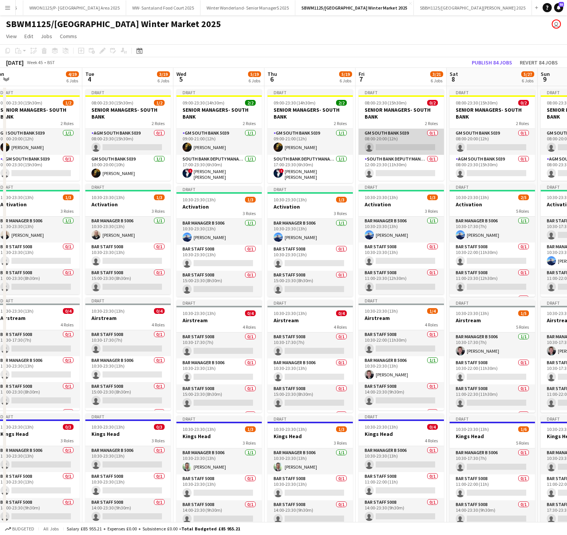
click at [430, 138] on app-card-role "GM South Bank 5039 0/1 08:00-20:00 (12h) single-neutral-actions" at bounding box center [401, 142] width 85 height 26
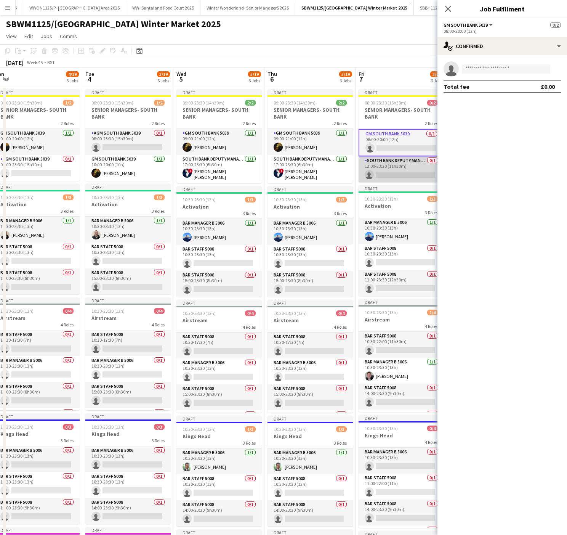
click at [410, 165] on app-card-role "South Bank Deputy Manager 5039 0/1 12:00-23:30 (11h30m) single-neutral-actions" at bounding box center [401, 169] width 85 height 26
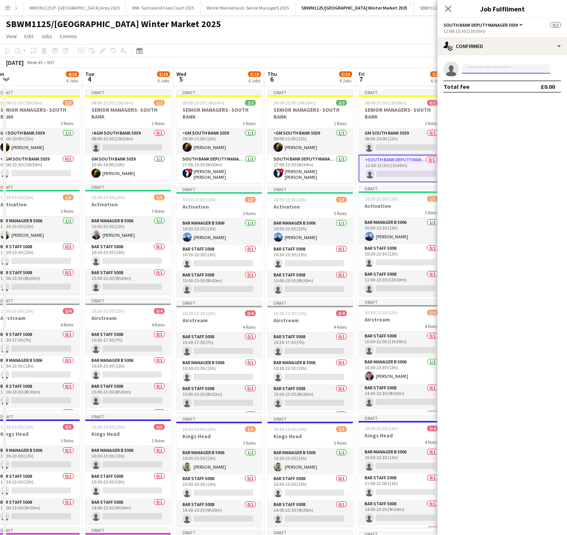
click at [484, 67] on input at bounding box center [506, 68] width 88 height 9
type input "**********"
click at [496, 84] on span "[EMAIL_ADDRESS][DOMAIN_NAME]" at bounding box center [506, 86] width 76 height 6
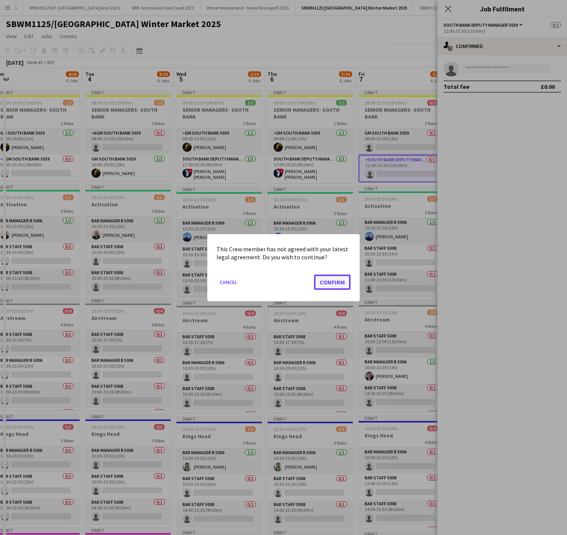
click at [317, 288] on button "Confirm" at bounding box center [332, 281] width 37 height 15
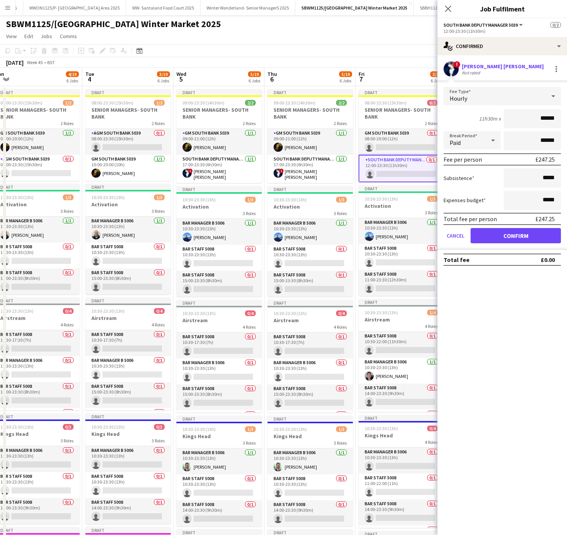
click at [490, 102] on div "Hourly" at bounding box center [495, 96] width 102 height 18
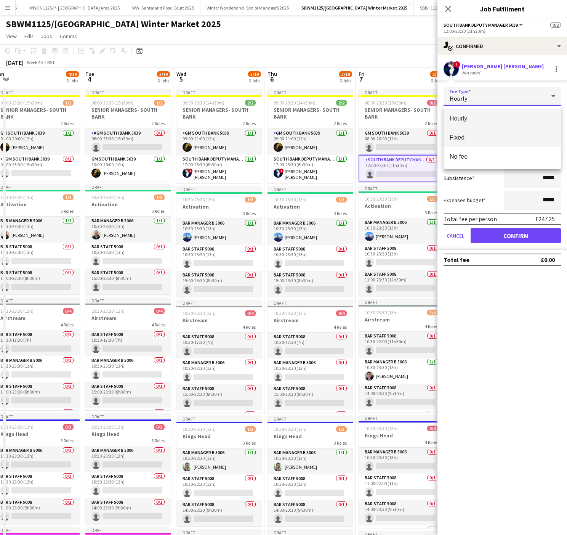
click at [487, 134] on span "Fixed" at bounding box center [502, 137] width 105 height 7
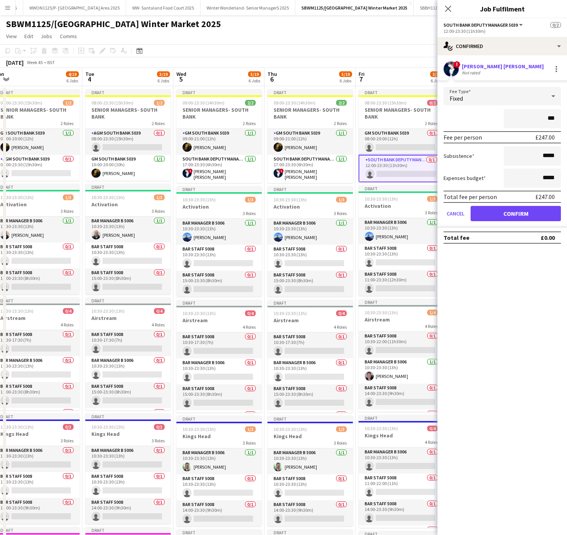
type input "**"
type input "*****"
click button "Confirm" at bounding box center [516, 213] width 90 height 15
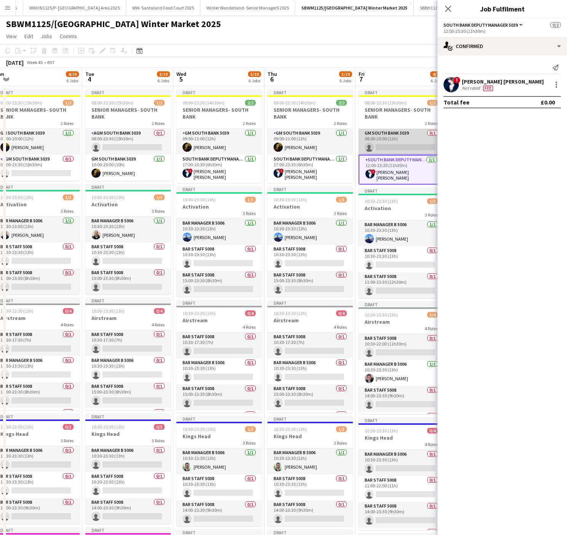
click at [380, 148] on app-card-role "GM South Bank 5039 0/1 08:00-20:00 (12h) single-neutral-actions" at bounding box center [401, 142] width 85 height 26
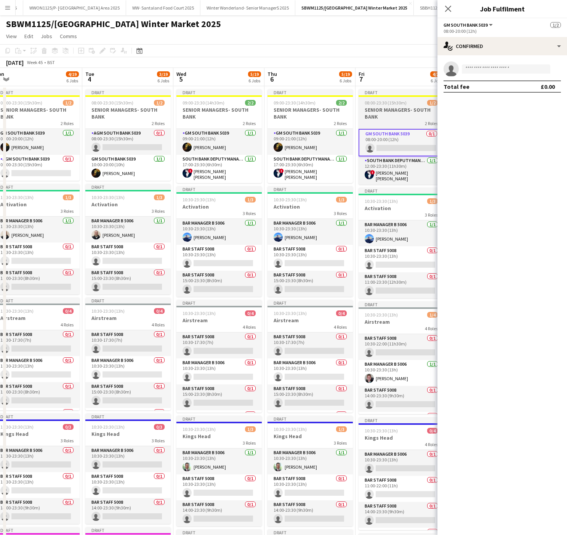
click at [369, 112] on h3 "SENIOR MANAGERS- SOUTH BANK" at bounding box center [401, 113] width 85 height 14
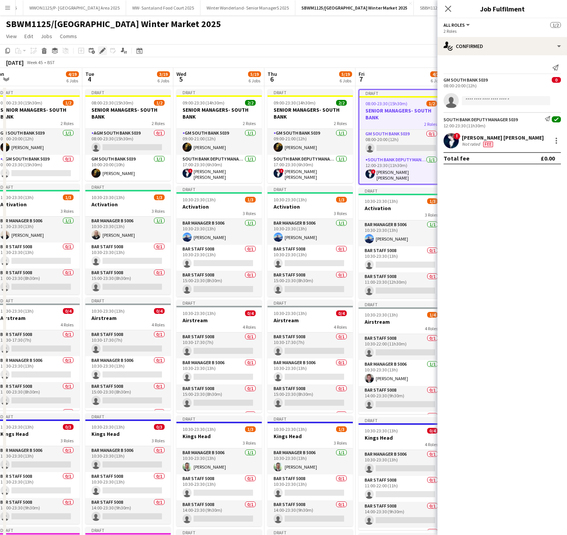
click at [101, 51] on icon at bounding box center [102, 51] width 4 height 4
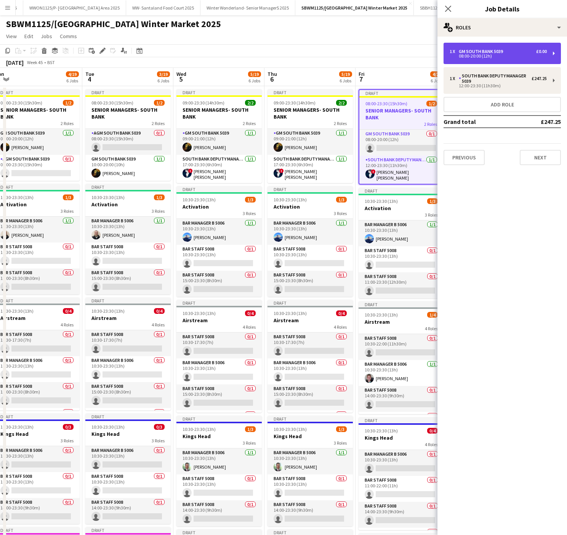
click at [492, 57] on div "08:00-20:00 (12h)" at bounding box center [498, 56] width 97 height 4
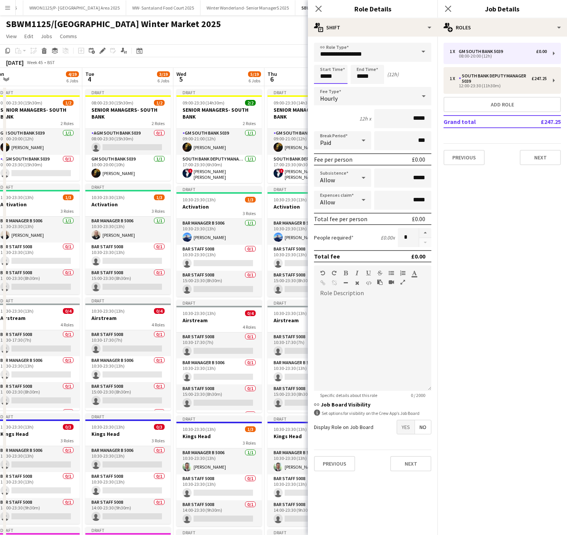
click at [327, 77] on input "*****" at bounding box center [331, 74] width 34 height 19
type input "*****"
click at [324, 61] on div at bounding box center [322, 61] width 15 height 8
click at [355, 72] on input "*****" at bounding box center [368, 74] width 34 height 19
type input "*****"
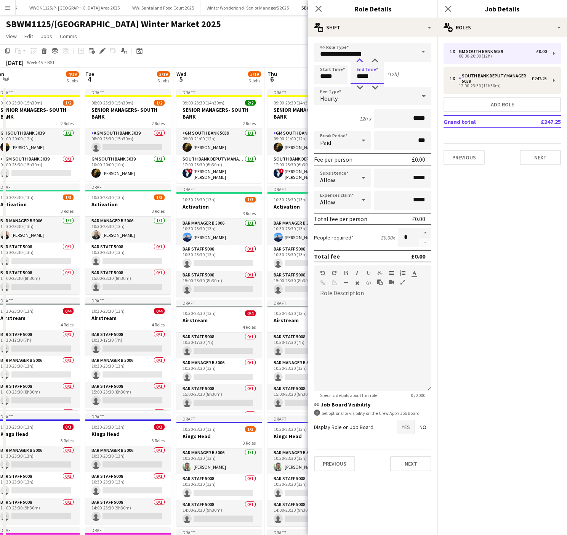
click at [356, 61] on div at bounding box center [359, 61] width 15 height 8
click at [231, 48] on app-toolbar "Copy Paste Paste Ctrl+V Paste with crew Ctrl+Shift+V Paste linked Job [GEOGRAPH…" at bounding box center [283, 50] width 567 height 13
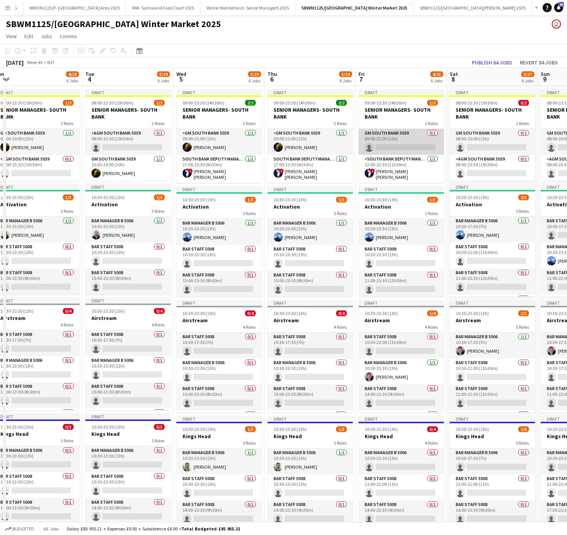
click at [410, 145] on app-card-role "GM South Bank 5039 0/1 09:00-21:00 (12h) single-neutral-actions" at bounding box center [401, 142] width 85 height 26
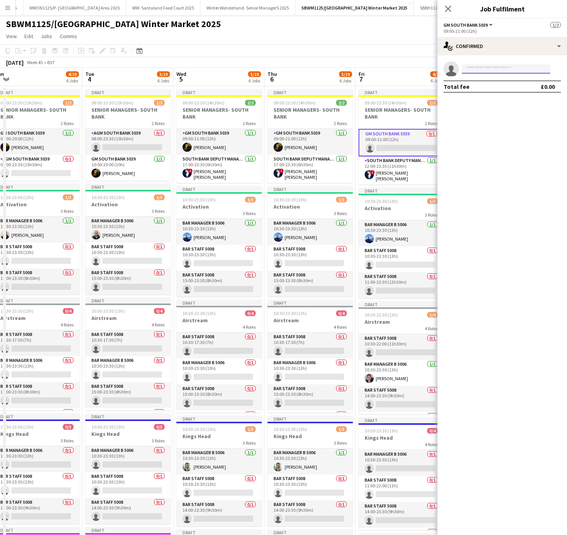
click at [494, 70] on input at bounding box center [506, 68] width 88 height 9
type input "*****"
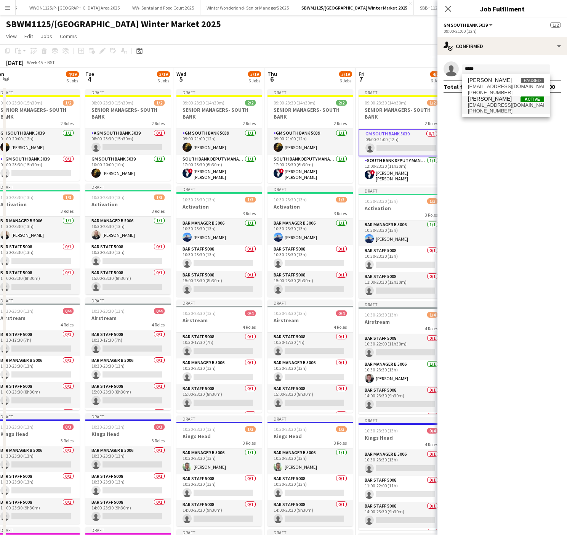
click at [501, 101] on span "[PERSON_NAME]" at bounding box center [490, 99] width 44 height 6
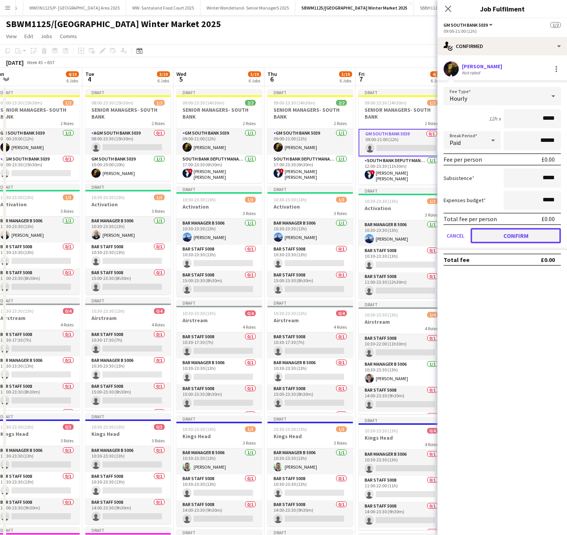
click at [527, 235] on button "Confirm" at bounding box center [516, 235] width 90 height 15
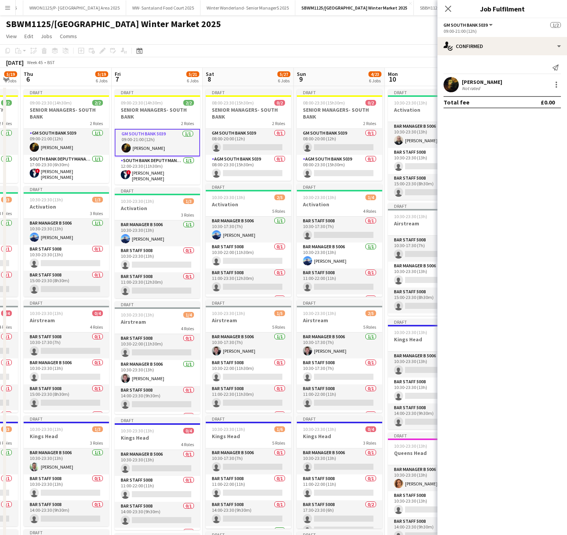
scroll to position [0, 366]
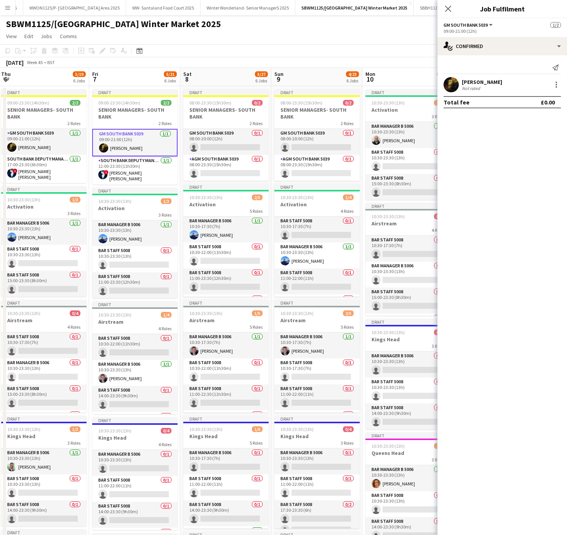
drag, startPoint x: 373, startPoint y: 87, endPoint x: 107, endPoint y: 117, distance: 267.6
click at [107, 117] on app-calendar-viewport "Sun 2 4/7 6 Jobs Mon 3 4/19 6 Jobs Tue 4 3/19 6 Jobs Wed 5 5/19 6 Jobs Thu 6 5/…" at bounding box center [283, 422] width 567 height 708
click at [224, 107] on h3 "SENIOR MANAGERS- SOUTH BANK" at bounding box center [225, 113] width 85 height 14
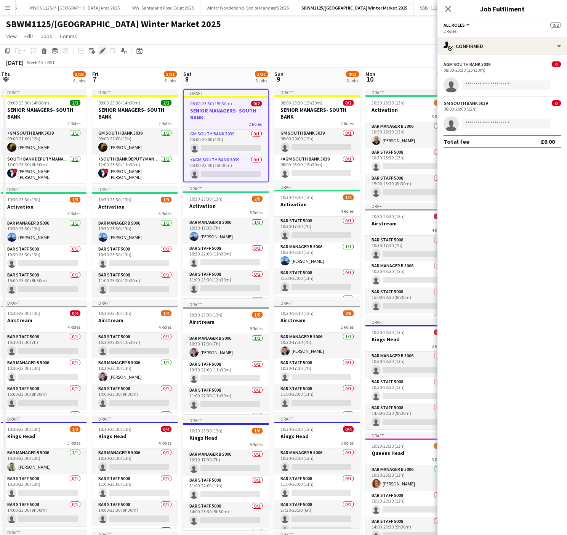
click at [102, 50] on icon at bounding box center [102, 51] width 4 height 4
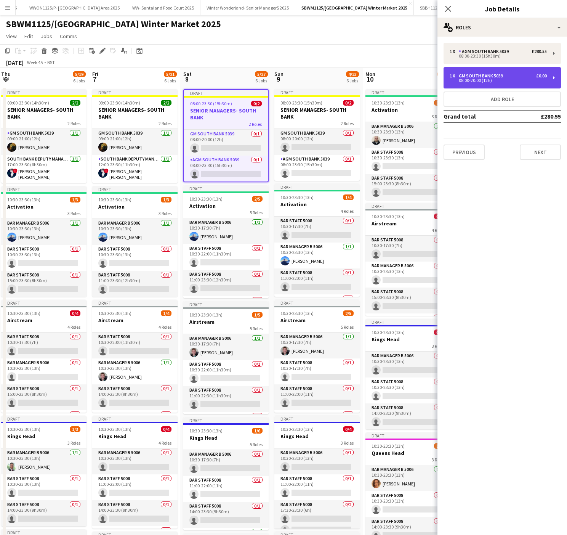
click at [504, 78] on div "08:00-20:00 (12h)" at bounding box center [498, 80] width 97 height 4
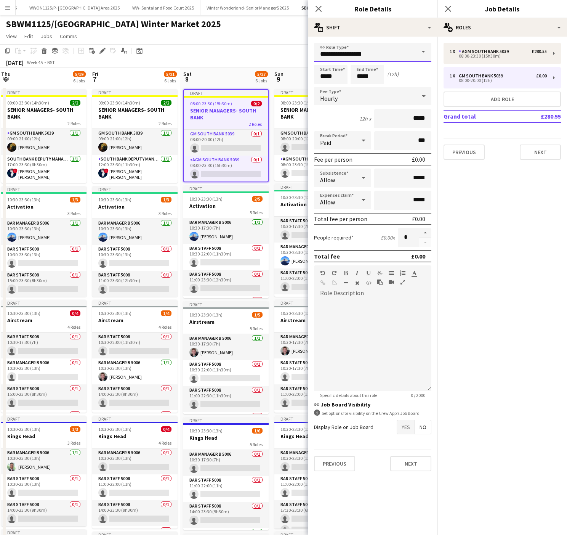
drag, startPoint x: 391, startPoint y: 51, endPoint x: 202, endPoint y: 23, distance: 190.3
click at [202, 23] on body "Menu Boards Boards Boards All jobs Status Workforce Workforce My Workforce Recr…" at bounding box center [283, 394] width 567 height 789
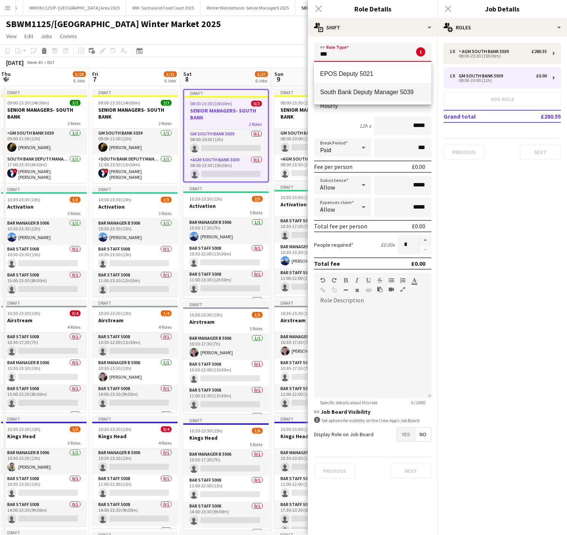
click at [383, 85] on mat-option "South Bank Deputy Manager 5039" at bounding box center [372, 92] width 117 height 18
type input "**********"
type input "******"
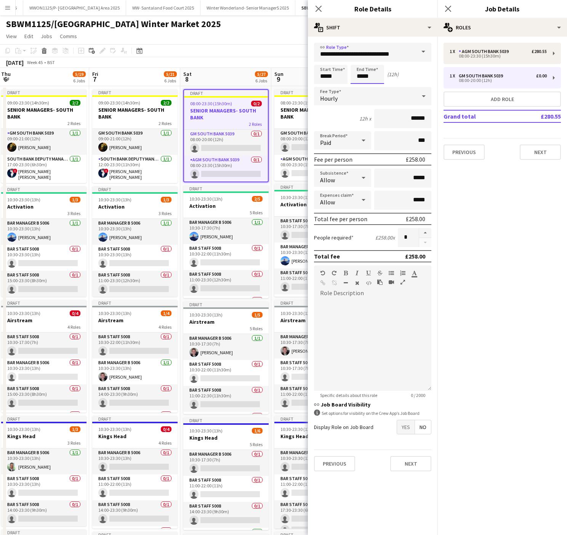
click at [371, 72] on input "*****" at bounding box center [368, 74] width 34 height 19
click at [360, 62] on div at bounding box center [359, 61] width 15 height 8
click at [376, 62] on div at bounding box center [374, 61] width 15 height 8
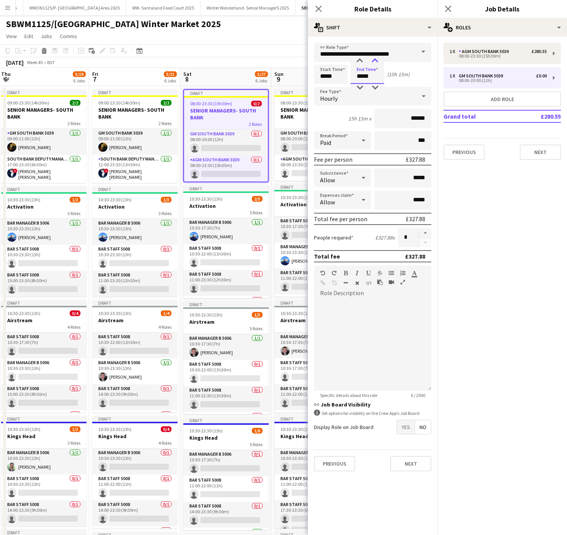
type input "*****"
click at [376, 62] on div at bounding box center [374, 61] width 15 height 8
click at [325, 74] on input "*****" at bounding box center [331, 74] width 34 height 19
type input "*****"
click at [323, 62] on div at bounding box center [322, 61] width 15 height 8
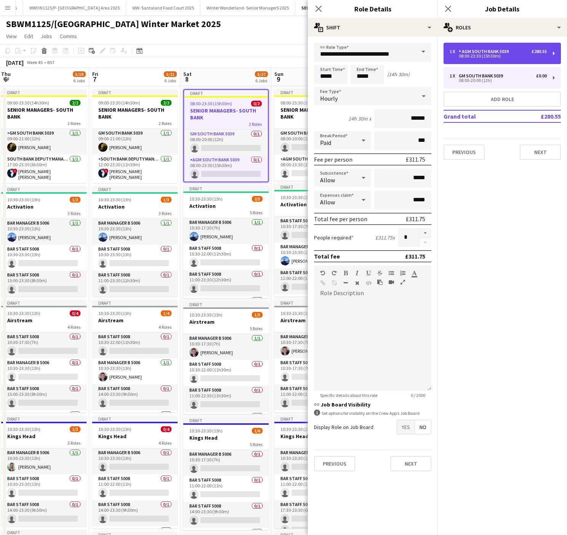
click at [478, 53] on div "AGM South Bank 5039" at bounding box center [485, 51] width 53 height 5
type input "**********"
type input "*****"
type input "******"
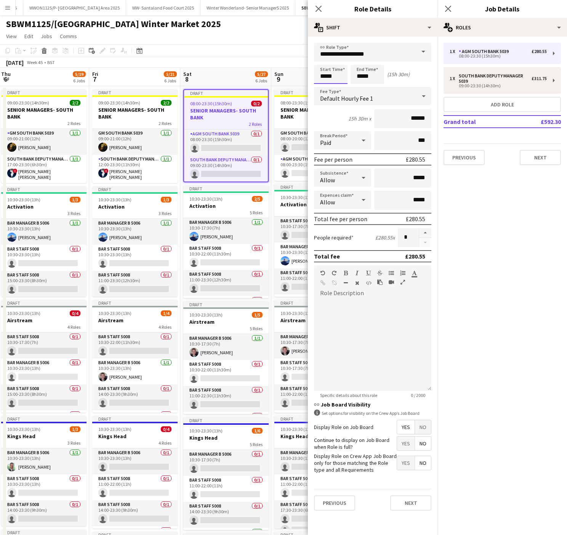
click at [327, 71] on input "*****" at bounding box center [331, 74] width 34 height 19
click at [323, 60] on div at bounding box center [322, 61] width 15 height 8
type input "*****"
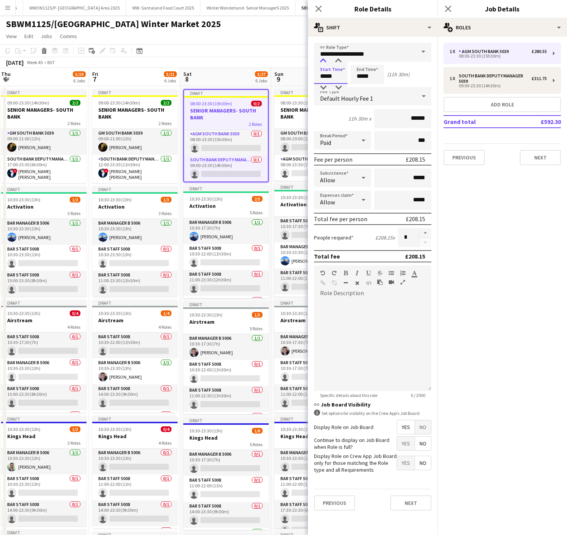
click at [323, 60] on div at bounding box center [322, 61] width 15 height 8
click at [247, 50] on app-toolbar "Copy Paste Paste Ctrl+V Paste with crew Ctrl+Shift+V Paste linked Job [GEOGRAPH…" at bounding box center [283, 50] width 567 height 13
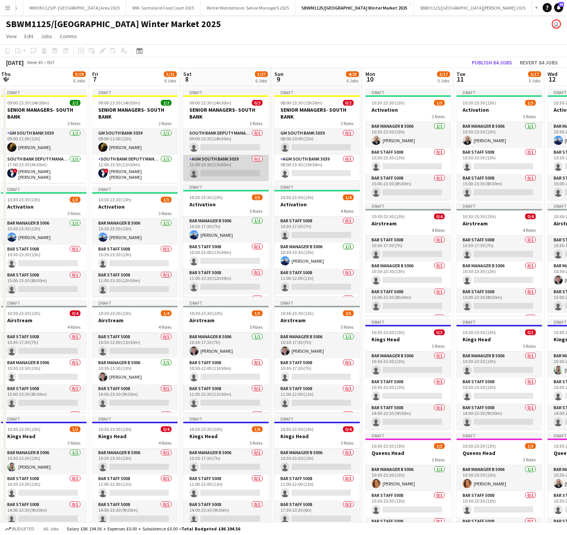
click at [217, 167] on app-card-role "AGM South Bank 5039 0/1 12:00-23:30 (11h30m) single-neutral-actions" at bounding box center [225, 168] width 85 height 26
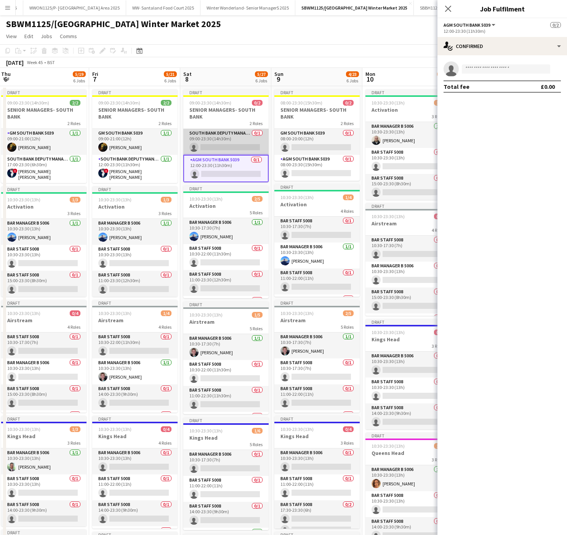
click at [221, 153] on app-card-role "South Bank Deputy Manager 5039 0/1 09:00-23:30 (14h30m) single-neutral-actions" at bounding box center [225, 142] width 85 height 26
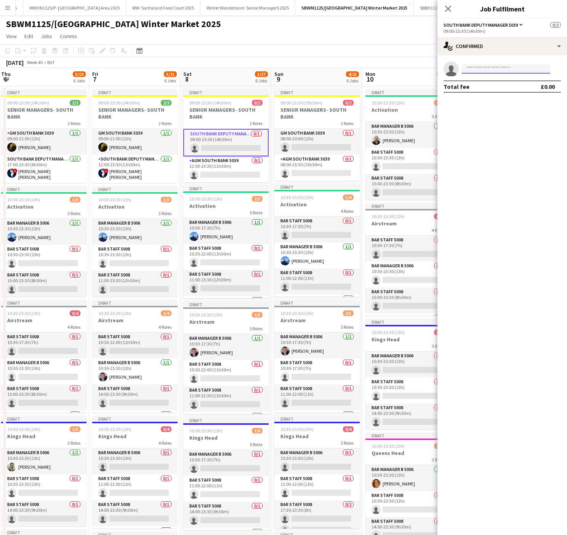
click at [485, 68] on input at bounding box center [506, 68] width 88 height 9
type input "**********"
click at [497, 88] on span "[EMAIL_ADDRESS][DOMAIN_NAME]" at bounding box center [506, 86] width 76 height 6
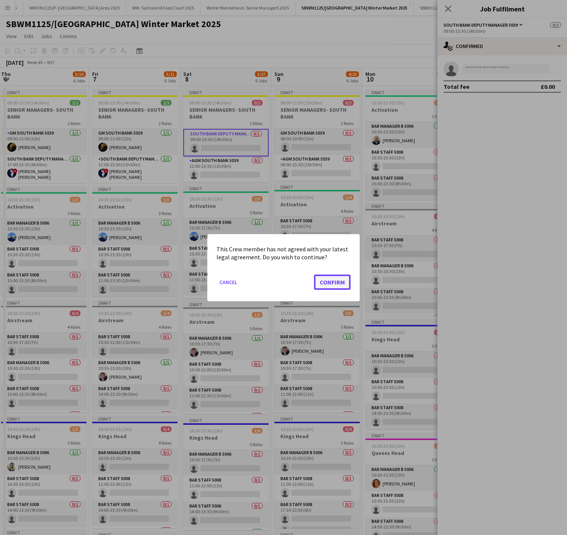
click at [324, 282] on button "Confirm" at bounding box center [332, 281] width 37 height 15
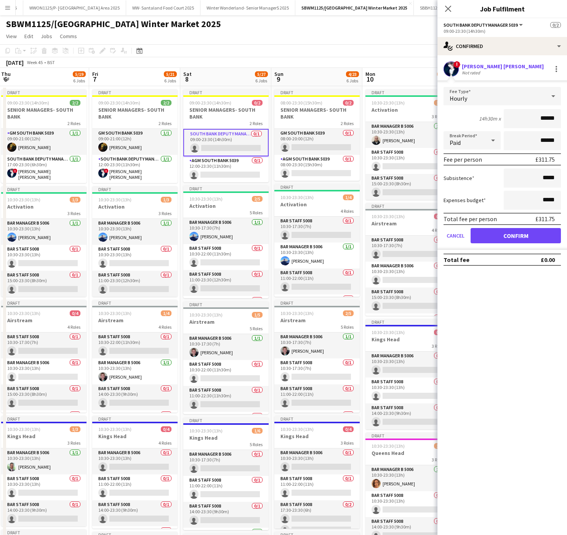
click at [497, 101] on div "Hourly" at bounding box center [495, 96] width 102 height 18
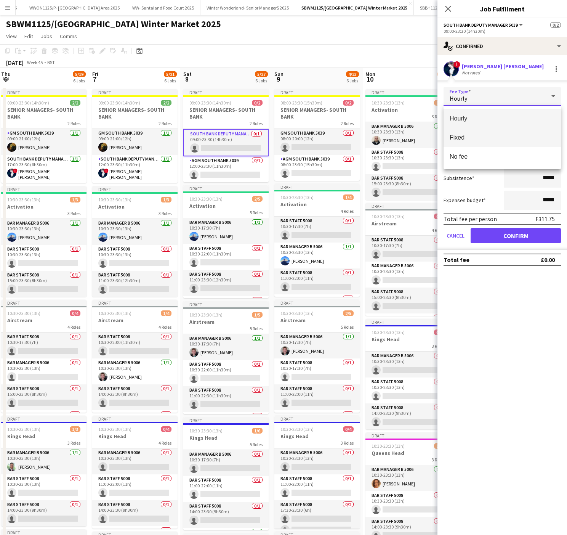
click at [478, 135] on span "Fixed" at bounding box center [502, 137] width 105 height 7
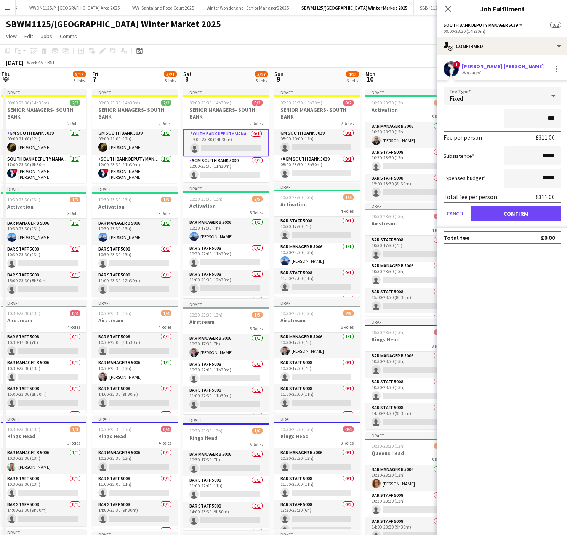
type input "**"
type input "*****"
click button "Confirm" at bounding box center [516, 213] width 90 height 15
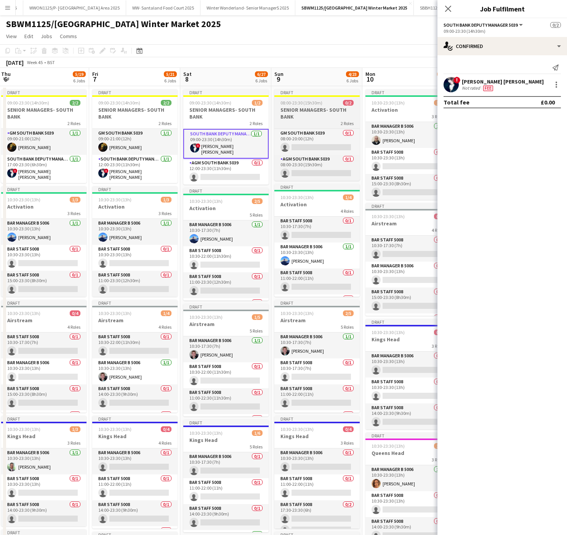
click at [301, 100] on span "08:00-23:30 (15h30m)" at bounding box center [301, 103] width 42 height 6
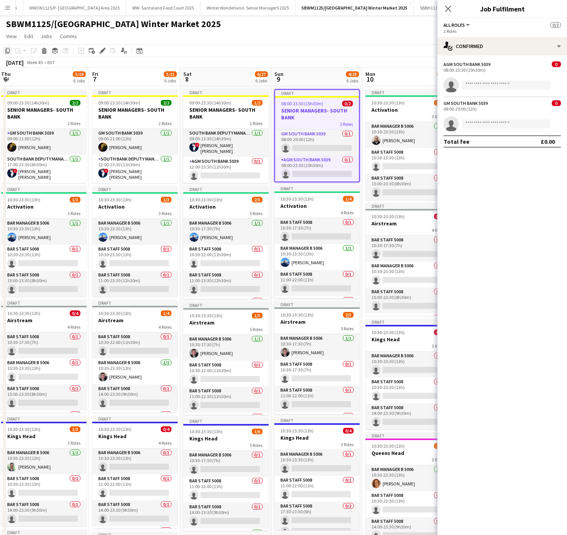
click at [7, 49] on icon "Copy" at bounding box center [8, 51] width 6 height 6
click at [199, 107] on h3 "SENIOR MANAGERS- SOUTH BANK" at bounding box center [225, 113] width 85 height 14
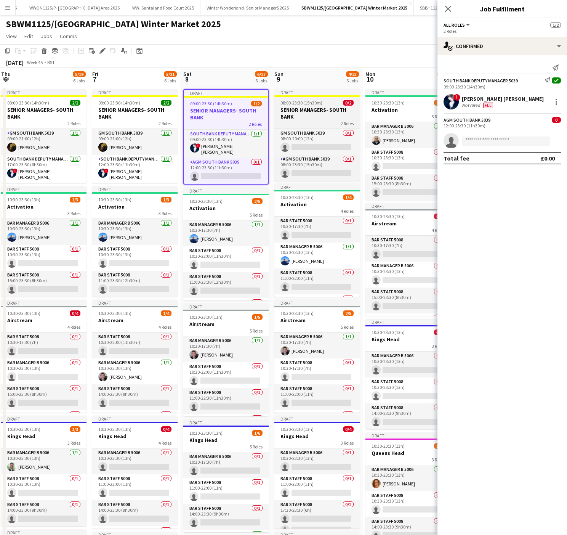
click at [296, 112] on h3 "SENIOR MANAGERS- SOUTH BANK" at bounding box center [316, 113] width 85 height 14
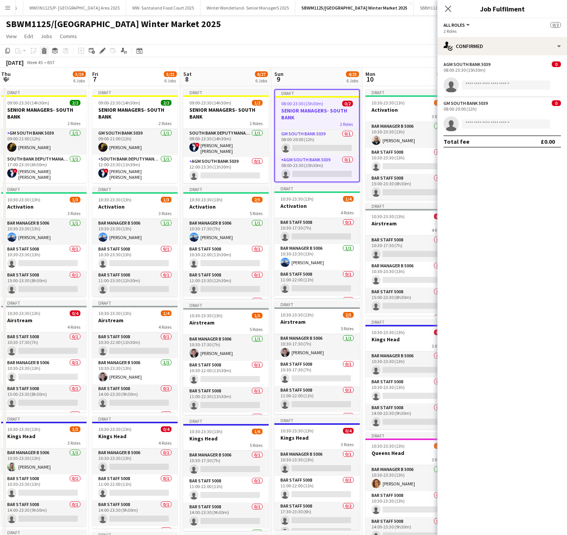
click at [43, 53] on icon at bounding box center [44, 52] width 4 height 4
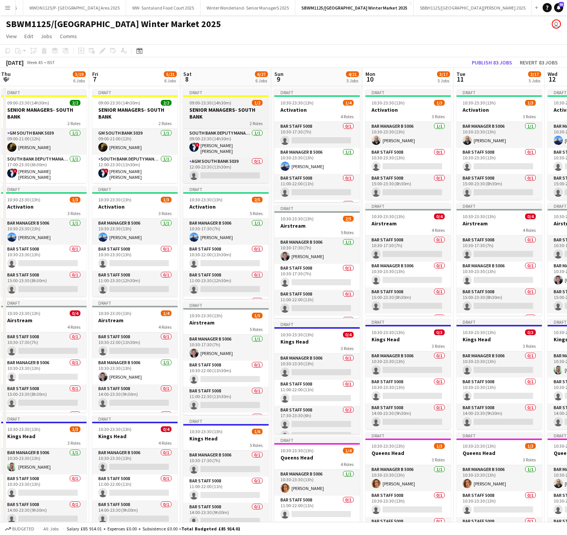
click at [236, 112] on h3 "SENIOR MANAGERS- SOUTH BANK" at bounding box center [225, 113] width 85 height 14
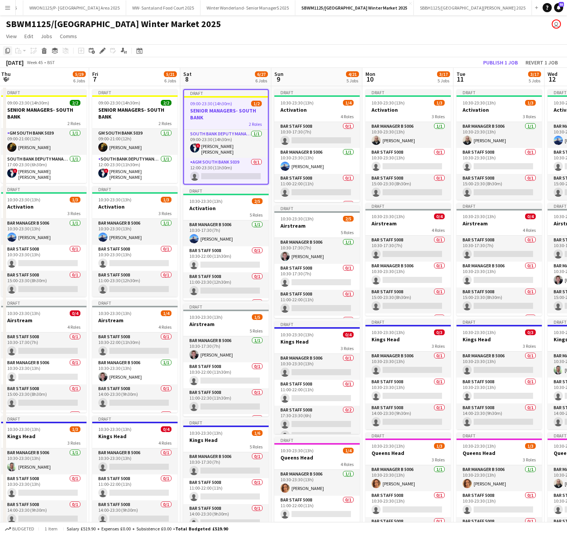
click at [7, 51] on icon "Copy" at bounding box center [8, 51] width 6 height 6
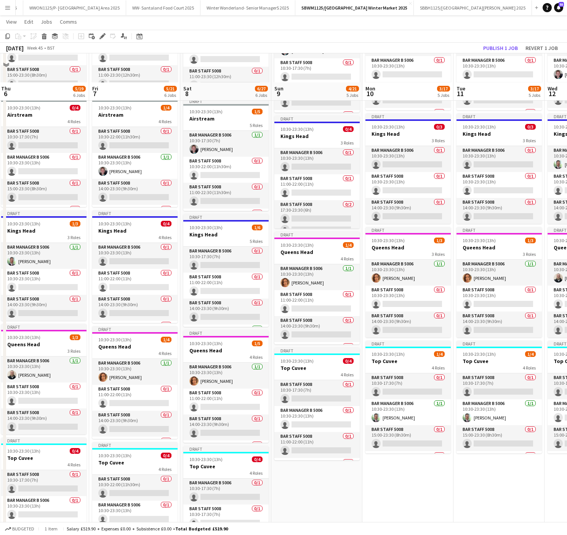
scroll to position [253, 0]
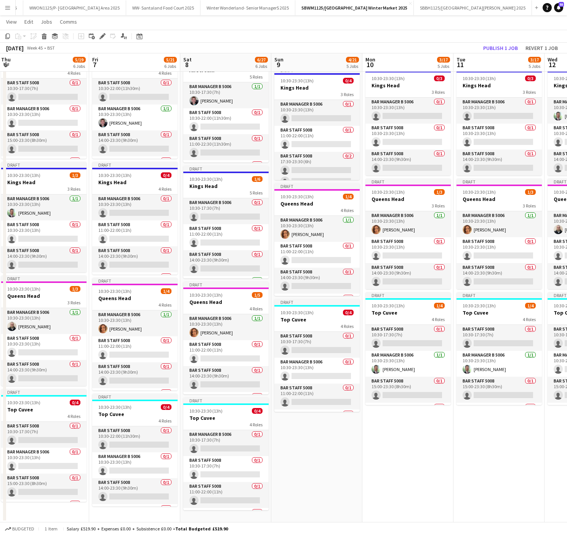
click at [293, 449] on app-date-cell "Draft 10:30-23:30 (13h) 1/4 Activation 4 Roles Bar Staff 5008 0/1 10:30-17:30 (…" at bounding box center [316, 177] width 91 height 690
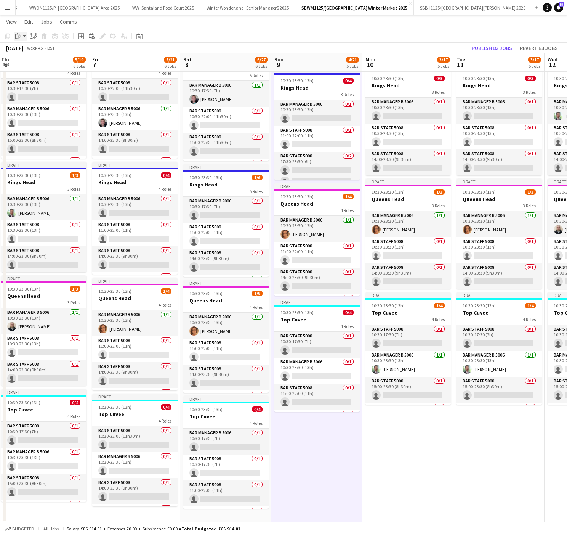
click at [19, 35] on icon "Paste" at bounding box center [18, 36] width 6 height 6
click at [42, 62] on link "Paste with crew Ctrl+Shift+V" at bounding box center [56, 63] width 72 height 7
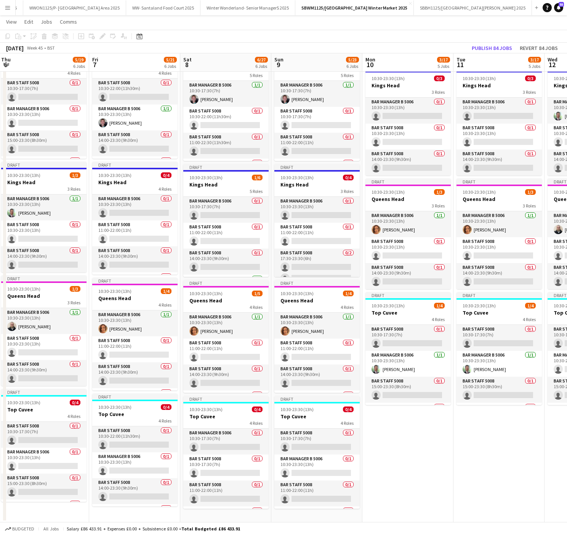
scroll to position [0, 0]
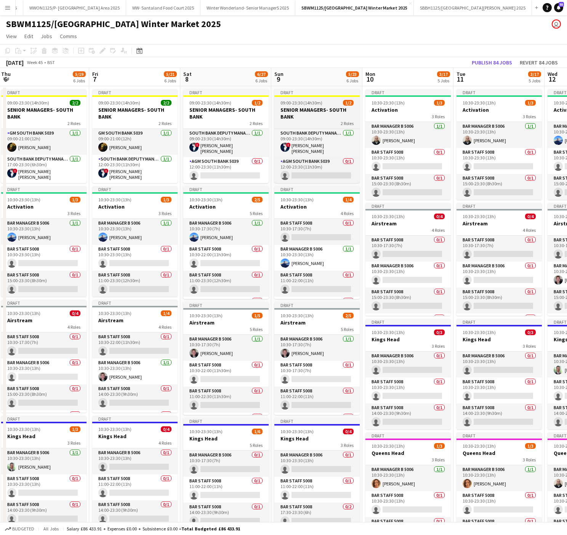
click at [311, 107] on h3 "SENIOR MANAGERS- SOUTH BANK" at bounding box center [316, 113] width 85 height 14
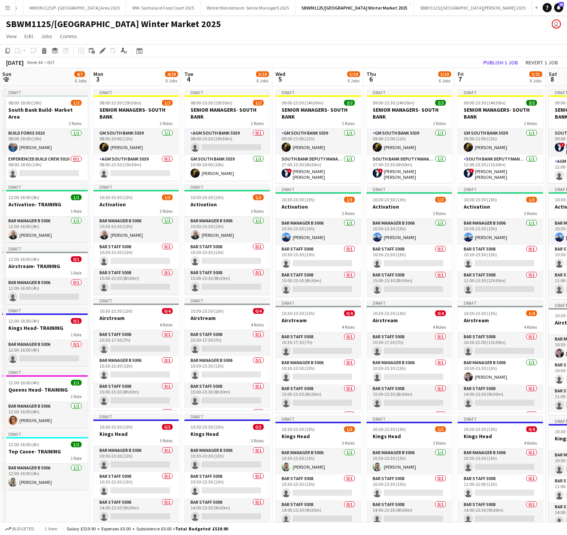
scroll to position [0, 171]
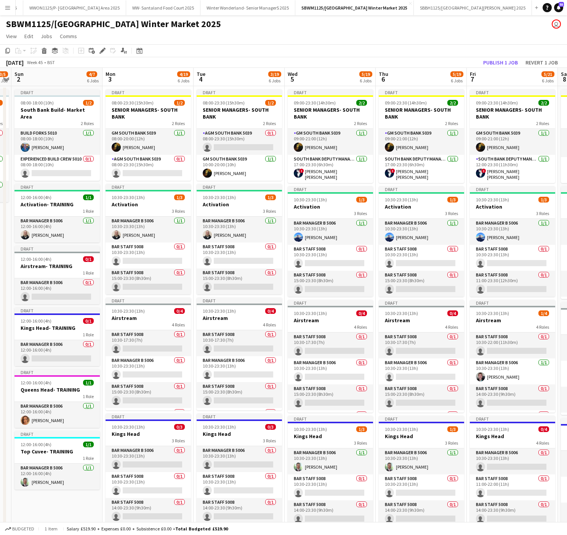
drag, startPoint x: 87, startPoint y: 140, endPoint x: 465, endPoint y: 142, distance: 378.0
click at [465, 142] on app-calendar-viewport "Fri 31 3/5 1 Job Sat 1 3/5 1 Job Sun 2 4/7 6 Jobs Mon 3 4/19 6 Jobs Tue 4 3/19 …" at bounding box center [283, 422] width 567 height 708
click at [165, 102] on div "08:00-23:30 (15h30m) 1/2" at bounding box center [148, 103] width 85 height 6
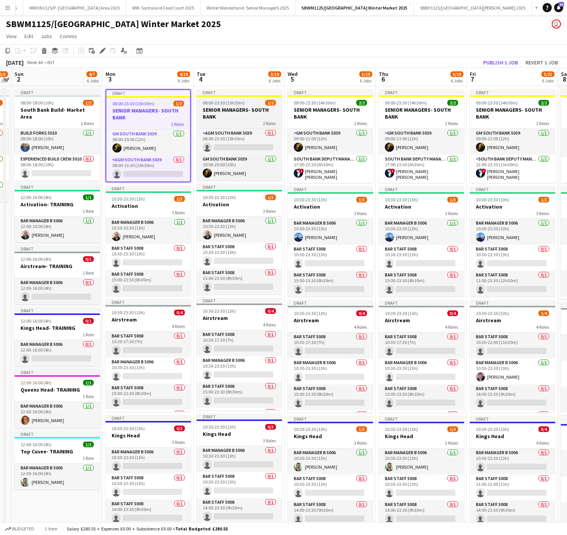
click at [229, 107] on h3 "SENIOR MANAGERS- SOUTH BANK" at bounding box center [239, 113] width 85 height 14
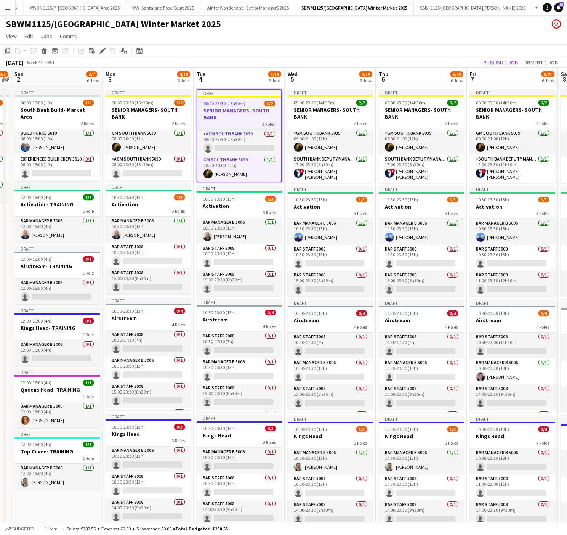
click at [8, 50] on icon "Copy" at bounding box center [8, 51] width 6 height 6
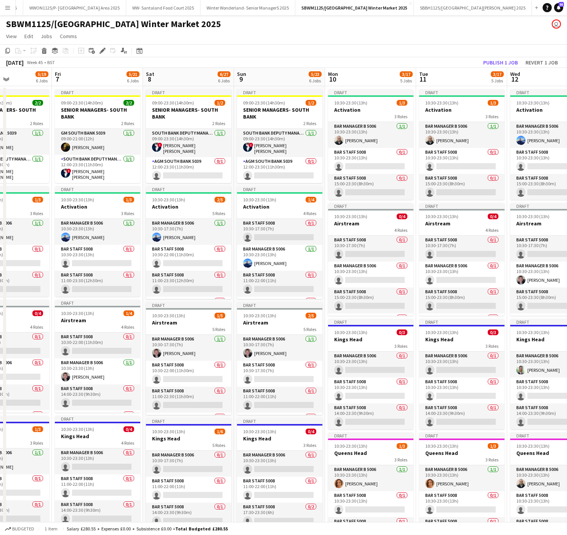
scroll to position [0, 338]
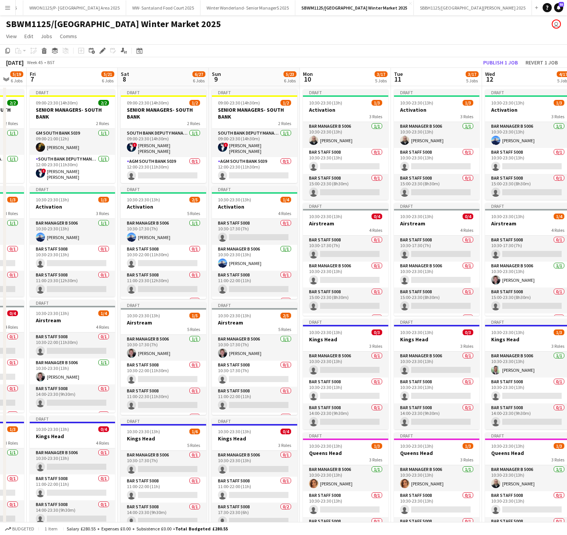
drag, startPoint x: 521, startPoint y: 207, endPoint x: 88, endPoint y: 250, distance: 435.0
click at [88, 250] on app-calendar-viewport "Mon 3 4/19 6 Jobs Tue 4 3/19 6 Jobs Wed 5 5/19 6 Jobs Thu 6 5/19 6 Jobs Fri 7 5…" at bounding box center [283, 422] width 567 height 708
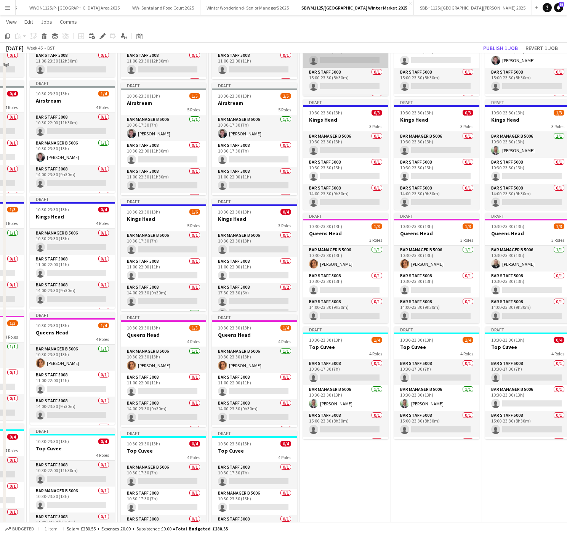
scroll to position [253, 0]
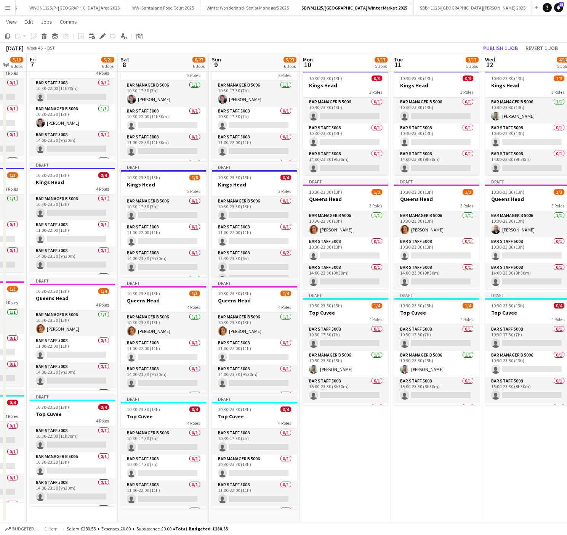
click at [390, 437] on app-date-cell "Draft 10:30-23:30 (13h) 1/3 Activation 3 Roles Bar Manager B 5006 [DATE] 10:30-…" at bounding box center [345, 177] width 91 height 690
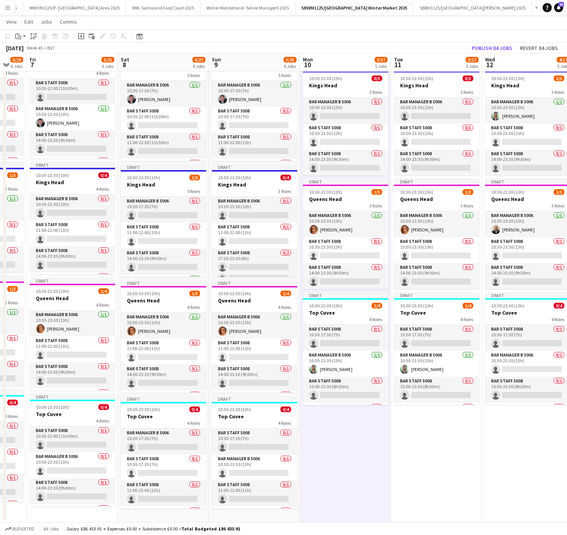
click at [438, 442] on app-date-cell "Draft 10:30-23:30 (13h) 1/3 Activation 3 Roles Bar Manager B 5006 [DATE] 10:30-…" at bounding box center [436, 177] width 91 height 690
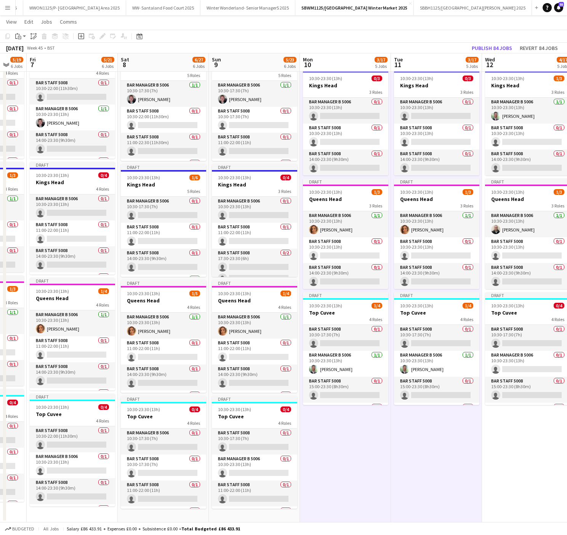
click at [526, 442] on app-date-cell "Draft 10:30-23:30 (13h) 1/3 Activation 3 Roles Bar Manager B 5006 [DATE] 10:30-…" at bounding box center [527, 177] width 91 height 690
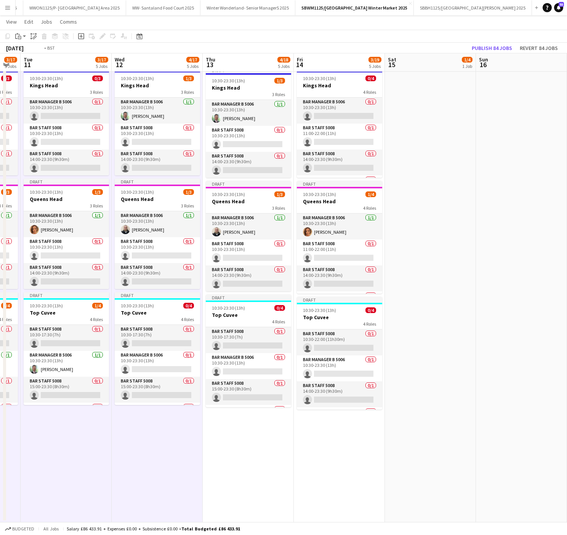
scroll to position [0, 369]
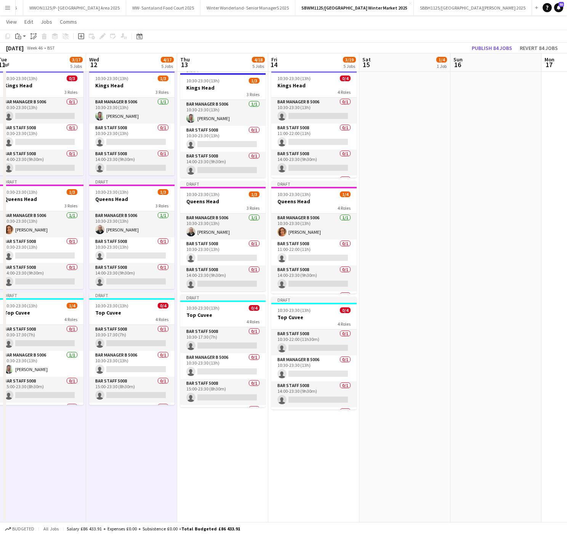
click at [202, 458] on app-date-cell "Draft 10:30-23:30 (13h) 1/4 Activation 4 Roles Bar Manager B 5006 [DATE] 10:30-…" at bounding box center [222, 177] width 91 height 690
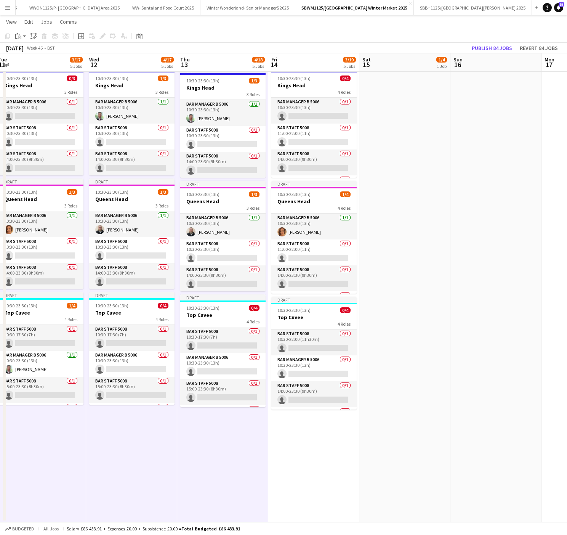
click at [308, 450] on app-date-cell "Draft 10:30-23:30 (13h) 1/3 Activation 3 Roles Bar Manager B 5006 [DATE] 10:30-…" at bounding box center [313, 177] width 91 height 690
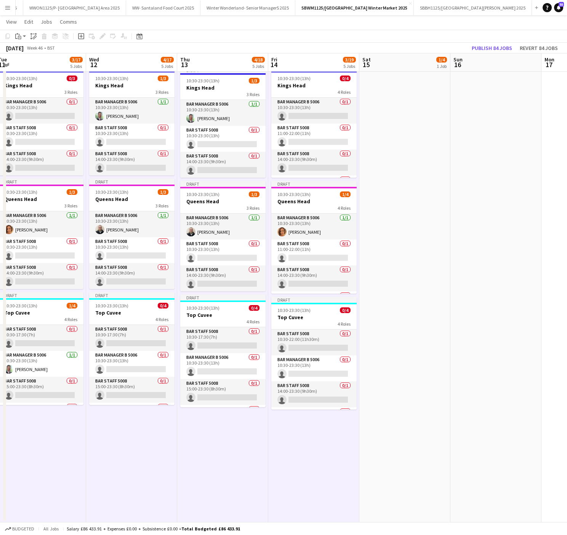
click at [396, 444] on app-date-cell "Draft 10:30-23:30 (13h) 1/4 Queens Head 4 Roles Bar Manager B 5006 [DATE] 10:30…" at bounding box center [404, 177] width 91 height 690
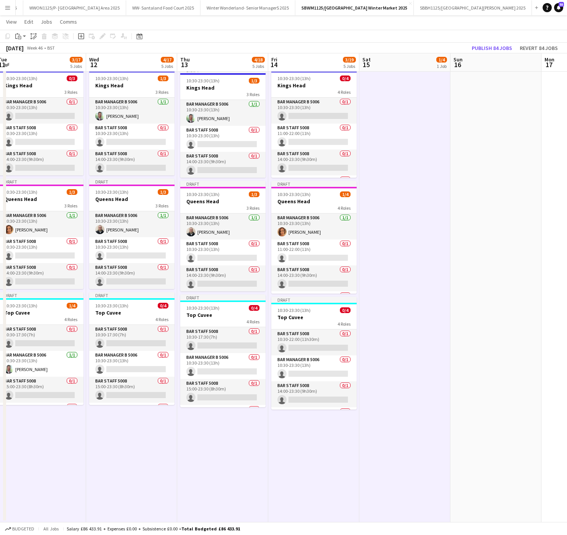
click at [471, 453] on app-date-cell at bounding box center [495, 177] width 91 height 690
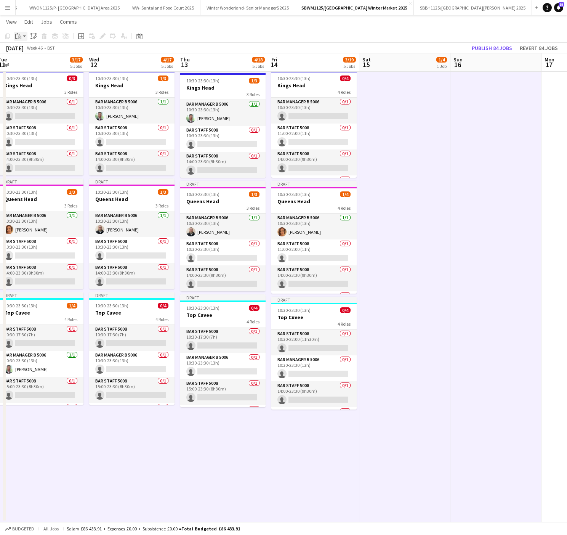
click at [18, 36] on icon at bounding box center [19, 37] width 3 height 3
click at [58, 50] on link "Paste Ctrl+V" at bounding box center [56, 50] width 72 height 7
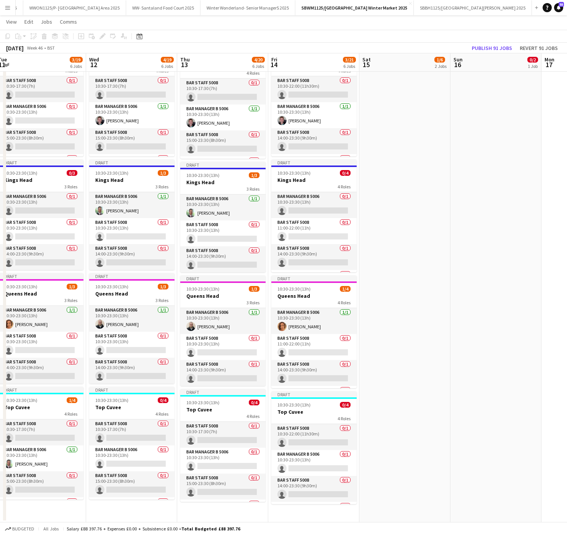
scroll to position [0, 0]
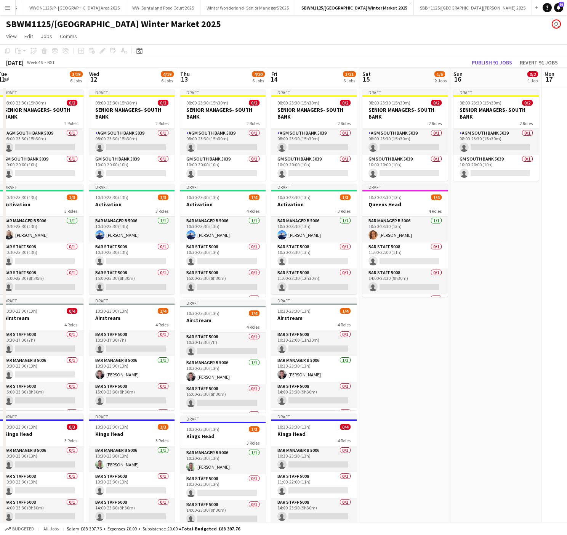
click at [445, 344] on app-date-cell "Draft 08:00-23:30 (15h30m) 0/2 SENIOR MANAGERS- SOUTH BANK 2 Roles AGM South Ba…" at bounding box center [404, 431] width 91 height 690
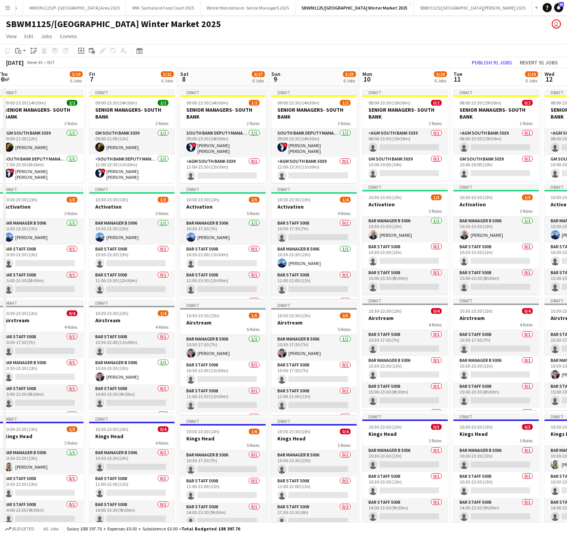
scroll to position [0, 184]
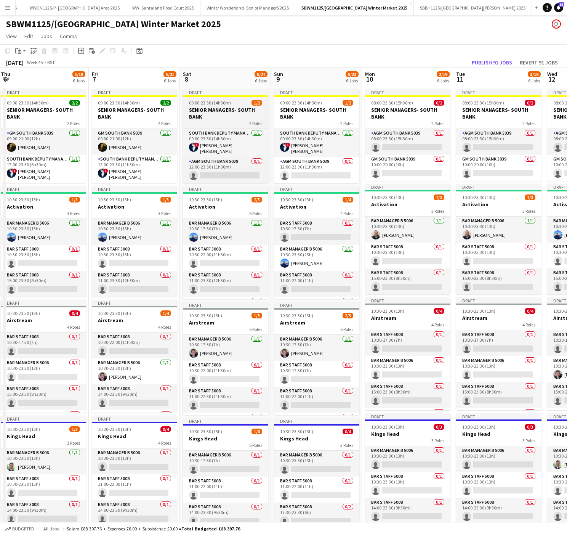
click at [196, 110] on h3 "SENIOR MANAGERS- SOUTH BANK" at bounding box center [225, 113] width 85 height 14
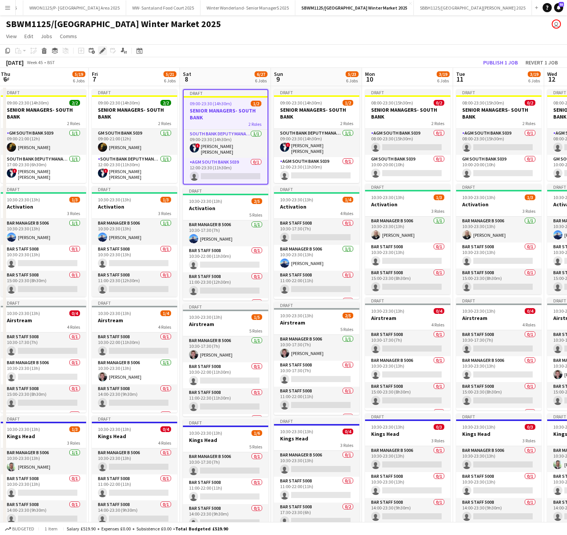
click at [100, 48] on icon "Edit" at bounding box center [102, 51] width 6 height 6
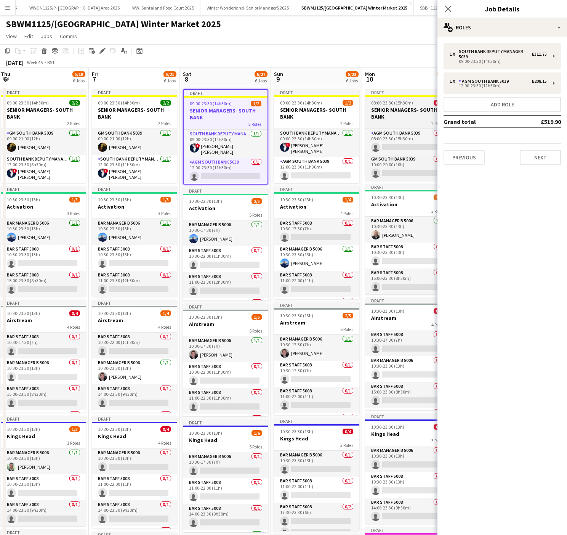
click at [393, 107] on h3 "SENIOR MANAGERS- SOUTH BANK" at bounding box center [407, 113] width 85 height 14
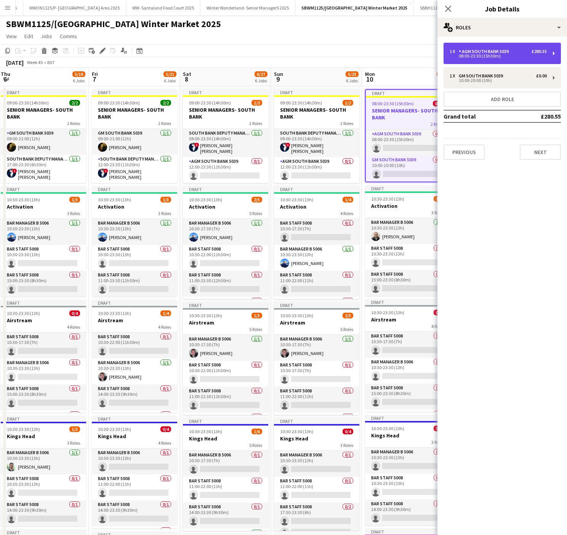
click at [495, 56] on div "08:00-23:30 (15h30m)" at bounding box center [498, 56] width 97 height 4
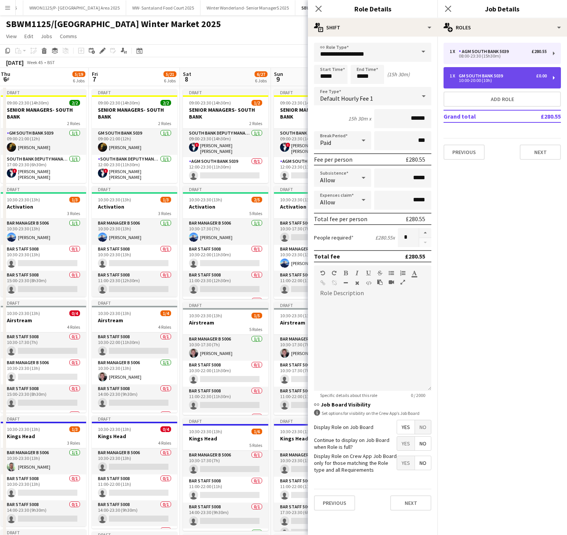
click at [474, 85] on div "1 x GM South Bank 5039 £0.00 10:00-20:00 (10h)" at bounding box center [502, 77] width 117 height 21
type input "**********"
type input "*****"
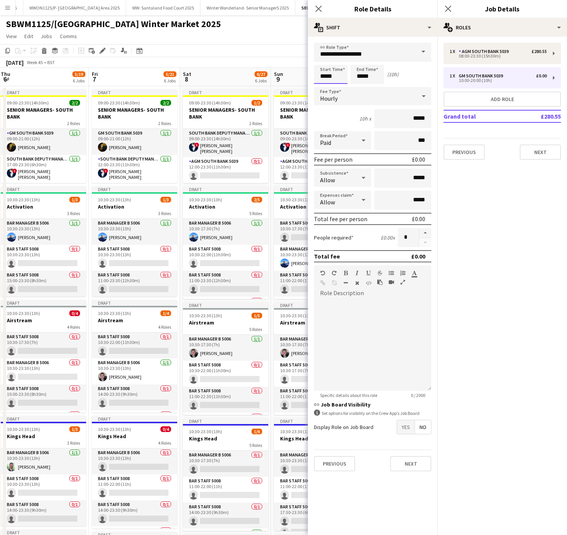
click at [328, 73] on input "*****" at bounding box center [331, 74] width 34 height 19
click at [326, 85] on div at bounding box center [322, 88] width 15 height 8
type input "*****"
click at [326, 85] on div at bounding box center [322, 88] width 15 height 8
click at [479, 54] on div "AGM South Bank 5039" at bounding box center [485, 51] width 53 height 5
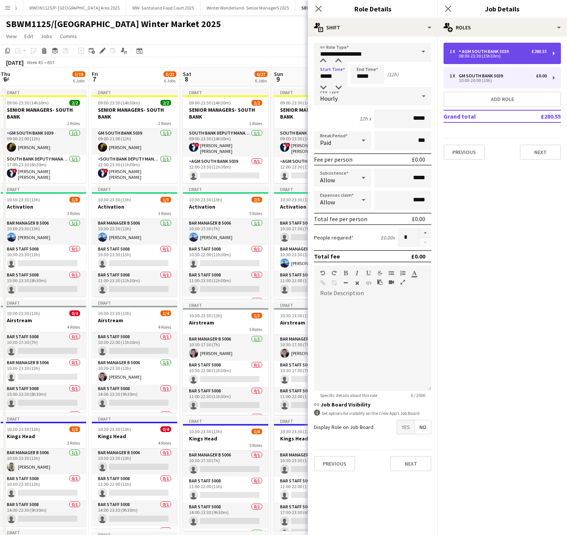
type input "**********"
type input "*****"
type input "******"
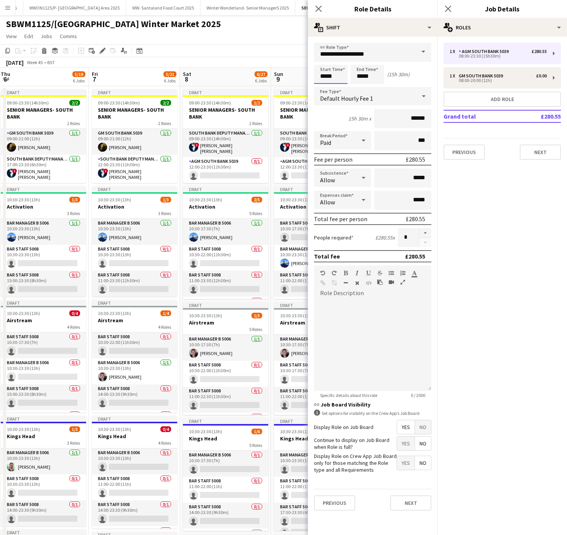
click at [327, 77] on input "*****" at bounding box center [331, 74] width 34 height 19
click at [322, 59] on div at bounding box center [322, 61] width 15 height 8
type input "*****"
click at [322, 59] on div at bounding box center [322, 61] width 15 height 8
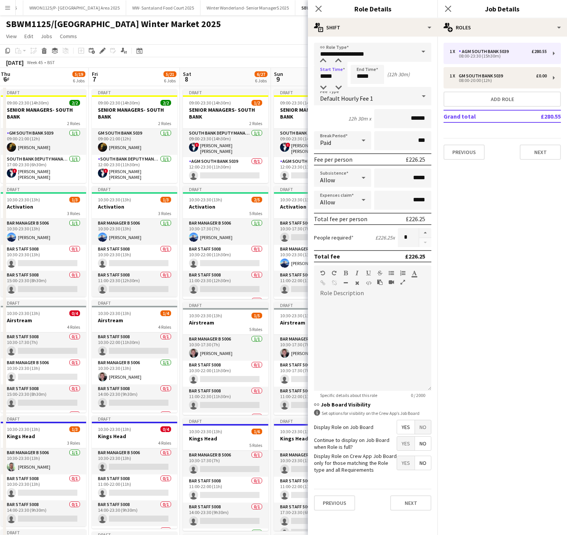
click at [271, 31] on app-page-menu "View Day view expanded Day view collapsed Month view Date picker Jump to [DATE]…" at bounding box center [283, 37] width 567 height 14
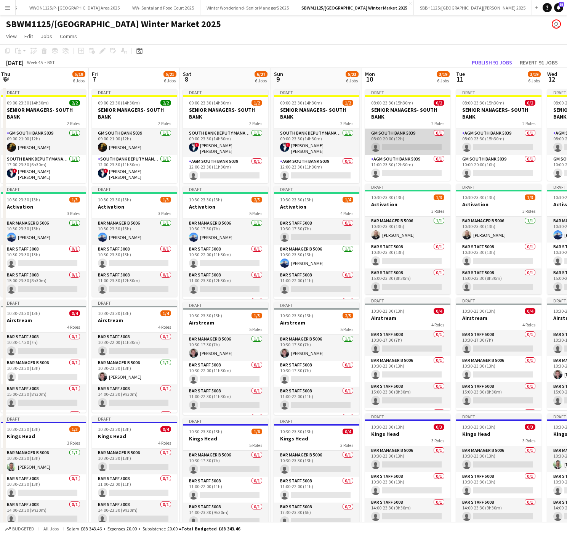
click at [416, 146] on app-card-role "GM South Bank 5039 0/1 08:00-20:00 (12h) single-neutral-actions" at bounding box center [407, 142] width 85 height 26
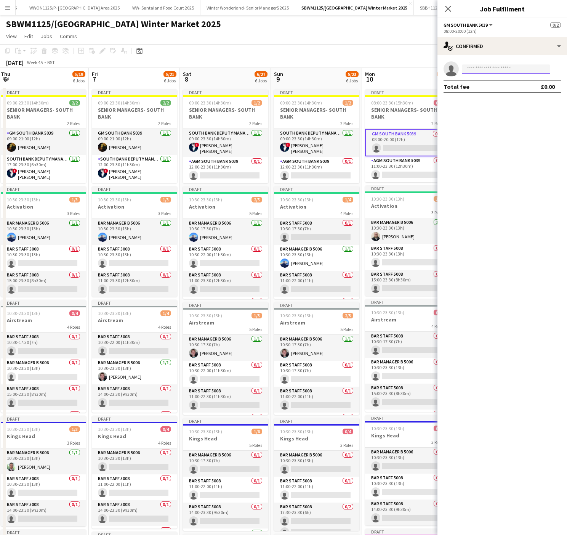
click at [473, 69] on input at bounding box center [506, 68] width 88 height 9
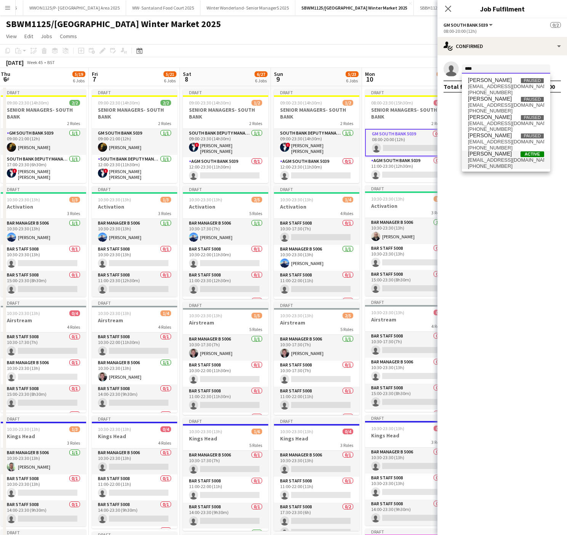
type input "****"
click at [498, 153] on span "[PERSON_NAME]" at bounding box center [490, 154] width 44 height 6
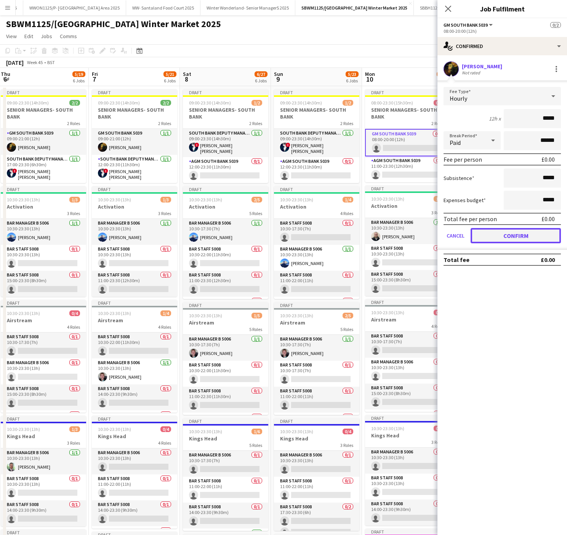
click at [543, 237] on button "Confirm" at bounding box center [516, 235] width 90 height 15
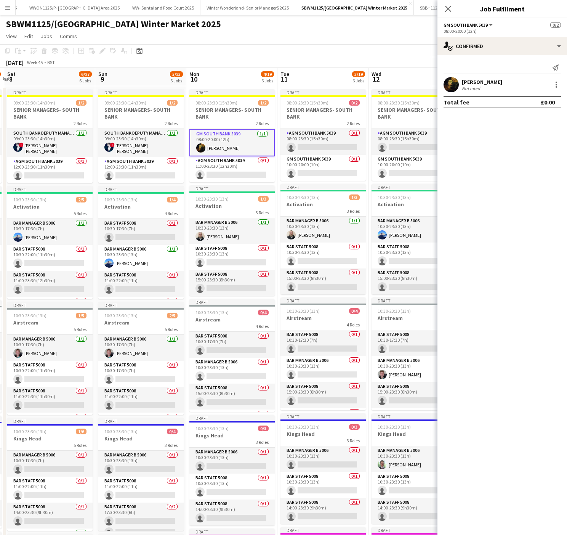
scroll to position [0, 369]
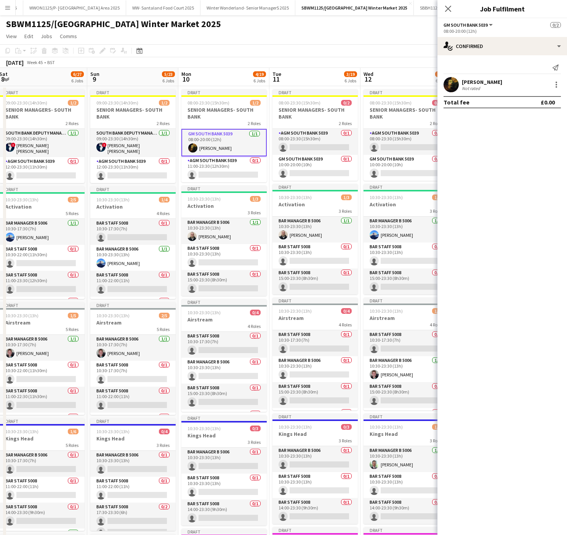
drag, startPoint x: 323, startPoint y: 107, endPoint x: 229, endPoint y: 114, distance: 94.3
click at [229, 114] on app-calendar-viewport "Tue 4 3/19 6 Jobs Wed 5 5/19 6 Jobs Thu 6 5/19 6 Jobs Fri 7 5/21 6 Jobs Sat 8 6…" at bounding box center [283, 422] width 567 height 708
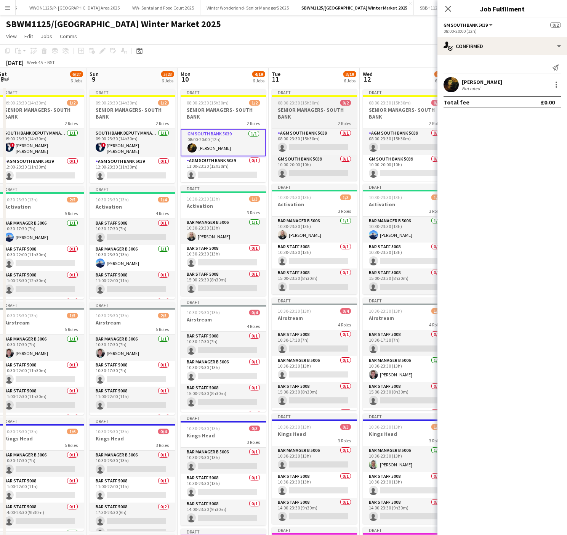
click at [321, 109] on h3 "SENIOR MANAGERS- SOUTH BANK" at bounding box center [314, 113] width 85 height 14
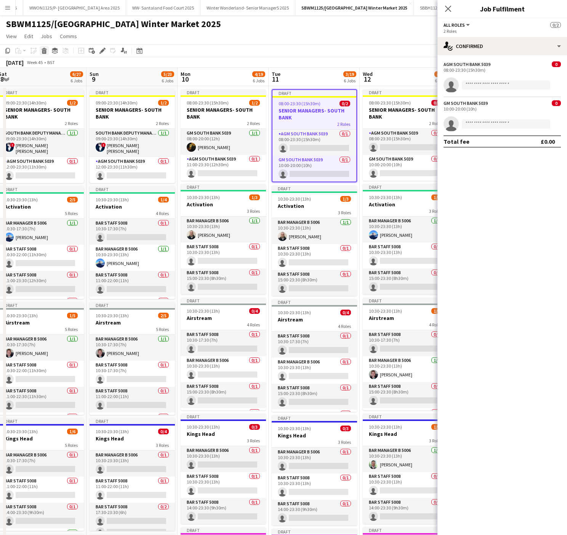
click at [43, 52] on icon at bounding box center [44, 52] width 4 height 4
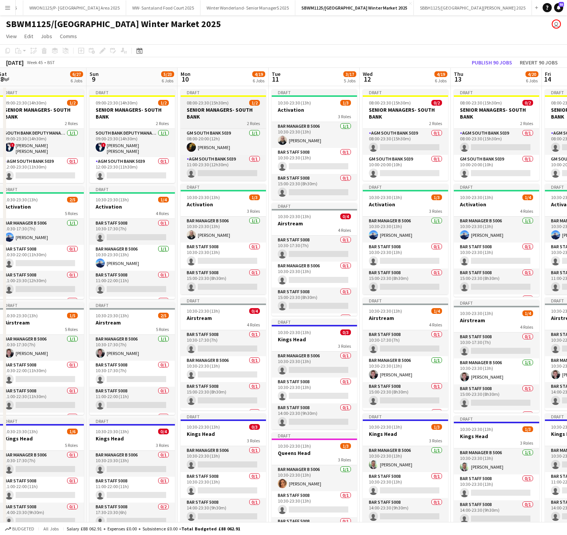
click at [227, 117] on h3 "SENIOR MANAGERS- SOUTH BANK" at bounding box center [223, 113] width 85 height 14
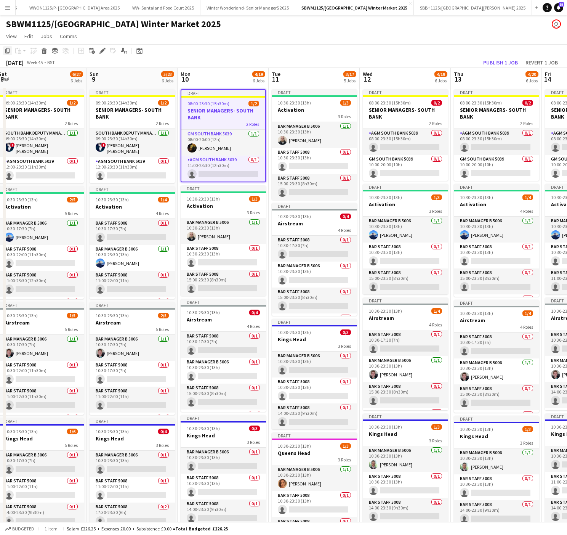
click at [9, 49] on icon at bounding box center [7, 50] width 5 height 5
click at [312, 72] on app-board-header-date "Tue 11 3/17 5 Jobs" at bounding box center [314, 77] width 91 height 18
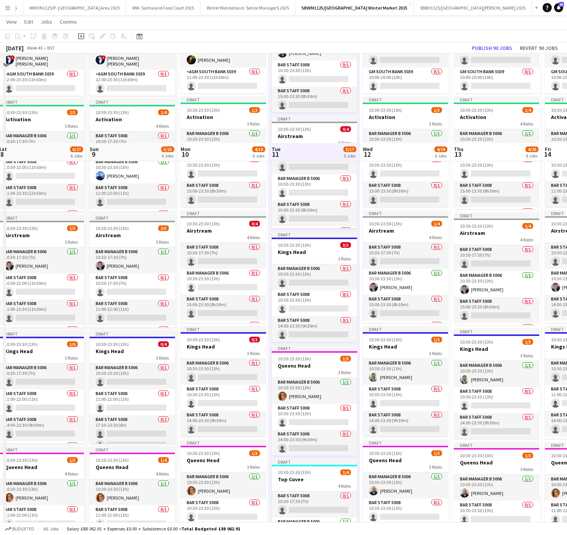
scroll to position [253, 0]
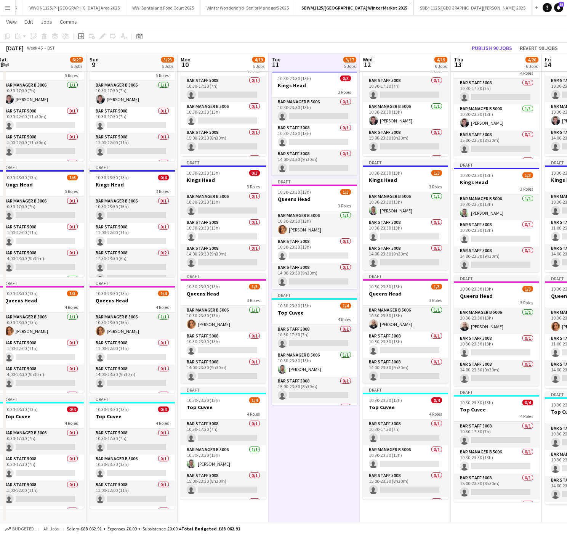
click at [315, 460] on app-date-cell "Draft 10:30-23:30 (13h) 1/3 Activation 3 Roles Bar Manager B 5006 [DATE] 10:30-…" at bounding box center [314, 177] width 91 height 690
click at [19, 38] on icon "Paste" at bounding box center [18, 36] width 6 height 6
click at [42, 65] on link "Paste with crew Ctrl+Shift+V" at bounding box center [56, 63] width 72 height 7
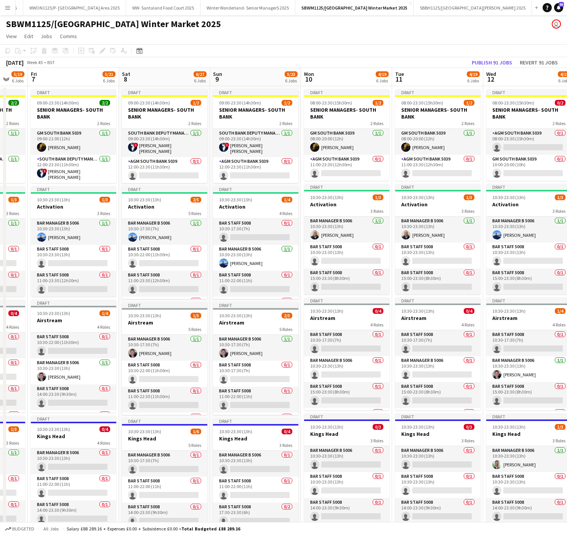
scroll to position [0, 246]
drag, startPoint x: 48, startPoint y: 138, endPoint x: 171, endPoint y: 141, distance: 122.7
click at [171, 141] on app-calendar-viewport "Tue 4 3/19 6 Jobs Wed 5 5/19 6 Jobs Thu 6 5/19 6 Jobs Fri 7 5/21 6 Jobs Sat 8 6…" at bounding box center [283, 422] width 567 height 708
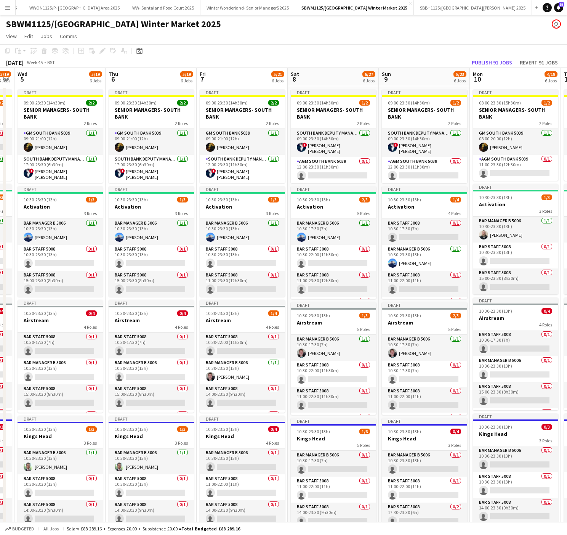
scroll to position [0, 154]
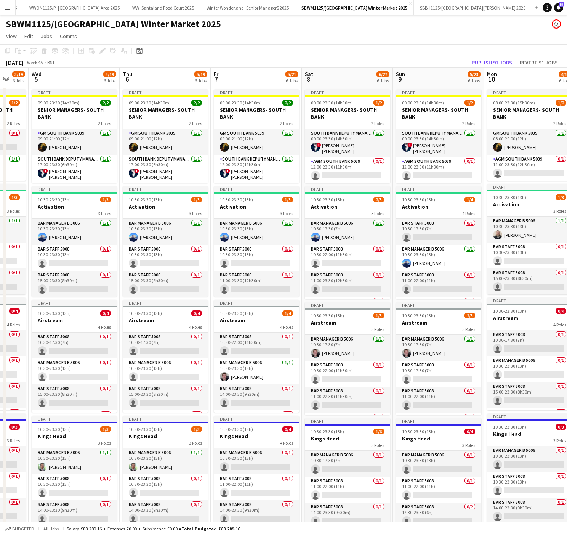
drag, startPoint x: 150, startPoint y: 104, endPoint x: 333, endPoint y: 106, distance: 183.7
click at [333, 106] on app-calendar-viewport "Mon 3 4/19 6 Jobs Tue 4 3/19 6 Jobs Wed 5 5/19 6 Jobs Thu 6 5/19 6 Jobs Fri 7 5…" at bounding box center [283, 422] width 567 height 708
click at [153, 101] on span "09:00-23:30 (14h30m)" at bounding box center [150, 103] width 42 height 6
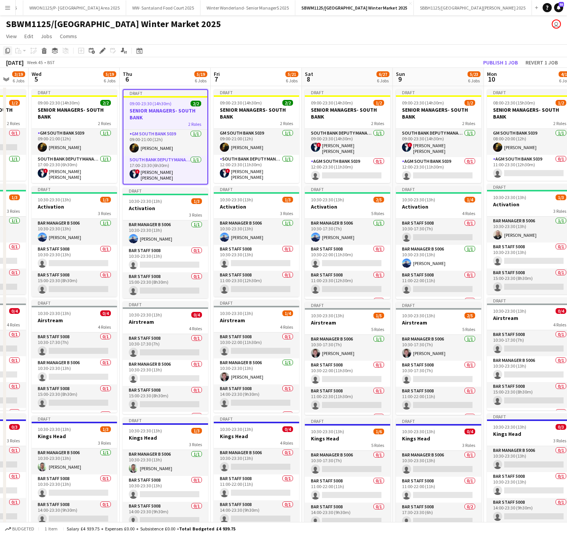
click at [6, 50] on icon "Copy" at bounding box center [8, 51] width 6 height 6
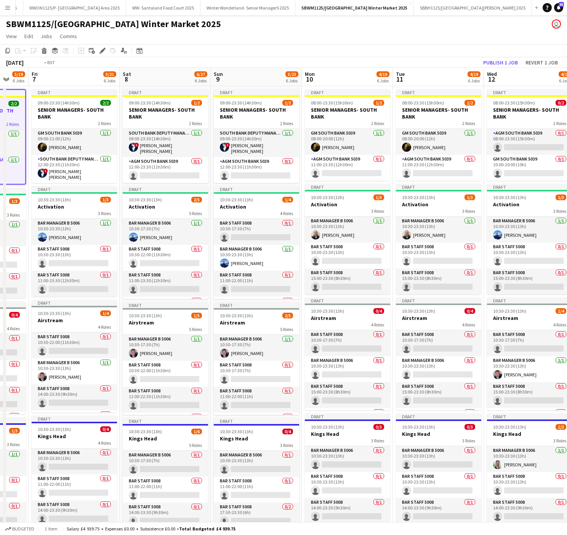
scroll to position [0, 314]
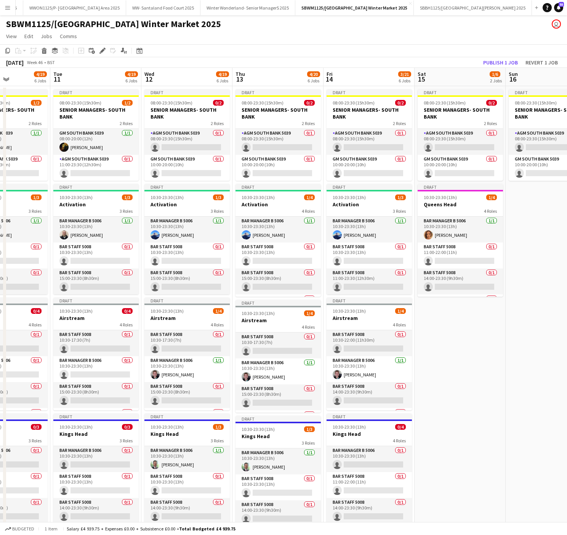
drag, startPoint x: 530, startPoint y: 232, endPoint x: -4, endPoint y: 266, distance: 535.3
click at [0, 266] on html "Menu Boards Boards Boards All jobs Status Workforce Workforce My Workforce Recr…" at bounding box center [283, 394] width 567 height 789
click at [173, 113] on h3 "SENIOR MANAGERS- SOUTH BANK" at bounding box center [186, 113] width 85 height 14
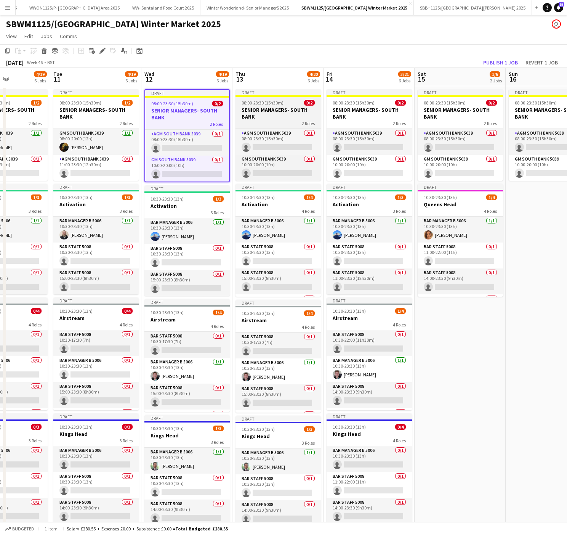
click at [276, 112] on h3 "SENIOR MANAGERS- SOUTH BANK" at bounding box center [277, 113] width 85 height 14
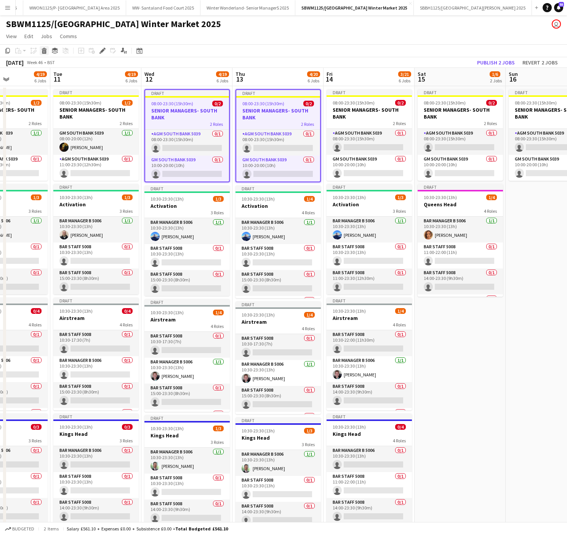
click at [45, 51] on icon at bounding box center [44, 52] width 4 height 4
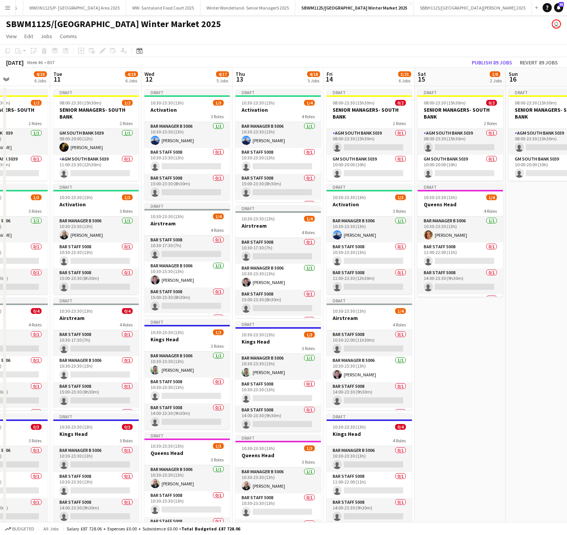
click at [483, 392] on app-date-cell "Draft 08:00-23:30 (15h30m) 0/2 SENIOR MANAGERS- SOUTH BANK 2 Roles AGM South Ba…" at bounding box center [460, 431] width 91 height 690
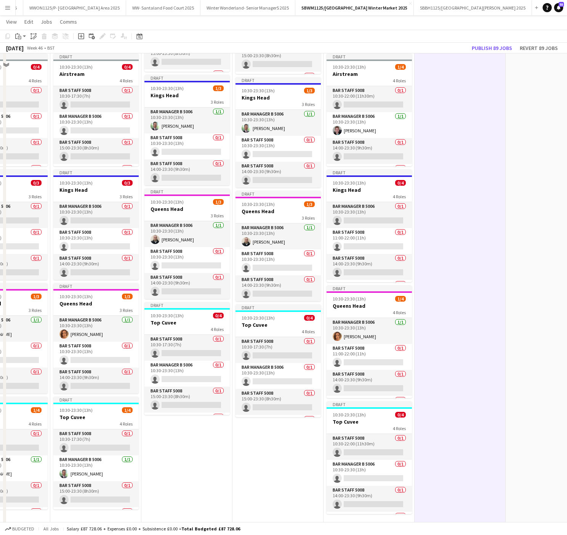
scroll to position [253, 0]
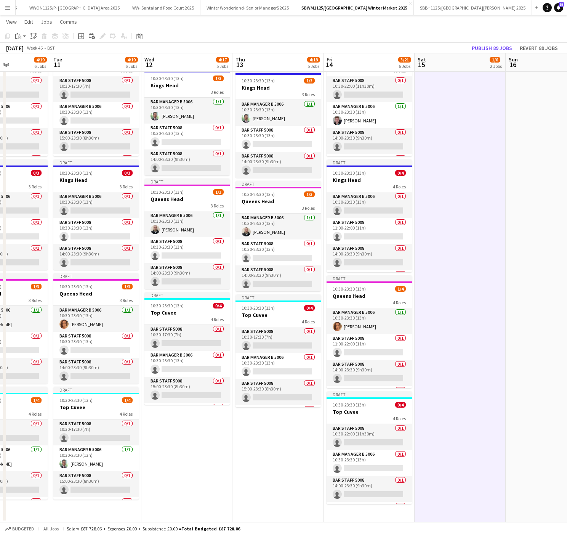
click at [186, 459] on app-date-cell "Draft 10:30-23:30 (13h) 1/3 Activation 3 Roles Bar Manager B 5006 [DATE] 10:30-…" at bounding box center [186, 177] width 91 height 690
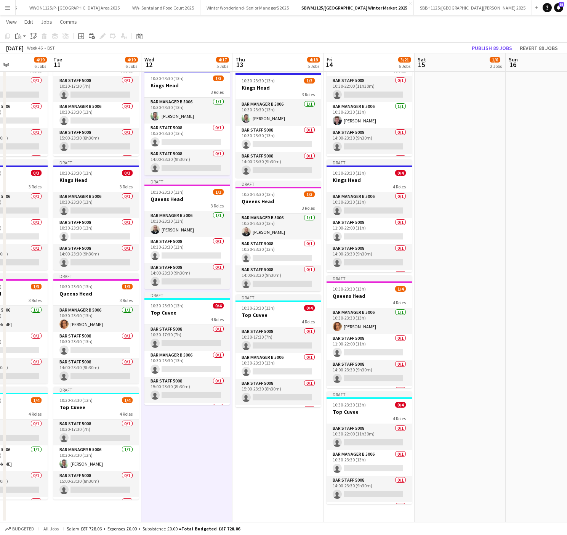
click at [256, 449] on app-date-cell "Draft 10:30-23:30 (13h) 1/4 Activation 4 Roles Bar Manager B 5006 [DATE] 10:30-…" at bounding box center [277, 177] width 91 height 690
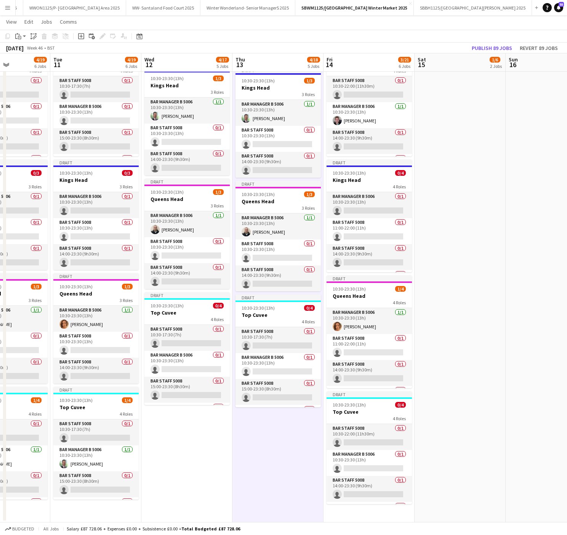
click at [191, 465] on app-date-cell "Draft 10:30-23:30 (13h) 1/3 Activation 3 Roles Bar Manager B 5006 [DATE] 10:30-…" at bounding box center [186, 177] width 91 height 690
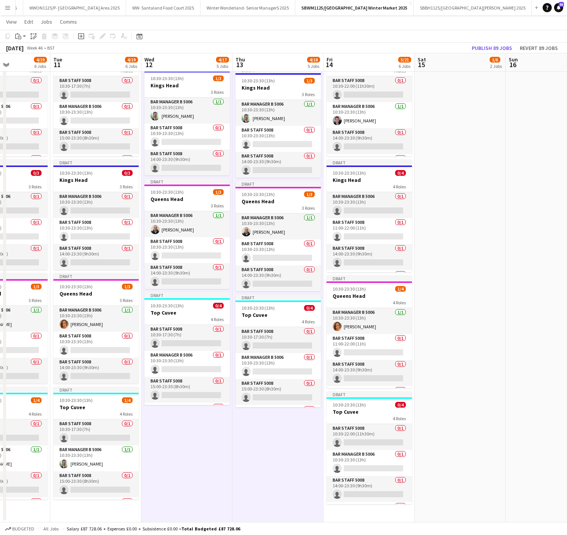
click at [19, 30] on app-toolbar "Copy Paste Paste Ctrl+V Paste with crew Ctrl+Shift+V Paste linked Job [GEOGRAPH…" at bounding box center [283, 36] width 567 height 13
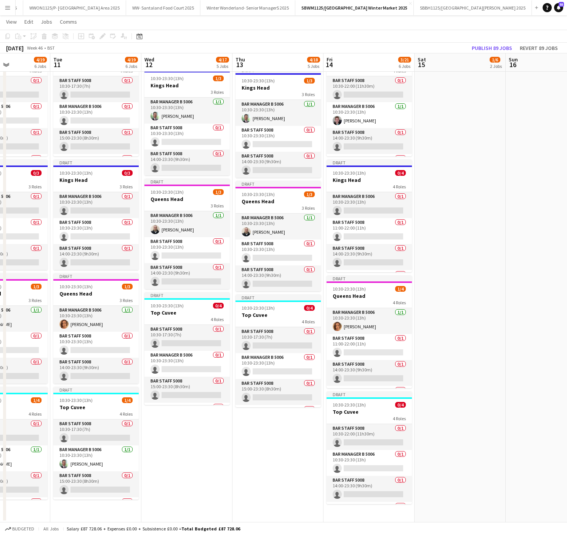
click at [174, 465] on app-date-cell "Draft 10:30-23:30 (13h) 1/3 Activation 3 Roles Bar Manager B 5006 [DATE] 10:30-…" at bounding box center [186, 177] width 91 height 690
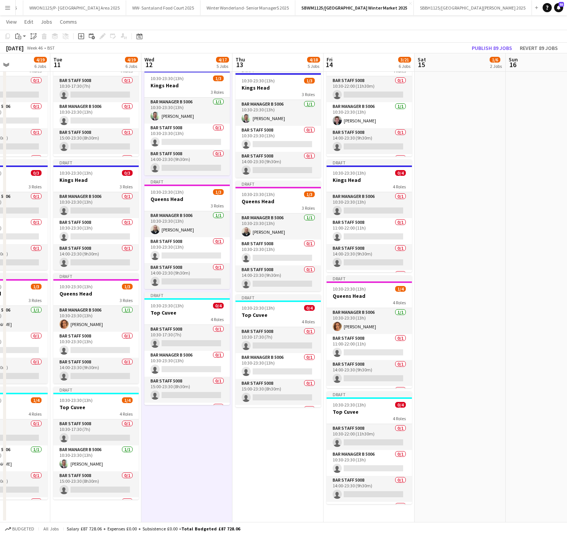
click at [271, 452] on app-date-cell "Draft 10:30-23:30 (13h) 1/4 Activation 4 Roles Bar Manager B 5006 [DATE] 10:30-…" at bounding box center [277, 177] width 91 height 690
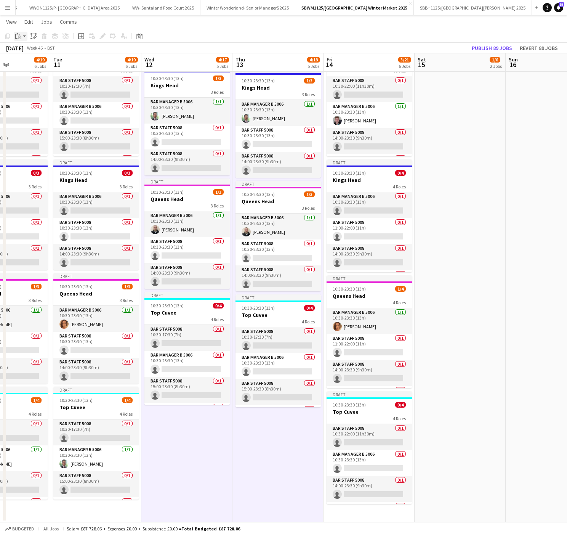
click at [15, 32] on div "Paste" at bounding box center [18, 36] width 9 height 9
click at [29, 63] on link "Paste with crew Ctrl+Shift+V" at bounding box center [56, 63] width 72 height 7
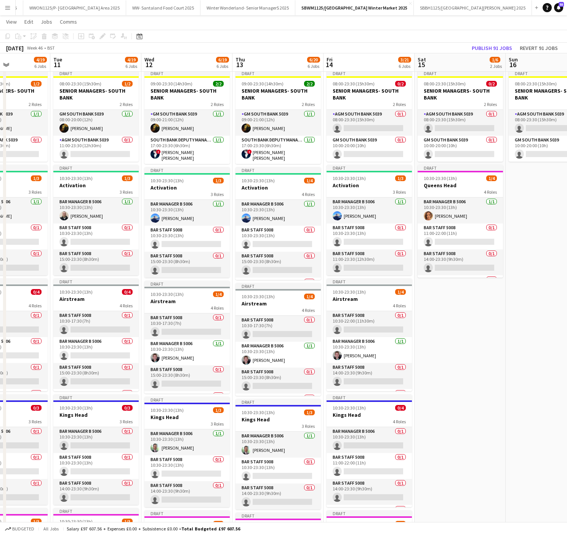
scroll to position [0, 0]
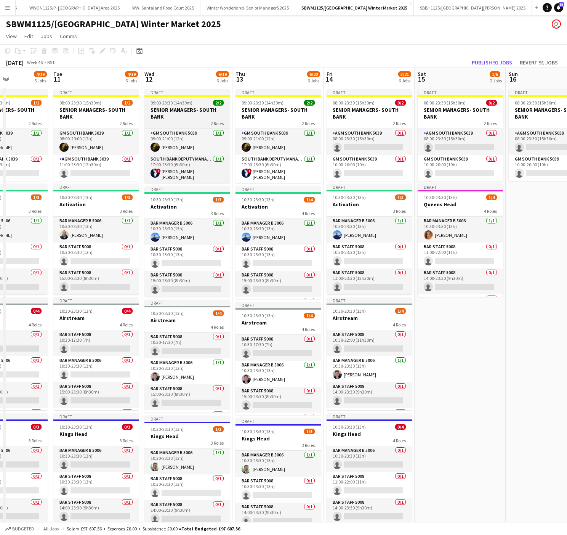
click at [168, 106] on h3 "SENIOR MANAGERS- SOUTH BANK" at bounding box center [186, 113] width 85 height 14
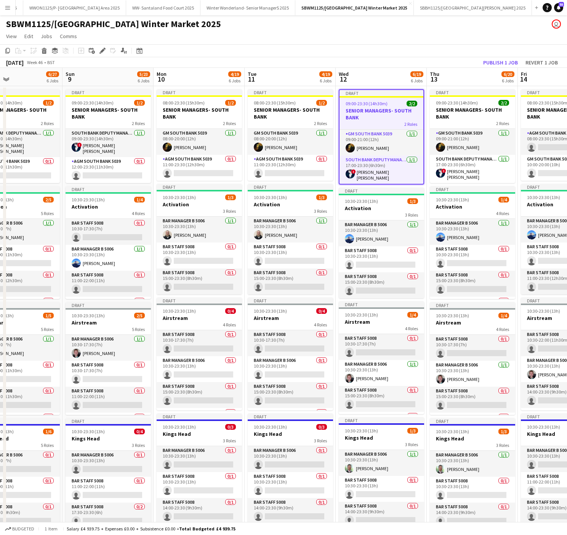
scroll to position [0, 180]
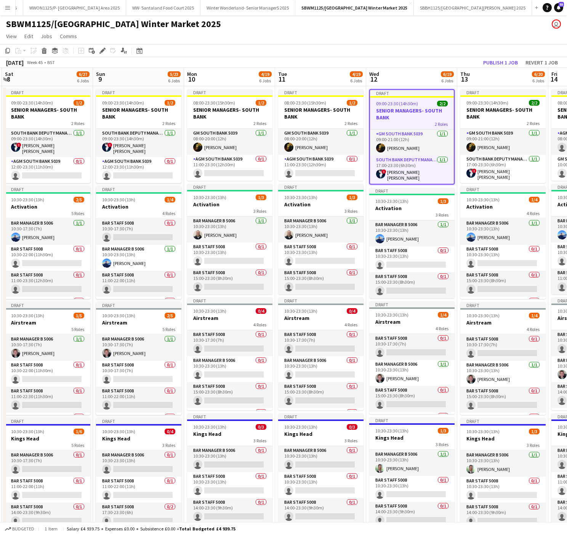
drag, startPoint x: 40, startPoint y: 244, endPoint x: 264, endPoint y: 237, distance: 224.9
click at [264, 237] on app-calendar-viewport "Thu 6 5/19 6 Jobs Fri 7 5/21 6 Jobs Sat 8 6/27 6 Jobs Sun 9 5/23 6 Jobs Mon 10 …" at bounding box center [283, 422] width 567 height 708
click at [135, 102] on span "09:00-23:30 (14h30m)" at bounding box center [123, 103] width 42 height 6
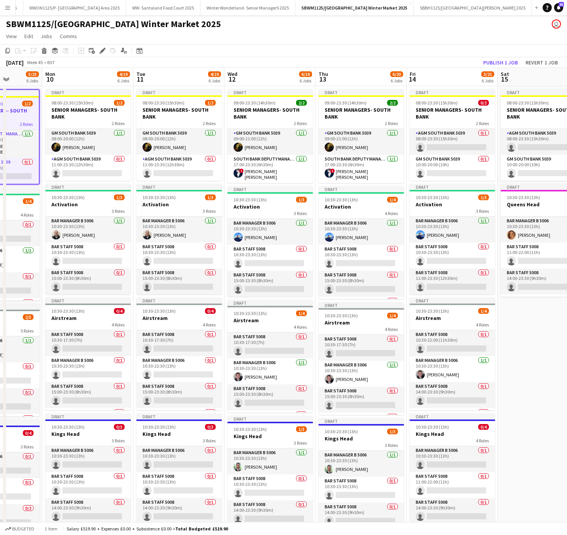
scroll to position [0, 230]
drag, startPoint x: 494, startPoint y: 147, endPoint x: 353, endPoint y: 169, distance: 142.6
click at [353, 169] on app-calendar-viewport "Fri 7 5/21 6 Jobs Sat 8 6/27 6 Jobs Sun 9 5/23 6 Jobs Mon 10 4/19 6 Jobs Tue 11…" at bounding box center [283, 422] width 567 height 708
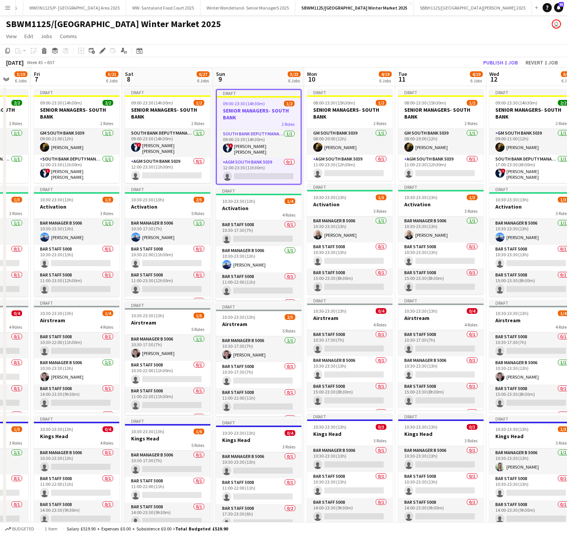
scroll to position [0, 266]
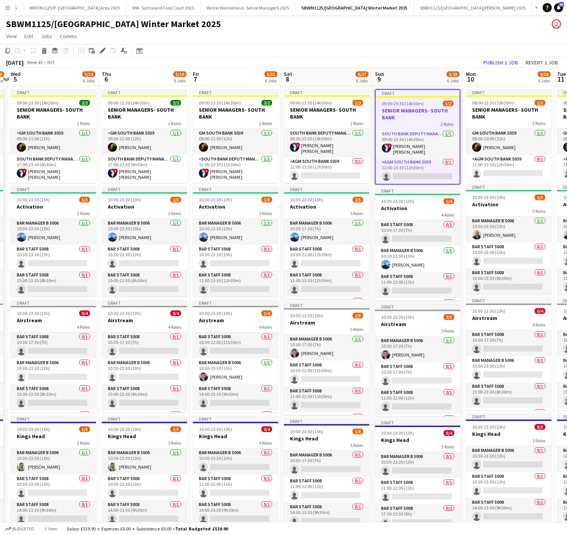
drag, startPoint x: 98, startPoint y: 173, endPoint x: 586, endPoint y: 158, distance: 488.0
click at [567, 158] on html "Menu Boards Boards Boards All jobs Status Workforce Workforce My Workforce Recr…" at bounding box center [283, 394] width 567 height 789
click at [218, 101] on span "09:00-23:30 (14h30m)" at bounding box center [220, 103] width 42 height 6
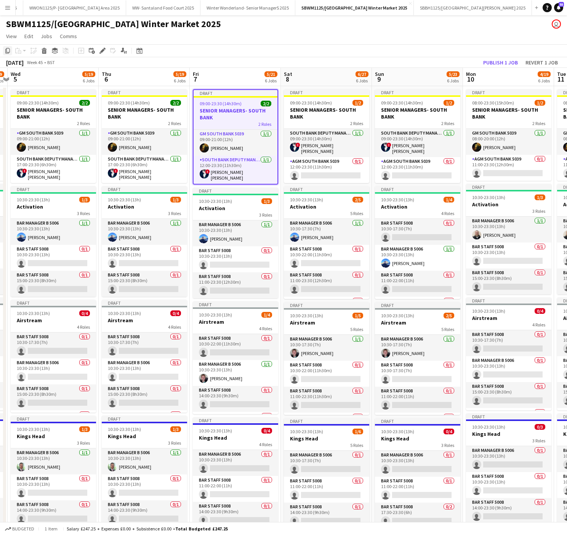
click at [6, 51] on icon "Copy" at bounding box center [8, 51] width 6 height 6
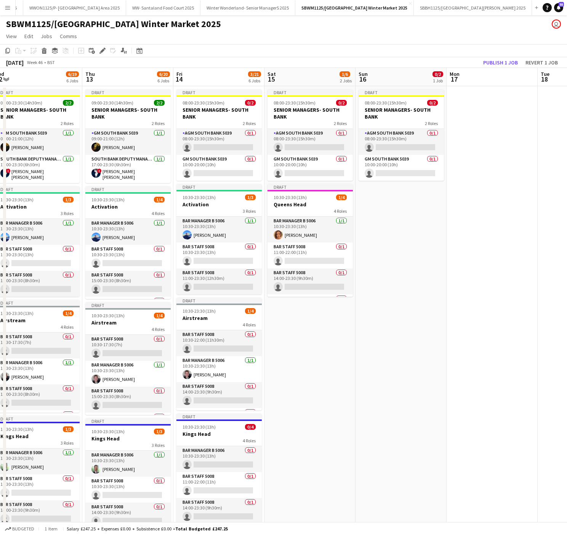
scroll to position [0, 196]
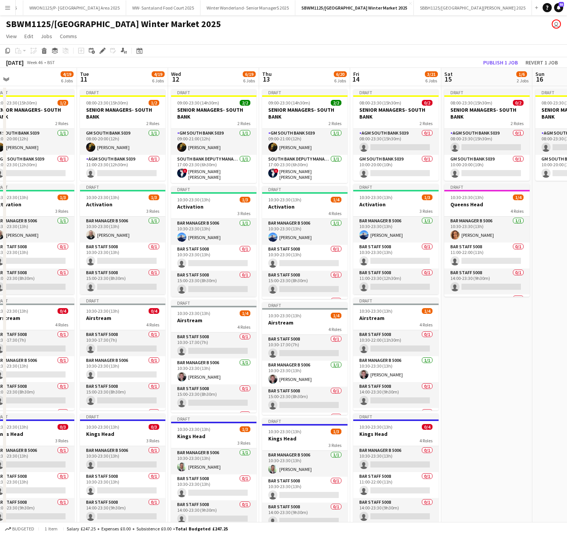
drag, startPoint x: 514, startPoint y: 158, endPoint x: 37, endPoint y: 210, distance: 479.9
click at [37, 210] on app-calendar-viewport "Sat 8 6/27 6 Jobs Sun 9 5/23 6 Jobs Mon 10 4/19 6 Jobs Tue 11 4/19 6 Jobs Wed 1…" at bounding box center [283, 422] width 567 height 708
click at [386, 97] on app-job-card "Draft 08:00-23:30 (15h30m) 0/2 SENIOR MANAGERS- SOUTH BANK 2 Roles AGM South Ba…" at bounding box center [395, 134] width 85 height 91
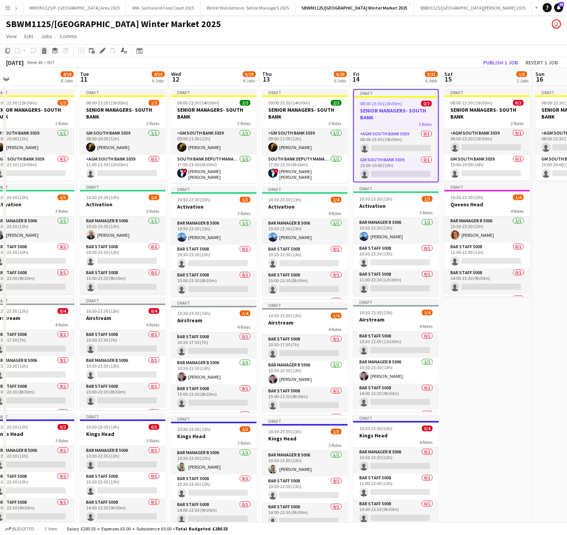
click at [44, 51] on icon at bounding box center [44, 52] width 4 height 4
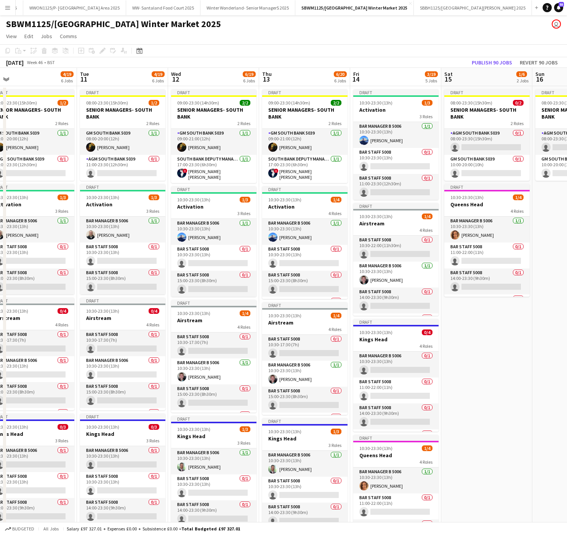
click at [439, 393] on app-date-cell "Draft 10:30-23:30 (13h) 1/3 Activation 3 Roles Bar Manager B 5006 [DATE] 10:30-…" at bounding box center [395, 431] width 91 height 690
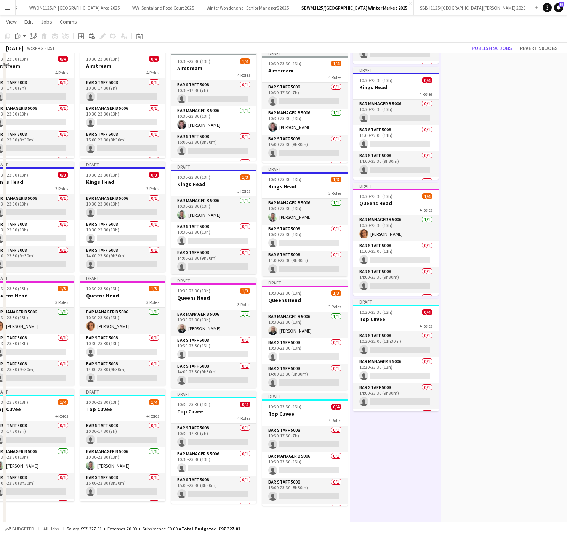
scroll to position [253, 0]
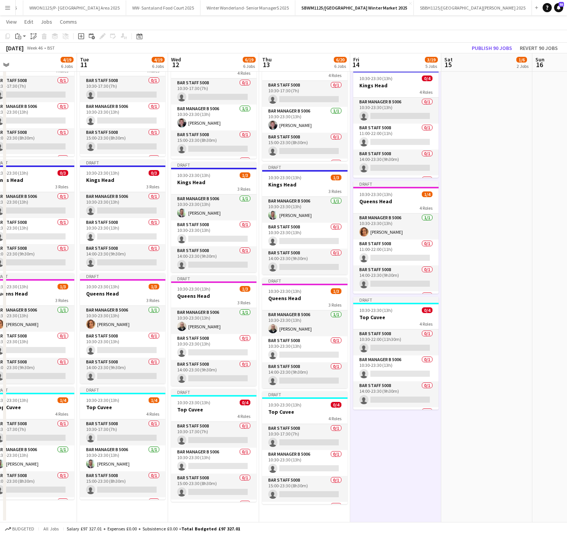
click at [416, 441] on app-date-cell "Draft 10:30-23:30 (13h) 1/3 Activation 3 Roles Bar Manager B 5006 [DATE] 10:30-…" at bounding box center [395, 177] width 91 height 690
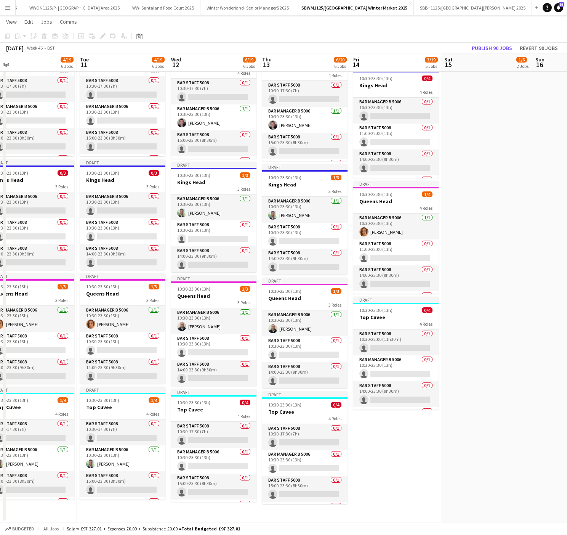
click at [416, 441] on app-date-cell "Draft 10:30-23:30 (13h) 1/3 Activation 3 Roles Bar Manager B 5006 [DATE] 10:30-…" at bounding box center [395, 177] width 91 height 690
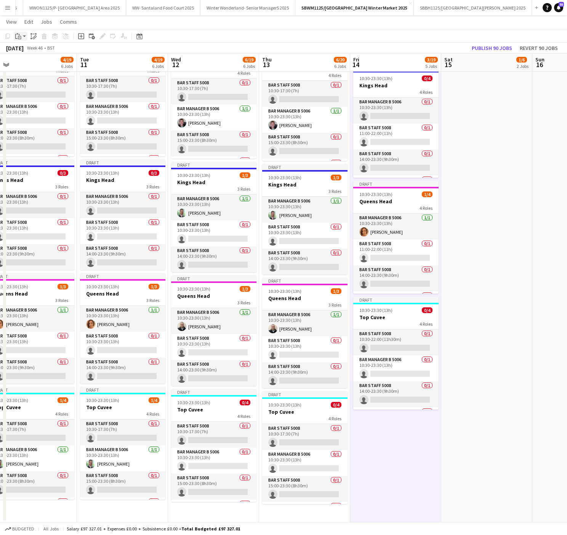
click at [18, 36] on icon "Paste" at bounding box center [18, 36] width 6 height 6
click at [35, 64] on link "Paste with crew Ctrl+Shift+V" at bounding box center [56, 63] width 72 height 7
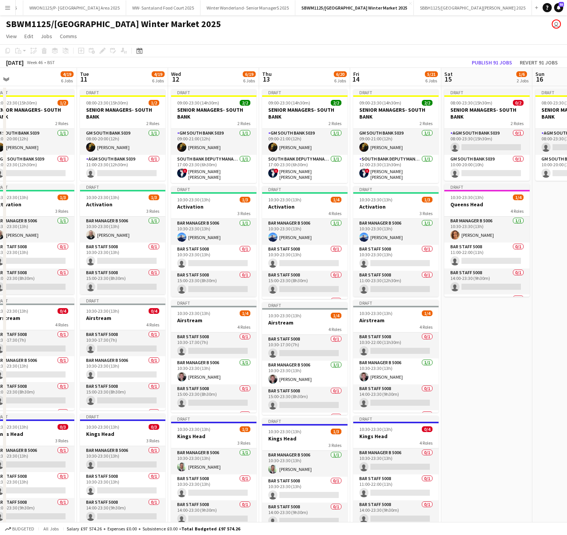
scroll to position [0, 272]
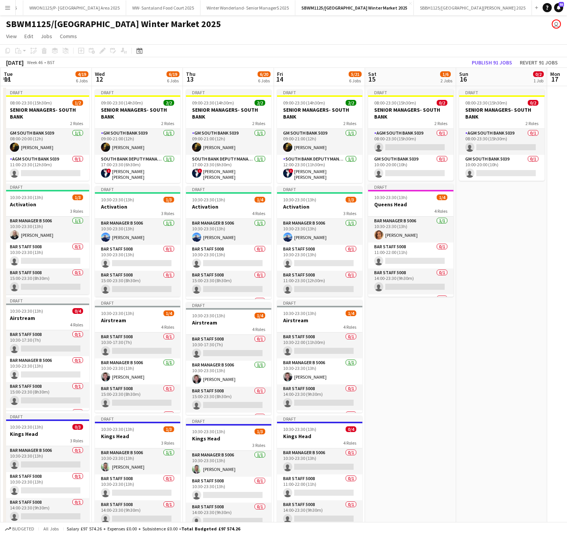
drag, startPoint x: 476, startPoint y: 346, endPoint x: 441, endPoint y: 344, distance: 34.7
click at [441, 344] on app-calendar-viewport "Sat 8 6/27 6 Jobs Sun 9 5/23 6 Jobs Mon 10 4/19 6 Jobs Tue 11 4/19 6 Jobs Wed 1…" at bounding box center [283, 422] width 567 height 708
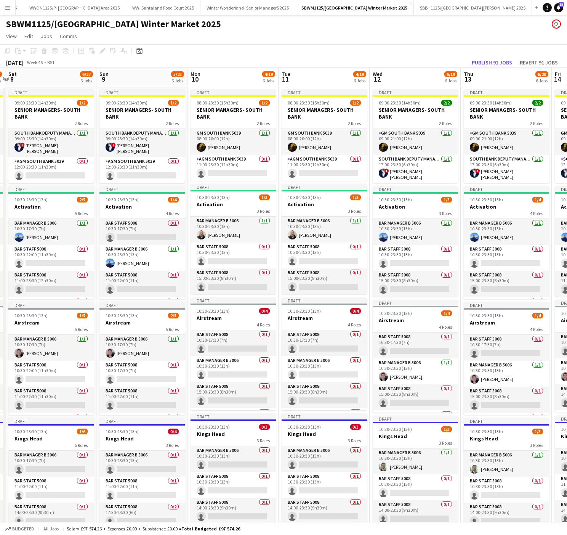
drag, startPoint x: 30, startPoint y: 106, endPoint x: 357, endPoint y: 121, distance: 326.9
click at [357, 121] on app-calendar-viewport "Thu 6 5/19 6 Jobs Fri 7 5/21 6 Jobs Sat 8 6/27 6 Jobs Sun 9 5/23 6 Jobs Mon 10 …" at bounding box center [283, 422] width 567 height 708
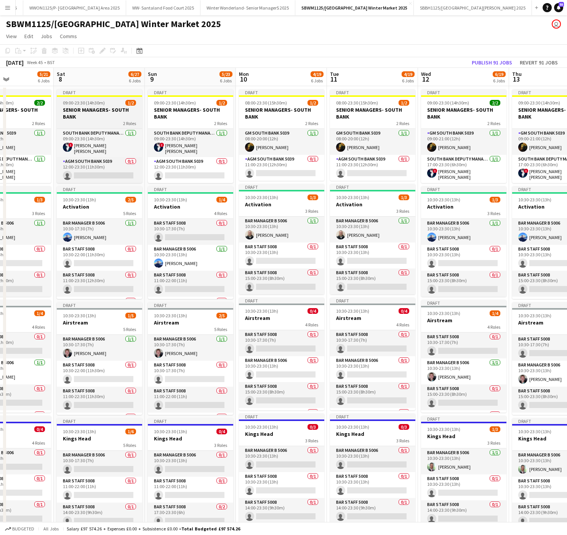
click at [93, 105] on span "09:00-23:30 (14h30m)" at bounding box center [84, 103] width 42 height 6
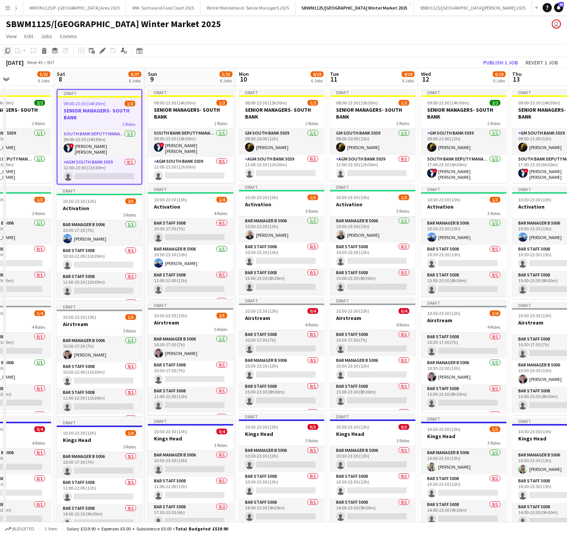
click at [6, 53] on icon at bounding box center [7, 50] width 5 height 5
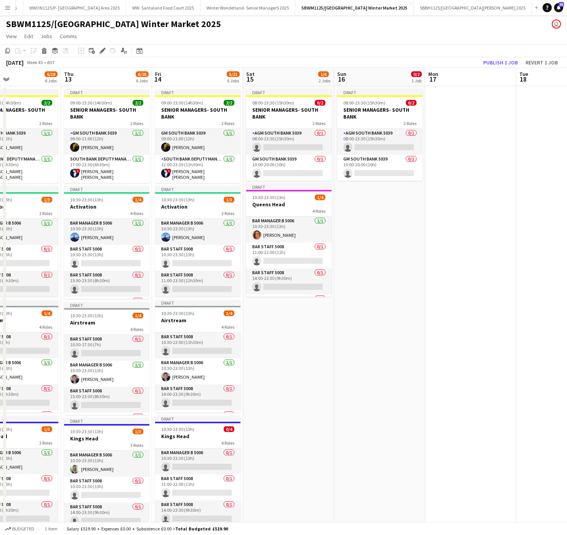
scroll to position [0, 305]
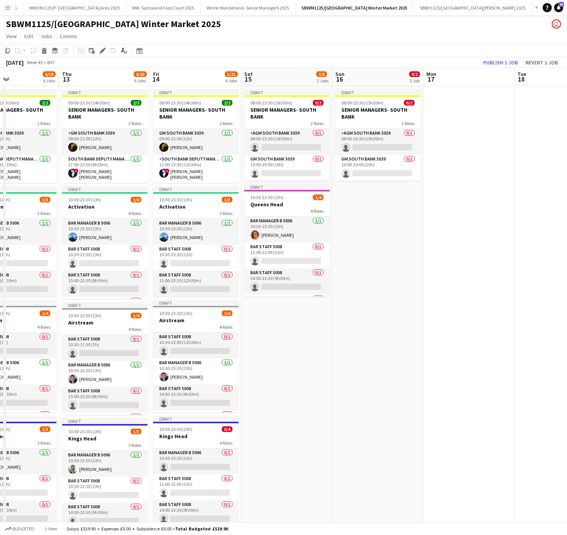
drag, startPoint x: 517, startPoint y: 166, endPoint x: 66, endPoint y: 238, distance: 456.1
click at [66, 238] on app-calendar-viewport "Sun 9 5/23 6 Jobs Mon 10 4/19 6 Jobs Tue 11 4/19 6 Jobs Wed 12 6/19 6 Jobs Thu …" at bounding box center [283, 422] width 567 height 708
click at [291, 351] on app-date-cell "Draft 08:00-23:30 (15h30m) 0/2 SENIOR MANAGERS- SOUTH BANK 2 Roles AGM South Ba…" at bounding box center [286, 431] width 91 height 690
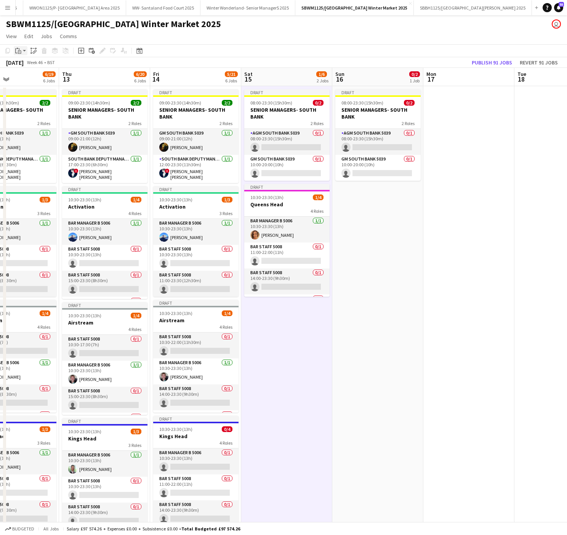
click at [18, 50] on icon "Paste" at bounding box center [18, 51] width 6 height 6
click at [30, 65] on link "Paste Ctrl+V" at bounding box center [56, 65] width 72 height 7
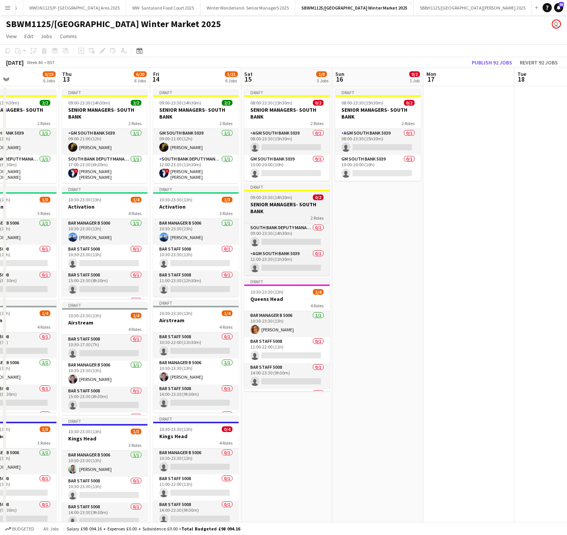
click at [296, 203] on h3 "SENIOR MANAGERS- SOUTH BANK" at bounding box center [286, 208] width 85 height 14
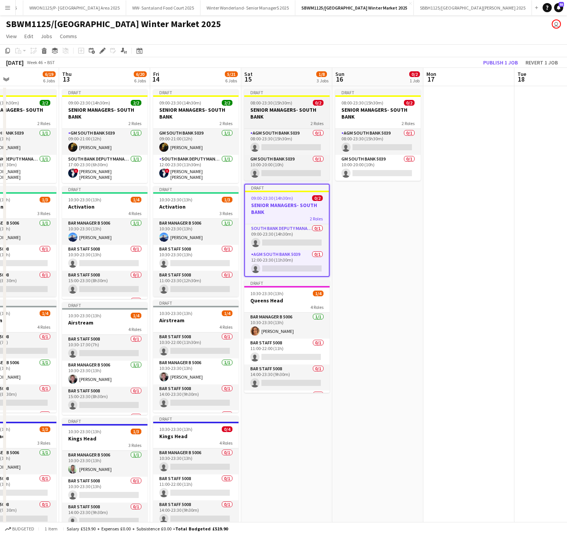
click at [282, 97] on app-job-card "Draft 08:00-23:30 (15h30m) 0/2 SENIOR MANAGERS- SOUTH BANK 2 Roles AGM South Ba…" at bounding box center [286, 134] width 85 height 91
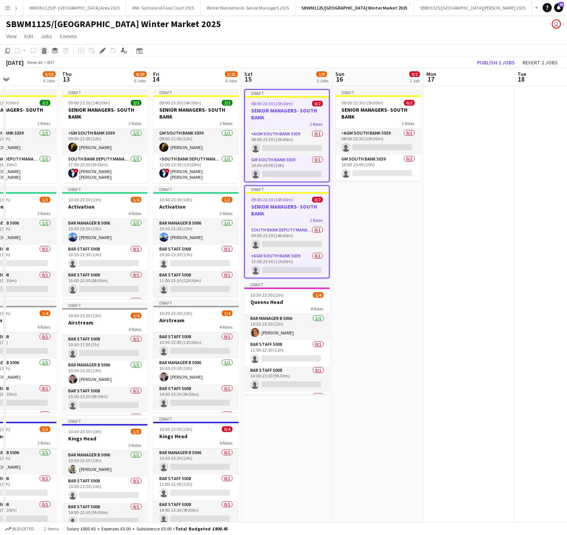
click at [43, 49] on icon at bounding box center [44, 49] width 5 height 2
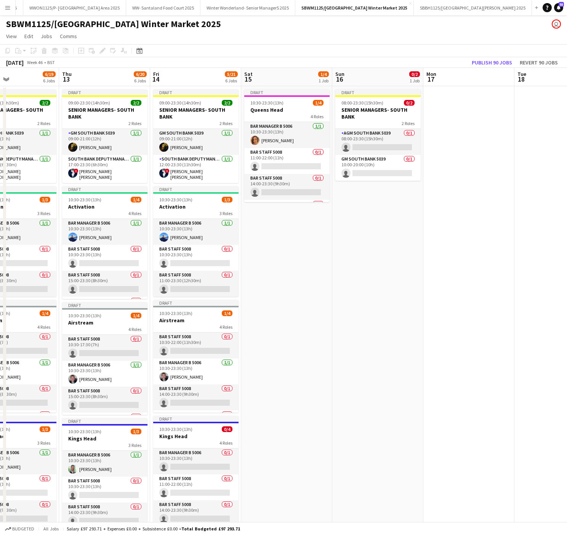
click at [271, 235] on app-date-cell "Draft 10:30-23:30 (13h) 1/4 Queens Head 4 Roles Bar Manager B 5006 [DATE] 10:30…" at bounding box center [286, 431] width 91 height 690
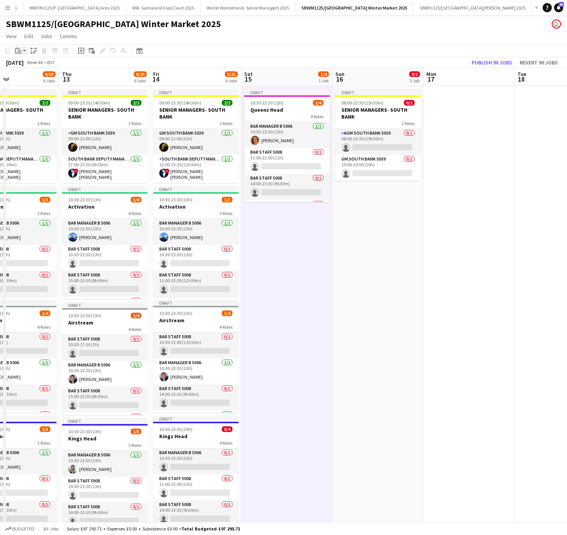
click at [18, 53] on icon at bounding box center [19, 51] width 3 height 3
click at [36, 77] on link "Paste with crew Ctrl+Shift+V" at bounding box center [56, 78] width 72 height 7
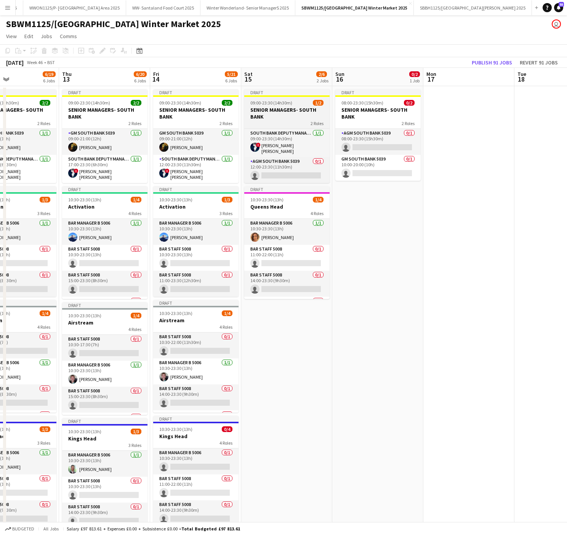
click at [285, 104] on span "09:00-23:30 (14h30m)" at bounding box center [271, 103] width 42 height 6
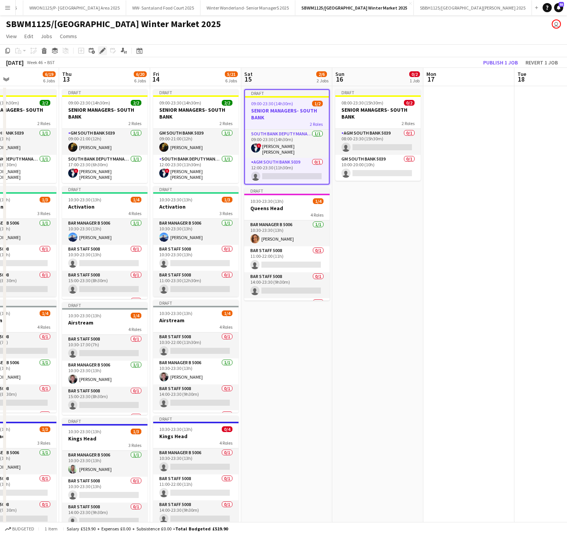
click at [102, 50] on icon at bounding box center [102, 51] width 4 height 4
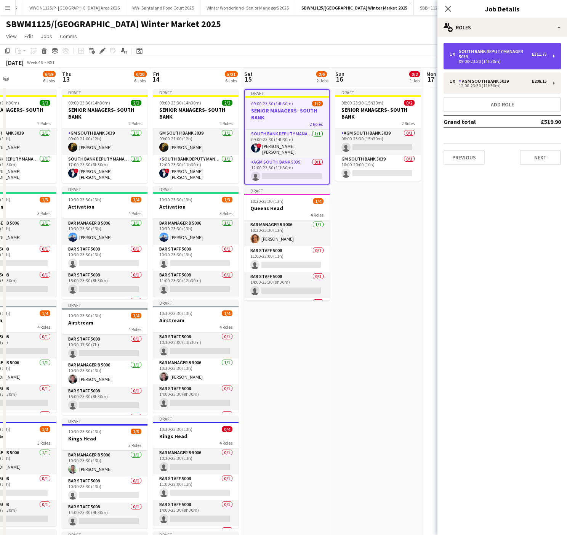
click at [496, 59] on div "09:00-23:30 (14h30m)" at bounding box center [498, 61] width 97 height 4
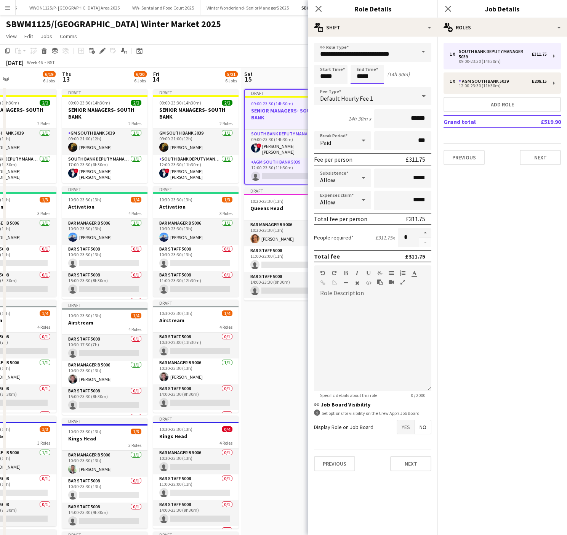
click at [367, 72] on input "*****" at bounding box center [368, 74] width 34 height 19
click at [360, 85] on div at bounding box center [359, 88] width 15 height 8
click at [358, 65] on input "*****" at bounding box center [368, 74] width 34 height 19
click at [358, 58] on div at bounding box center [359, 61] width 15 height 8
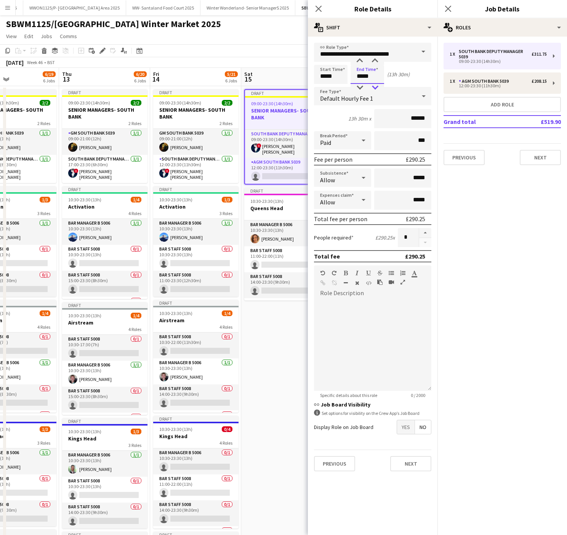
click at [377, 91] on div at bounding box center [374, 88] width 15 height 8
type input "*****"
click at [375, 87] on div at bounding box center [374, 88] width 15 height 8
click at [272, 357] on app-date-cell "Draft 09:00-23:30 (14h30m) 1/2 SENIOR MANAGERS- SOUTH BANK 2 Roles South Bank D…" at bounding box center [286, 431] width 91 height 690
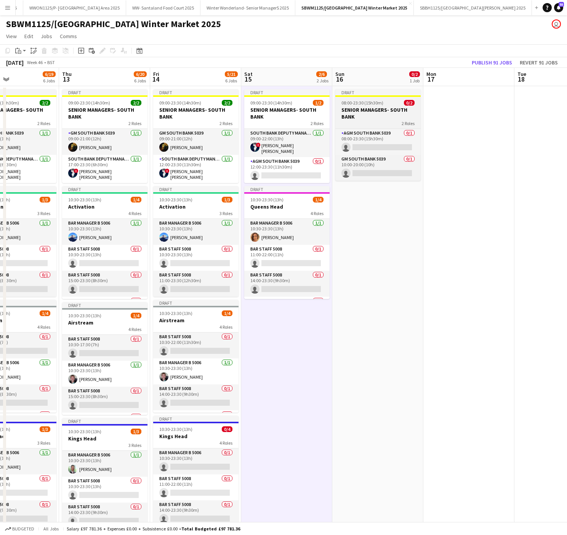
click at [407, 109] on h3 "SENIOR MANAGERS- SOUTH BANK" at bounding box center [377, 113] width 85 height 14
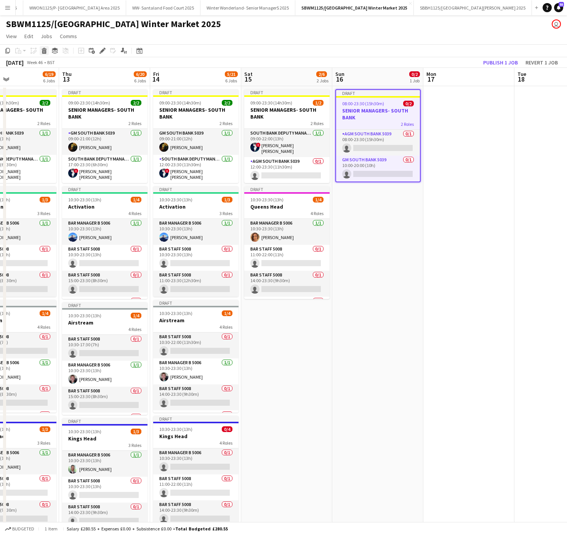
click at [41, 50] on icon "Delete" at bounding box center [44, 51] width 6 height 6
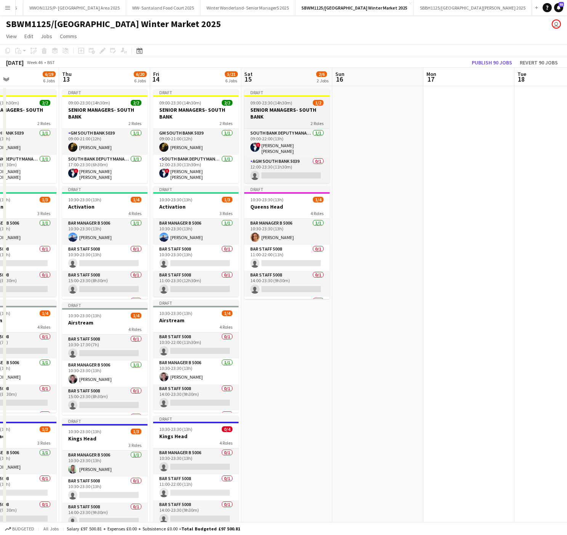
click at [296, 123] on div "2 Roles" at bounding box center [286, 123] width 85 height 6
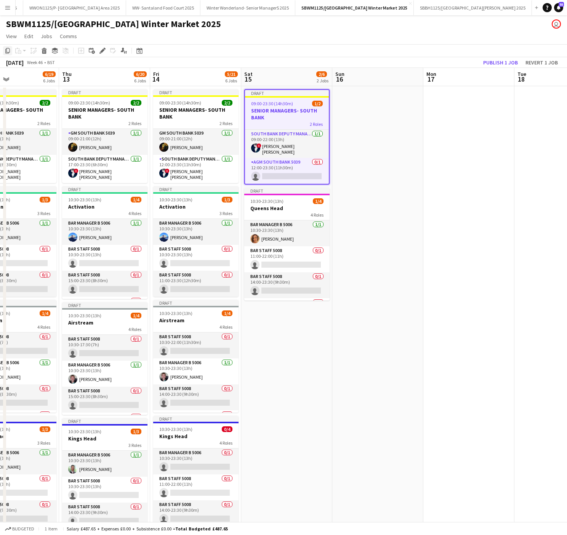
click at [7, 50] on icon "Copy" at bounding box center [8, 51] width 6 height 6
click at [404, 105] on app-date-cell at bounding box center [377, 431] width 91 height 690
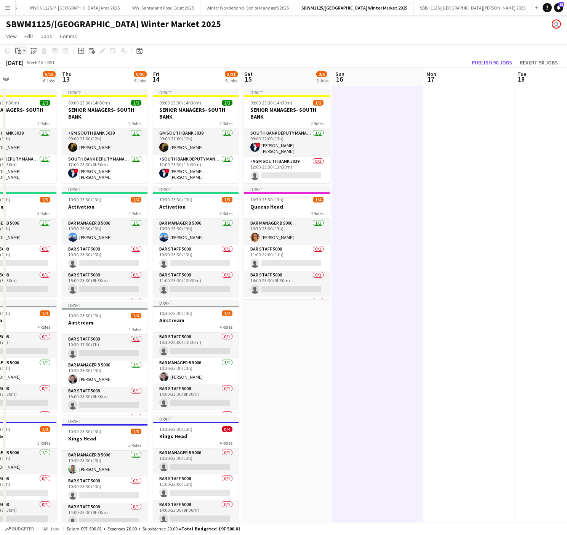
click at [15, 51] on icon at bounding box center [16, 50] width 2 height 5
click at [53, 81] on link "Paste with crew Ctrl+Shift+V" at bounding box center [56, 78] width 72 height 7
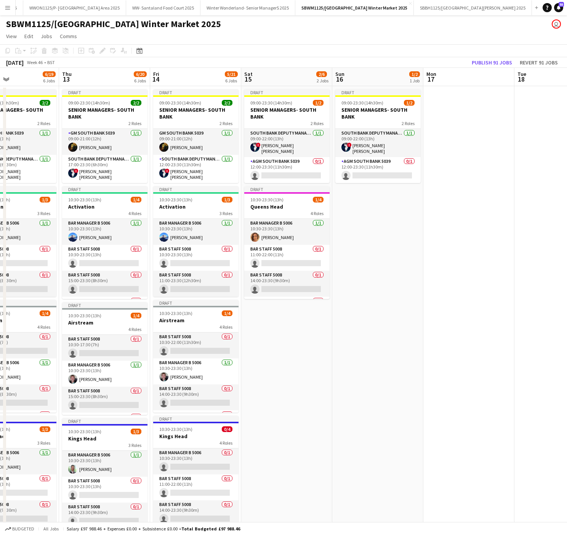
click at [377, 344] on app-date-cell "Draft 09:00-23:30 (14h30m) 1/2 SENIOR MANAGERS- SOUTH BANK 2 Roles South Bank D…" at bounding box center [377, 431] width 91 height 690
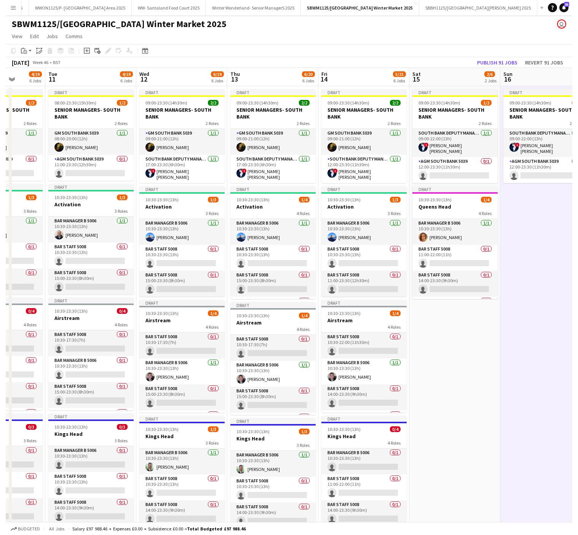
scroll to position [0, 335]
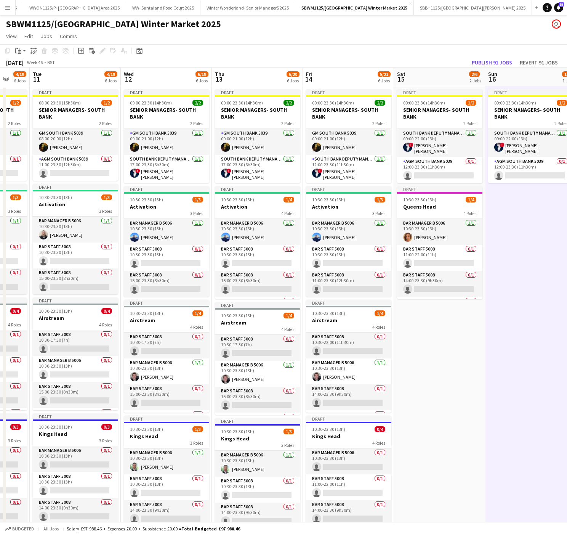
click at [445, 326] on app-date-cell "Draft 09:00-23:30 (14h30m) 1/2 SENIOR MANAGERS- SOUTH BANK 2 Roles South Bank D…" at bounding box center [439, 431] width 91 height 690
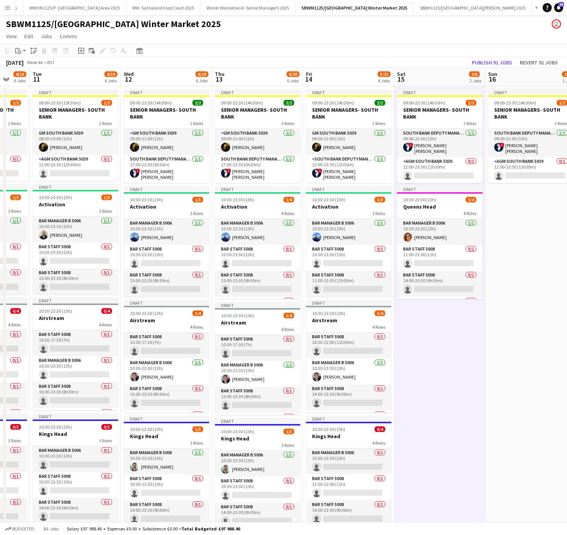
click at [448, 432] on app-date-cell "Draft 09:00-23:30 (14h30m) 1/2 SENIOR MANAGERS- SOUTH BANK 2 Roles South Bank D…" at bounding box center [439, 431] width 91 height 690
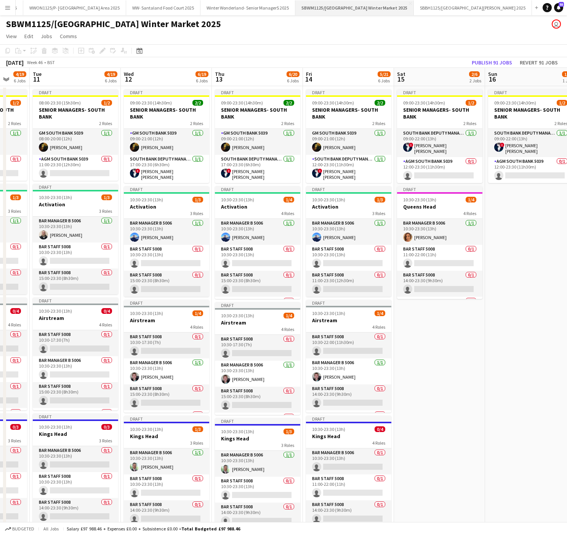
click at [380, 12] on button "SBWM1125/[GEOGRAPHIC_DATA] Winter Market 2025 Close" at bounding box center [354, 7] width 119 height 15
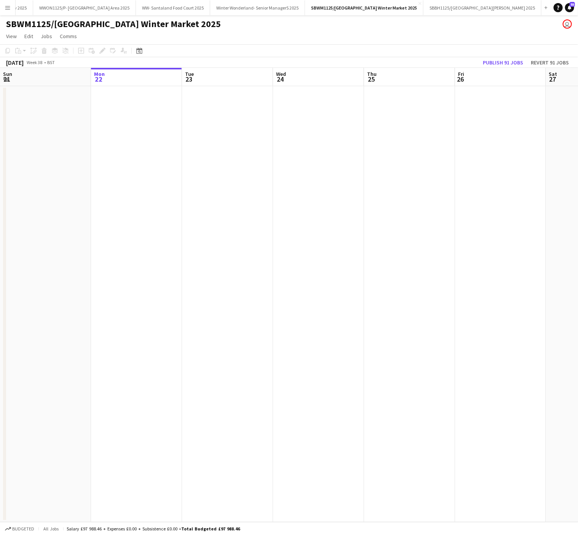
click at [231, 358] on app-date-cell at bounding box center [227, 304] width 91 height 436
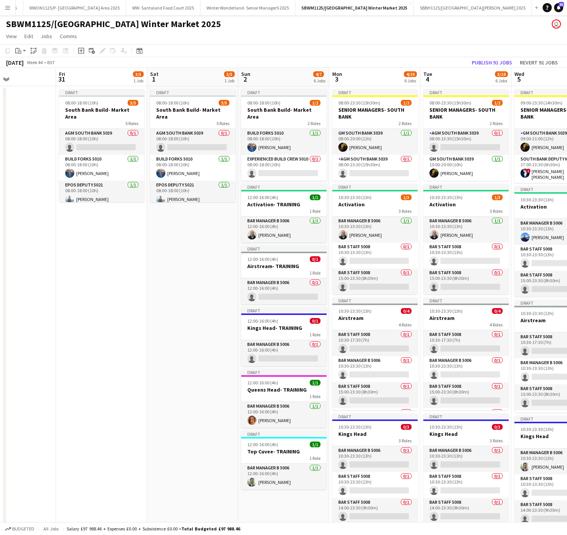
scroll to position [0, 315]
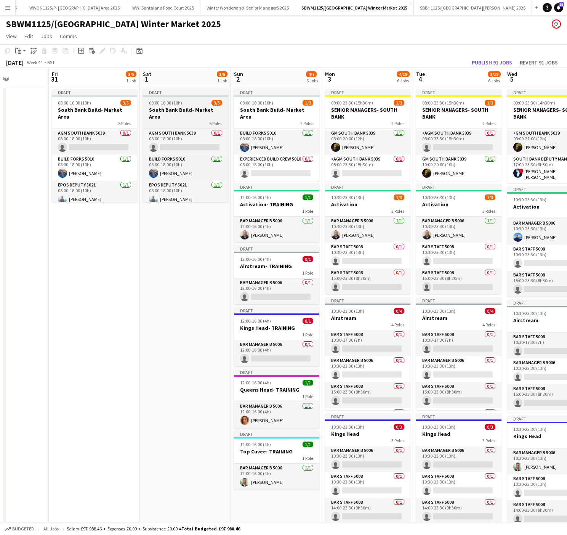
click at [183, 111] on h3 "South Bank Build- Market Area" at bounding box center [185, 113] width 85 height 14
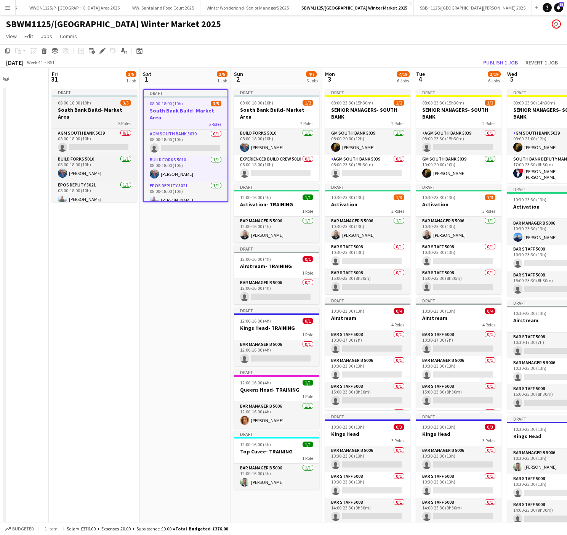
click at [97, 100] on div "08:00-18:00 (10h) 3/5" at bounding box center [94, 103] width 85 height 6
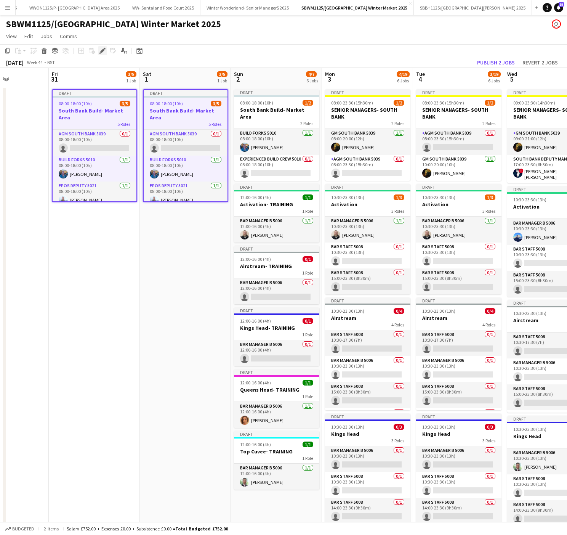
click at [101, 53] on icon at bounding box center [102, 51] width 4 height 4
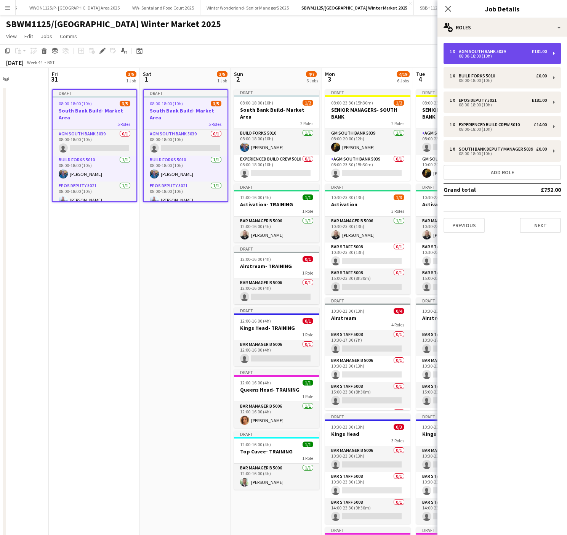
click at [480, 48] on div "1 x AGM South Bank 5039 £181.00 08:00-18:00 (10h)" at bounding box center [502, 53] width 117 height 21
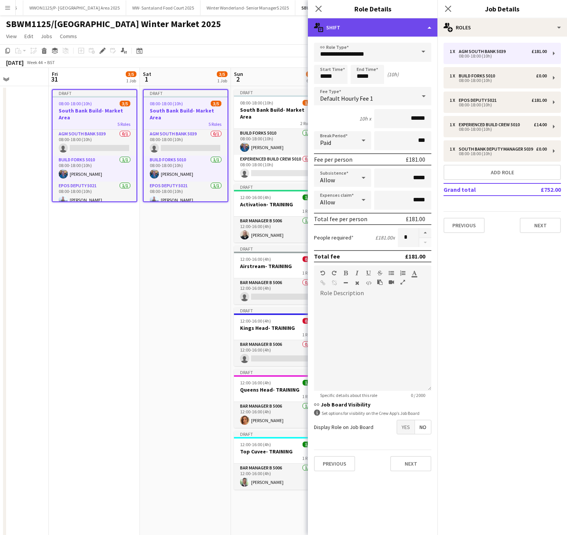
click at [408, 23] on div "multiple-actions-text Shift" at bounding box center [373, 27] width 130 height 18
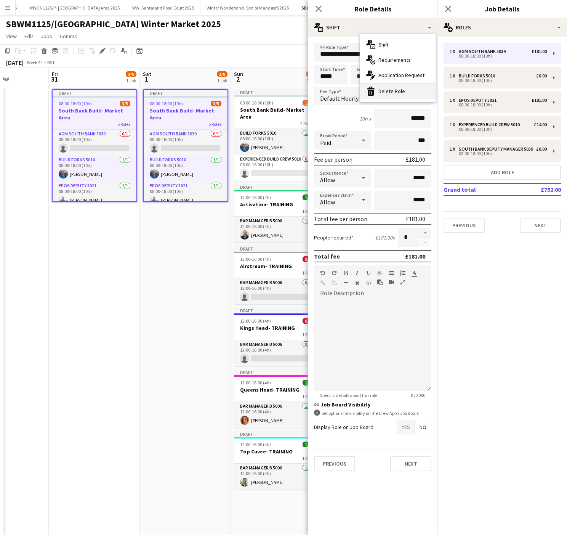
click at [418, 86] on div "bin-2 Delete Role" at bounding box center [397, 90] width 75 height 15
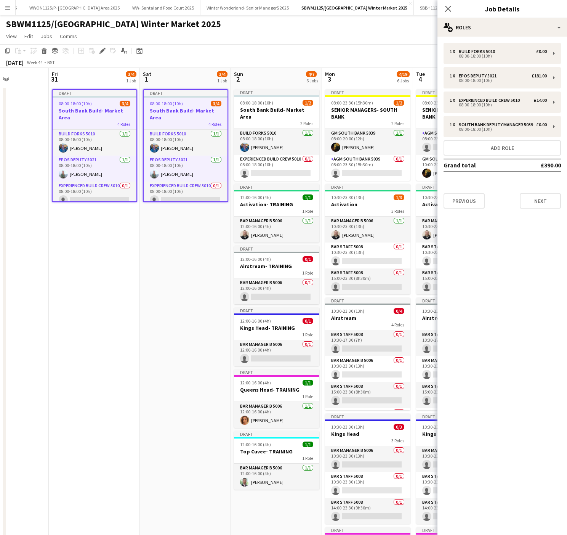
click at [111, 346] on app-date-cell "Draft 08:00-18:00 (10h) 3/4 South Bank Build- Market Area 4 Roles Build Forks 5…" at bounding box center [94, 430] width 91 height 688
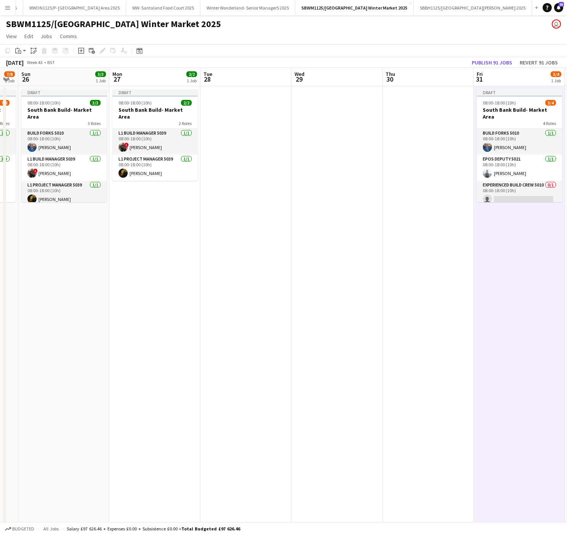
scroll to position [0, 157]
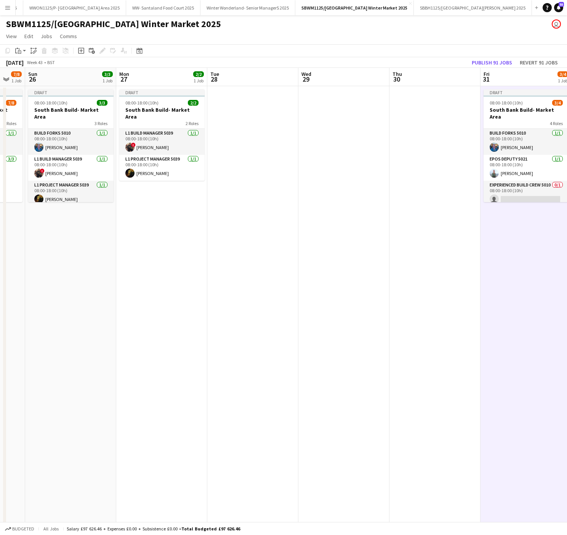
drag, startPoint x: 130, startPoint y: 309, endPoint x: 599, endPoint y: 271, distance: 469.9
click at [567, 271] on html "Menu Boards Boards Boards All jobs Status Workforce Workforce My Workforce Recr…" at bounding box center [283, 393] width 567 height 787
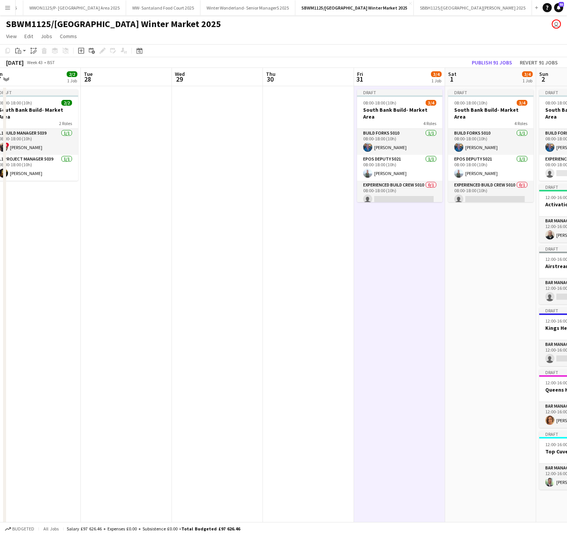
scroll to position [0, 259]
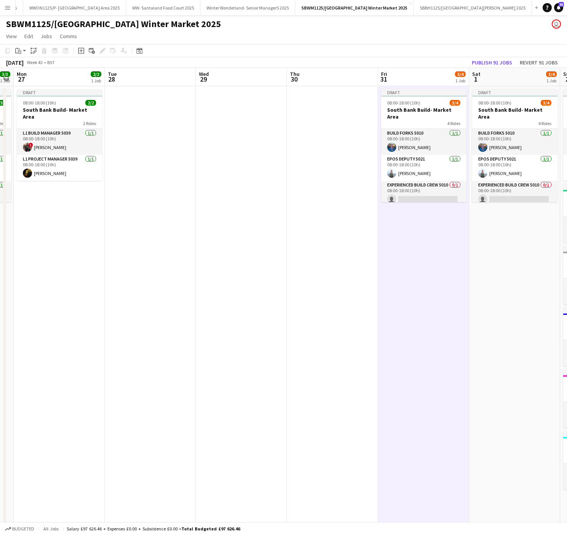
drag, startPoint x: 116, startPoint y: 266, endPoint x: 13, endPoint y: 270, distance: 103.0
click at [13, 270] on app-calendar-viewport "Fri 24 7/8 1 Job Sat 25 7/8 1 Job Sun 26 3/3 1 Job Mon 27 2/2 1 Job Tue 28 Wed …" at bounding box center [283, 421] width 567 height 706
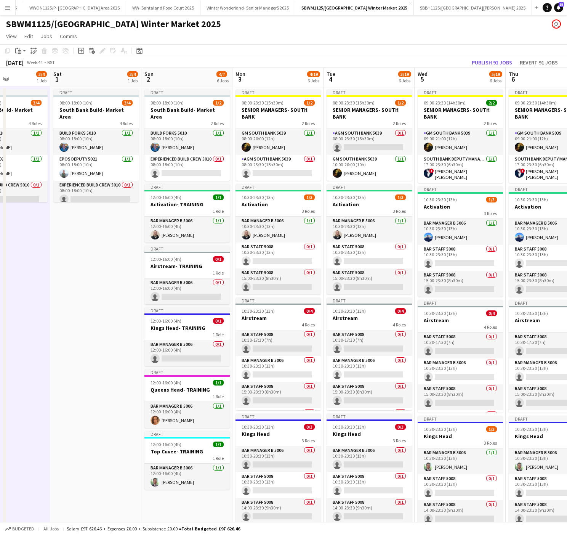
scroll to position [0, 312]
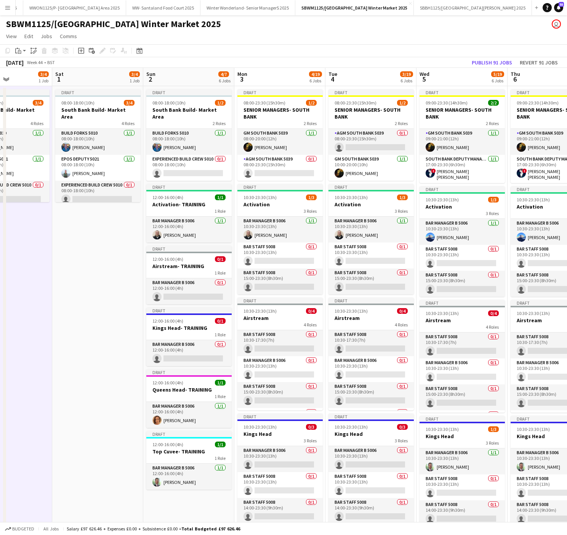
drag, startPoint x: 515, startPoint y: 294, endPoint x: 99, endPoint y: 309, distance: 416.7
click at [99, 309] on app-calendar-viewport "Tue 28 Wed 29 Thu 30 Fri 31 3/4 1 Job Sat 1 3/4 1 Job Sun 2 4/7 6 Jobs Mon 3 4/…" at bounding box center [283, 422] width 567 height 708
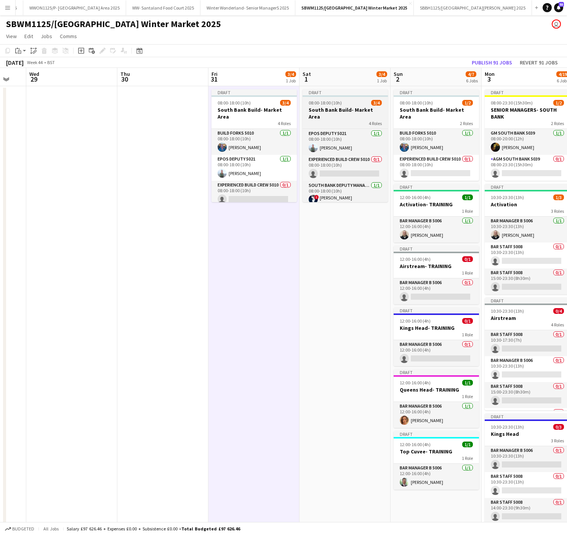
scroll to position [0, 0]
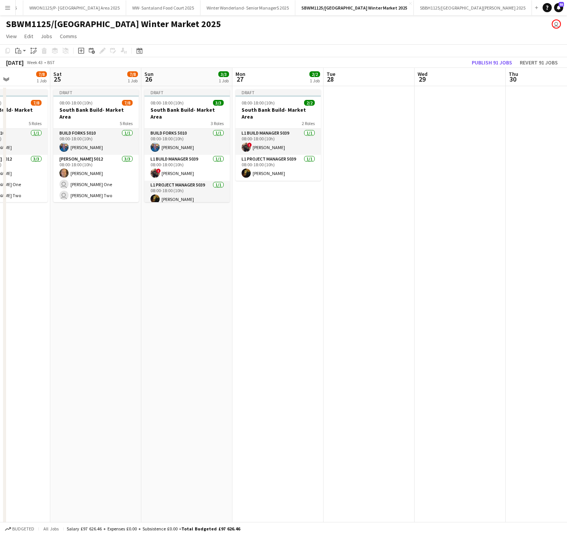
drag, startPoint x: 87, startPoint y: 267, endPoint x: 475, endPoint y: 297, distance: 389.0
click at [475, 297] on app-calendar-viewport "Wed 22 6/7 1 Job Thu 23 7/8 1 Job Fri 24 7/8 1 Job Sat 25 7/8 1 Job Sun 26 3/3 …" at bounding box center [283, 422] width 567 height 708
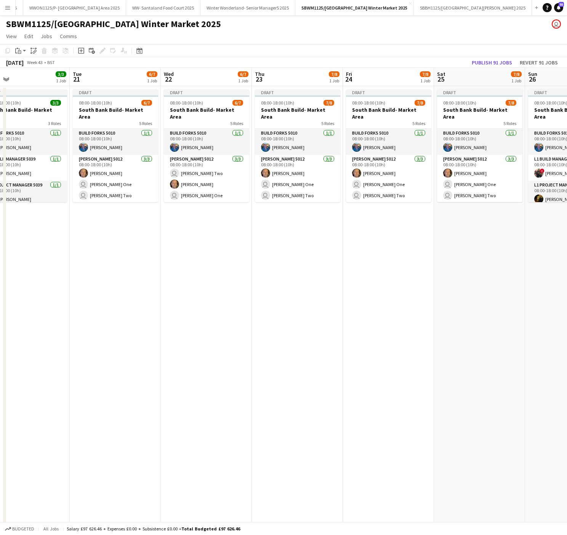
scroll to position [0, 221]
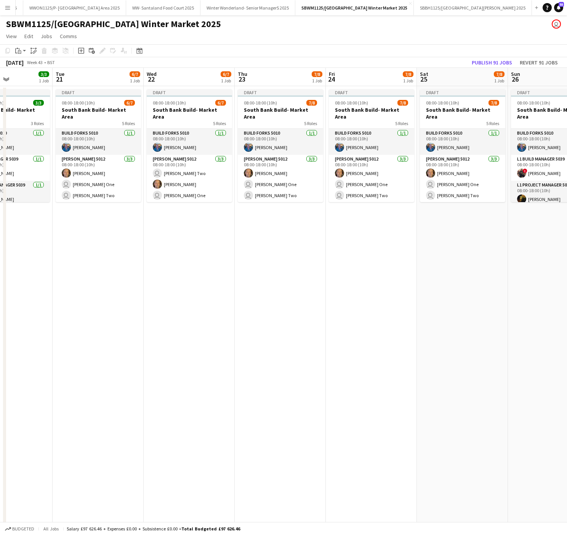
drag, startPoint x: 30, startPoint y: 322, endPoint x: 397, endPoint y: 323, distance: 366.9
click at [397, 323] on app-calendar-viewport "Sat 18 Sun 19 Mon 20 3/3 1 Job Tue 21 6/7 1 Job Wed 22 6/7 1 Job Thu 23 7/8 1 J…" at bounding box center [283, 422] width 567 height 708
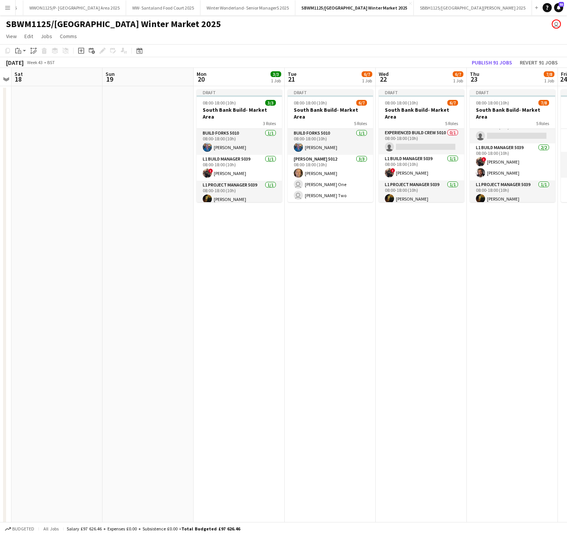
scroll to position [0, 228]
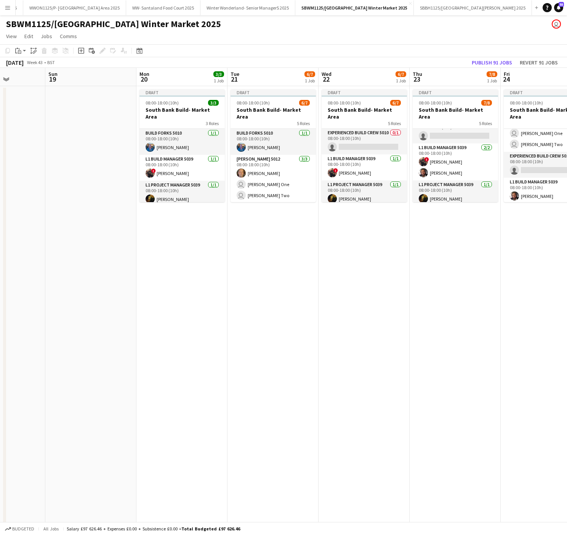
drag, startPoint x: 119, startPoint y: 292, endPoint x: 294, endPoint y: 296, distance: 175.0
click at [294, 296] on app-calendar-viewport "Thu 16 Fri 17 Sat 18 Sun 19 Mon 20 3/3 1 Job Tue 21 6/7 1 Job Wed 22 6/7 1 Job …" at bounding box center [283, 422] width 567 height 708
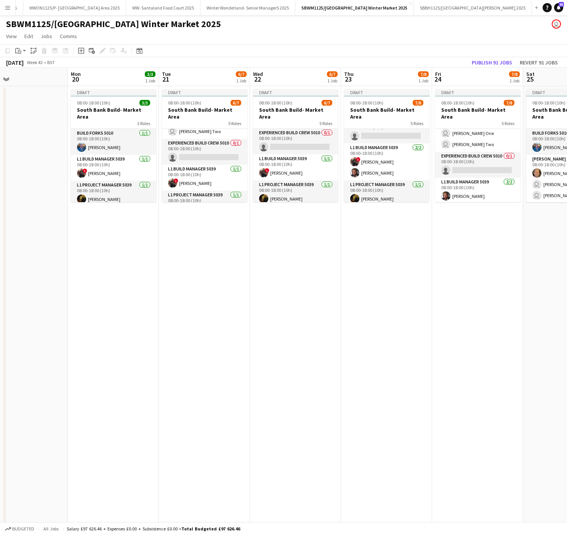
scroll to position [0, 171]
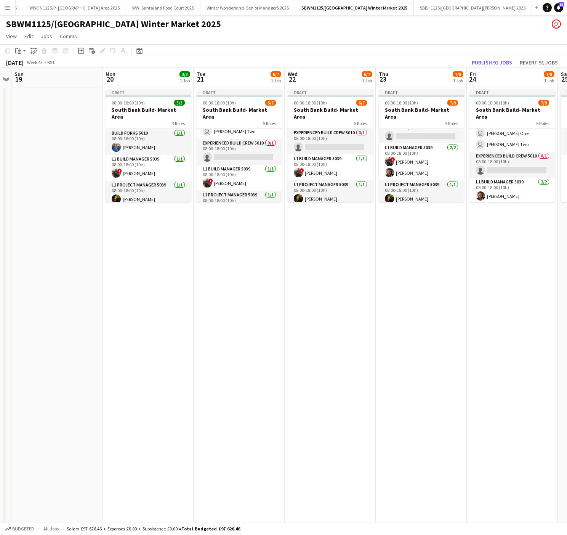
drag, startPoint x: 471, startPoint y: 345, endPoint x: 437, endPoint y: 335, distance: 35.2
click at [437, 335] on app-calendar-viewport "Fri 17 Sat 18 Sun 19 Mon 20 3/3 1 Job Tue 21 6/7 1 Job Wed 22 6/7 1 Job Thu 23 …" at bounding box center [283, 422] width 567 height 708
click at [211, 152] on app-card-role "Experienced Build Crew 5010 0/1 08:00-18:00 (10h) single-neutral-actions" at bounding box center [239, 152] width 85 height 26
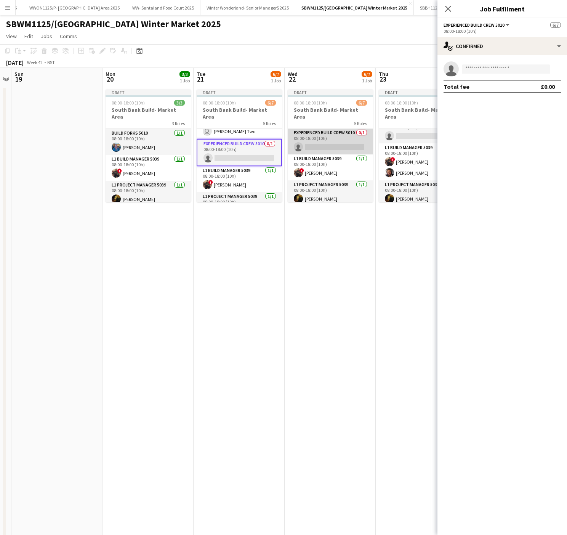
click at [346, 143] on app-card-role "Experienced Build Crew 5010 0/1 08:00-18:00 (10h) single-neutral-actions" at bounding box center [330, 141] width 85 height 26
click at [391, 132] on app-card-role "Experienced Build Crew 5010 0/1 08:00-18:00 (10h) single-neutral-actions" at bounding box center [421, 130] width 85 height 26
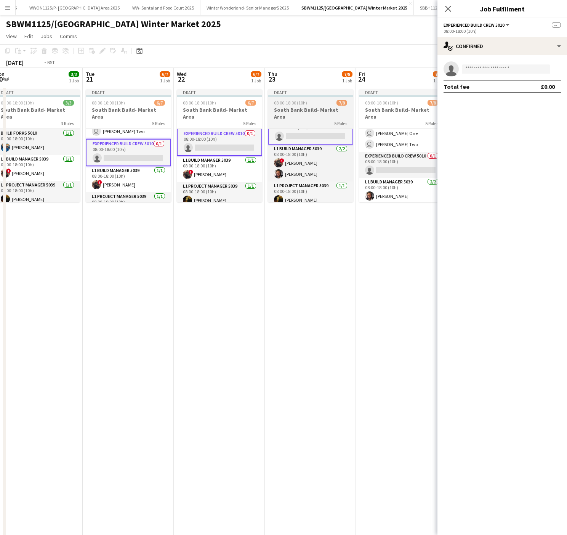
scroll to position [0, 232]
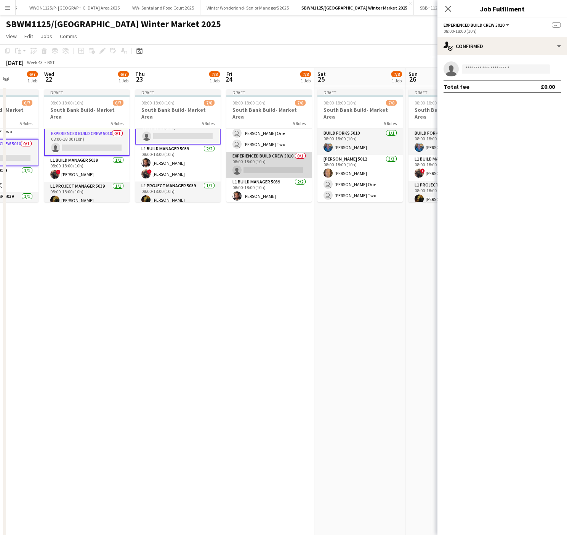
click at [283, 161] on app-card-role "Experienced Build Crew 5010 0/1 08:00-18:00 (10h) single-neutral-actions" at bounding box center [268, 165] width 85 height 26
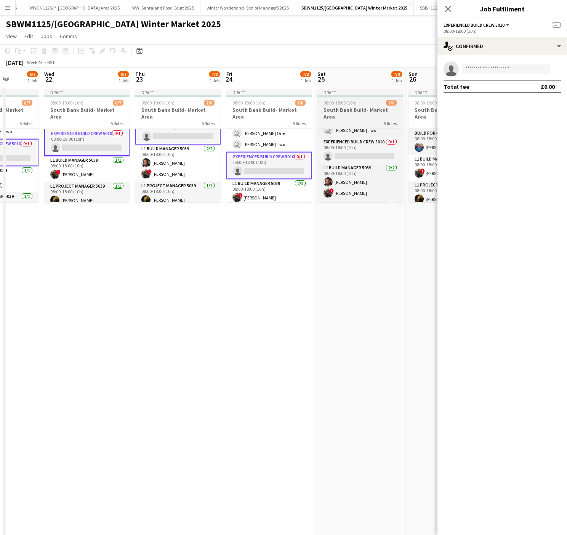
scroll to position [67, 0]
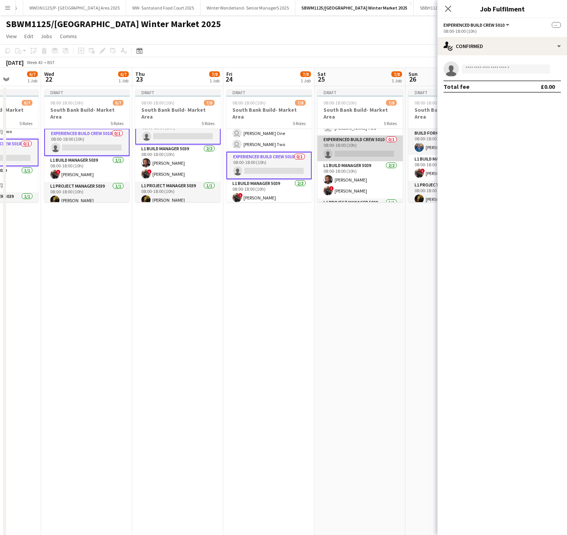
click at [371, 144] on app-card-role "Experienced Build Crew 5010 0/1 08:00-18:00 (10h) single-neutral-actions" at bounding box center [359, 148] width 85 height 26
click at [371, 144] on app-card-role "Experienced Build Crew 5010 0/1 08:00-18:00 (10h) single-neutral-actions" at bounding box center [359, 148] width 85 height 27
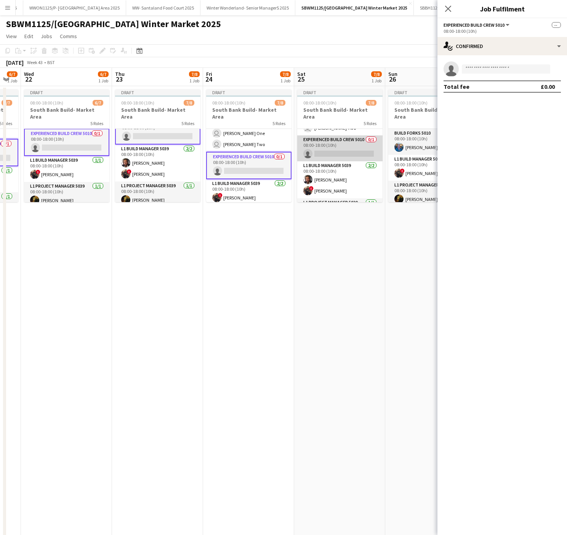
scroll to position [0, 263]
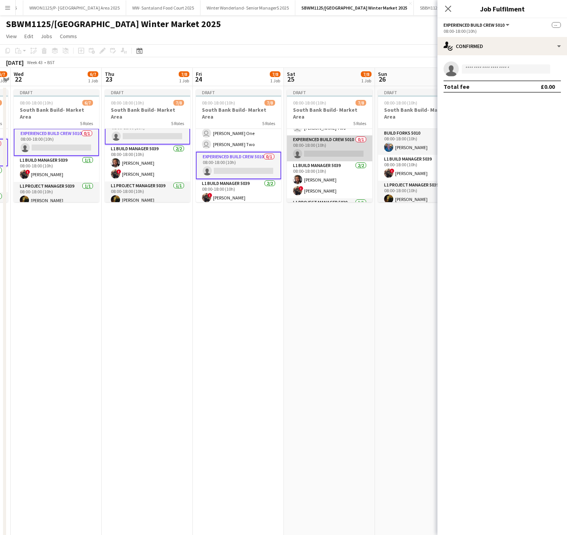
click at [299, 145] on app-card-role "Experienced Build Crew 5010 0/1 08:00-18:00 (10h) single-neutral-actions" at bounding box center [329, 148] width 85 height 26
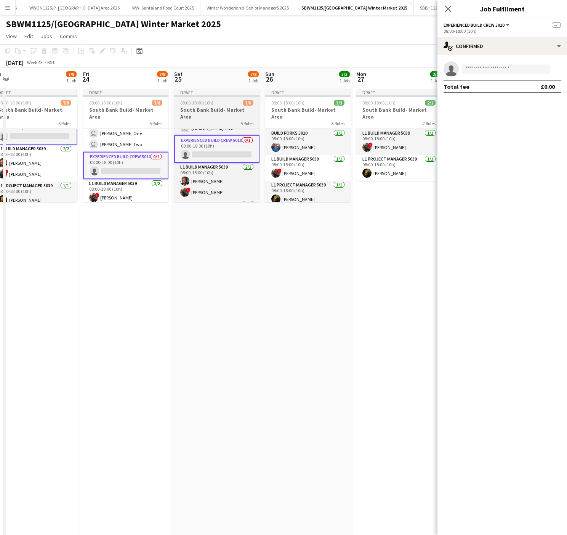
scroll to position [0, 202]
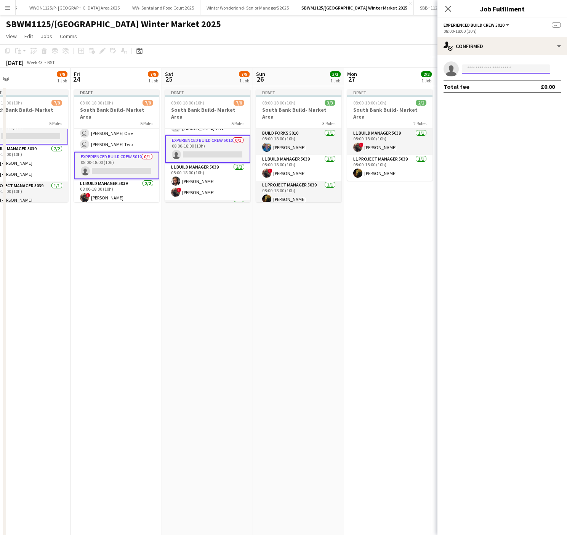
click at [521, 69] on input at bounding box center [506, 68] width 88 height 9
type input "**********"
click at [497, 82] on span "[PERSON_NAME] Active" at bounding box center [506, 80] width 76 height 6
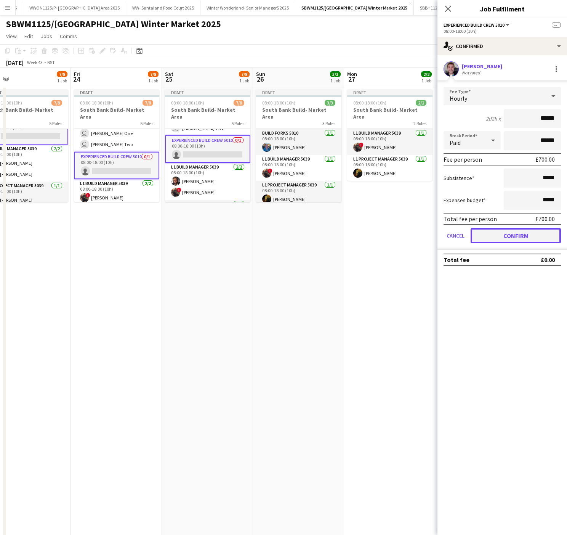
click at [522, 236] on button "Confirm" at bounding box center [516, 235] width 90 height 15
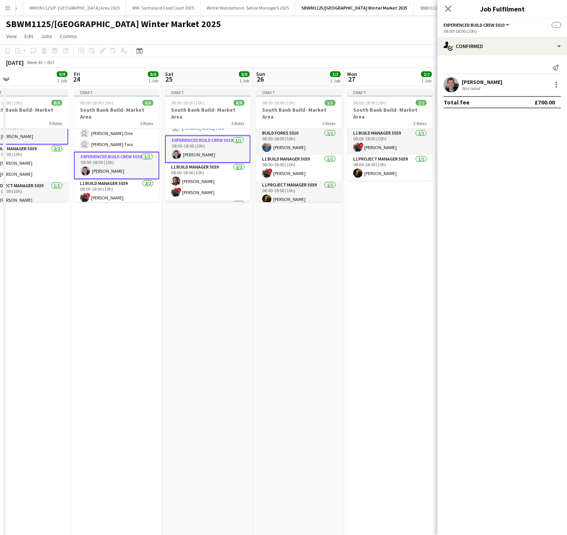
click at [222, 322] on app-date-cell "Draft 08:00-18:00 (10h) 8/8 South Bank Build- Market Area 5 Roles Build Forks 5…" at bounding box center [207, 431] width 91 height 690
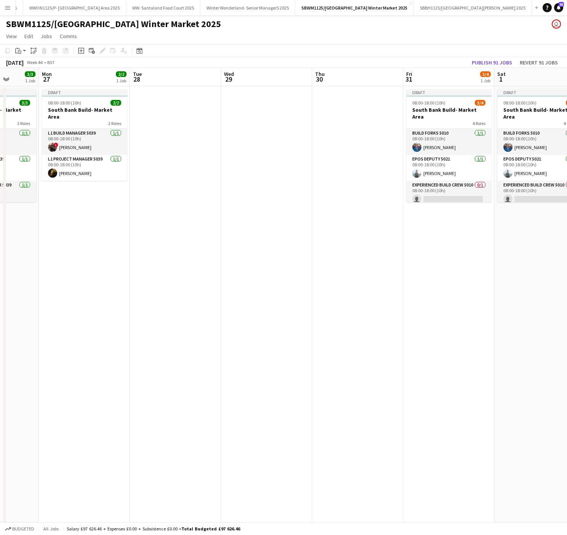
scroll to position [0, 203]
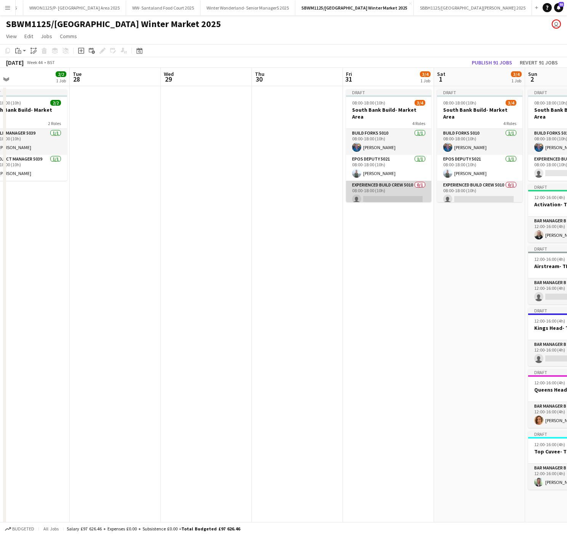
click at [370, 181] on app-card-role "Experienced Build Crew 5010 0/1 08:00-18:00 (10h) single-neutral-actions" at bounding box center [388, 194] width 85 height 26
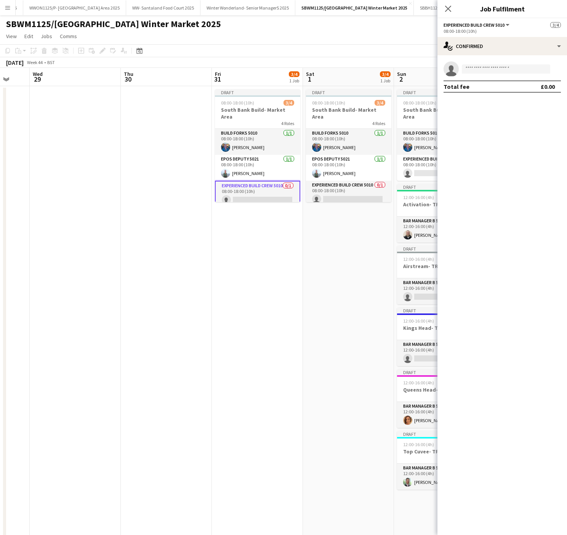
drag, startPoint x: 383, startPoint y: 258, endPoint x: 249, endPoint y: 278, distance: 134.9
click at [249, 278] on app-calendar-viewport "Sat 25 8/8 1 Job Sun 26 3/3 1 Job Mon 27 2/2 1 Job Tue 28 Wed 29 Thu 30 Fri 31 …" at bounding box center [283, 422] width 567 height 708
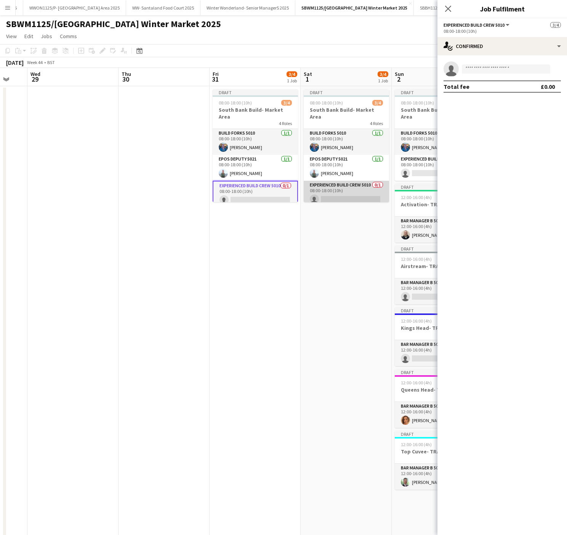
click at [333, 196] on app-card-role "Experienced Build Crew 5010 0/1 08:00-18:00 (10h) single-neutral-actions" at bounding box center [346, 194] width 85 height 26
click at [483, 66] on input at bounding box center [506, 68] width 88 height 9
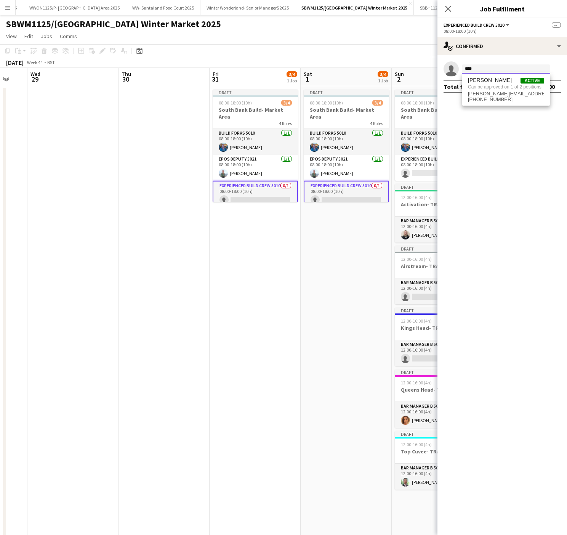
type input "****"
click at [157, 303] on app-date-cell at bounding box center [164, 431] width 91 height 690
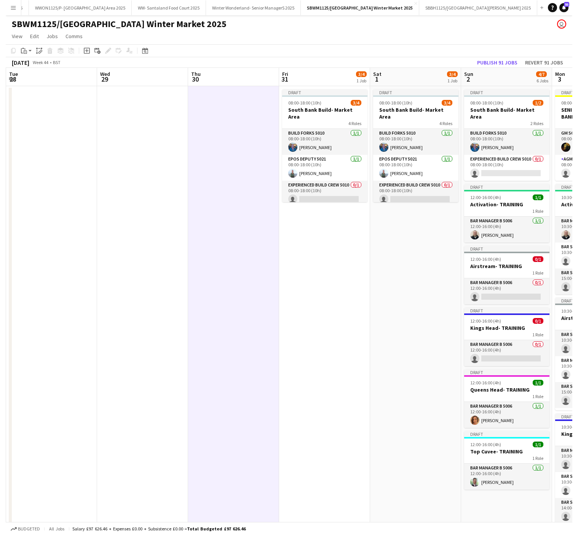
scroll to position [0, 266]
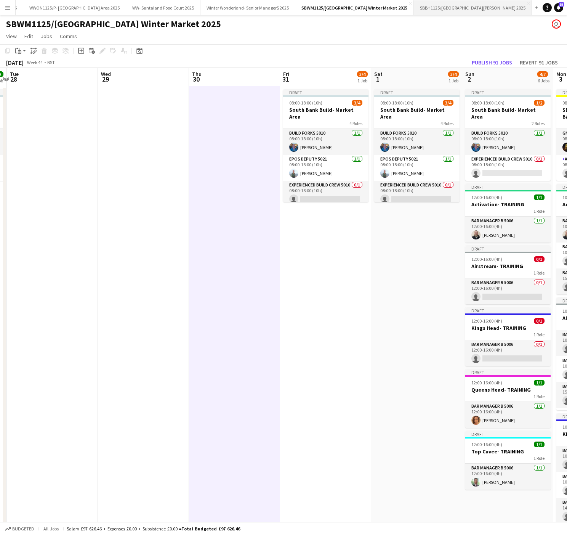
click at [490, 10] on button "SBBH1125/P [GEOGRAPHIC_DATA][PERSON_NAME] 2025 Close" at bounding box center [473, 7] width 118 height 15
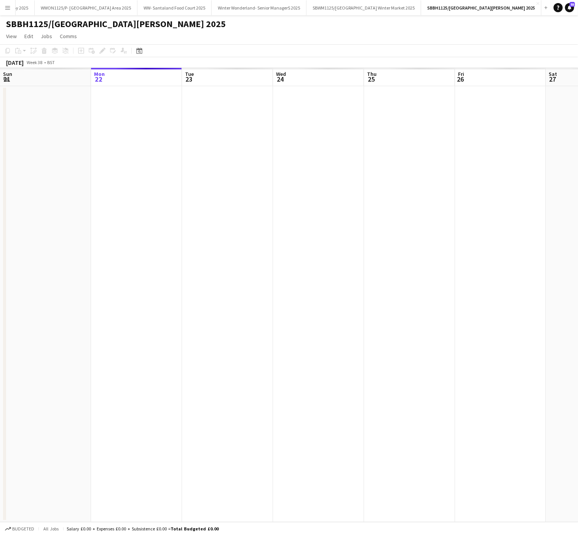
click at [342, 293] on app-date-cell at bounding box center [318, 304] width 91 height 436
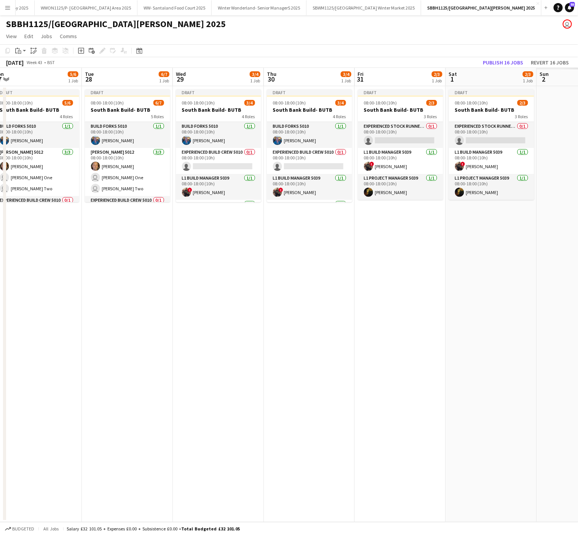
scroll to position [0, 223]
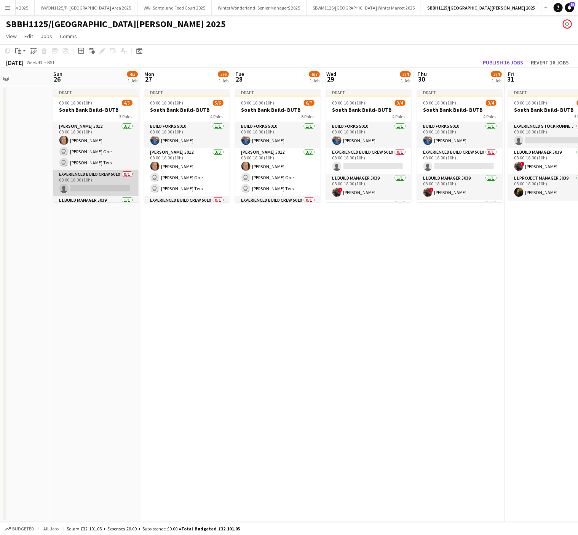
click at [104, 174] on app-card-role "Experienced Build Crew 5010 0/1 08:00-18:00 (10h) single-neutral-actions" at bounding box center [95, 183] width 85 height 26
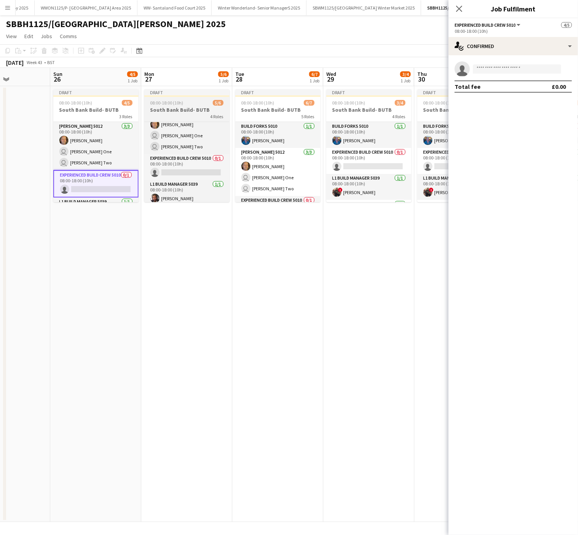
scroll to position [47, 0]
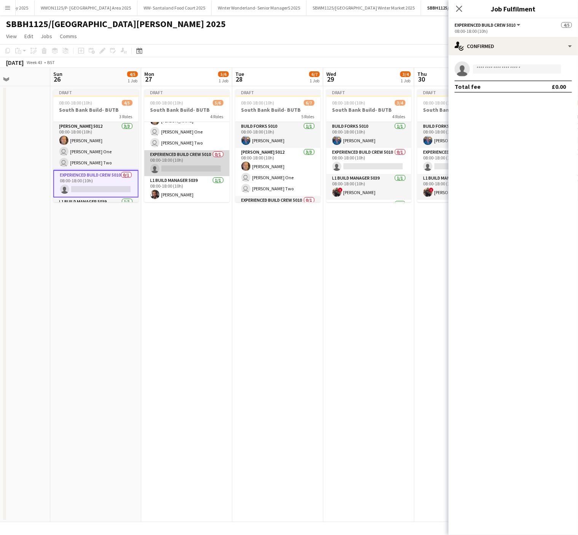
click at [200, 161] on app-card-role "Experienced Build Crew 5010 0/1 08:00-18:00 (10h) single-neutral-actions" at bounding box center [186, 163] width 85 height 26
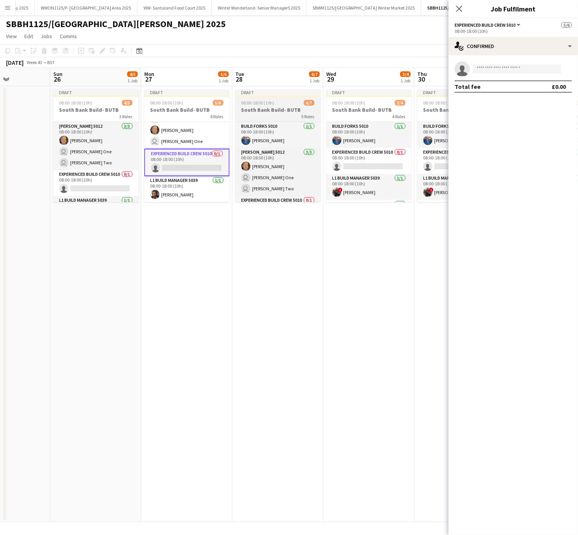
scroll to position [74, 0]
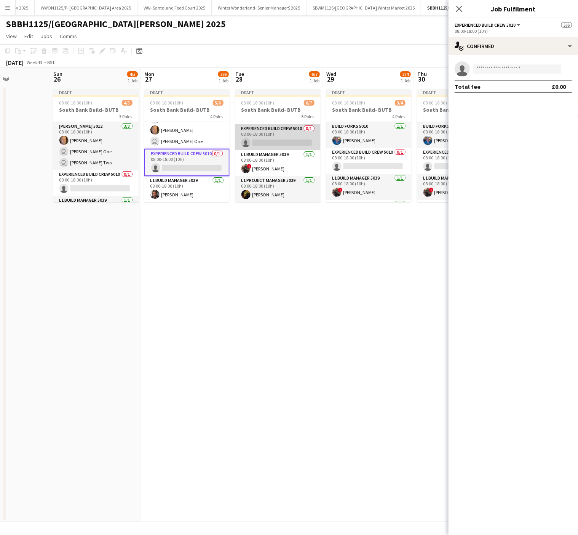
click at [277, 133] on app-card-role "Experienced Build Crew 5010 0/1 08:00-18:00 (10h) single-neutral-actions" at bounding box center [277, 137] width 85 height 26
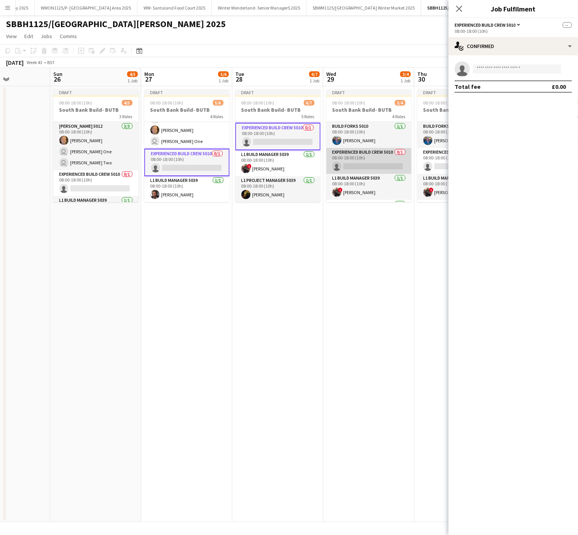
click at [351, 155] on app-card-role "Experienced Build Crew 5010 0/1 08:00-18:00 (10h) single-neutral-actions" at bounding box center [369, 161] width 85 height 26
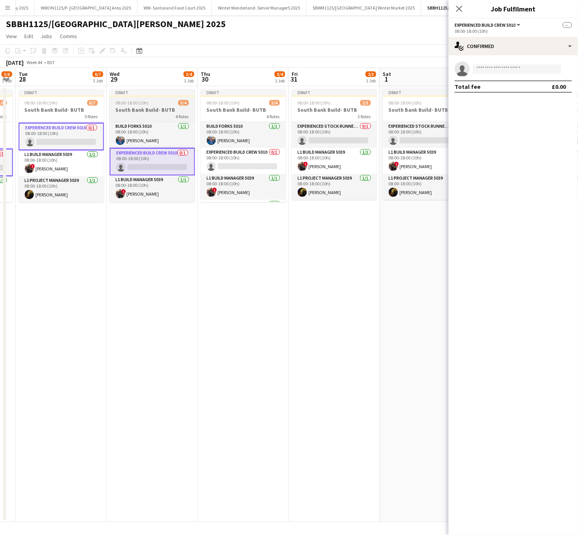
scroll to position [0, 285]
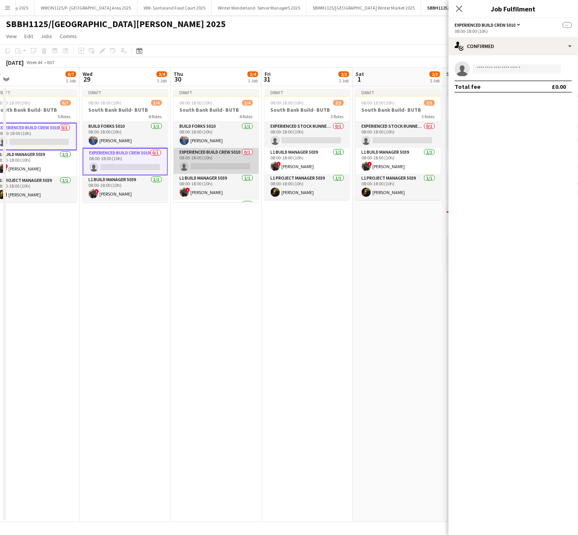
click at [234, 166] on app-card-role "Experienced Build Crew 5010 0/1 08:00-18:00 (10h) single-neutral-actions" at bounding box center [216, 161] width 85 height 26
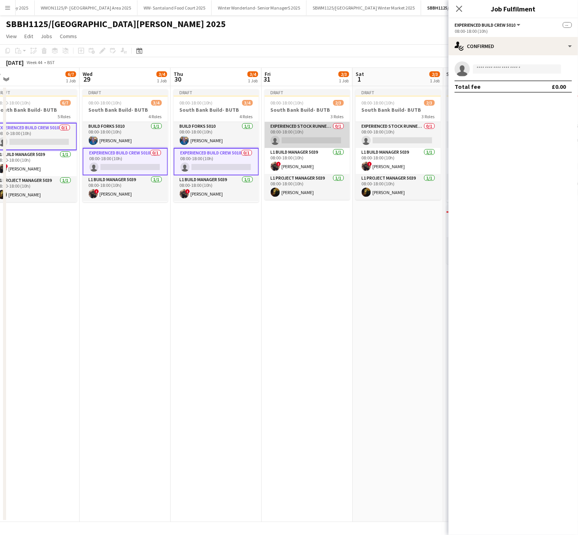
click at [290, 137] on app-card-role "Experienced Stock Runner 5012 0/1 08:00-18:00 (10h) single-neutral-actions" at bounding box center [307, 135] width 85 height 26
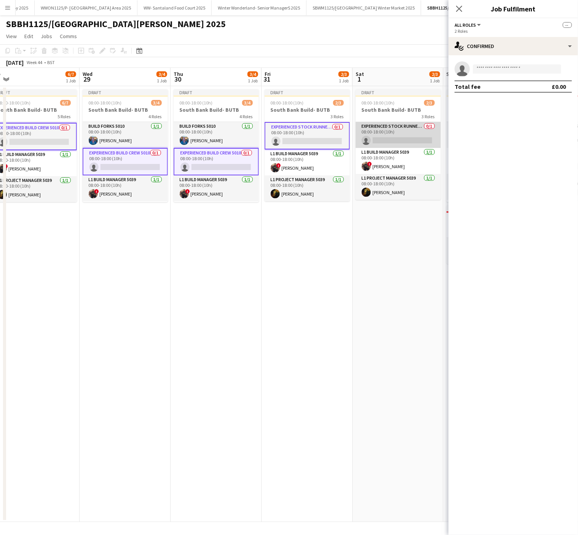
click at [375, 130] on app-card-role "Experienced Stock Runner 5012 0/1 08:00-18:00 (10h) single-neutral-actions" at bounding box center [398, 135] width 85 height 26
click at [375, 130] on app-card-role "Experienced Stock Runner 5012 0/1 08:00-18:00 (10h) single-neutral-actions" at bounding box center [398, 135] width 85 height 27
click at [300, 138] on app-card-role "Experienced Stock Runner 5012 0/1 08:00-18:00 (10h) single-neutral-actions" at bounding box center [307, 135] width 85 height 27
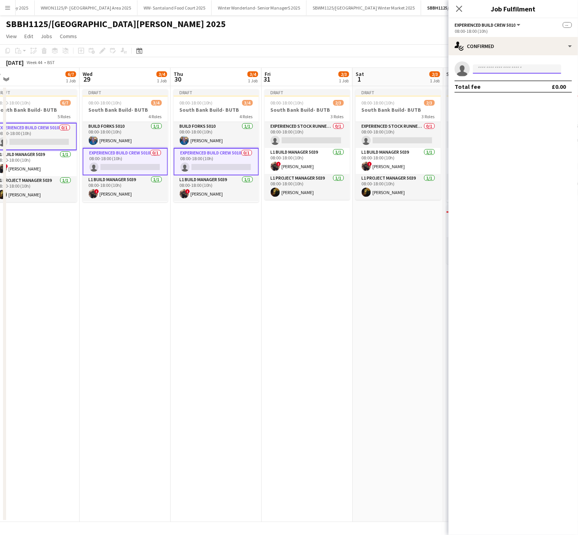
click at [500, 67] on input at bounding box center [517, 68] width 88 height 9
type input "****"
click at [506, 83] on span "[PERSON_NAME][EMAIL_ADDRESS][PERSON_NAME][DOMAIN_NAME]" at bounding box center [517, 86] width 76 height 6
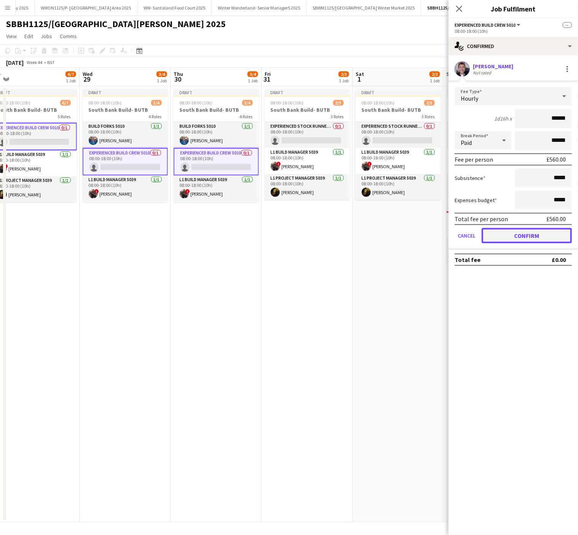
click at [522, 237] on button "Confirm" at bounding box center [527, 235] width 90 height 15
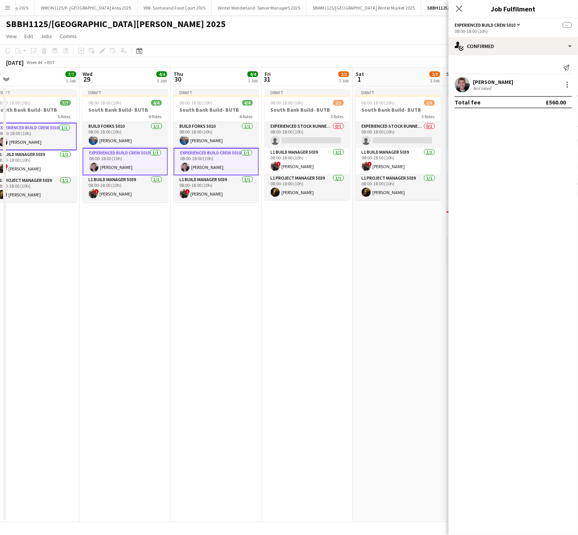
click at [203, 321] on app-date-cell "Draft 08:00-18:00 (10h) 4/4 South Bank Build- BUTB 4 Roles Build Forks 5010 [DA…" at bounding box center [216, 304] width 91 height 436
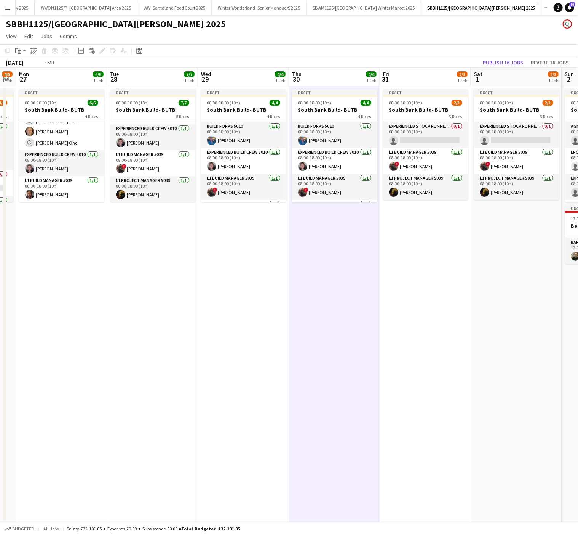
scroll to position [0, 162]
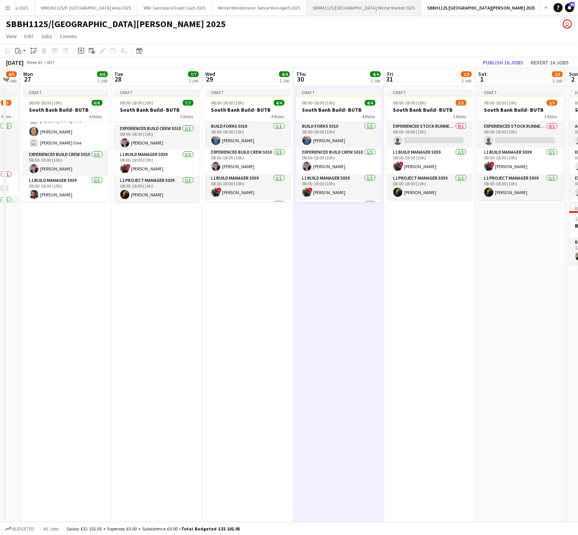
click at [378, 10] on button "SBWM1125/[GEOGRAPHIC_DATA] Winter Market 2025 Close" at bounding box center [364, 7] width 115 height 15
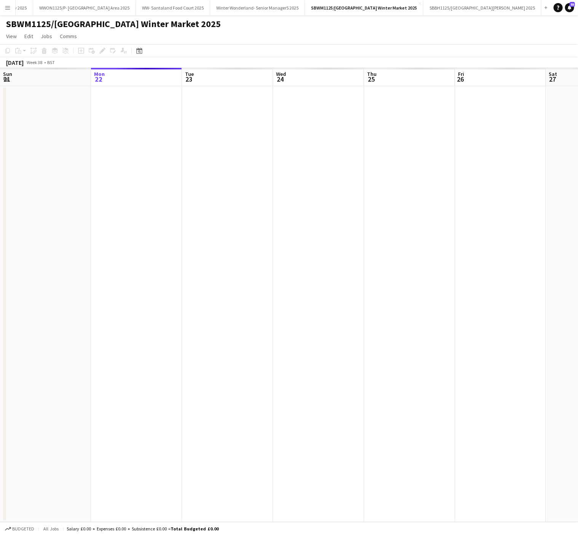
click at [331, 282] on app-date-cell at bounding box center [318, 304] width 91 height 436
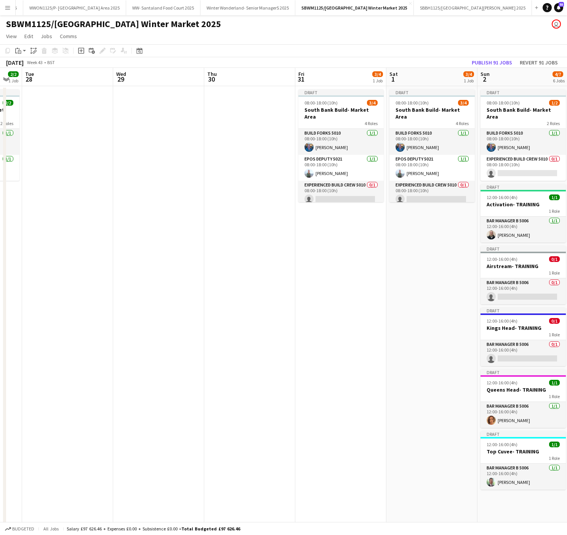
scroll to position [0, 255]
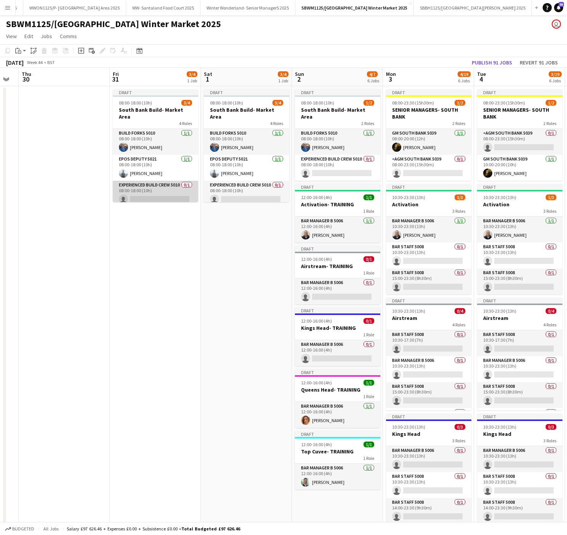
click at [177, 188] on app-card-role "Experienced Build Crew 5010 0/1 08:00-18:00 (10h) single-neutral-actions" at bounding box center [155, 194] width 85 height 26
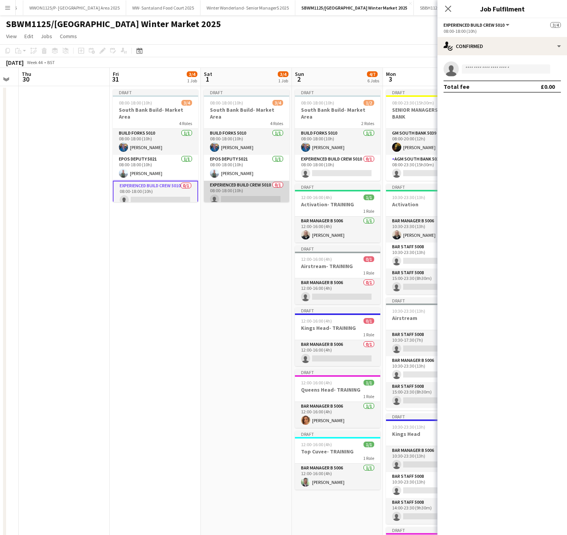
click at [230, 190] on app-card-role "Experienced Build Crew 5010 0/1 08:00-18:00 (10h) single-neutral-actions" at bounding box center [246, 194] width 85 height 26
click at [486, 72] on input at bounding box center [506, 68] width 88 height 9
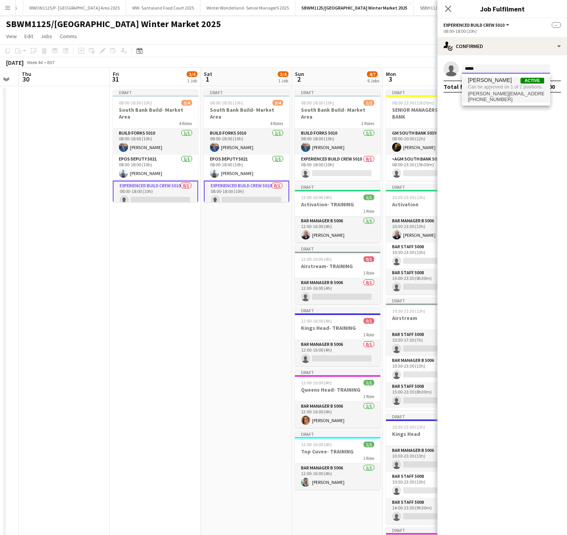
type input "*****"
click at [508, 98] on span "[PHONE_NUMBER]" at bounding box center [506, 99] width 76 height 6
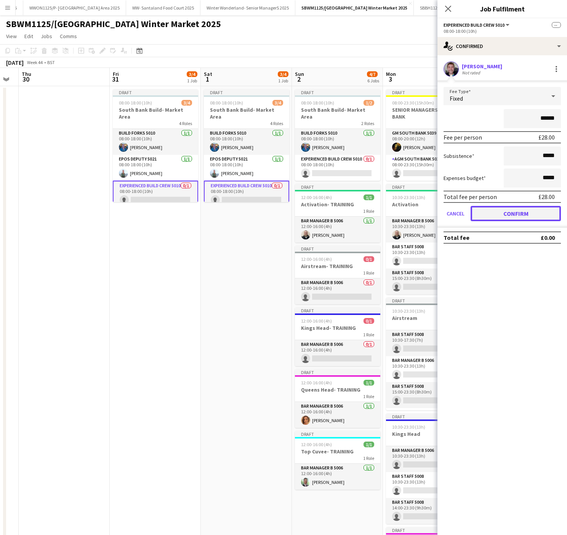
click at [518, 214] on button "Confirm" at bounding box center [516, 213] width 90 height 15
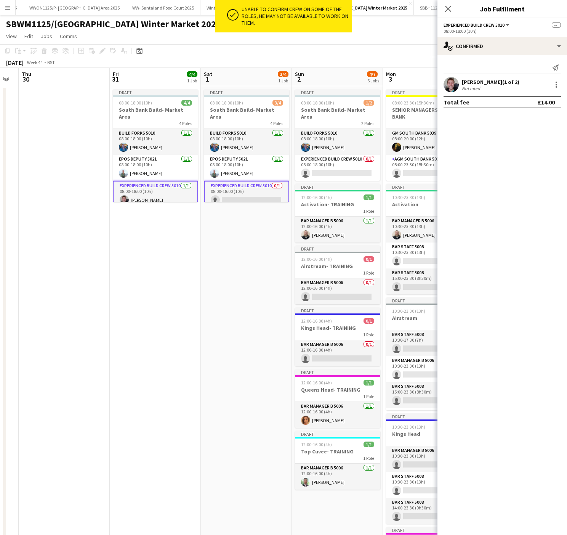
click at [159, 303] on app-date-cell "Draft 08:00-18:00 (10h) 4/4 South Bank Build- Market Area 4 Roles Build Forks 5…" at bounding box center [155, 430] width 91 height 688
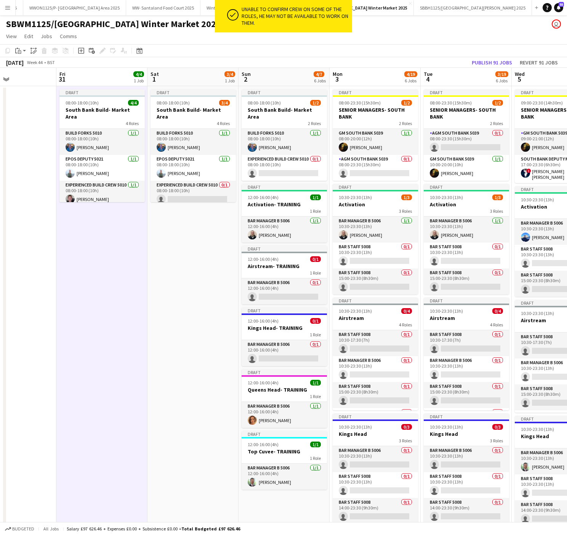
scroll to position [0, 315]
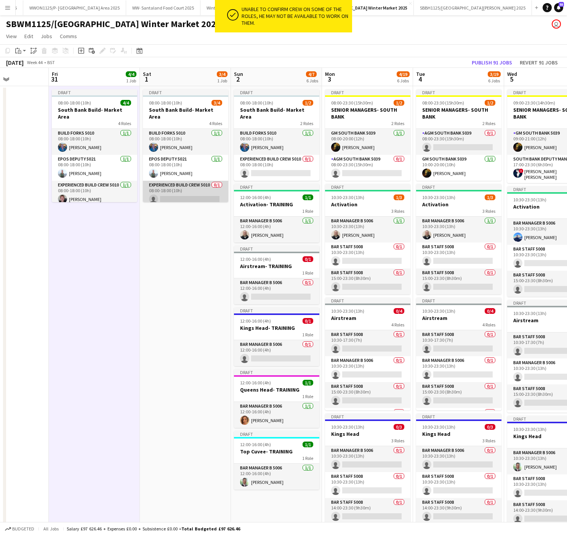
click at [177, 190] on app-card-role "Experienced Build Crew 5010 0/1 08:00-18:00 (10h) single-neutral-actions" at bounding box center [185, 194] width 85 height 26
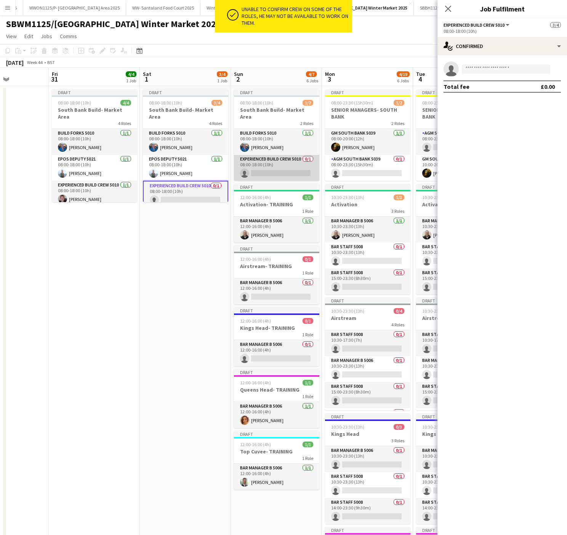
click at [269, 164] on app-card-role "Experienced Build Crew 5010 0/1 08:00-18:00 (10h) single-neutral-actions" at bounding box center [276, 168] width 85 height 26
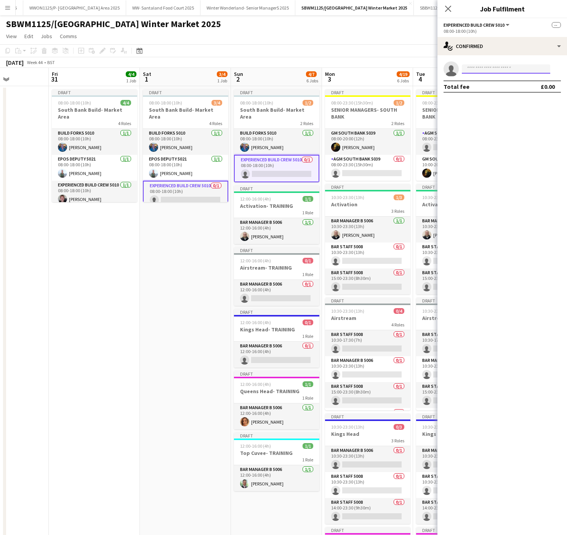
click at [493, 66] on input at bounding box center [506, 68] width 88 height 9
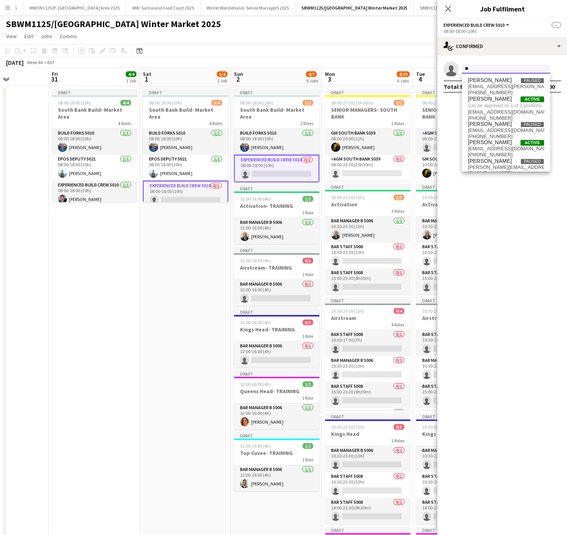
type input "*"
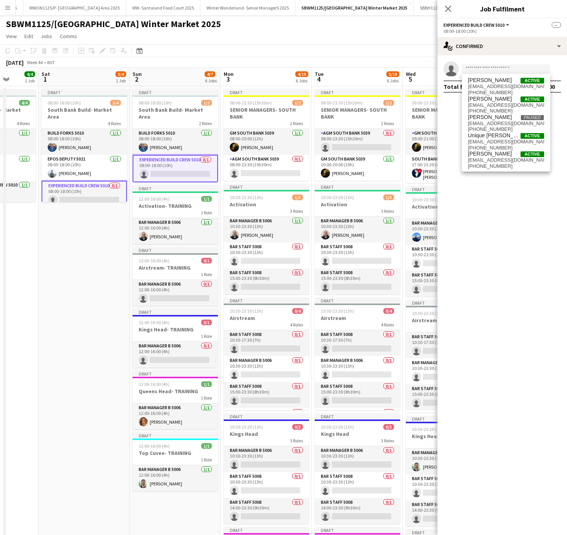
scroll to position [0, 231]
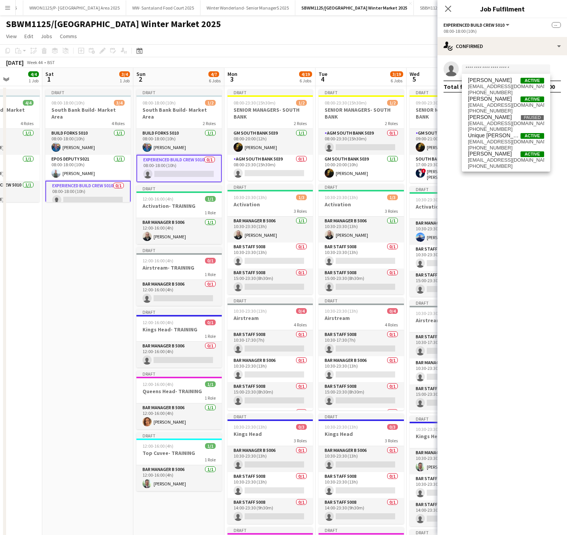
drag, startPoint x: 203, startPoint y: 340, endPoint x: 105, endPoint y: 324, distance: 98.8
click at [105, 324] on app-calendar-viewport "Wed 29 Thu 30 Fri 31 4/4 1 Job Sat 1 3/4 1 Job Sun 2 4/7 6 Jobs Mon 3 4/19 6 Jo…" at bounding box center [283, 422] width 567 height 708
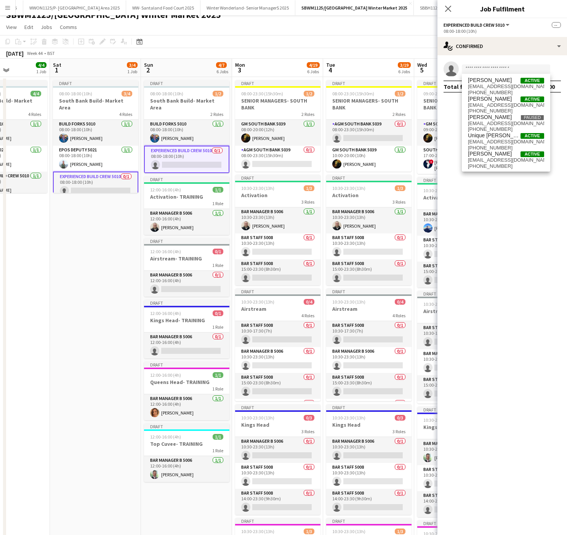
scroll to position [0, 318]
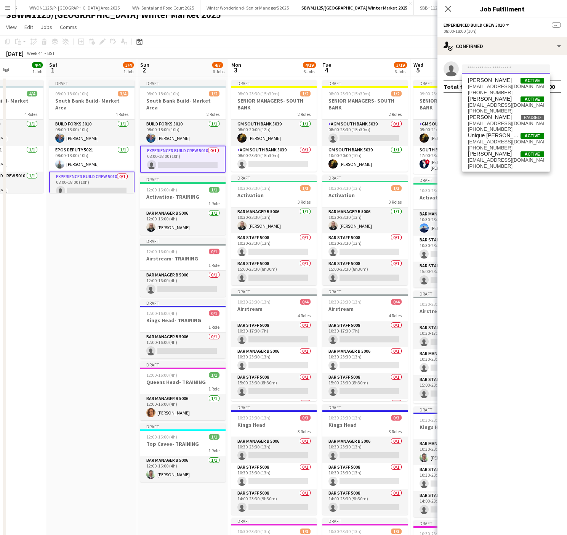
click at [498, 72] on input at bounding box center [506, 68] width 88 height 9
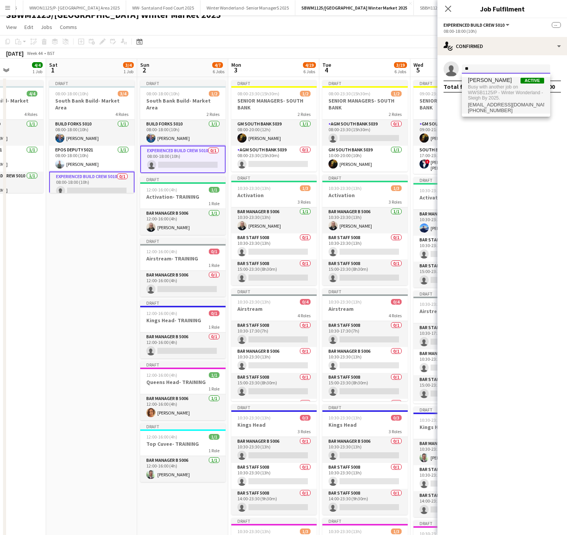
type input "*"
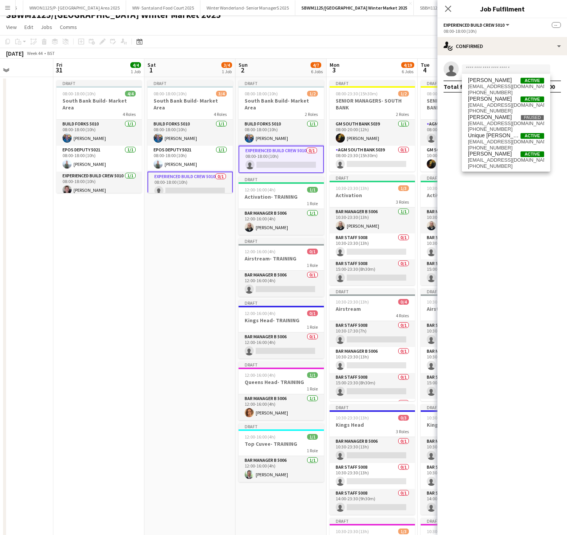
scroll to position [0, 221]
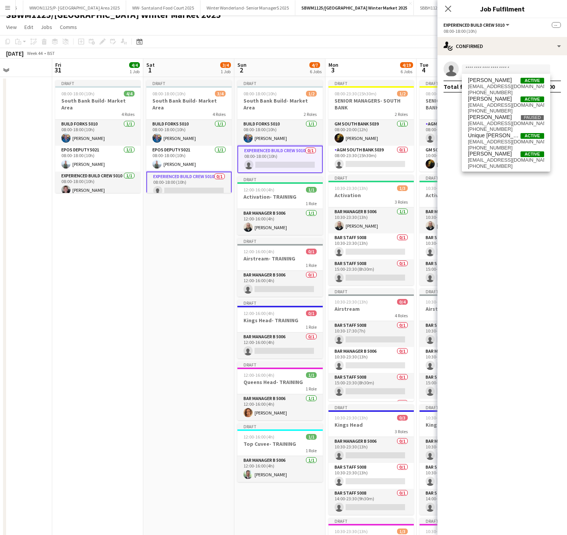
drag, startPoint x: 33, startPoint y: 275, endPoint x: 130, endPoint y: 349, distance: 121.6
click at [130, 349] on app-calendar-viewport "Tue 28 Wed 29 Thu 30 Fri 31 4/4 1 Job Sat 1 3/4 1 Job Sun 2 4/7 6 Jobs Mon 3 4/…" at bounding box center [283, 413] width 567 height 708
click at [297, 146] on app-card-role "Experienced Build Crew 5010 0/1 08:00-18:00 (10h) single-neutral-actions" at bounding box center [279, 159] width 85 height 27
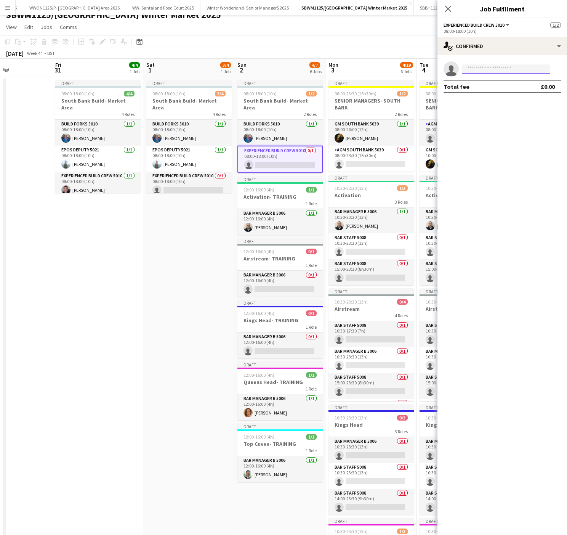
click at [488, 72] on input at bounding box center [506, 68] width 88 height 9
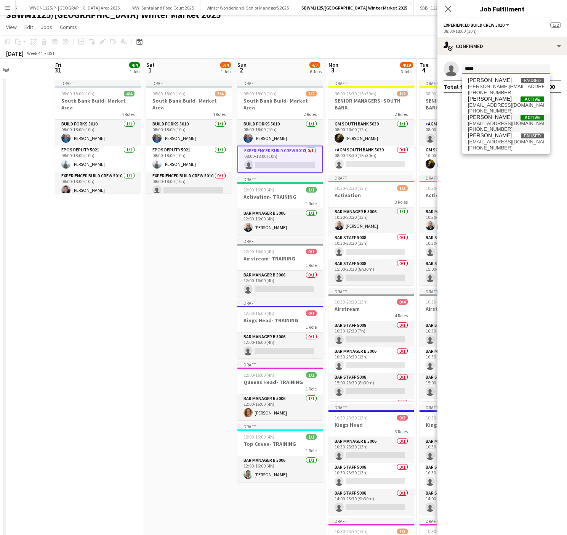
type input "*****"
click at [493, 121] on span "[EMAIL_ADDRESS][DOMAIN_NAME]" at bounding box center [506, 123] width 76 height 6
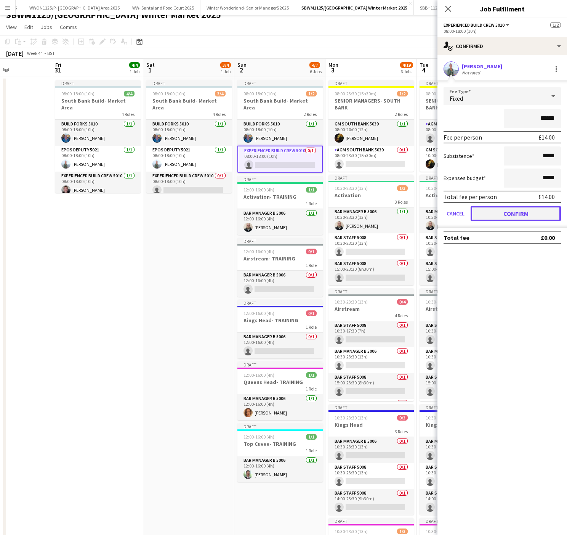
click at [526, 211] on button "Confirm" at bounding box center [516, 213] width 90 height 15
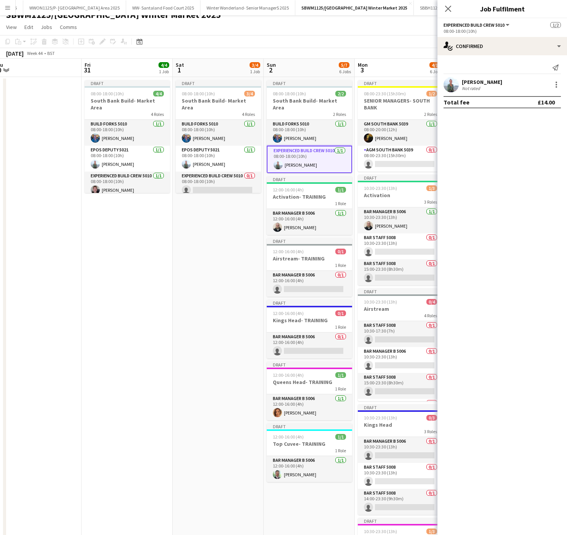
scroll to position [0, 286]
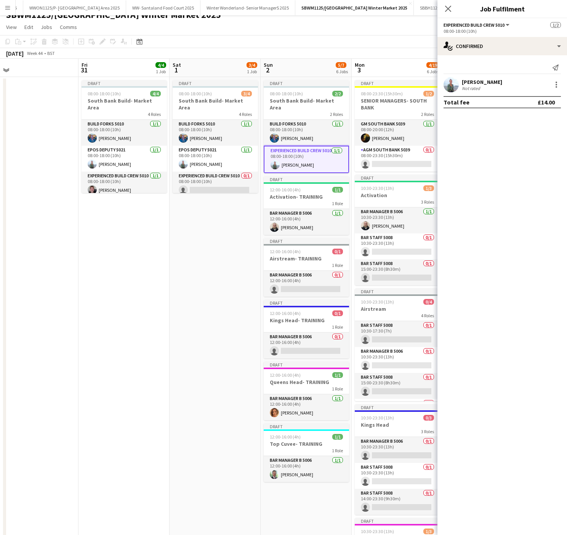
drag, startPoint x: 124, startPoint y: 251, endPoint x: 85, endPoint y: 389, distance: 143.7
click at [85, 389] on app-calendar-viewport "Mon 27 2/2 1 Job Tue 28 Wed 29 Thu 30 Fri 31 4/4 1 Job Sat 1 3/4 1 Job Sun 2 5/…" at bounding box center [283, 413] width 567 height 708
click at [215, 179] on app-card-role "Experienced Build Crew 5010 0/1 08:00-18:00 (10h) single-neutral-actions" at bounding box center [215, 184] width 85 height 26
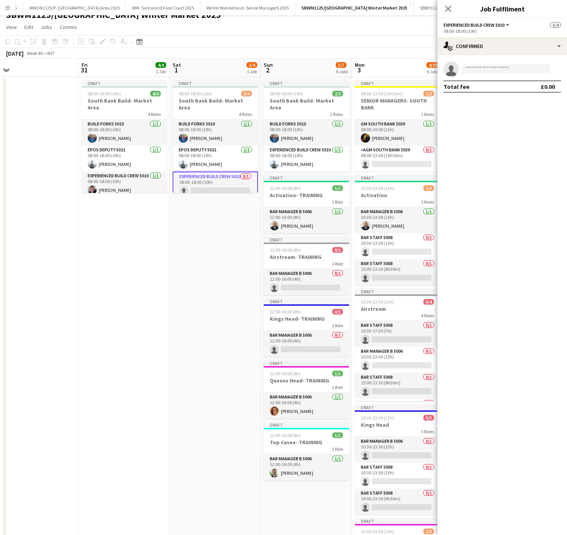
click at [508, 64] on app-invite-slot "single-neutral-actions" at bounding box center [502, 68] width 130 height 15
click at [483, 72] on input at bounding box center [506, 68] width 88 height 9
type input "********"
click at [483, 80] on span "[PERSON_NAME]" at bounding box center [490, 80] width 44 height 6
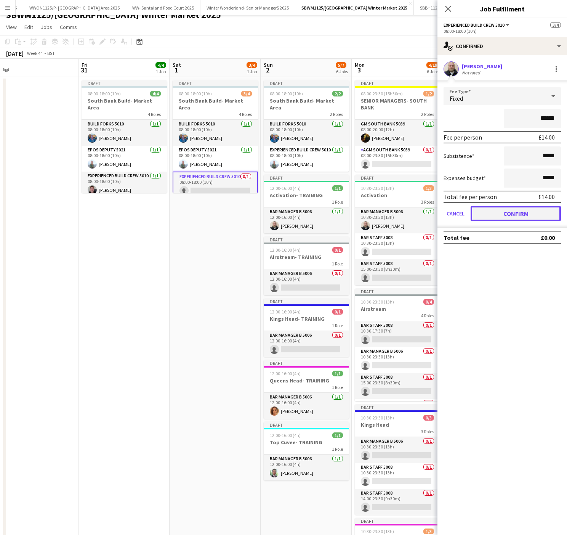
click at [516, 207] on button "Confirm" at bounding box center [516, 213] width 90 height 15
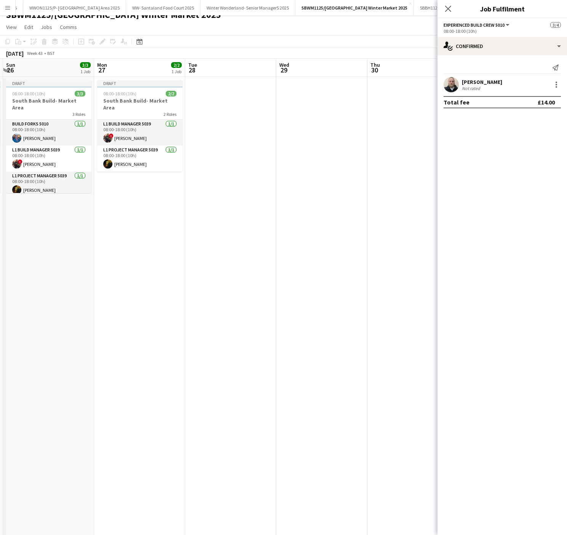
drag, startPoint x: 53, startPoint y: 304, endPoint x: 436, endPoint y: 304, distance: 382.9
click at [436, 304] on app-calendar-viewport "Fri 24 8/8 1 Job Sat 25 8/8 1 Job Sun 26 3/3 1 Job Mon 27 2/2 1 Job Tue 28 Wed …" at bounding box center [283, 413] width 567 height 708
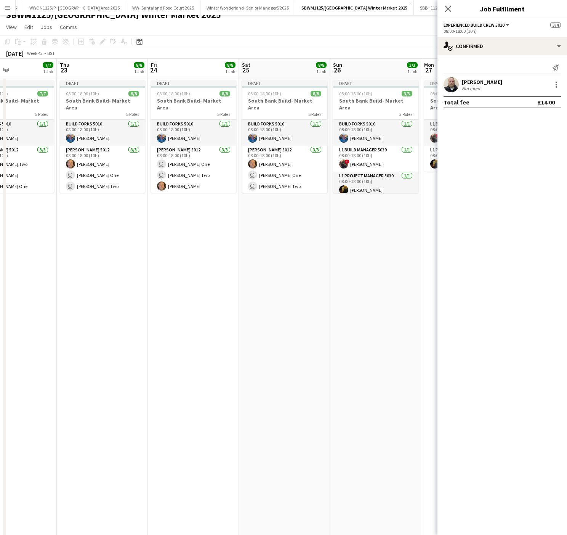
drag, startPoint x: 110, startPoint y: 309, endPoint x: 435, endPoint y: 316, distance: 325.5
click at [435, 316] on app-calendar-viewport "Mon 20 3/3 1 Job Tue 21 7/7 1 Job Wed 22 7/7 1 Job Thu 23 8/8 1 Job Fri 24 8/8 …" at bounding box center [283, 413] width 567 height 708
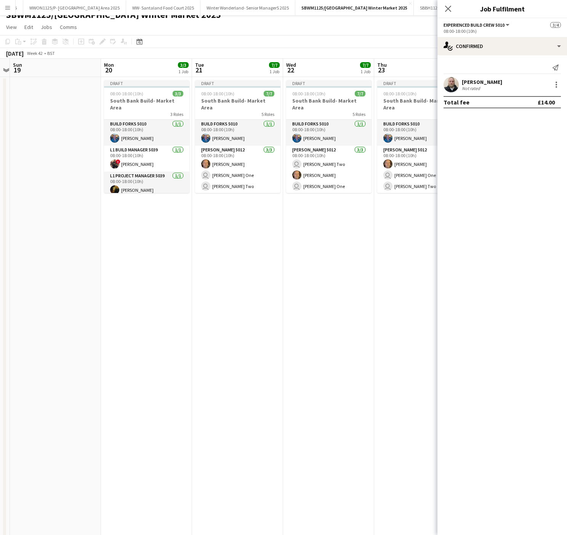
drag, startPoint x: 381, startPoint y: 309, endPoint x: 552, endPoint y: 331, distance: 172.2
click at [552, 331] on body "Menu Boards Boards Boards All jobs Status Workforce Workforce My Workforce Recr…" at bounding box center [283, 385] width 567 height 789
click at [252, 466] on app-date-cell "Draft 08:00-18:00 (10h) 7/7 South Bank Build- Market Area 5 Roles Build Forks 5…" at bounding box center [237, 422] width 91 height 690
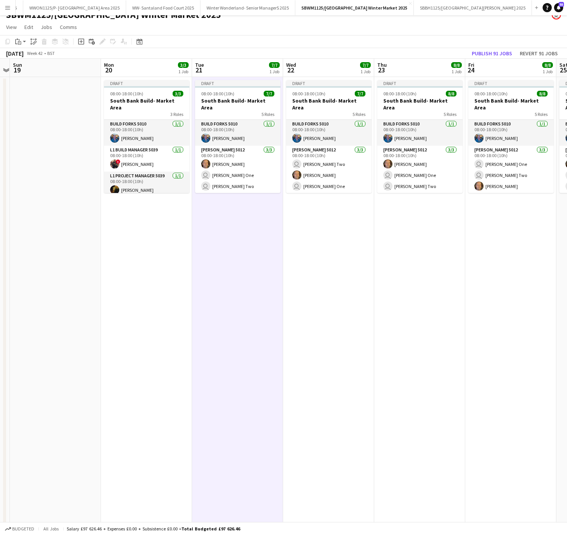
click at [251, 293] on app-date-cell "Draft 08:00-18:00 (10h) 7/7 South Bank Build- Market Area 5 Roles Build Forks 5…" at bounding box center [237, 422] width 91 height 690
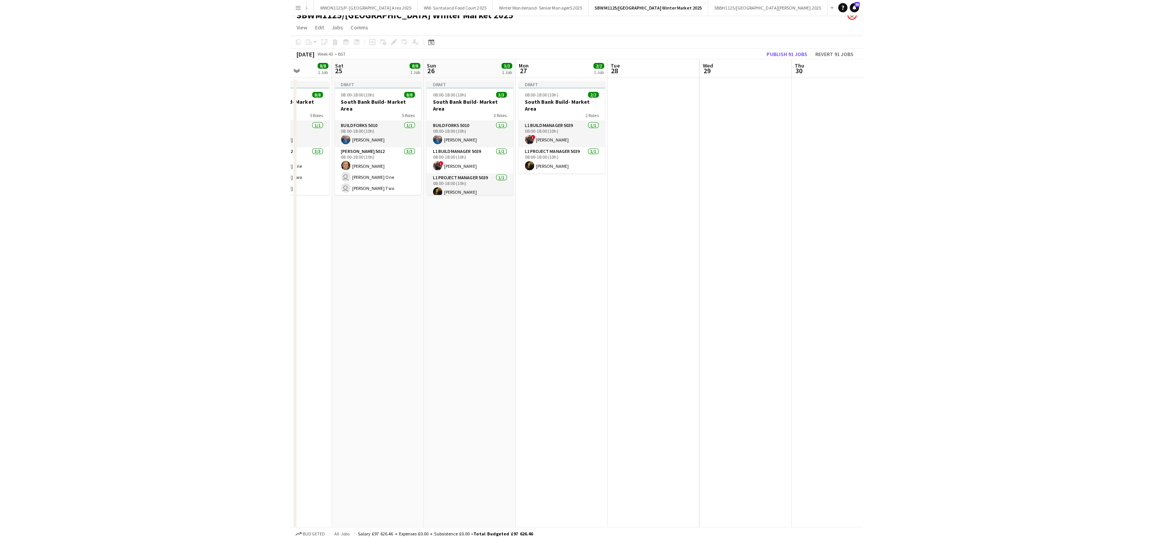
scroll to position [0, 235]
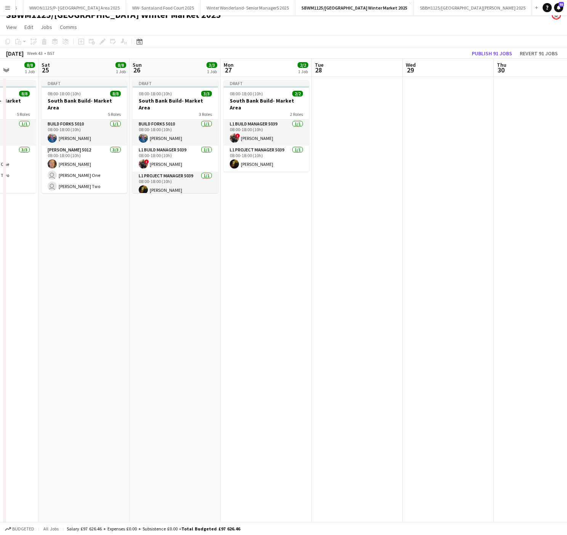
click at [324, 266] on app-date-cell at bounding box center [357, 422] width 91 height 690
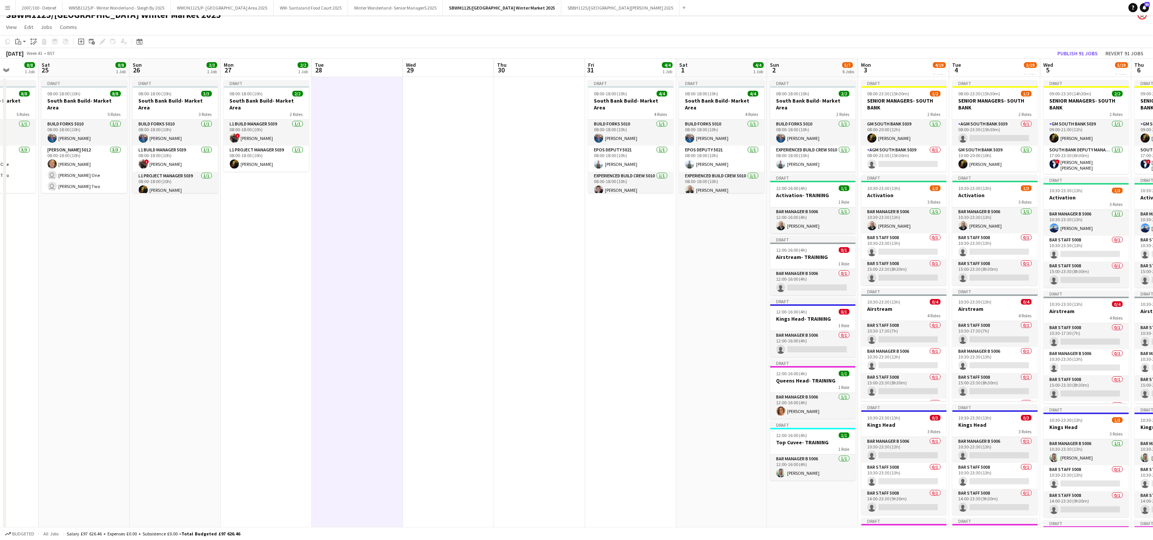
scroll to position [0, 0]
click at [296, 377] on app-date-cell "Draft 08:00-18:00 (10h) 2/2 South Bank Build- Market Area 2 Roles L1 Build Mana…" at bounding box center [266, 422] width 91 height 690
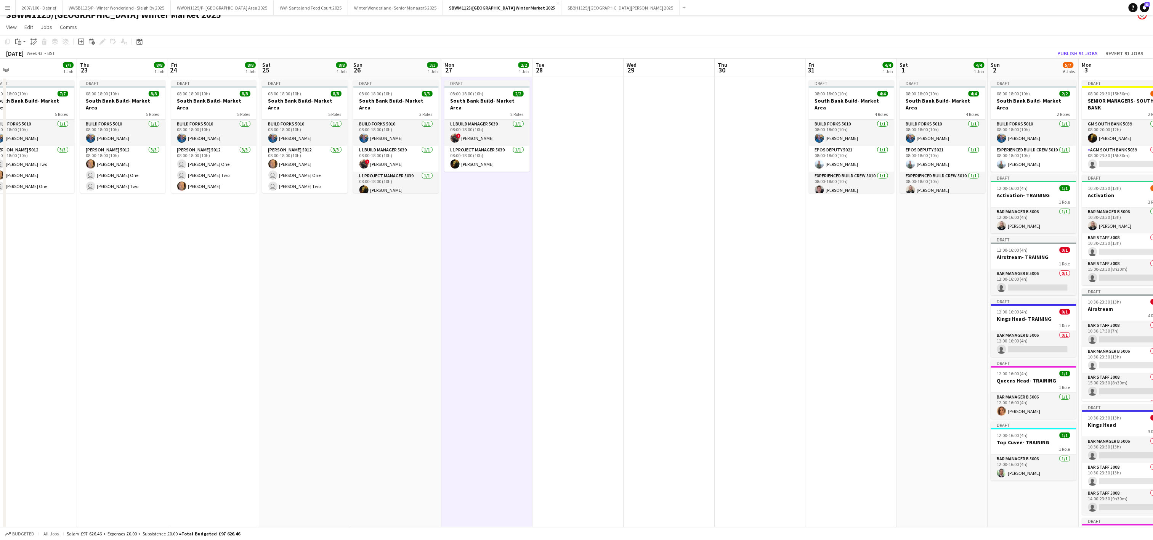
scroll to position [0, 172]
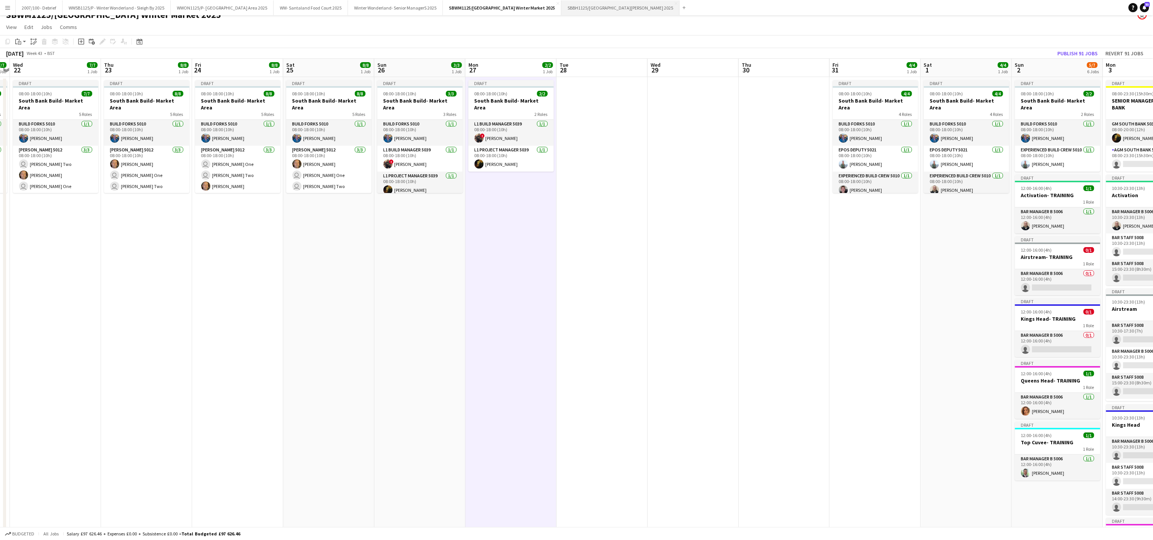
click at [578, 0] on button "SBBH1125/P [GEOGRAPHIC_DATA][PERSON_NAME] 2025 Close" at bounding box center [620, 7] width 118 height 15
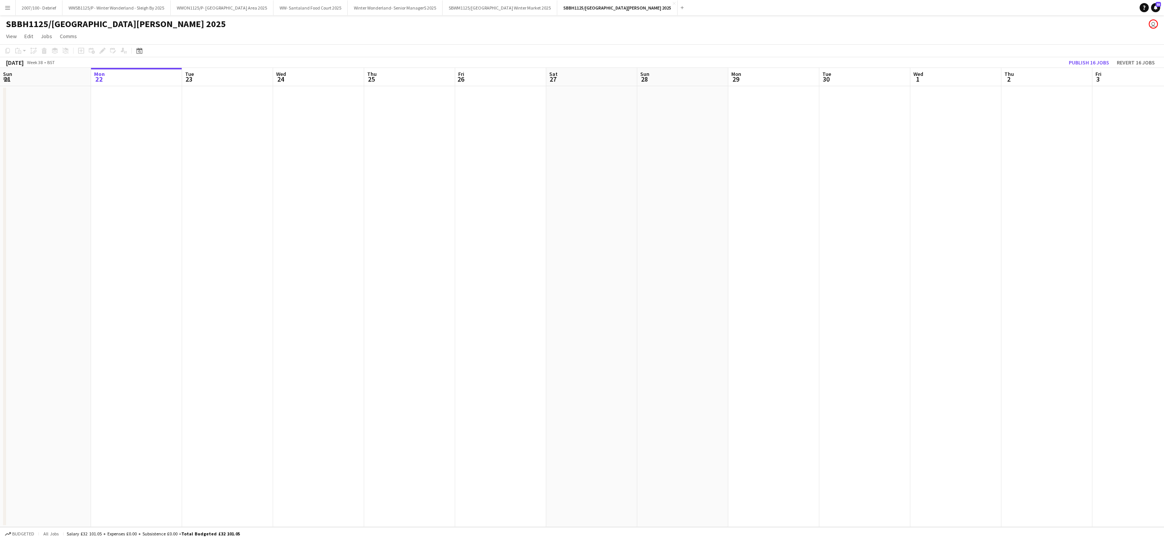
click at [458, 396] on app-date-cell at bounding box center [500, 306] width 91 height 440
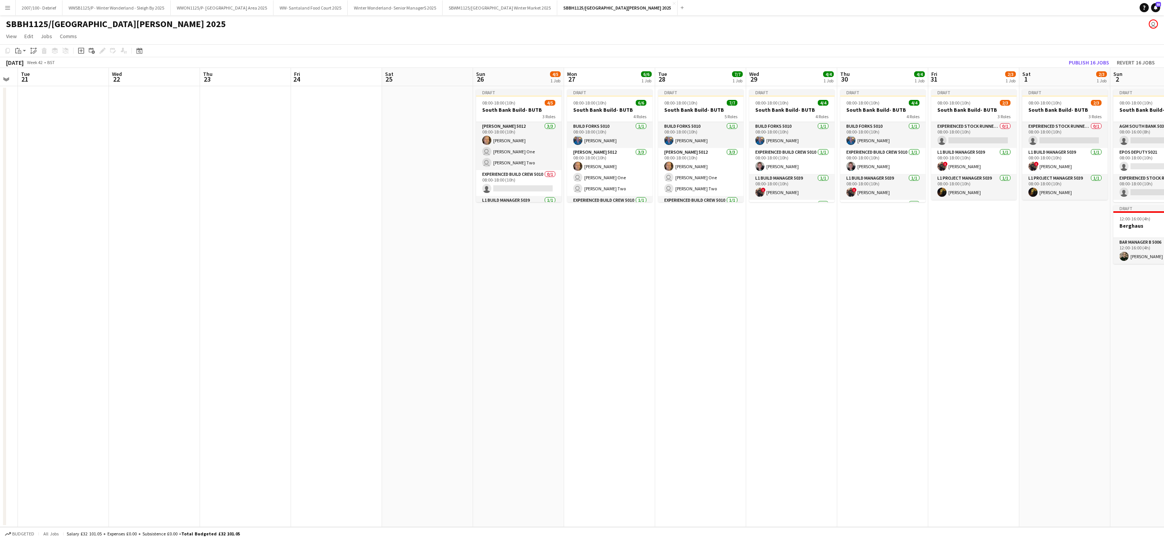
scroll to position [0, 262]
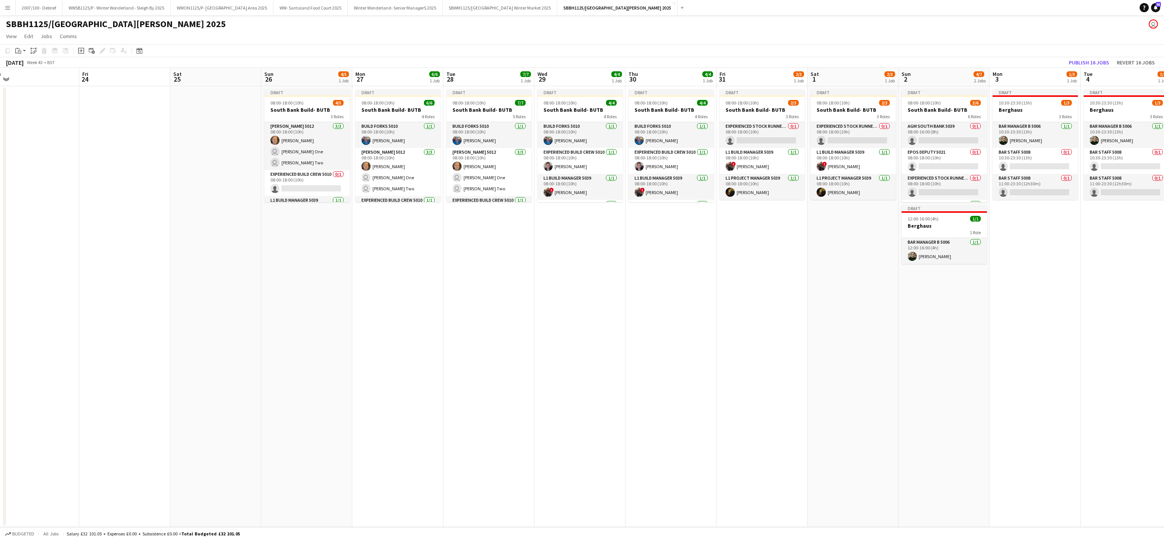
drag, startPoint x: 463, startPoint y: 155, endPoint x: 436, endPoint y: 166, distance: 29.3
click at [436, 166] on app-calendar-viewport "Mon 20 Tue 21 Wed 22 Thu 23 Fri 24 Sat 25 Sun 26 4/5 1 Job Mon 27 6/6 1 Job Tue…" at bounding box center [582, 297] width 1164 height 459
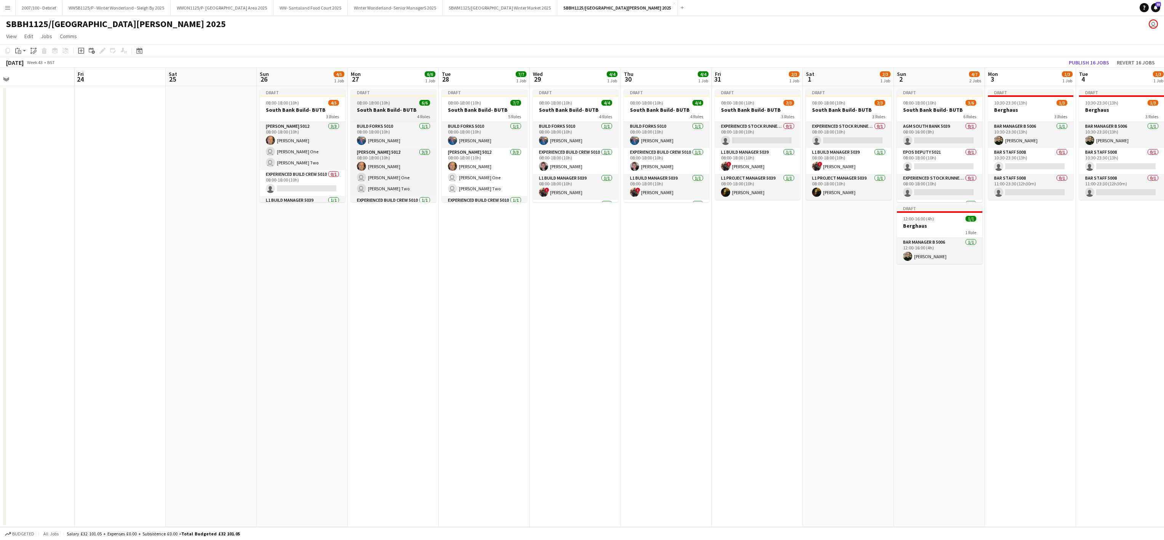
scroll to position [47, 0]
click at [372, 332] on app-date-cell "Draft 08:00-18:00 (10h) 6/6 South Bank Build- BUTB 4 Roles Build Forks 5010 [DA…" at bounding box center [393, 306] width 91 height 440
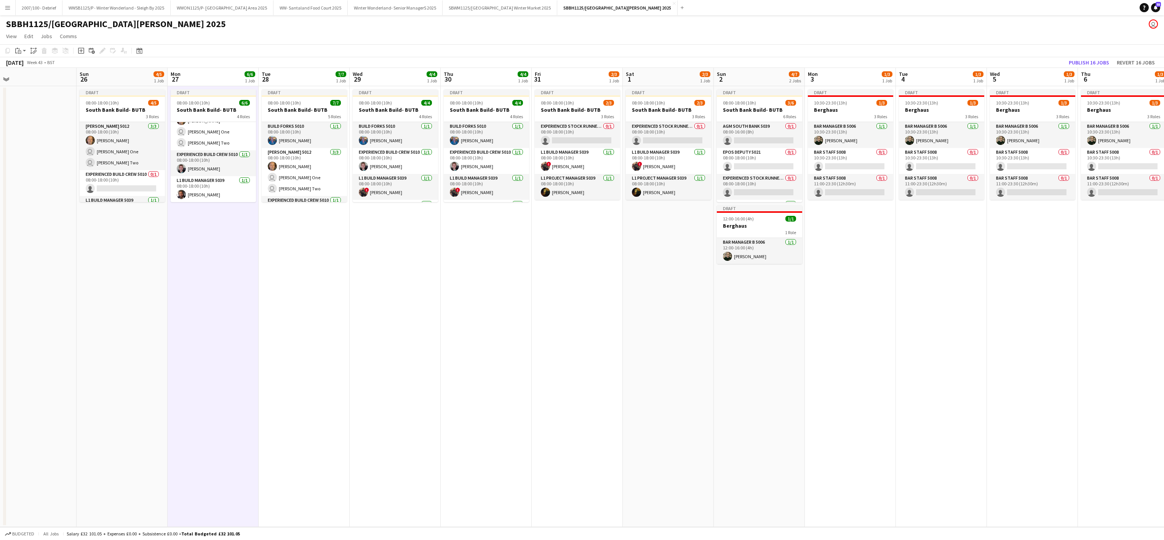
scroll to position [0, 321]
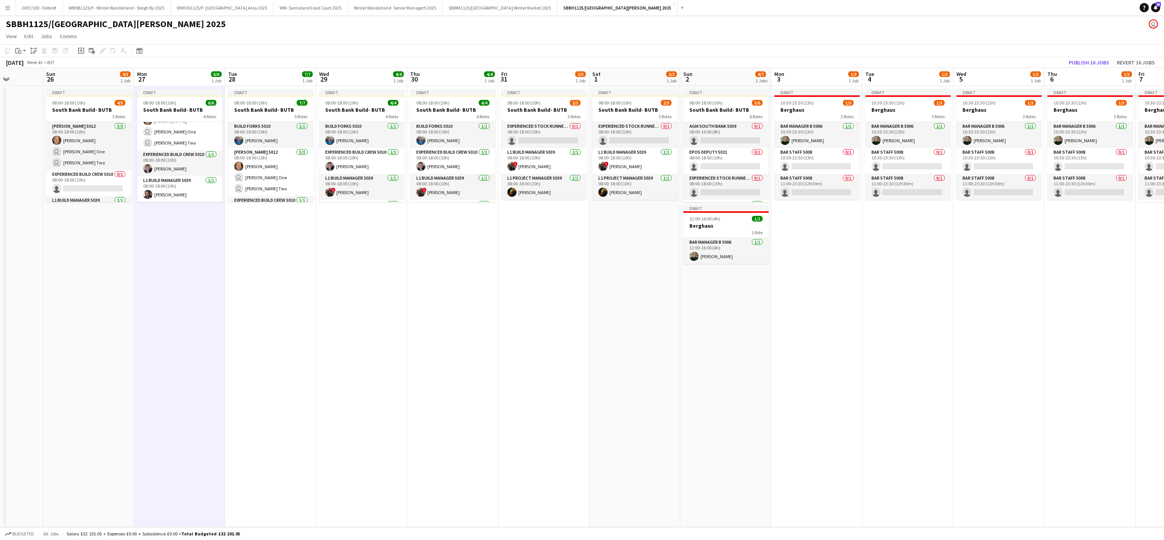
click at [546, 250] on app-date-cell "Draft 08:00-18:00 (10h) 2/3 South Bank Build- BUTB 3 Roles Experienced Stock Ru…" at bounding box center [543, 306] width 91 height 440
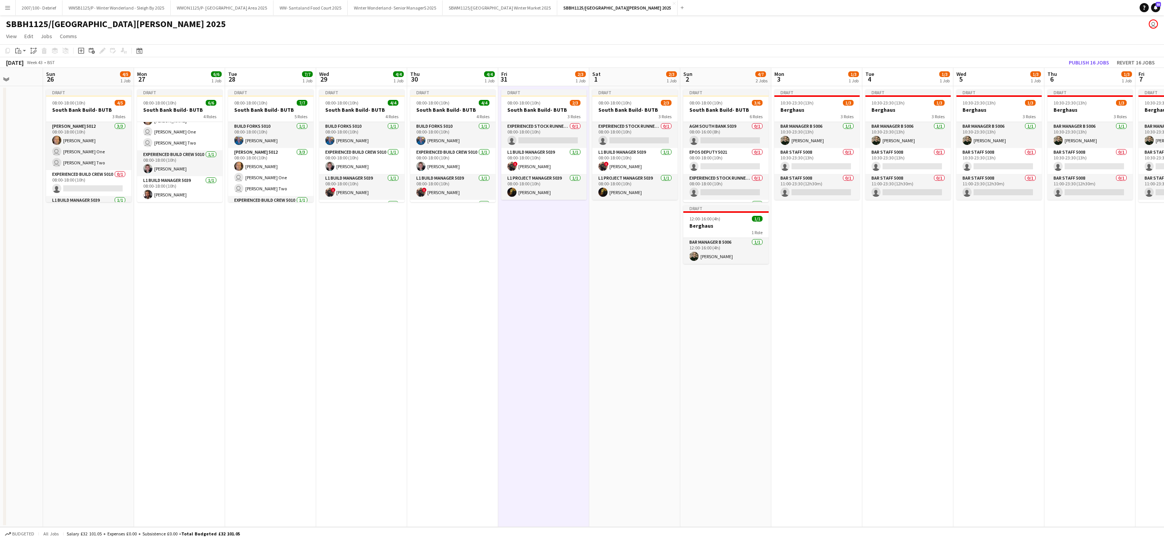
click at [531, 240] on app-date-cell "Draft 08:00-18:00 (10h) 2/3 South Bank Build- BUTB 3 Roles Experienced Stock Ru…" at bounding box center [543, 306] width 91 height 440
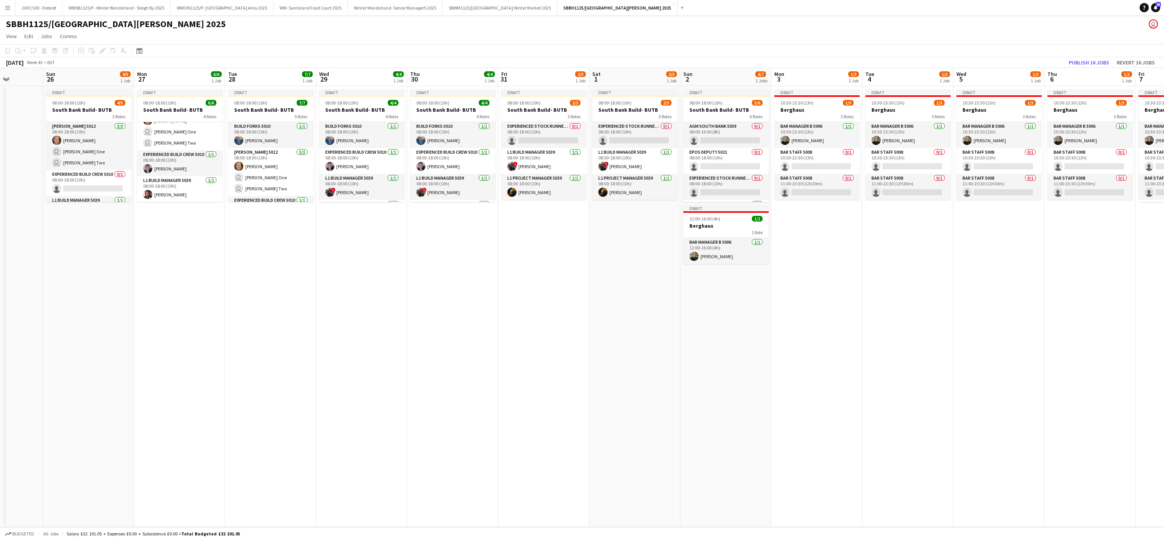
click at [545, 270] on app-date-cell "Draft 08:00-18:00 (10h) 2/3 South Bank Build- BUTB 3 Roles Experienced Stock Ru…" at bounding box center [543, 306] width 91 height 440
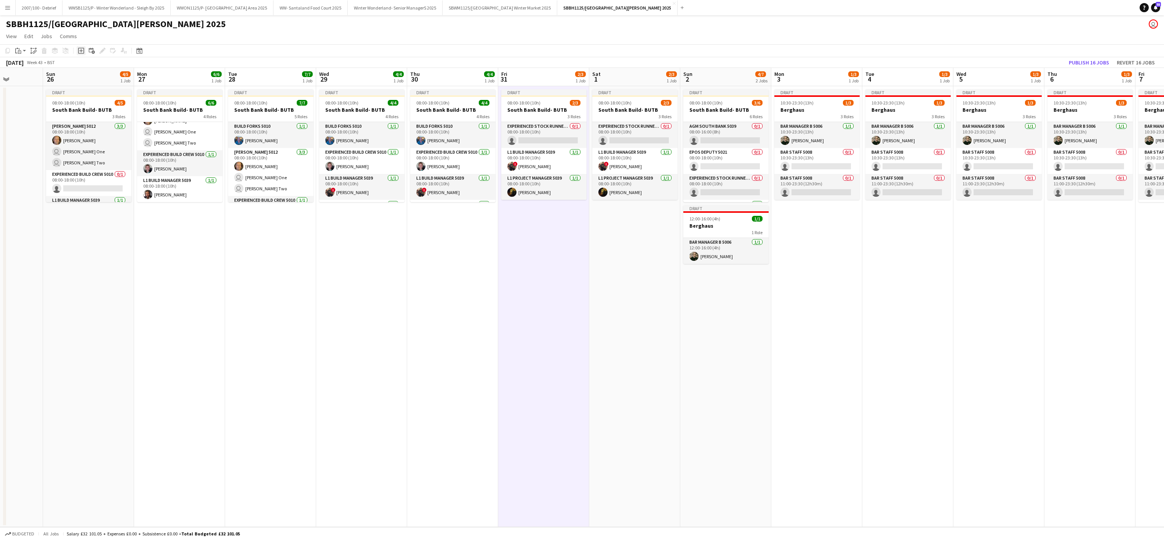
click at [80, 52] on icon at bounding box center [80, 50] width 3 height 3
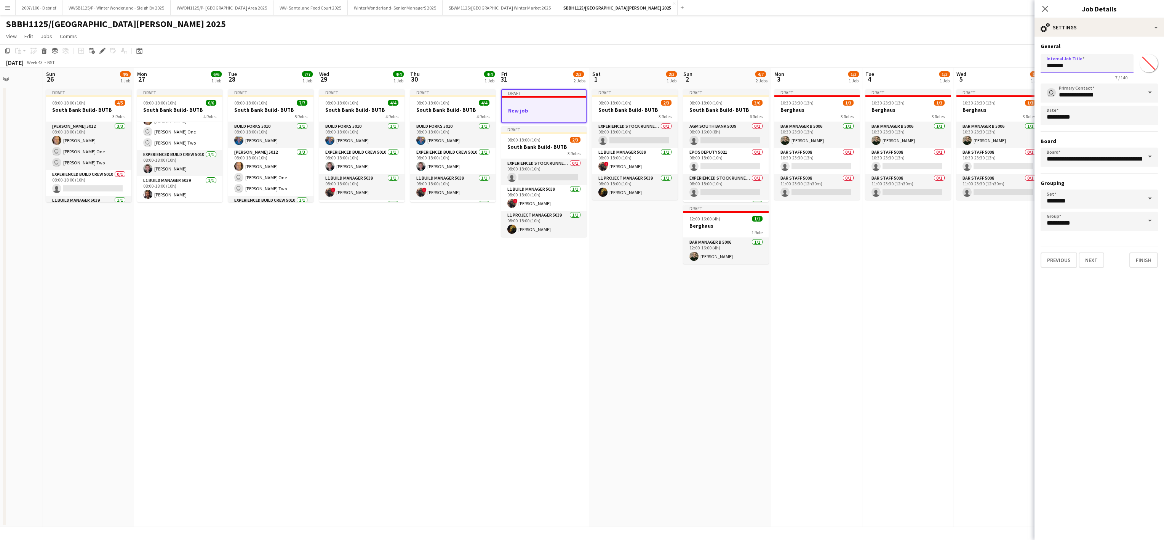
drag, startPoint x: 1089, startPoint y: 58, endPoint x: 981, endPoint y: 66, distance: 108.9
click at [578, 66] on body "Menu Boards Boards Boards All jobs Status Workforce Workforce My Workforce Recr…" at bounding box center [582, 270] width 1164 height 540
type input "**********"
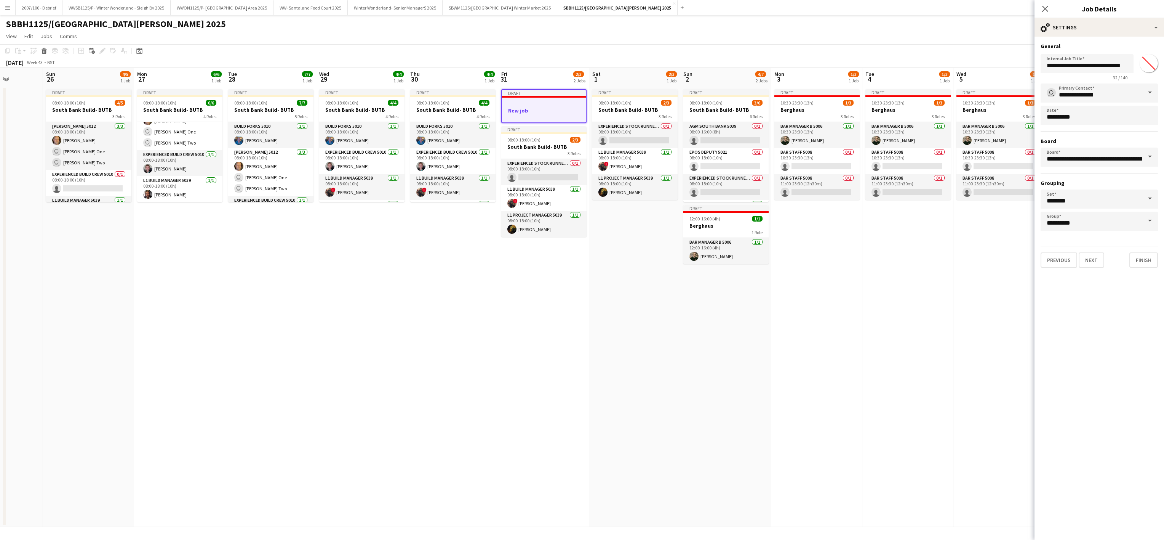
click at [578, 67] on input "*******" at bounding box center [1148, 63] width 27 height 27
type input "*******"
click at [578, 282] on app-date-cell "Draft 10:30-23:30 (13h) 1/3 Berghaus 3 Roles Bar Manager B 5006 [DATE] 10:30-23…" at bounding box center [908, 306] width 91 height 440
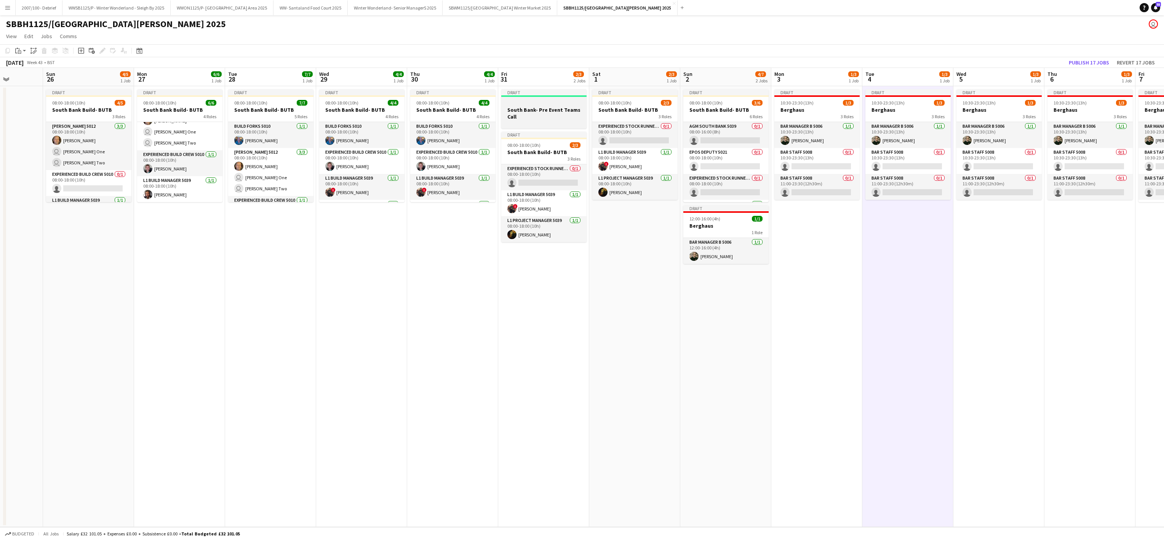
click at [526, 110] on h3 "South Bank- Pre Event Teams Call" at bounding box center [543, 113] width 85 height 14
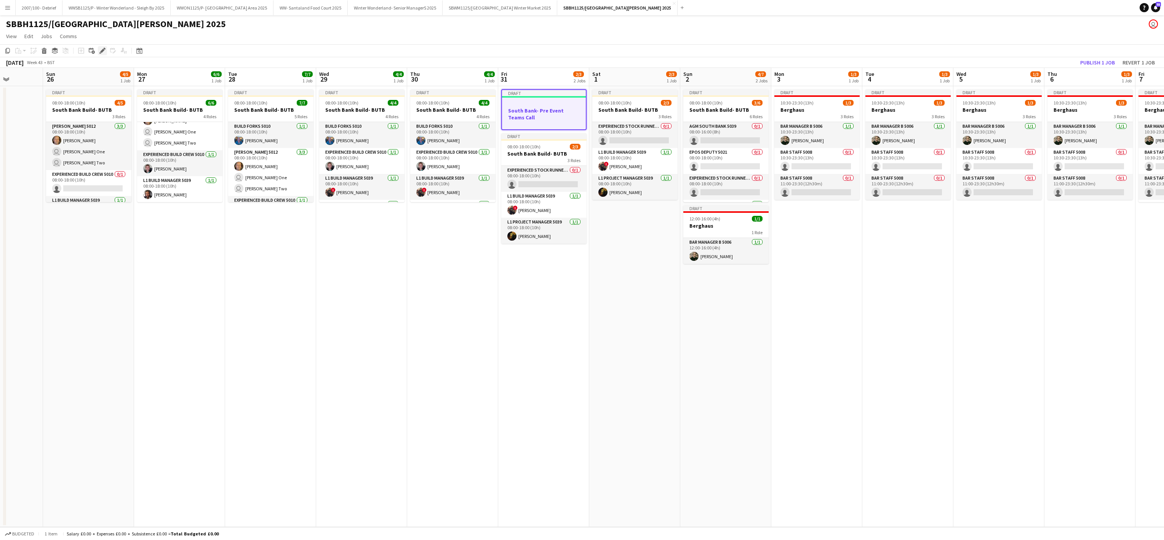
click at [103, 52] on icon "Edit" at bounding box center [102, 51] width 6 height 6
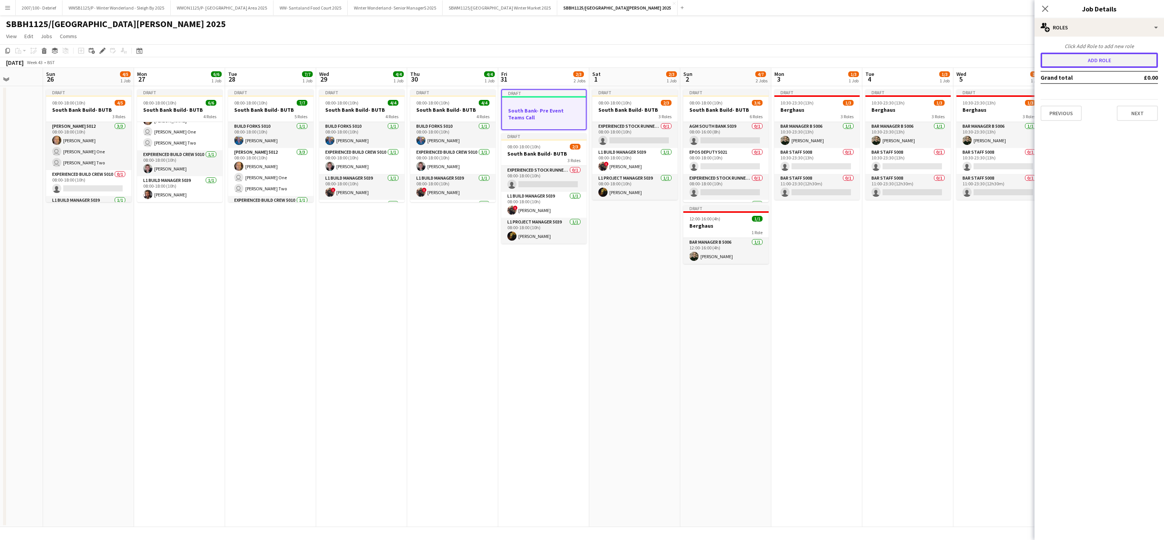
click at [578, 57] on button "Add role" at bounding box center [1099, 60] width 117 height 15
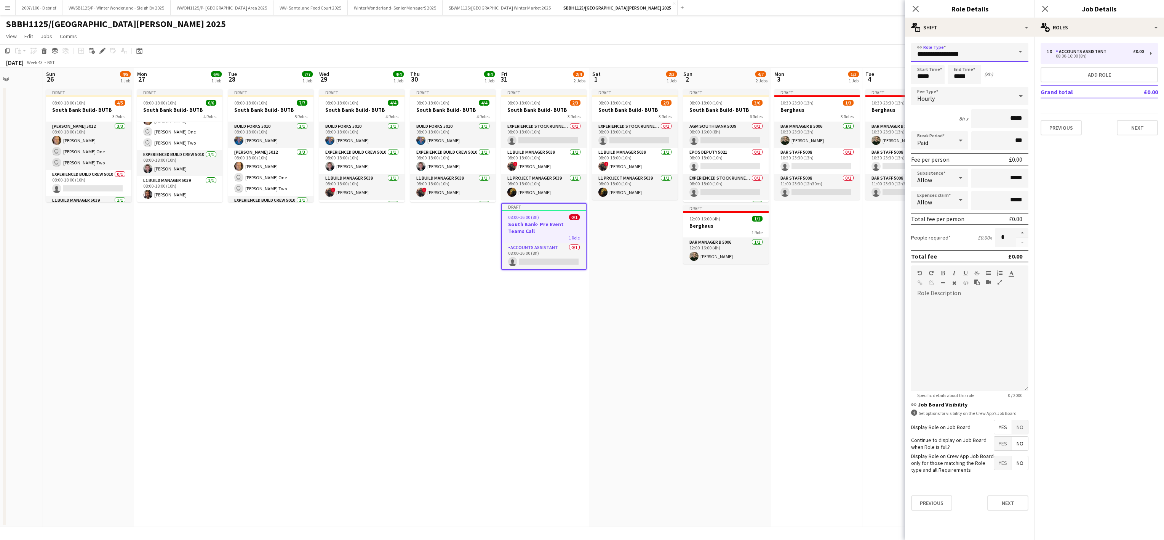
drag, startPoint x: 1003, startPoint y: 47, endPoint x: 769, endPoint y: 55, distance: 234.8
click at [578, 55] on body "Menu Boards Boards Boards All jobs Status Workforce Workforce My Workforce Recr…" at bounding box center [582, 270] width 1164 height 540
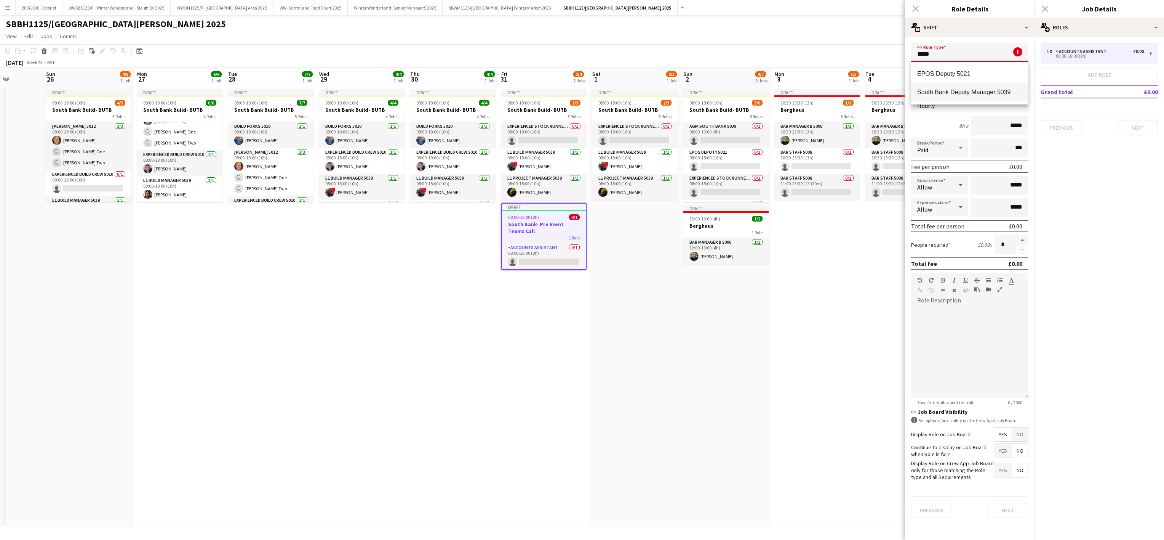
click at [578, 90] on span "South Bank Deputy Manager 5039" at bounding box center [970, 91] width 105 height 7
type input "**********"
type input "******"
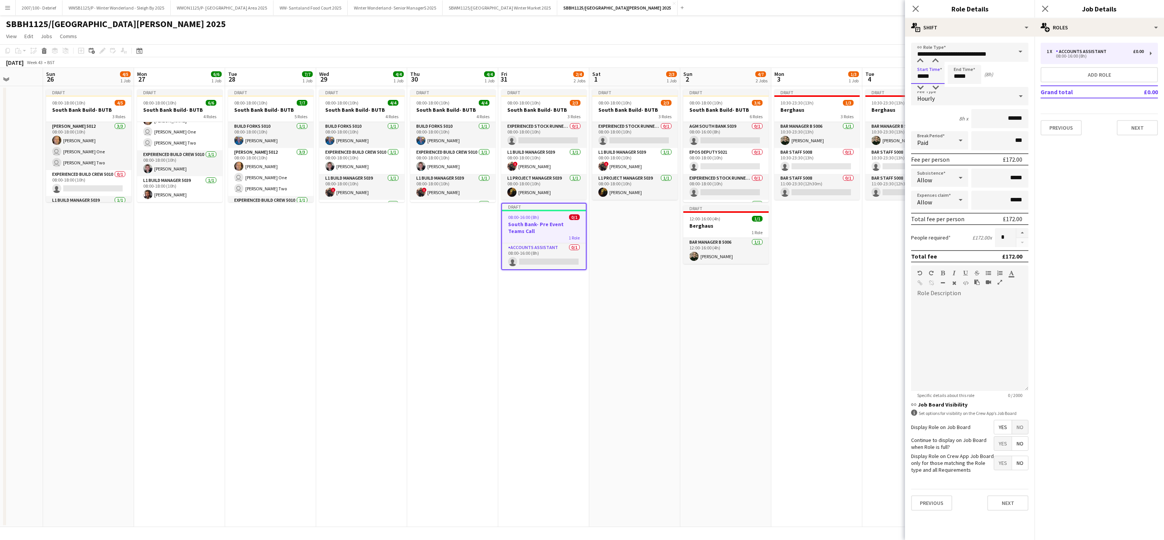
click at [578, 71] on input "*****" at bounding box center [928, 74] width 34 height 19
click at [578, 58] on div at bounding box center [920, 61] width 15 height 8
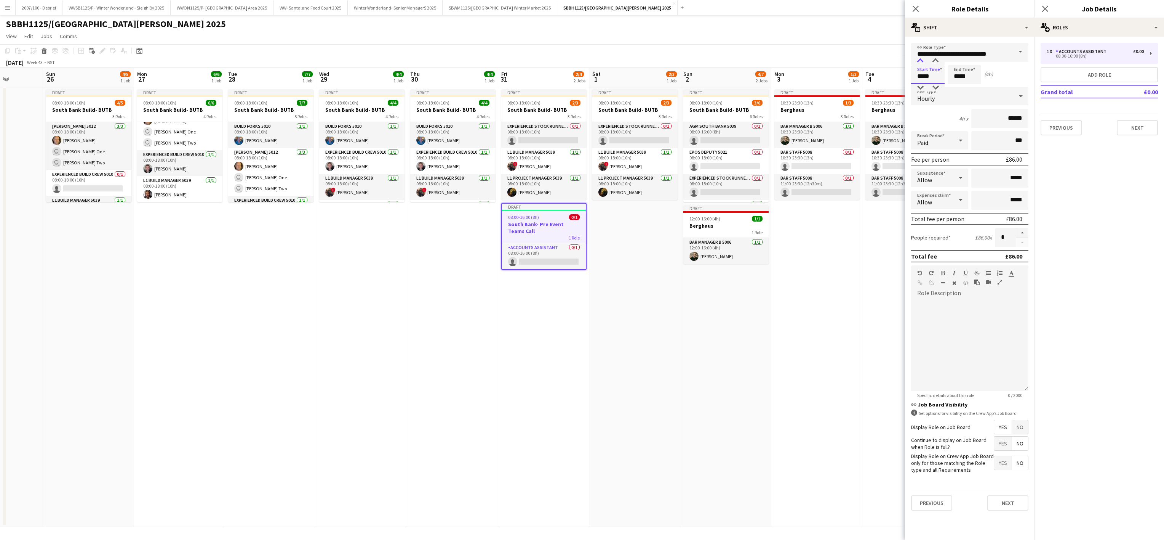
click at [578, 58] on div at bounding box center [920, 61] width 15 height 8
click at [578, 87] on div at bounding box center [920, 88] width 15 height 8
type input "*****"
click at [578, 87] on div at bounding box center [920, 88] width 15 height 8
click at [578, 74] on input "*****" at bounding box center [965, 74] width 34 height 19
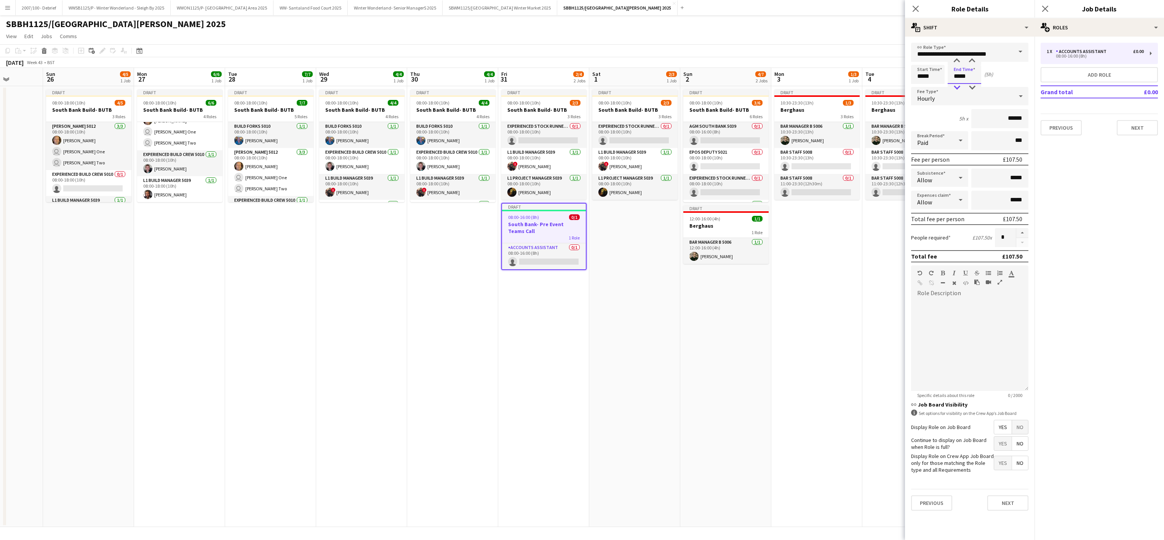
click at [578, 86] on div at bounding box center [957, 88] width 15 height 8
type input "*****"
click at [578, 86] on div at bounding box center [957, 88] width 15 height 8
click at [578, 428] on span "No" at bounding box center [1020, 427] width 16 height 14
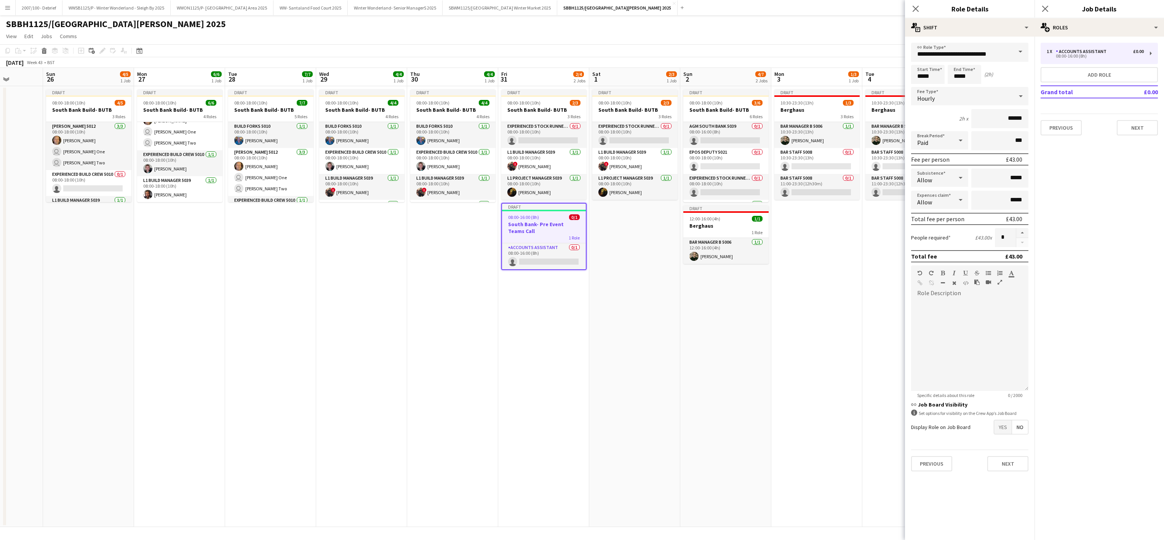
click at [504, 383] on app-date-cell "Draft 08:00-18:00 (10h) 2/3 South Bank Build- BUTB 3 Roles Experienced Stock Ru…" at bounding box center [543, 306] width 91 height 440
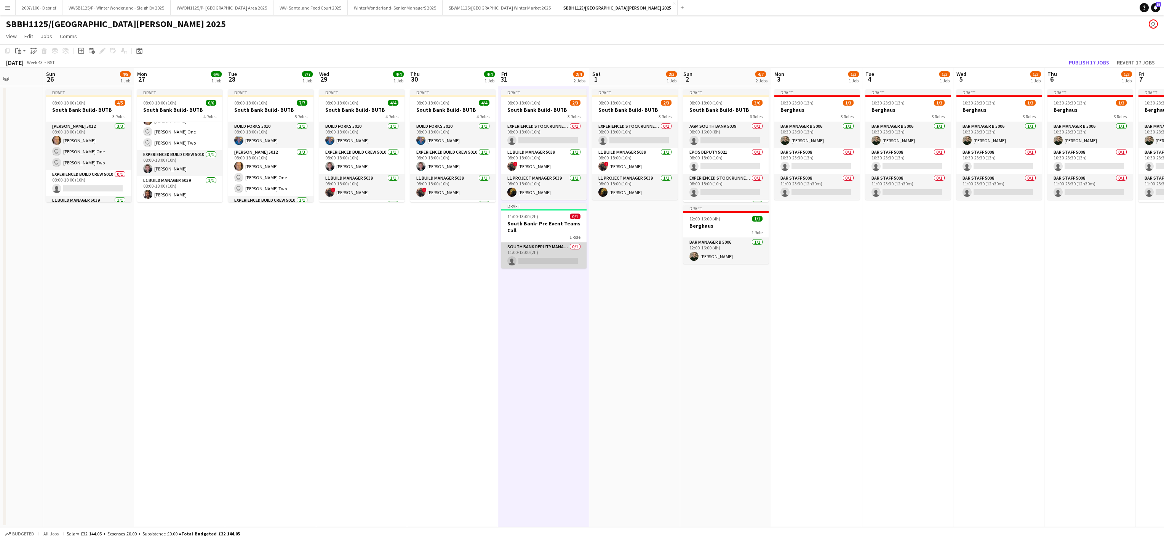
click at [516, 253] on app-card-role "South Bank Deputy Manager 5039 0/1 11:00-13:00 (2h) single-neutral-actions" at bounding box center [543, 255] width 85 height 26
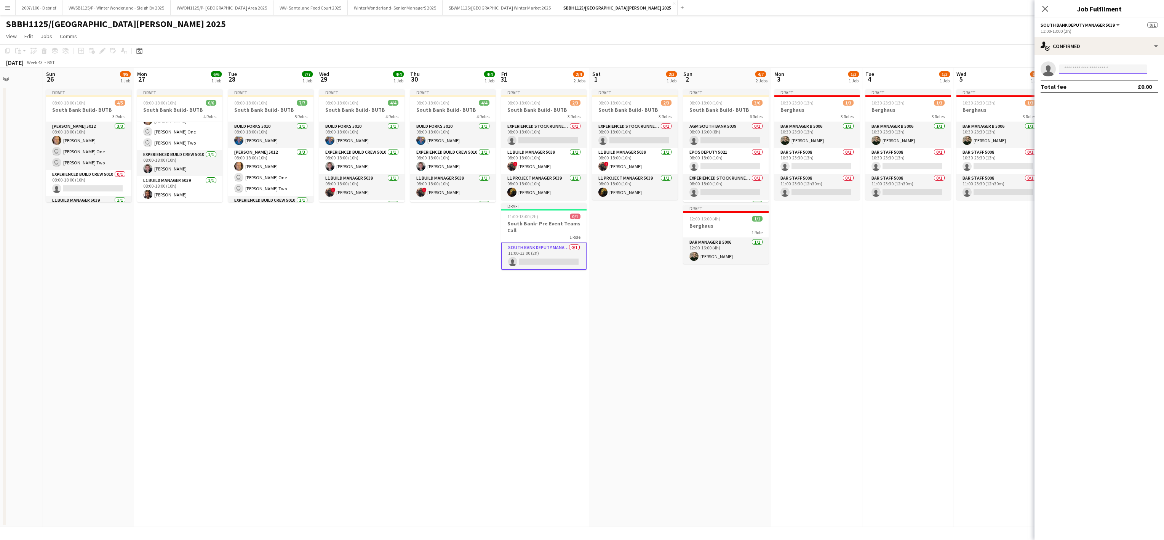
click at [578, 65] on input at bounding box center [1103, 68] width 88 height 9
type input "**********"
click at [578, 89] on span "[EMAIL_ADDRESS][DOMAIN_NAME]" at bounding box center [1103, 86] width 76 height 6
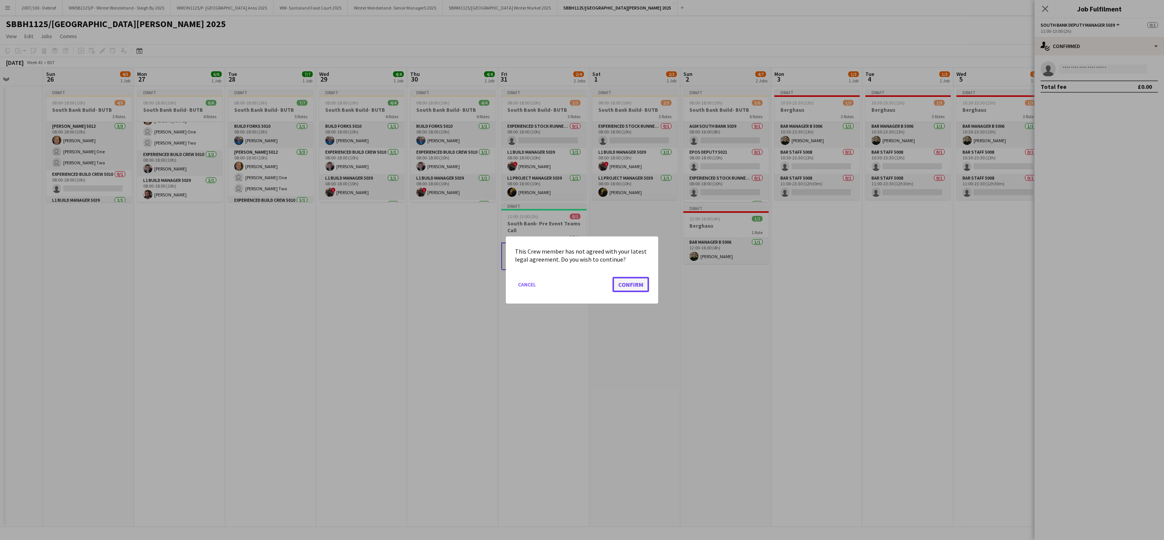
click at [578, 282] on button "Confirm" at bounding box center [631, 284] width 37 height 15
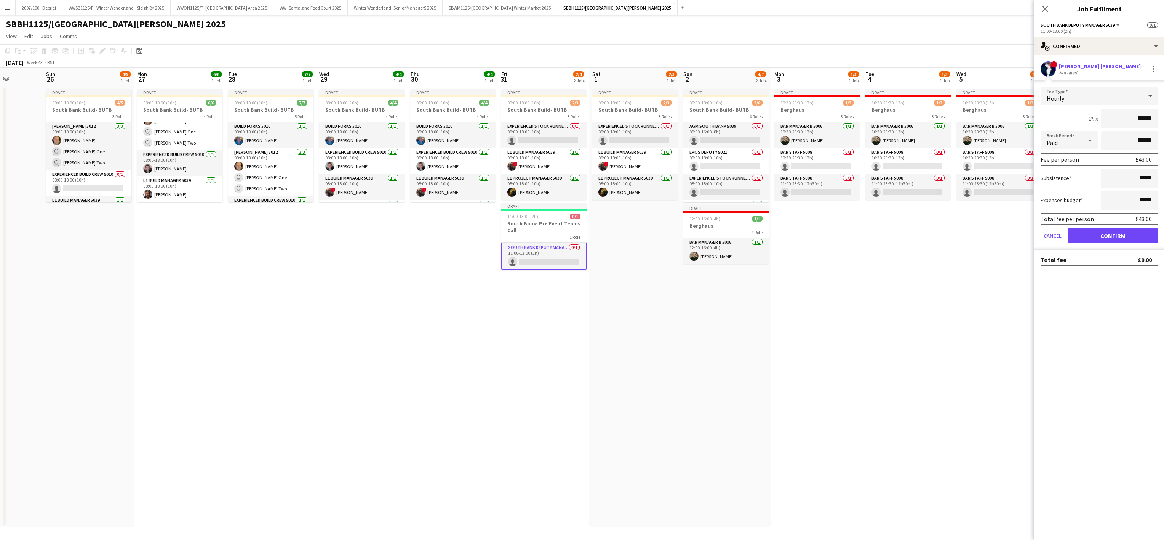
click at [578, 96] on div "Hourly" at bounding box center [1092, 96] width 102 height 18
click at [578, 137] on span "Fixed" at bounding box center [1099, 137] width 105 height 7
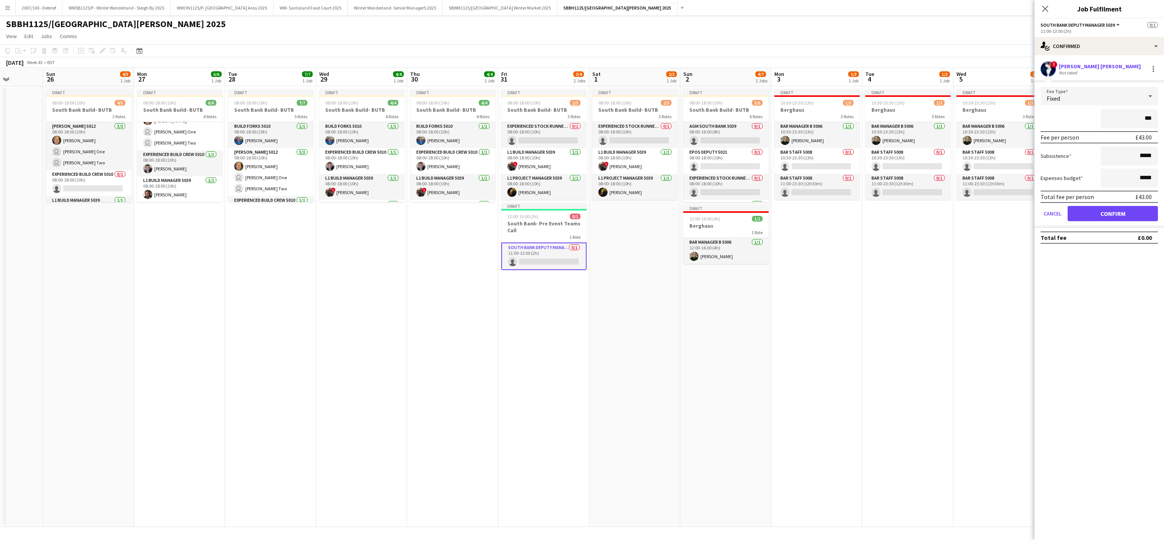
type input "**"
type input "*****"
click button "Confirm" at bounding box center [1113, 213] width 90 height 15
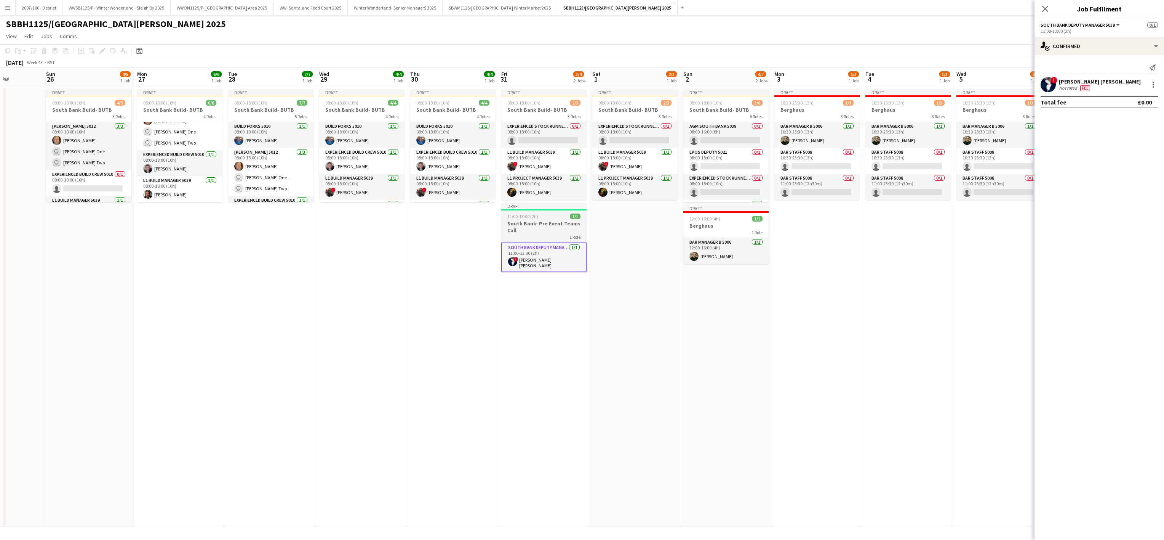
click at [542, 230] on h3 "South Bank- Pre Event Teams Call" at bounding box center [543, 227] width 85 height 14
click at [5, 49] on icon "Copy" at bounding box center [8, 51] width 6 height 6
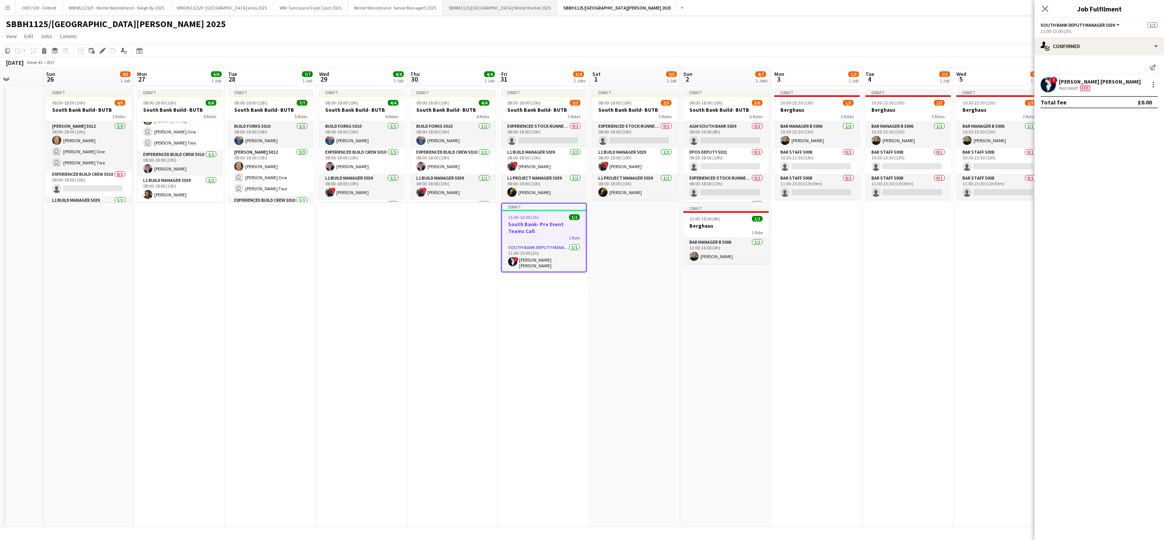
click at [498, 5] on button "SBWM1125/[GEOGRAPHIC_DATA] Winter Market 2025 Close" at bounding box center [500, 7] width 115 height 15
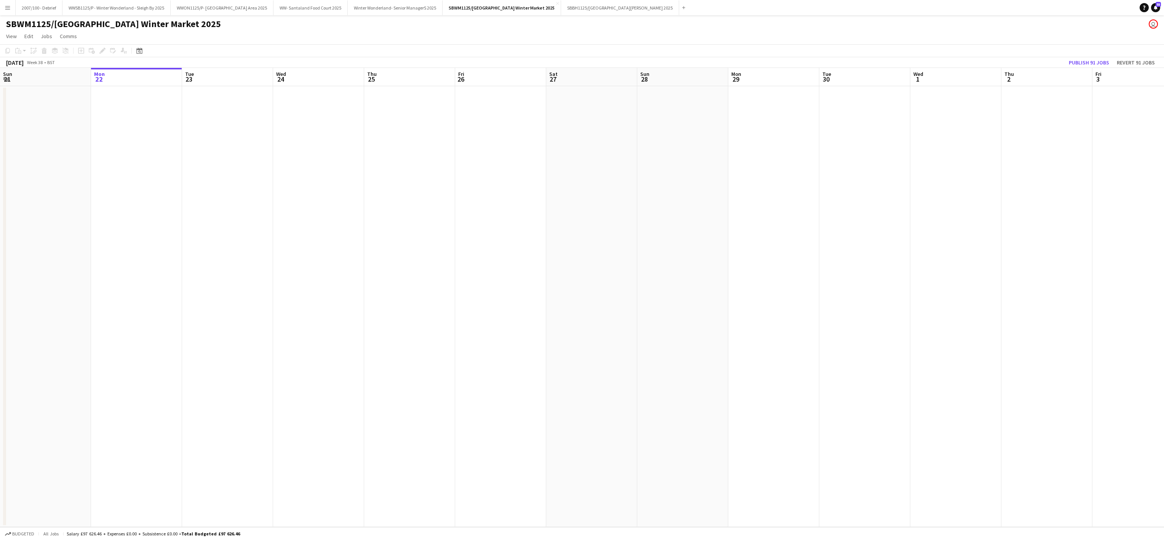
click at [578, 369] on app-date-cell at bounding box center [591, 306] width 91 height 440
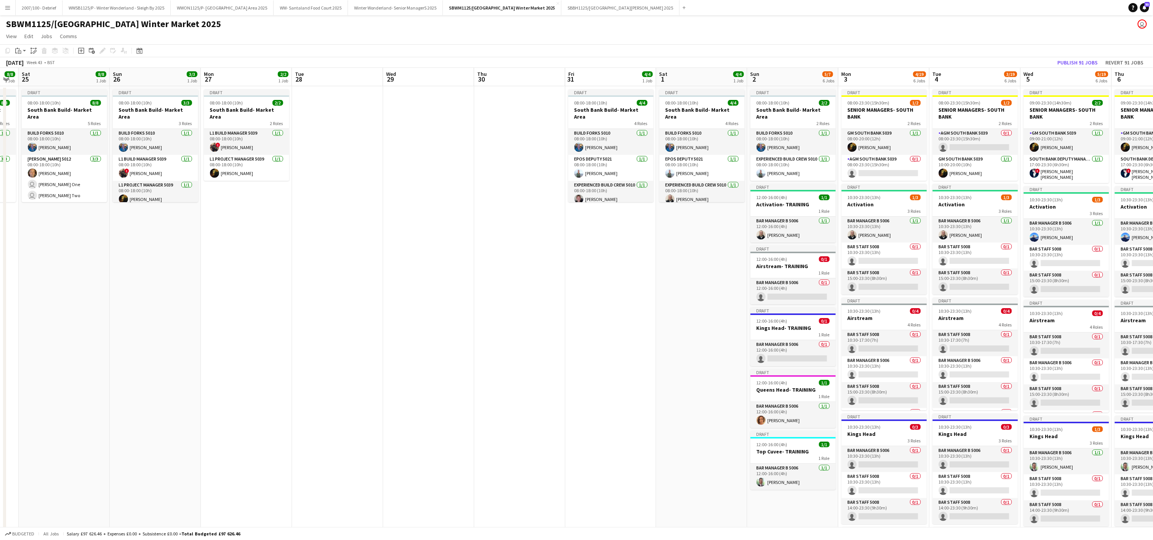
scroll to position [0, 263]
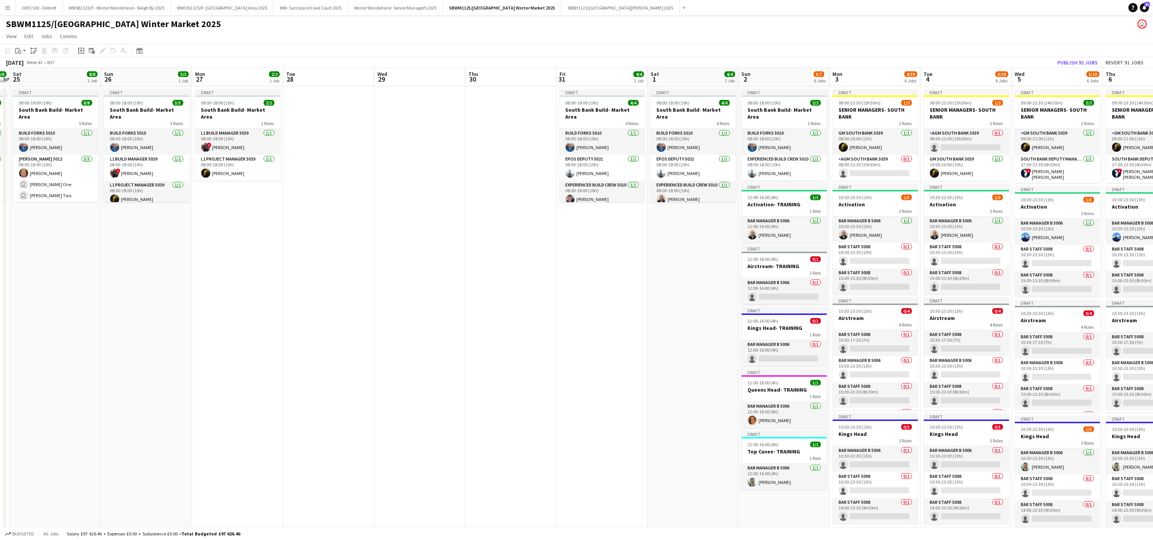
click at [578, 266] on app-date-cell "Draft 08:00-18:00 (10h) 4/4 South Bank Build- Market Area 4 Roles Build Forks 5…" at bounding box center [601, 431] width 91 height 690
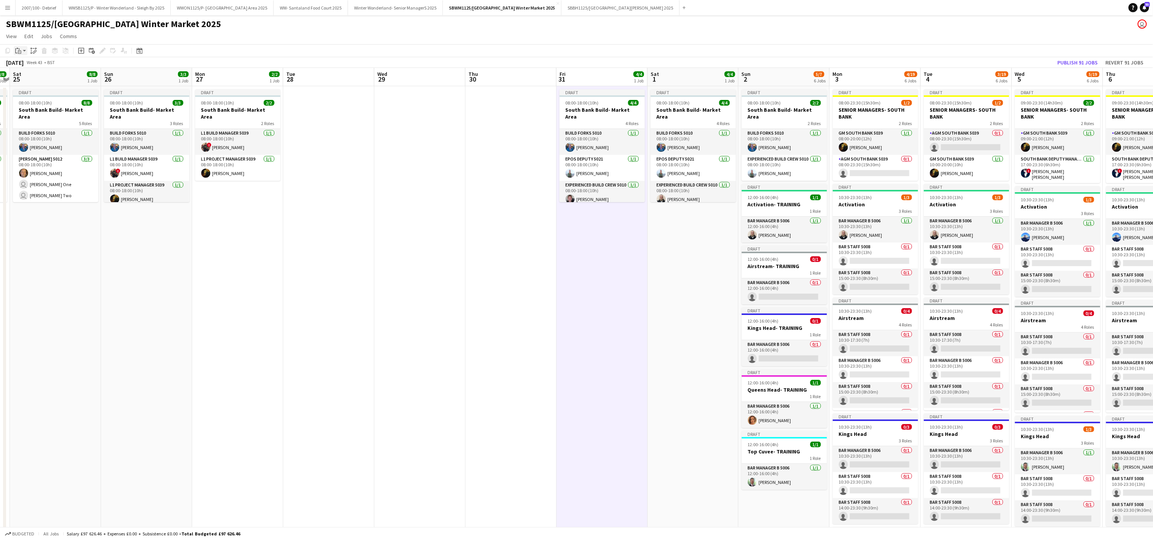
click at [22, 47] on div "Paste" at bounding box center [18, 50] width 9 height 9
click at [27, 78] on link "Paste with crew Ctrl+Shift+V" at bounding box center [56, 78] width 72 height 7
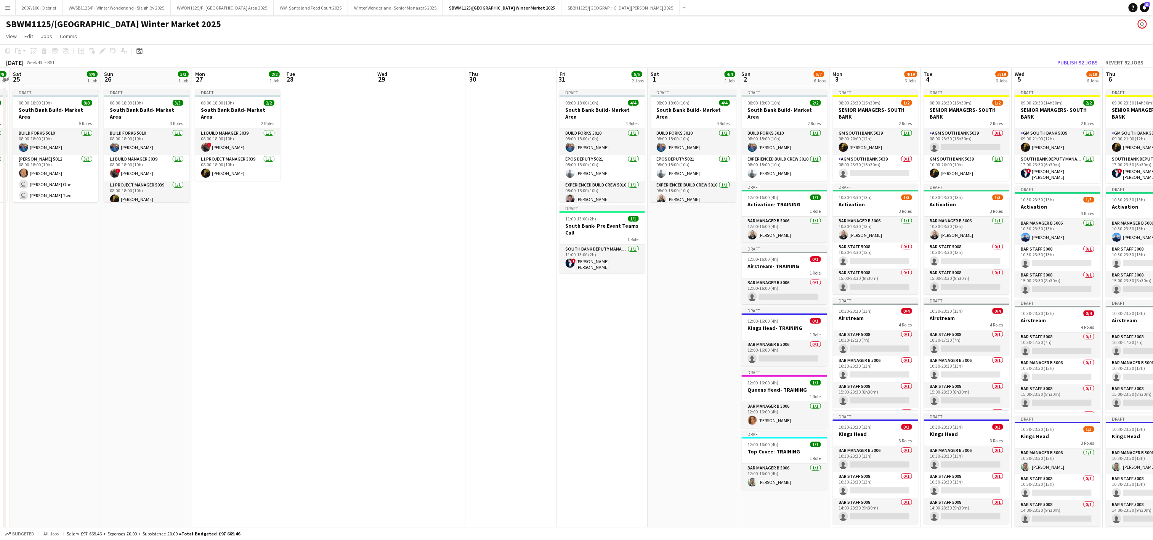
click at [578, 274] on app-date-cell "Draft 08:00-18:00 (10h) 4/4 South Bank Build- Market Area 4 Roles Build Forks 5…" at bounding box center [601, 431] width 91 height 690
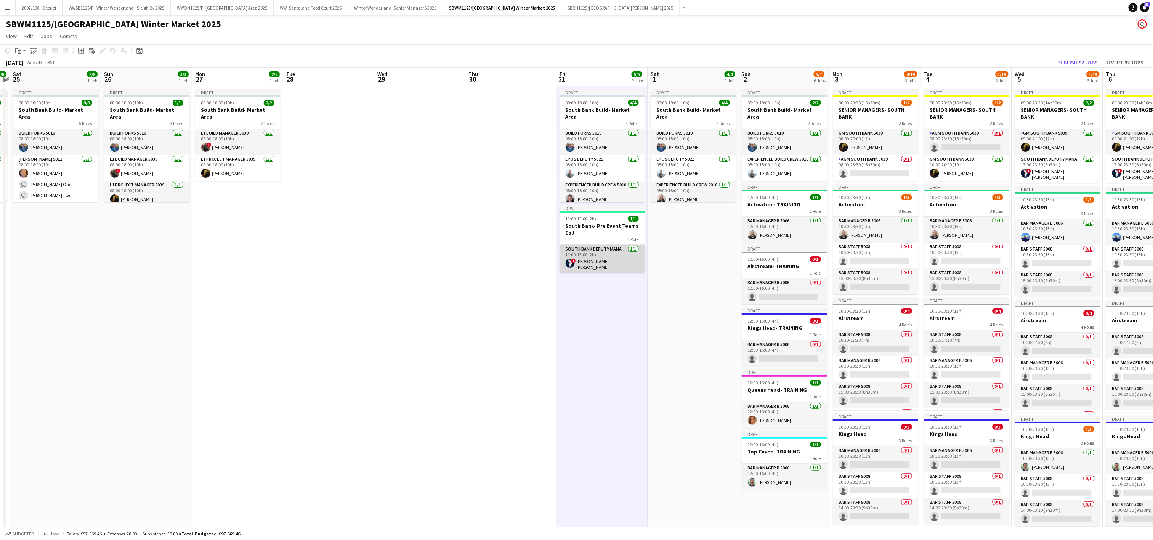
click at [578, 264] on app-card-role "South Bank Deputy Manager 5039 [DATE] 11:00-13:00 (2h) ! [PERSON_NAME] [PERSON_…" at bounding box center [601, 259] width 85 height 28
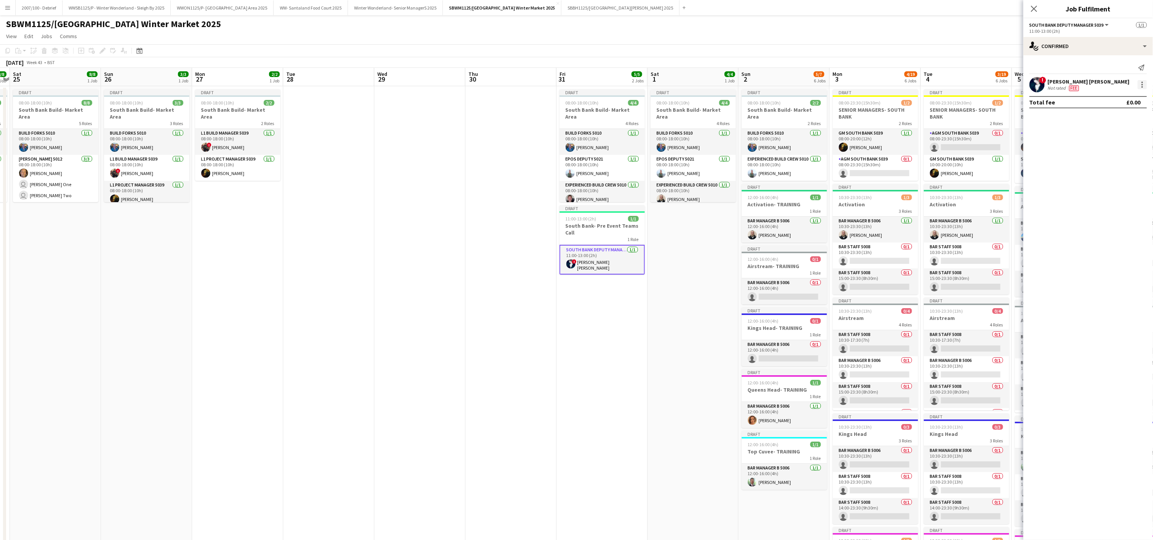
click at [578, 83] on div at bounding box center [1141, 84] width 9 height 9
click at [578, 165] on button "Remove" at bounding box center [1116, 172] width 59 height 18
click at [578, 219] on span "11:00-13:00 (2h)" at bounding box center [580, 219] width 31 height 6
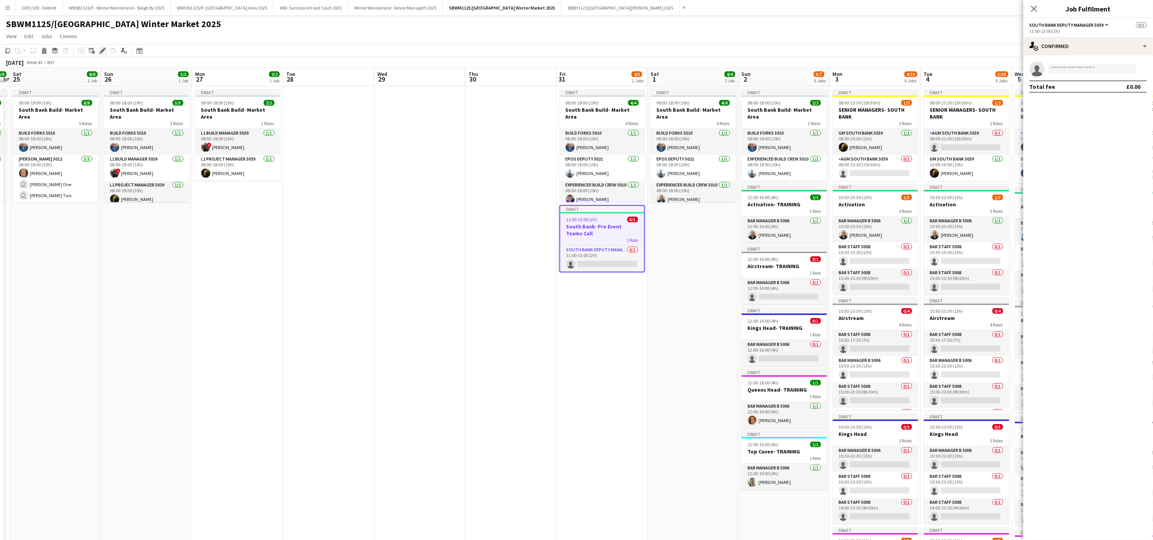
click at [102, 52] on icon at bounding box center [102, 51] width 4 height 4
click at [578, 67] on div "1 x South Bank Deputy Manager 5039 £43.00 11:00-13:00 (2h)" at bounding box center [1087, 56] width 117 height 27
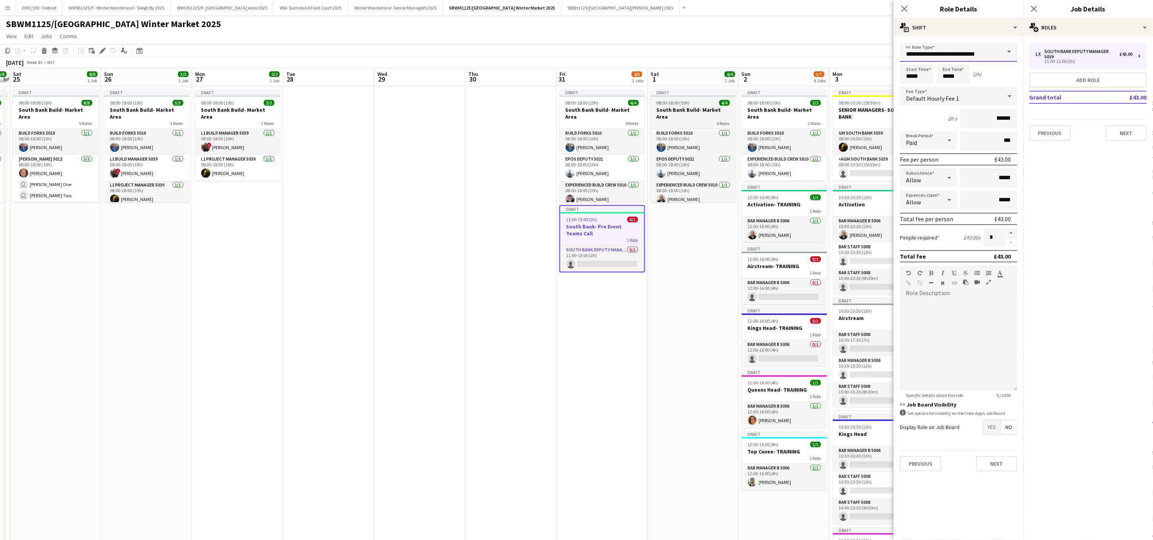
drag, startPoint x: 992, startPoint y: 53, endPoint x: 707, endPoint y: 104, distance: 289.5
click at [578, 104] on body "Menu Boards Boards Boards All jobs Status Workforce Workforce My Workforce Recr…" at bounding box center [576, 394] width 1153 height 789
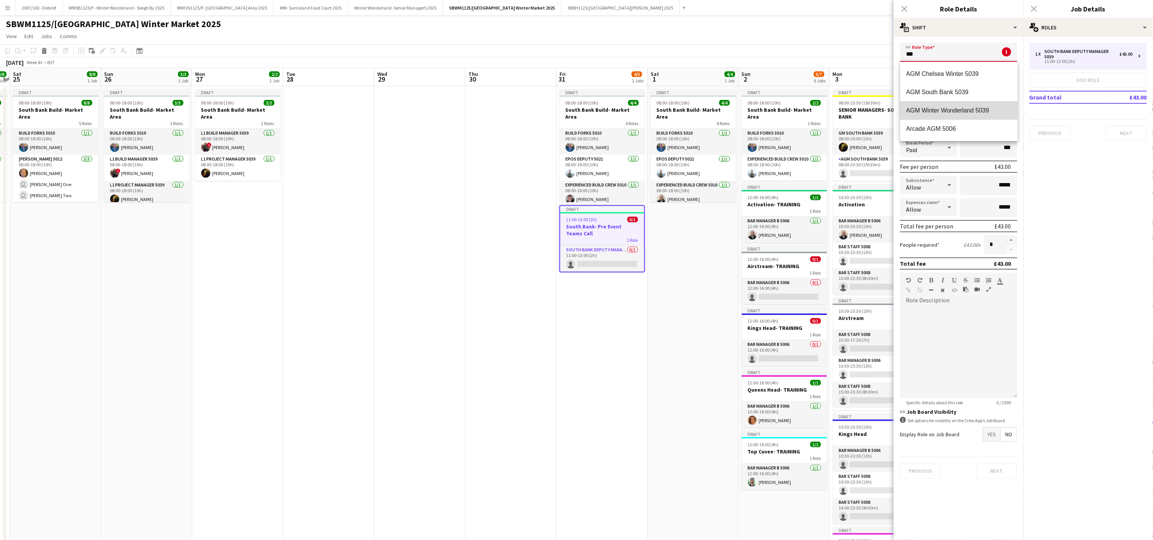
click at [578, 112] on span "AGM Winter Wonderland 5039" at bounding box center [958, 110] width 105 height 7
type input "**********"
type input "******"
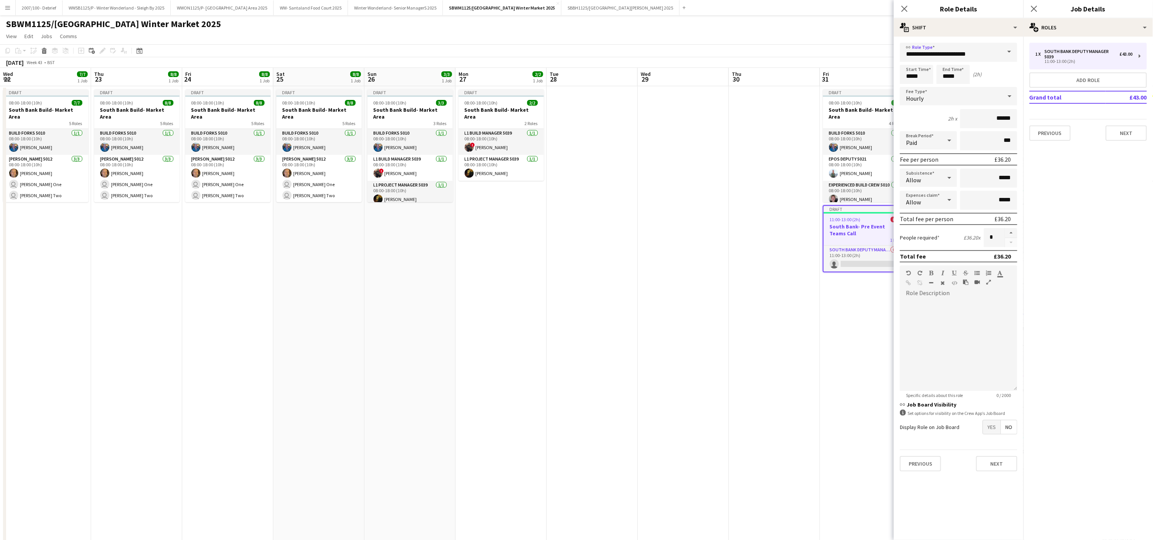
scroll to position [0, 263]
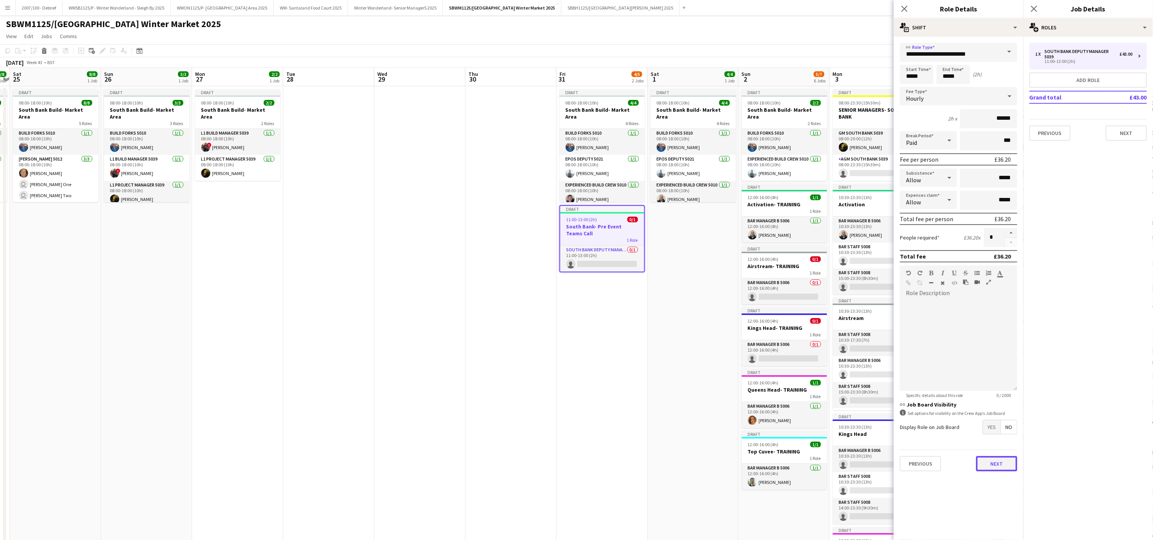
click at [1006, 463] on button "Next" at bounding box center [996, 463] width 41 height 15
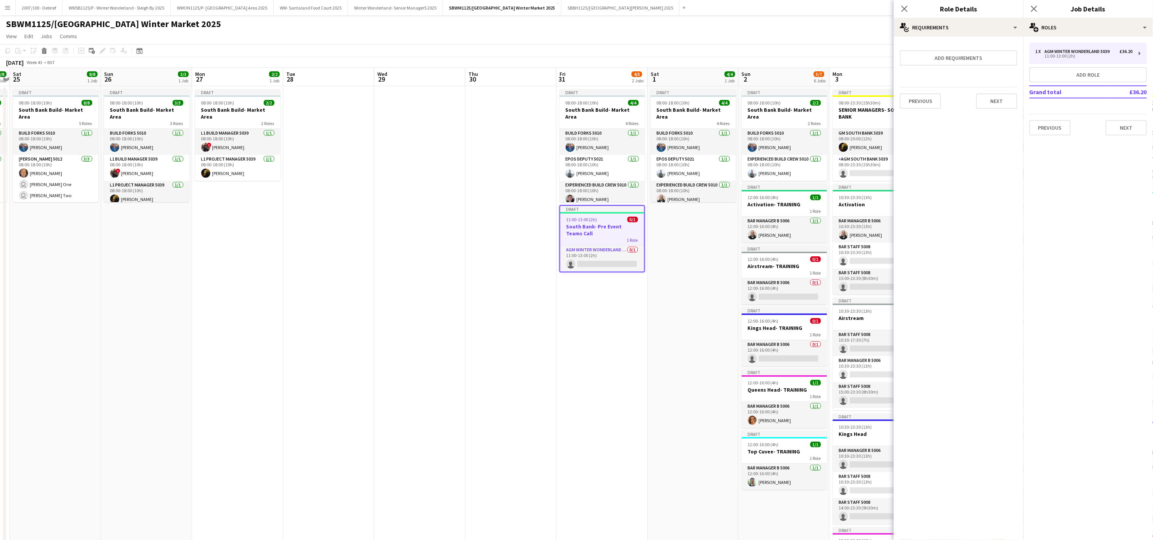
click at [494, 412] on app-date-cell at bounding box center [510, 431] width 91 height 690
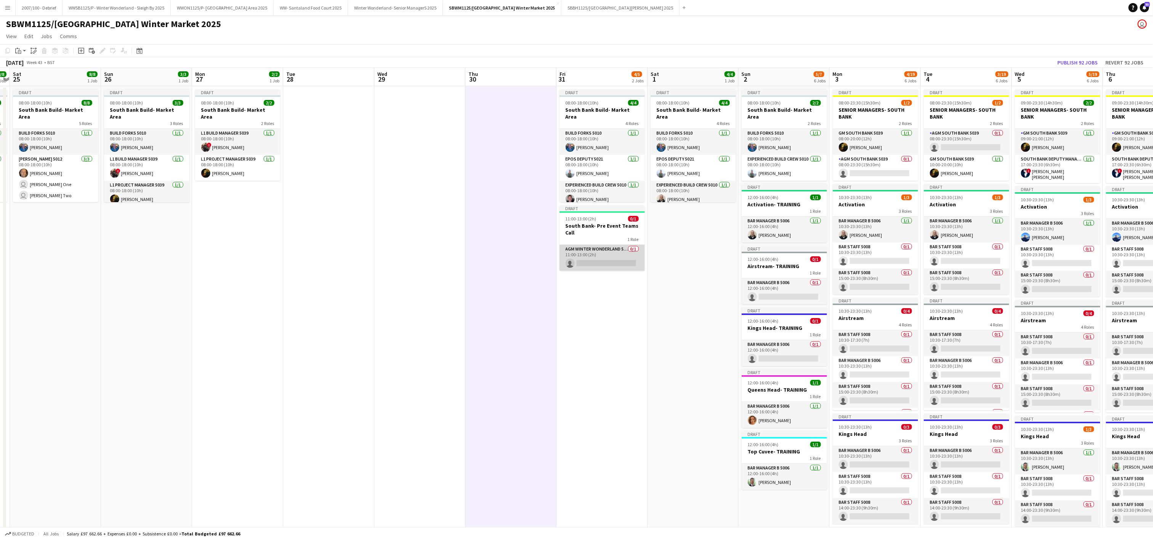
click at [593, 264] on app-card-role "AGM Winter Wonderland 5039 0/1 11:00-13:00 (2h) single-neutral-actions" at bounding box center [601, 258] width 85 height 26
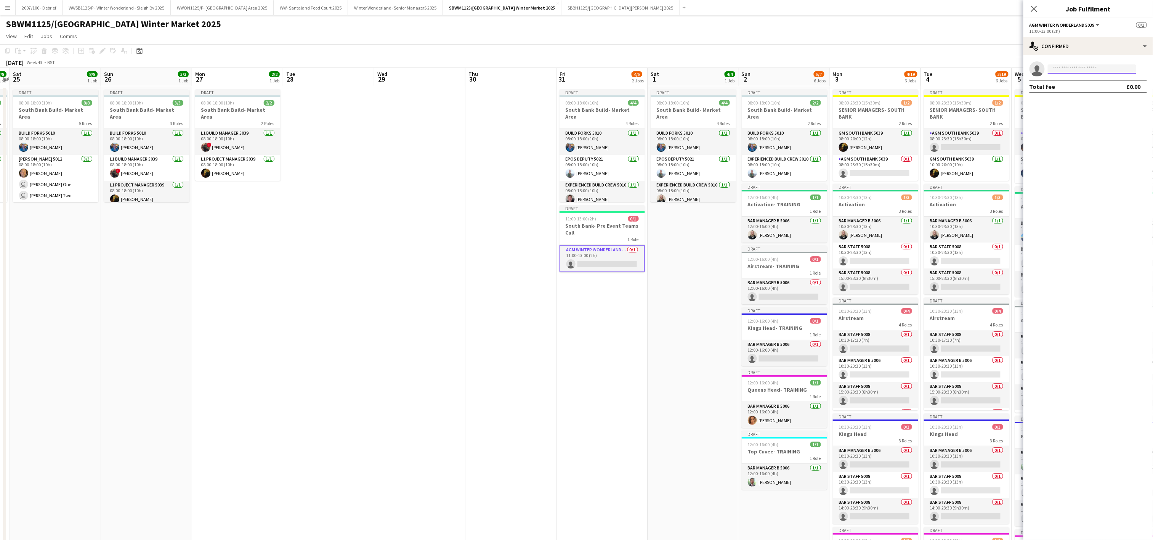
click at [1084, 64] on input at bounding box center [1091, 68] width 88 height 9
type input "*********"
click at [1086, 89] on span "dmwoollard-@live.co.uk" at bounding box center [1092, 86] width 76 height 6
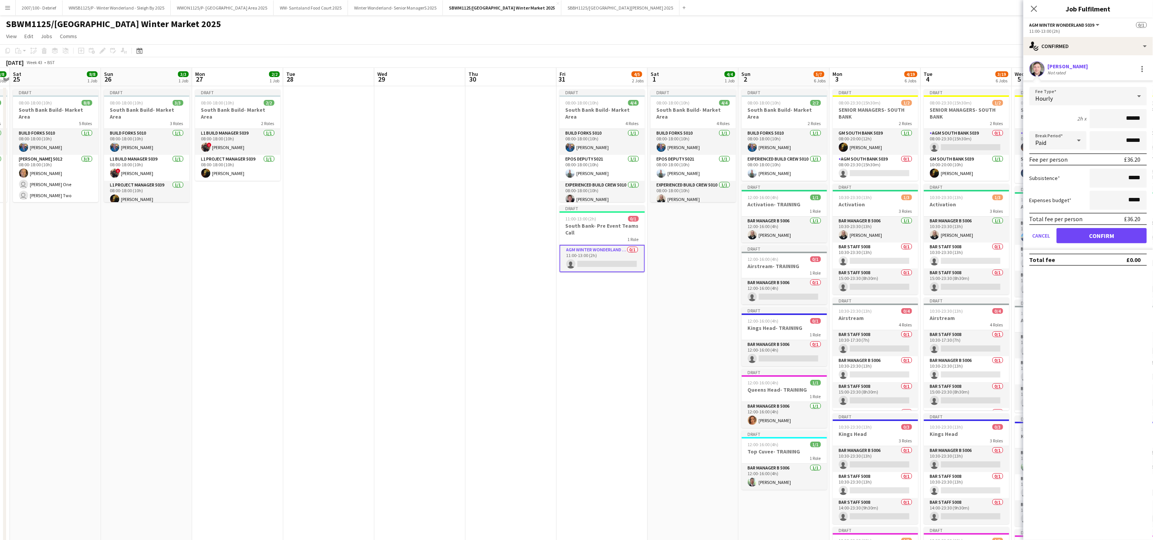
click at [1082, 67] on div "Harry Woollard" at bounding box center [1067, 66] width 40 height 7
click at [1051, 68] on div "Harry Woollard" at bounding box center [1067, 66] width 40 height 7
click at [1038, 68] on app-user-avatar at bounding box center [1036, 68] width 15 height 15
click at [1081, 238] on button "Confirm" at bounding box center [1101, 235] width 90 height 15
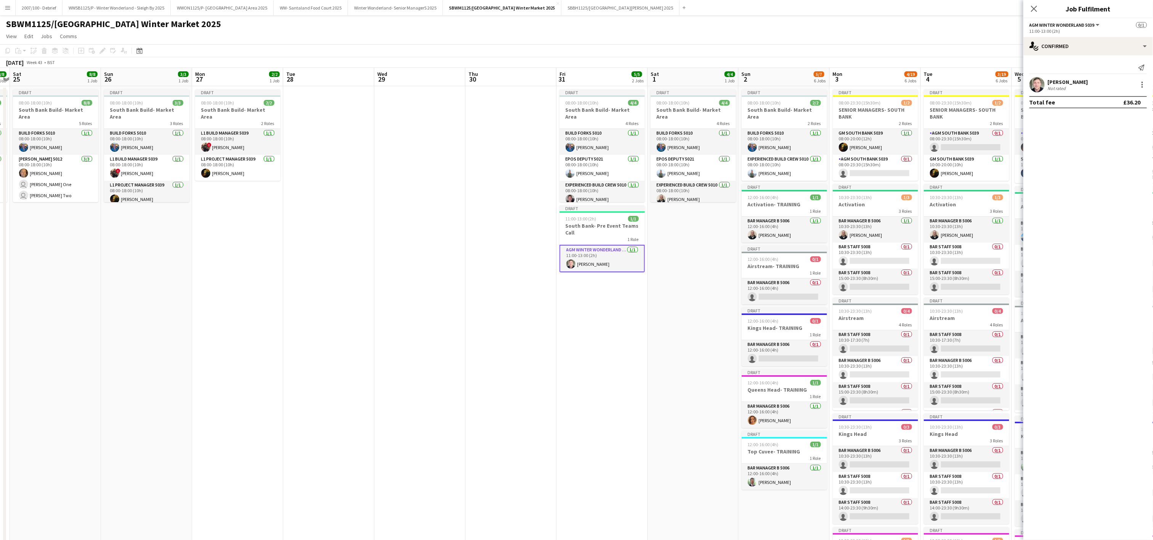
click at [1038, 82] on app-user-avatar at bounding box center [1036, 84] width 15 height 15
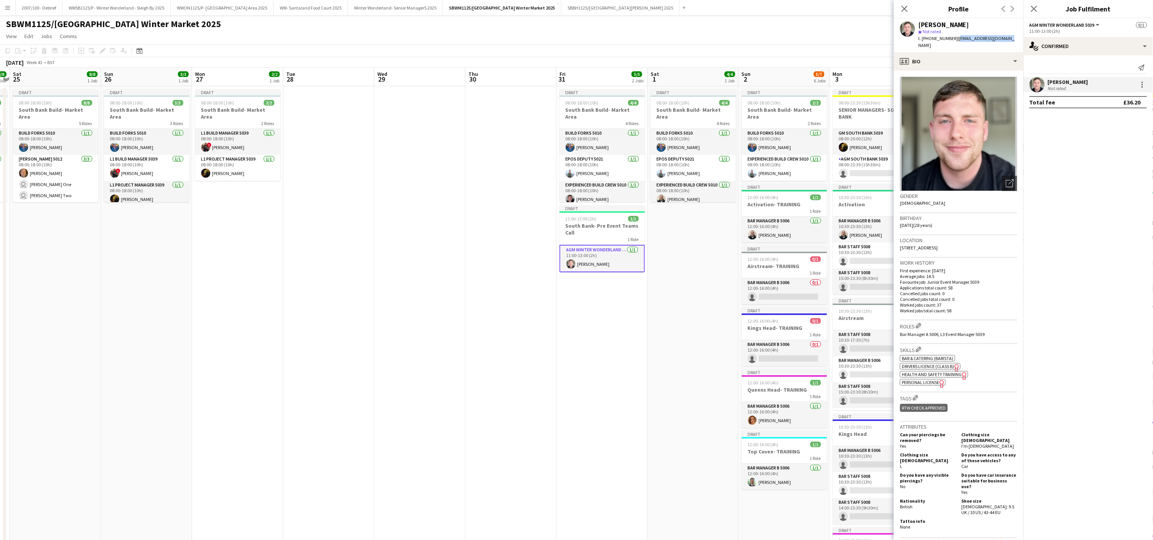
drag, startPoint x: 1002, startPoint y: 39, endPoint x: 954, endPoint y: 41, distance: 48.1
click at [954, 41] on div "Harry Woollard star Not rated t. +447712220523 | dmwoollard-@live.co.uk" at bounding box center [959, 35] width 130 height 34
copy span "dmwoollard-@live.co.uk"
click at [514, 405] on app-date-cell at bounding box center [510, 431] width 91 height 690
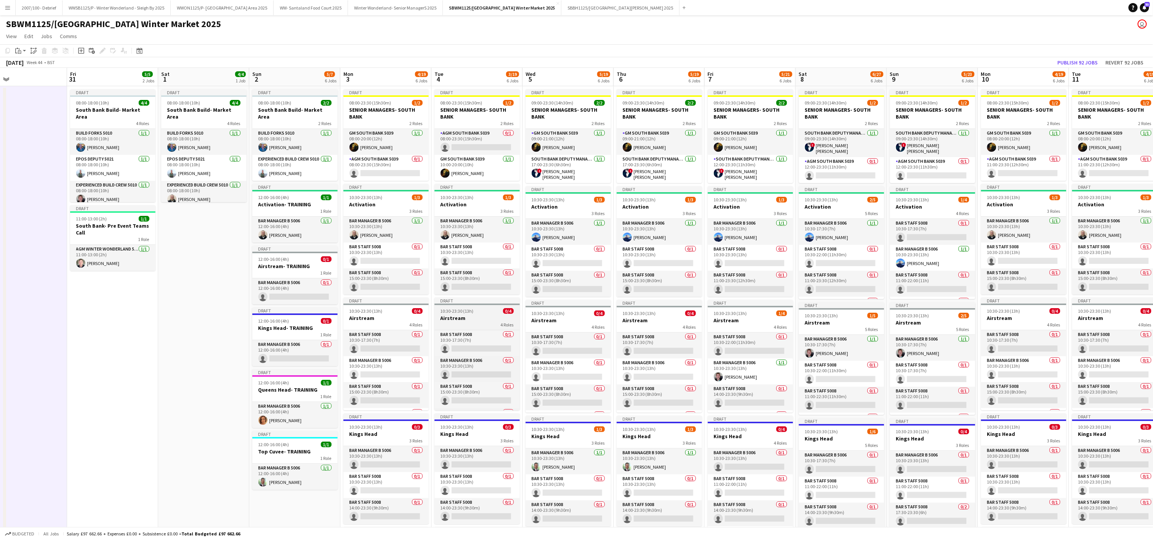
scroll to position [0, 304]
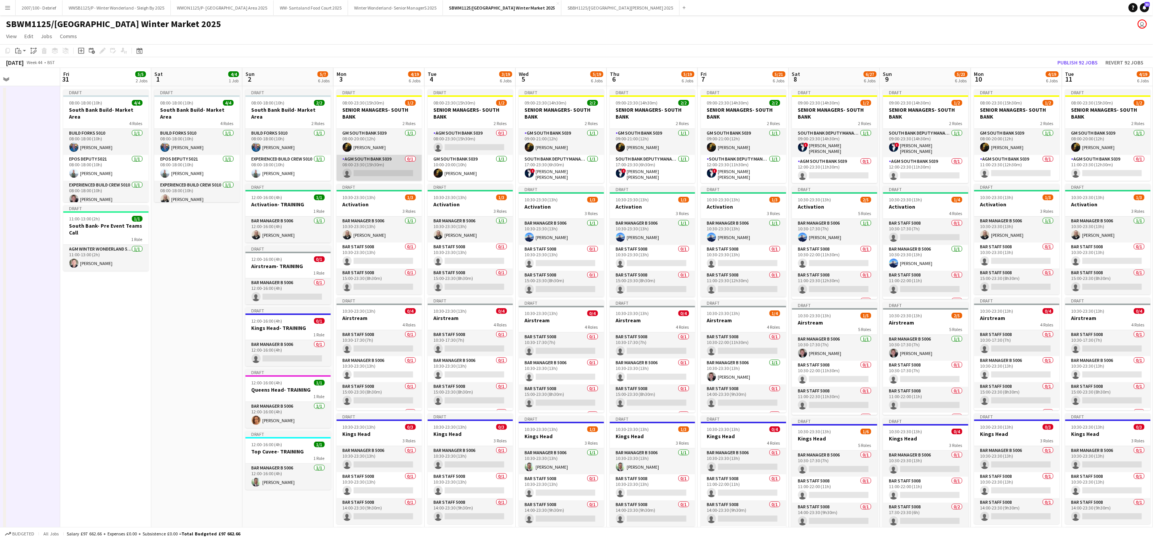
click at [403, 174] on app-card-role "AGM South Bank 5039 0/1 08:00-23:30 (15h30m) single-neutral-actions" at bounding box center [378, 168] width 85 height 26
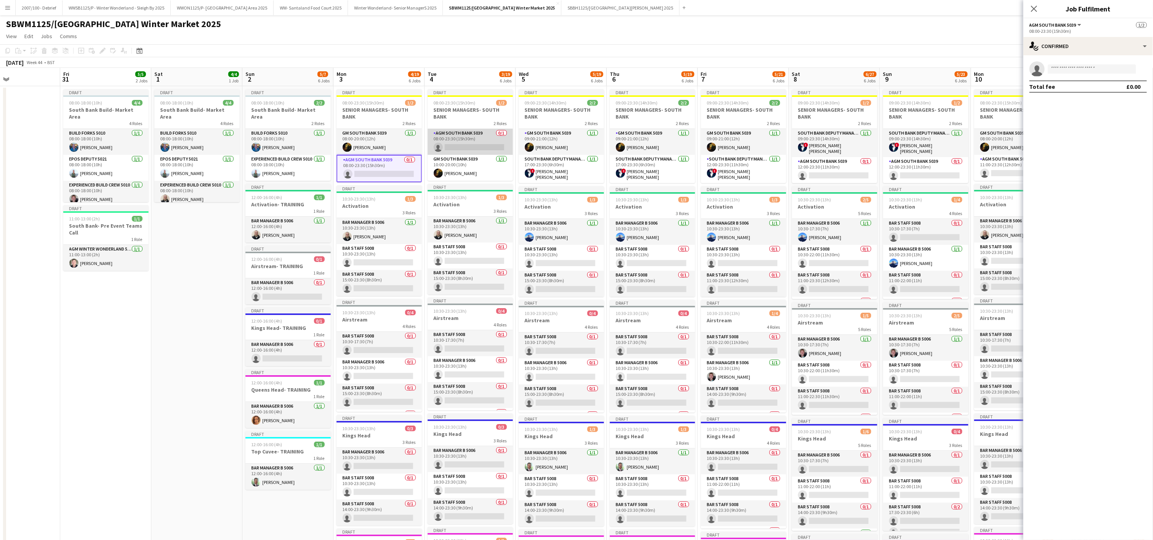
click at [461, 143] on app-card-role "AGM South Bank 5039 0/1 08:00-23:30 (15h30m) single-neutral-actions" at bounding box center [470, 142] width 85 height 26
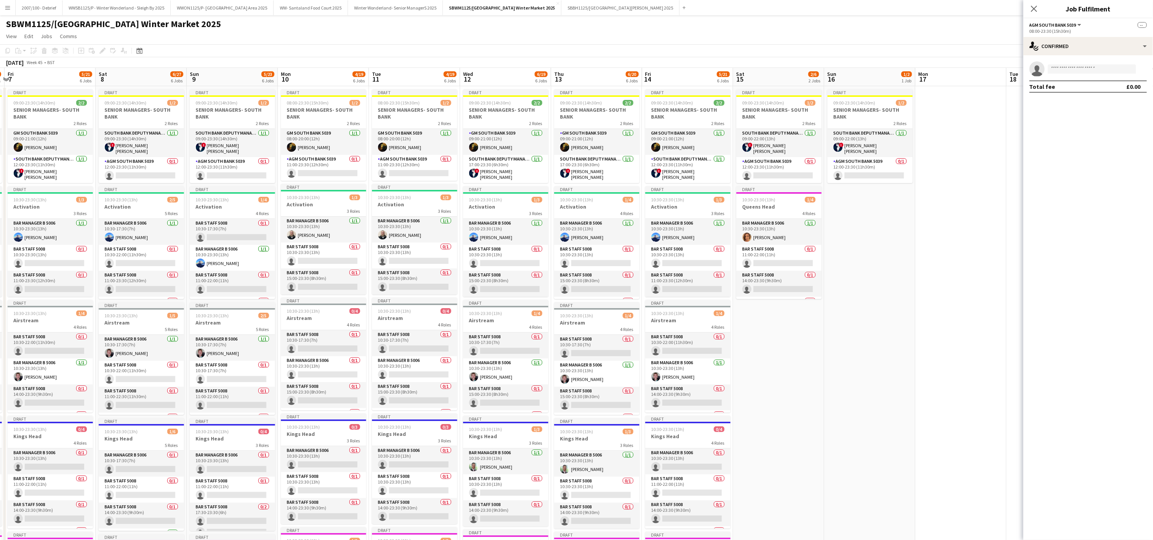
scroll to position [0, 183]
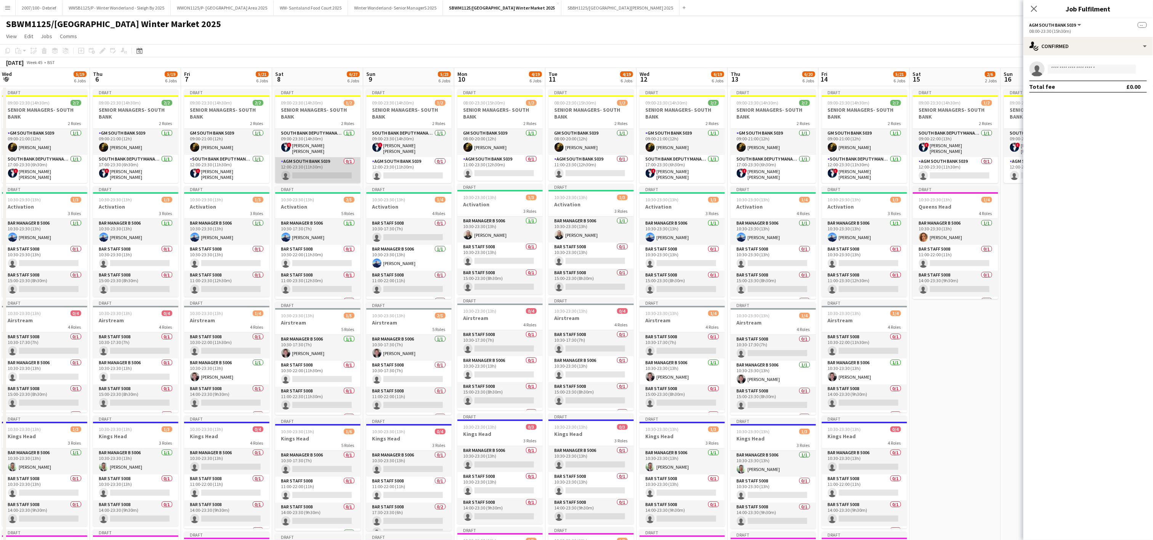
click at [340, 167] on app-card-role "AGM South Bank 5039 0/1 12:00-23:30 (11h30m) single-neutral-actions" at bounding box center [317, 170] width 85 height 26
click at [374, 168] on app-card-role "AGM South Bank 5039 0/1 12:00-23:30 (11h30m) single-neutral-actions" at bounding box center [408, 170] width 85 height 26
click at [480, 168] on app-card-role "AGM South Bank 5039 0/1 11:00-23:30 (12h30m) single-neutral-actions" at bounding box center [499, 168] width 85 height 26
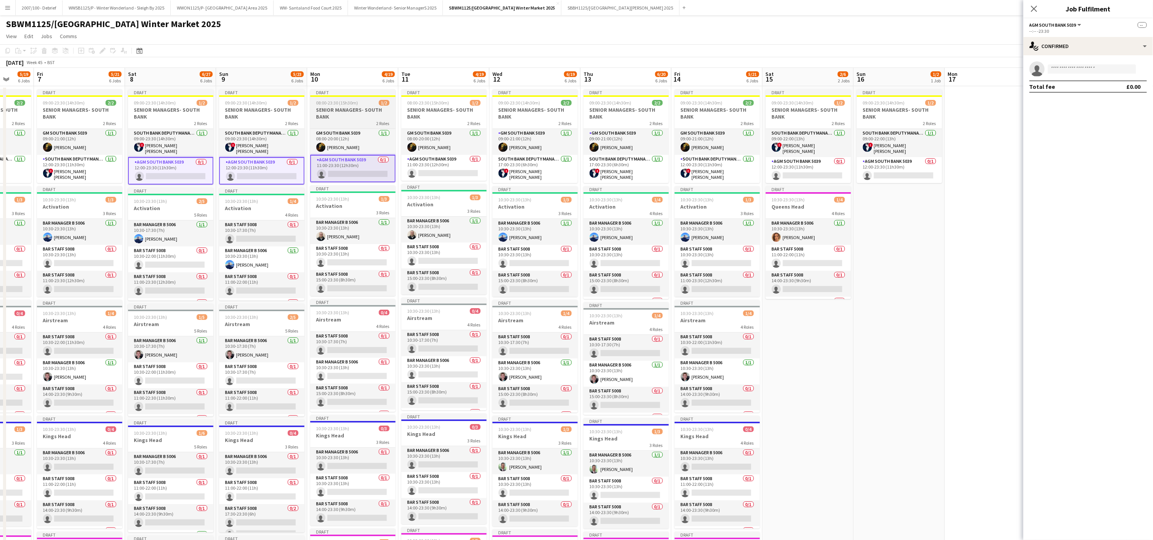
scroll to position [0, 275]
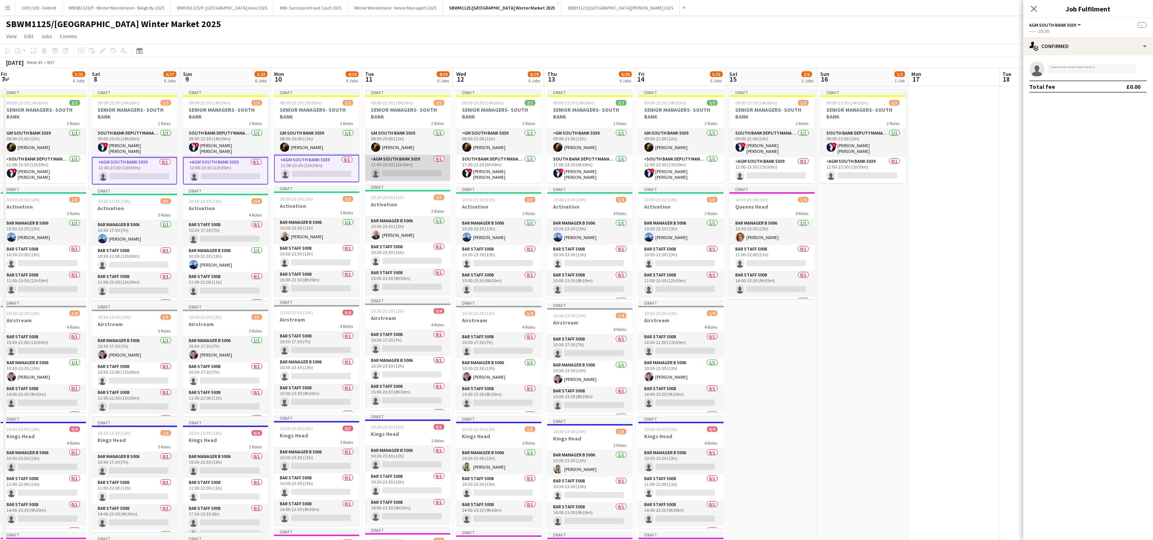
click at [425, 172] on app-card-role "AGM South Bank 5039 0/1 11:00-23:30 (12h30m) single-neutral-actions" at bounding box center [407, 168] width 85 height 26
click at [776, 171] on app-card-role "AGM South Bank 5039 0/1 12:00-23:30 (11h30m) single-neutral-actions" at bounding box center [771, 170] width 85 height 26
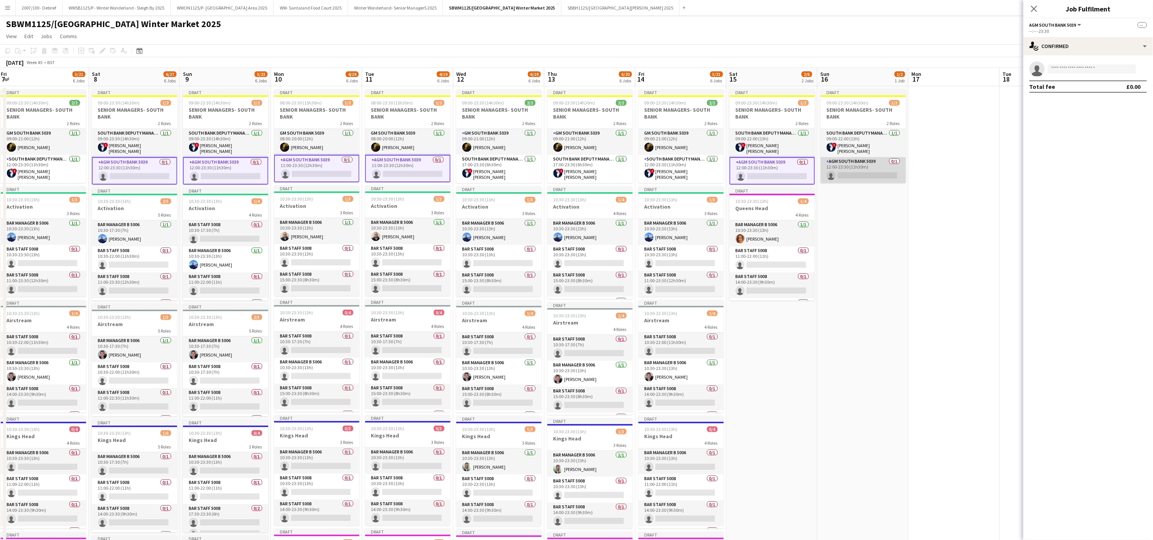
click at [838, 172] on app-card-role "AGM South Bank 5039 0/1 12:00-23:30 (11h30m) single-neutral-actions" at bounding box center [862, 170] width 85 height 26
click at [1067, 69] on input at bounding box center [1091, 68] width 88 height 9
type input "**********"
click at [1084, 88] on span "dmwoollard-@live.co.uk" at bounding box center [1092, 86] width 76 height 6
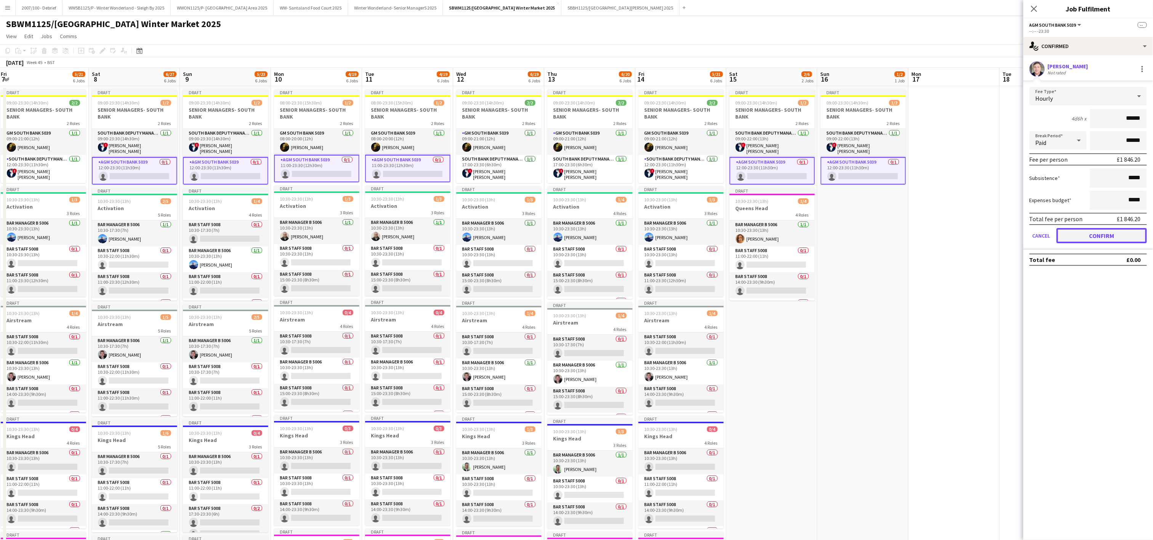
click at [1106, 235] on button "Confirm" at bounding box center [1101, 235] width 90 height 15
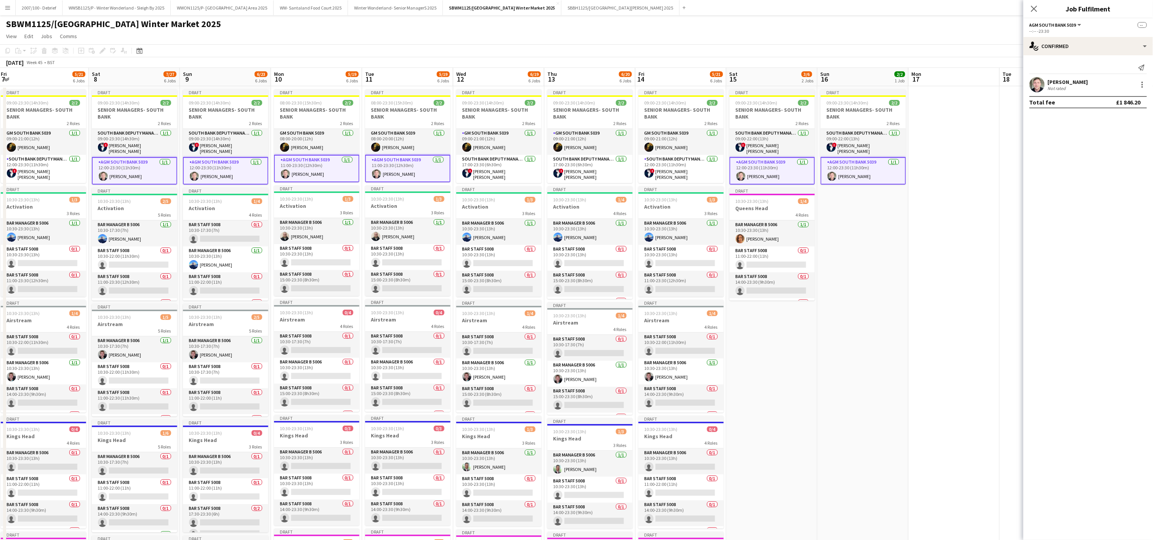
click at [836, 383] on app-date-cell "Draft 09:00-23:30 (14h30m) 2/2 SENIOR MANAGERS- SOUTH BANK 2 Roles South Bank D…" at bounding box center [862, 431] width 91 height 690
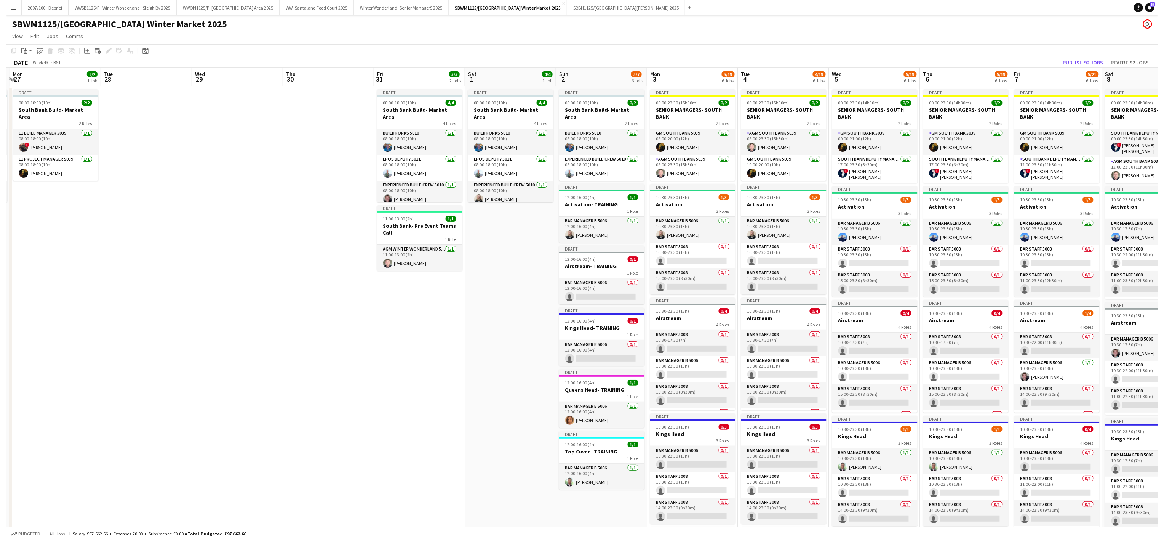
scroll to position [0, 273]
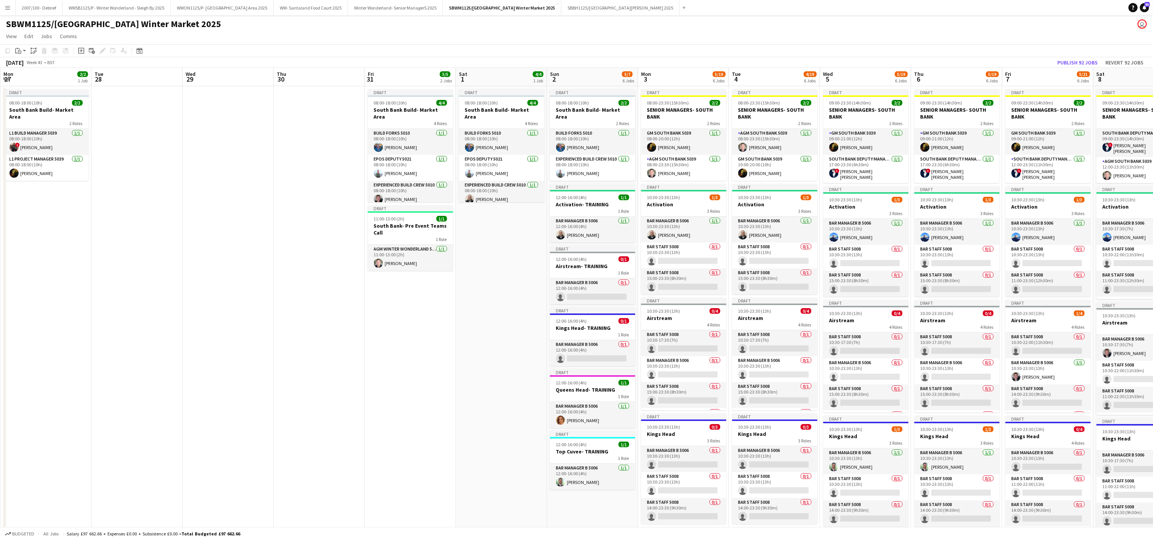
drag, startPoint x: 717, startPoint y: 155, endPoint x: 532, endPoint y: 248, distance: 207.0
click at [532, 248] on app-calendar-viewport "Fri 24 8/8 1 Job Sat 25 8/8 1 Job Sun 26 3/3 1 Job Mon 27 2/2 1 Job Tue 28 Wed …" at bounding box center [576, 422] width 1153 height 708
click at [623, 6] on button "SBBH1125/P [GEOGRAPHIC_DATA][PERSON_NAME] 2025 Close" at bounding box center [620, 7] width 118 height 15
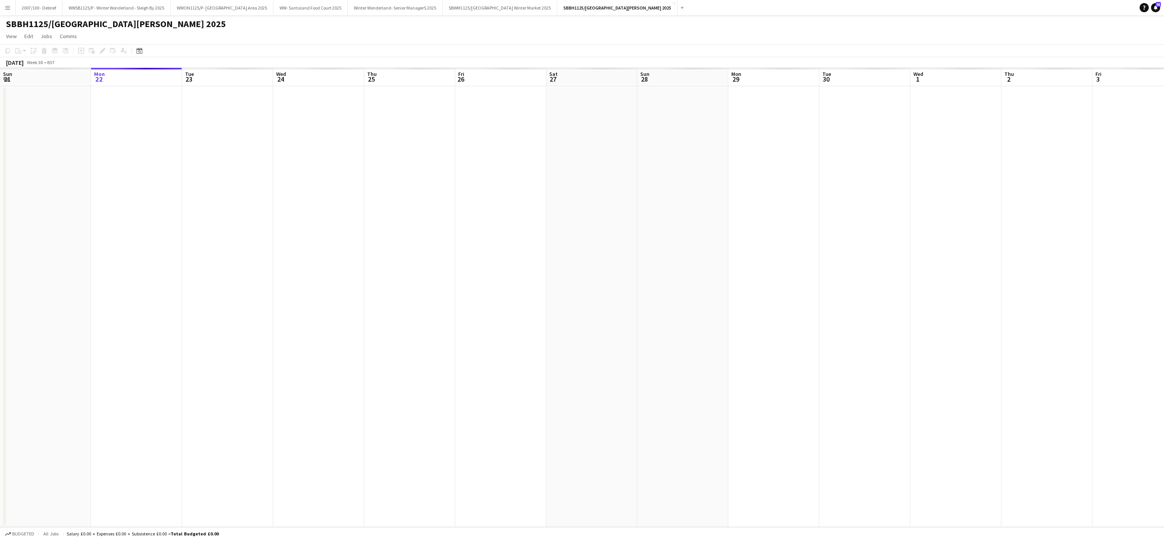
click at [452, 463] on app-date-cell at bounding box center [409, 306] width 91 height 440
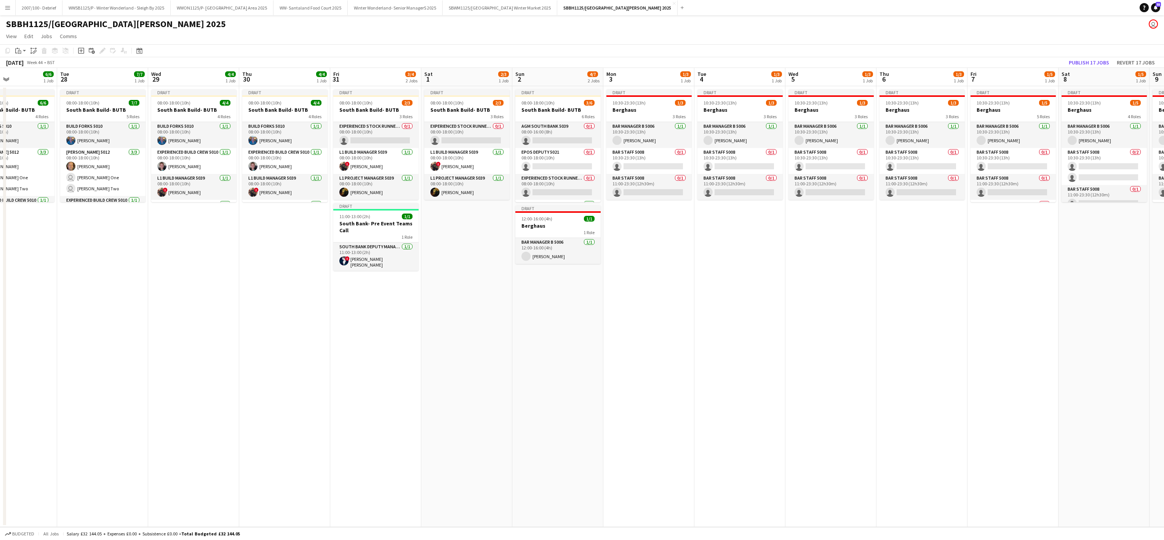
scroll to position [0, 326]
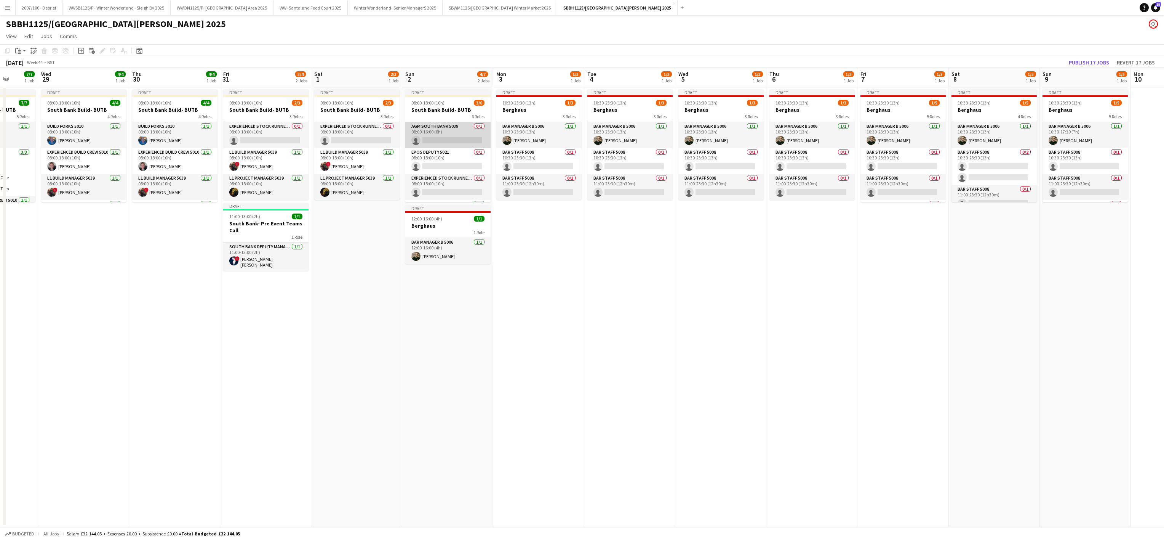
click at [445, 135] on app-card-role "AGM South Bank 5039 0/1 08:00-16:00 (8h) single-neutral-actions" at bounding box center [447, 135] width 85 height 26
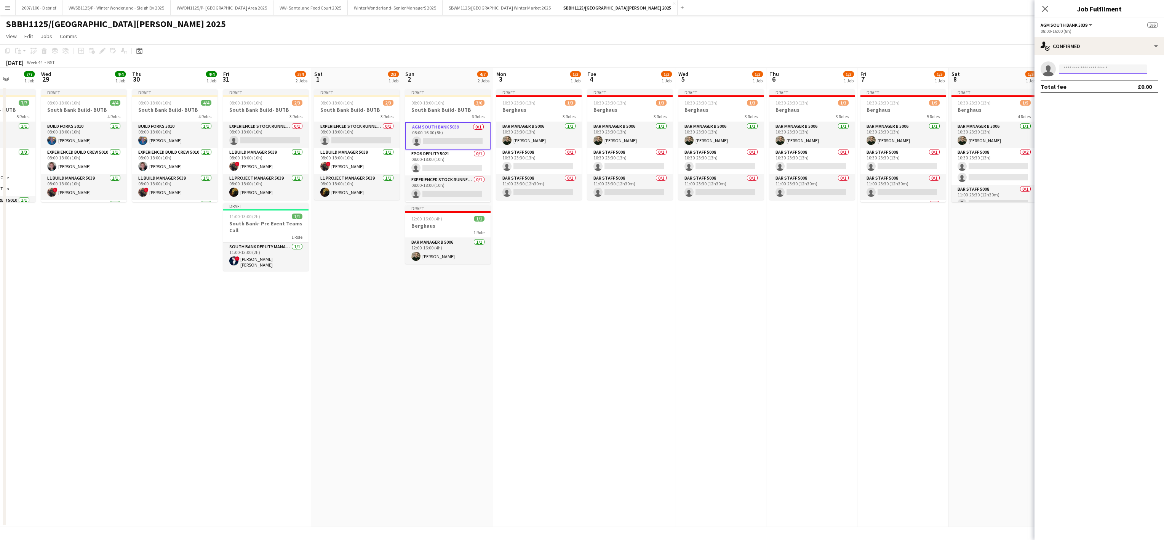
click at [1070, 73] on input at bounding box center [1103, 68] width 88 height 9
type input "**********"
click at [1075, 86] on span "dmwoollard-@live.co.uk" at bounding box center [1103, 86] width 76 height 6
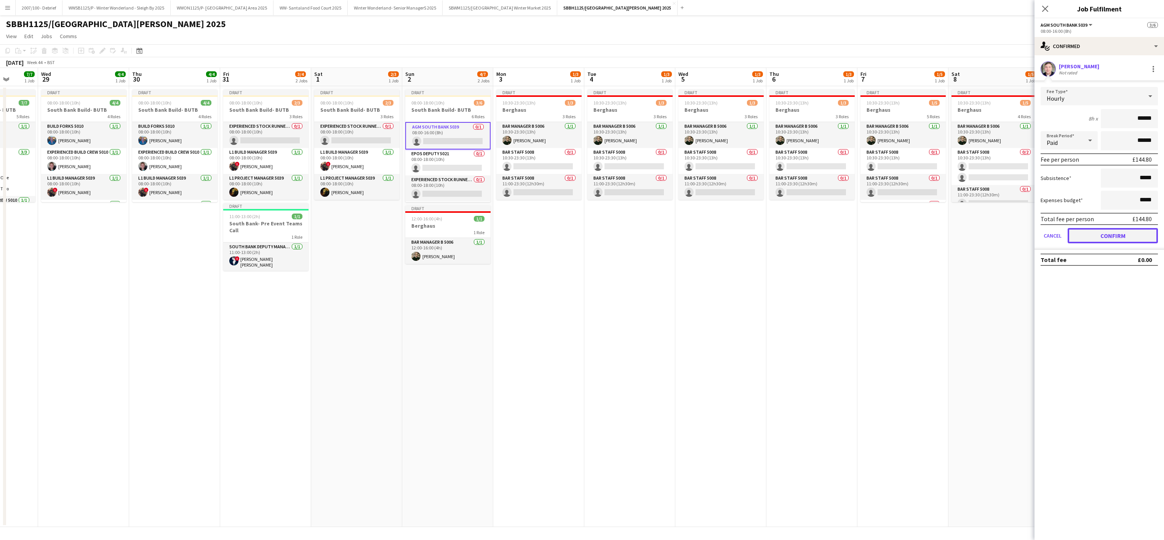
click at [1089, 233] on button "Confirm" at bounding box center [1113, 235] width 90 height 15
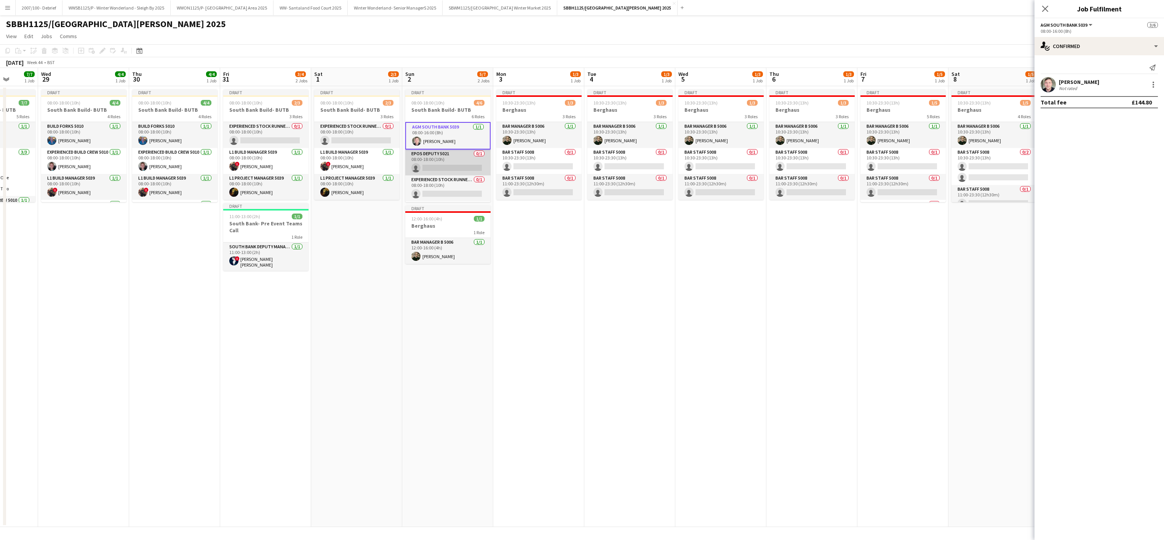
click at [423, 166] on app-card-role "EPOS Deputy 5021 0/1 08:00-18:00 (10h) single-neutral-actions" at bounding box center [447, 162] width 85 height 26
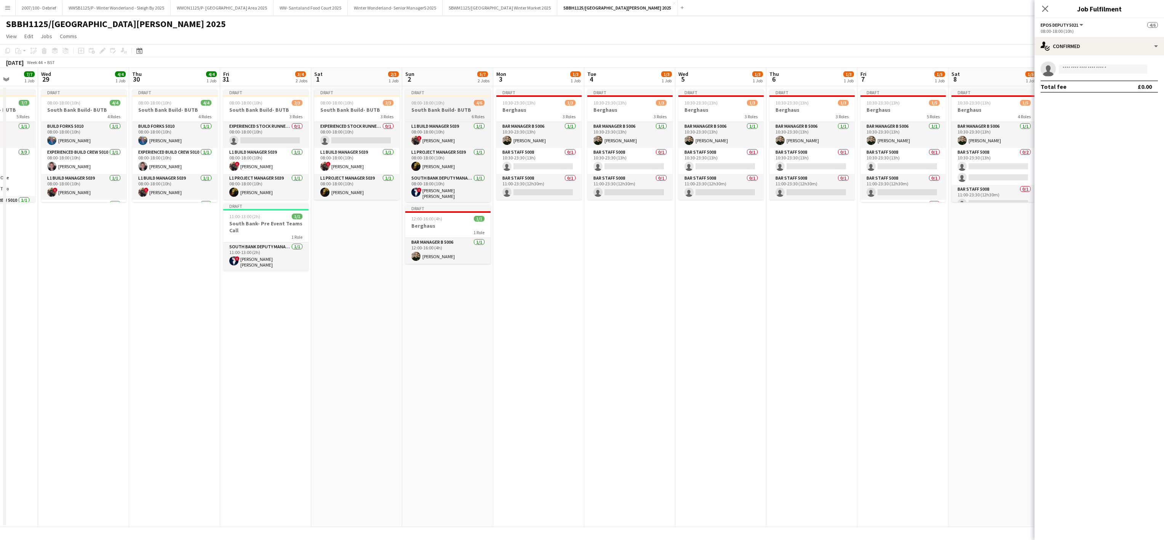
scroll to position [0, 0]
click at [451, 394] on app-date-cell "Draft 08:00-18:00 (10h) 4/6 South Bank Build- BUTB 6 Roles AGM South Bank 5039 …" at bounding box center [447, 306] width 91 height 440
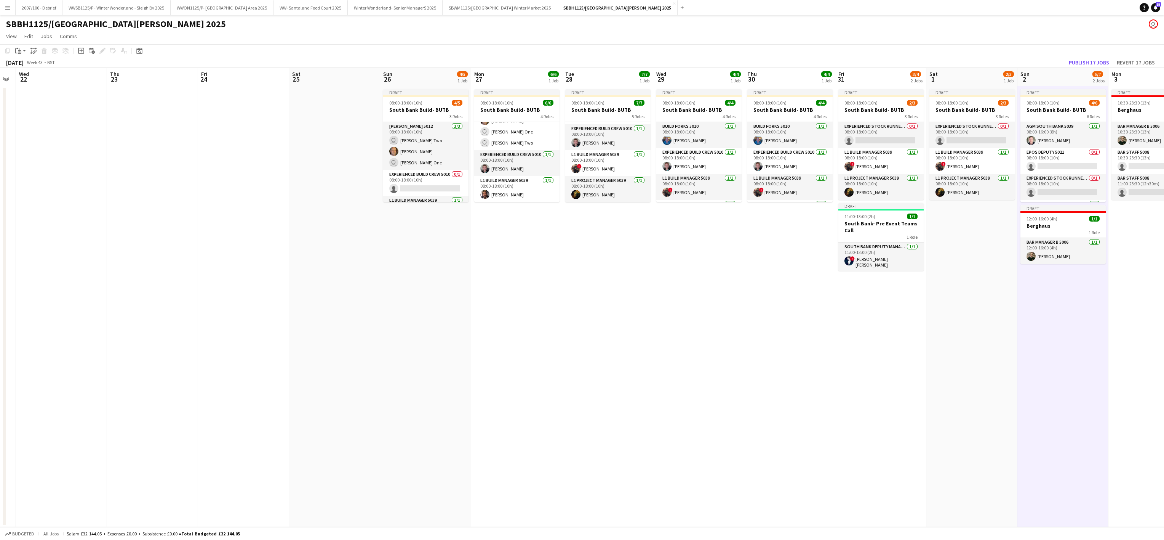
scroll to position [0, 264]
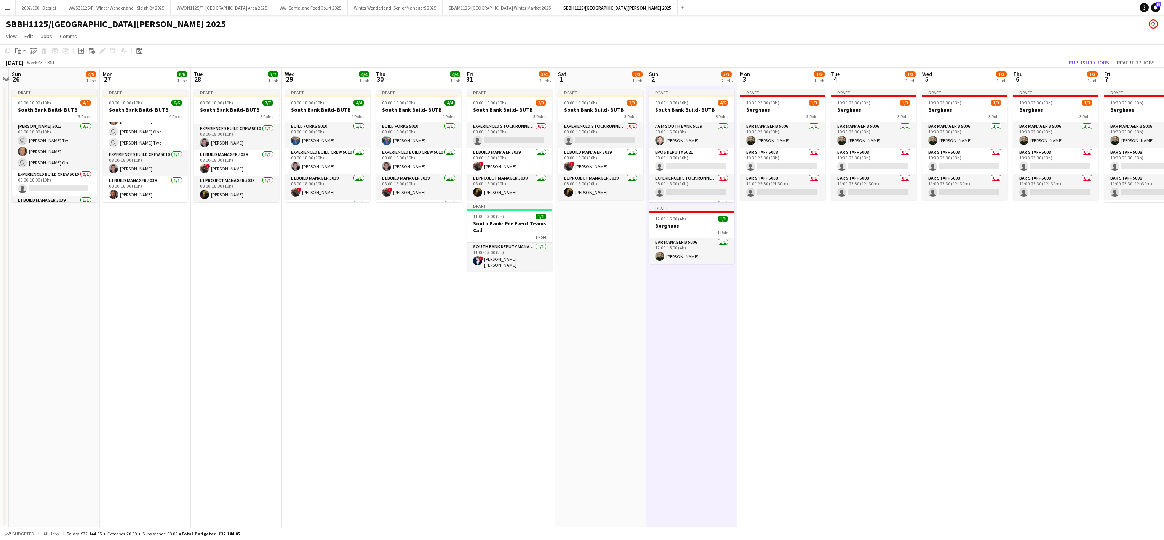
drag, startPoint x: 62, startPoint y: 288, endPoint x: -3, endPoint y: 371, distance: 105.8
click at [0, 371] on html "Menu Boards Boards Boards All jobs Status Workforce Workforce My Workforce Recr…" at bounding box center [582, 270] width 1164 height 540
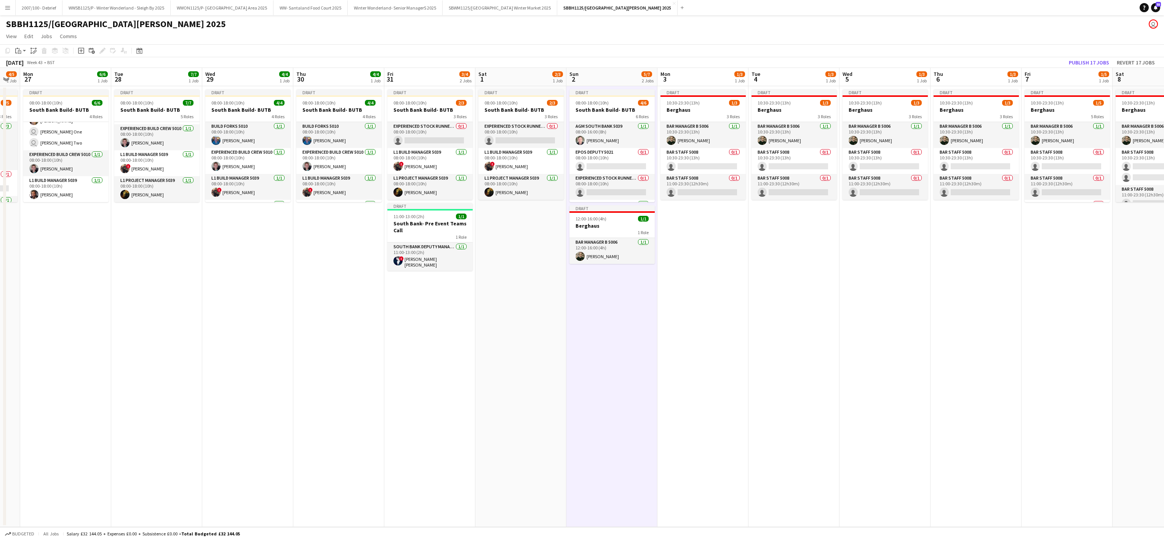
scroll to position [0, 261]
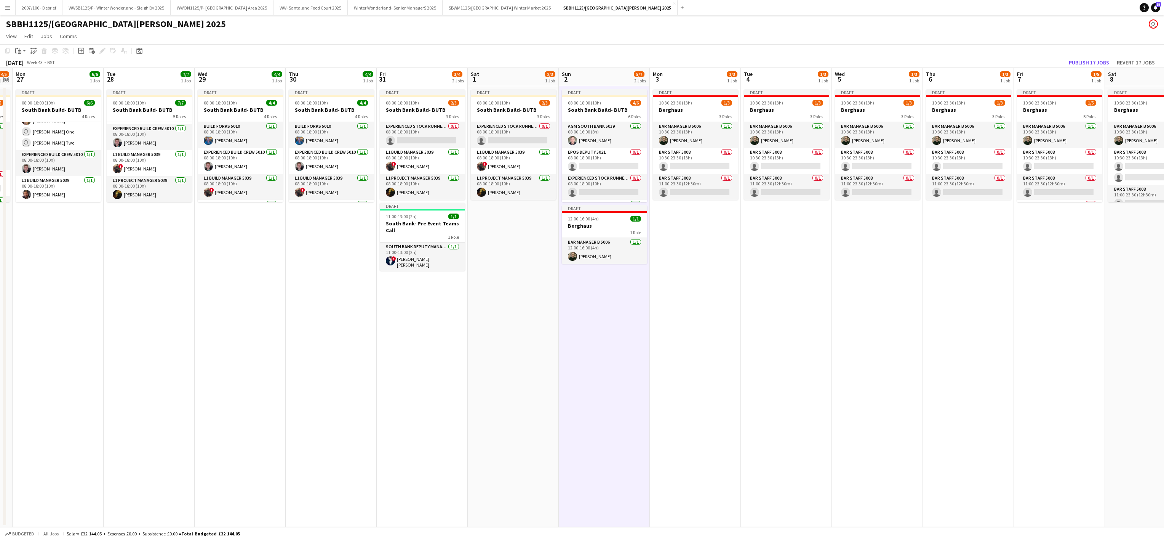
drag, startPoint x: 528, startPoint y: 311, endPoint x: 519, endPoint y: 312, distance: 8.4
click at [519, 312] on app-calendar-viewport "Fri 24 Sat 25 Sun 26 4/5 1 Job Mon 27 6/6 1 Job Tue 28 7/7 1 Job Wed 29 4/4 1 J…" at bounding box center [582, 297] width 1164 height 459
click at [423, 140] on app-card-role "Experienced Stock Runner 5012 0/1 08:00-18:00 (10h) single-neutral-actions" at bounding box center [422, 135] width 85 height 26
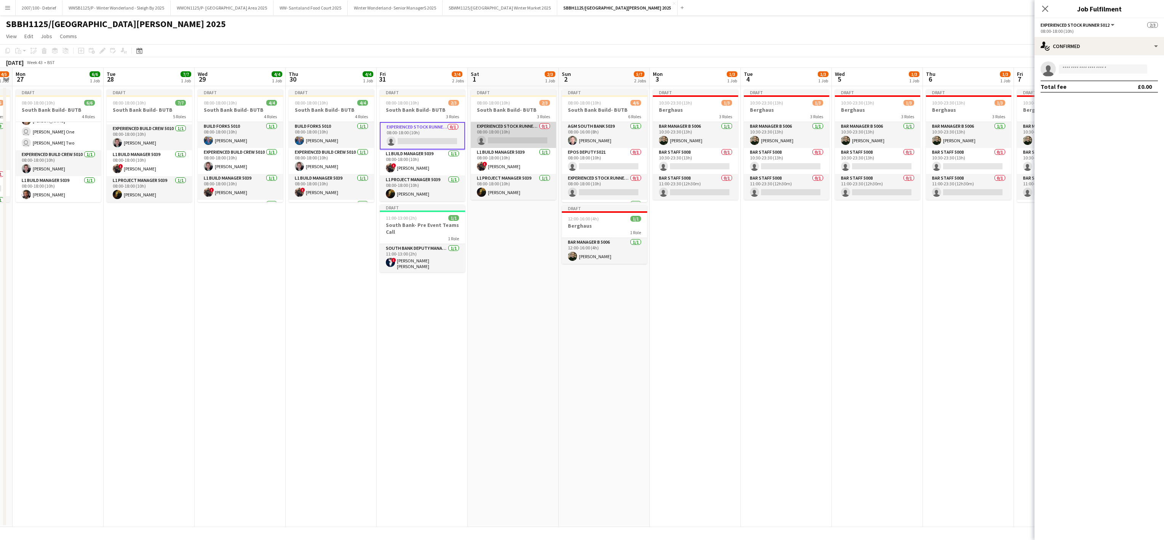
click at [519, 133] on app-card-role "Experienced Stock Runner 5012 0/1 08:00-18:00 (10h) single-neutral-actions" at bounding box center [513, 135] width 85 height 26
click at [585, 195] on app-card-role "Experienced Stock Runner 5012 0/1 08:00-18:00 (10h) single-neutral-actions" at bounding box center [604, 187] width 85 height 26
click at [1080, 71] on input at bounding box center [1103, 68] width 88 height 9
type input "*******"
click at [1090, 81] on span "[PERSON_NAME]" at bounding box center [1087, 80] width 44 height 6
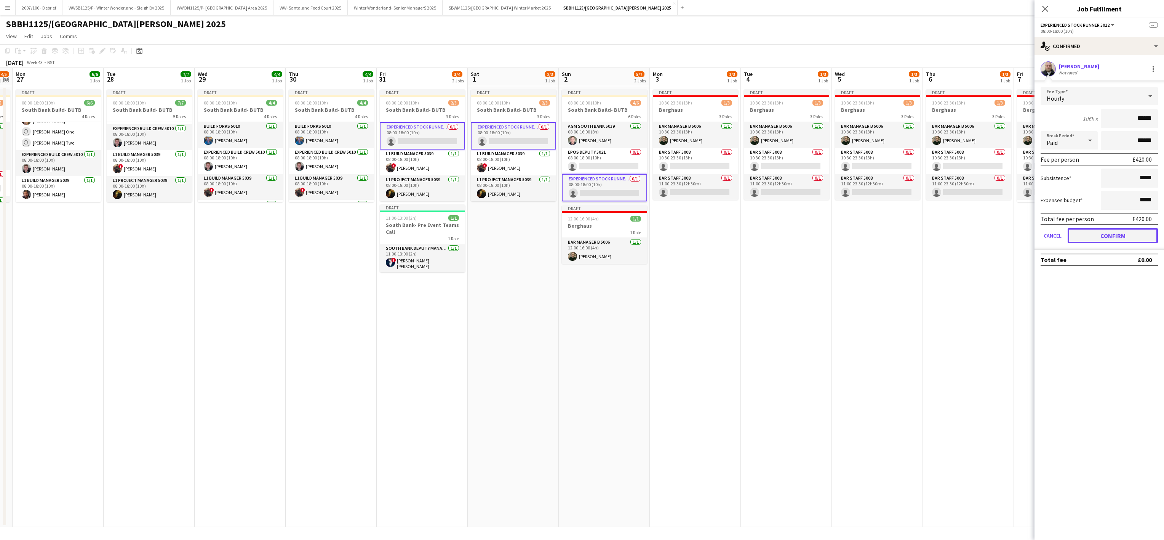
click at [1120, 237] on button "Confirm" at bounding box center [1113, 235] width 90 height 15
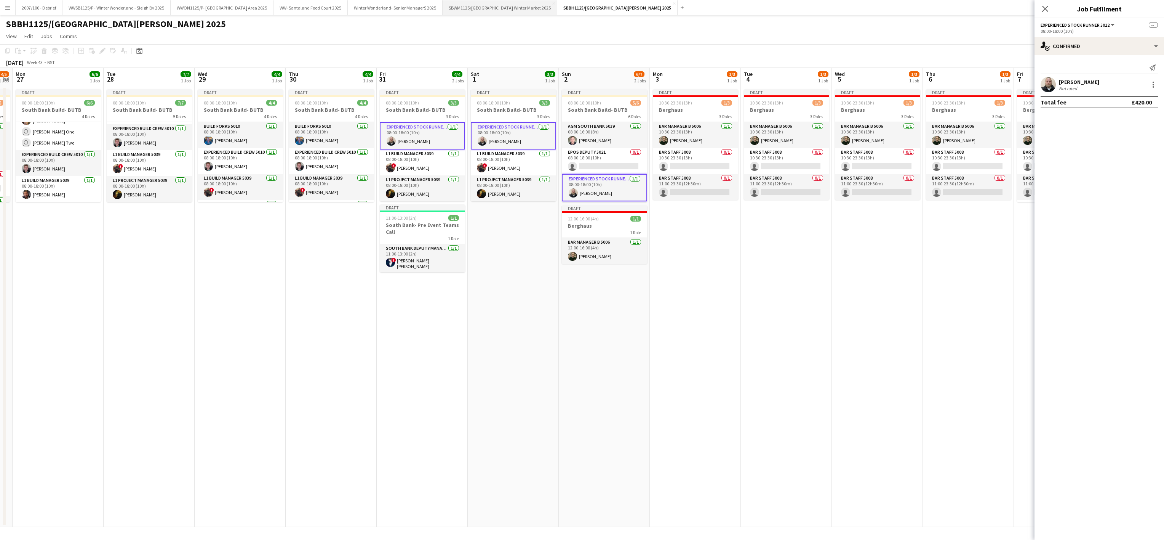
click at [527, 10] on button "SBWM1125/[GEOGRAPHIC_DATA] Winter Market 2025 Close" at bounding box center [500, 7] width 115 height 15
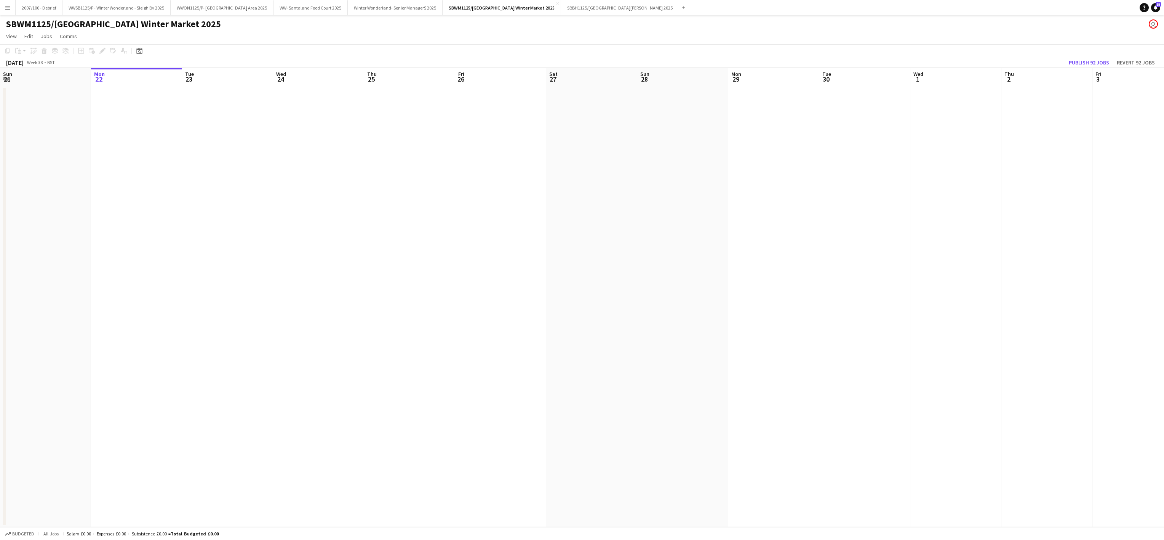
click at [498, 495] on app-date-cell at bounding box center [500, 306] width 91 height 440
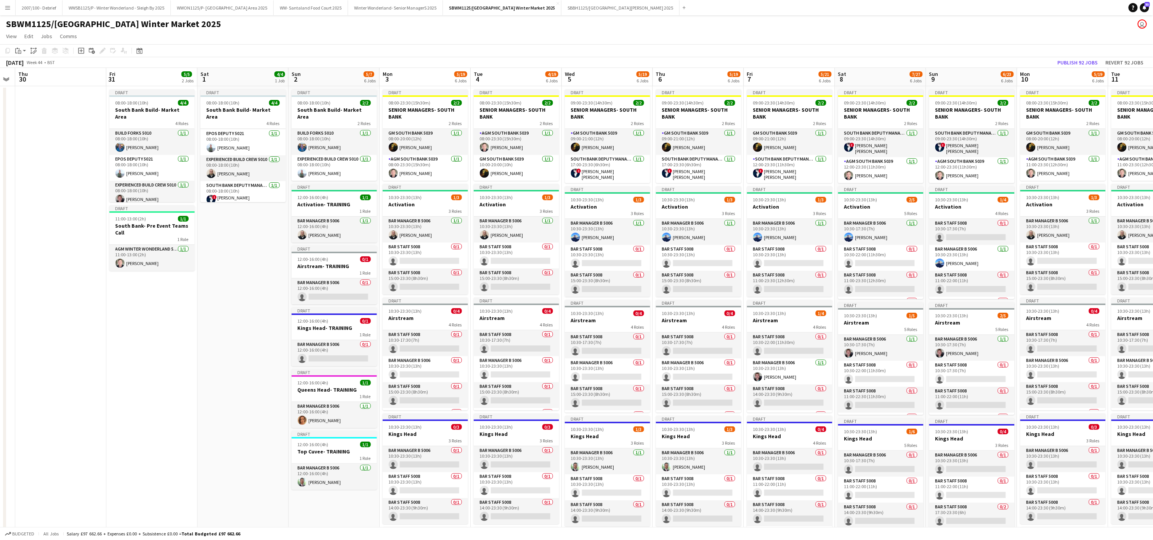
scroll to position [0, 266]
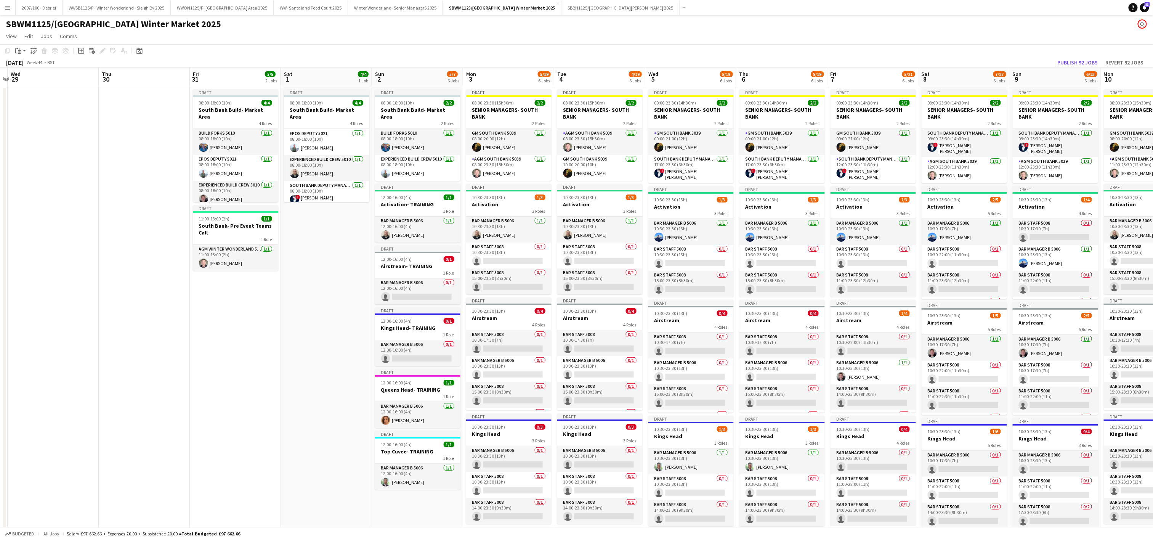
drag, startPoint x: 439, startPoint y: 418, endPoint x: 289, endPoint y: 448, distance: 153.6
click at [289, 448] on app-calendar-viewport "Sun 26 3/3 1 Job Mon 27 2/2 1 Job Tue 28 Wed 29 Thu 30 Fri 31 5/5 2 Jobs Sat 1 …" at bounding box center [576, 422] width 1153 height 708
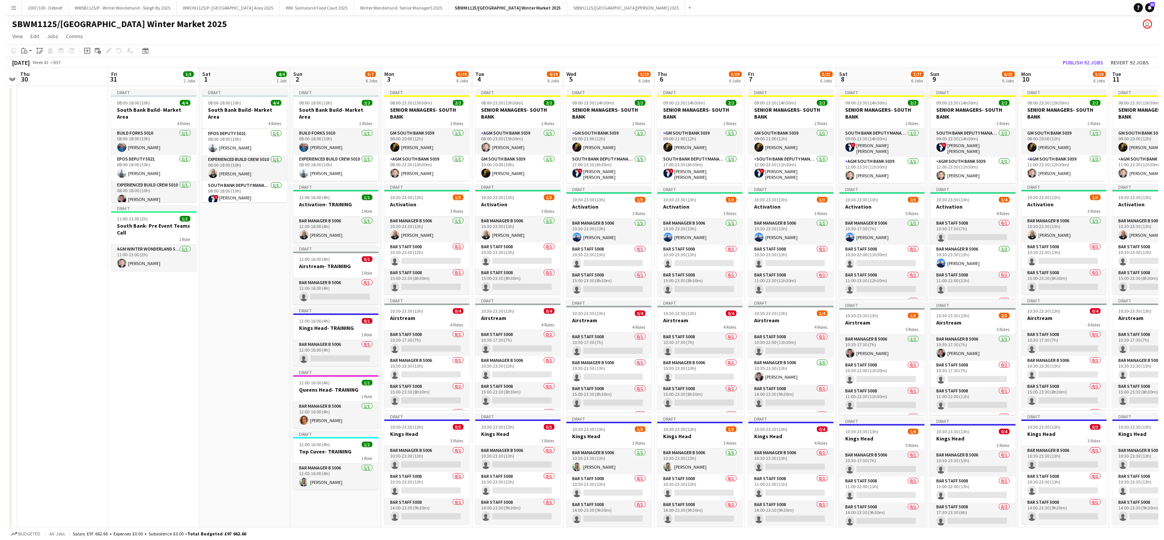
scroll to position [0, 261]
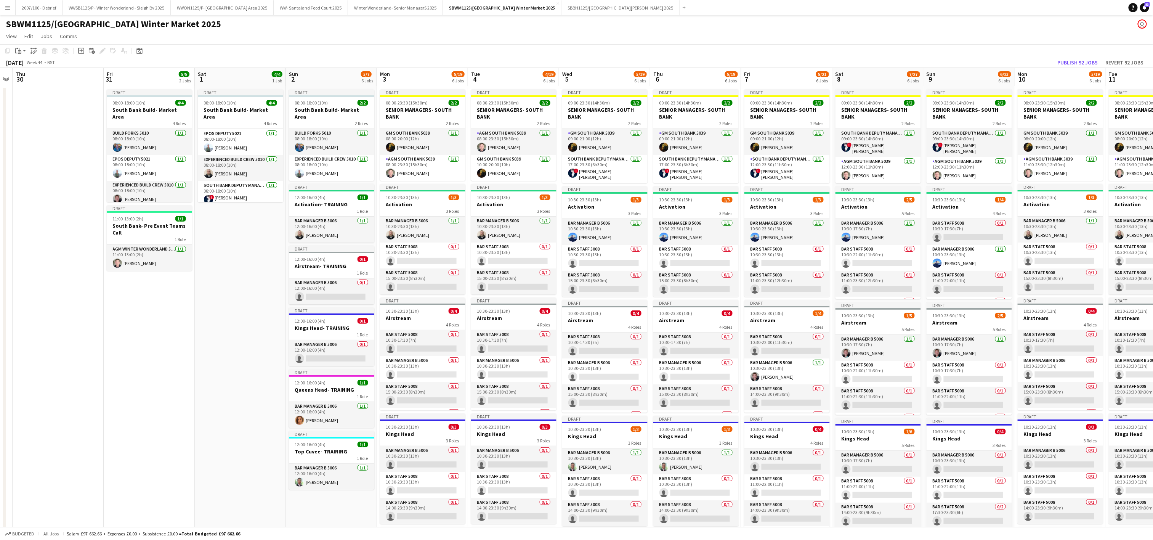
drag, startPoint x: 96, startPoint y: 330, endPoint x: 10, endPoint y: 431, distance: 133.0
click at [10, 431] on app-calendar-viewport "Mon 27 2/2 1 Job Tue 28 Wed 29 Thu 30 Fri 31 5/5 2 Jobs Sat 1 4/4 1 Job Sun 2 5…" at bounding box center [576, 422] width 1153 height 708
click at [595, 5] on button "SBBH1125/P [GEOGRAPHIC_DATA][PERSON_NAME] 2025 Close" at bounding box center [620, 7] width 118 height 15
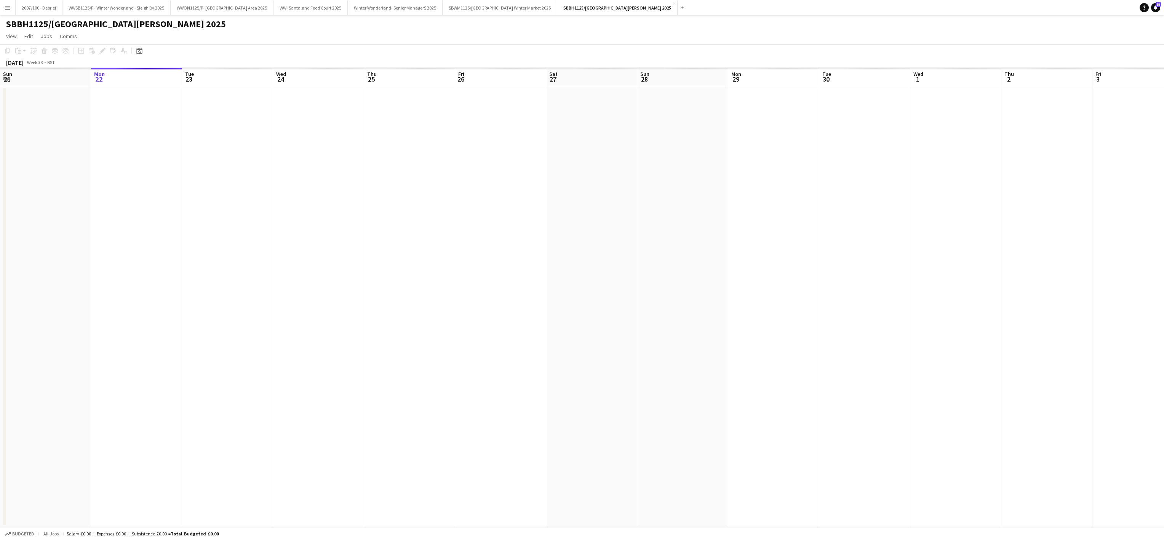
click at [433, 300] on app-date-cell at bounding box center [409, 306] width 91 height 440
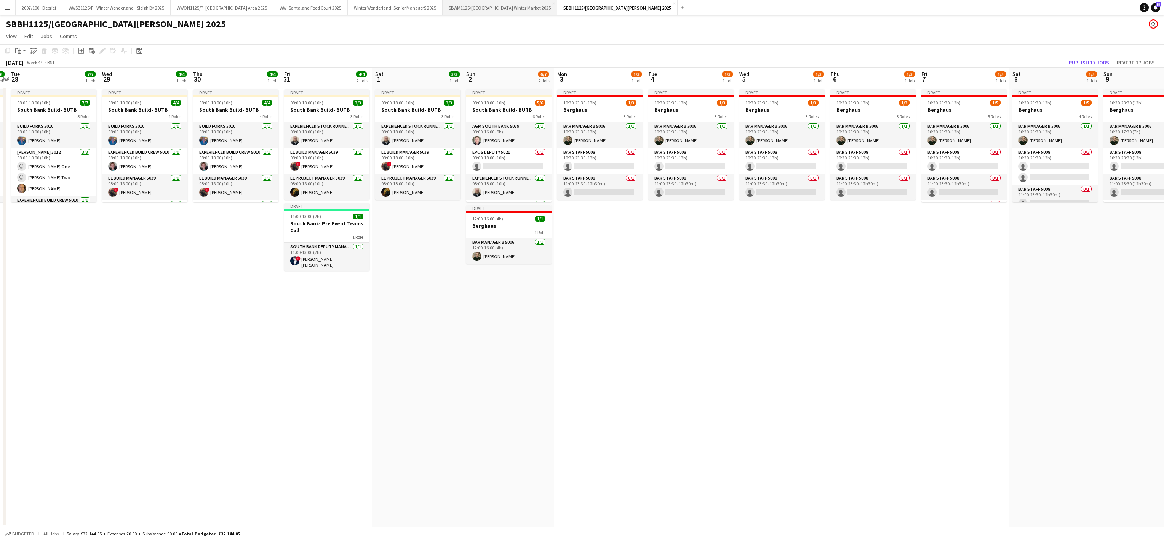
click at [525, 8] on button "SBWM1125/[GEOGRAPHIC_DATA] Winter Market 2025 Close" at bounding box center [500, 7] width 115 height 15
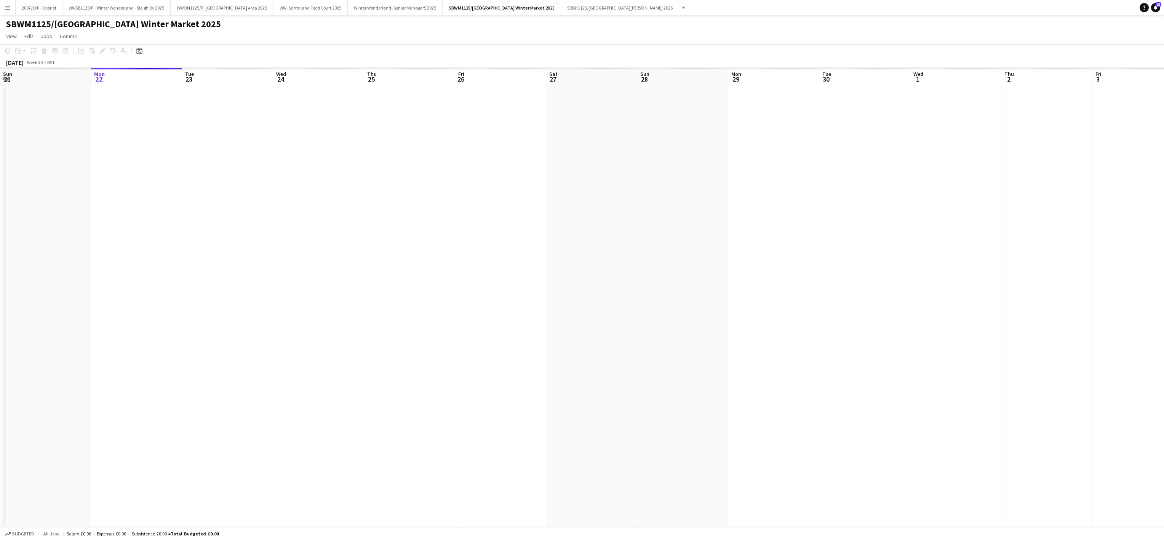
click at [447, 395] on app-date-cell at bounding box center [409, 306] width 91 height 440
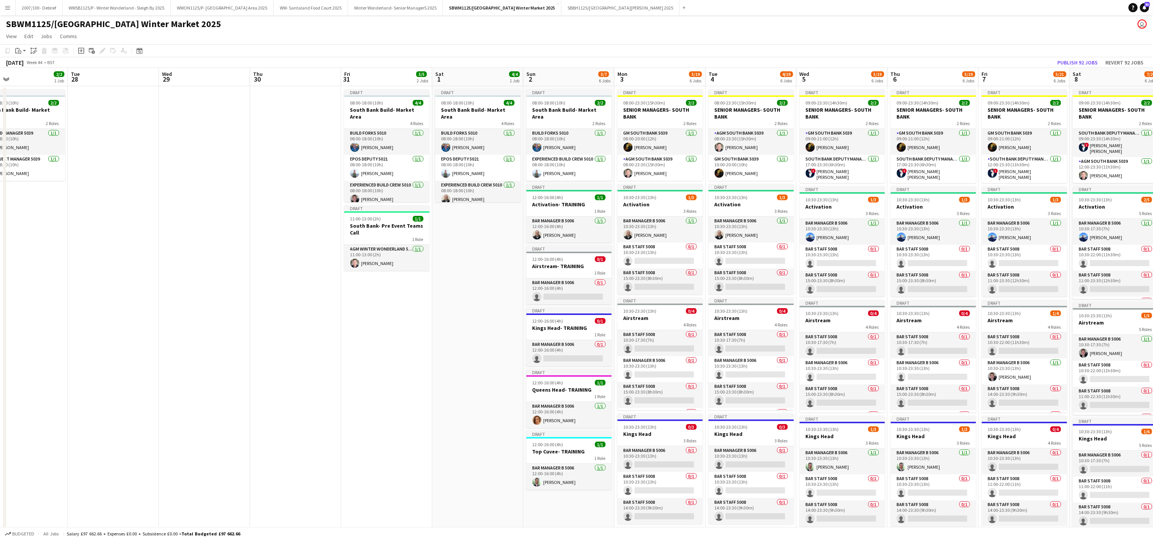
scroll to position [0, 203]
click at [210, 327] on app-date-cell at bounding box center [206, 431] width 91 height 690
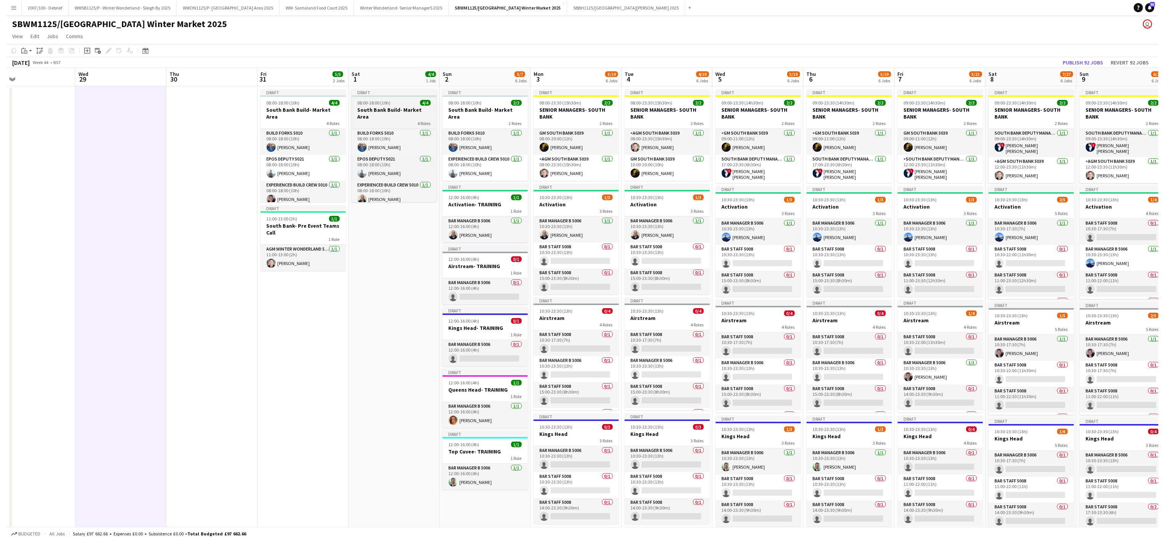
scroll to position [26, 0]
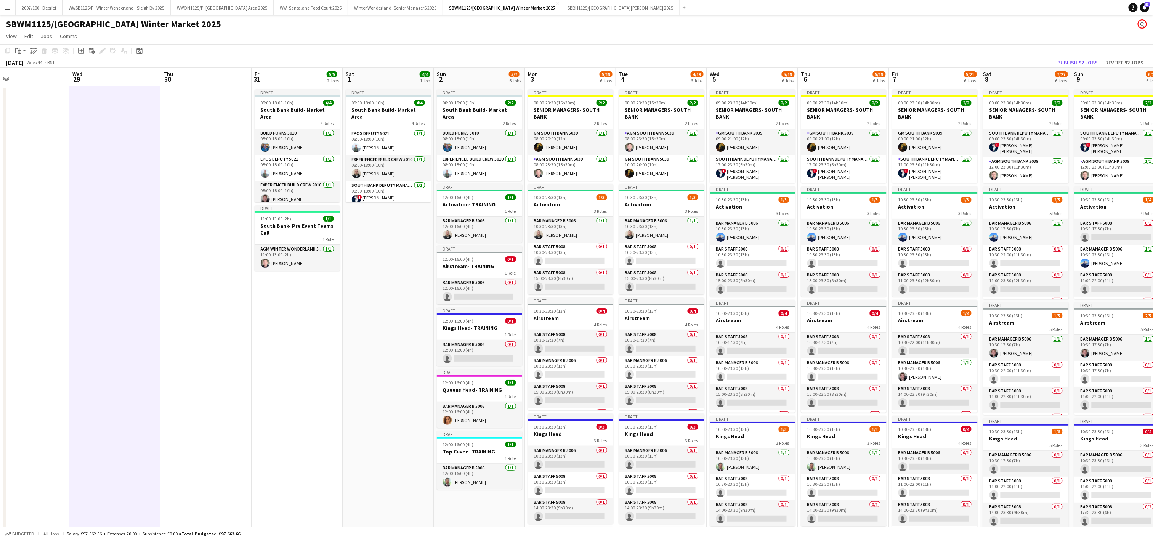
click at [224, 452] on app-date-cell at bounding box center [205, 431] width 91 height 690
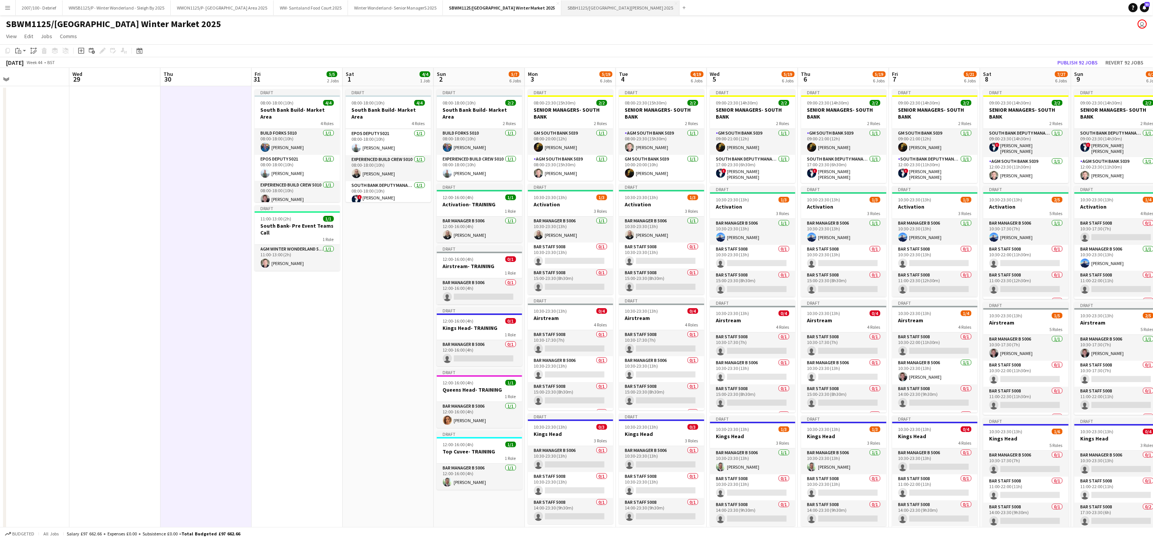
click at [634, 5] on button "SBBH1125/P [GEOGRAPHIC_DATA][PERSON_NAME] 2025 Close" at bounding box center [620, 7] width 118 height 15
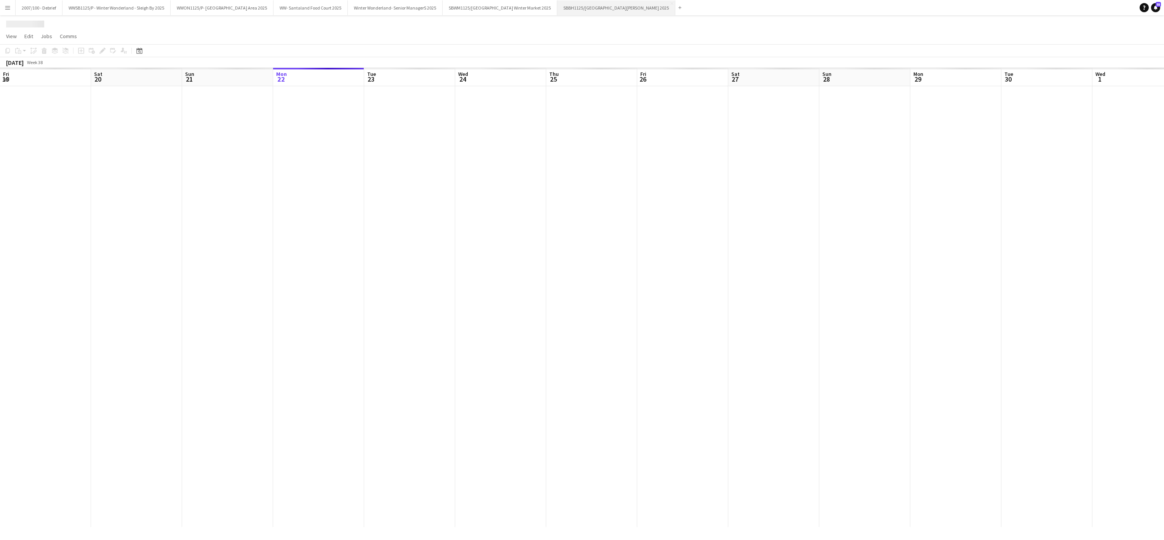
scroll to position [0, 182]
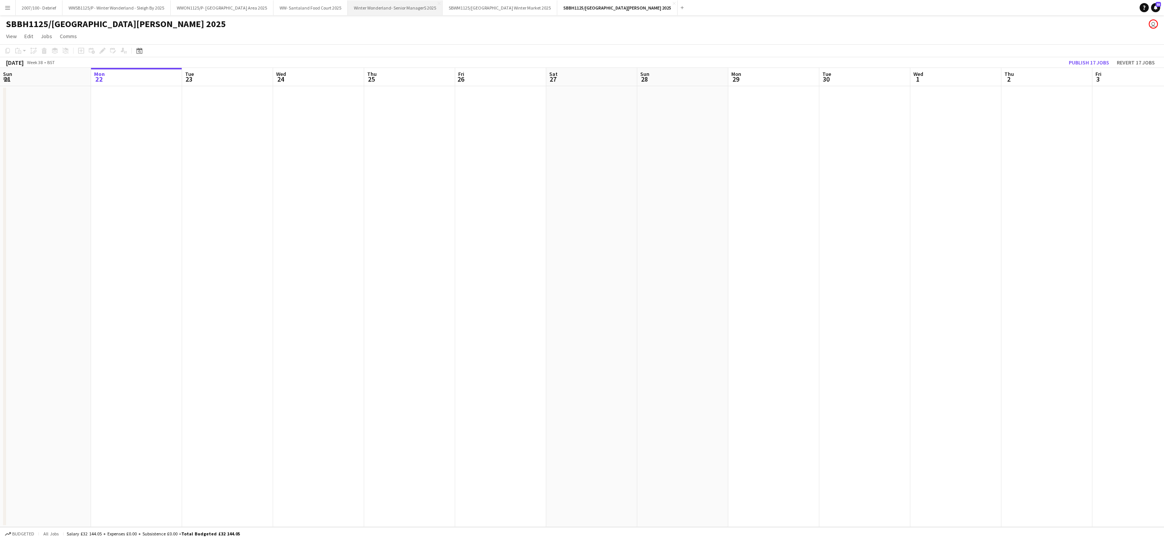
click at [410, 13] on button "Winter Wonderland- Senior ManagerS 2025 Close" at bounding box center [395, 7] width 95 height 15
click at [293, 241] on app-date-cell at bounding box center [318, 306] width 91 height 440
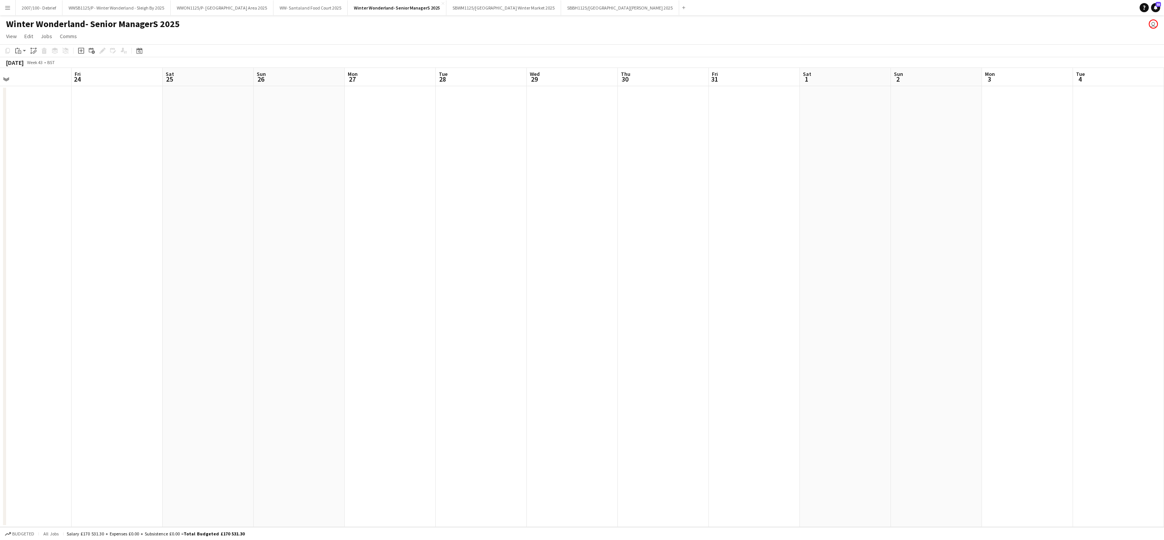
click at [10, 6] on app-icon "Menu" at bounding box center [8, 8] width 6 height 6
click at [84, 41] on link "My Workforce" at bounding box center [115, 41] width 76 height 15
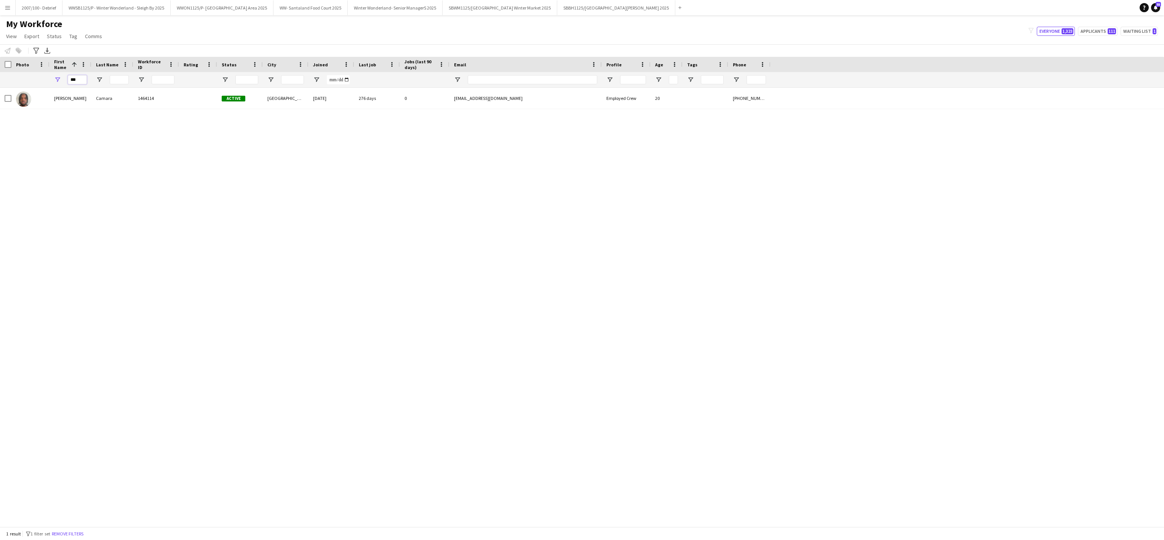
drag, startPoint x: 80, startPoint y: 81, endPoint x: 40, endPoint y: 82, distance: 40.4
click at [40, 82] on div "***" at bounding box center [1159, 79] width 2319 height 15
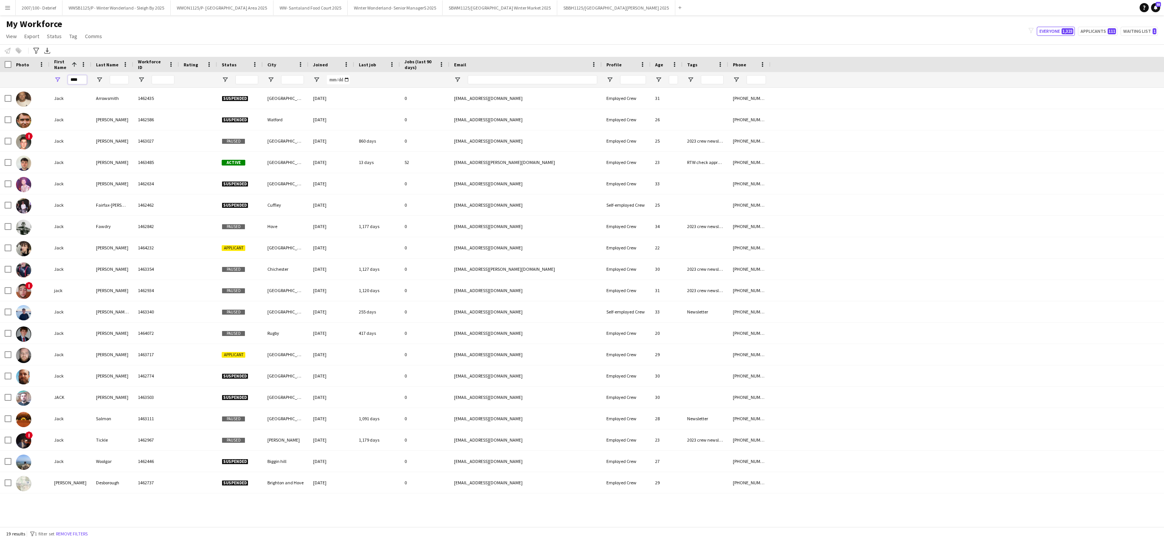
type input "****"
click at [136, 502] on div "Jack Arrowsmith 1462435 Suspended London 08-01-2020 0 arrowsmith.jack@hotmail.c…" at bounding box center [582, 301] width 1164 height 427
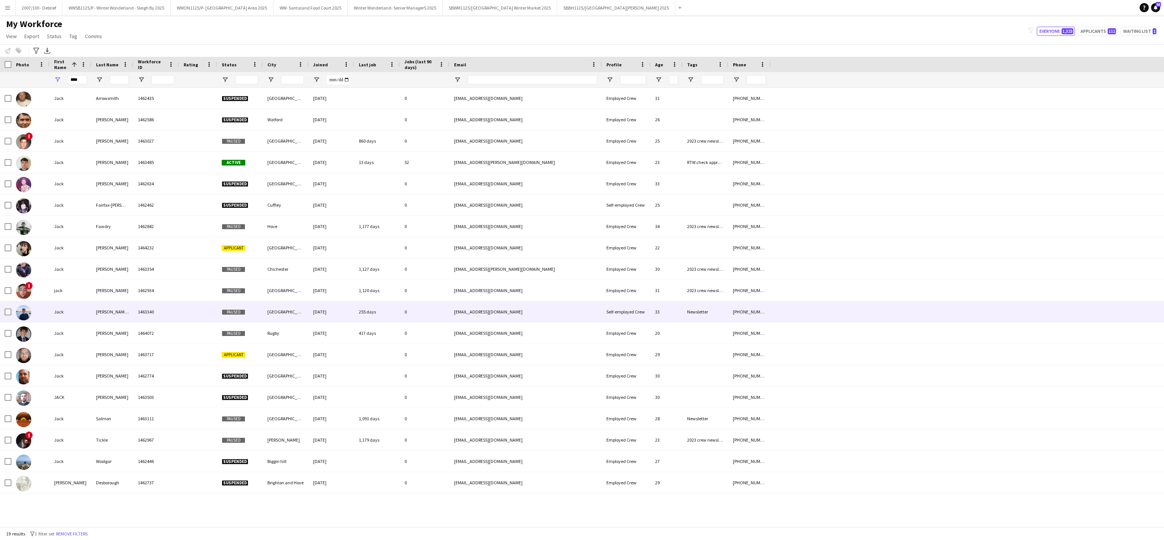
click at [94, 318] on div "Hooper-Field" at bounding box center [112, 311] width 42 height 21
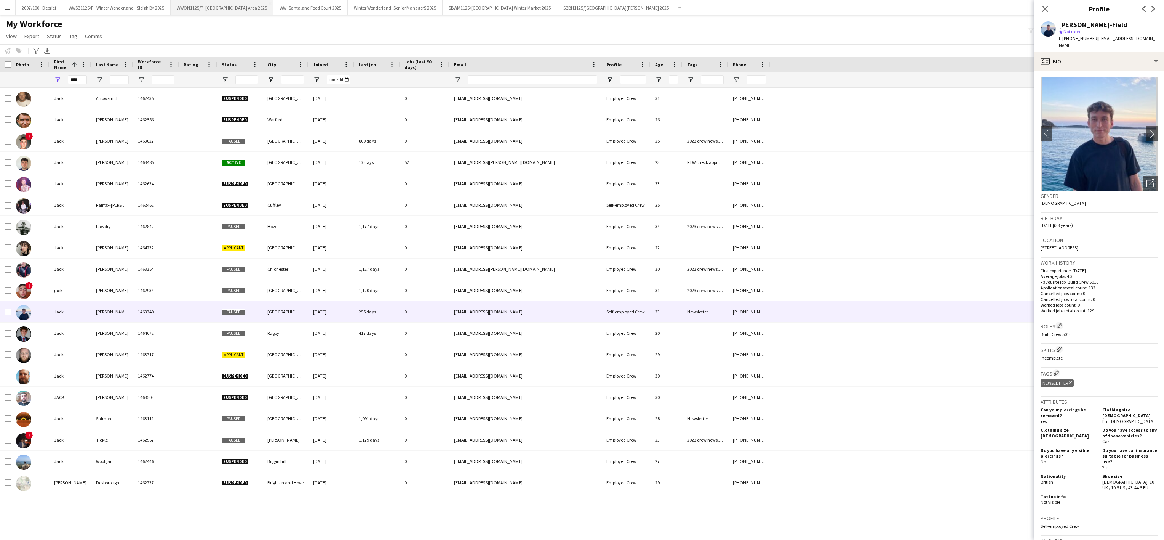
click at [252, 11] on button "WWON1125/P- Winter Wonderland- Streetfood Area 2025 Close" at bounding box center [222, 7] width 103 height 15
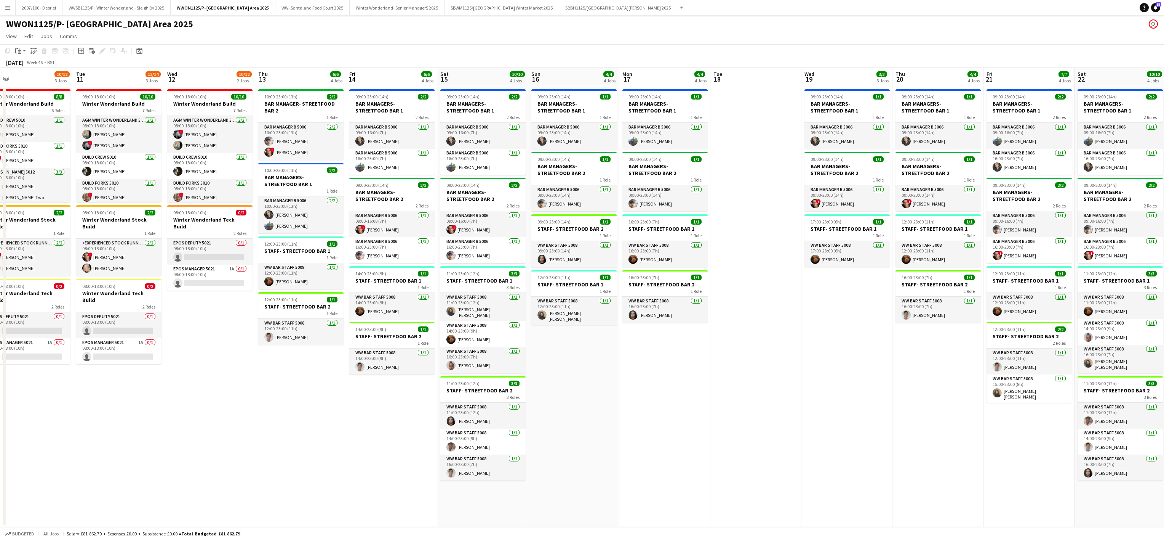
scroll to position [0, 293]
